Goal: Information Seeking & Learning: Learn about a topic

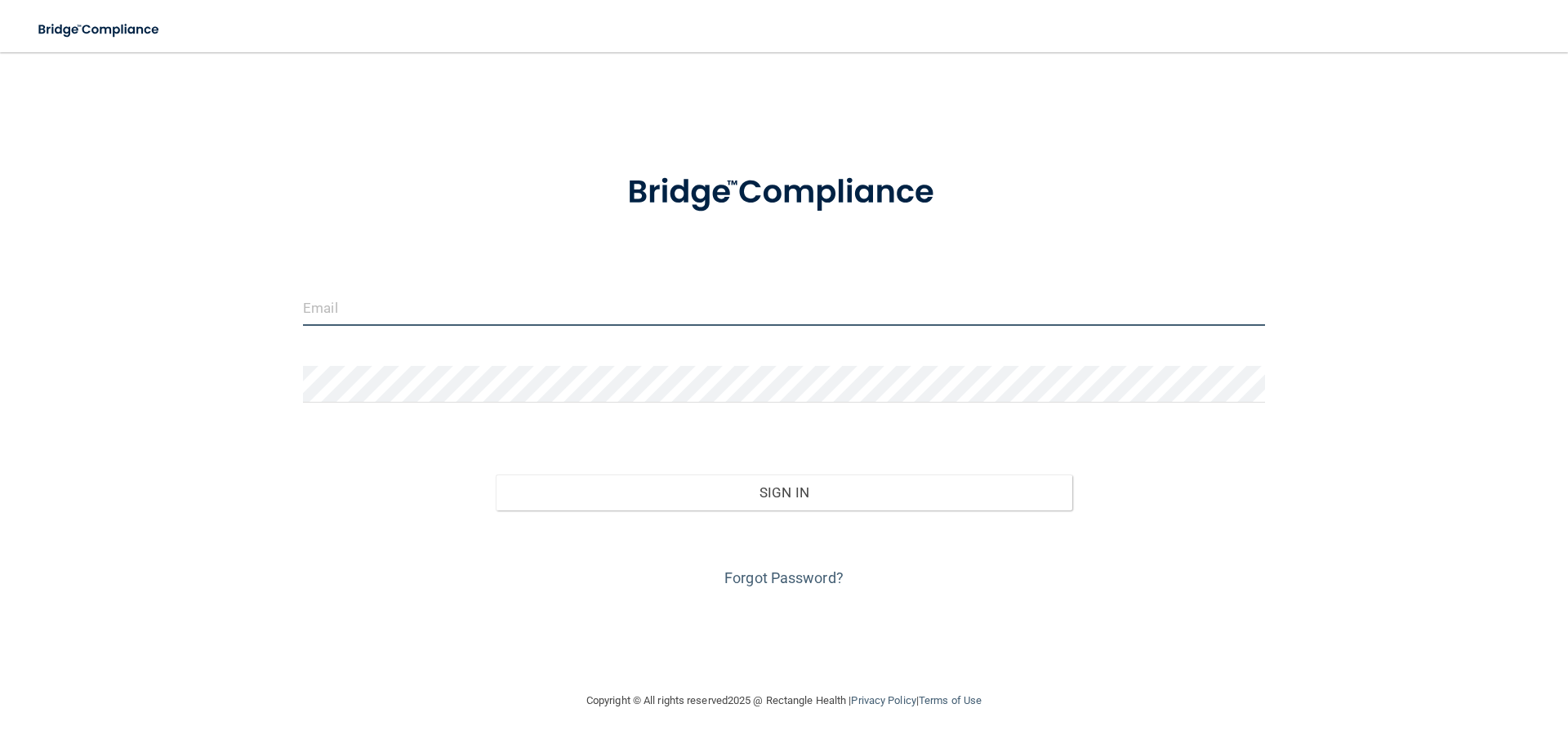
type input "croteaukat@gmail.com"
click at [488, 304] on input "croteaukat@gmail.com" at bounding box center [784, 307] width 962 height 36
drag, startPoint x: 488, startPoint y: 304, endPoint x: 246, endPoint y: 311, distance: 242.1
click at [248, 311] on div "croteaukat@gmail.com Invalid email/password. You don't have permission to acces…" at bounding box center [784, 371] width 1503 height 605
type input "[EMAIL_ADDRESS][DOMAIN_NAME]"
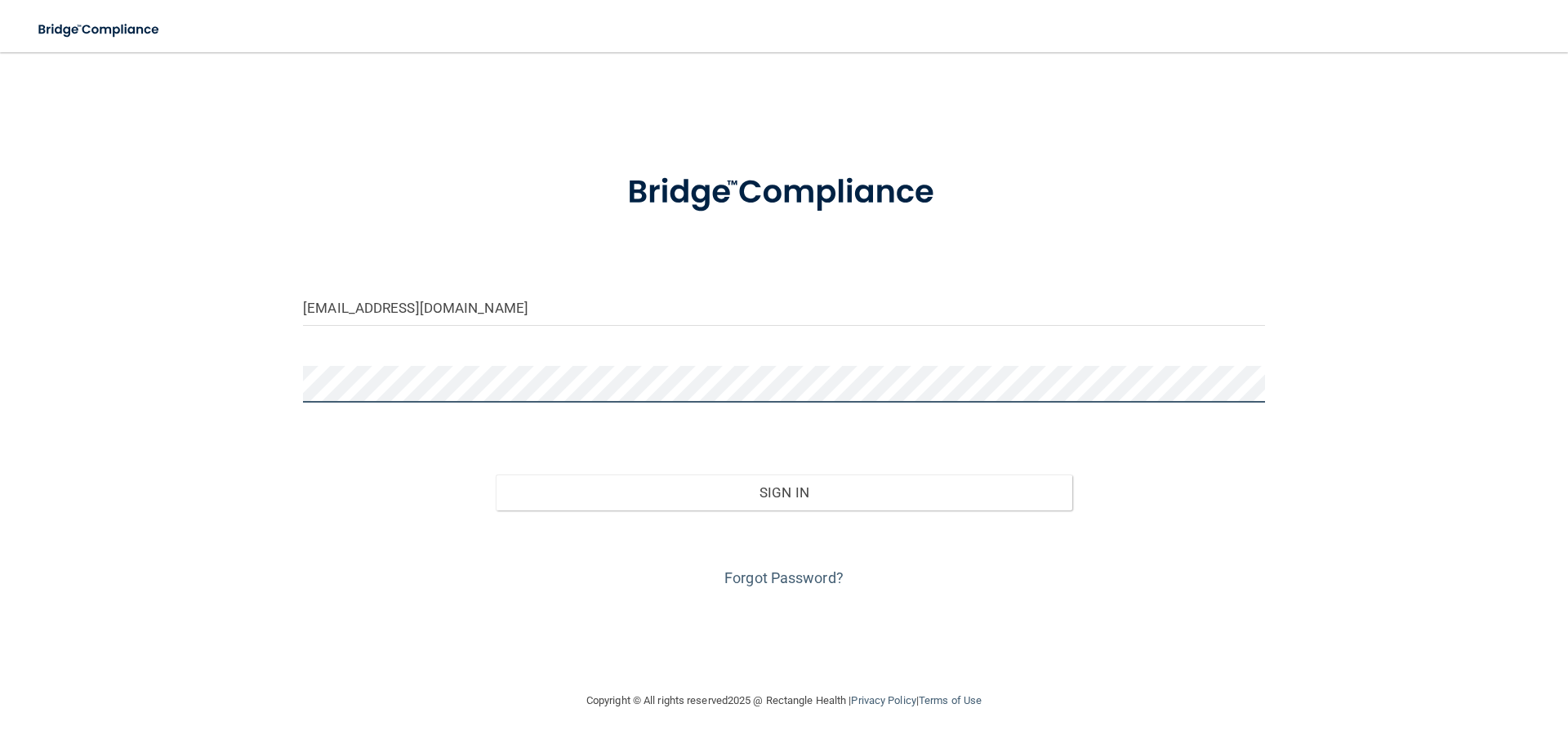
click at [166, 390] on div "brookedorsett78@gmail.com Invalid email/password. You don't have permission to …" at bounding box center [784, 371] width 1503 height 605
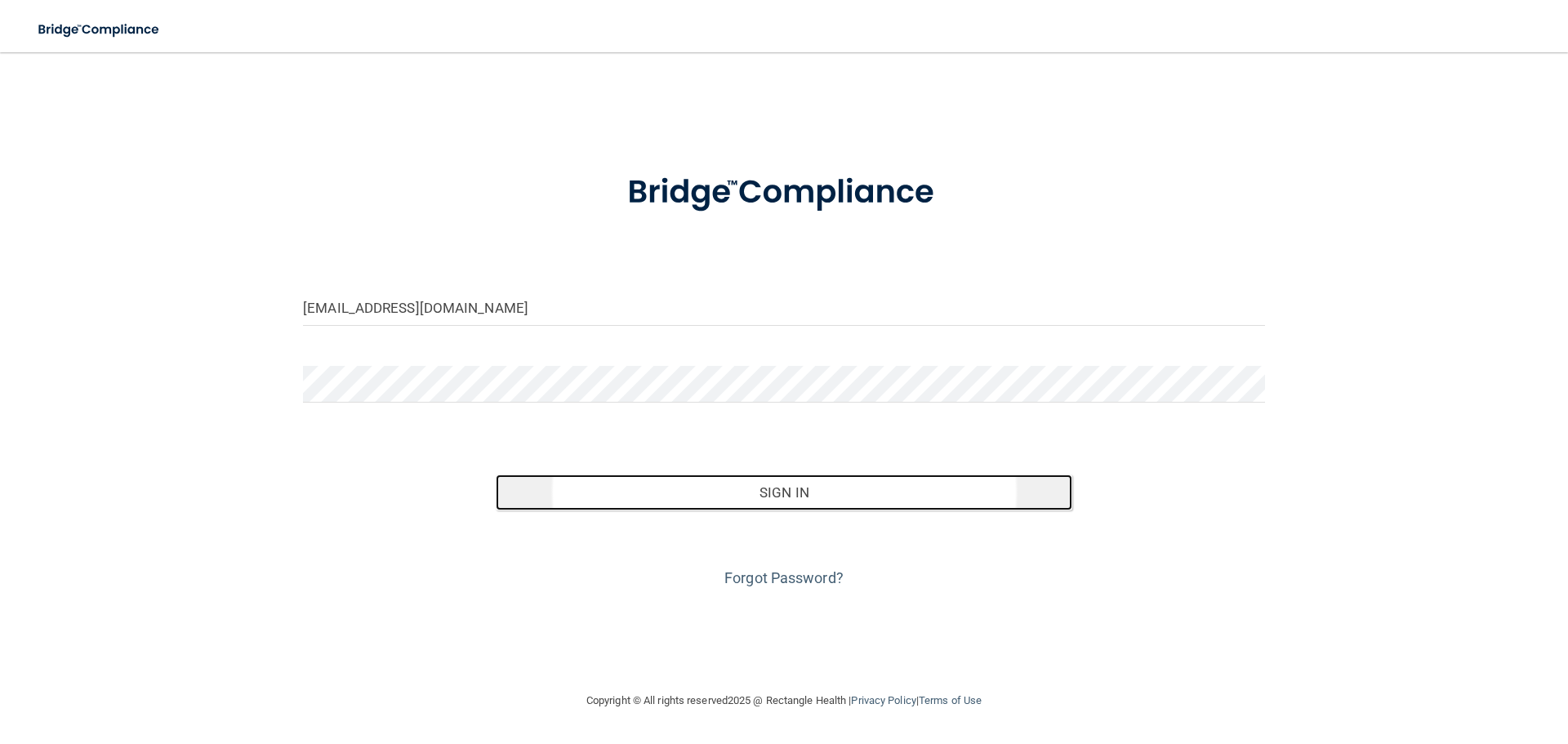
click at [744, 488] on button "Sign In" at bounding box center [784, 491] width 577 height 36
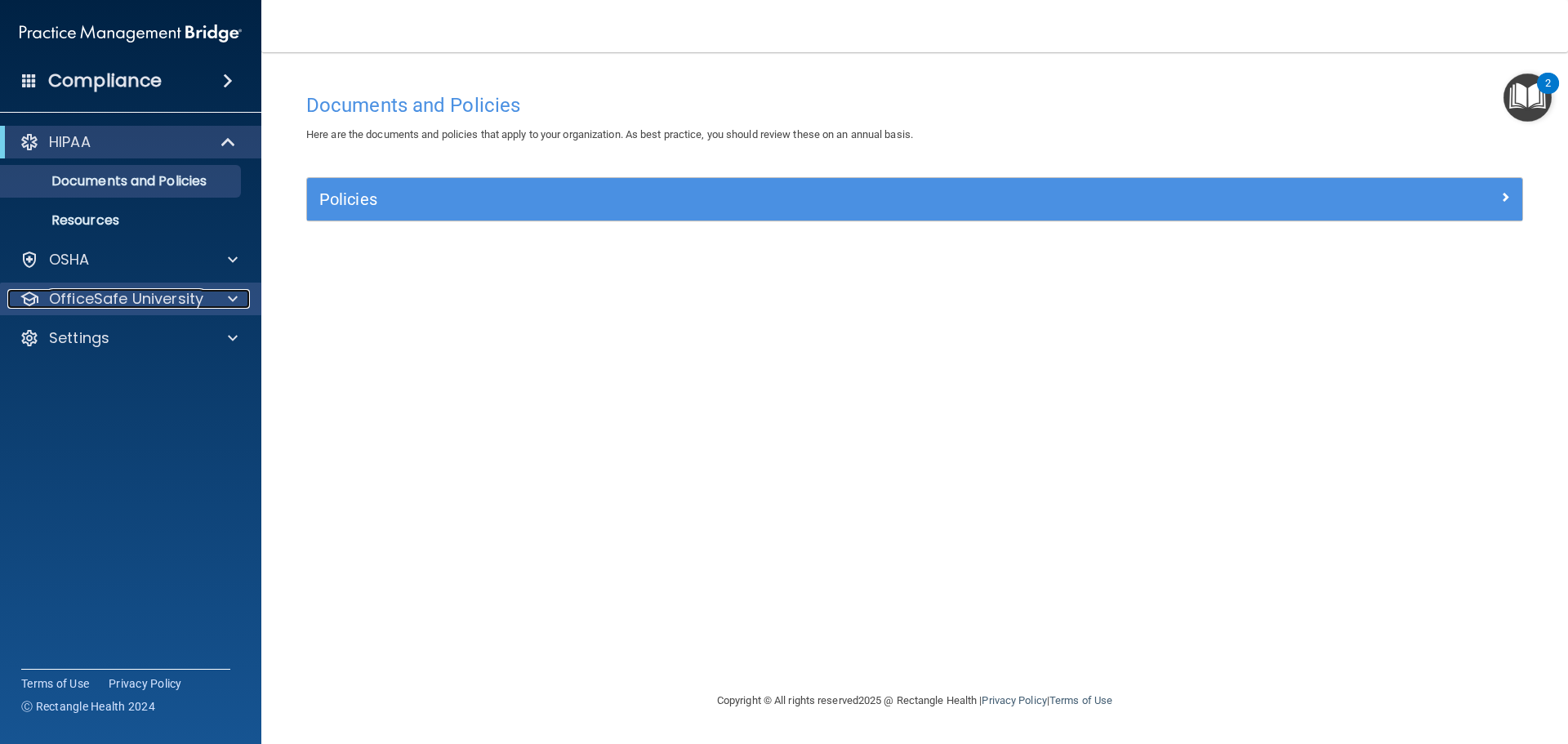
click at [107, 295] on p "OfficeSafe University" at bounding box center [126, 298] width 154 height 19
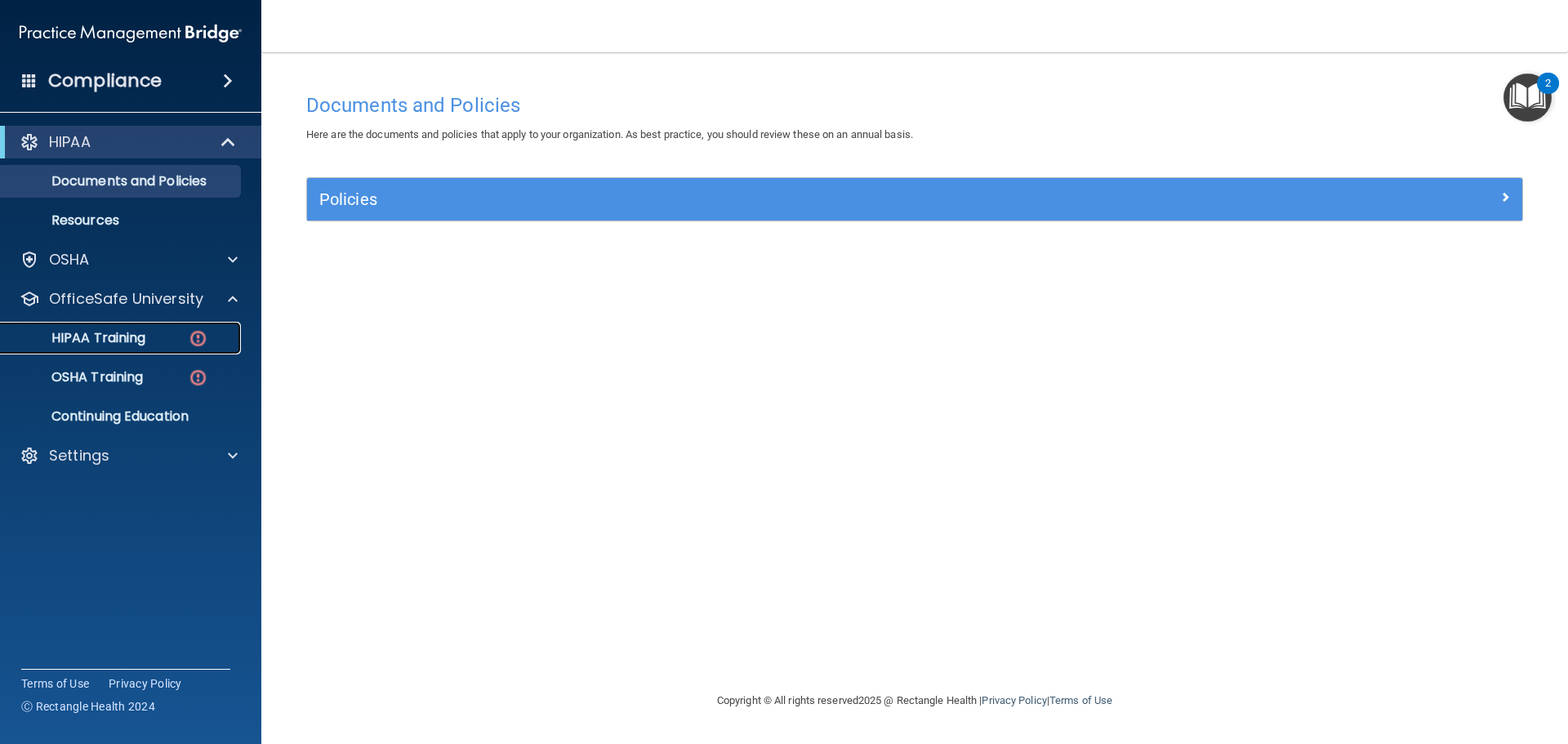
click at [111, 330] on p "HIPAA Training" at bounding box center [78, 338] width 135 height 16
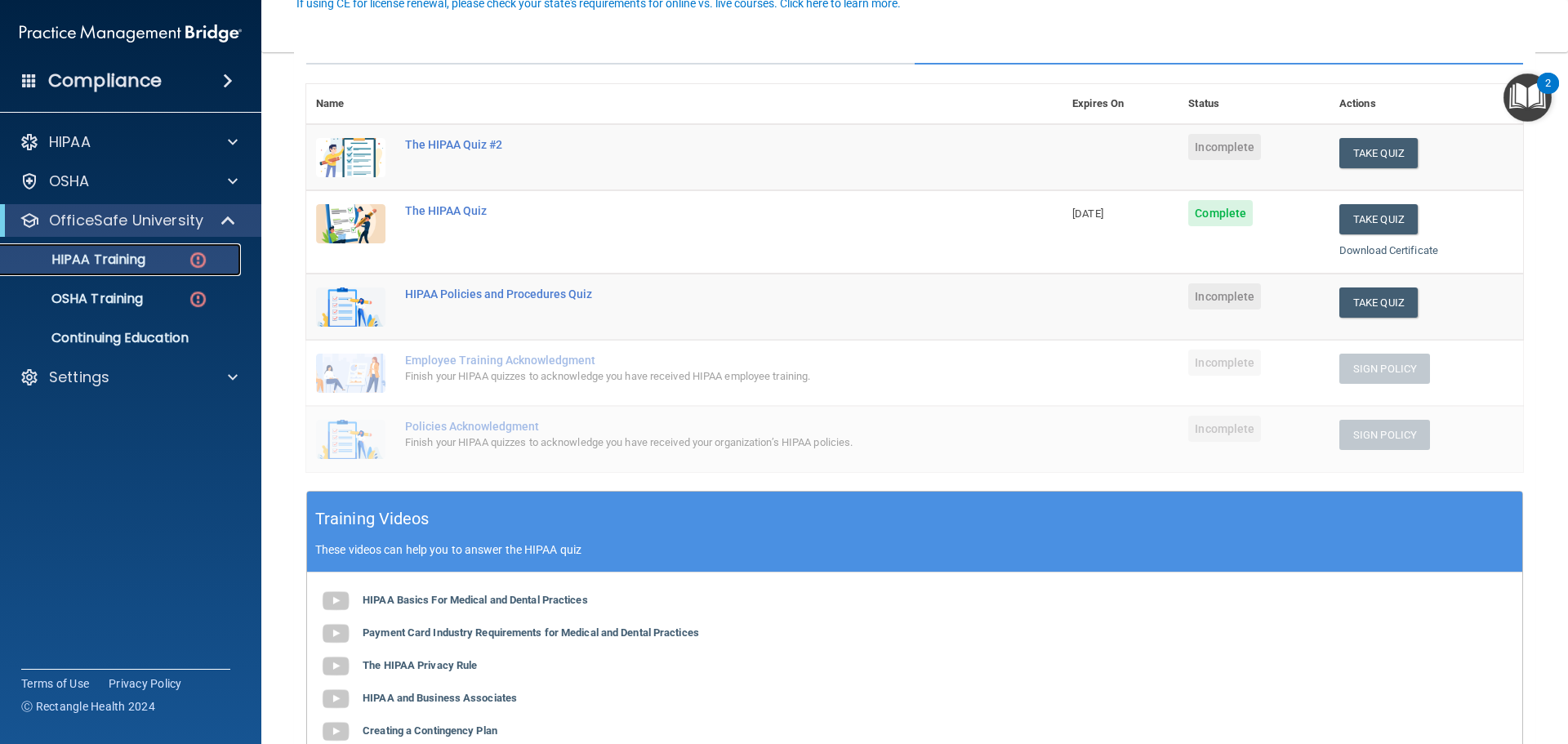
scroll to position [245, 0]
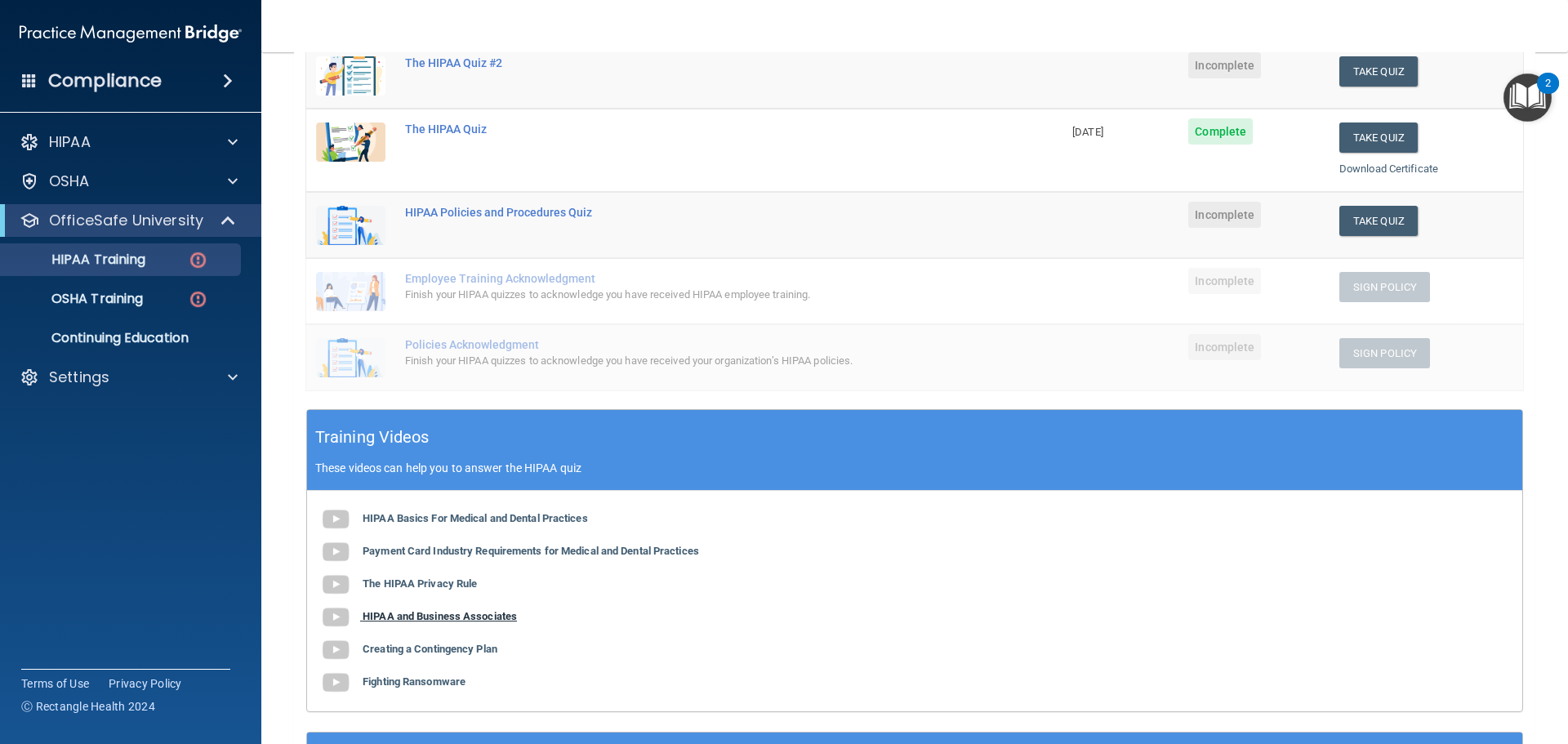
click at [469, 615] on b "HIPAA and Business Associates" at bounding box center [440, 615] width 154 height 12
click at [1345, 66] on button "Take Quiz" at bounding box center [1378, 71] width 78 height 30
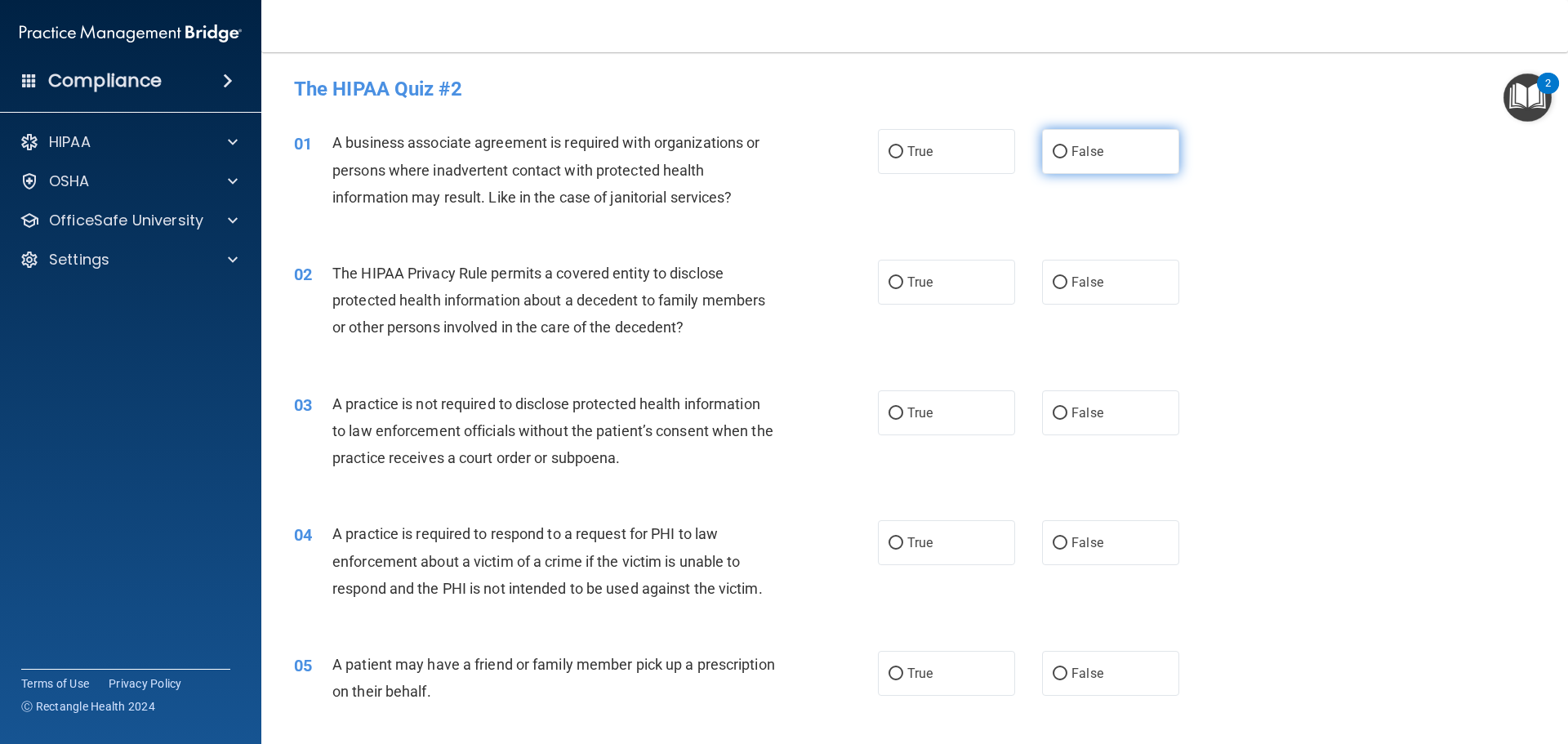
click at [1057, 153] on input "False" at bounding box center [1060, 151] width 15 height 12
radio input "true"
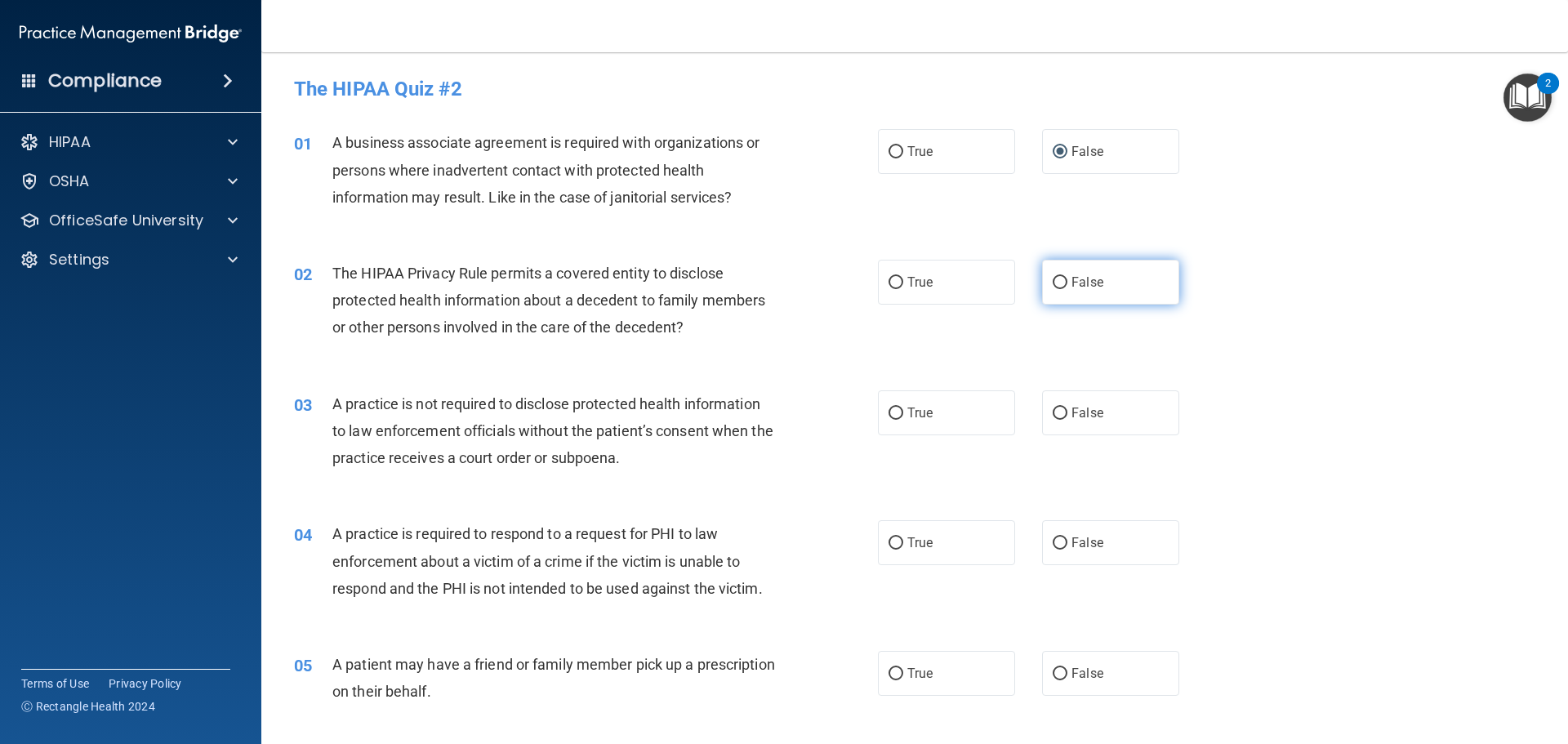
click at [1053, 284] on input "False" at bounding box center [1060, 283] width 15 height 12
radio input "true"
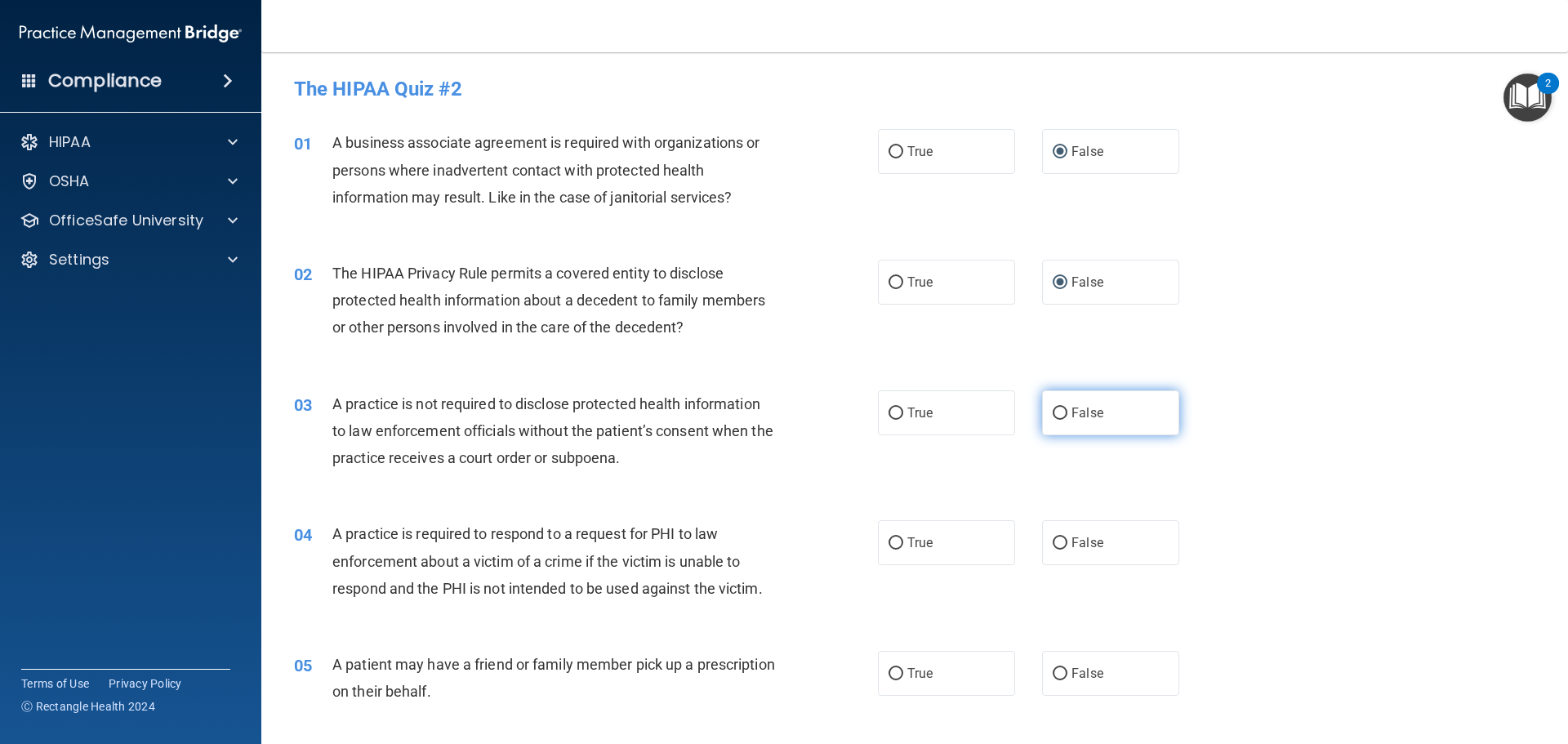
click at [1085, 409] on span "False" at bounding box center [1087, 412] width 32 height 16
click at [1067, 409] on input "False" at bounding box center [1060, 413] width 15 height 12
radio input "true"
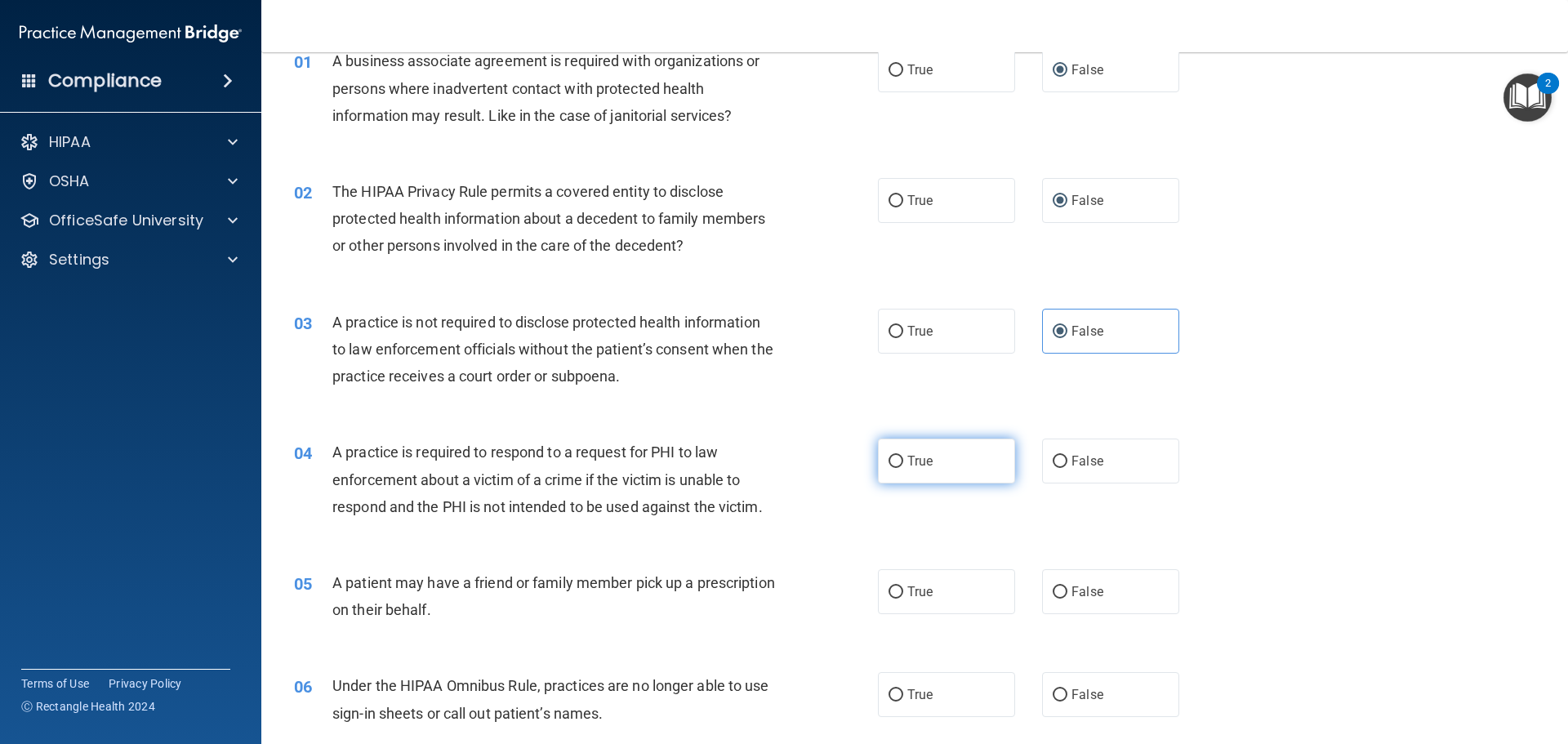
click at [898, 465] on label "True" at bounding box center [947, 460] width 137 height 45
click at [898, 465] on input "True" at bounding box center [896, 461] width 15 height 12
radio input "true"
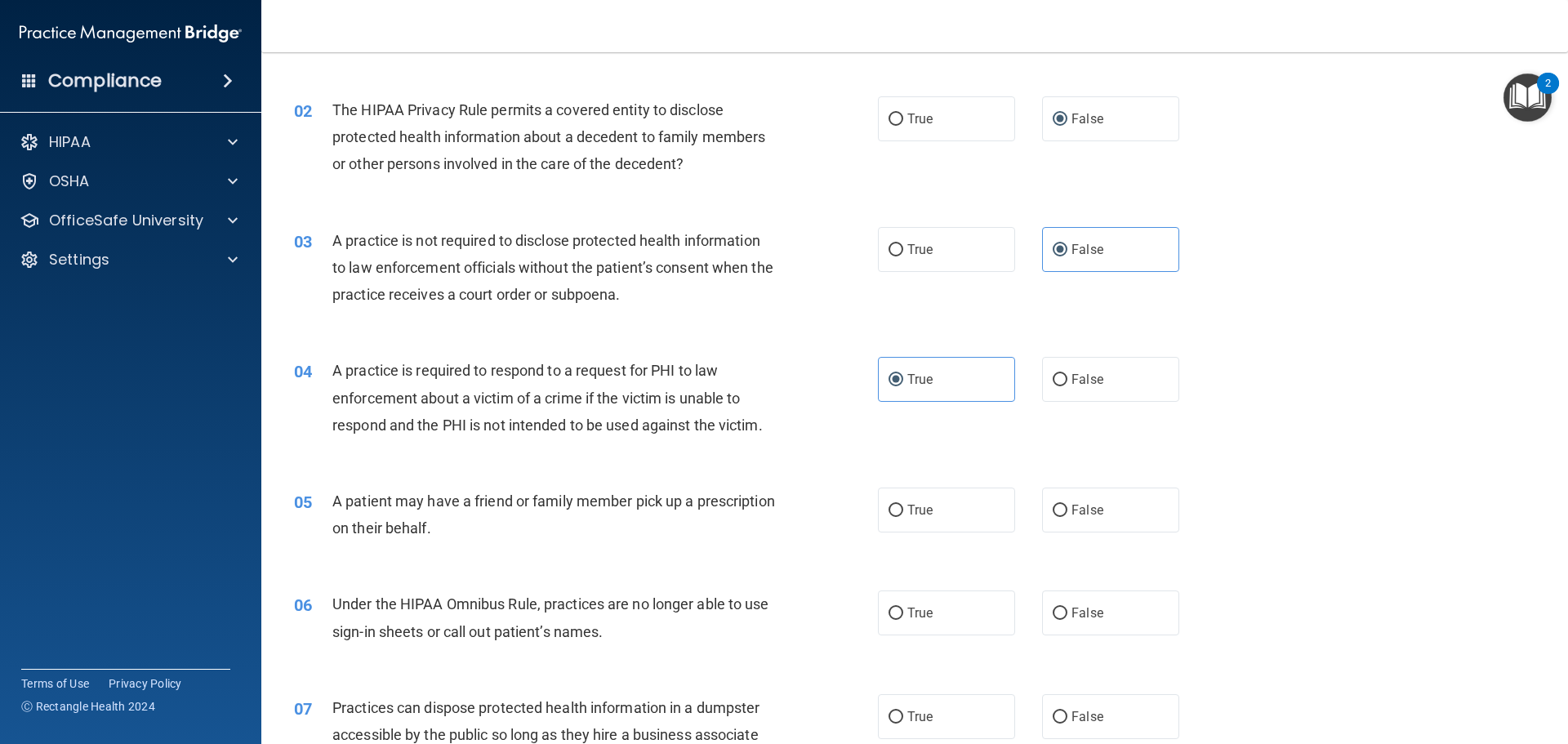
scroll to position [245, 0]
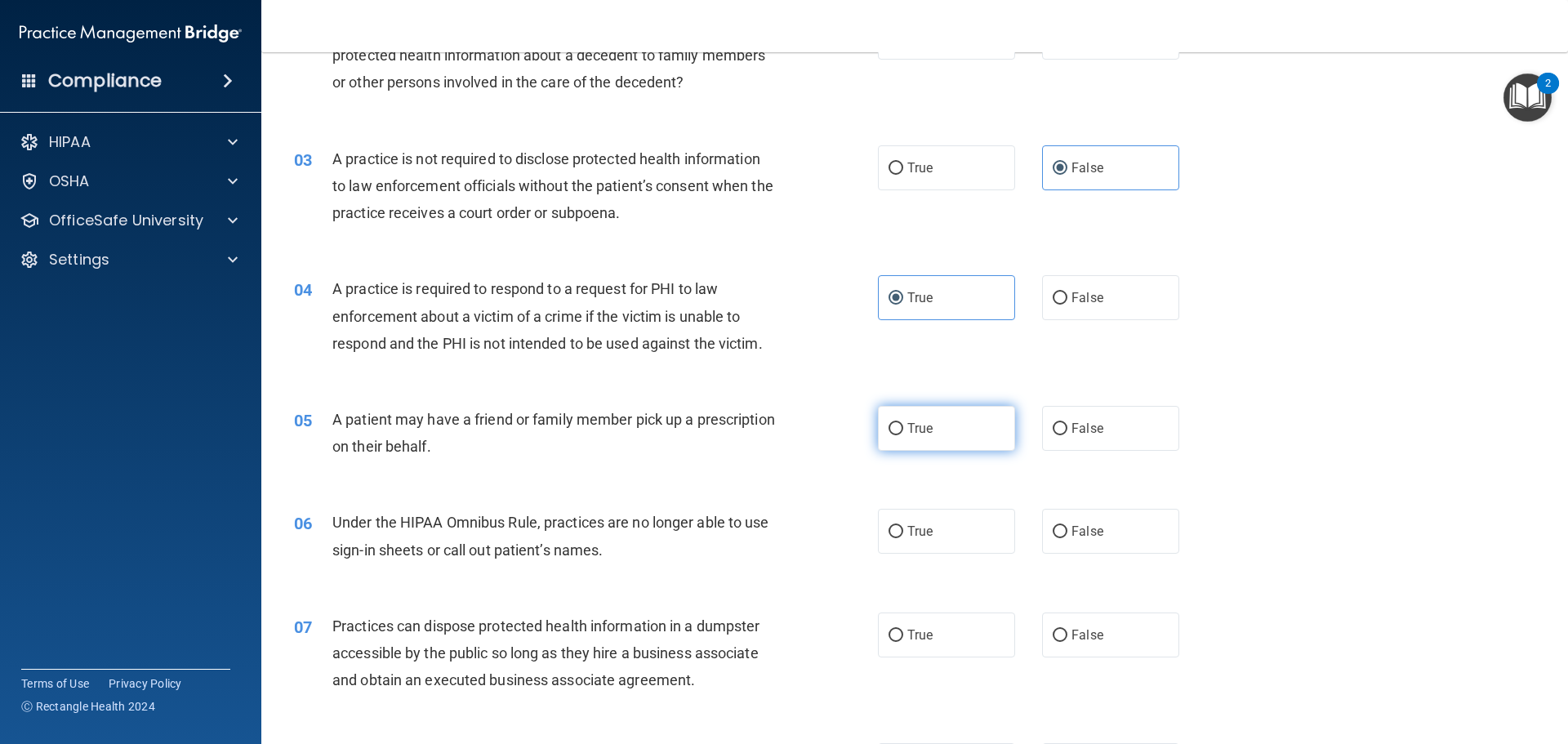
click at [931, 436] on label "True" at bounding box center [947, 428] width 137 height 45
click at [903, 435] on input "True" at bounding box center [896, 429] width 15 height 12
radio input "true"
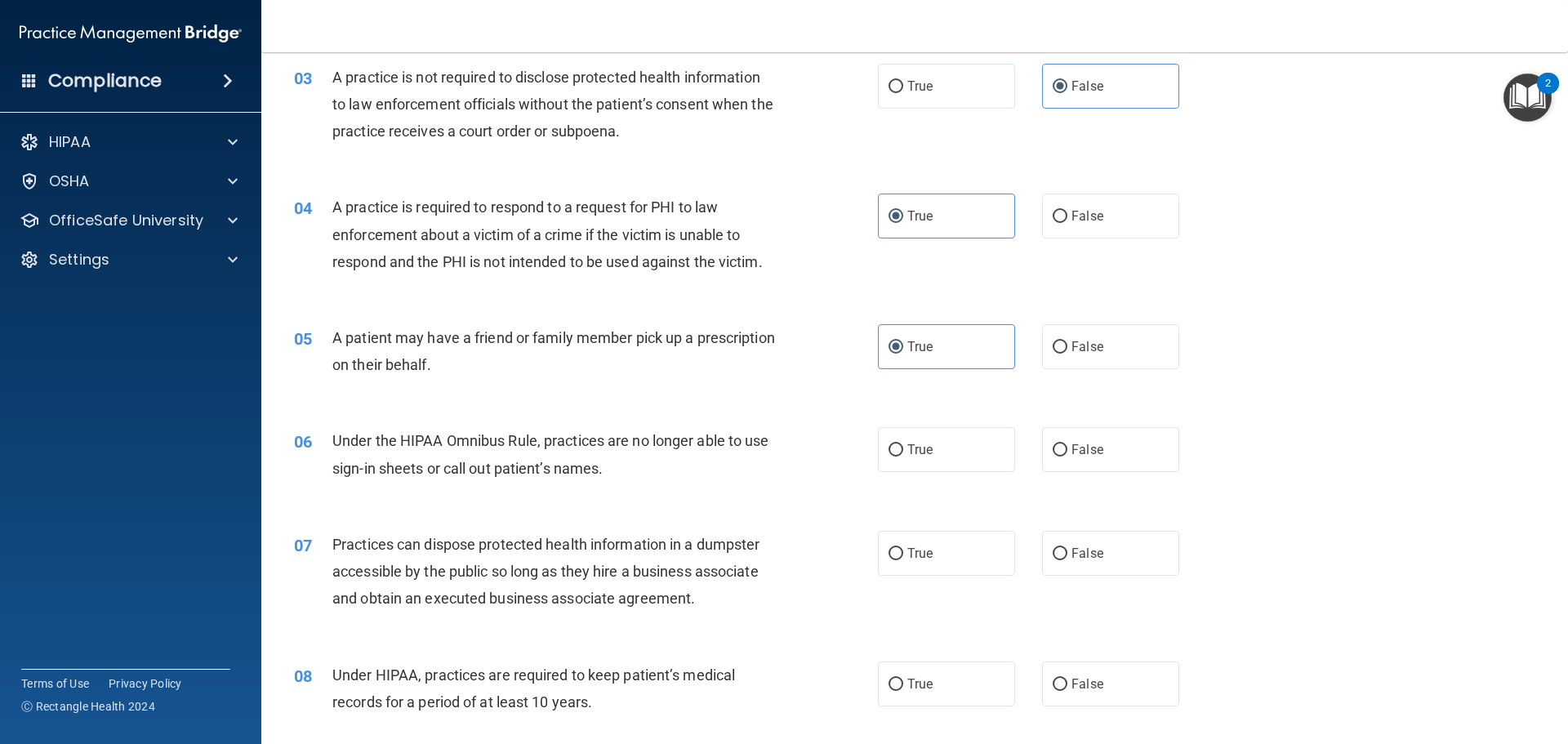
scroll to position [408, 0]
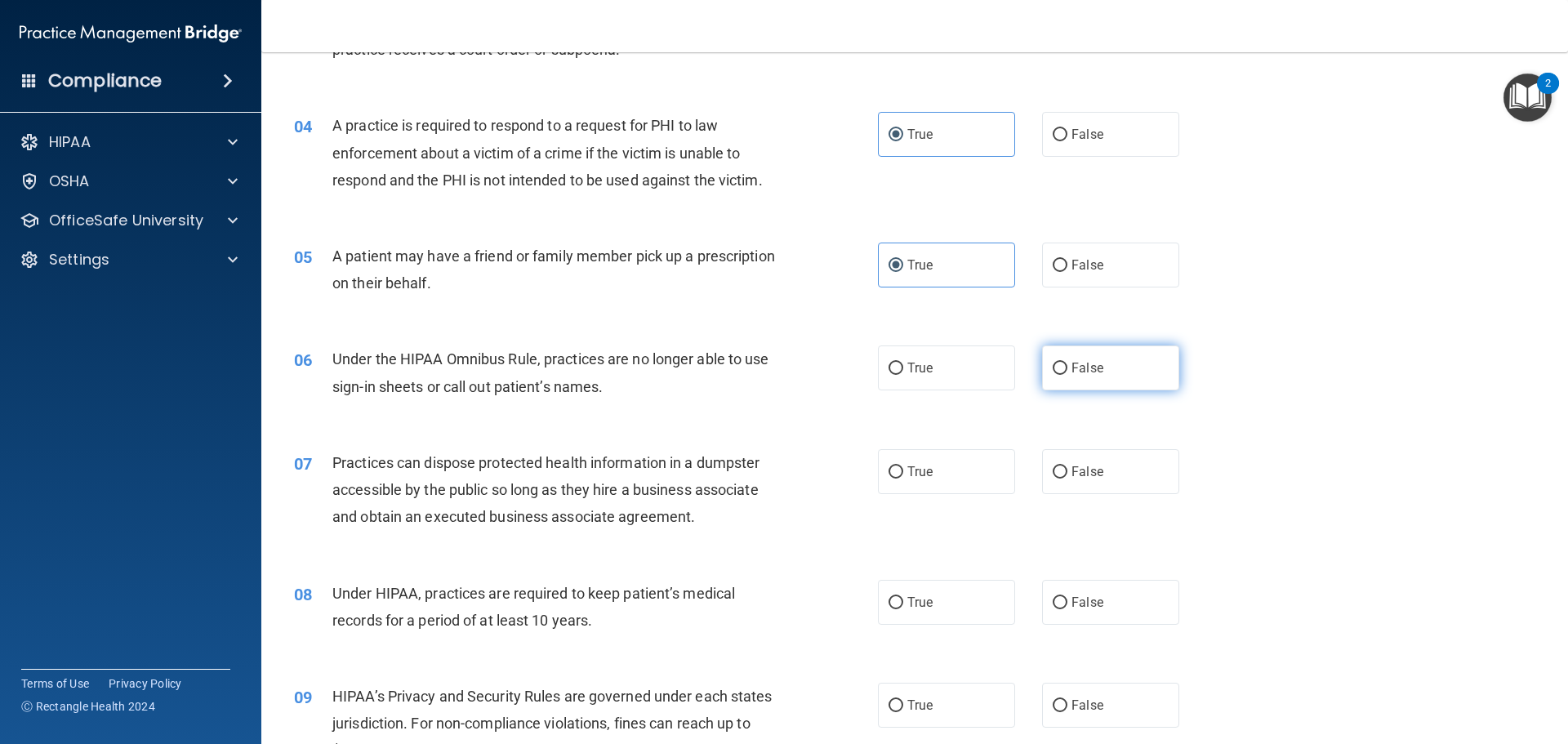
click at [1053, 375] on input "False" at bounding box center [1060, 368] width 15 height 12
radio input "true"
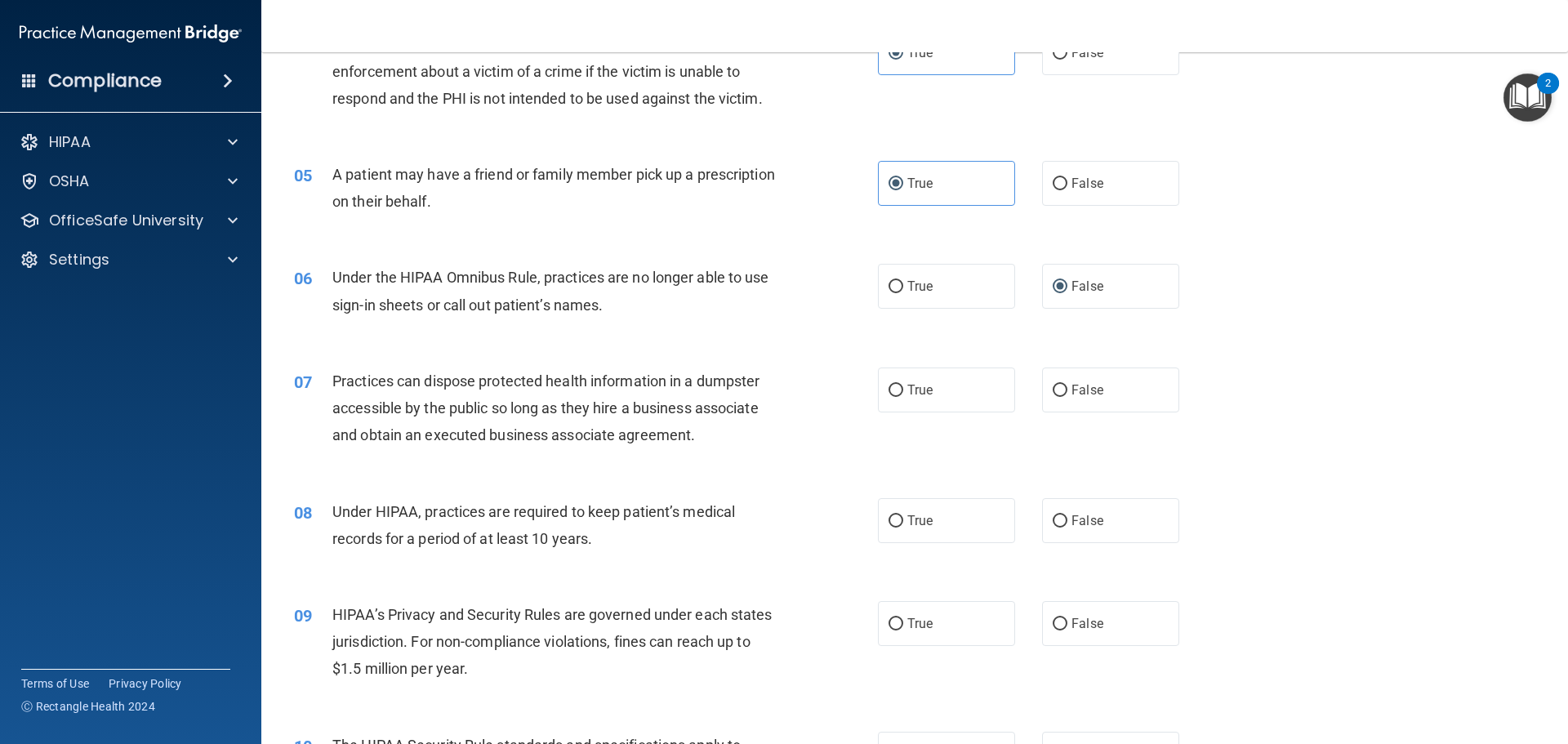
scroll to position [572, 0]
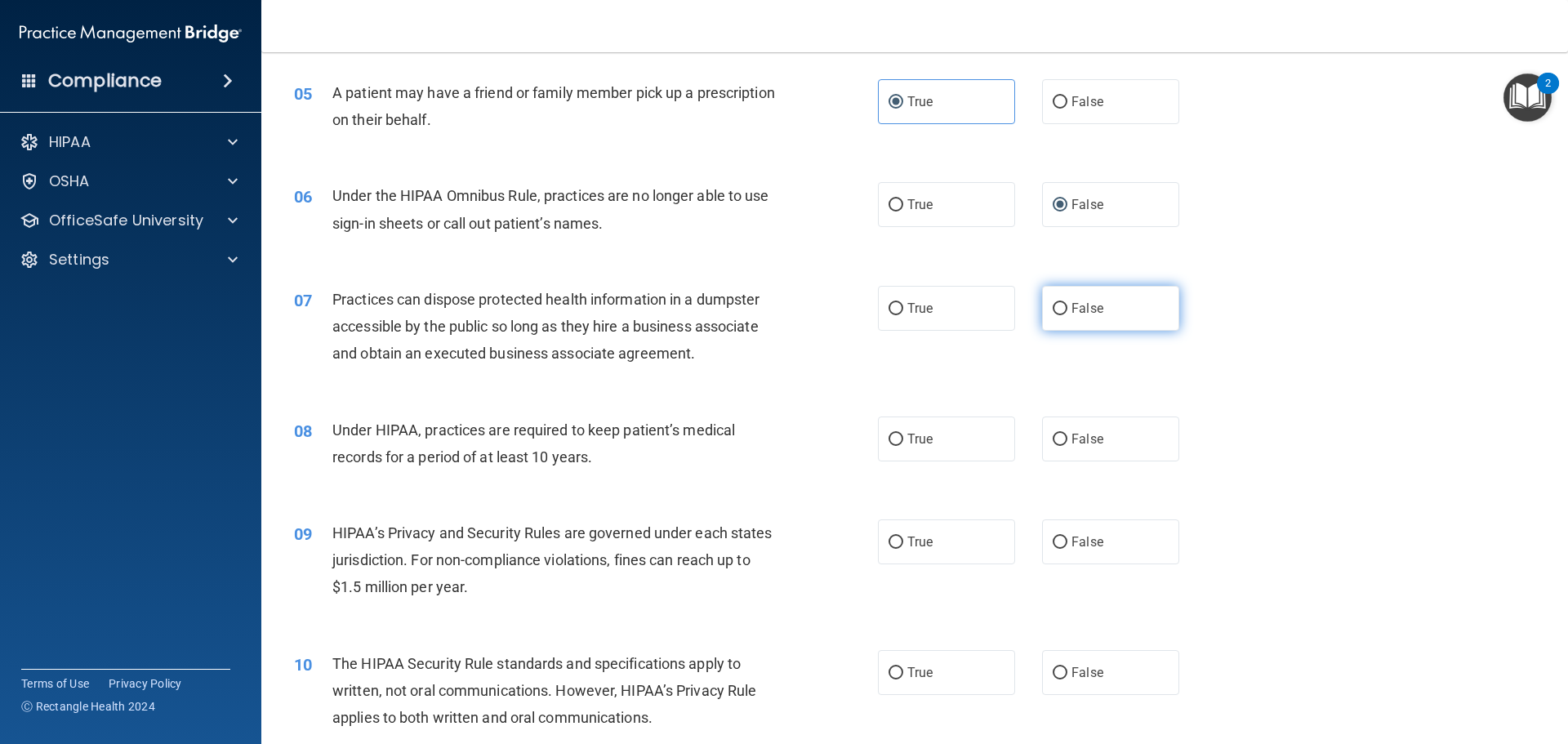
click at [1072, 315] on span "False" at bounding box center [1087, 308] width 32 height 16
click at [1067, 315] on input "False" at bounding box center [1060, 308] width 15 height 12
radio input "true"
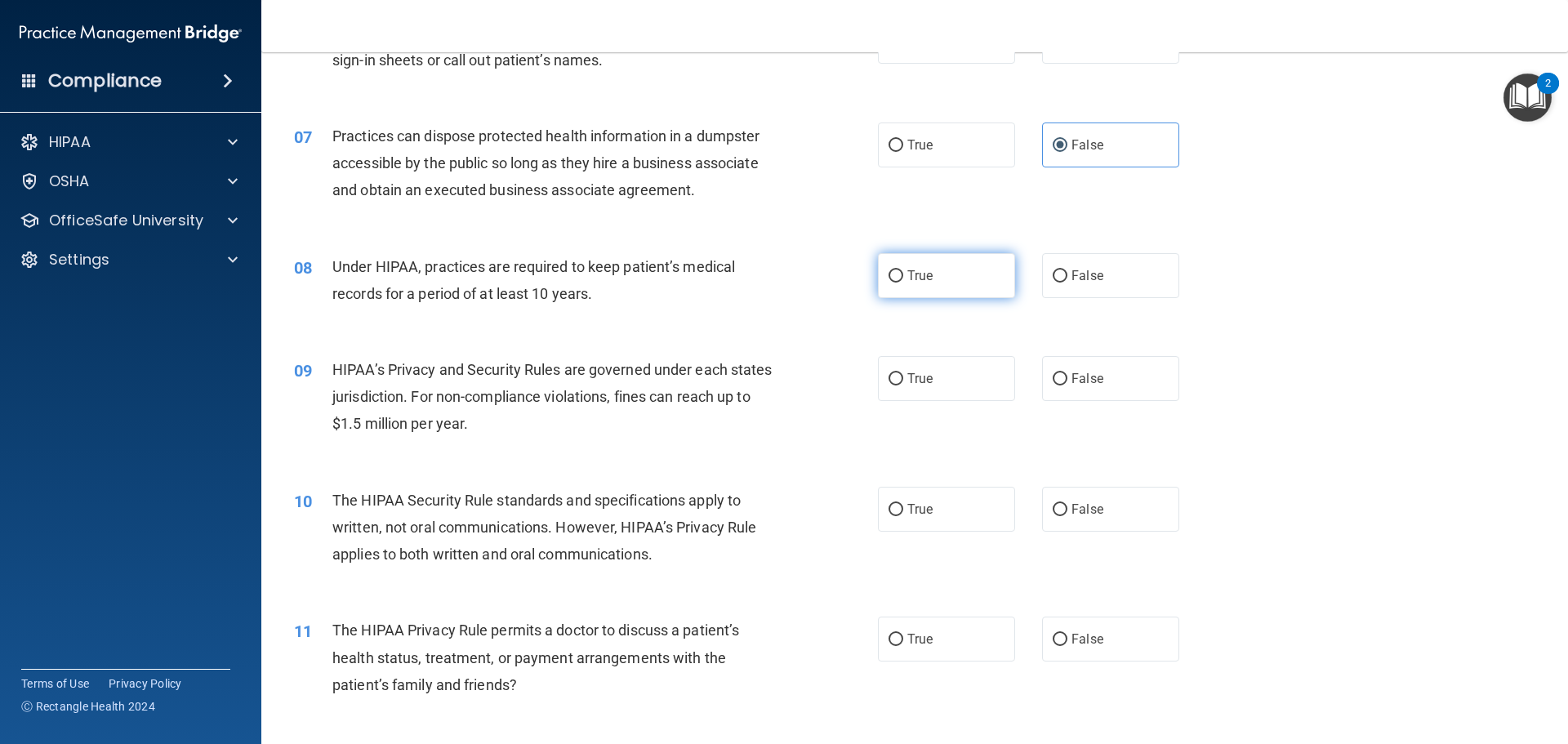
click at [893, 279] on input "True" at bounding box center [896, 275] width 15 height 12
radio input "true"
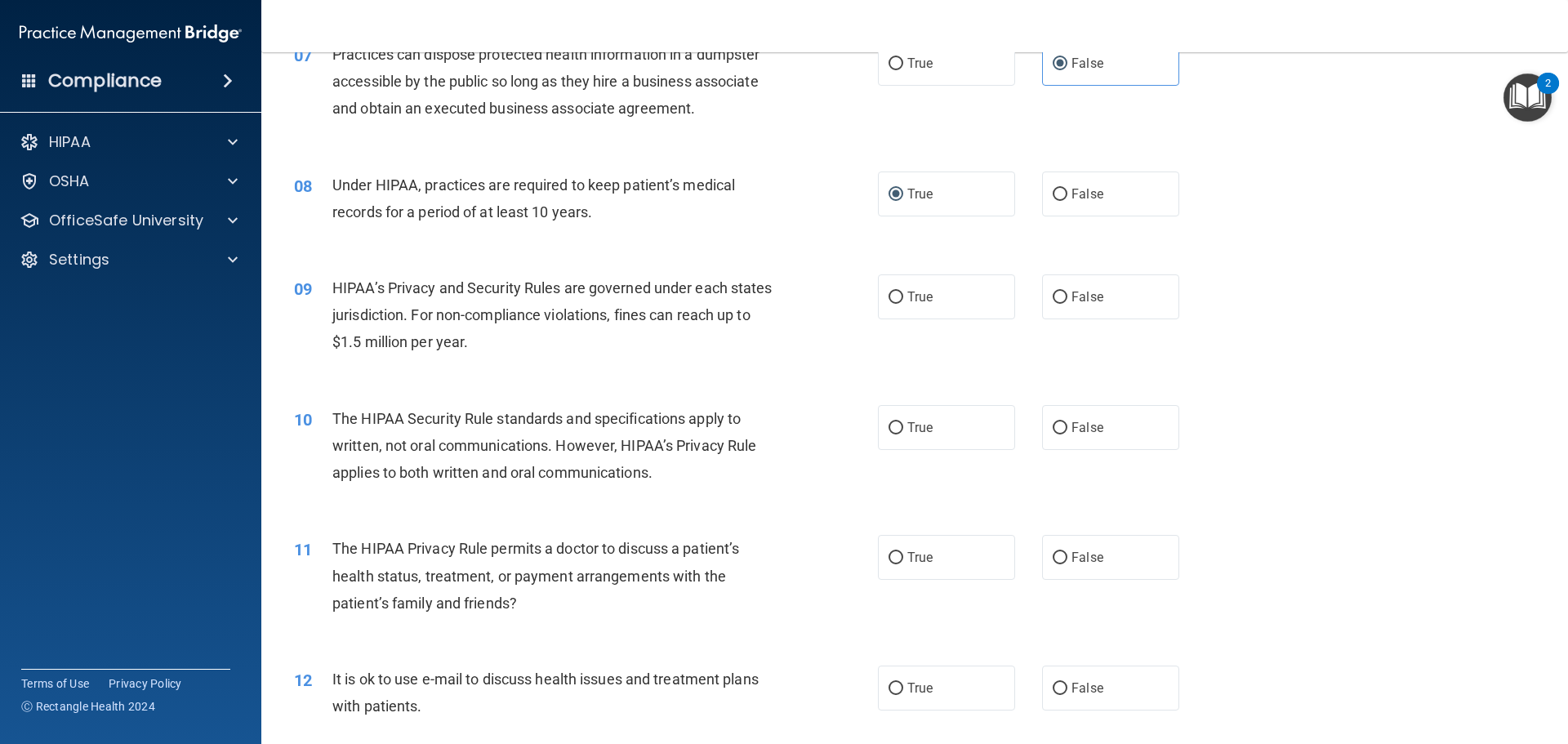
scroll to position [898, 0]
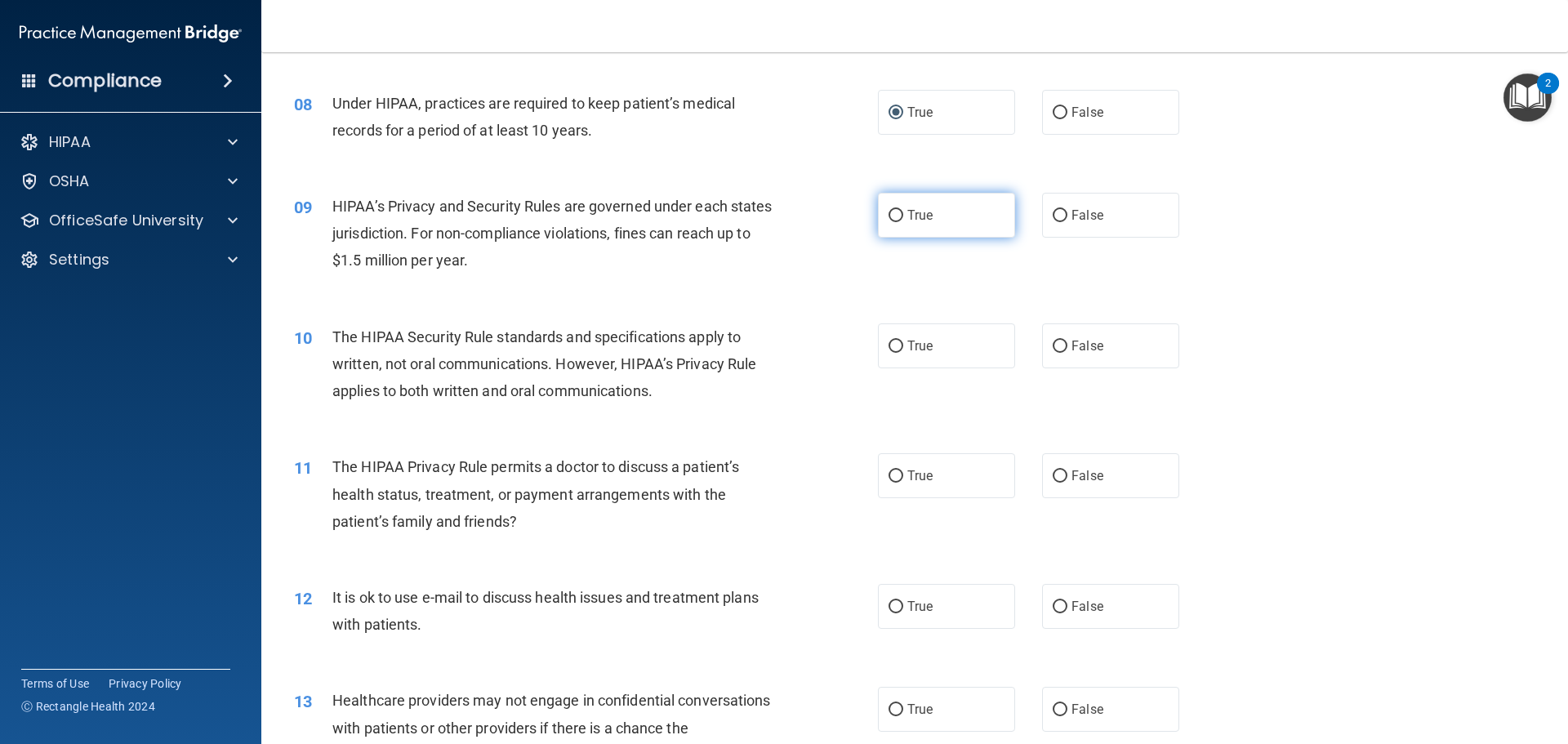
click at [908, 217] on span "True" at bounding box center [920, 214] width 26 height 16
click at [903, 217] on input "True" at bounding box center [896, 215] width 15 height 12
radio input "true"
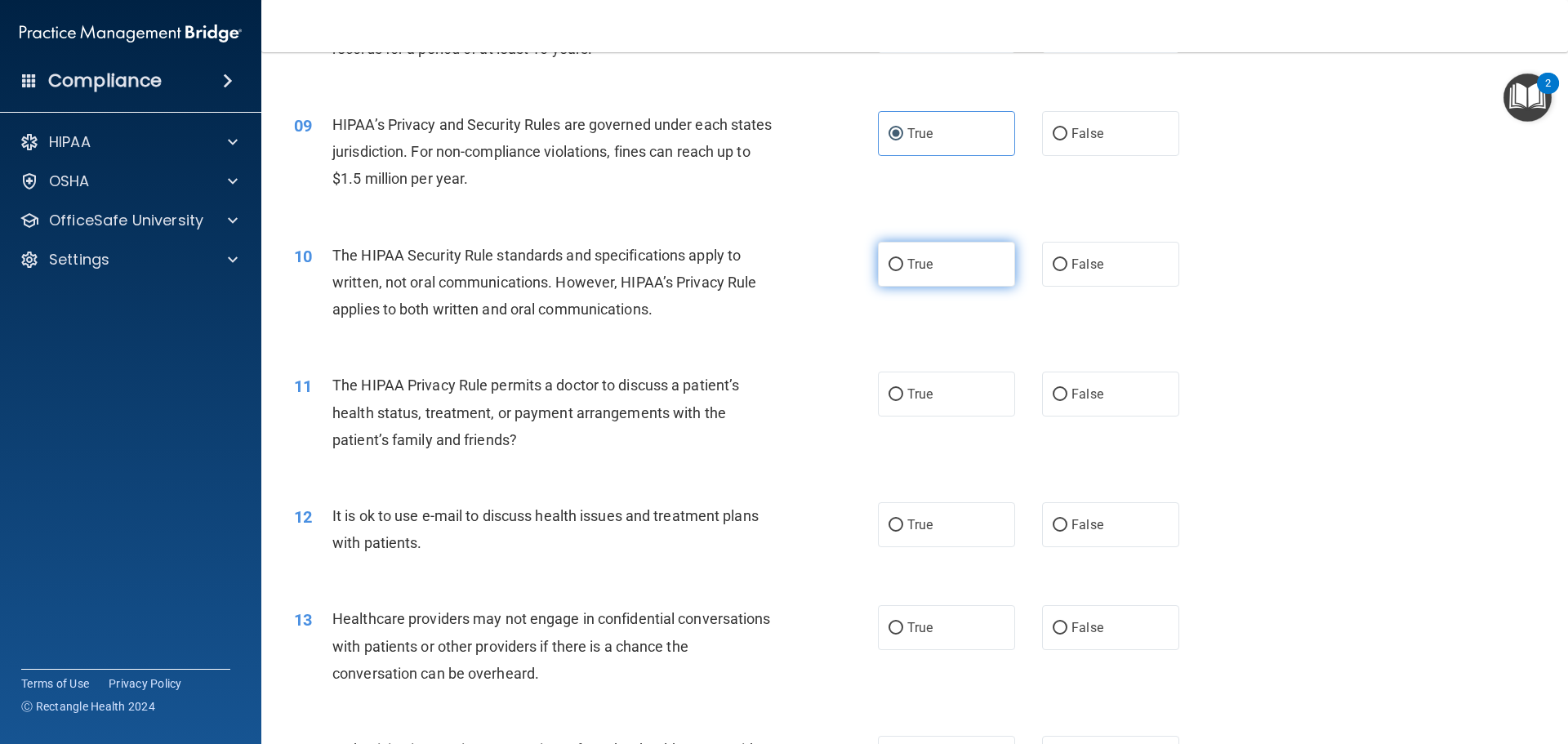
click at [918, 269] on span "True" at bounding box center [920, 264] width 26 height 16
click at [903, 269] on input "True" at bounding box center [896, 264] width 15 height 12
radio input "true"
click at [1057, 385] on label "False" at bounding box center [1111, 393] width 137 height 45
click at [1057, 388] on input "False" at bounding box center [1060, 394] width 15 height 12
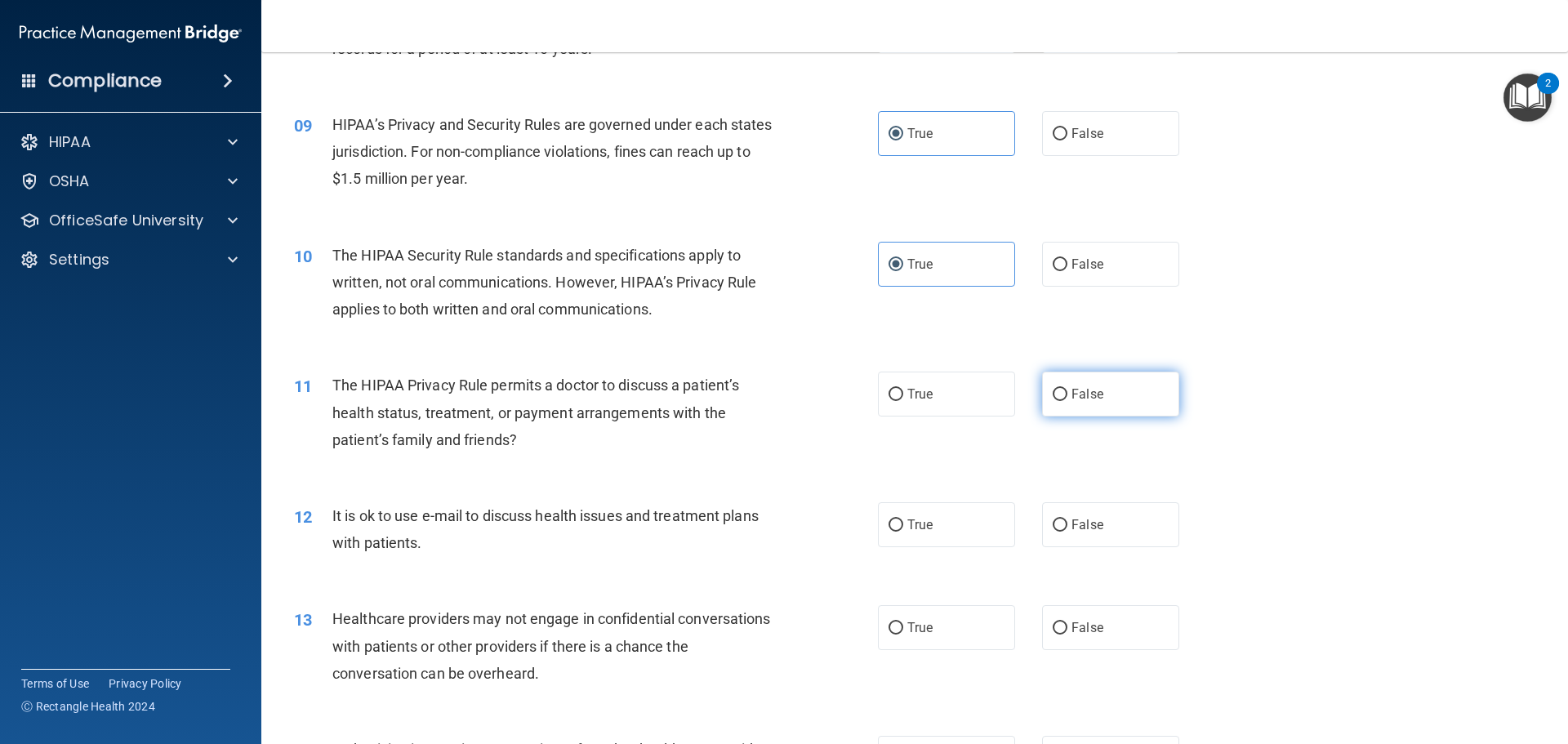
radio input "true"
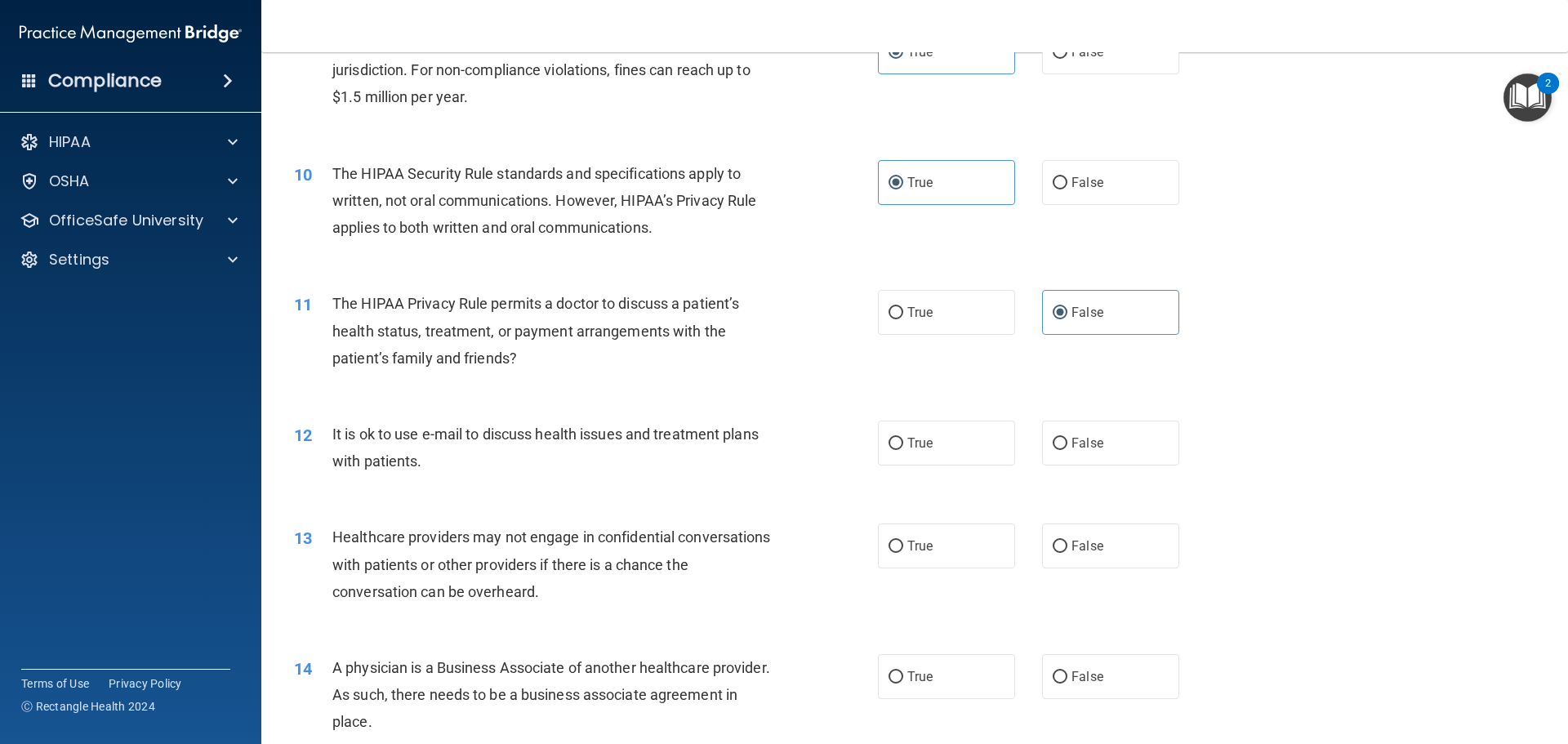
scroll to position [1143, 0]
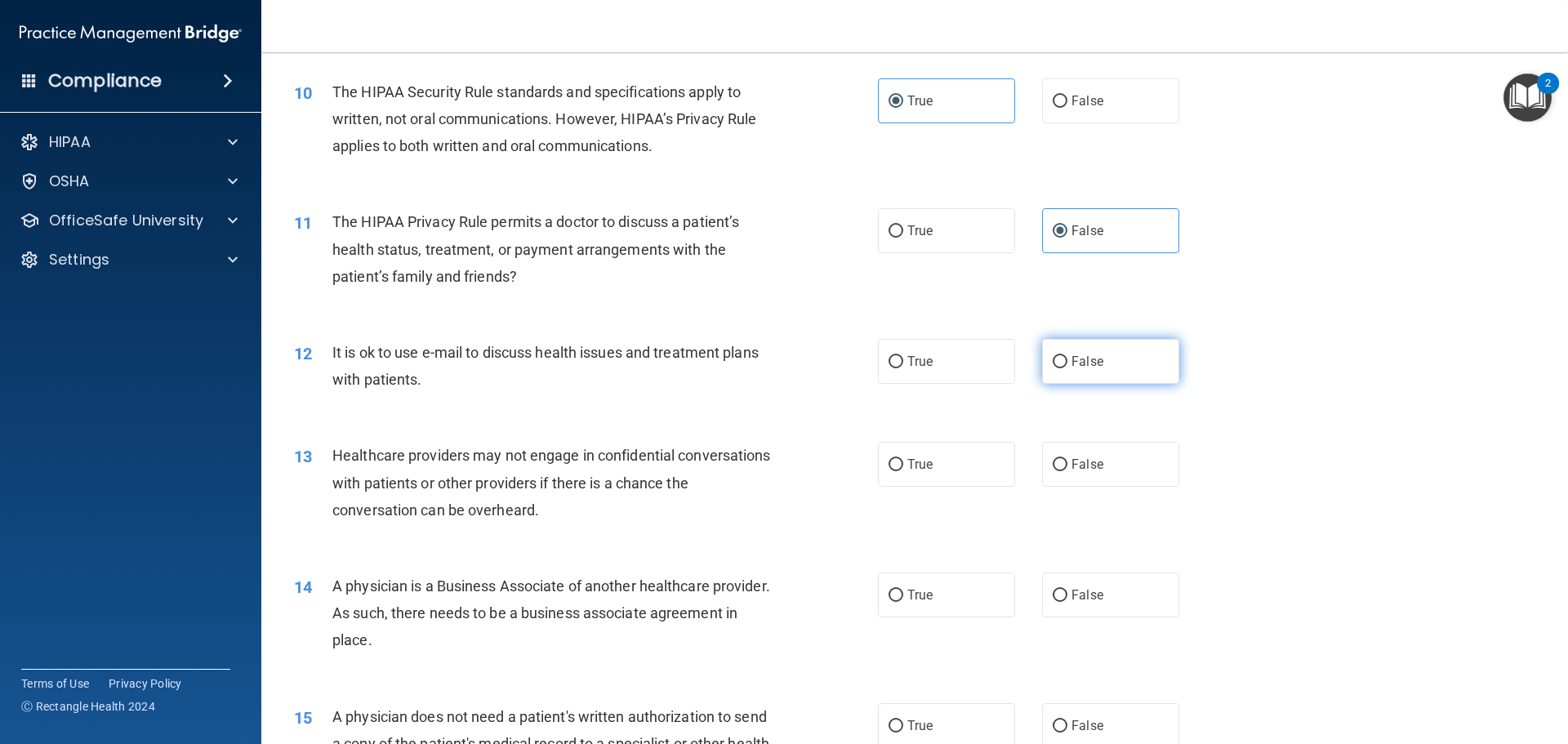
click at [1074, 360] on span "False" at bounding box center [1087, 361] width 32 height 16
click at [1067, 360] on input "False" at bounding box center [1060, 361] width 15 height 12
radio input "true"
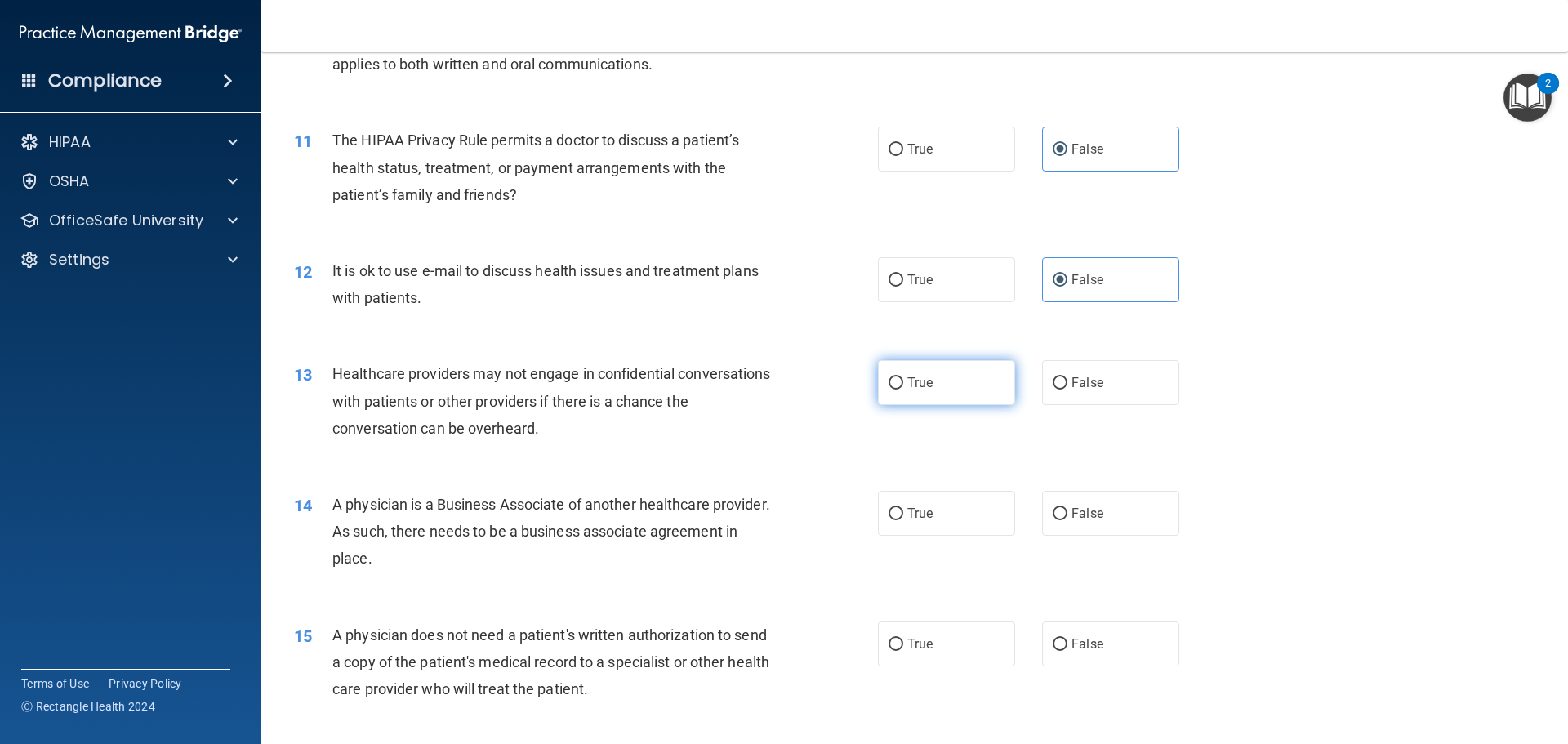
click at [930, 374] on label "True" at bounding box center [947, 382] width 137 height 45
click at [903, 377] on input "True" at bounding box center [896, 383] width 15 height 12
radio input "true"
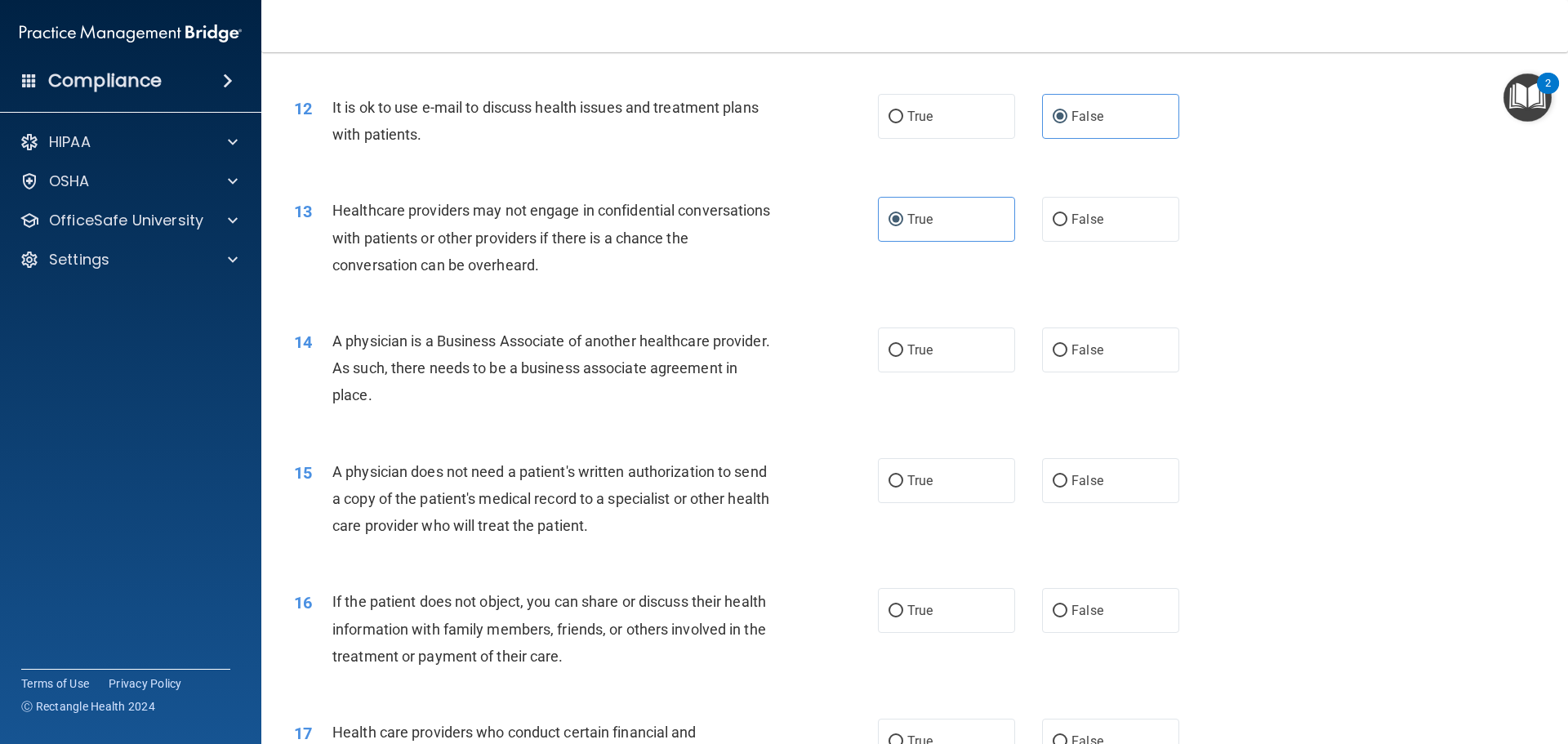
scroll to position [1470, 0]
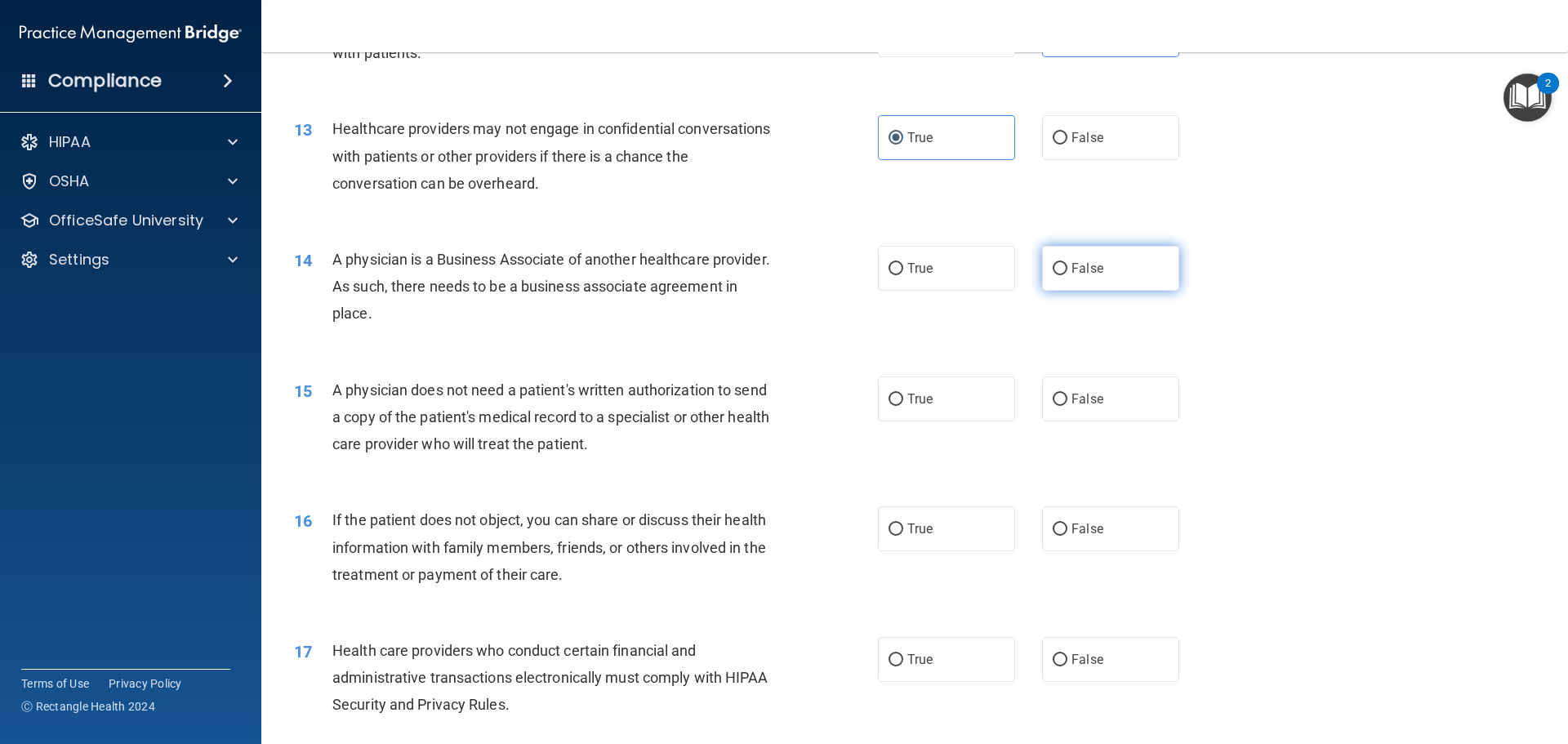
click at [1101, 271] on label "False" at bounding box center [1111, 268] width 137 height 45
click at [1067, 271] on input "False" at bounding box center [1060, 268] width 15 height 12
radio input "true"
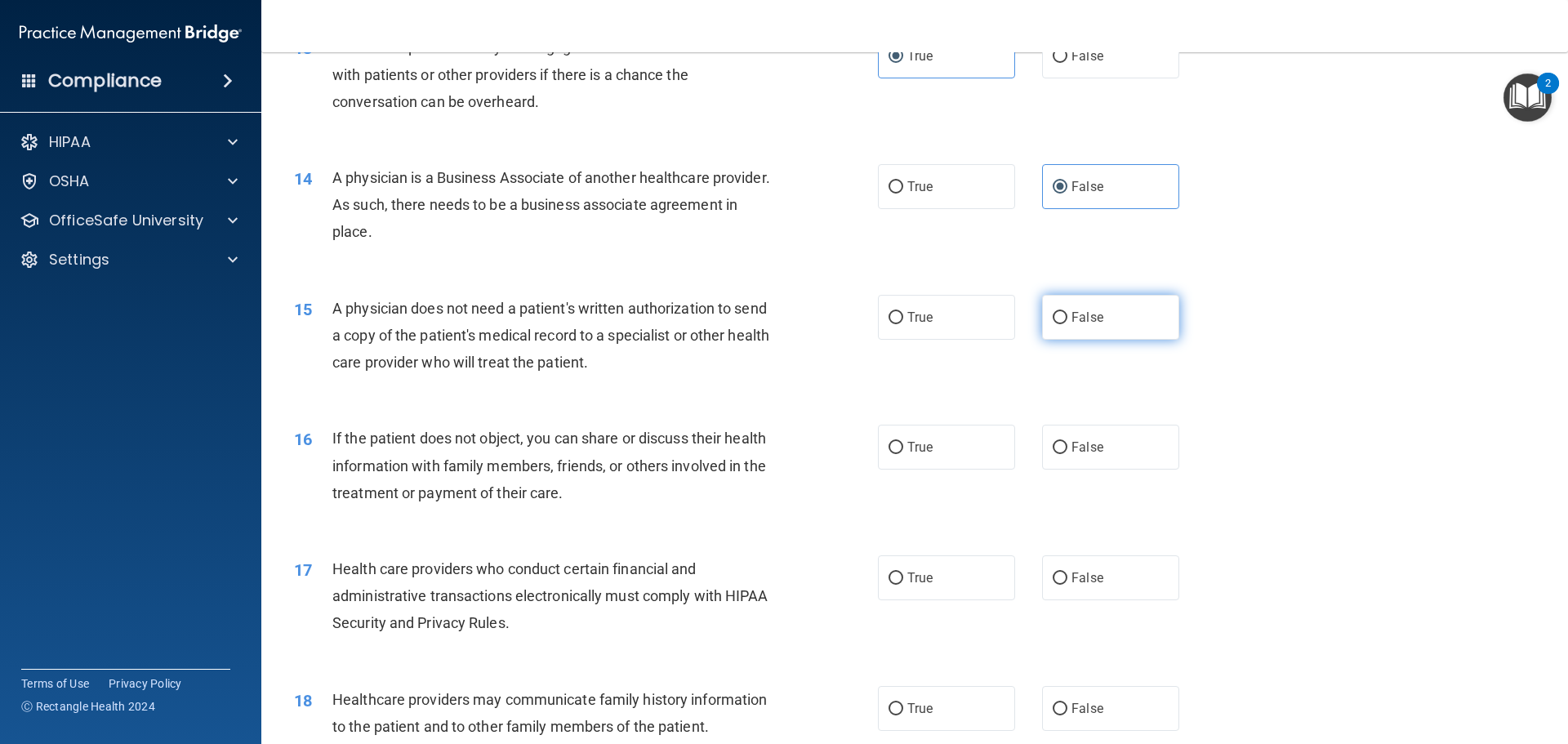
click at [1057, 329] on label "False" at bounding box center [1111, 316] width 137 height 45
click at [1057, 324] on input "False" at bounding box center [1060, 317] width 15 height 12
radio input "true"
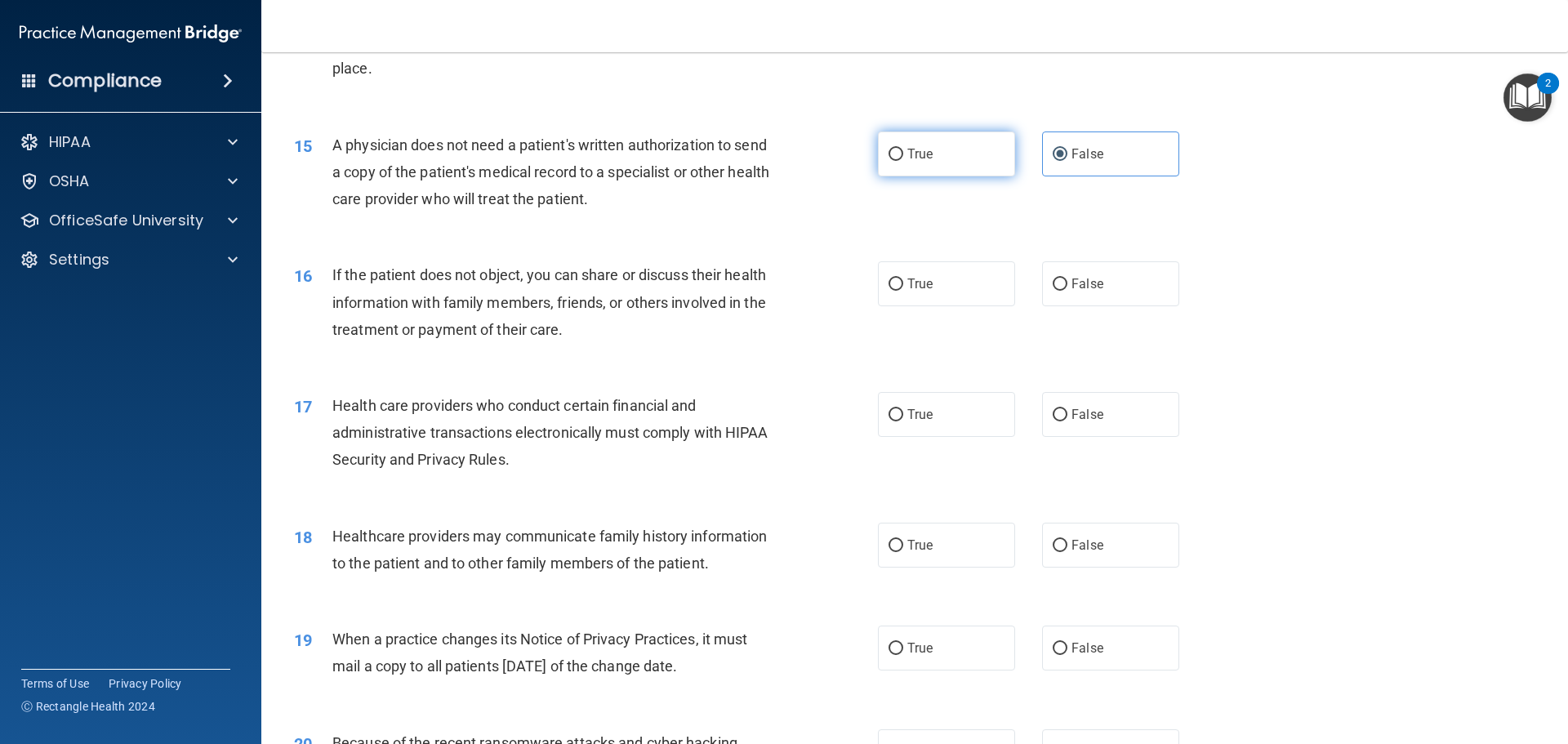
click at [885, 167] on label "True" at bounding box center [947, 153] width 137 height 45
click at [888, 160] on input "True" at bounding box center [896, 154] width 15 height 12
radio input "true"
radio input "false"
click at [1064, 284] on label "False" at bounding box center [1111, 284] width 137 height 45
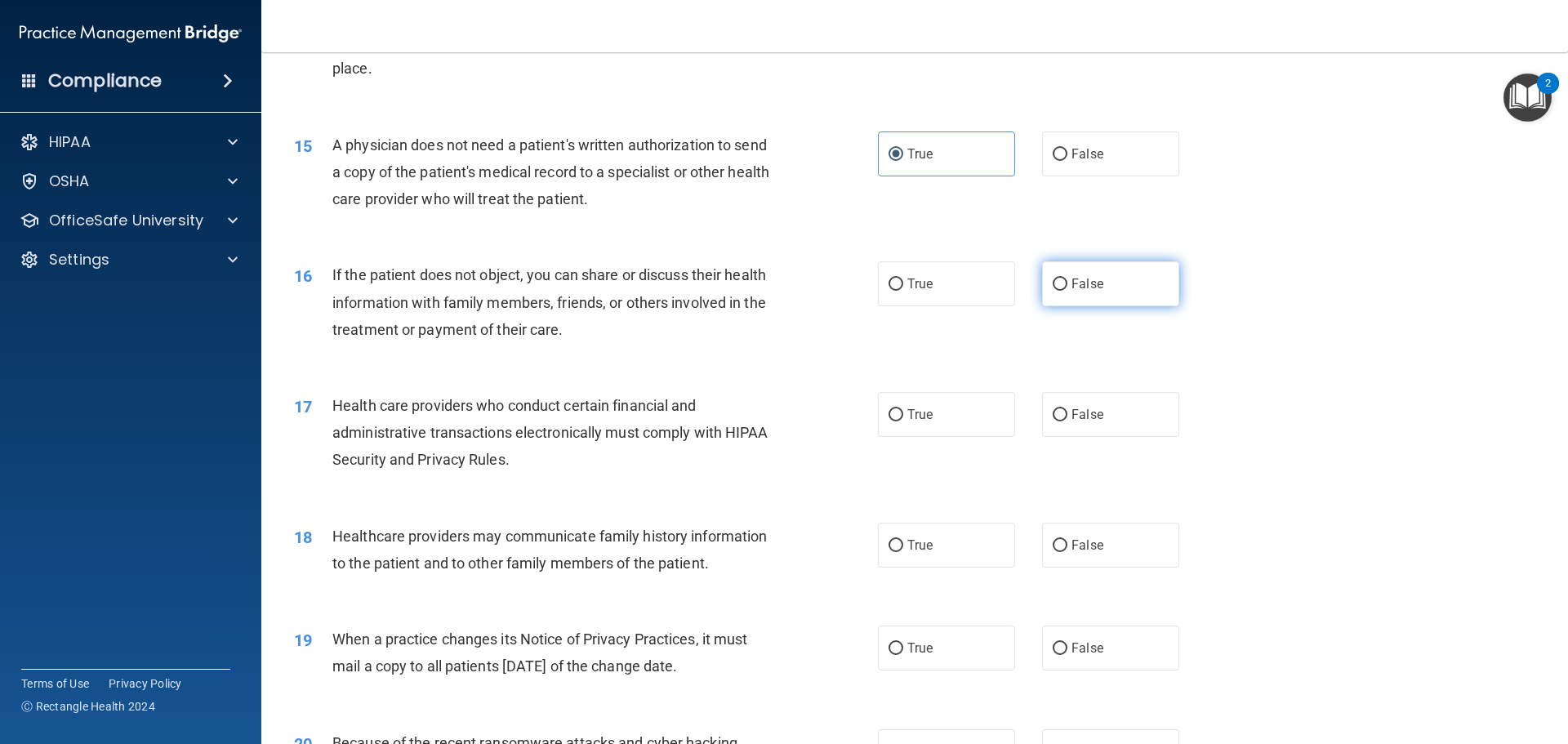
click at [1064, 284] on input "False" at bounding box center [1060, 284] width 15 height 12
radio input "true"
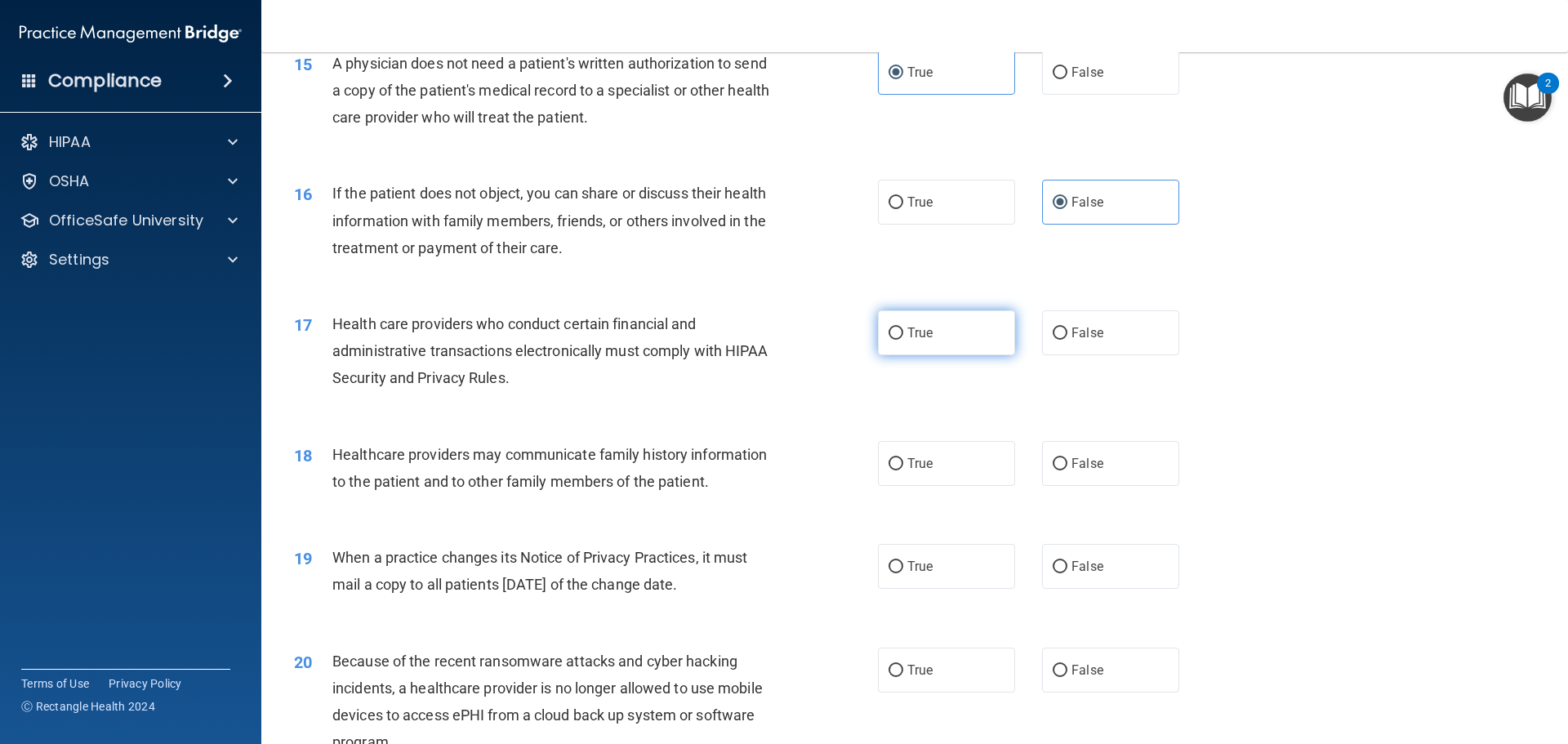
click at [894, 335] on input "True" at bounding box center [896, 333] width 15 height 12
radio input "true"
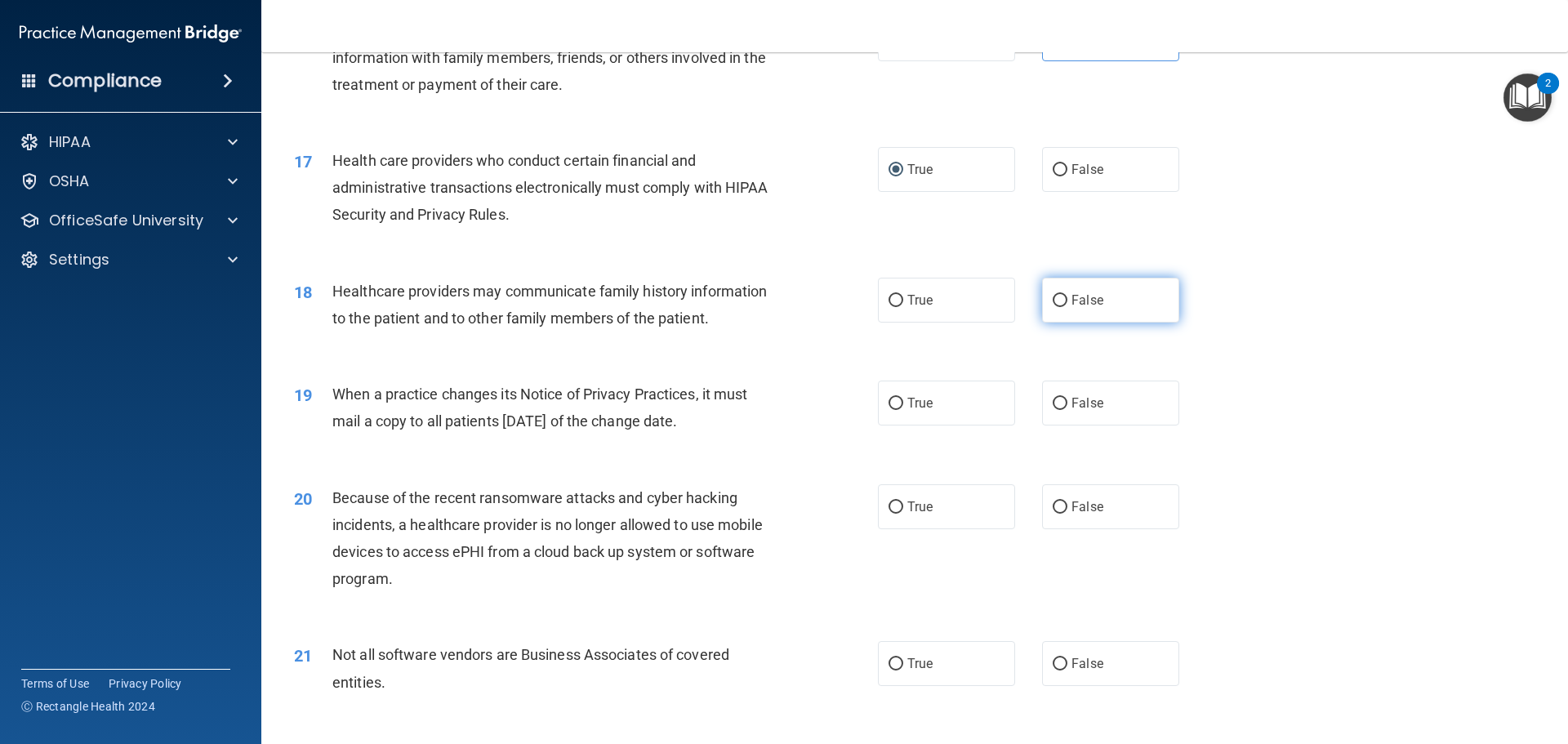
click at [1064, 303] on label "False" at bounding box center [1111, 299] width 137 height 45
click at [1064, 303] on input "False" at bounding box center [1060, 300] width 15 height 12
radio input "true"
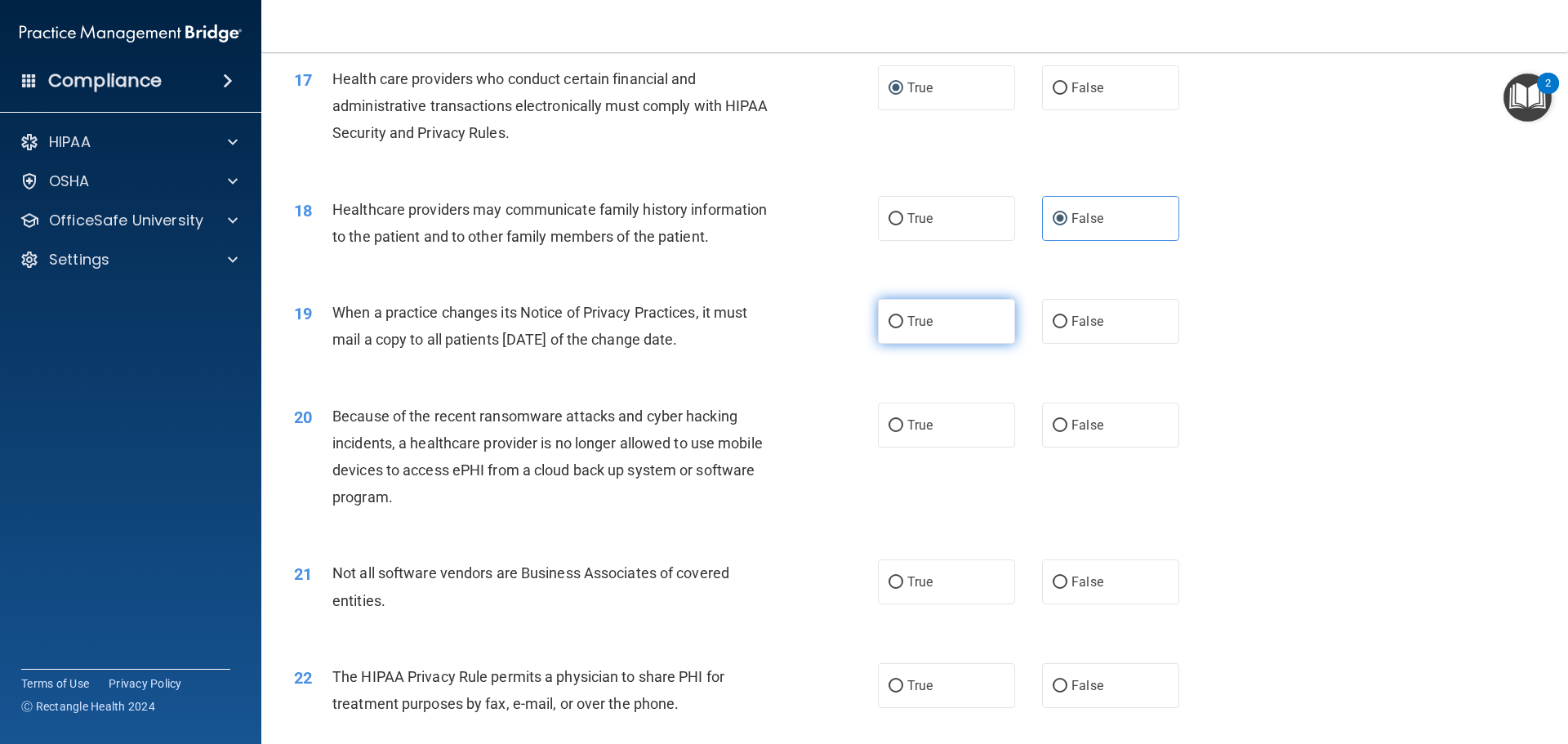
click at [889, 316] on input "True" at bounding box center [896, 322] width 15 height 12
radio input "true"
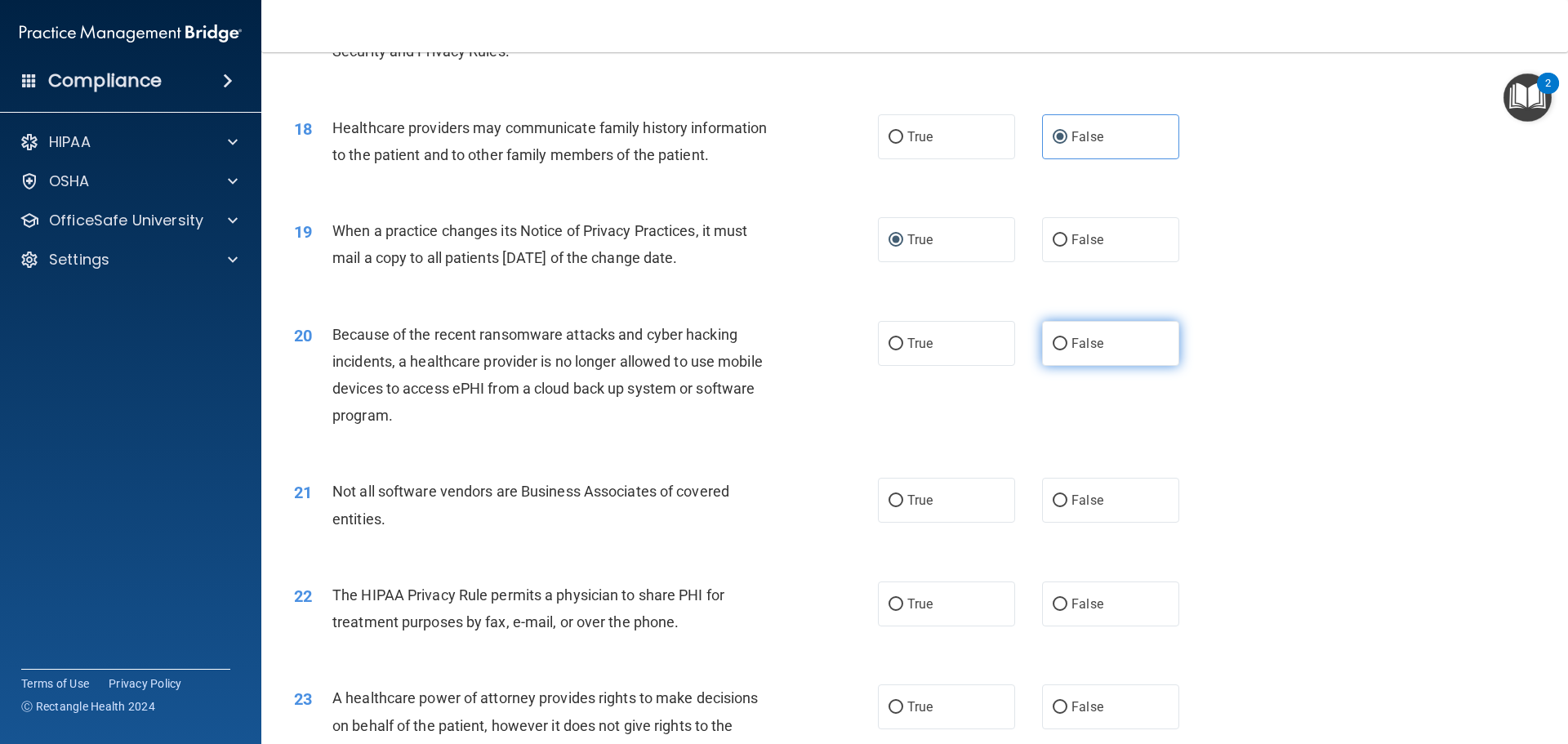
click at [1058, 350] on label "False" at bounding box center [1111, 343] width 137 height 45
click at [1058, 350] on input "False" at bounding box center [1060, 344] width 15 height 12
radio input "true"
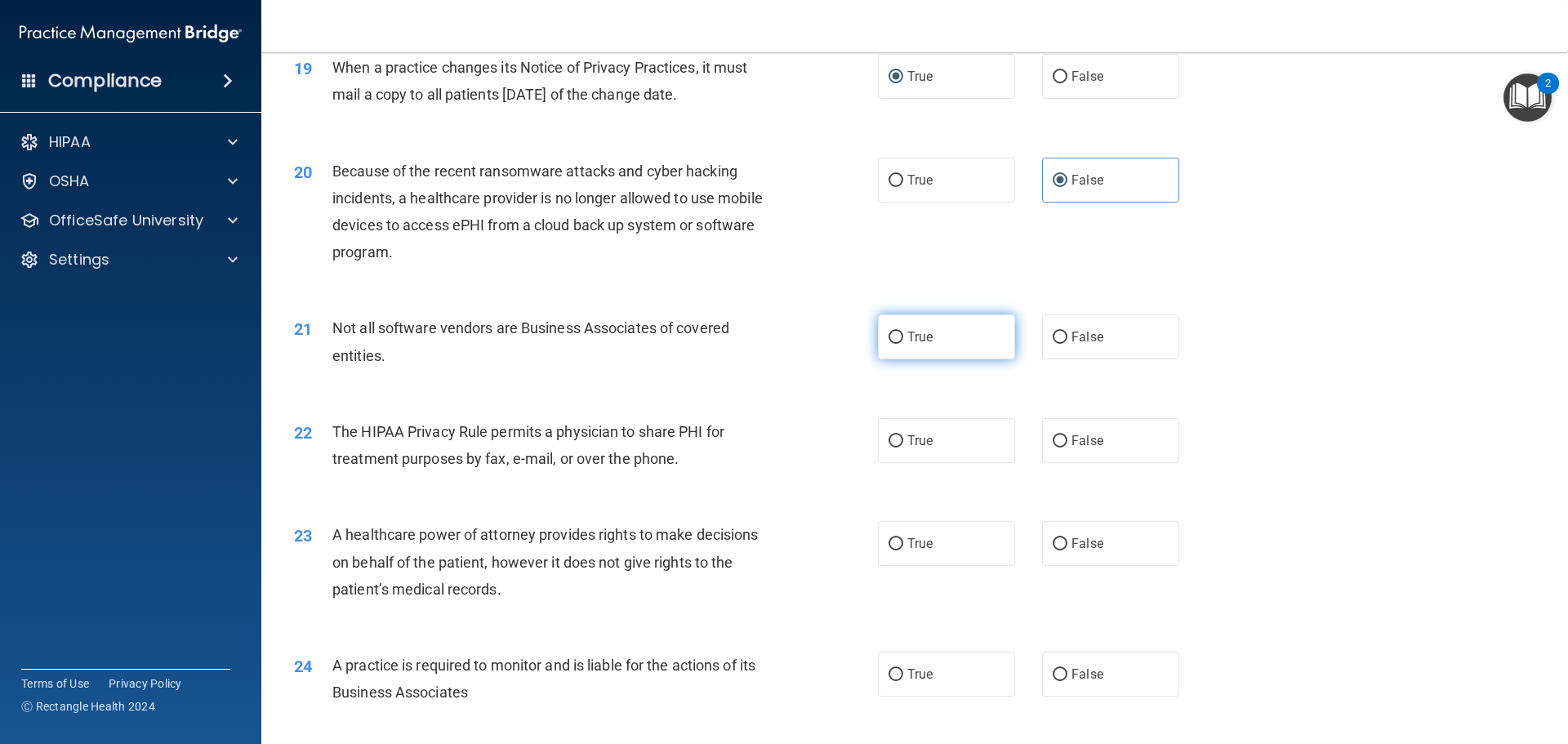
click at [909, 344] on span "True" at bounding box center [920, 336] width 26 height 16
click at [903, 344] on input "True" at bounding box center [896, 337] width 15 height 12
radio input "true"
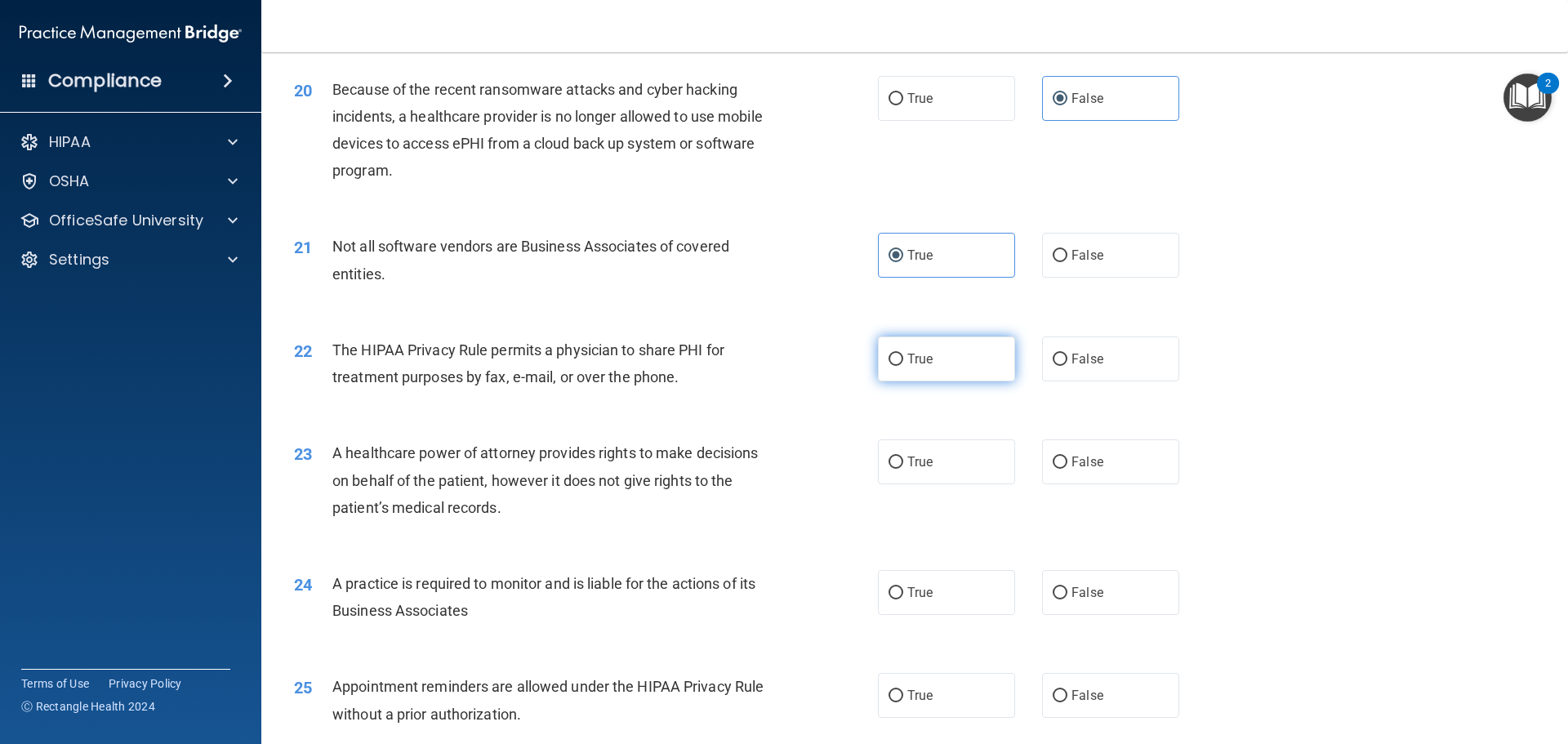
click at [937, 362] on label "True" at bounding box center [947, 358] width 137 height 45
click at [903, 362] on input "True" at bounding box center [896, 359] width 15 height 12
radio input "true"
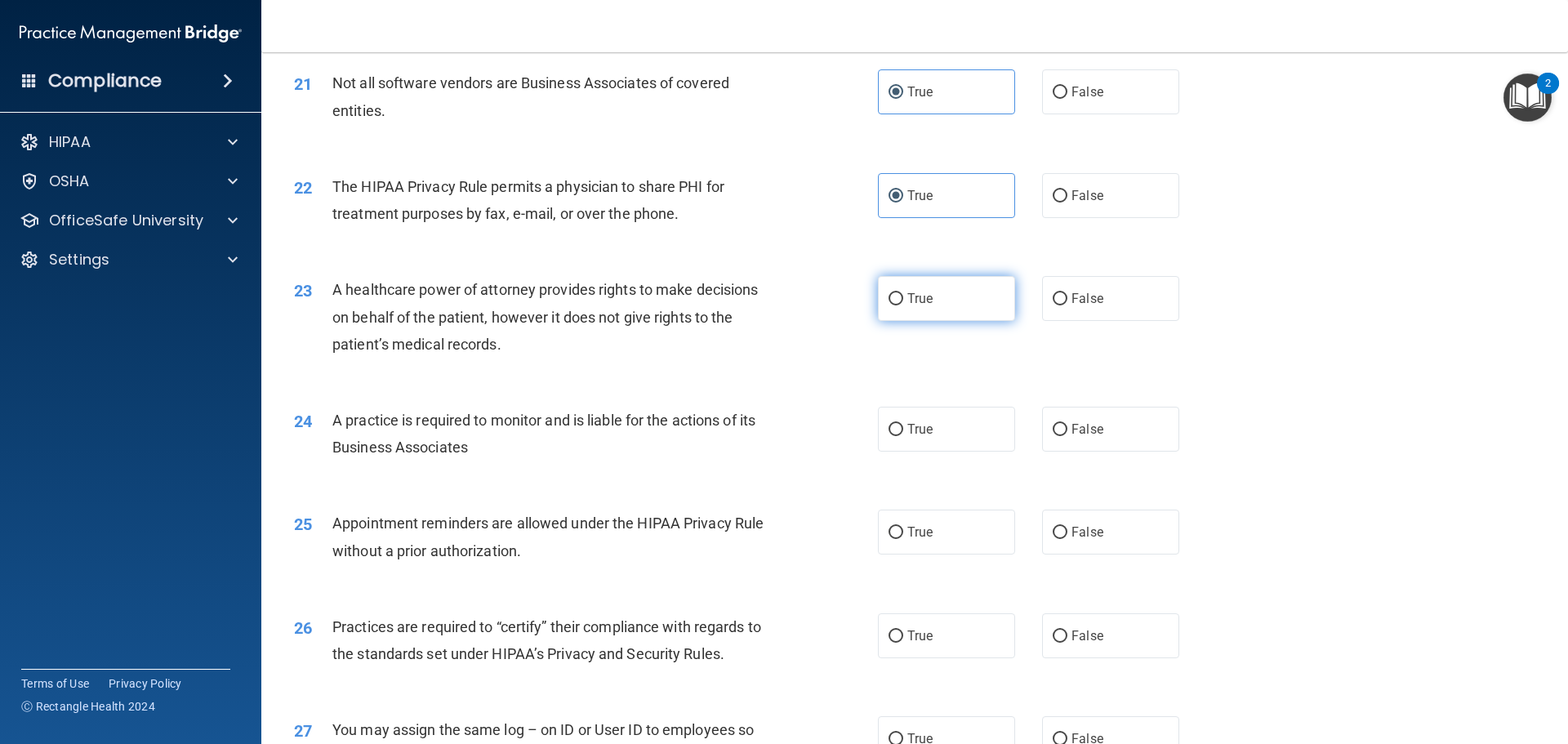
click at [949, 295] on label "True" at bounding box center [947, 298] width 137 height 45
click at [903, 295] on input "True" at bounding box center [896, 298] width 15 height 12
radio input "true"
click at [938, 433] on label "True" at bounding box center [947, 429] width 137 height 45
click at [903, 433] on input "True" at bounding box center [896, 429] width 15 height 12
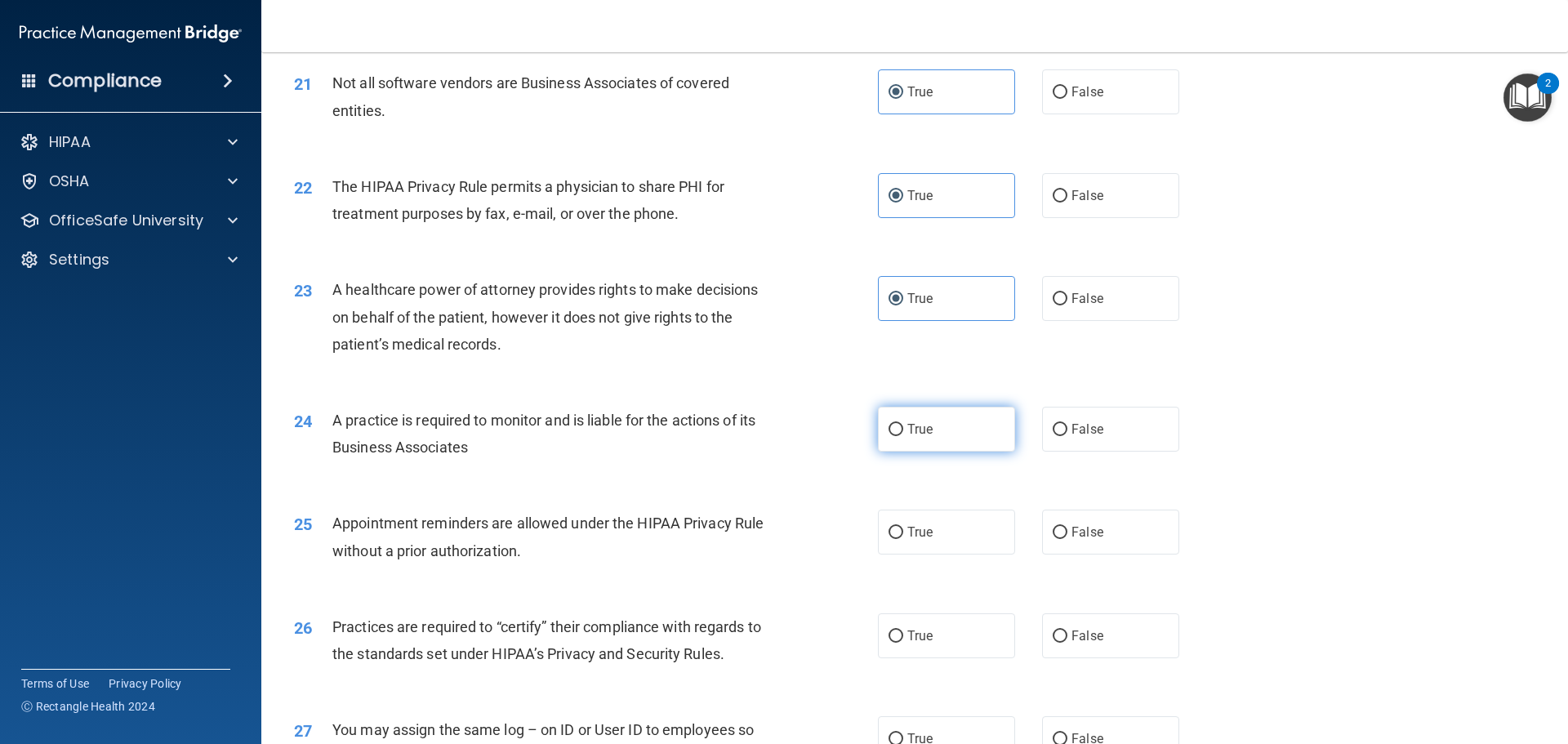
radio input "true"
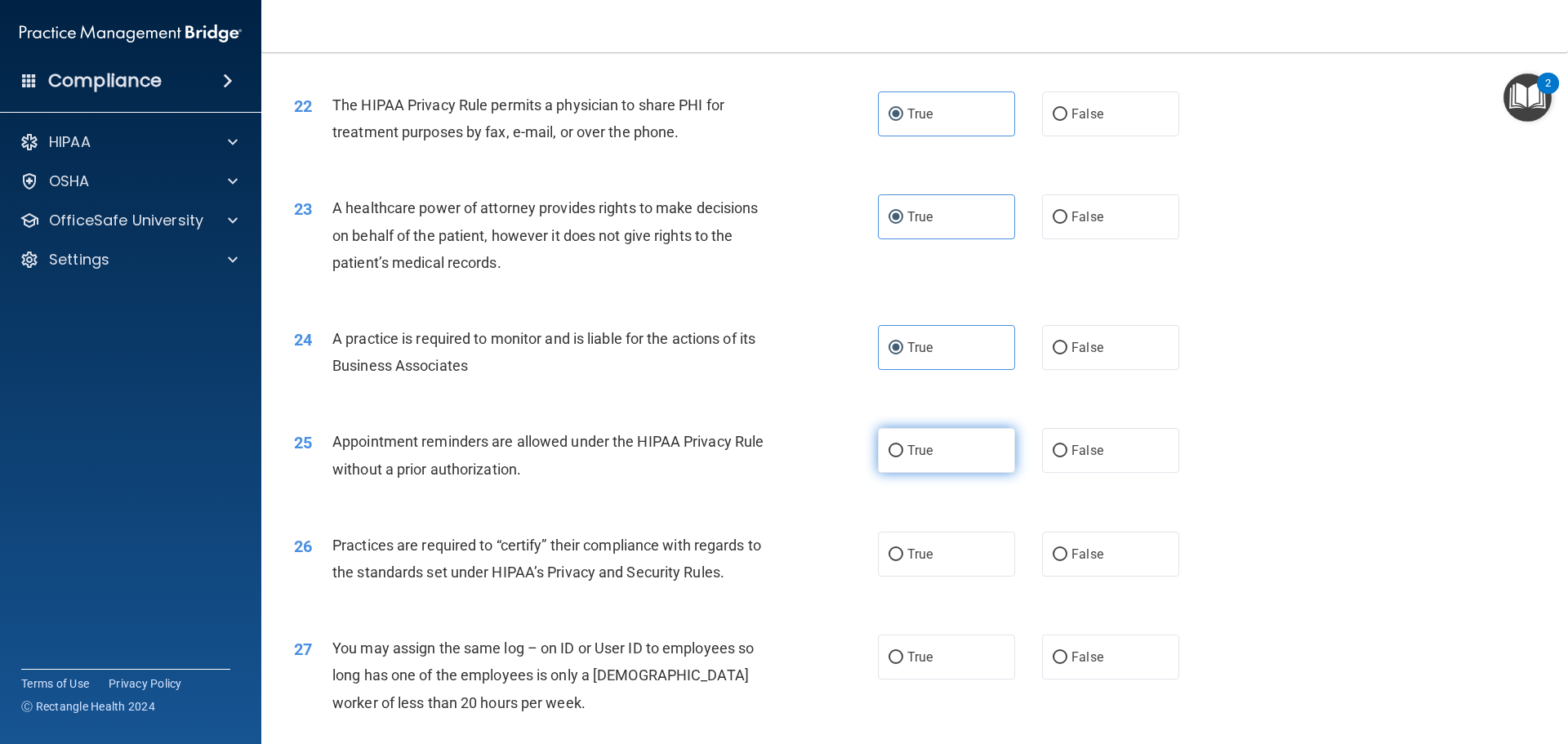
click at [898, 441] on label "True" at bounding box center [947, 450] width 137 height 45
click at [898, 445] on input "True" at bounding box center [896, 450] width 15 height 12
radio input "true"
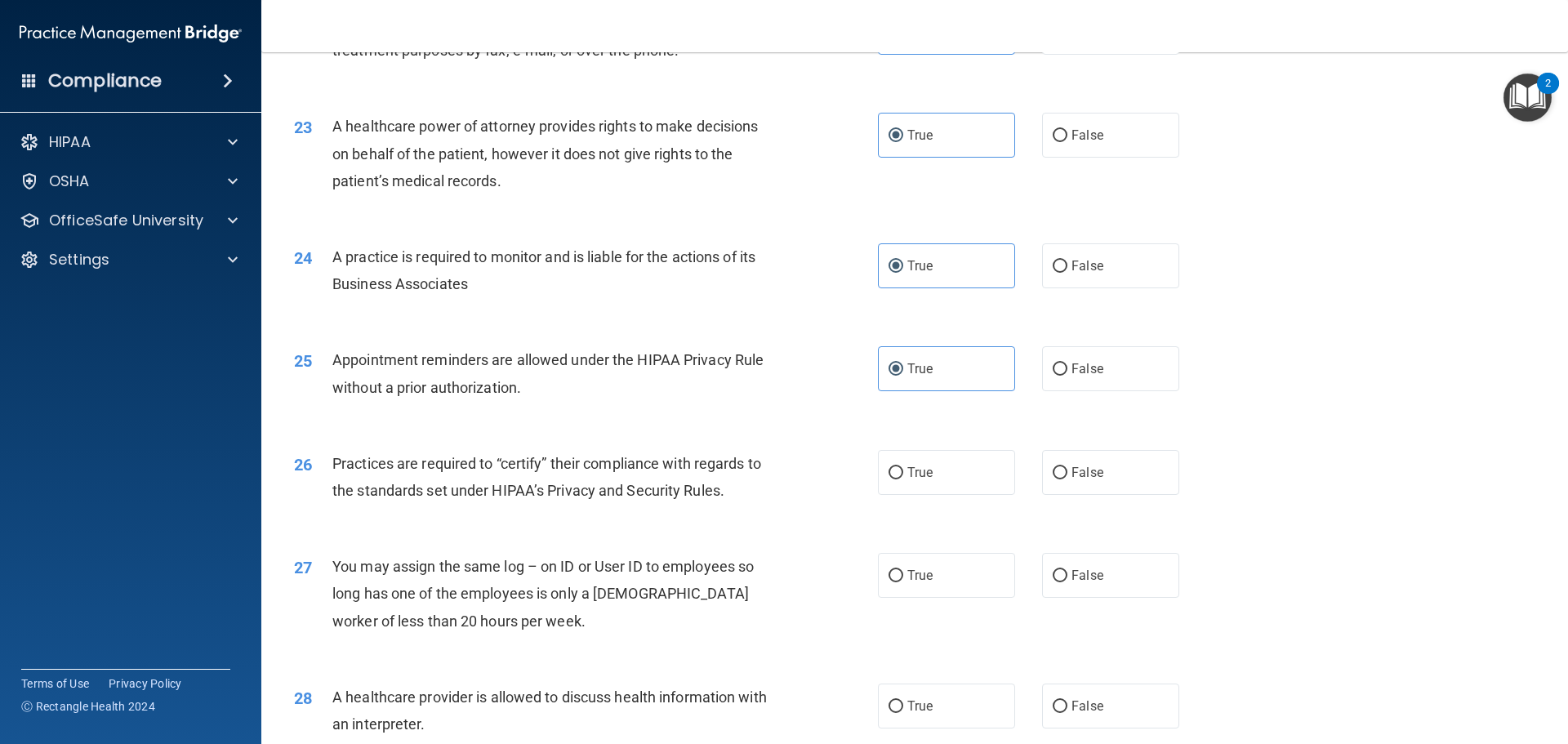
scroll to position [2775, 0]
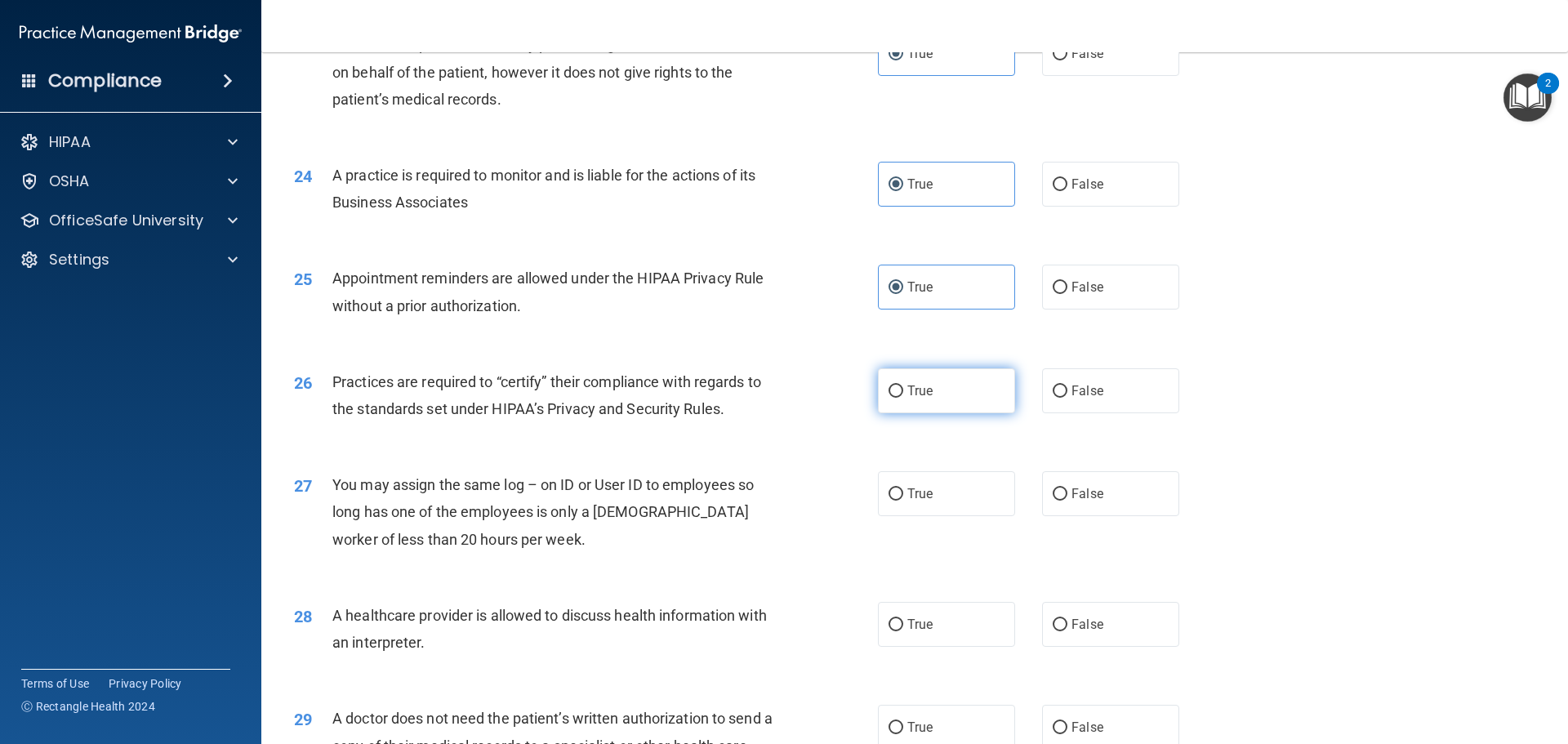
click at [889, 406] on label "True" at bounding box center [947, 390] width 137 height 45
click at [889, 398] on input "True" at bounding box center [896, 391] width 15 height 12
radio input "true"
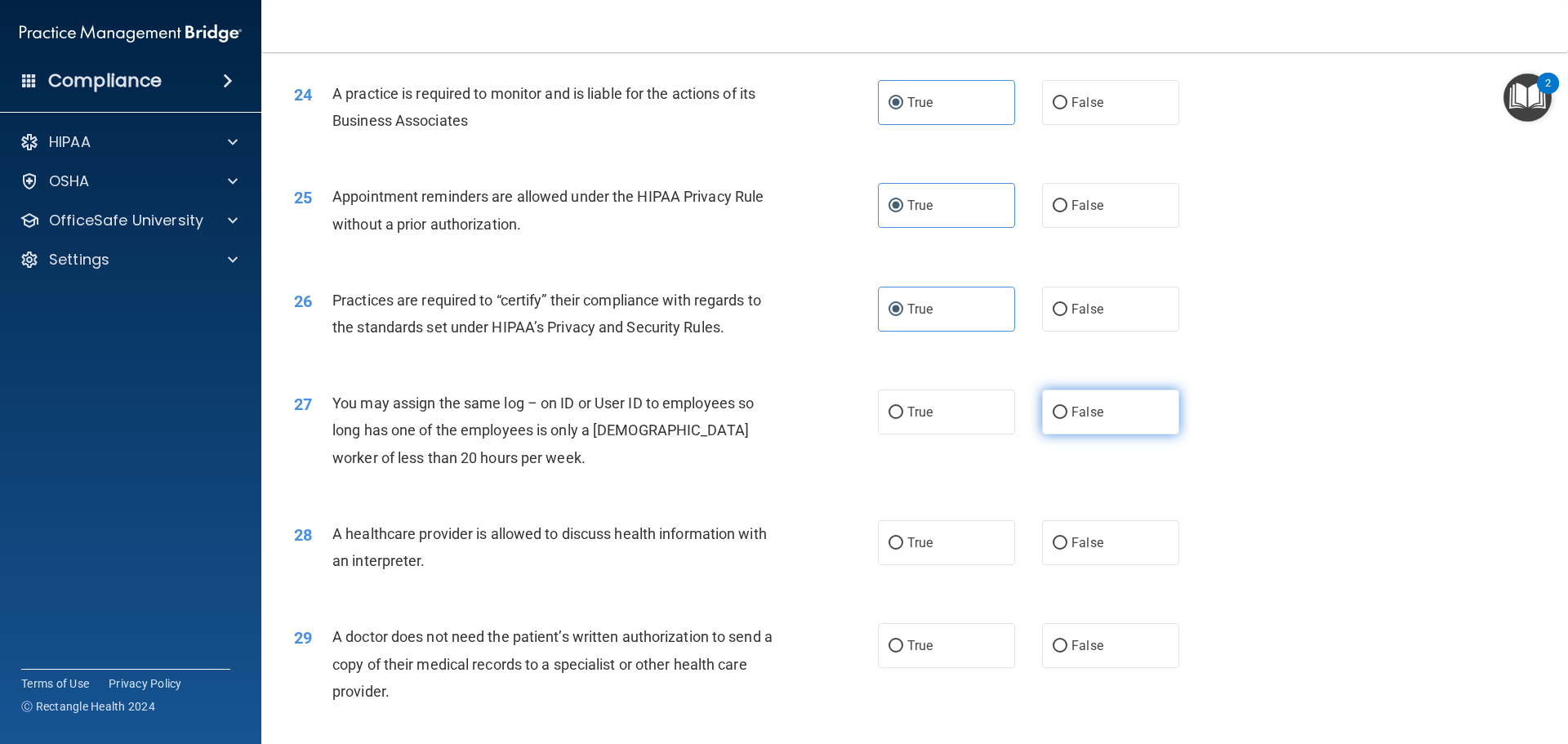
click at [1064, 400] on label "False" at bounding box center [1111, 411] width 137 height 45
click at [1064, 407] on input "False" at bounding box center [1060, 412] width 15 height 12
radio input "true"
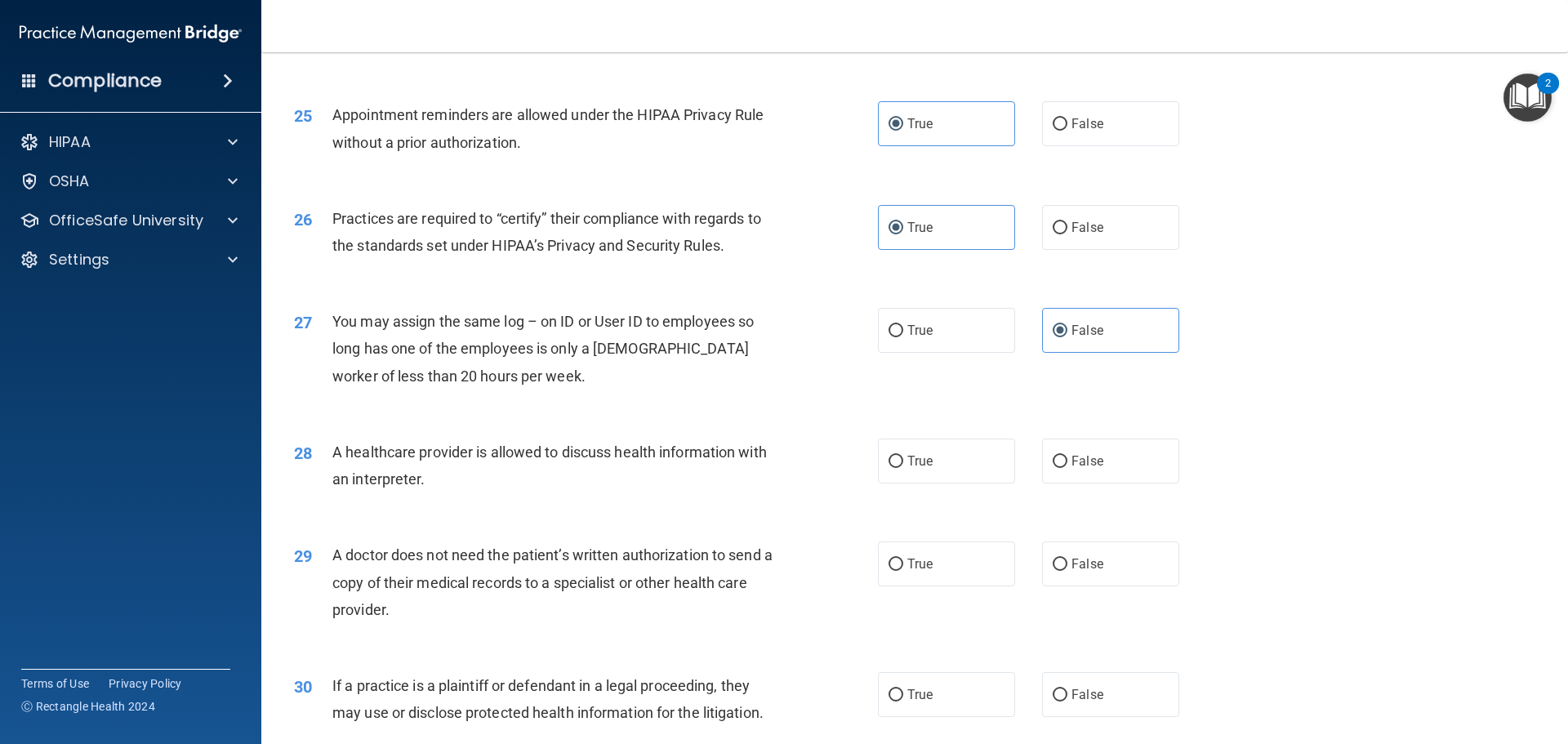
scroll to position [3021, 0]
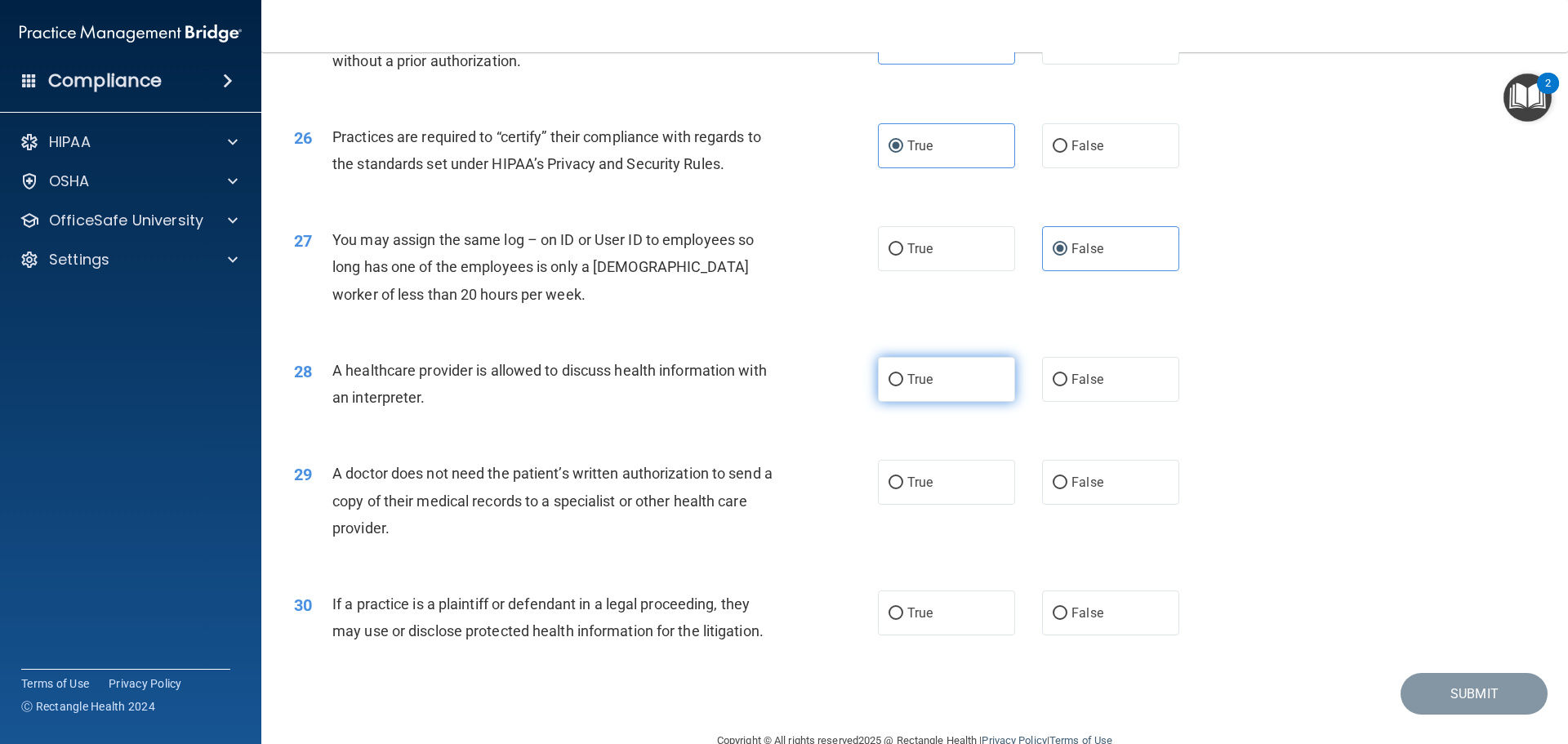
click at [936, 393] on label "True" at bounding box center [947, 378] width 137 height 45
click at [903, 387] on input "True" at bounding box center [896, 379] width 15 height 12
radio input "true"
click at [901, 489] on label "True" at bounding box center [947, 481] width 137 height 45
click at [901, 489] on input "True" at bounding box center [896, 482] width 15 height 12
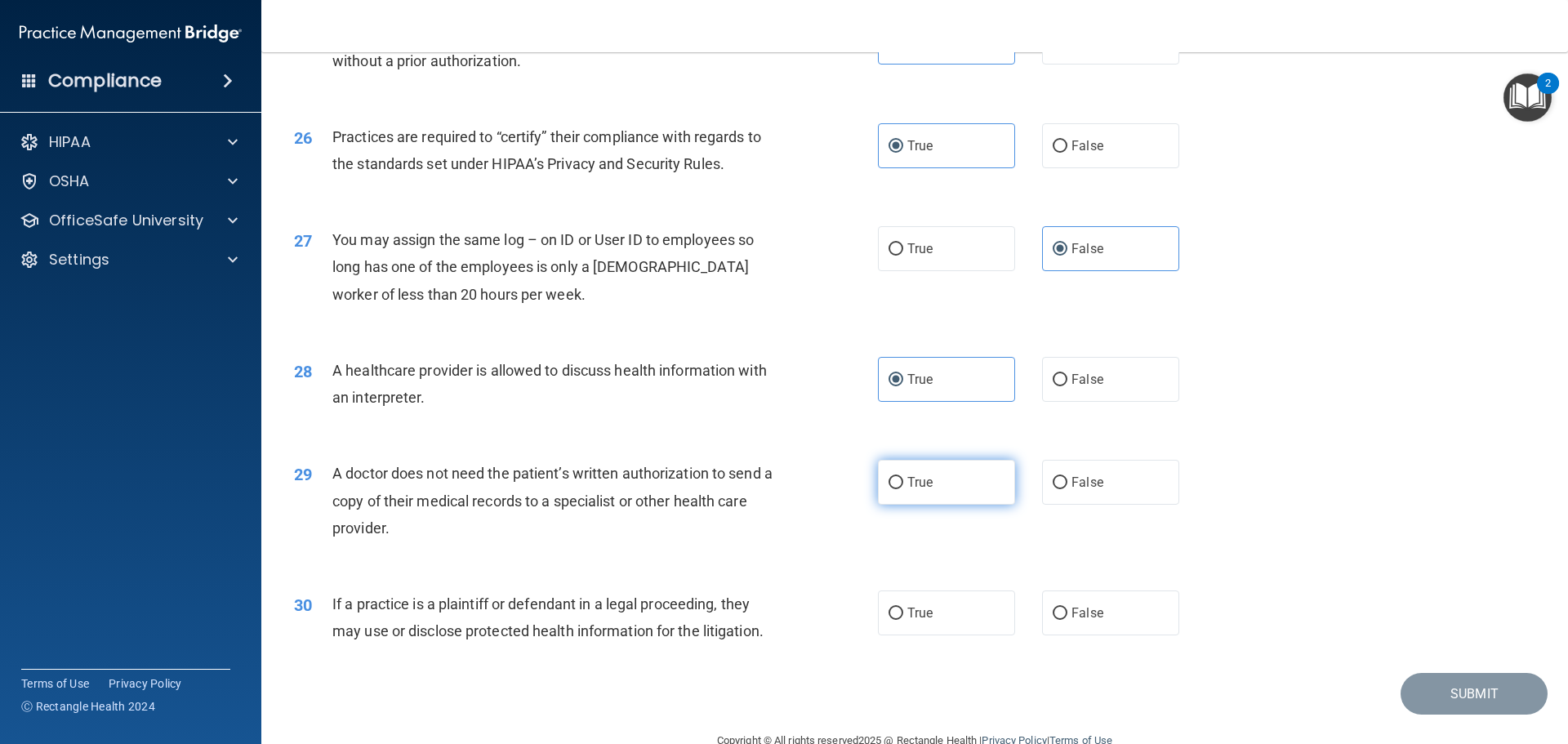
radio input "true"
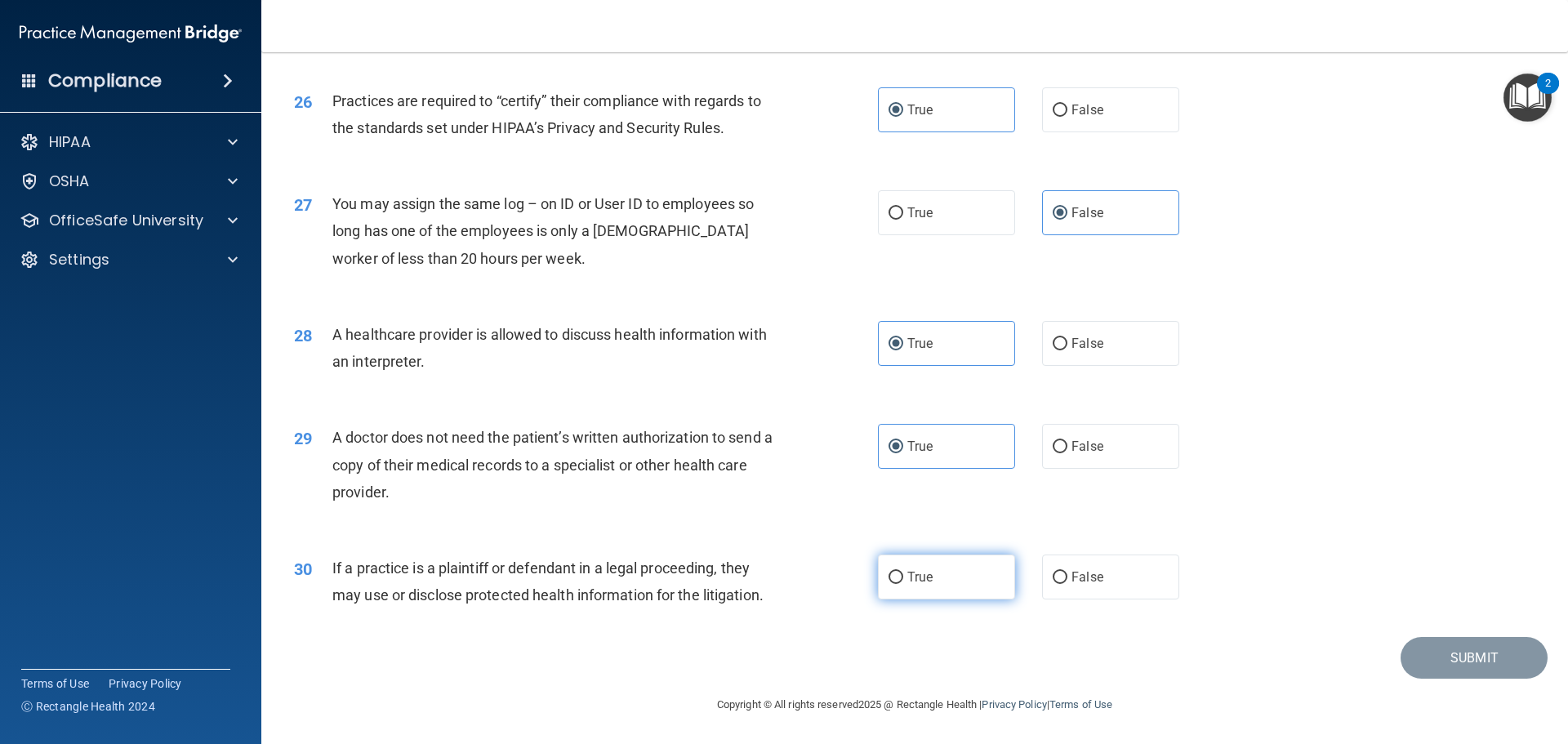
click at [891, 572] on input "True" at bounding box center [896, 577] width 15 height 12
radio input "true"
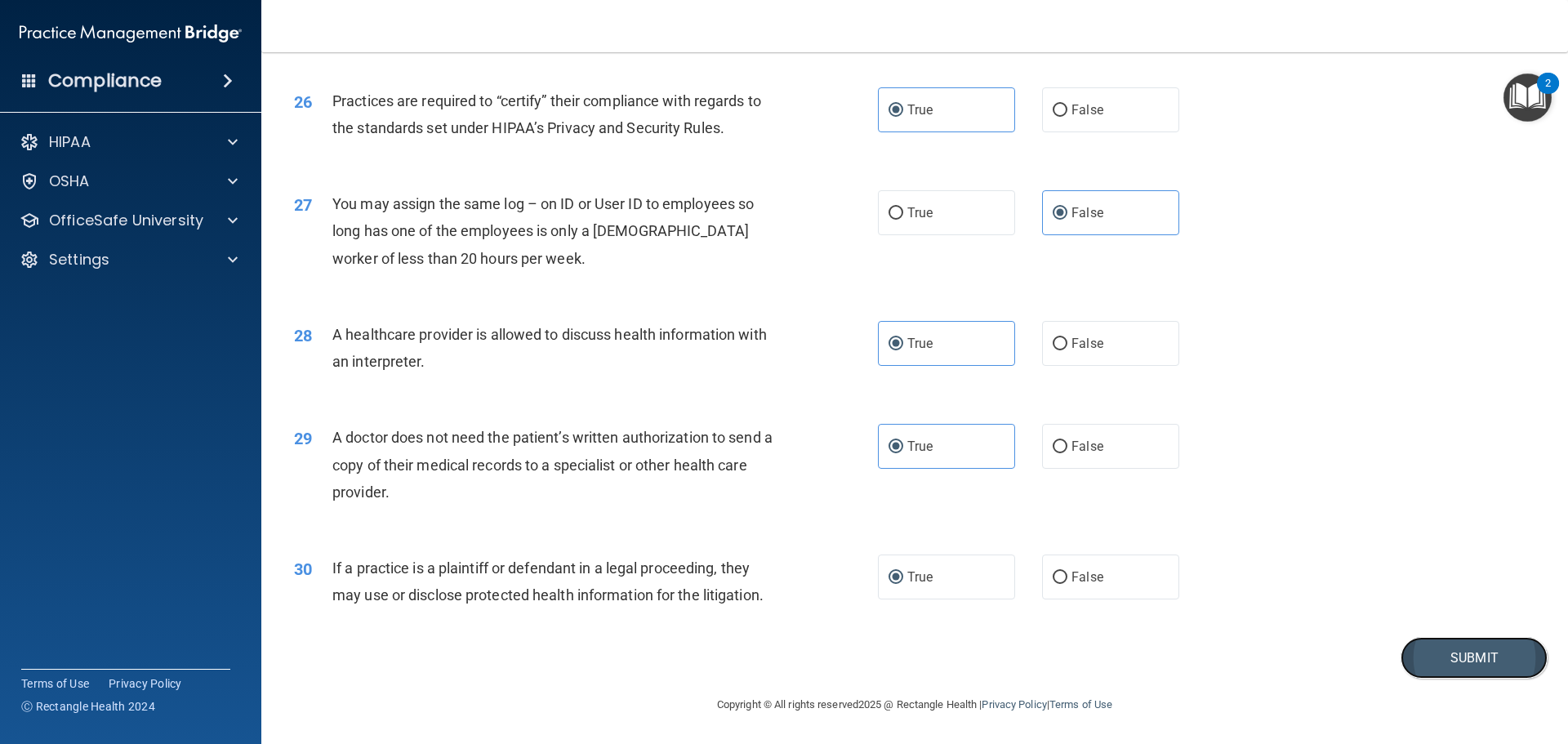
click at [1465, 661] on button "Submit" at bounding box center [1474, 657] width 147 height 42
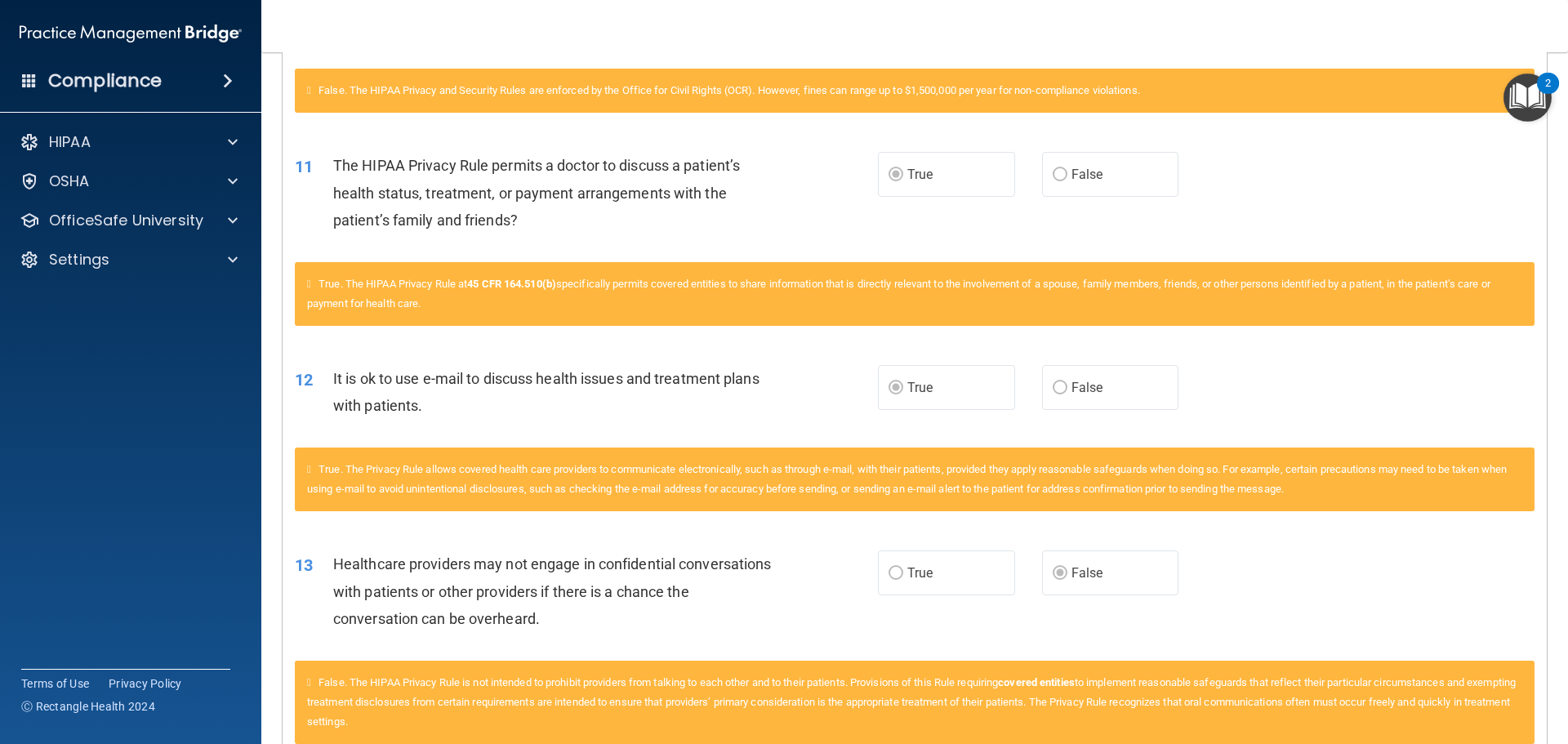
scroll to position [979, 0]
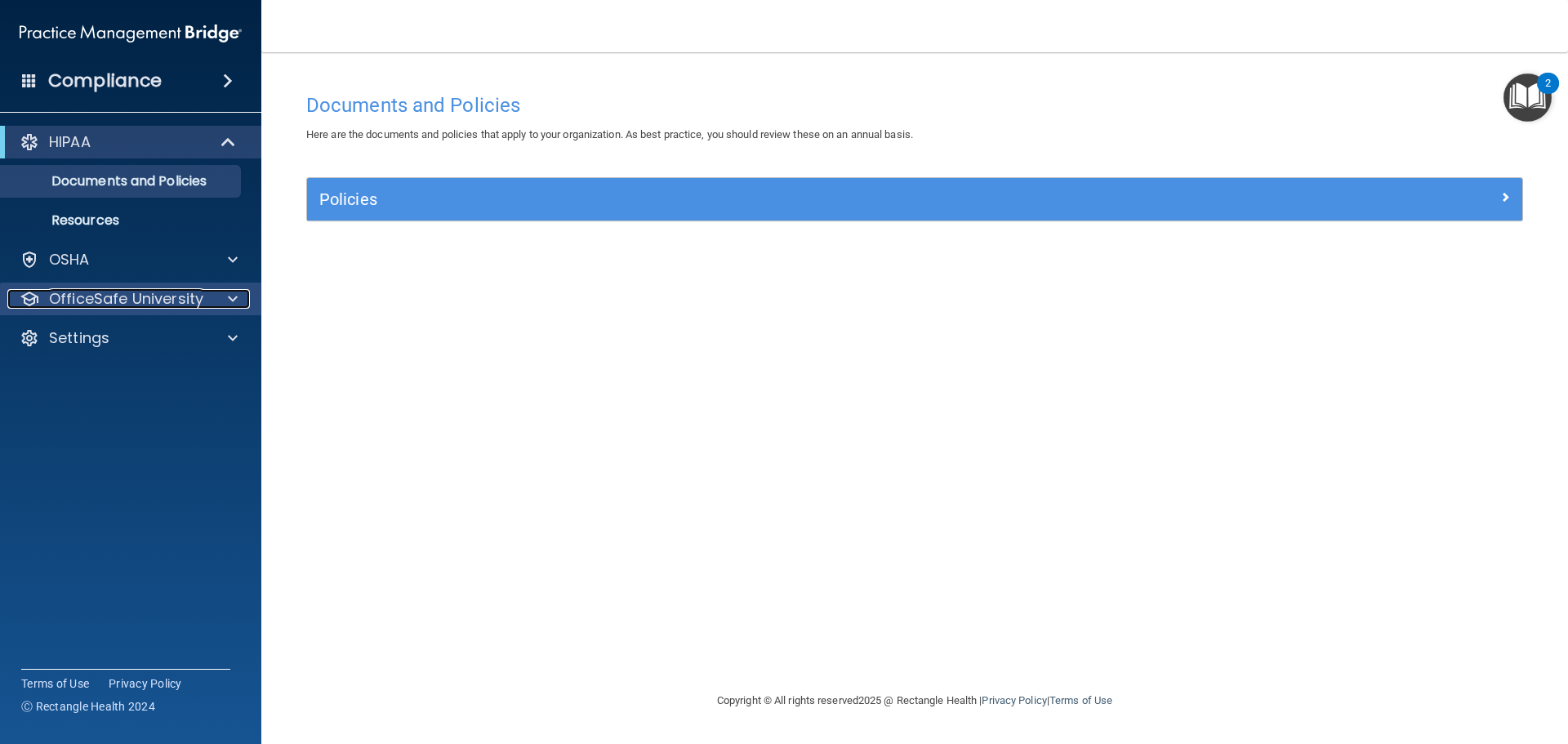
click at [99, 294] on p "OfficeSafe University" at bounding box center [126, 298] width 154 height 19
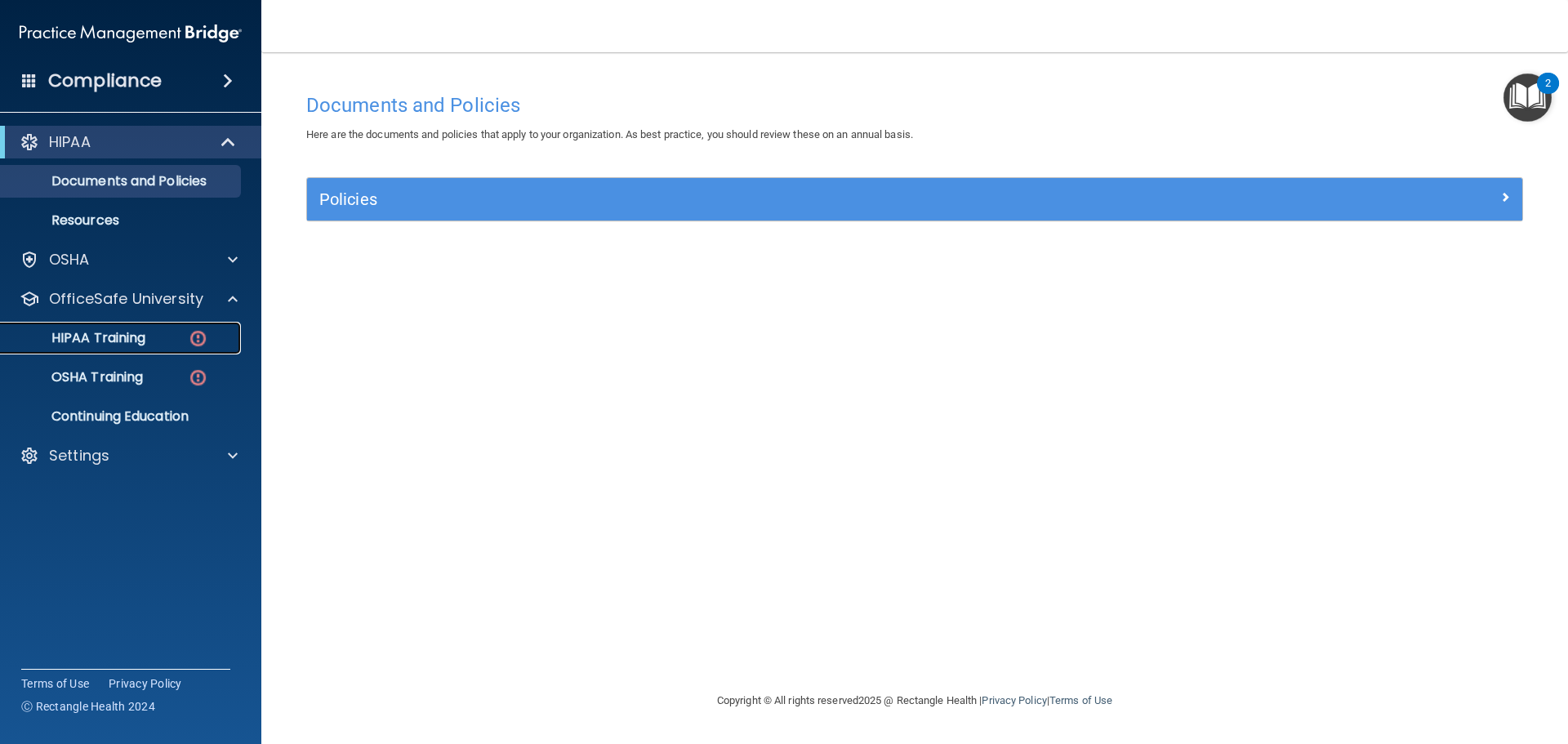
click at [114, 337] on p "HIPAA Training" at bounding box center [78, 338] width 135 height 16
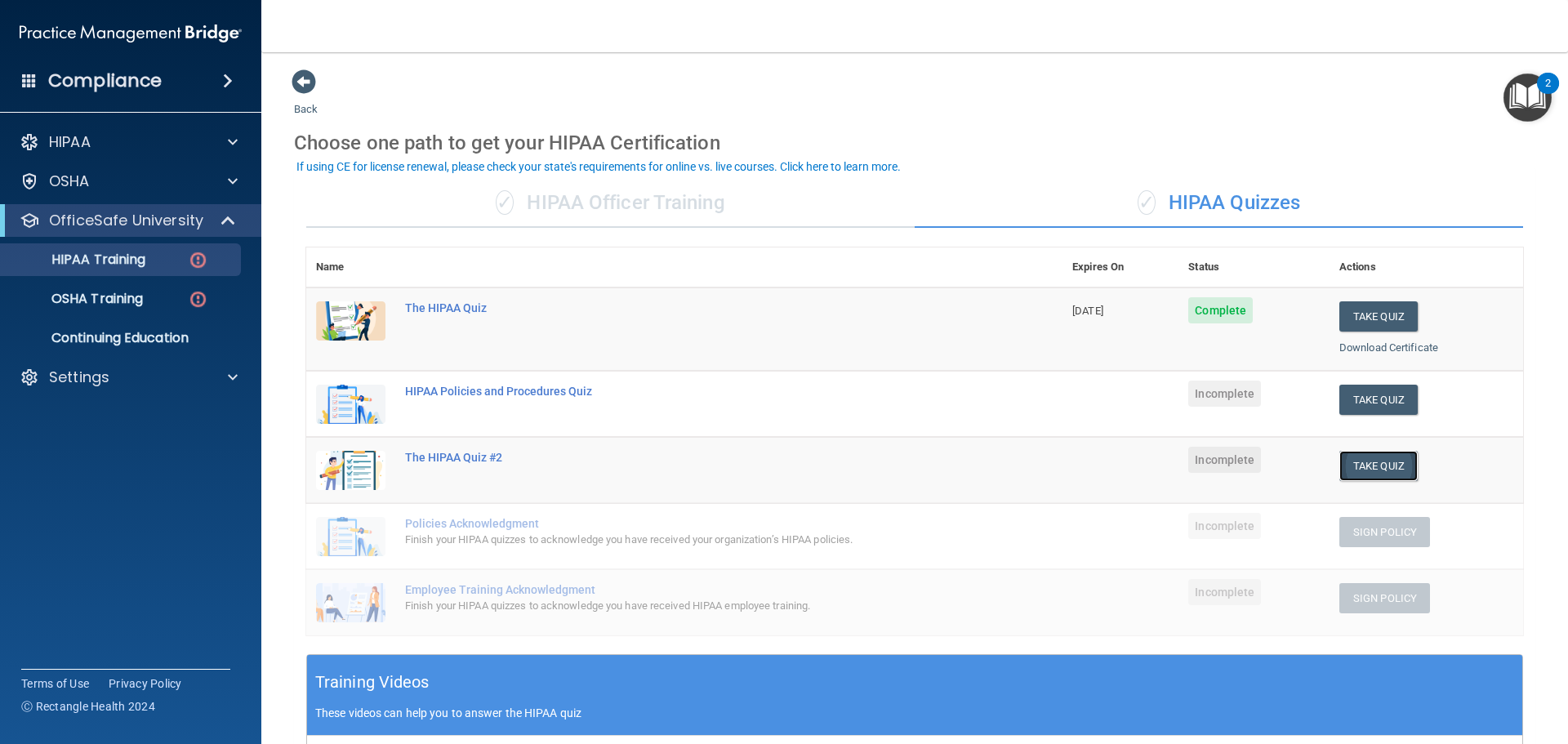
click at [1374, 462] on button "Take Quiz" at bounding box center [1378, 465] width 78 height 30
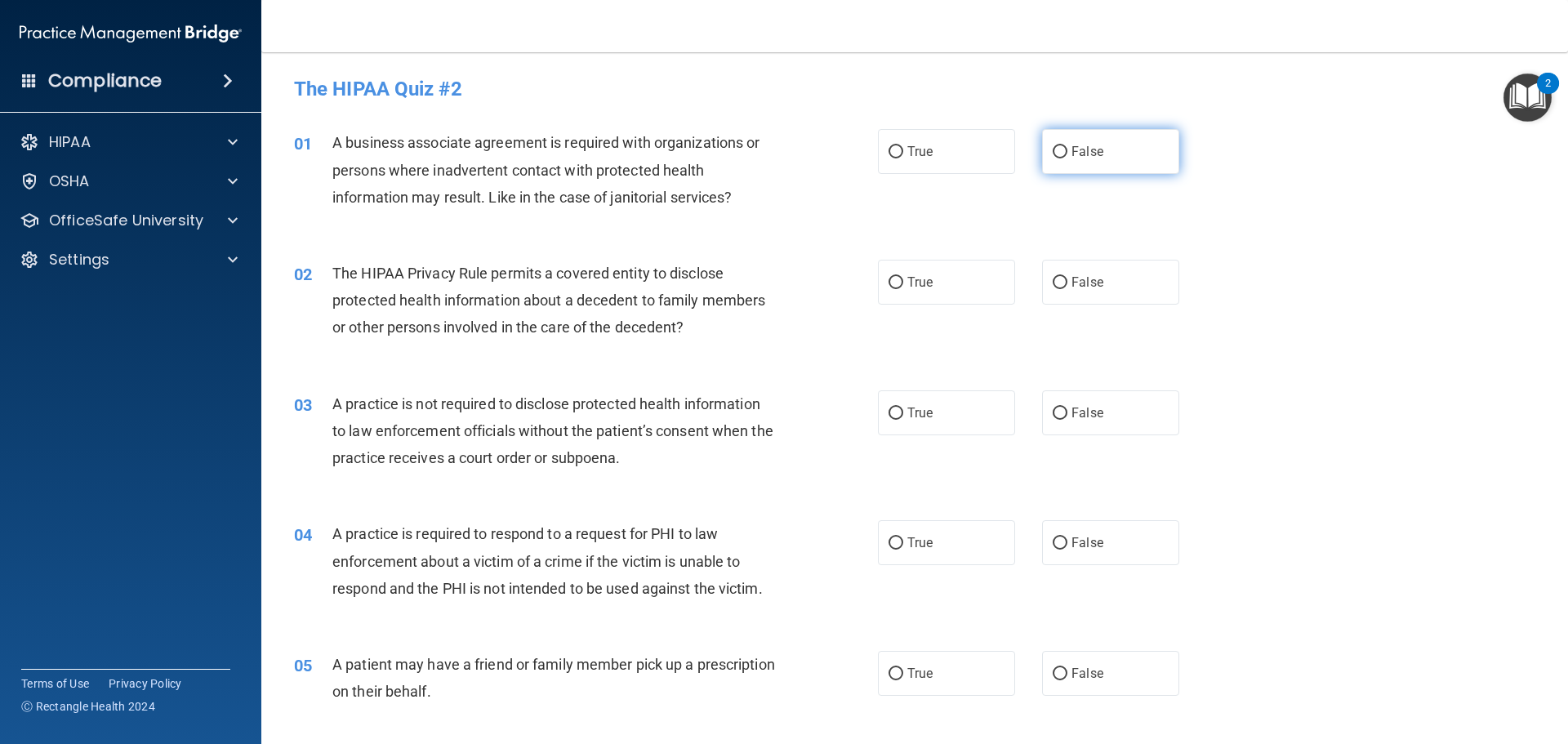
click at [1053, 149] on input "False" at bounding box center [1060, 151] width 15 height 12
radio input "true"
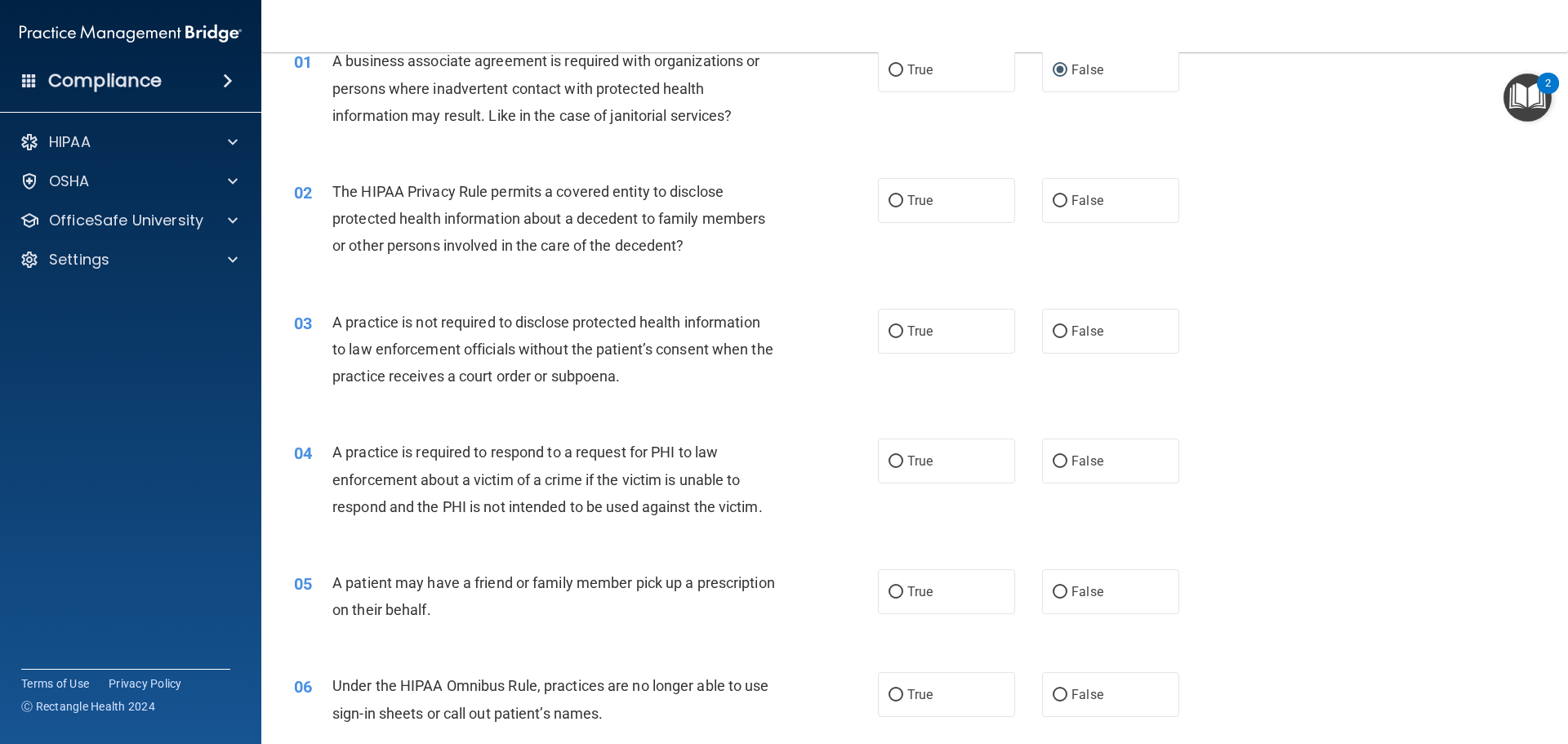
scroll to position [163, 0]
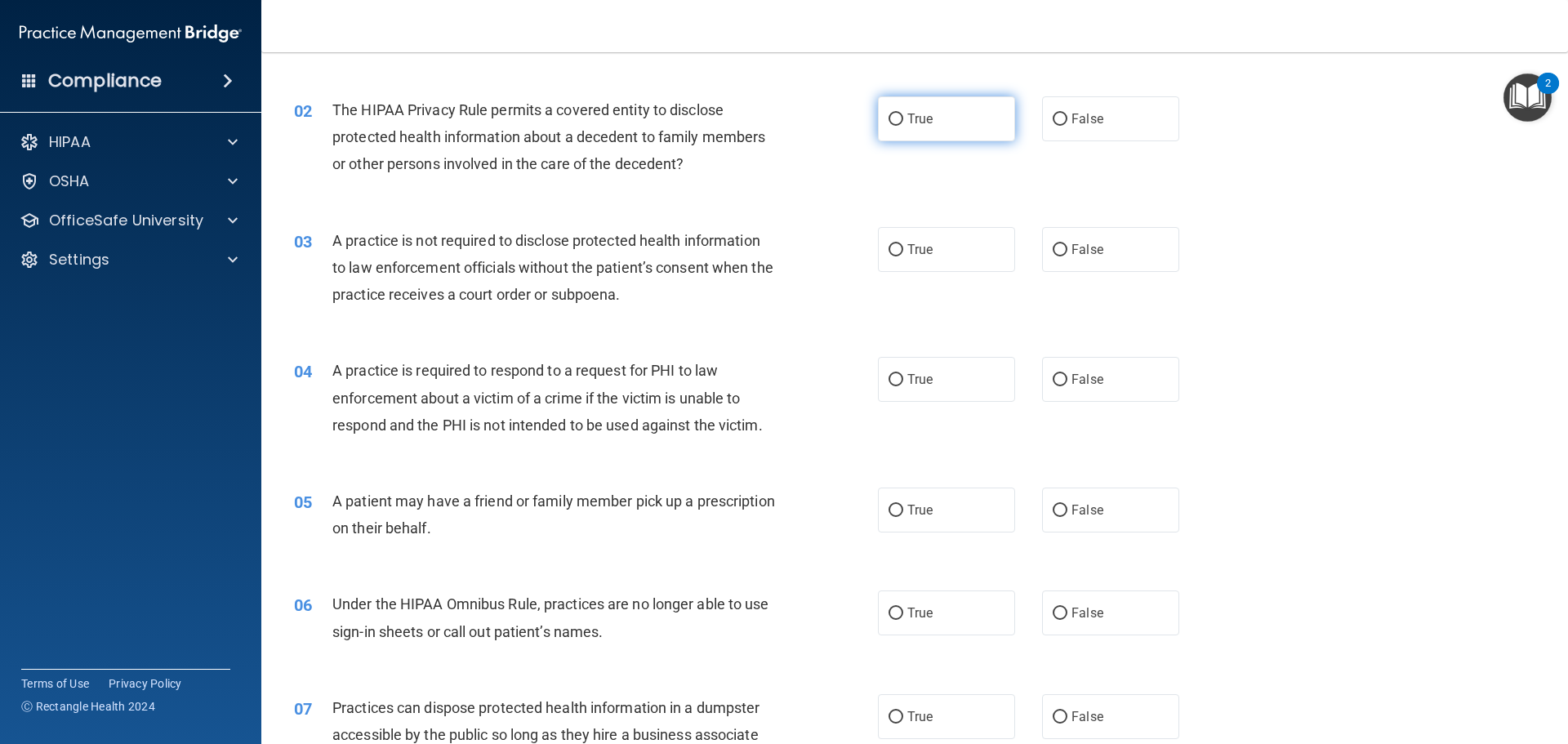
click at [888, 121] on input "True" at bounding box center [896, 119] width 15 height 12
radio input "true"
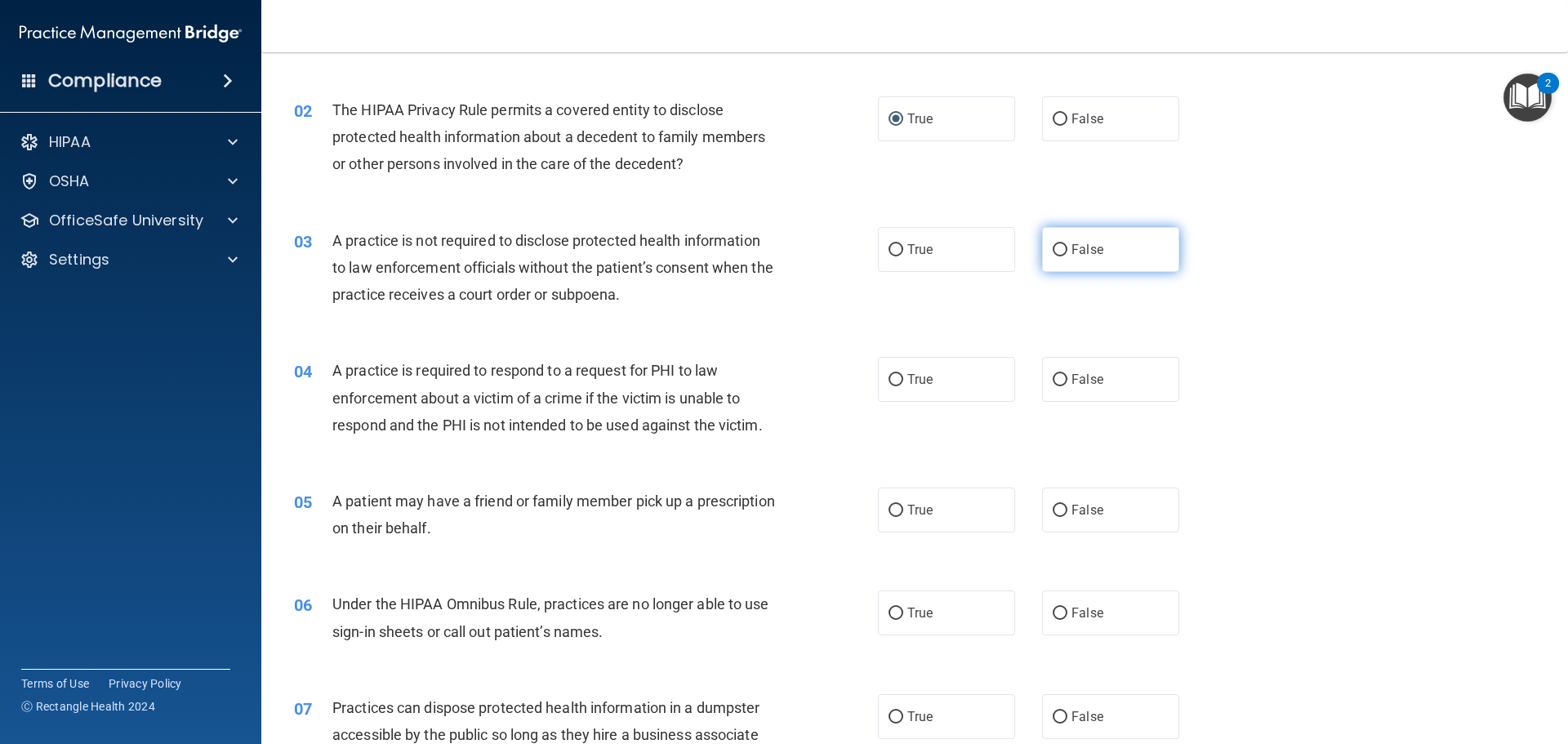
click at [1053, 248] on input "False" at bounding box center [1060, 250] width 15 height 12
radio input "true"
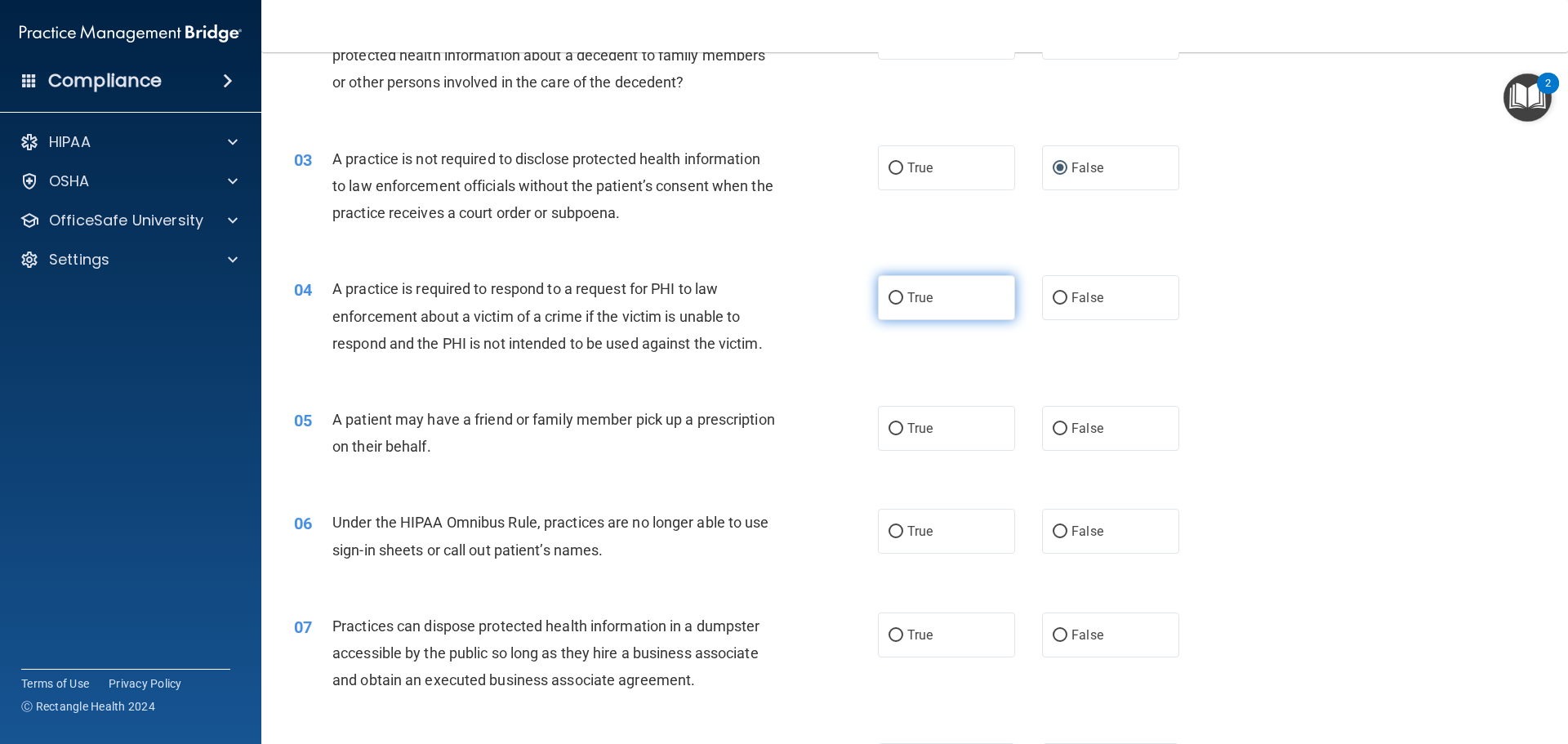
click at [888, 302] on input "True" at bounding box center [896, 298] width 15 height 12
radio input "true"
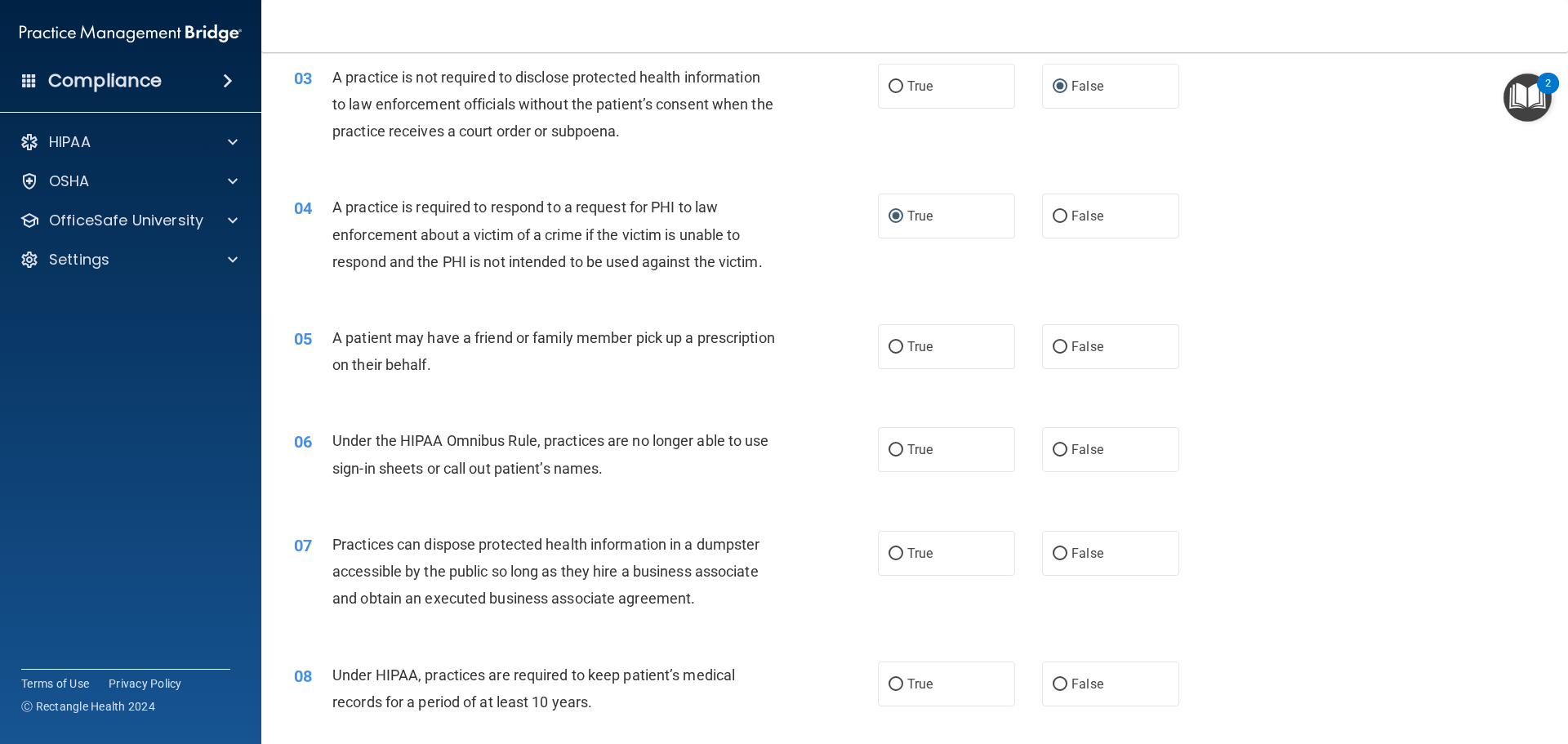
scroll to position [408, 0]
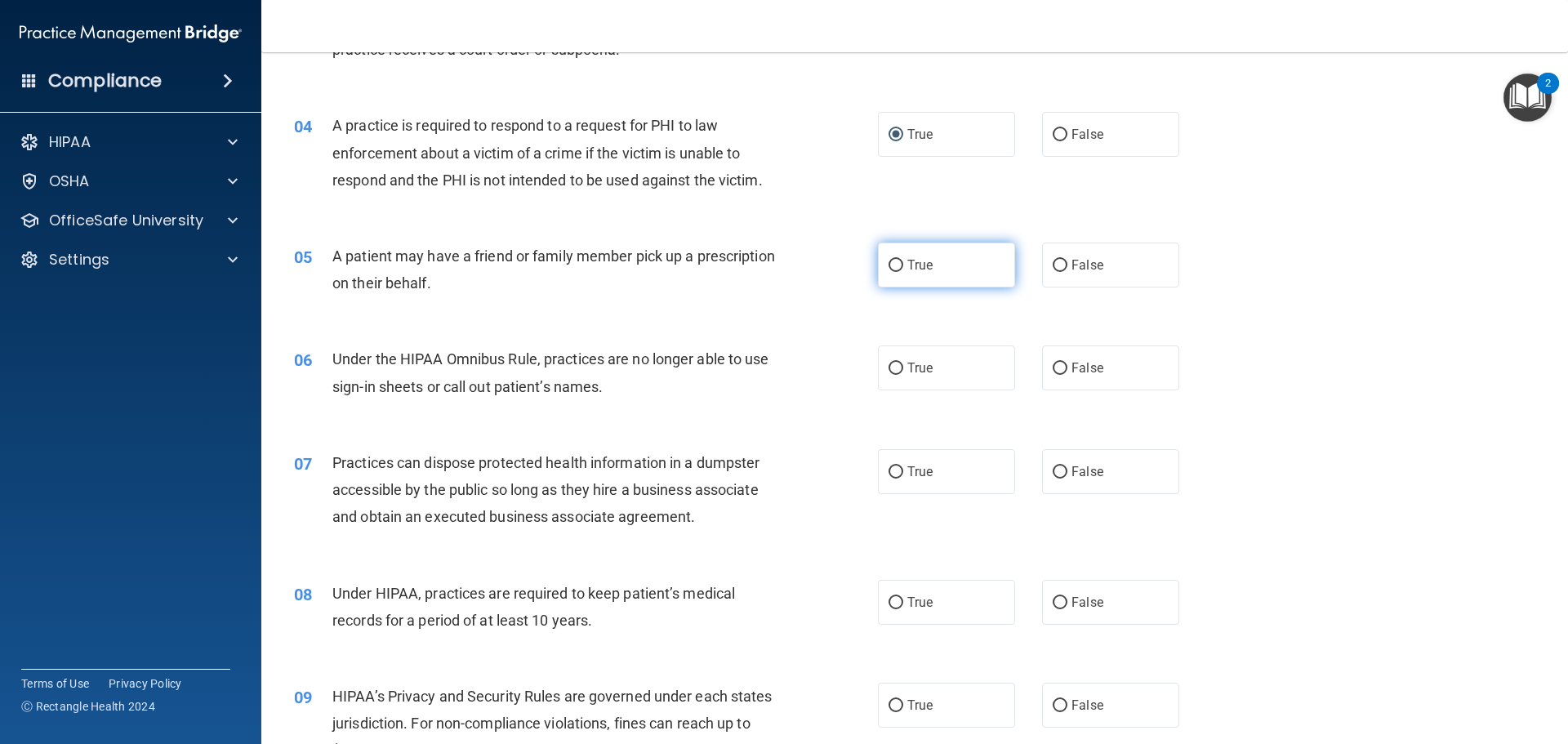
click at [964, 275] on label "True" at bounding box center [947, 264] width 137 height 45
click at [903, 272] on input "True" at bounding box center [896, 265] width 15 height 12
radio input "true"
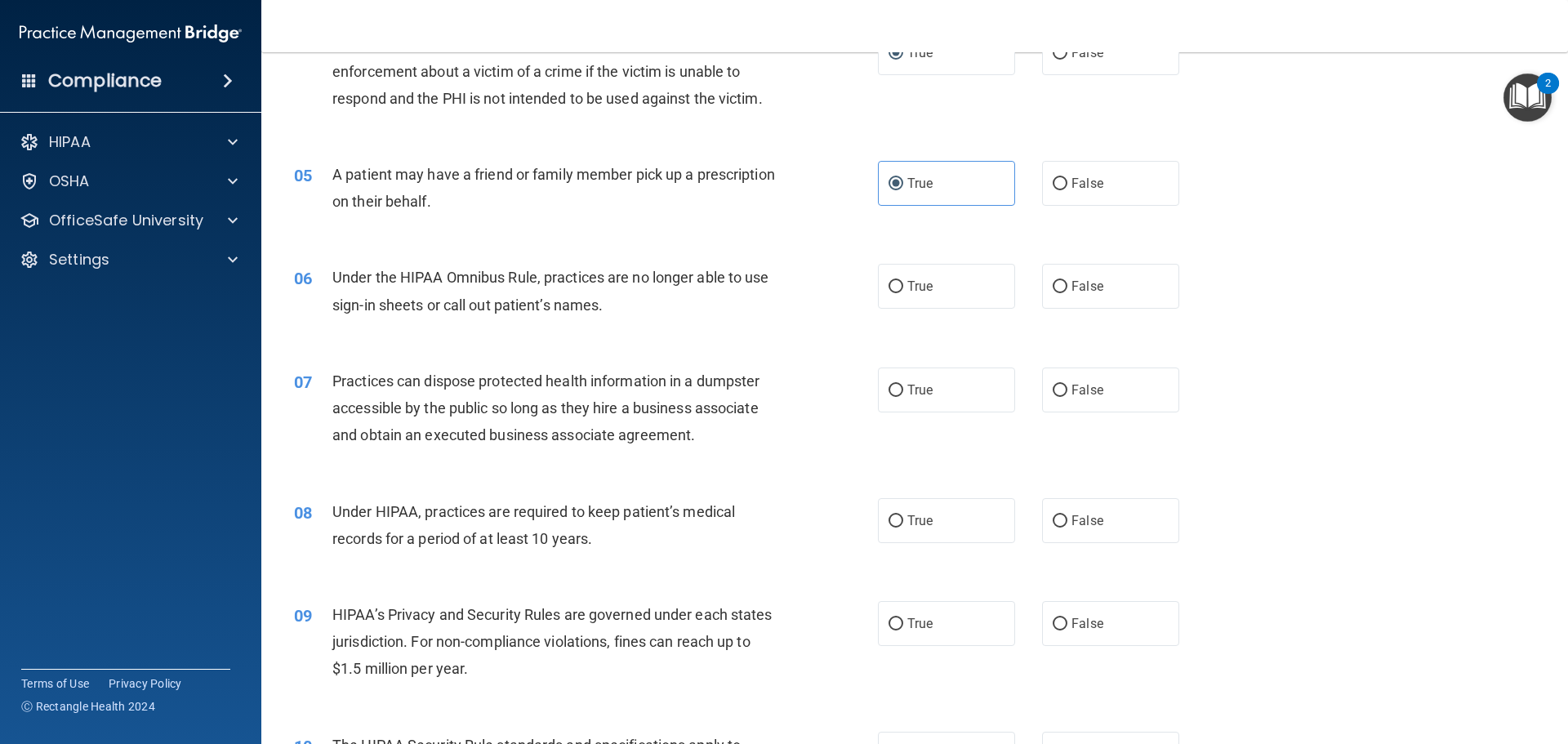
scroll to position [572, 0]
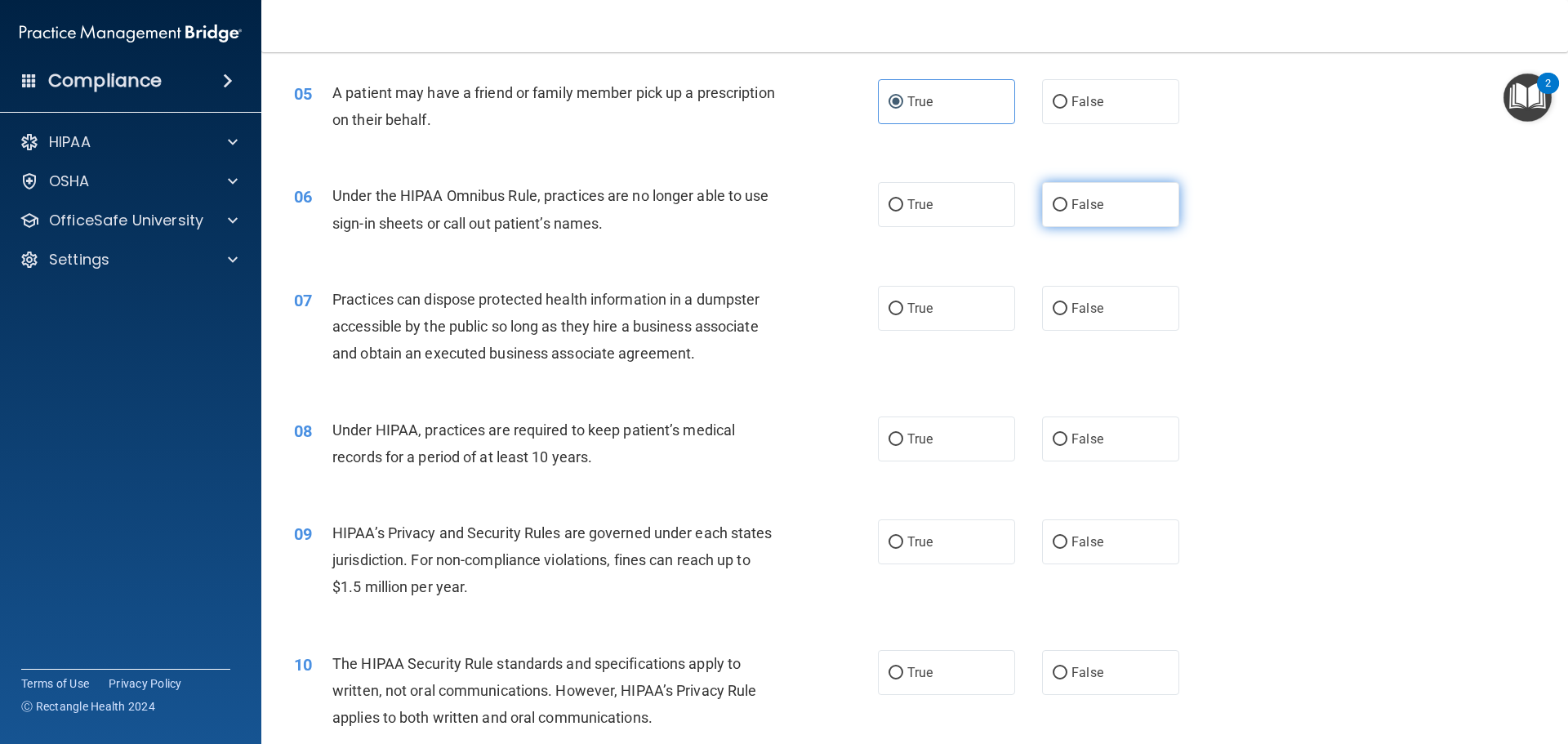
click at [1086, 204] on span "False" at bounding box center [1087, 204] width 32 height 16
click at [1067, 204] on input "False" at bounding box center [1060, 204] width 15 height 12
radio input "true"
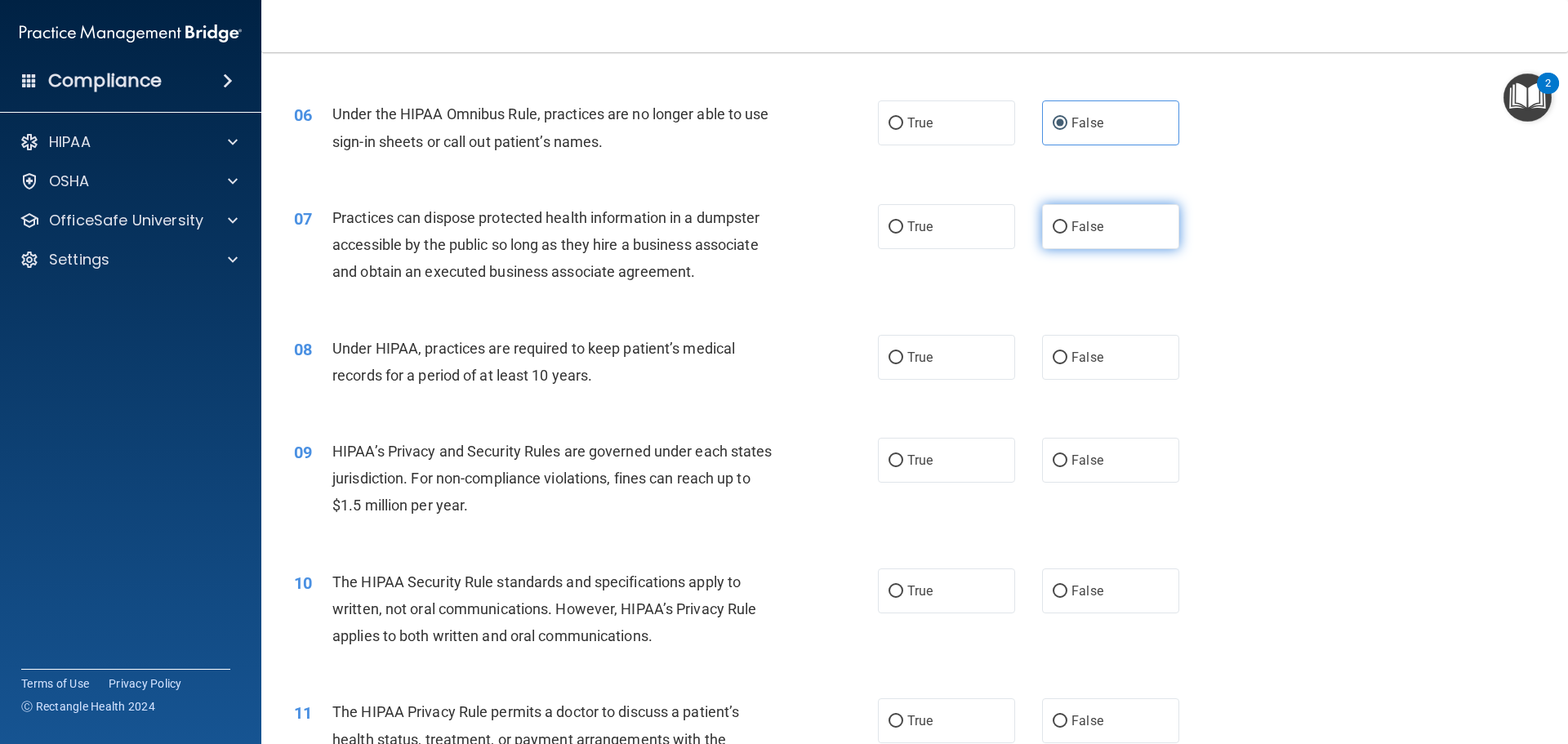
click at [1061, 227] on label "False" at bounding box center [1111, 226] width 137 height 45
click at [1061, 227] on input "False" at bounding box center [1060, 227] width 15 height 12
radio input "true"
click at [1060, 355] on label "False" at bounding box center [1111, 356] width 137 height 45
click at [1060, 355] on input "False" at bounding box center [1060, 357] width 15 height 12
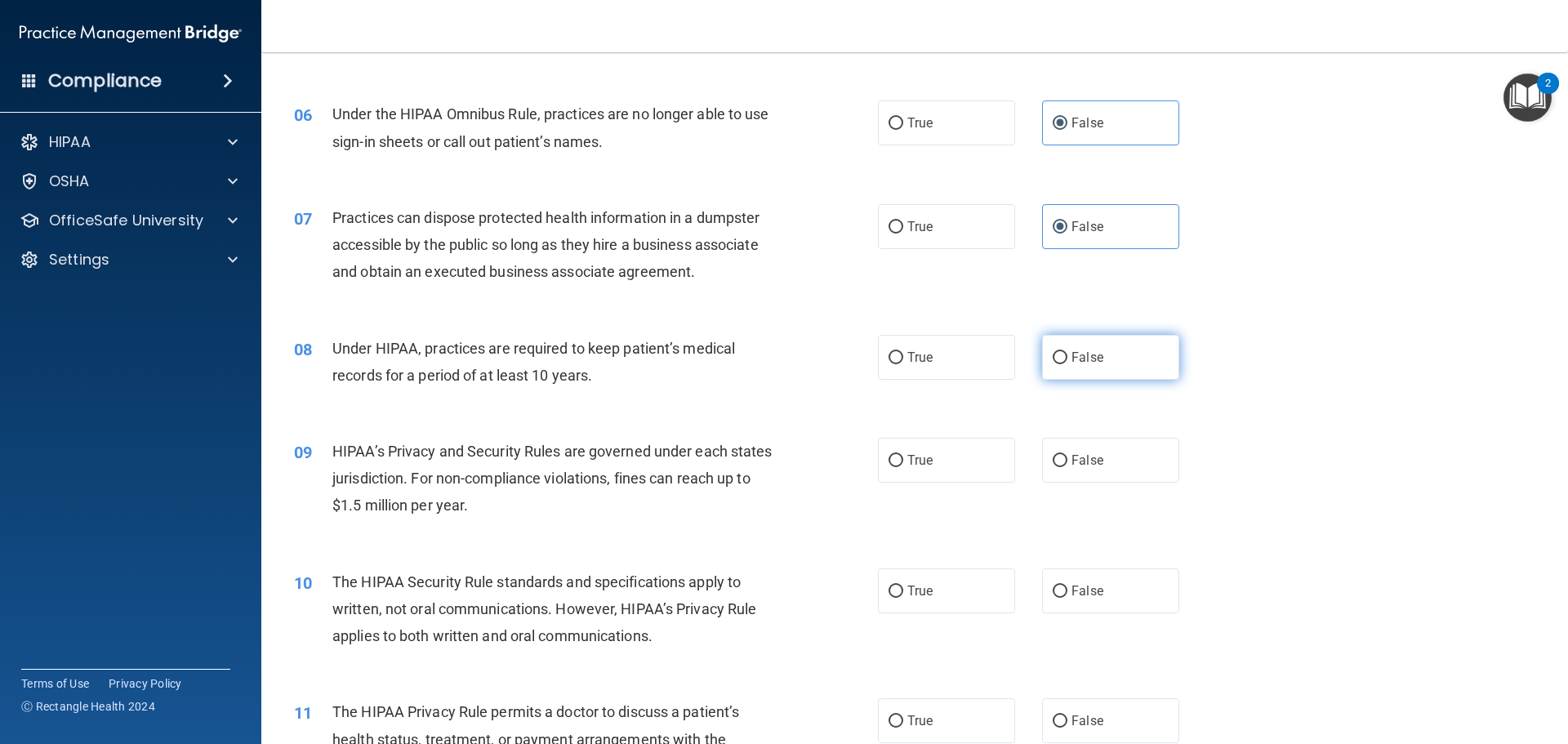
radio input "true"
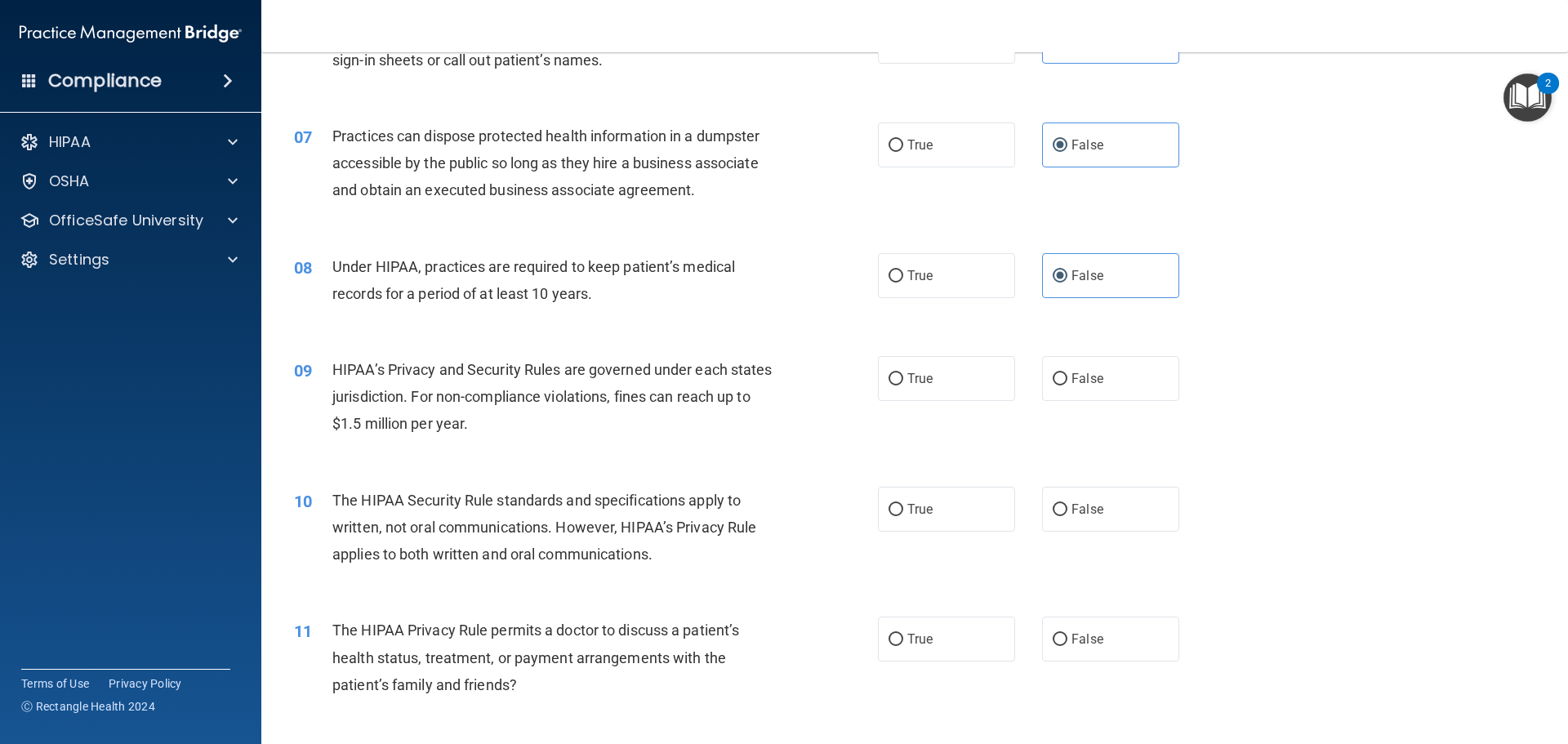
scroll to position [898, 0]
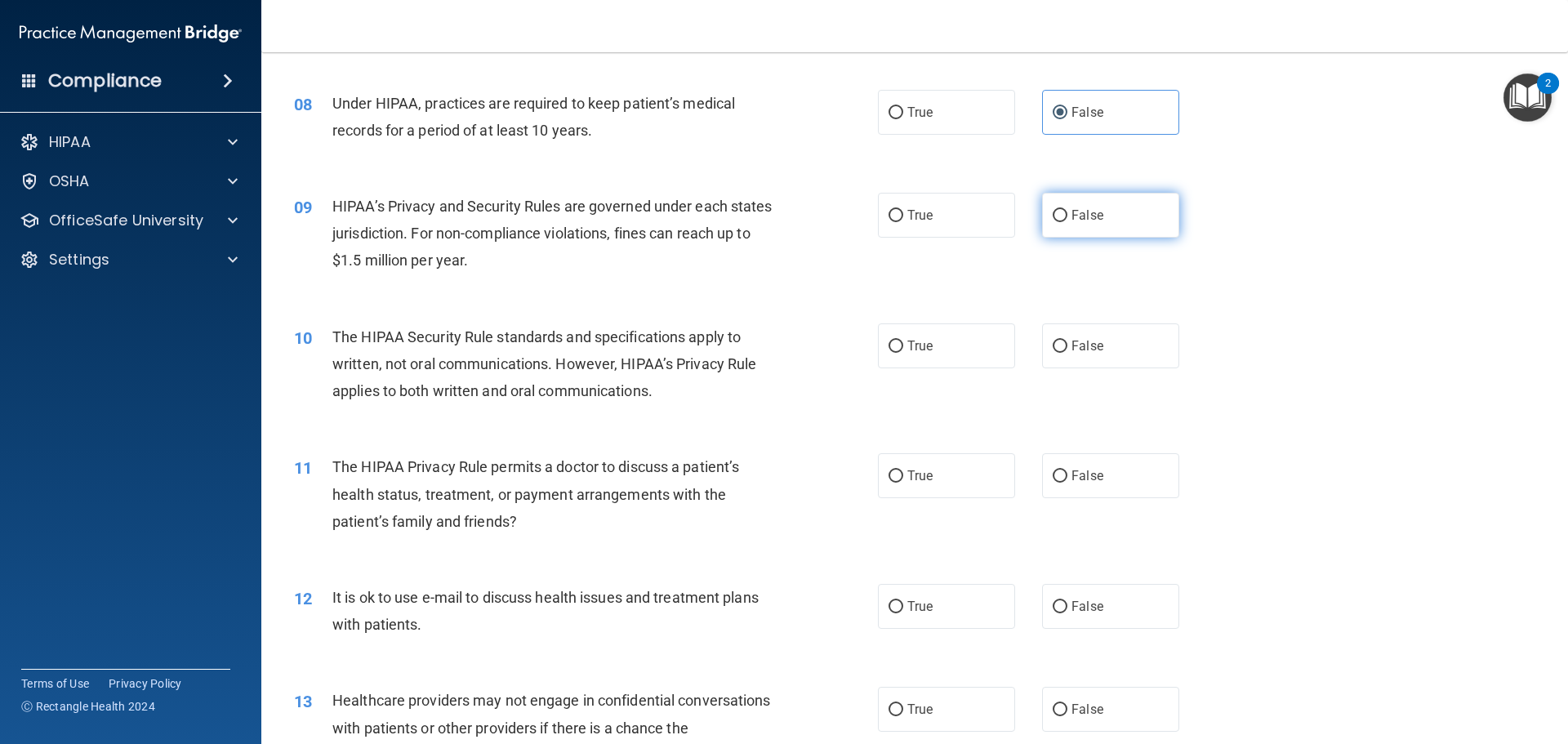
click at [1053, 215] on input "False" at bounding box center [1060, 215] width 15 height 12
radio input "true"
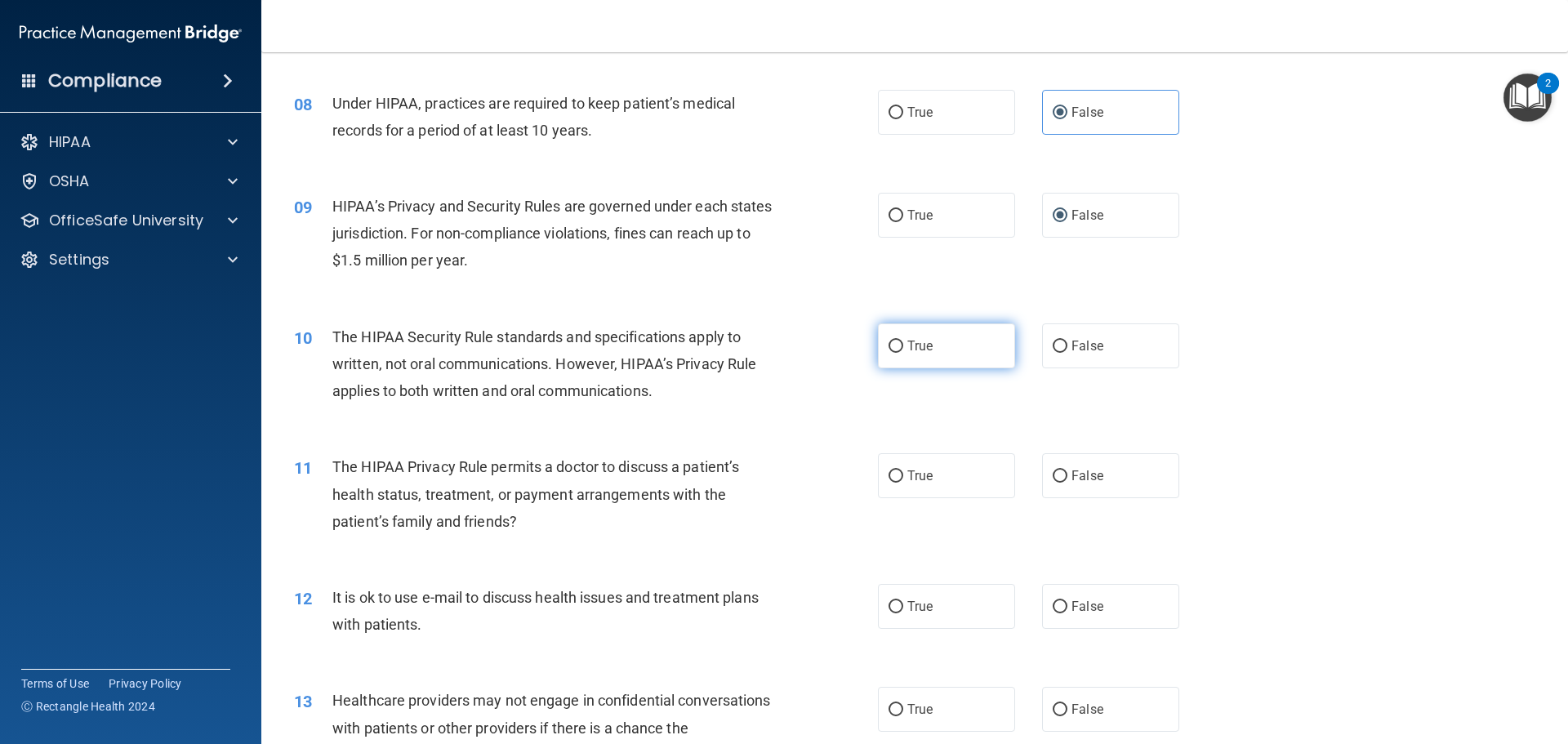
click at [902, 354] on label "True" at bounding box center [947, 346] width 137 height 45
click at [902, 353] on input "True" at bounding box center [896, 346] width 15 height 12
radio input "true"
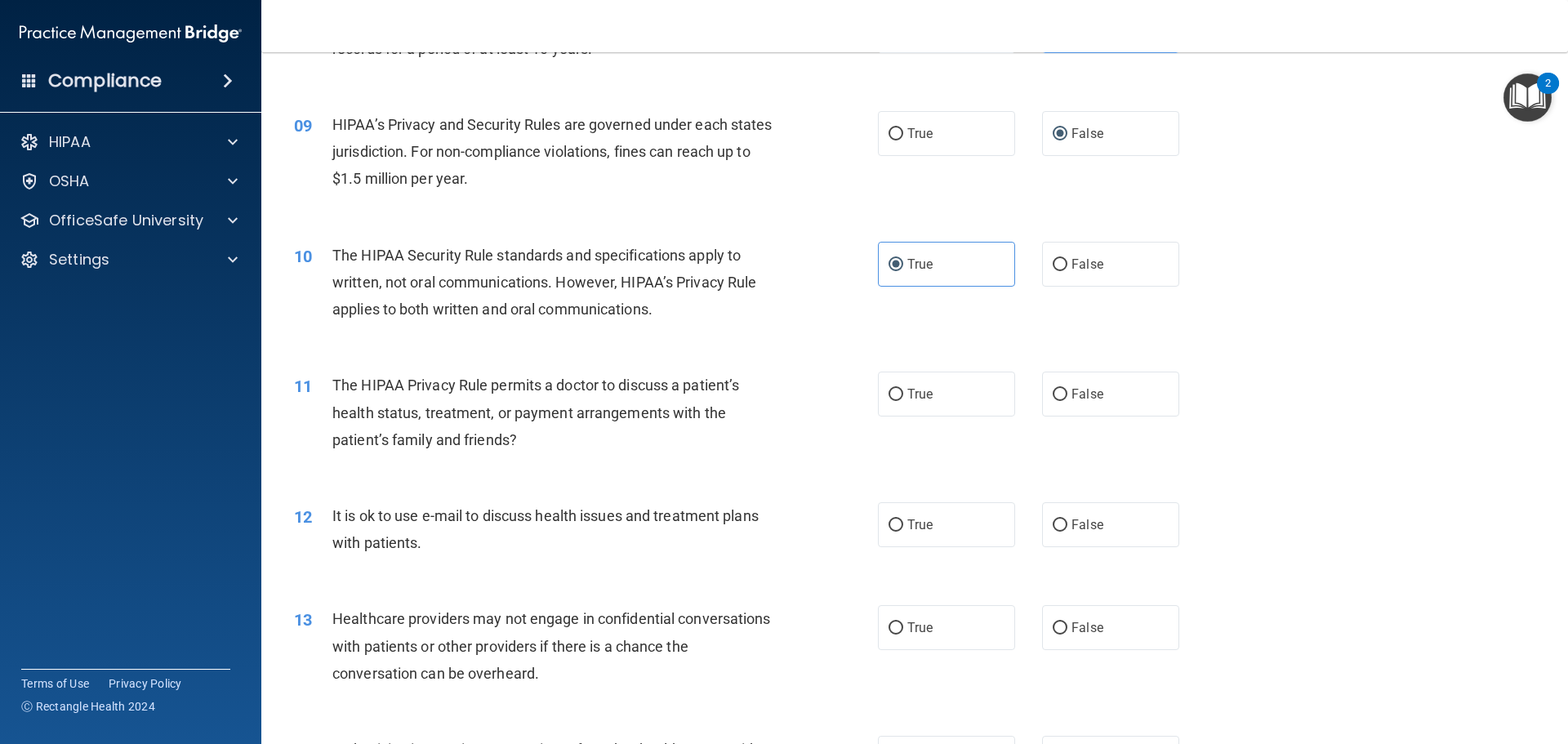
scroll to position [1061, 0]
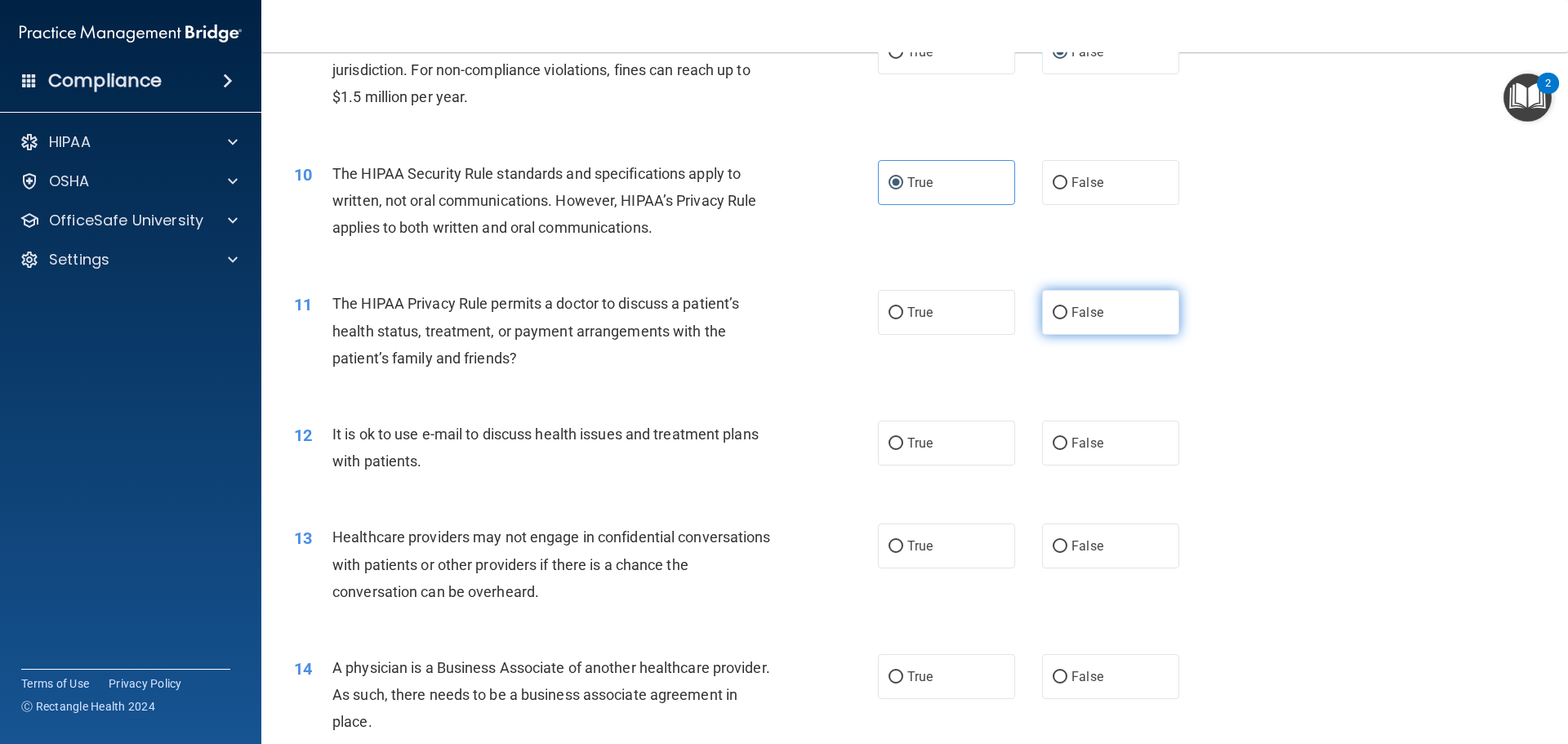
click at [1063, 315] on label "False" at bounding box center [1111, 312] width 137 height 45
click at [1063, 315] on input "False" at bounding box center [1060, 313] width 15 height 12
radio input "true"
click at [930, 446] on label "True" at bounding box center [947, 442] width 137 height 45
click at [903, 446] on input "True" at bounding box center [896, 443] width 15 height 12
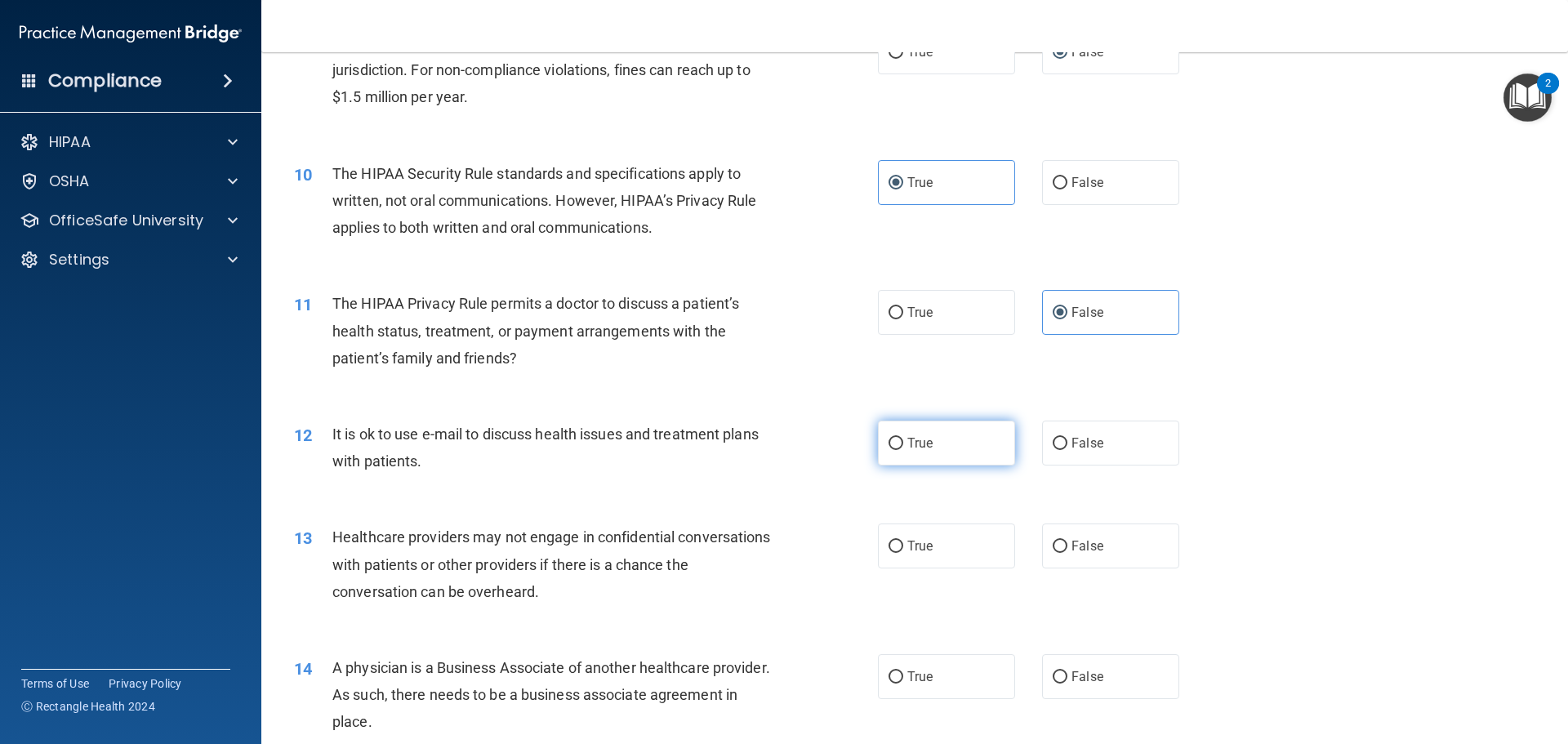
radio input "true"
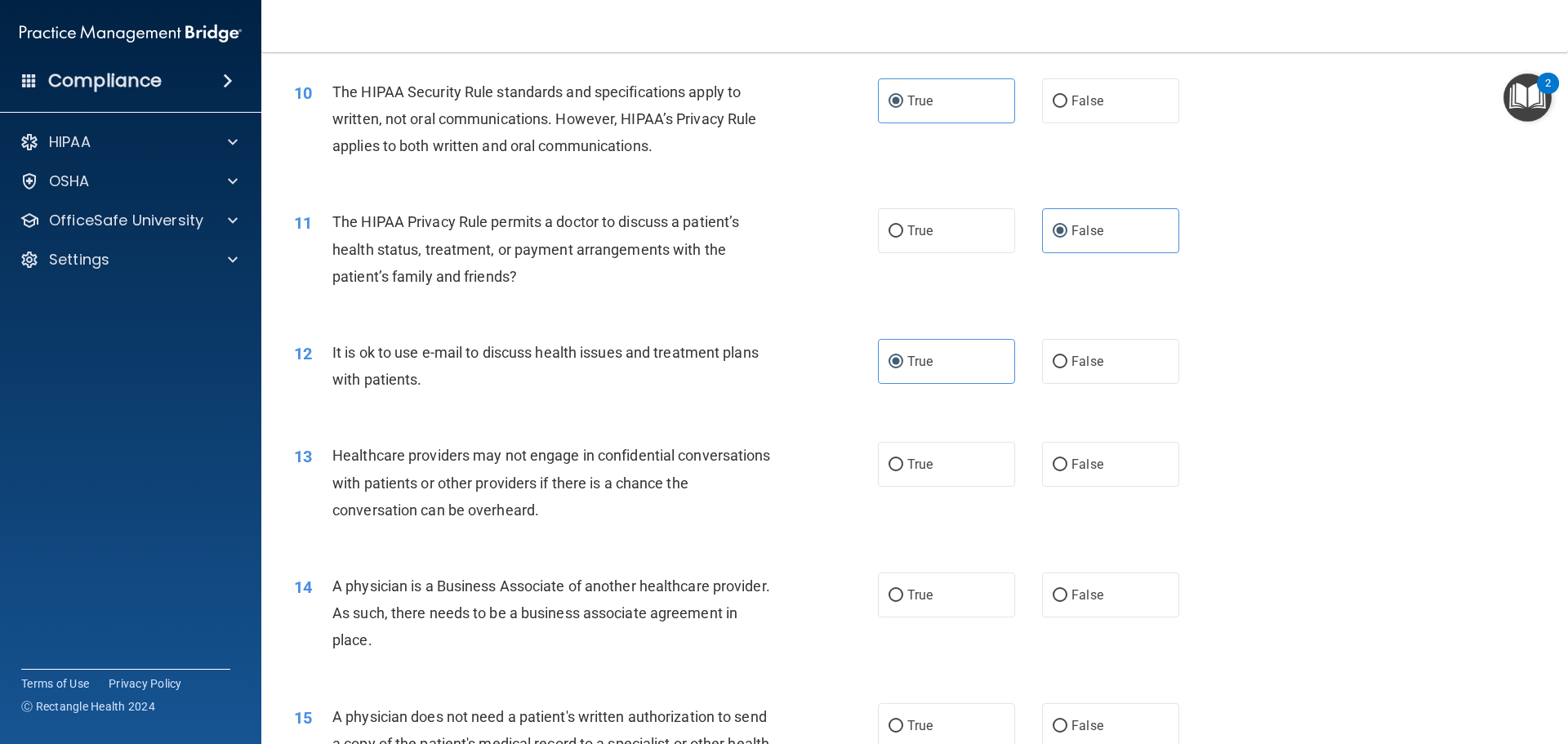
scroll to position [1224, 0]
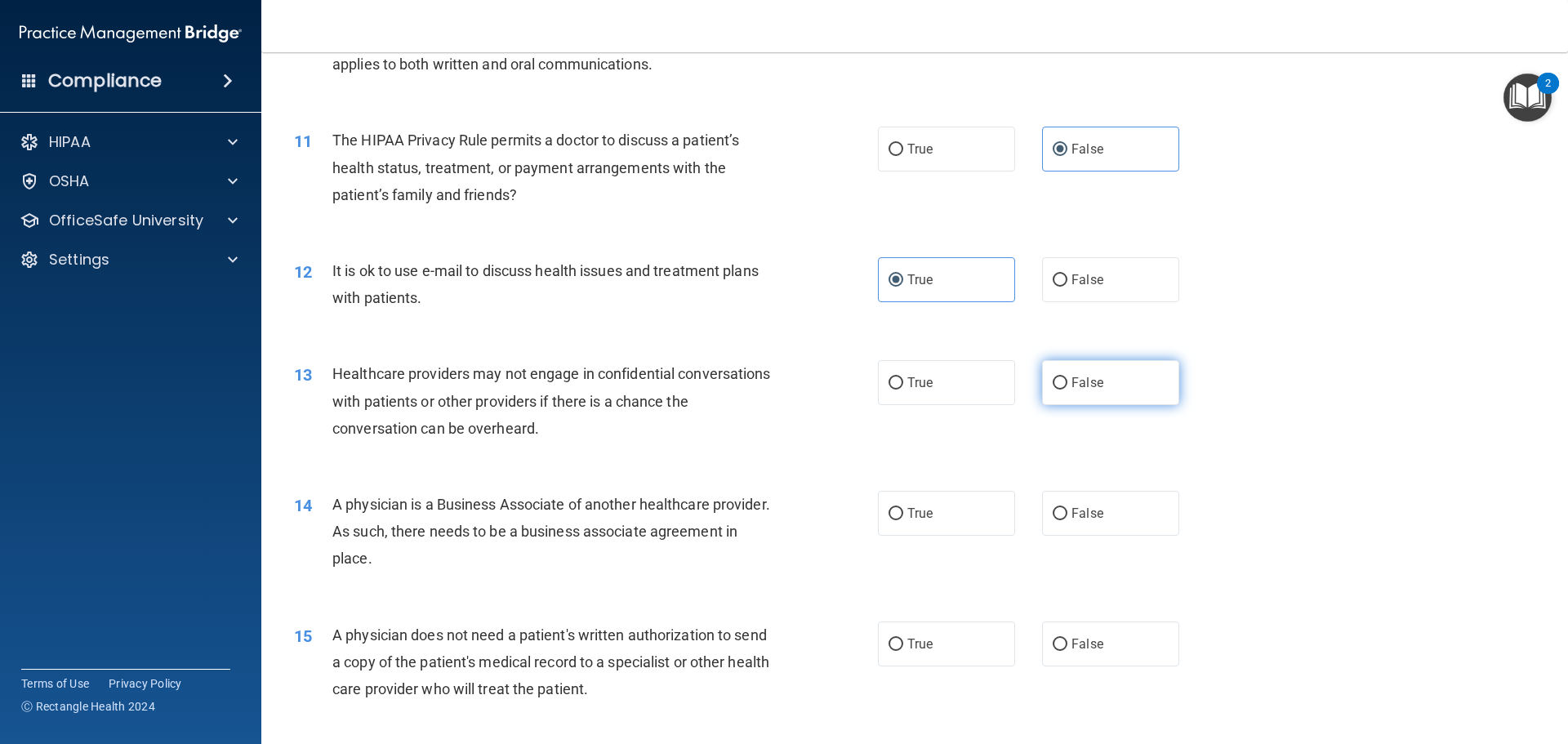
click at [1050, 374] on label "False" at bounding box center [1111, 382] width 137 height 45
click at [1053, 377] on input "False" at bounding box center [1060, 383] width 15 height 12
radio input "true"
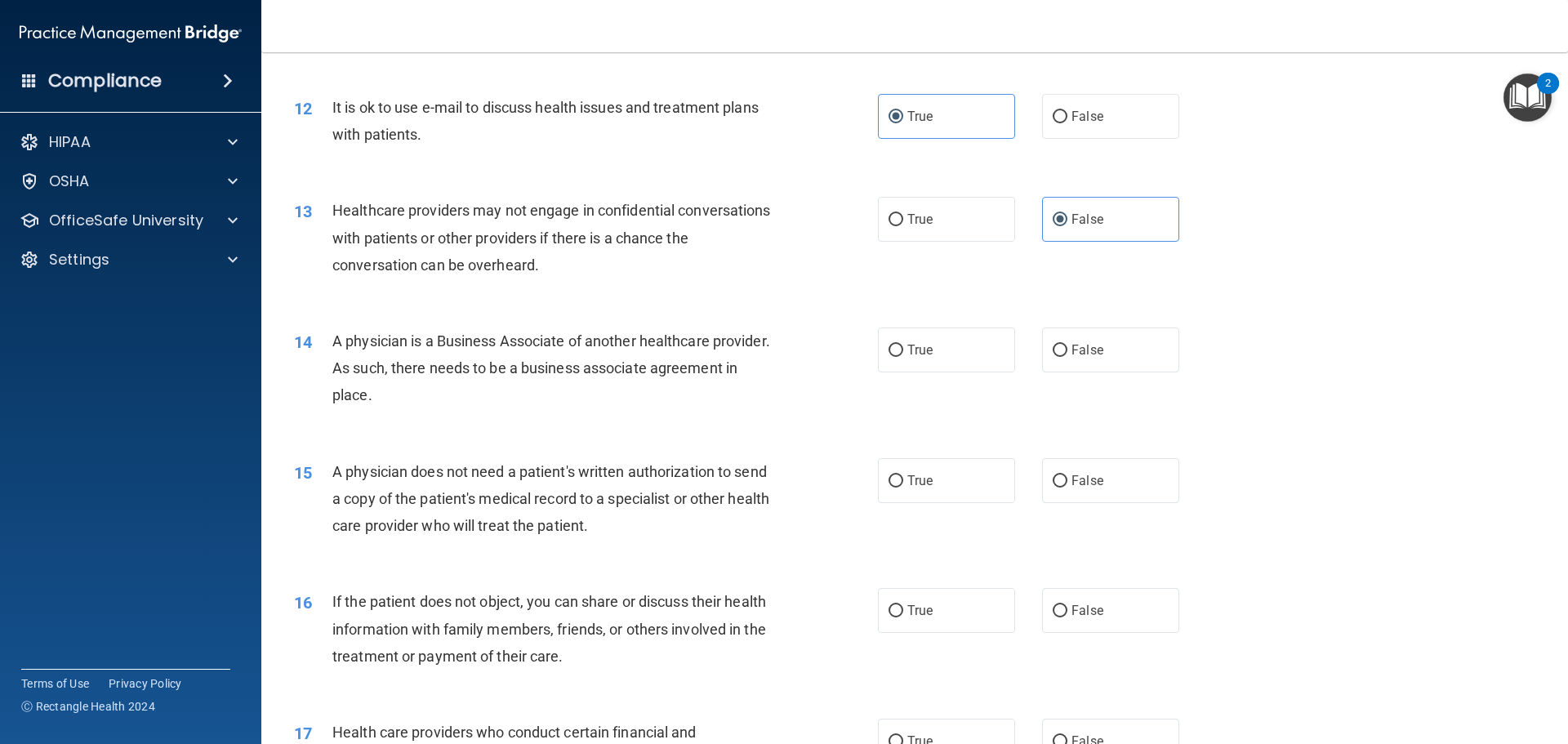
scroll to position [1470, 0]
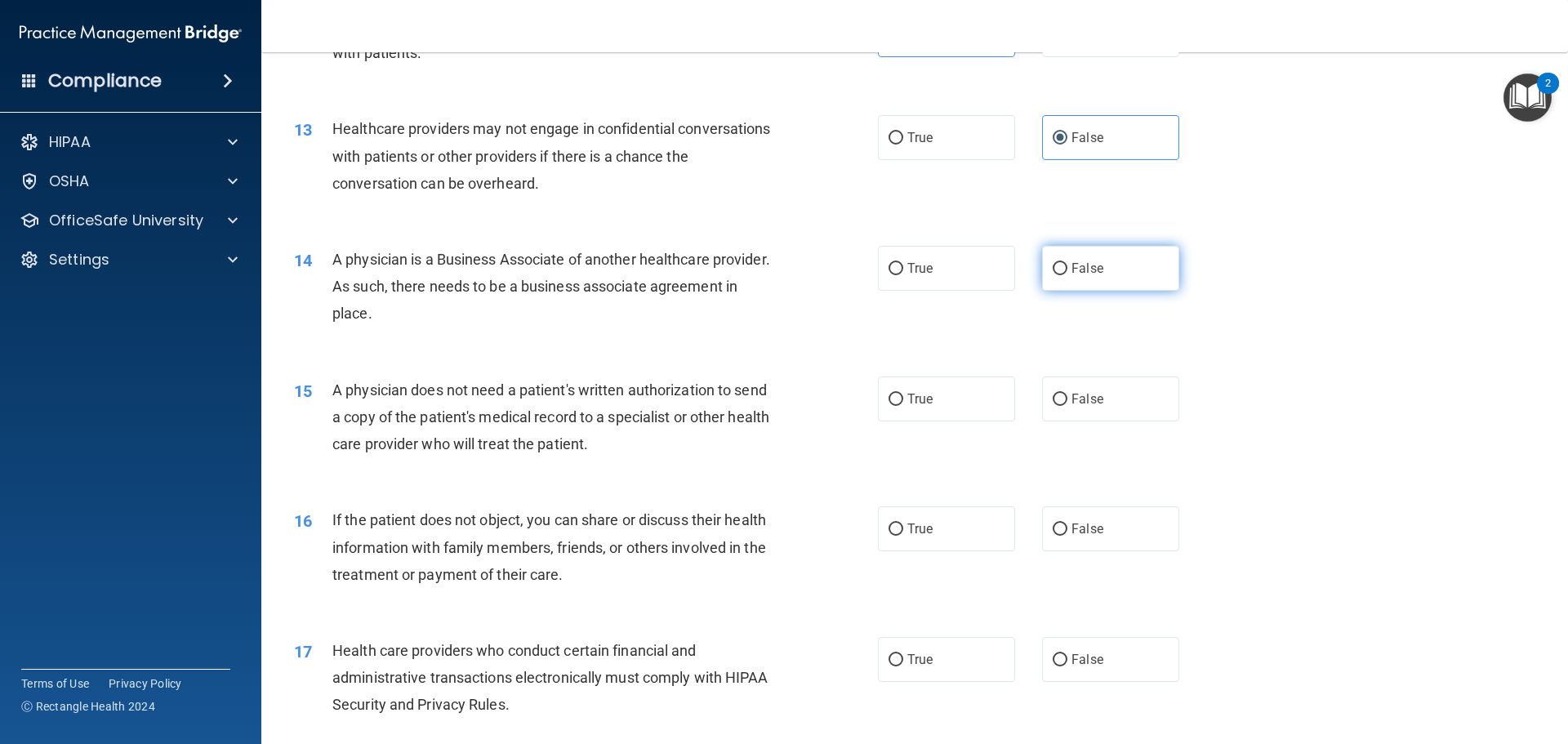
click at [1059, 265] on input "False" at bounding box center [1060, 268] width 15 height 12
radio input "true"
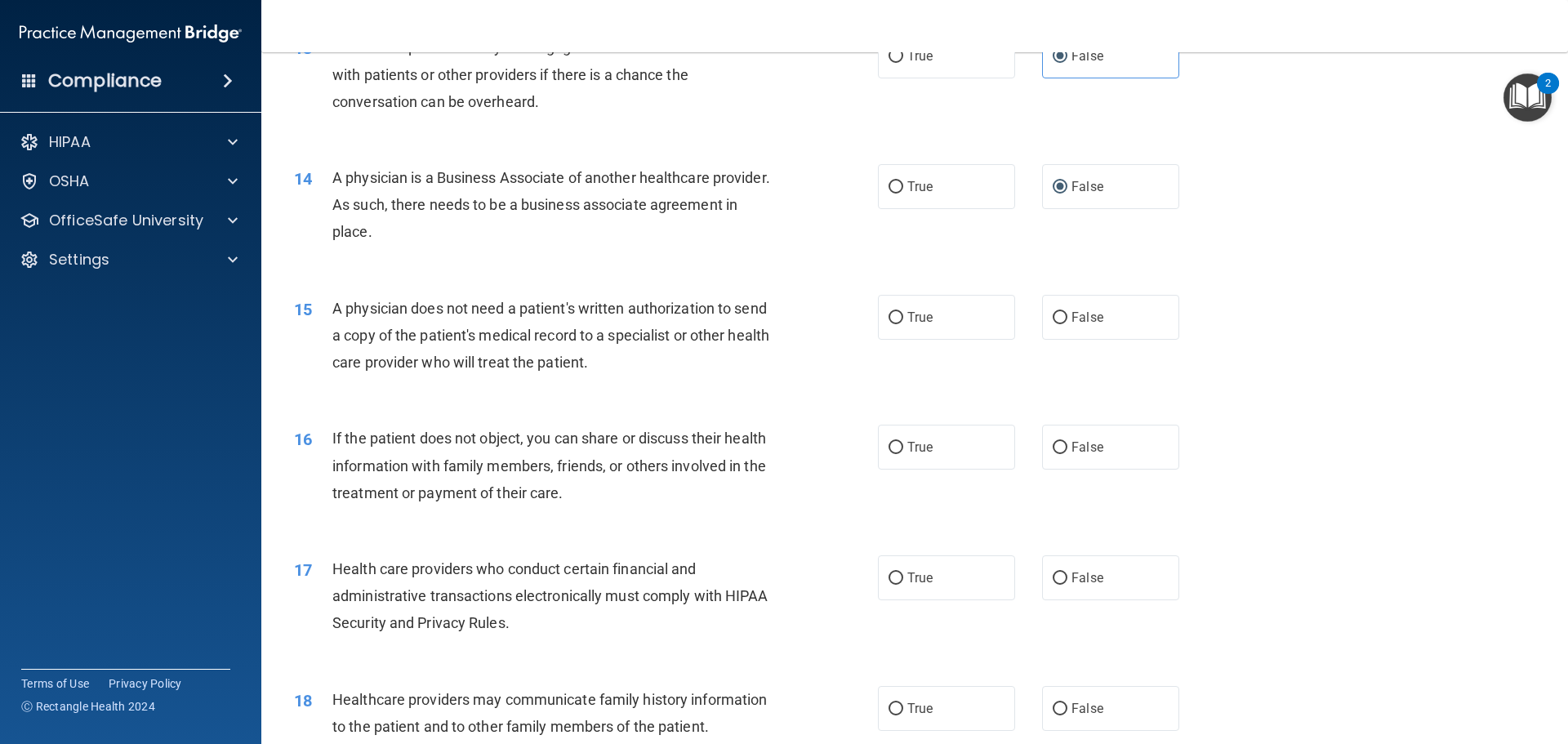
scroll to position [1633, 0]
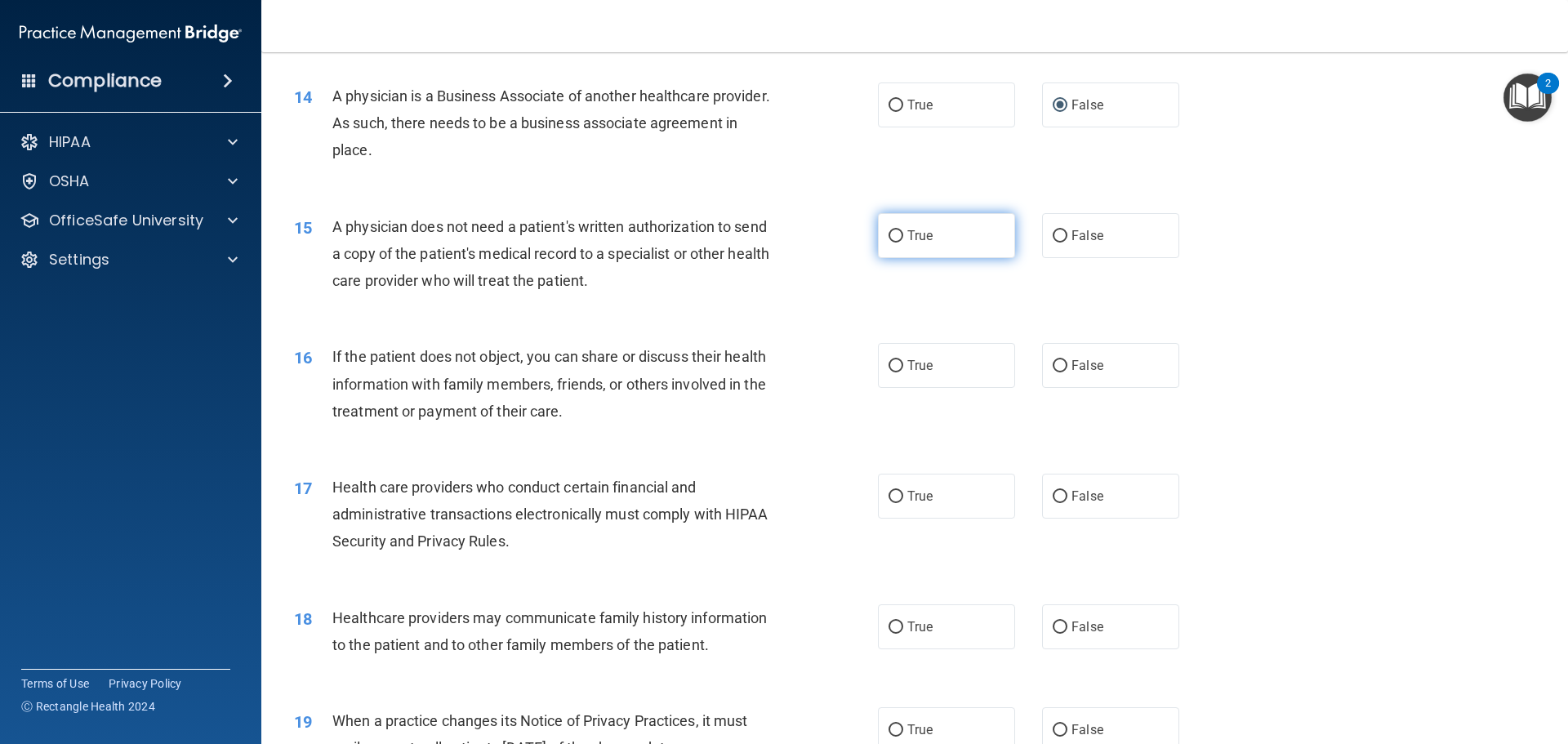
click at [956, 232] on label "True" at bounding box center [947, 235] width 137 height 45
click at [903, 232] on input "True" at bounding box center [896, 236] width 15 height 12
radio input "true"
click at [943, 362] on label "True" at bounding box center [947, 365] width 137 height 45
click at [903, 362] on input "True" at bounding box center [896, 366] width 15 height 12
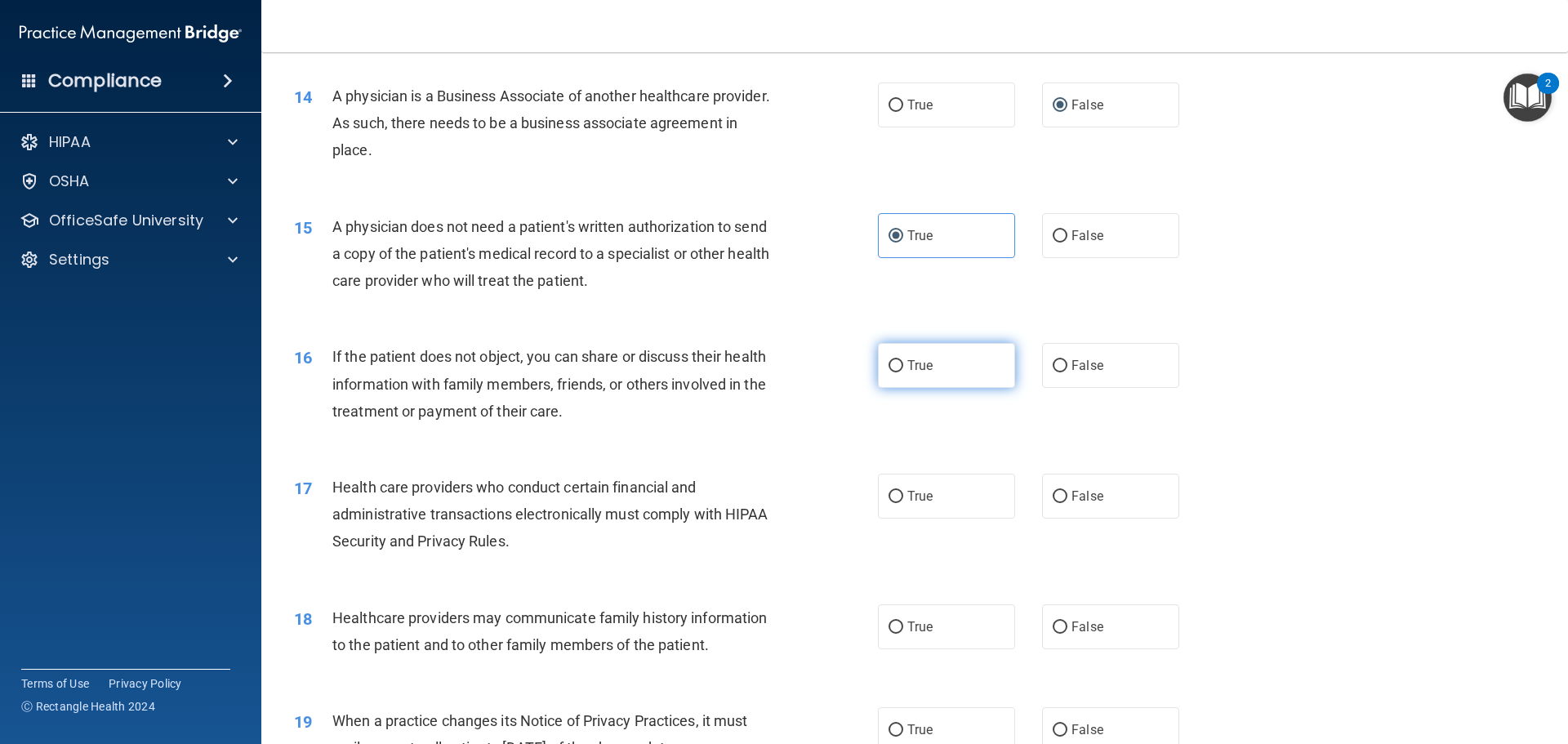
radio input "true"
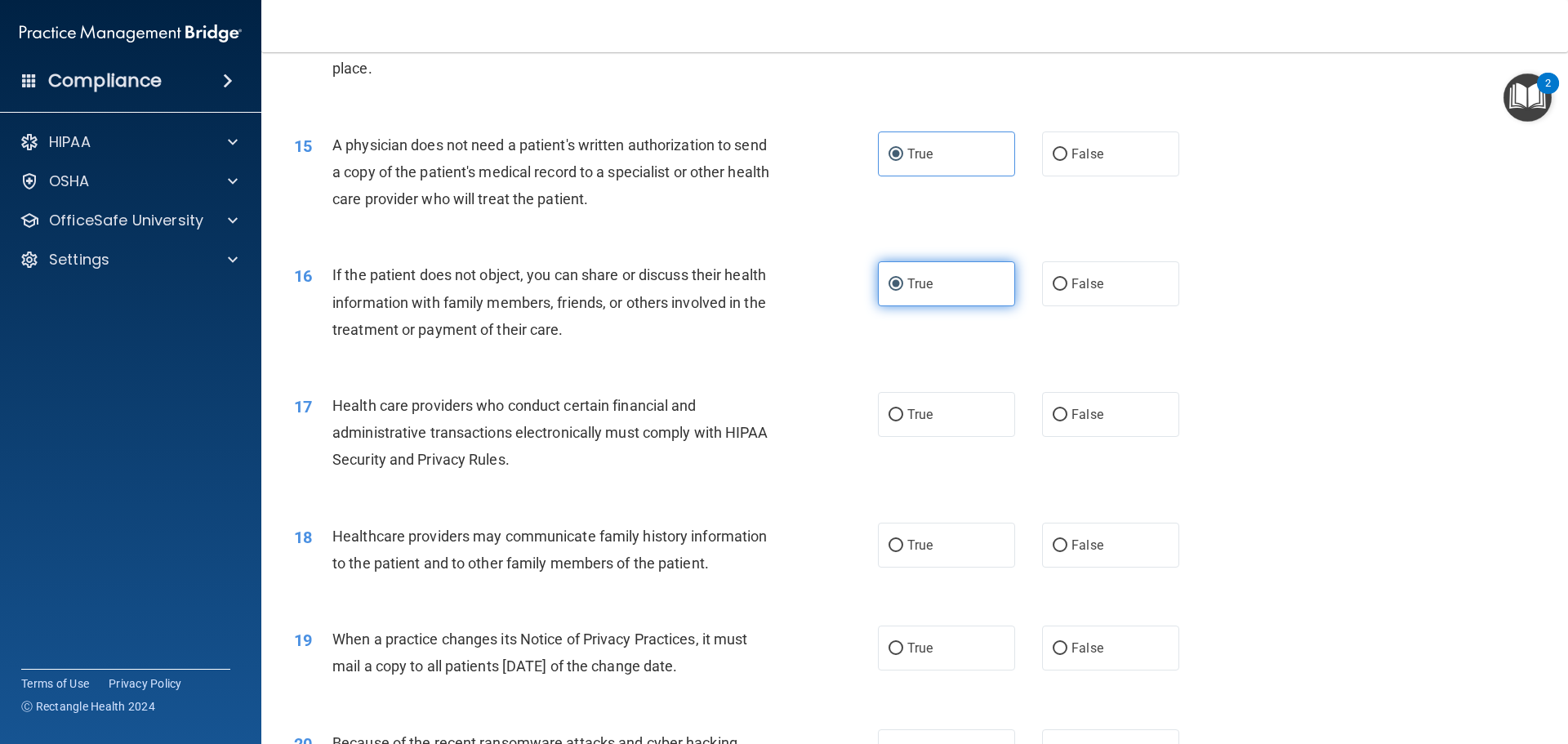
scroll to position [1796, 0]
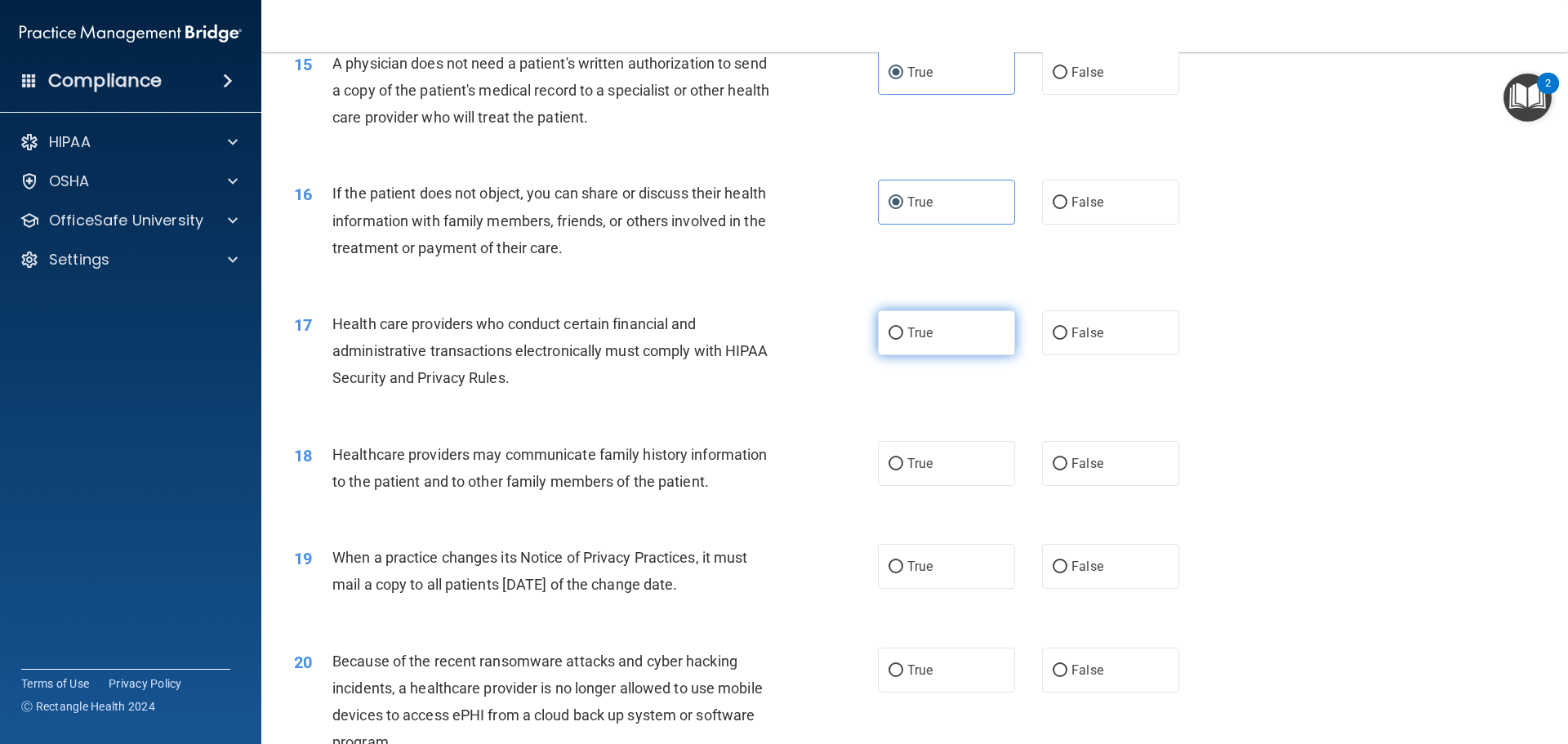
click at [923, 334] on span "True" at bounding box center [920, 332] width 26 height 16
click at [903, 334] on input "True" at bounding box center [896, 333] width 15 height 12
radio input "true"
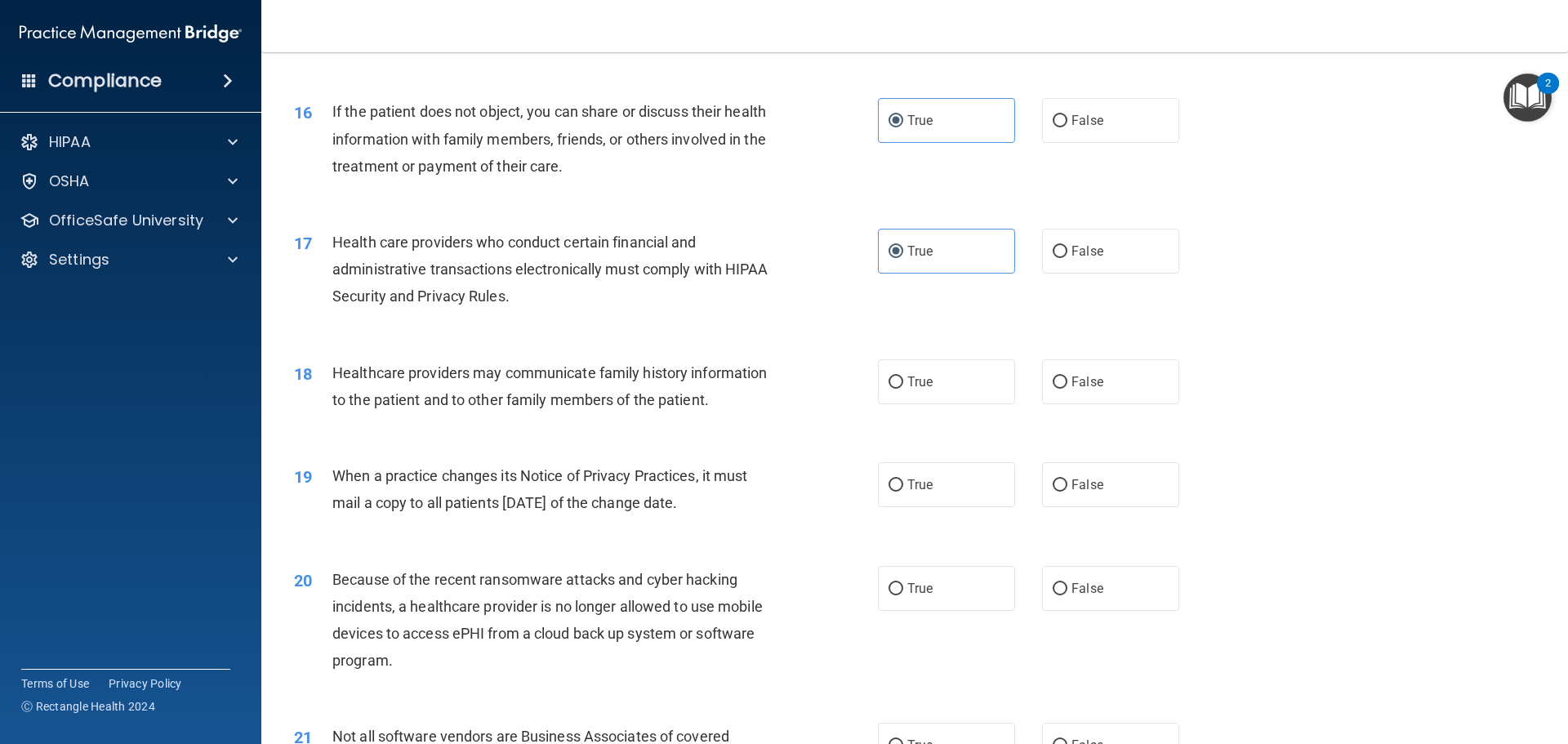
scroll to position [1959, 0]
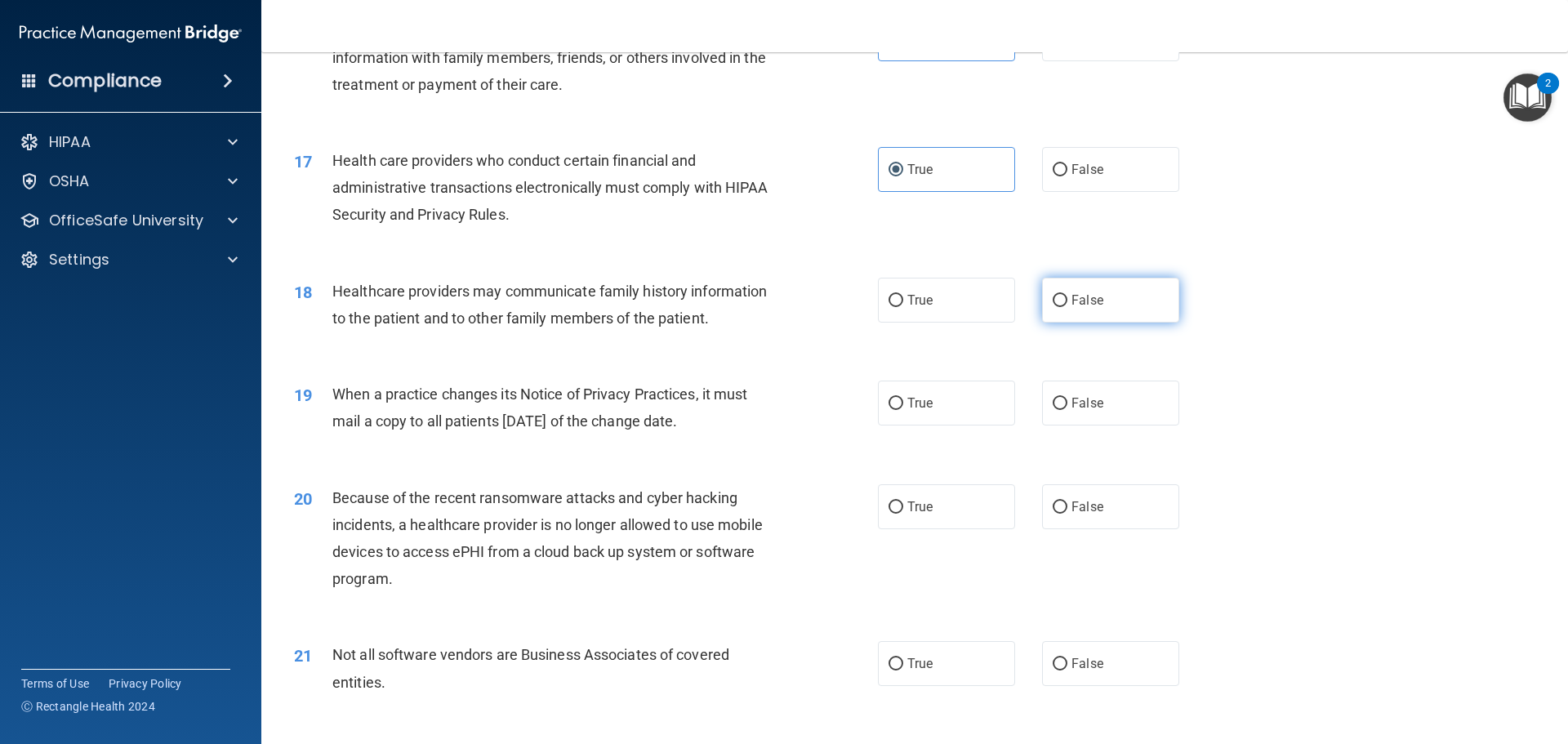
click at [1054, 299] on input "False" at bounding box center [1060, 300] width 15 height 12
radio input "true"
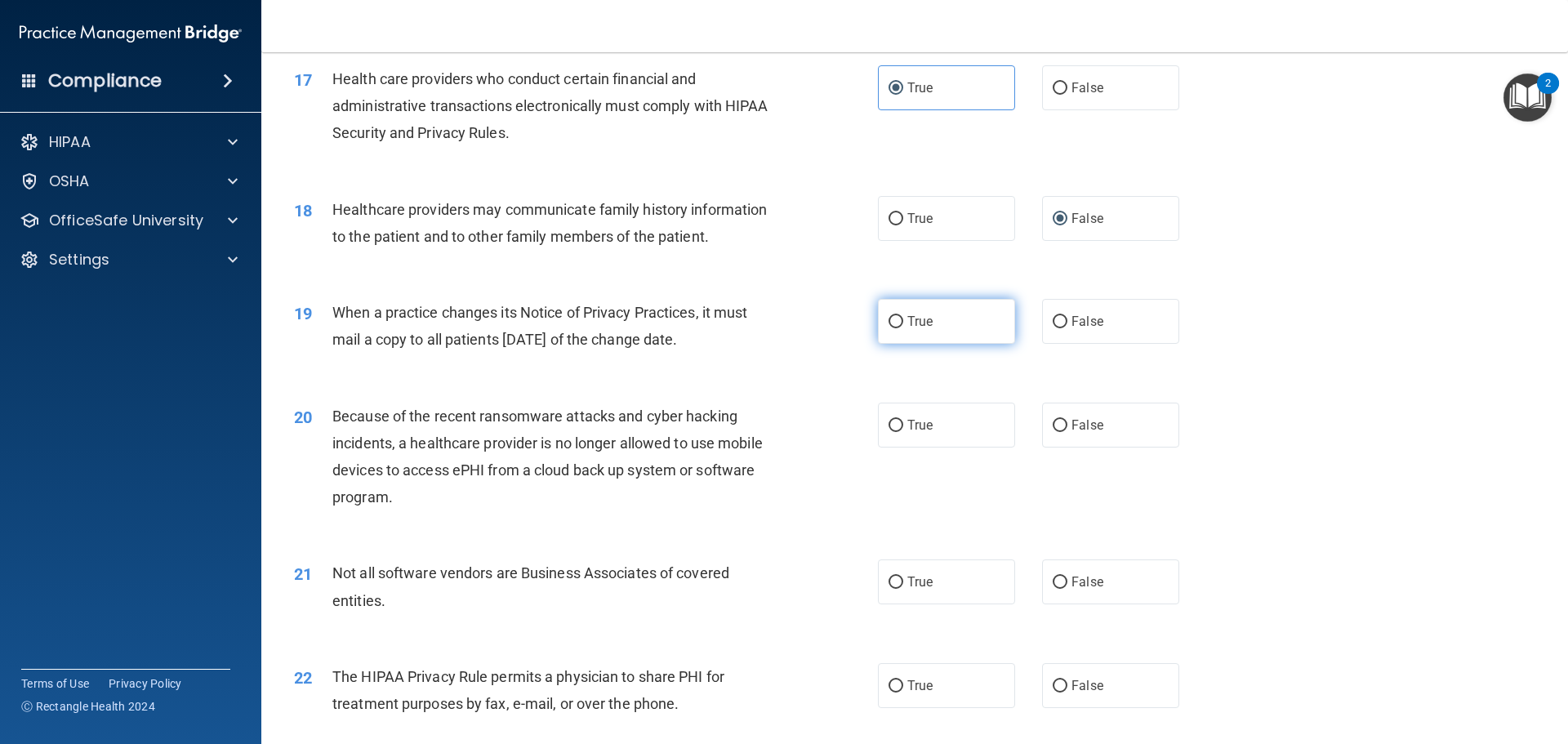
click at [938, 319] on label "True" at bounding box center [947, 321] width 137 height 45
click at [903, 319] on input "True" at bounding box center [896, 322] width 15 height 12
radio input "true"
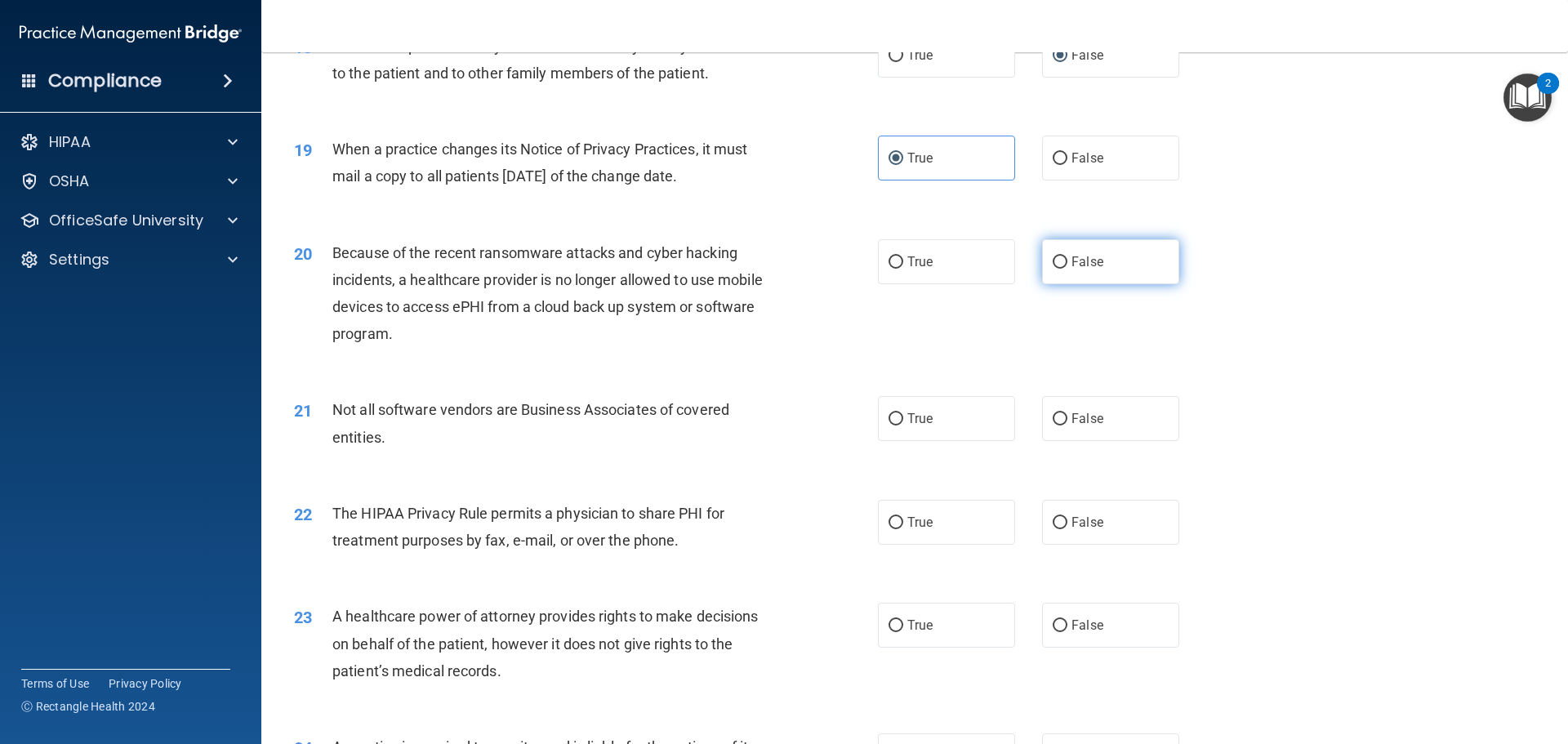
click at [1062, 273] on label "False" at bounding box center [1111, 261] width 137 height 45
click at [1062, 269] on input "False" at bounding box center [1060, 262] width 15 height 12
radio input "true"
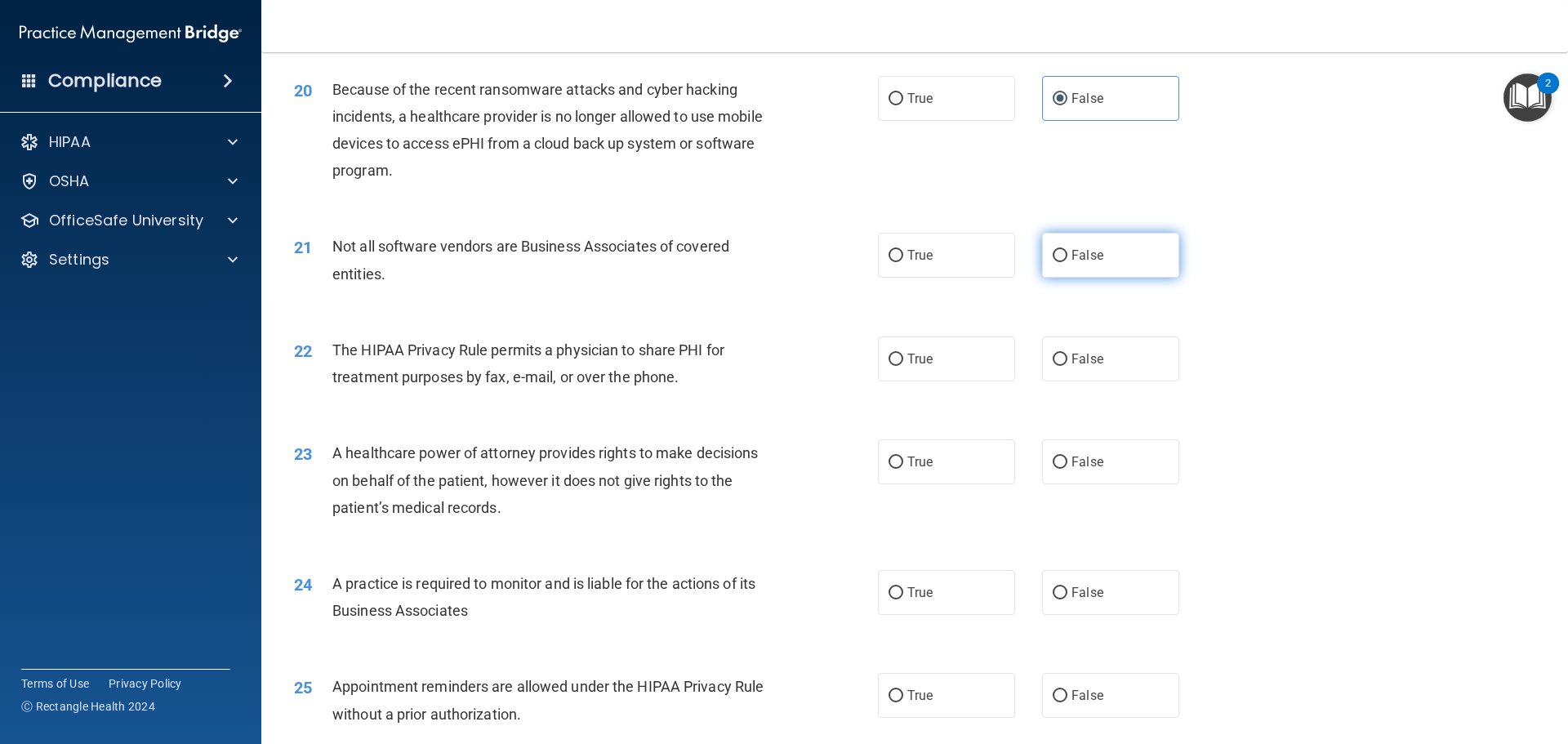
click at [1043, 260] on label "False" at bounding box center [1111, 254] width 137 height 45
click at [1053, 260] on input "False" at bounding box center [1060, 255] width 15 height 12
radio input "true"
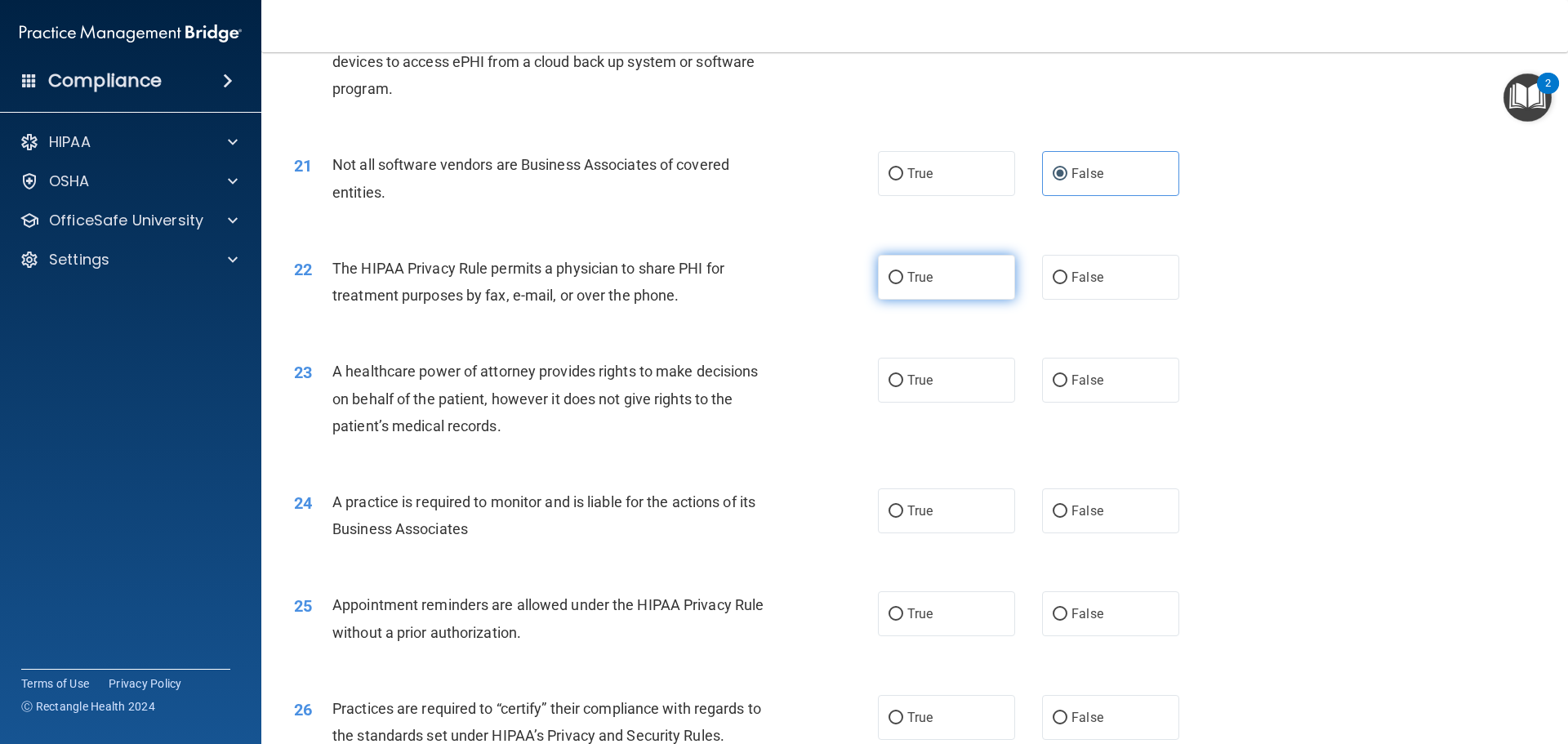
click at [926, 278] on span "True" at bounding box center [920, 276] width 26 height 16
click at [903, 278] on input "True" at bounding box center [896, 277] width 15 height 12
radio input "true"
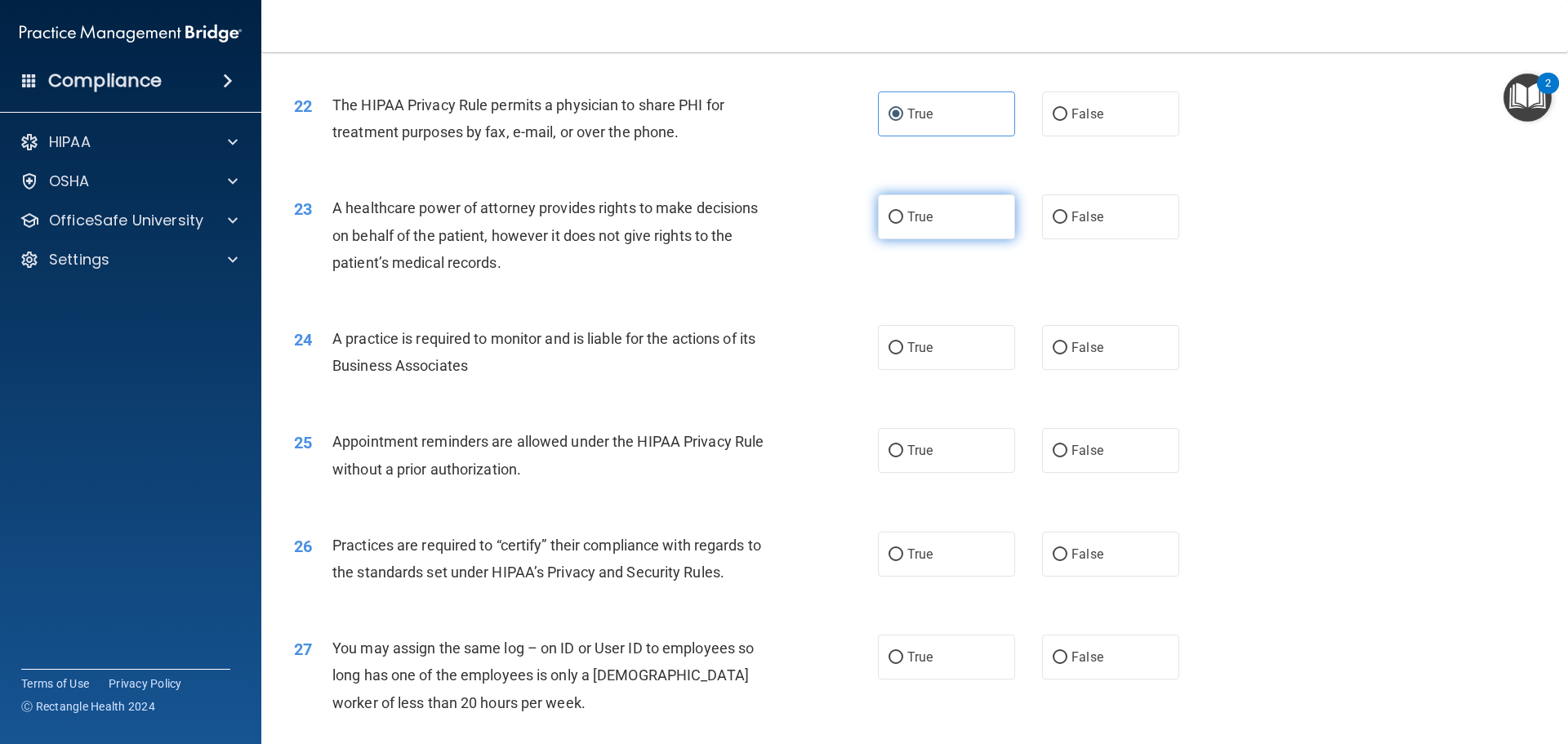
click at [982, 216] on label "True" at bounding box center [947, 216] width 137 height 45
click at [903, 216] on input "True" at bounding box center [896, 217] width 15 height 12
radio input "true"
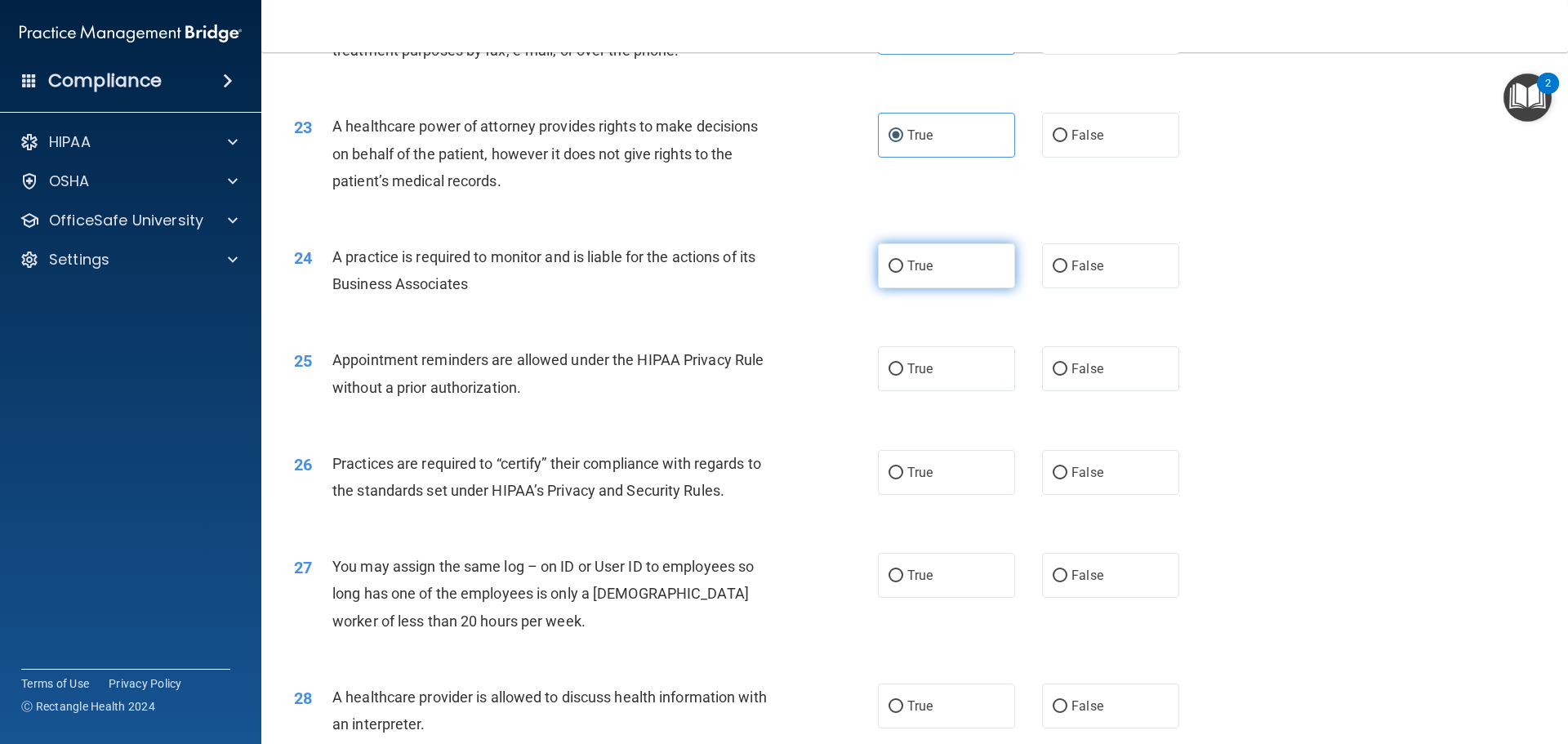
click at [913, 265] on span "True" at bounding box center [920, 265] width 26 height 16
click at [903, 265] on input "True" at bounding box center [896, 266] width 15 height 12
radio input "true"
click at [928, 375] on label "True" at bounding box center [947, 368] width 137 height 45
click at [903, 375] on input "True" at bounding box center [896, 368] width 15 height 12
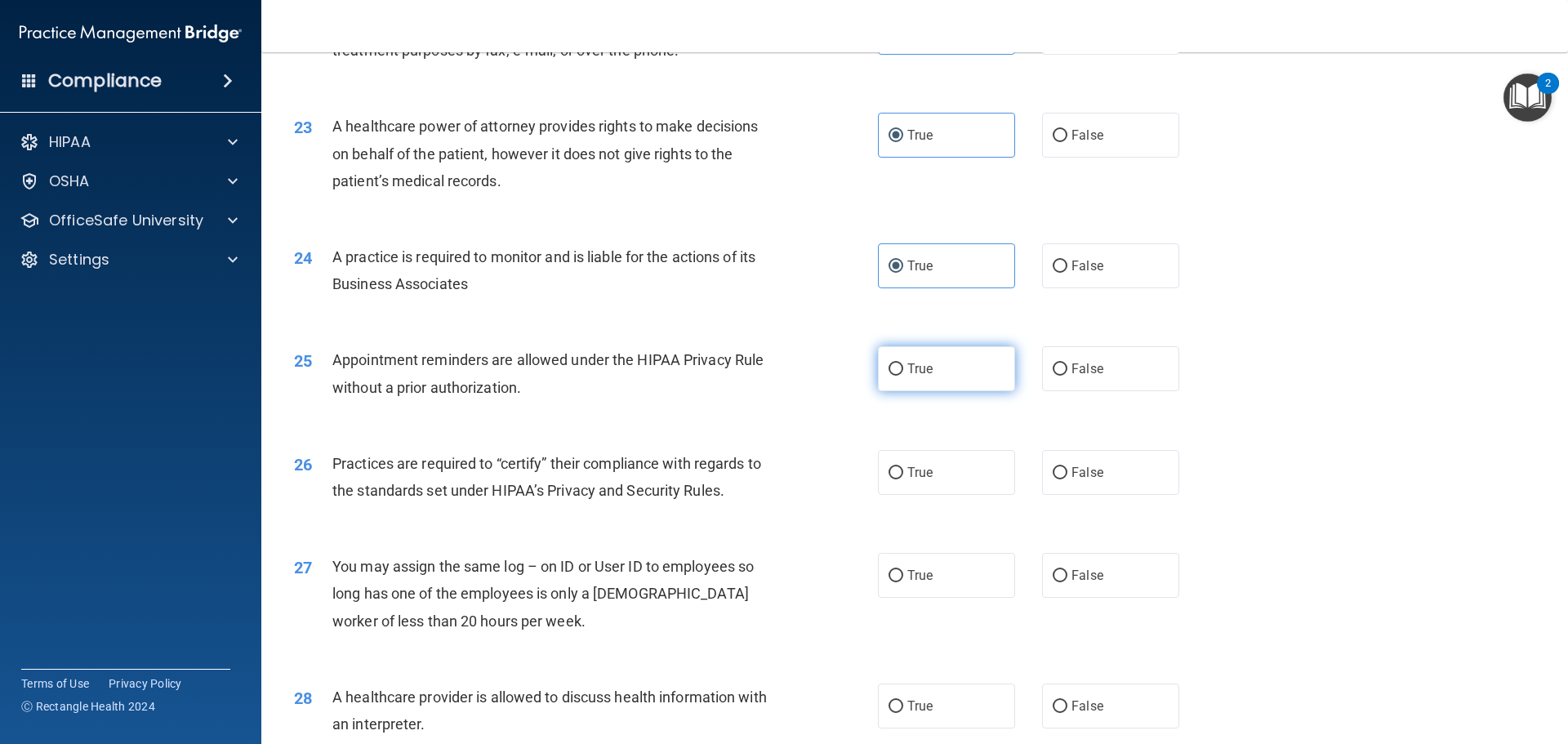
radio input "true"
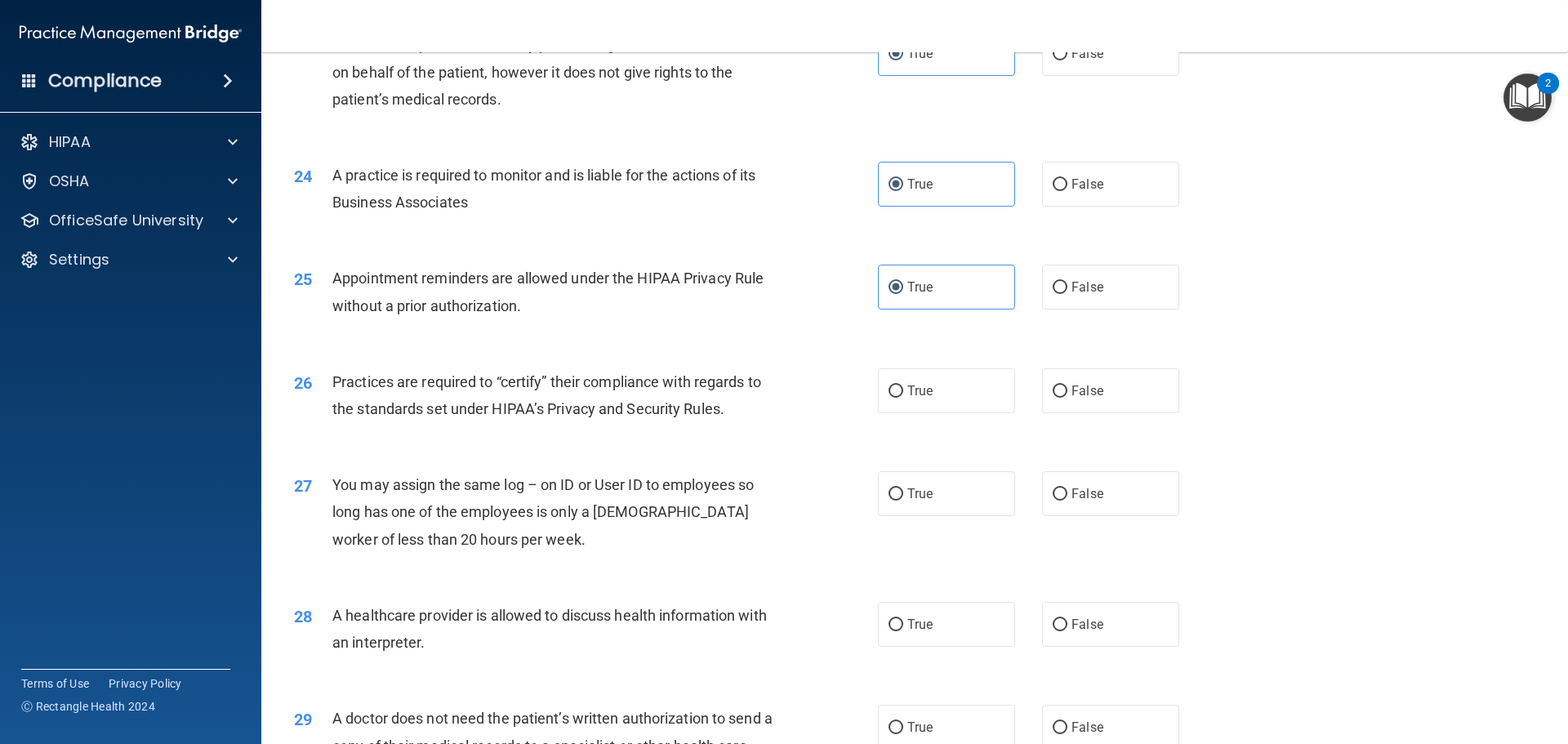
scroll to position [2857, 0]
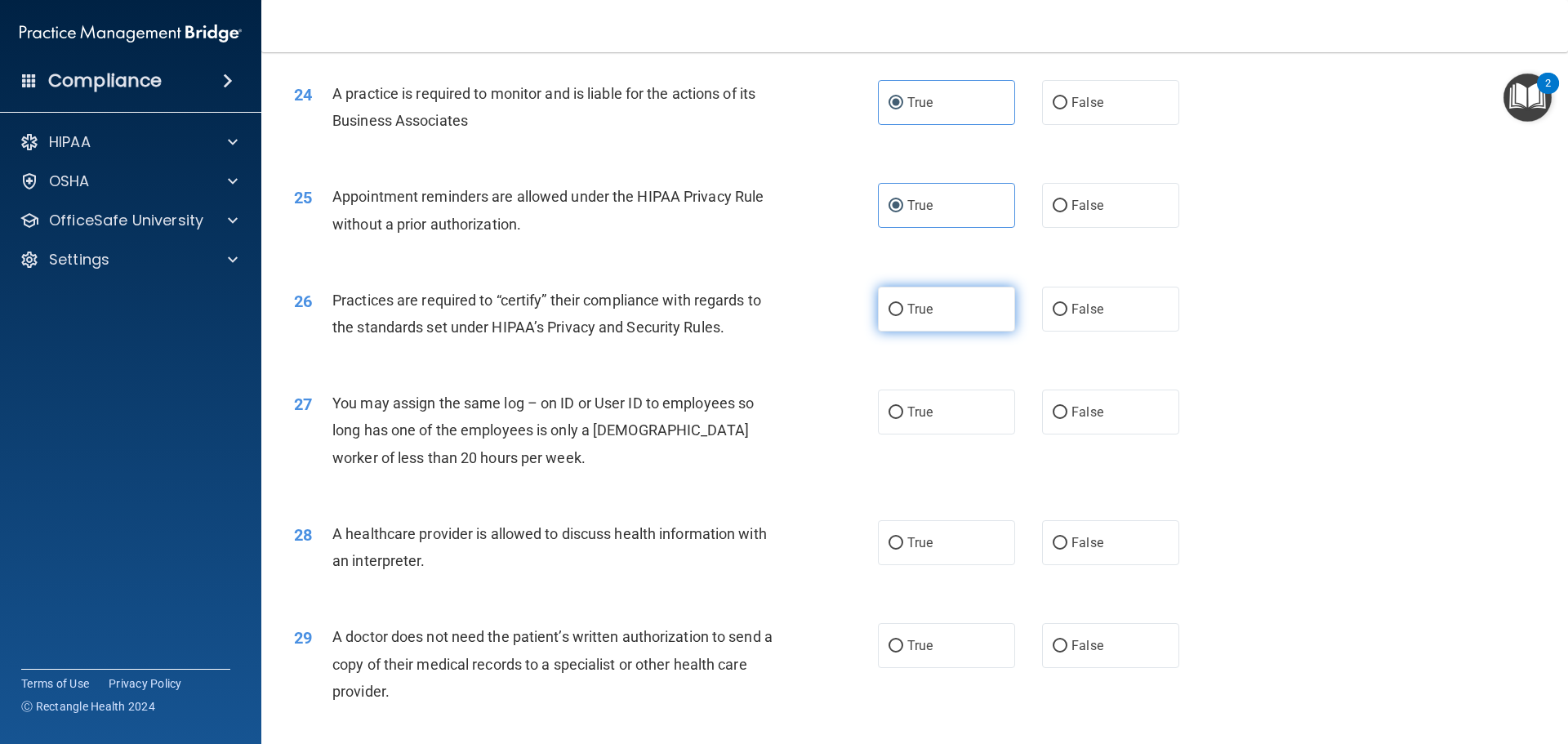
click at [920, 316] on label "True" at bounding box center [947, 308] width 137 height 45
click at [903, 316] on input "True" at bounding box center [896, 309] width 15 height 12
radio input "true"
click at [1053, 414] on input "False" at bounding box center [1060, 412] width 15 height 12
radio input "true"
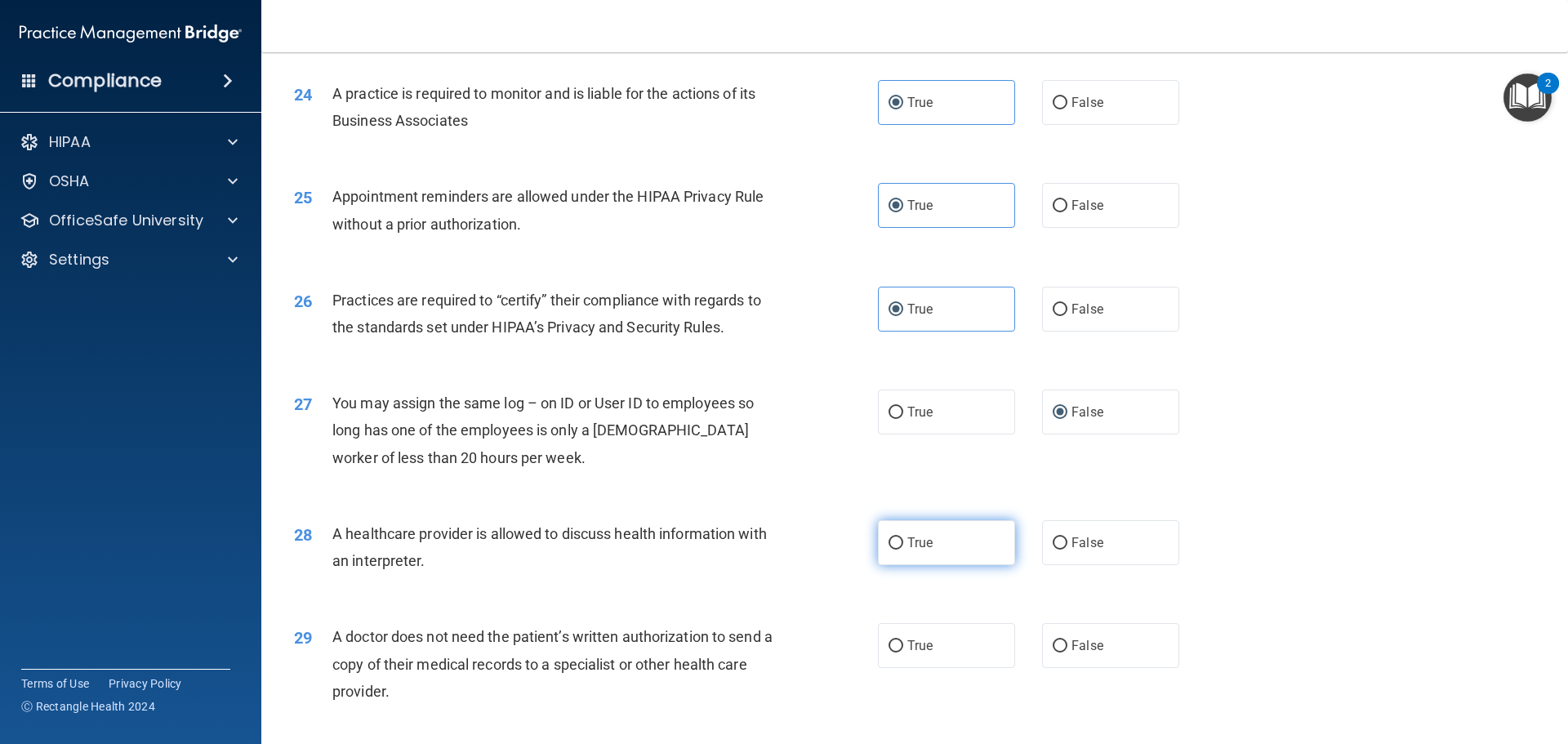
click at [899, 534] on label "True" at bounding box center [947, 542] width 137 height 45
click at [899, 537] on input "True" at bounding box center [896, 542] width 15 height 12
radio input "true"
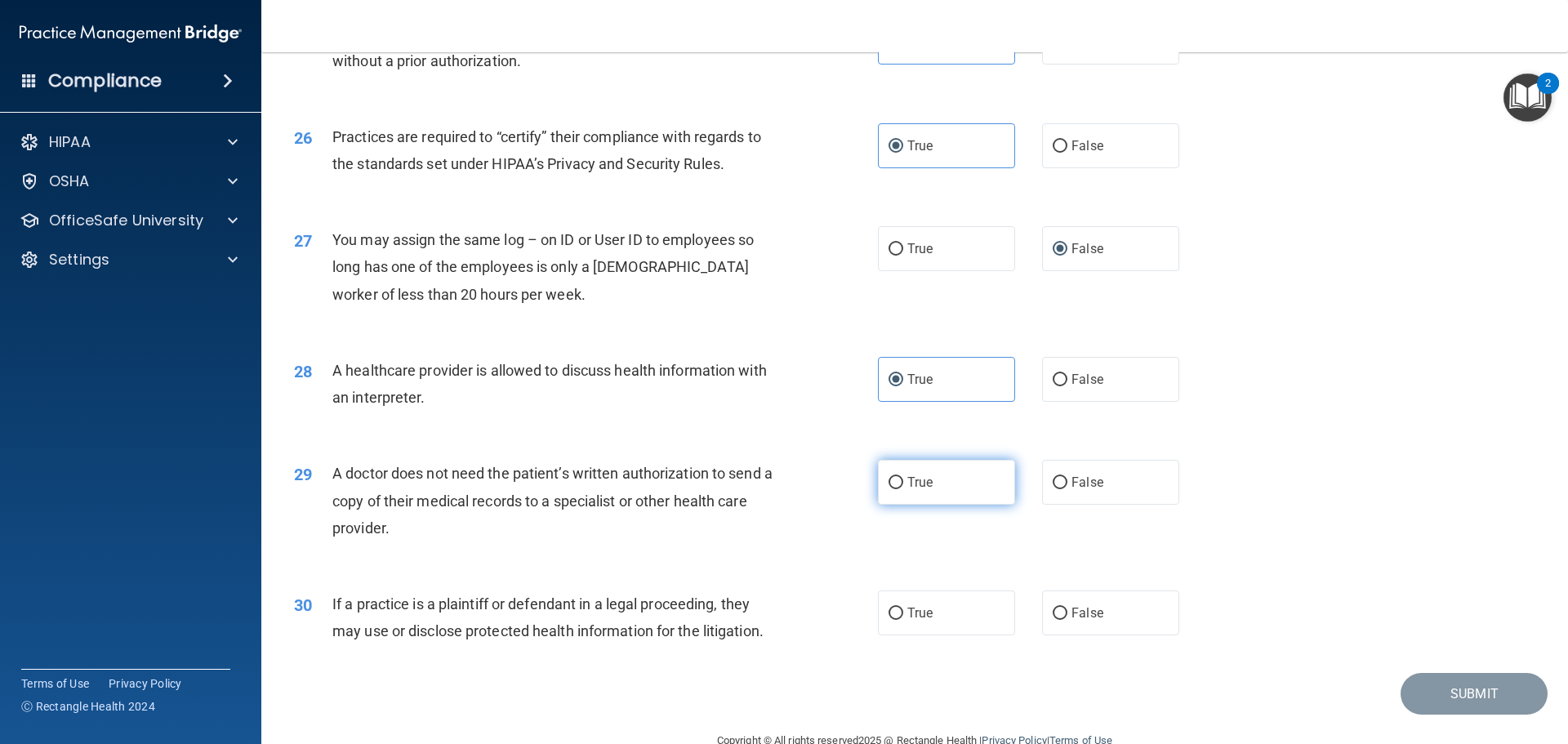
click at [961, 490] on label "True" at bounding box center [947, 481] width 137 height 45
click at [903, 489] on input "True" at bounding box center [896, 482] width 15 height 12
radio input "true"
click at [931, 615] on label "True" at bounding box center [947, 612] width 137 height 45
click at [903, 615] on input "True" at bounding box center [896, 613] width 15 height 12
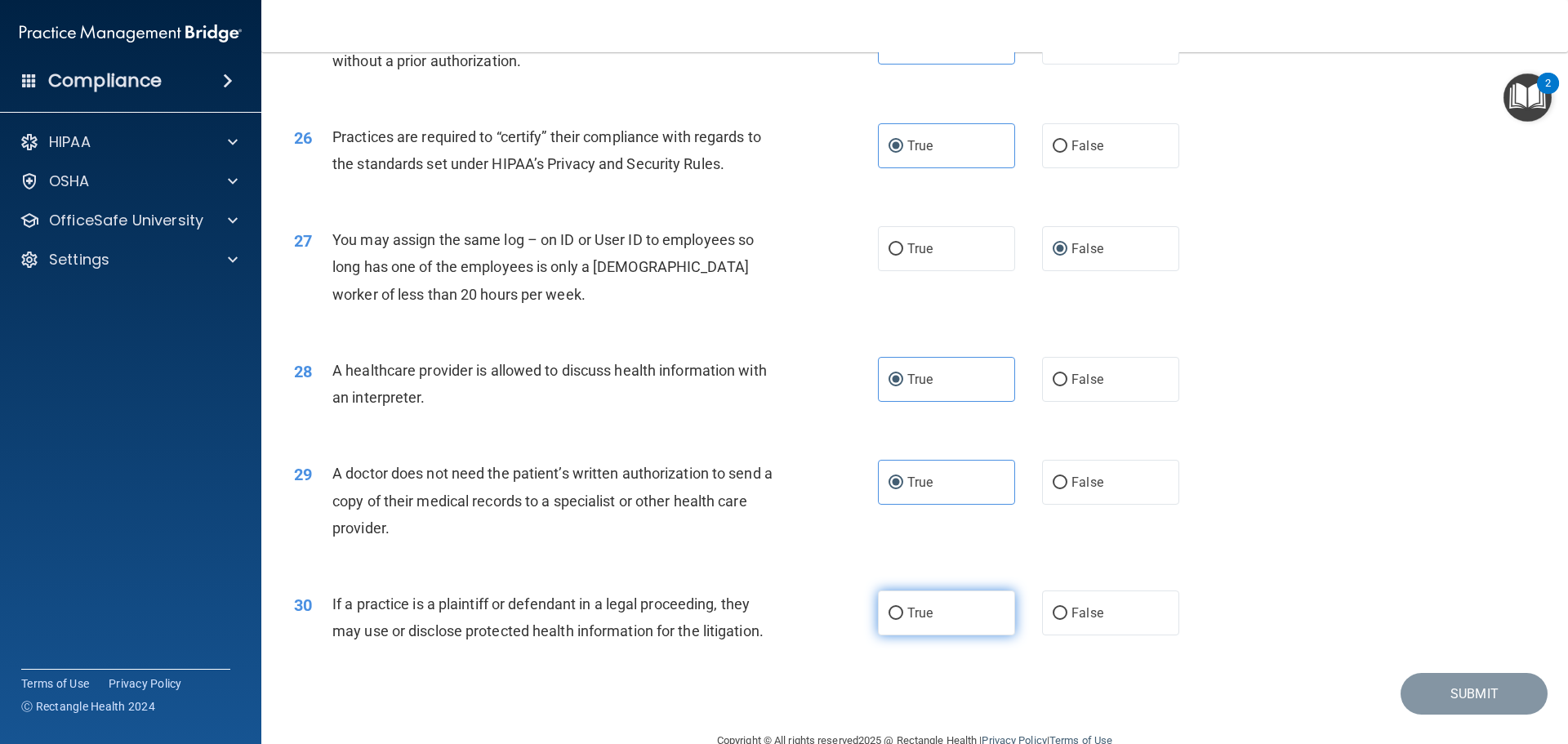
radio input "true"
click at [1458, 692] on button "Submit" at bounding box center [1474, 694] width 147 height 42
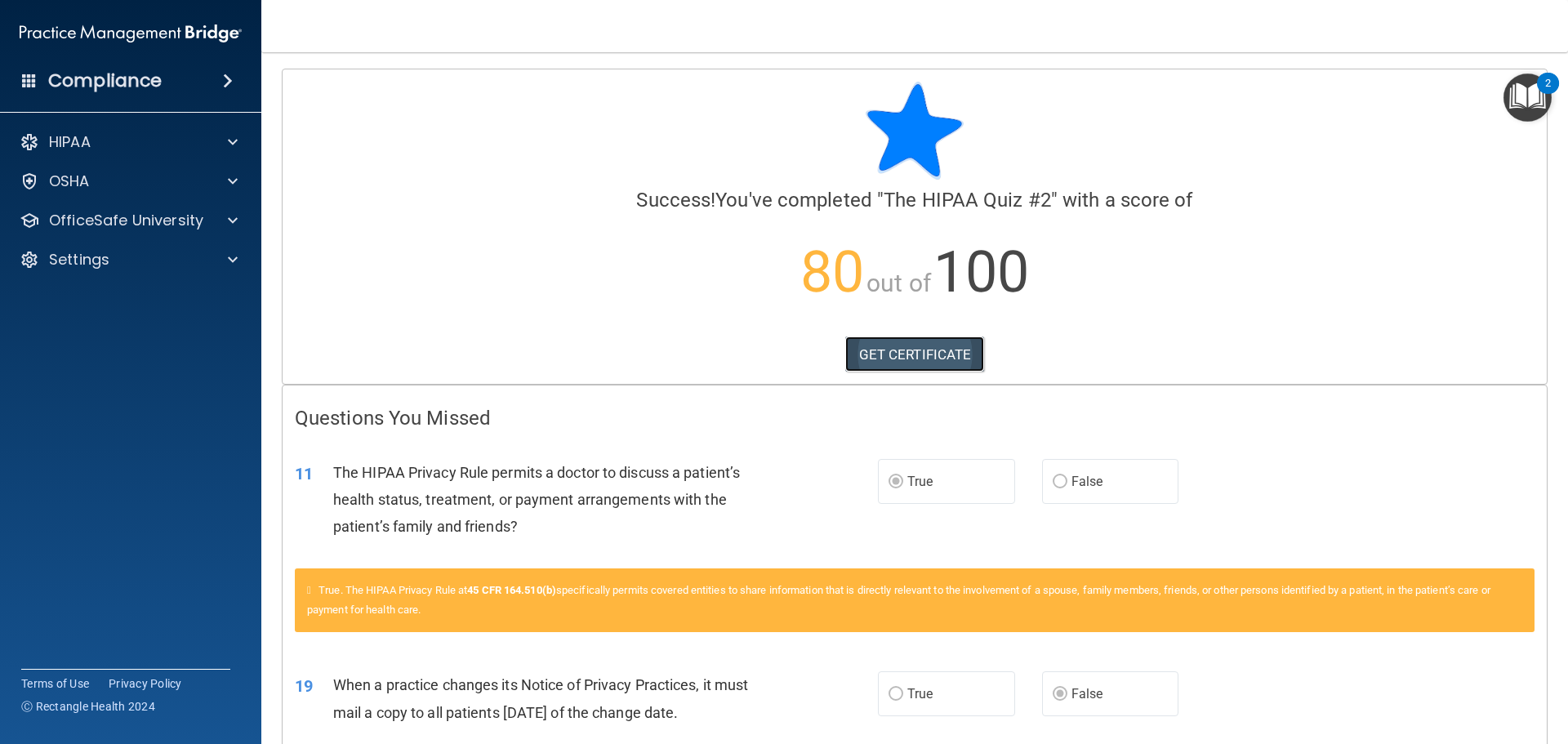
click at [934, 365] on link "GET CERTIFICATE" at bounding box center [915, 354] width 140 height 36
click at [171, 148] on div "HIPAA" at bounding box center [109, 141] width 202 height 19
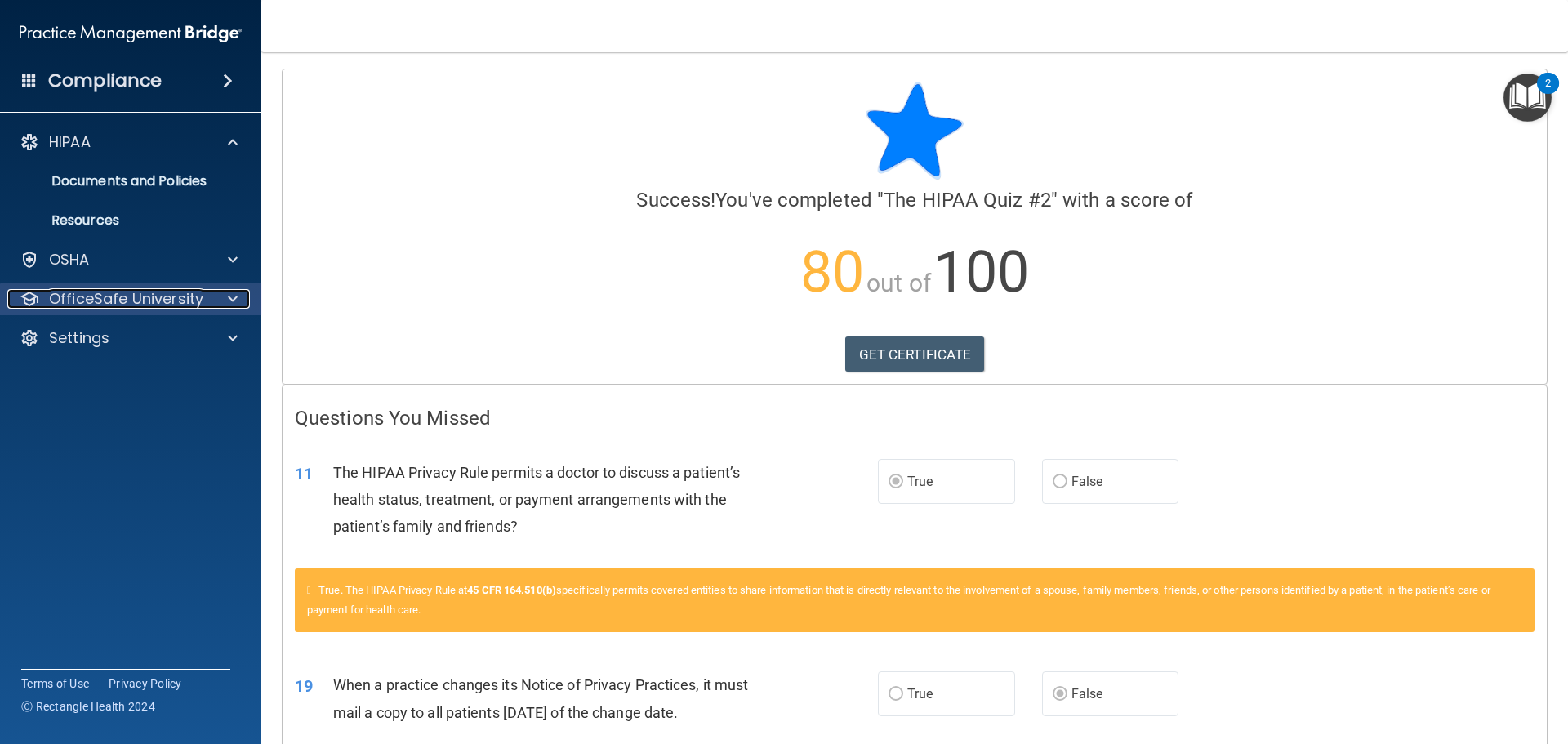
click at [159, 294] on p "OfficeSafe University" at bounding box center [126, 298] width 154 height 19
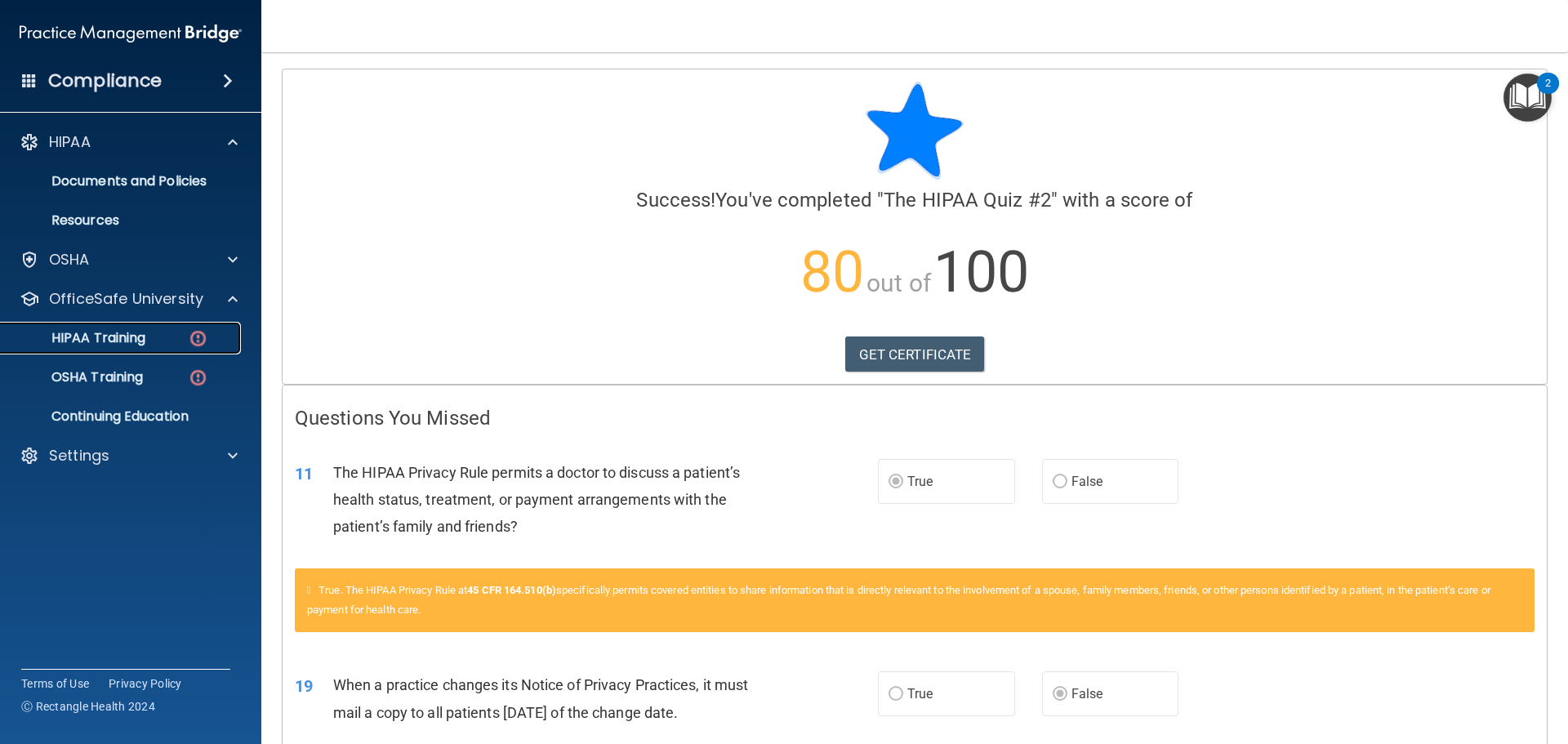
click at [180, 330] on div "HIPAA Training" at bounding box center [122, 338] width 223 height 16
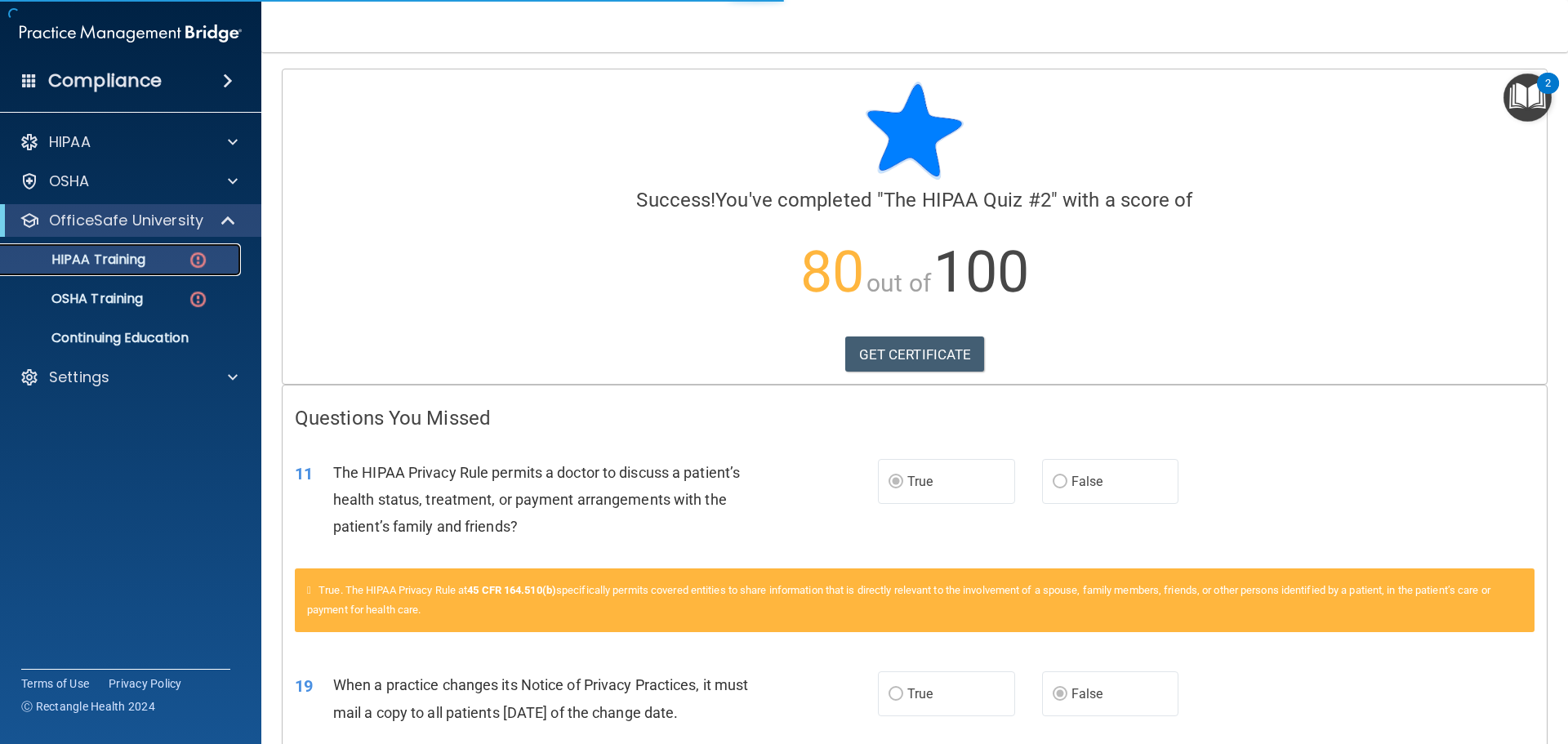
click at [192, 263] on img at bounding box center [198, 260] width 20 height 20
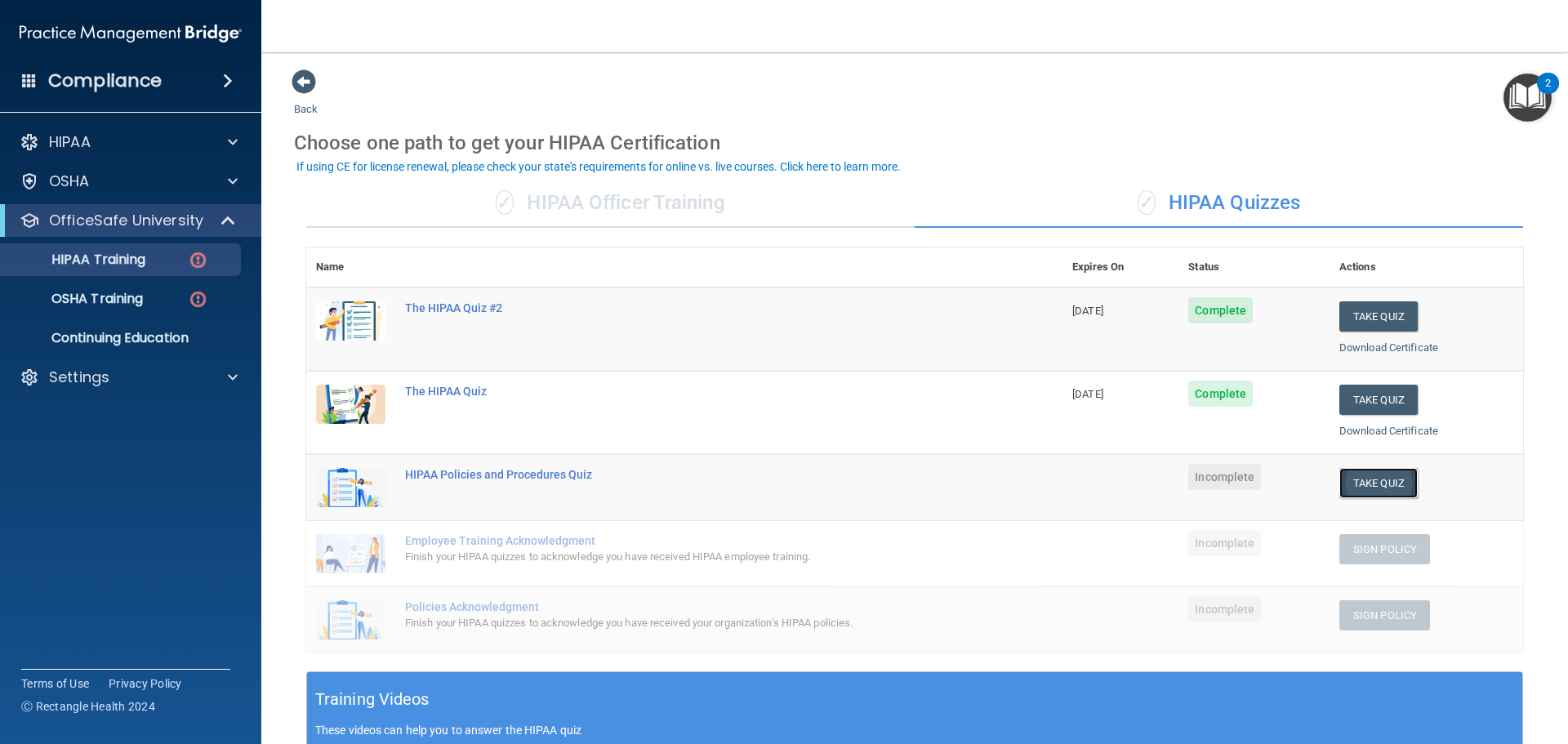
click at [1367, 481] on button "Take Quiz" at bounding box center [1378, 482] width 78 height 30
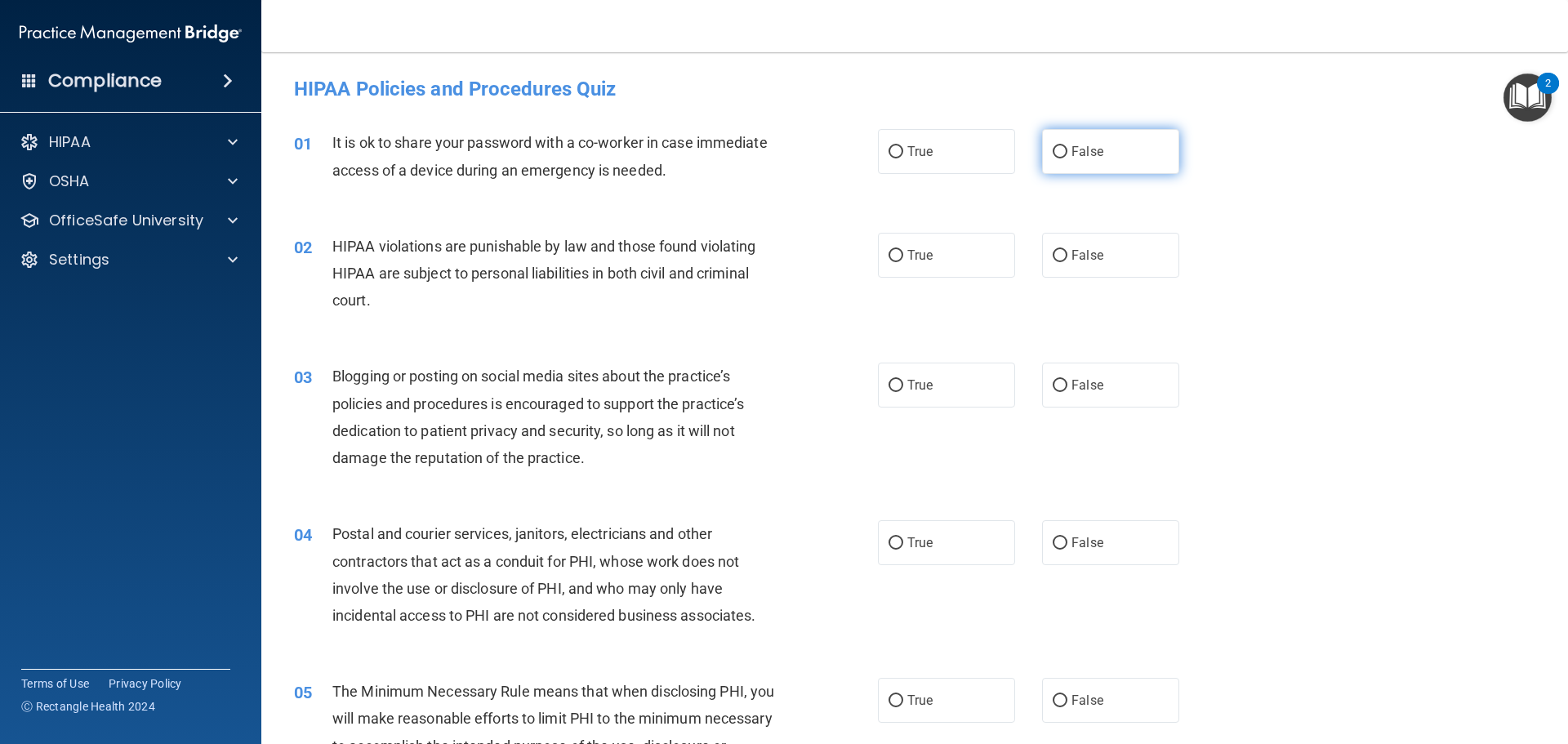
click at [1072, 155] on span "False" at bounding box center [1087, 151] width 32 height 16
click at [1065, 155] on input "False" at bounding box center [1060, 151] width 15 height 12
radio input "true"
click at [898, 258] on label "True" at bounding box center [947, 254] width 137 height 45
click at [898, 258] on input "True" at bounding box center [896, 255] width 15 height 12
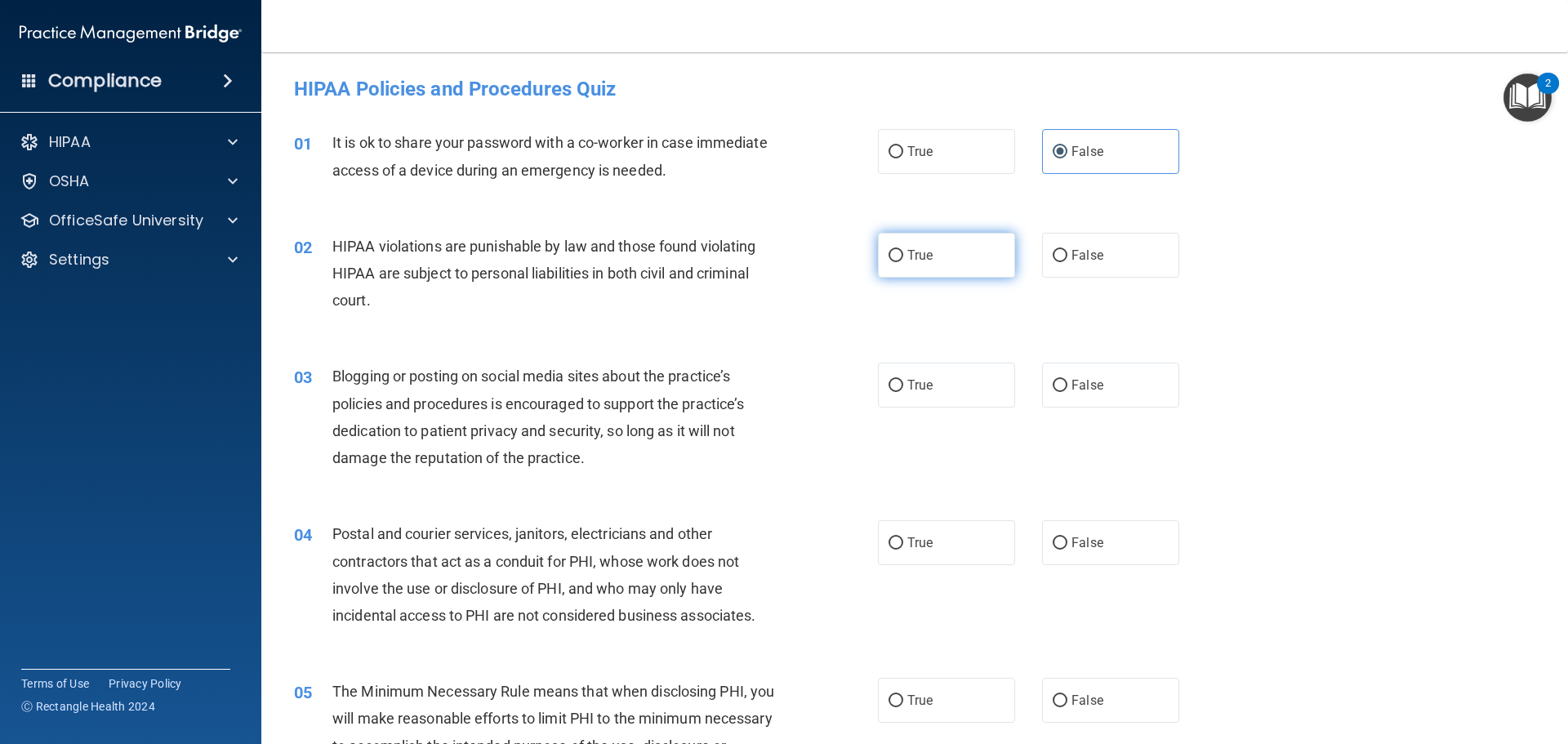
radio input "true"
click at [1072, 377] on span "False" at bounding box center [1087, 385] width 32 height 16
click at [1067, 379] on input "False" at bounding box center [1060, 385] width 15 height 12
radio input "true"
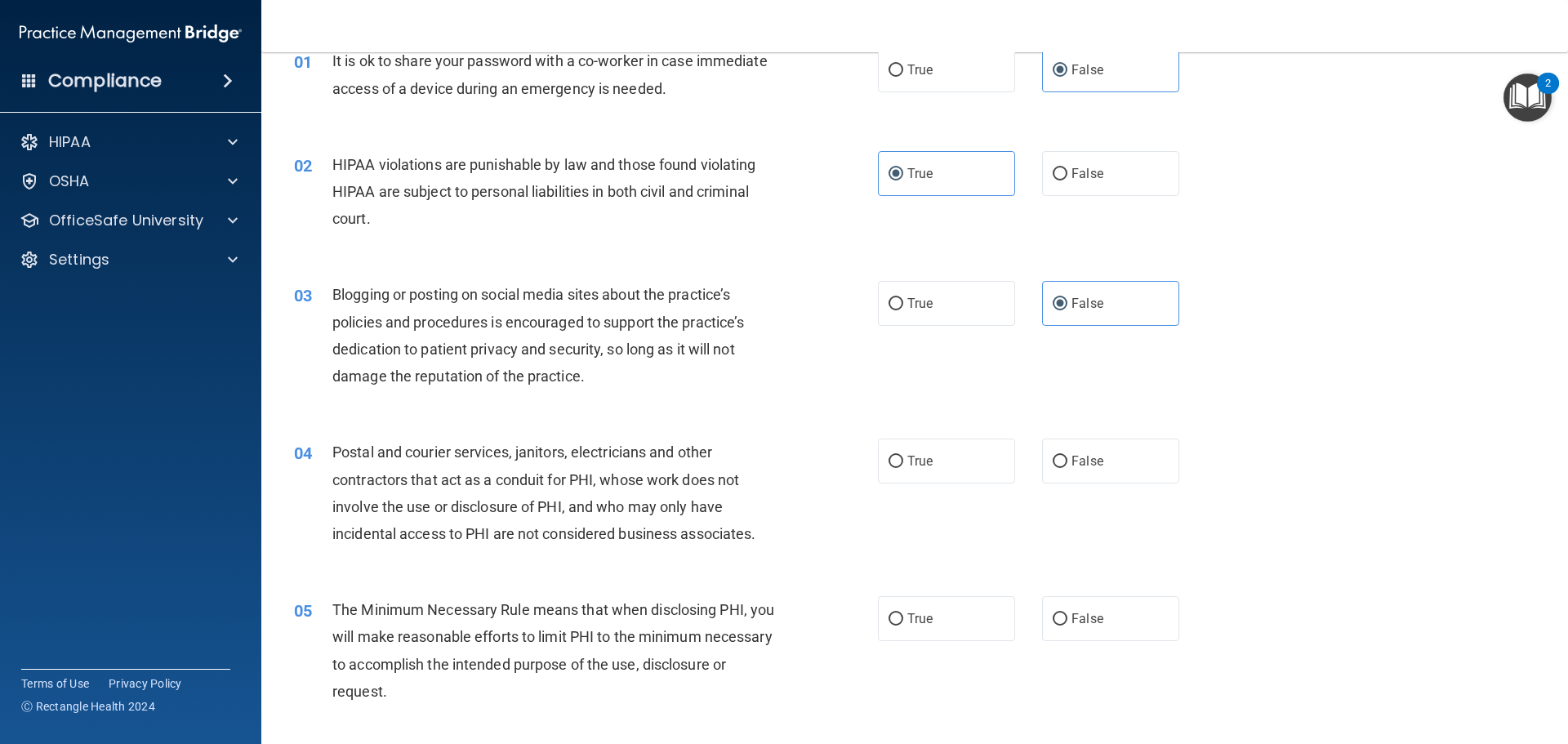
scroll to position [163, 0]
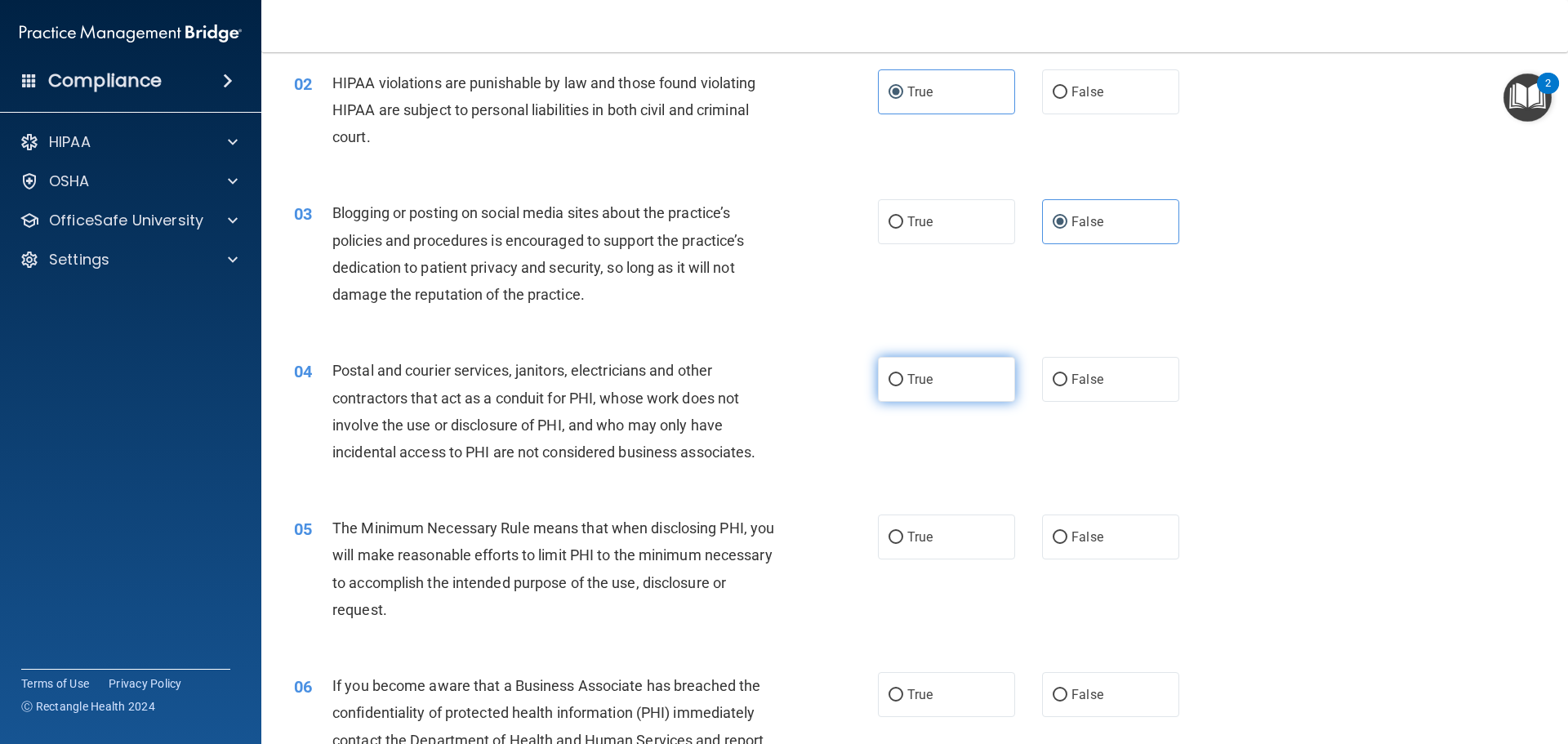
click at [895, 378] on input "True" at bounding box center [896, 379] width 15 height 12
radio input "true"
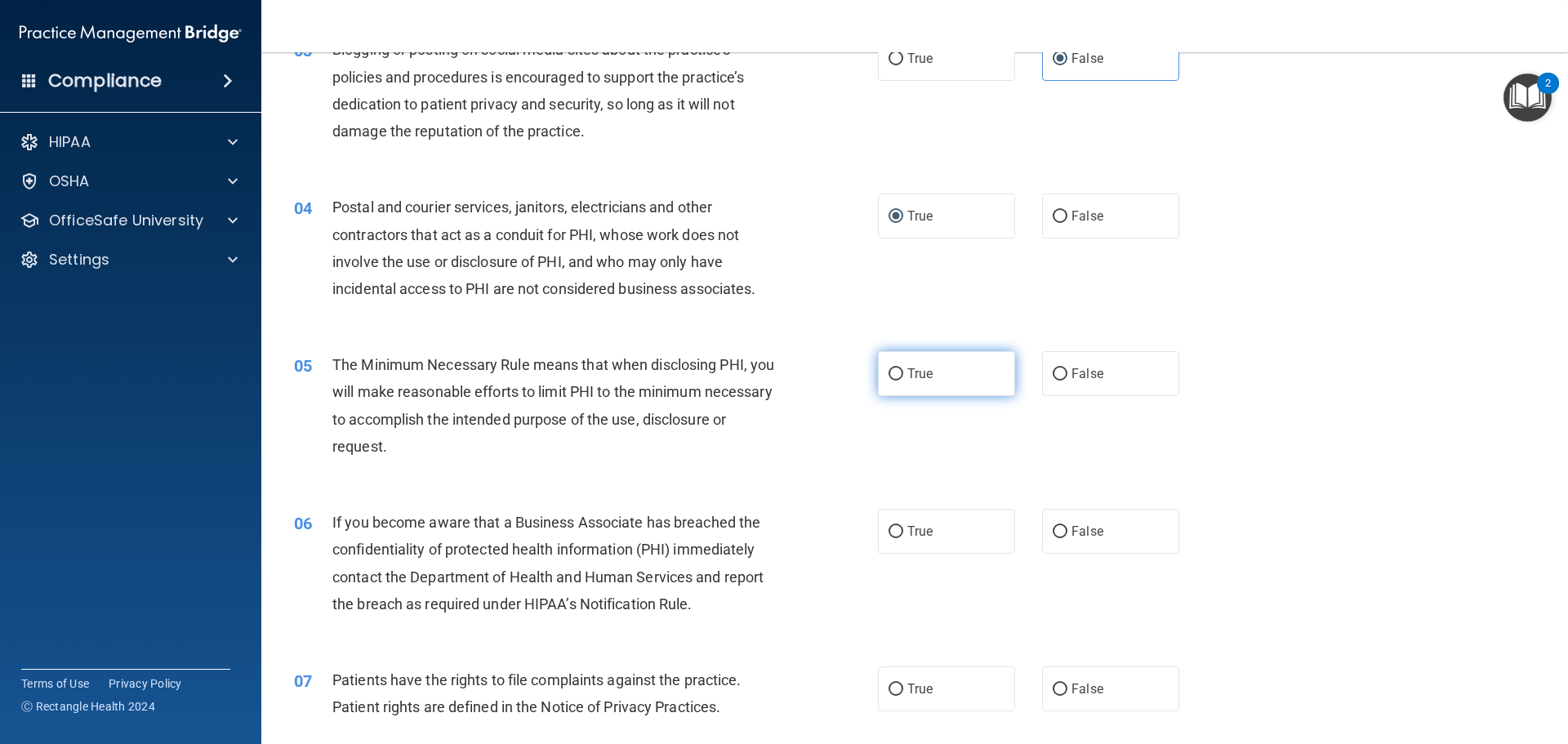
click at [892, 377] on input "True" at bounding box center [896, 374] width 15 height 12
radio input "true"
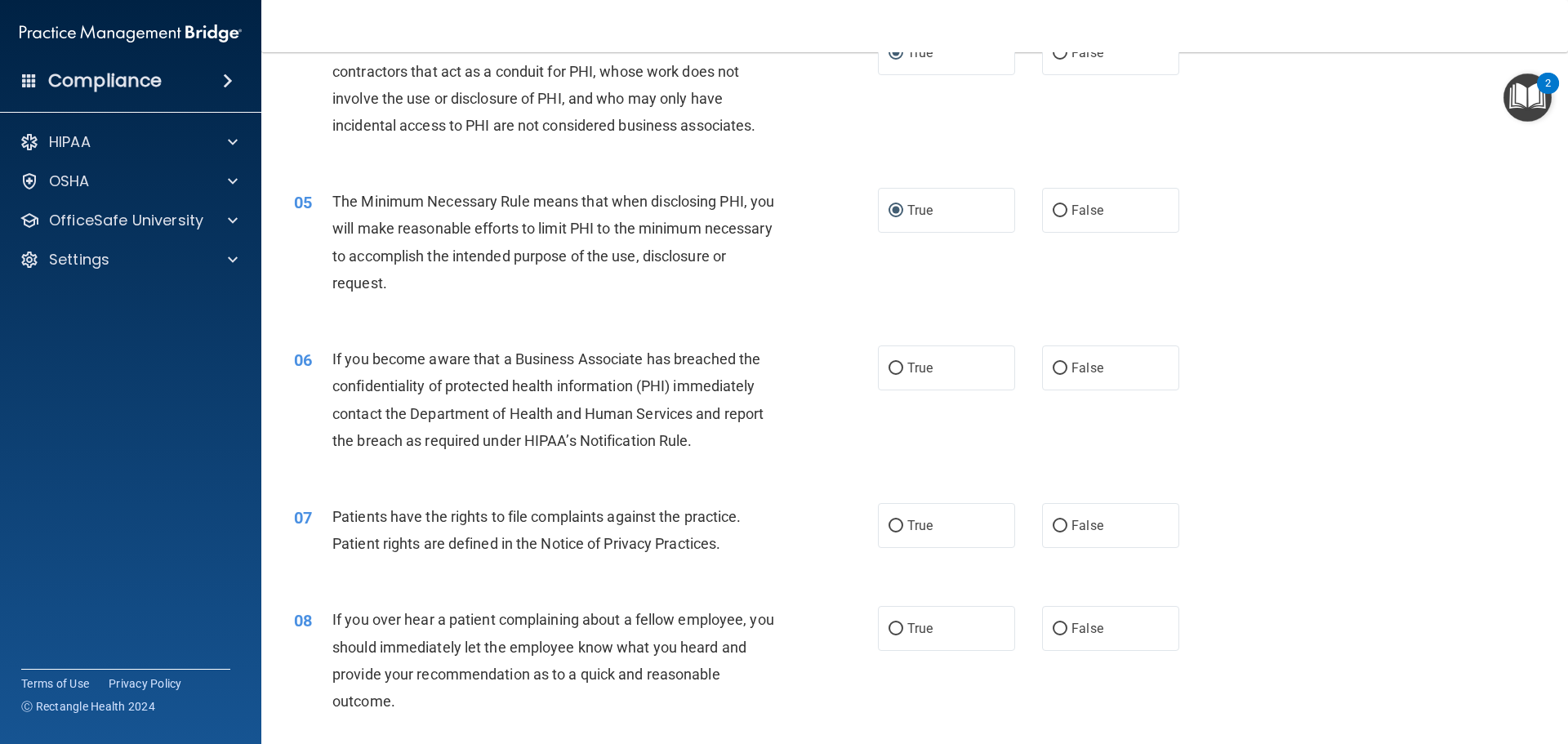
scroll to position [572, 0]
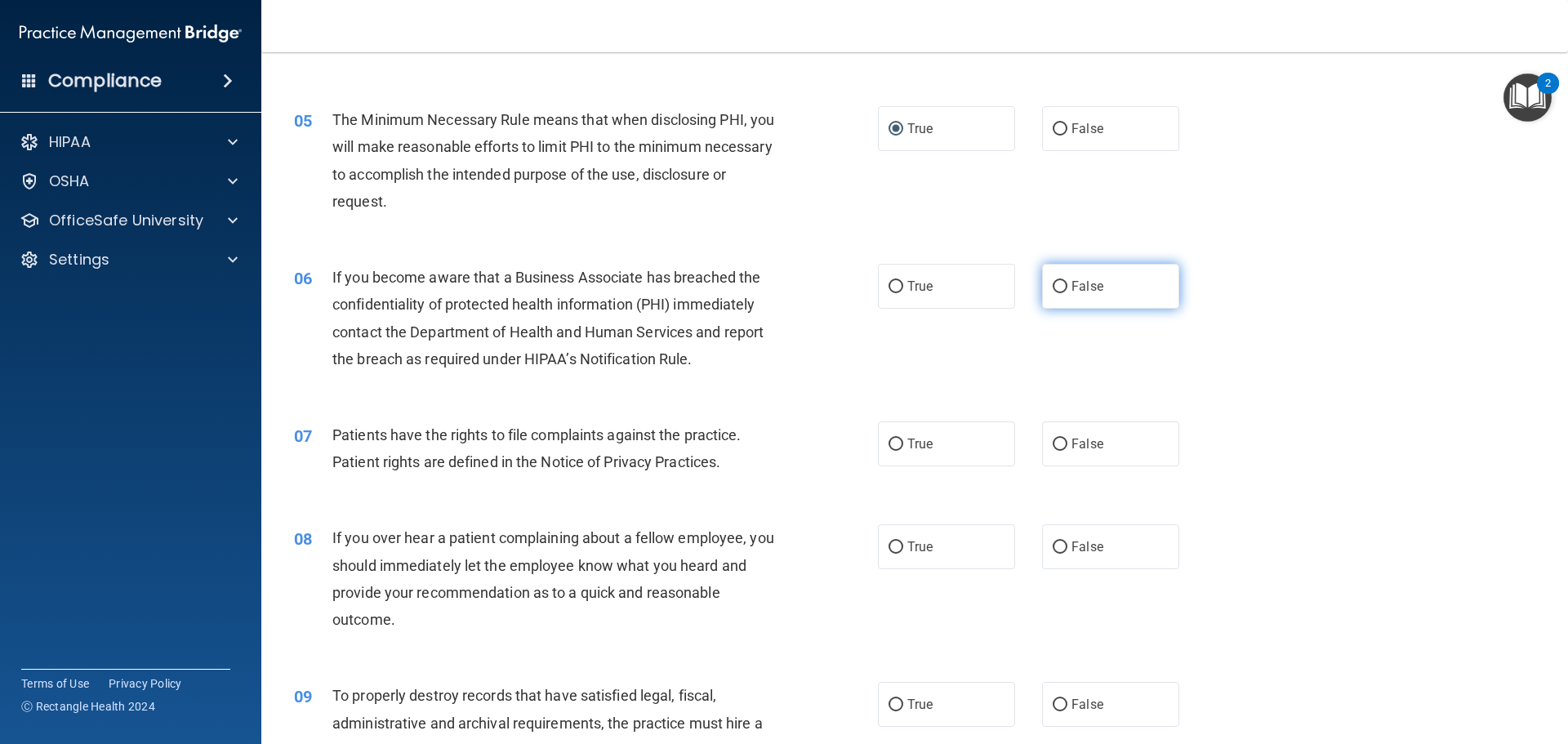
click at [1055, 284] on input "False" at bounding box center [1060, 286] width 15 height 12
radio input "true"
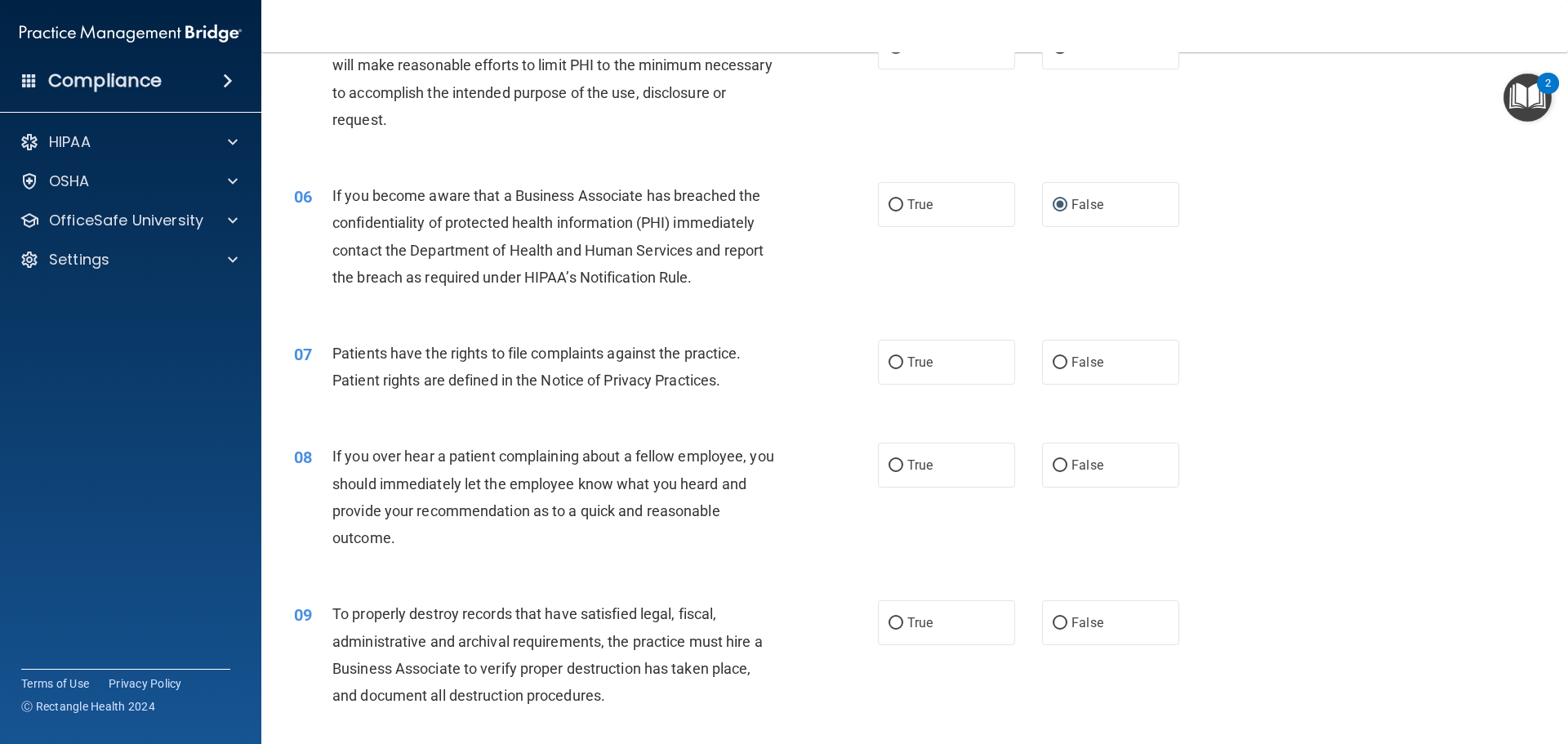
scroll to position [735, 0]
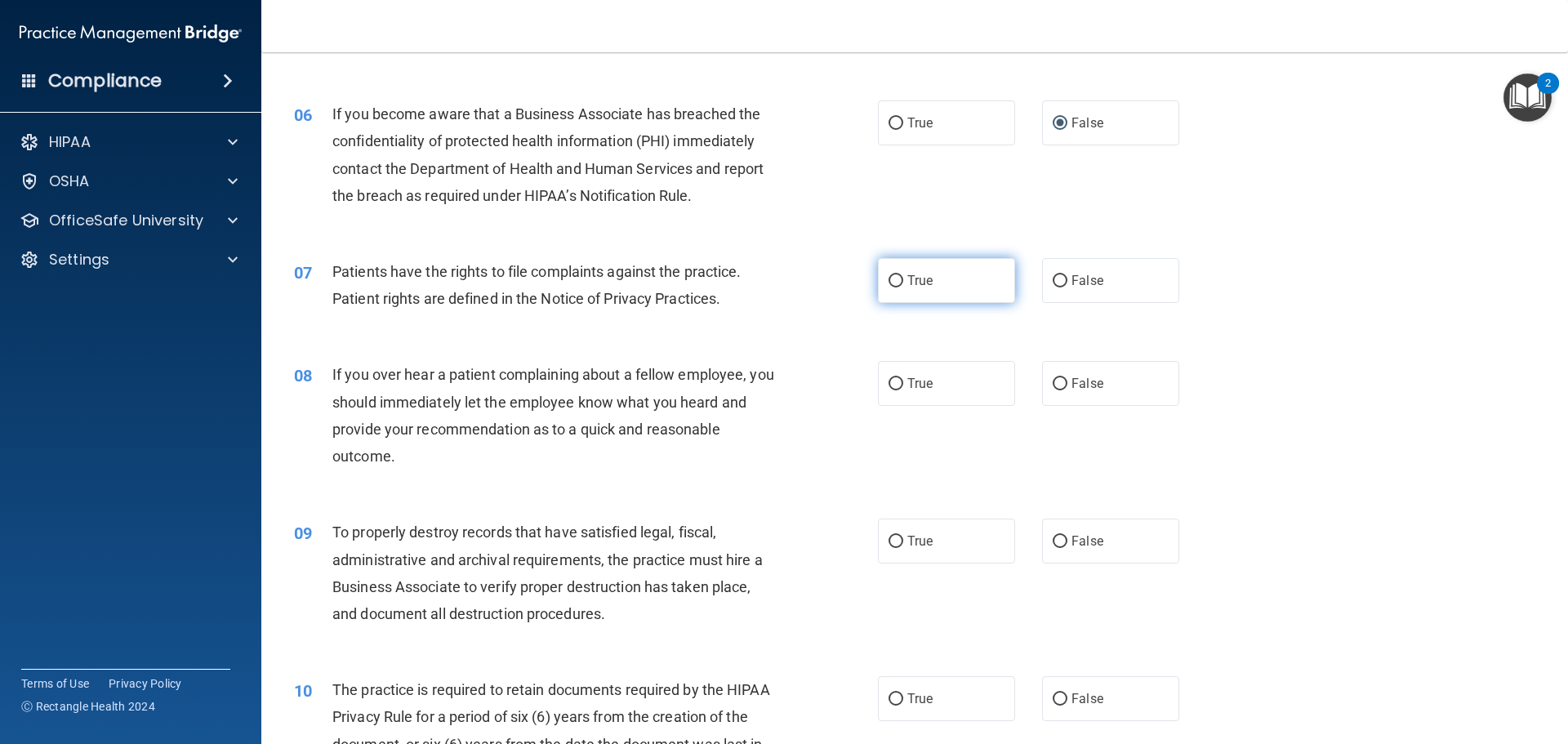
click at [899, 280] on label "True" at bounding box center [947, 280] width 137 height 45
click at [899, 280] on input "True" at bounding box center [896, 281] width 15 height 12
radio input "true"
click at [892, 388] on input "True" at bounding box center [896, 384] width 15 height 12
radio input "true"
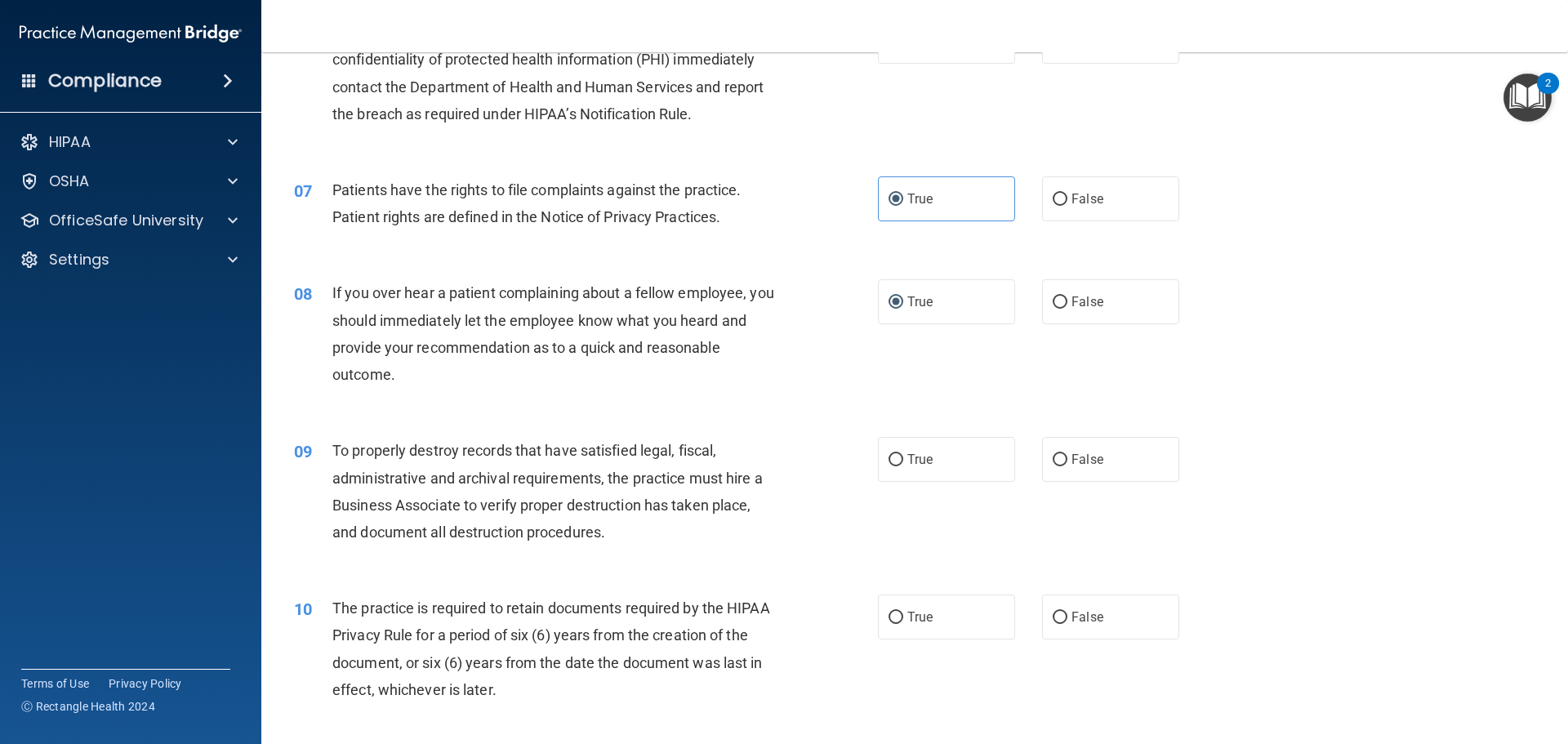
scroll to position [898, 0]
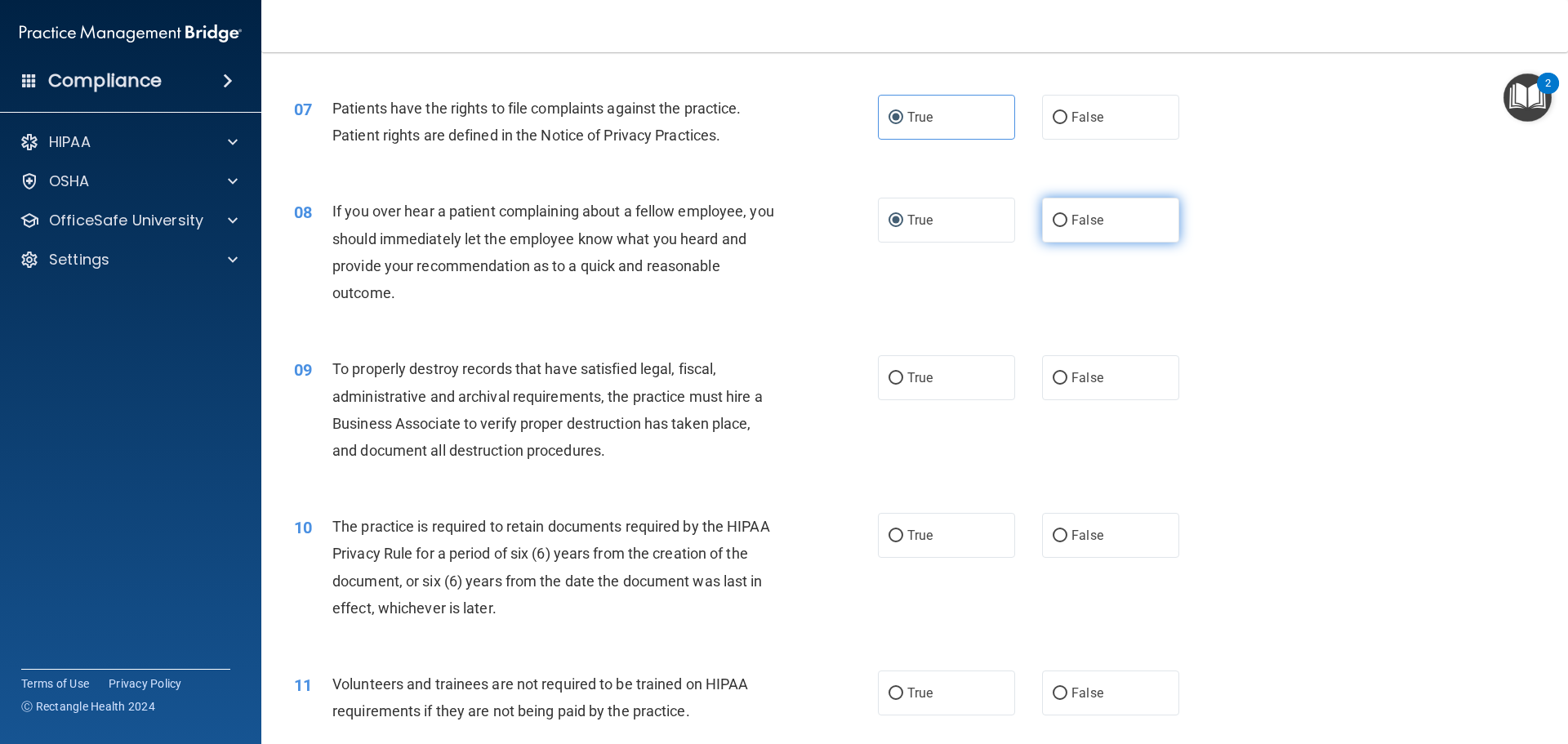
click at [1073, 221] on span "False" at bounding box center [1087, 220] width 32 height 16
click at [1067, 221] on input "False" at bounding box center [1060, 220] width 15 height 12
radio input "true"
radio input "false"
click at [901, 375] on label "True" at bounding box center [947, 377] width 137 height 45
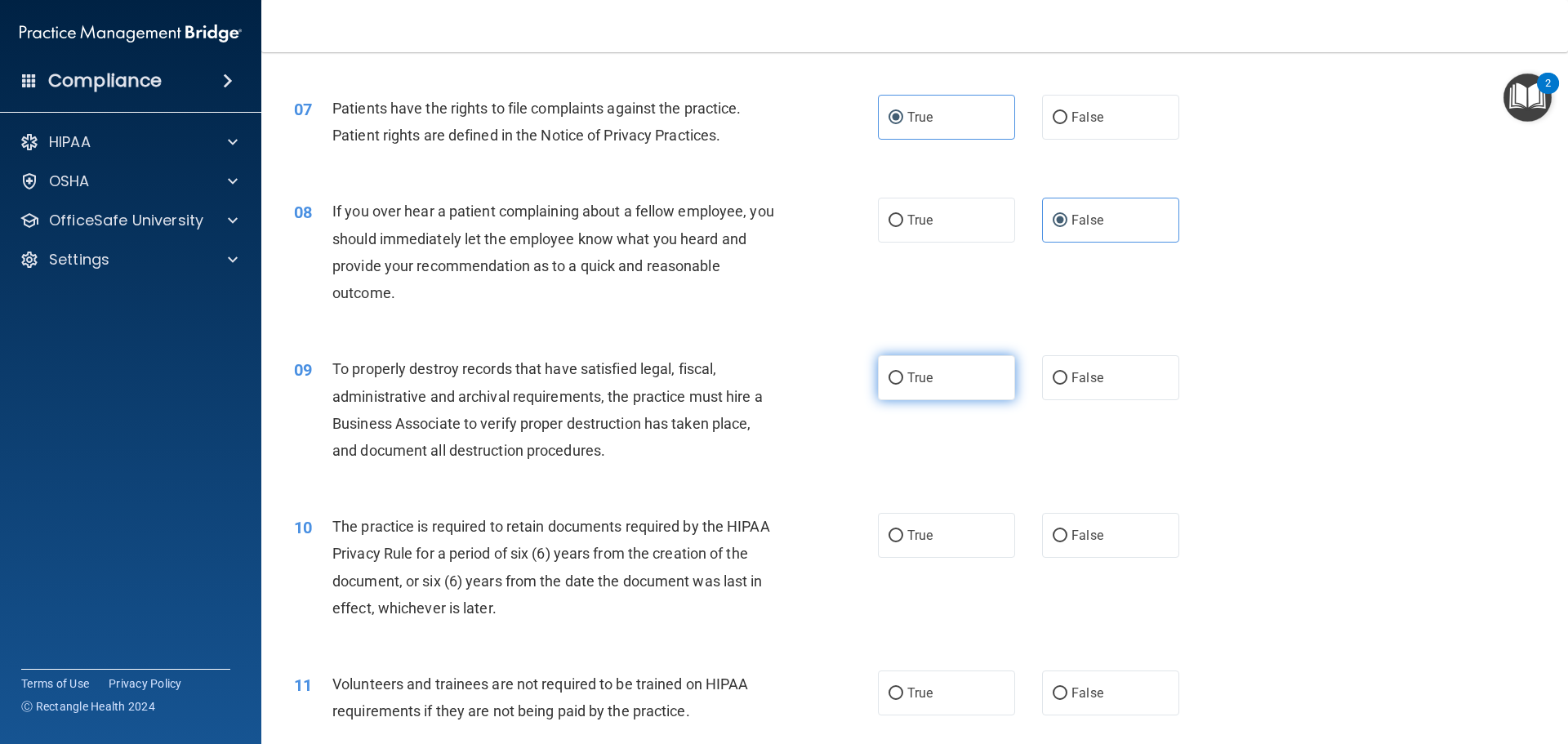
click at [901, 375] on input "True" at bounding box center [896, 377] width 15 height 12
radio input "true"
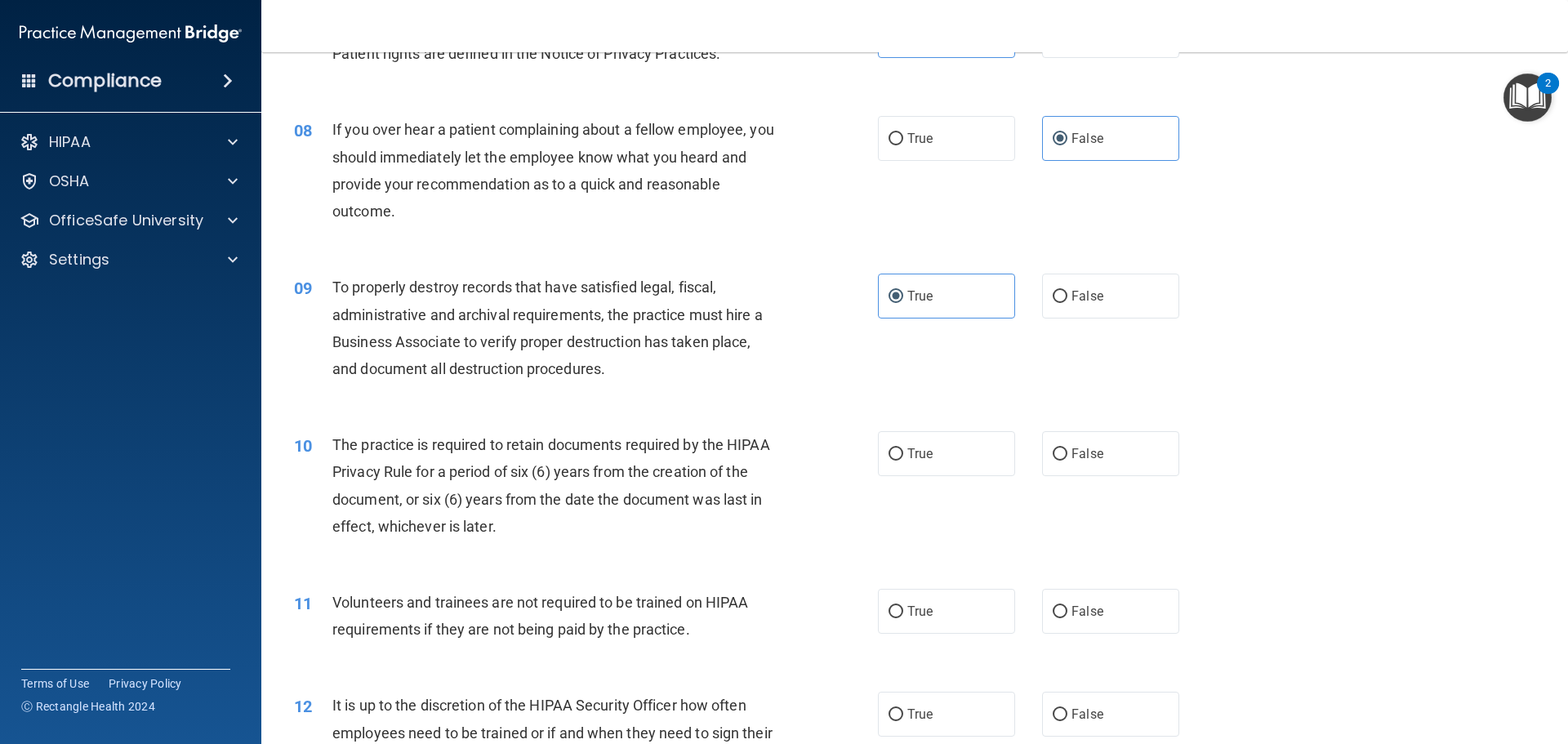
scroll to position [1061, 0]
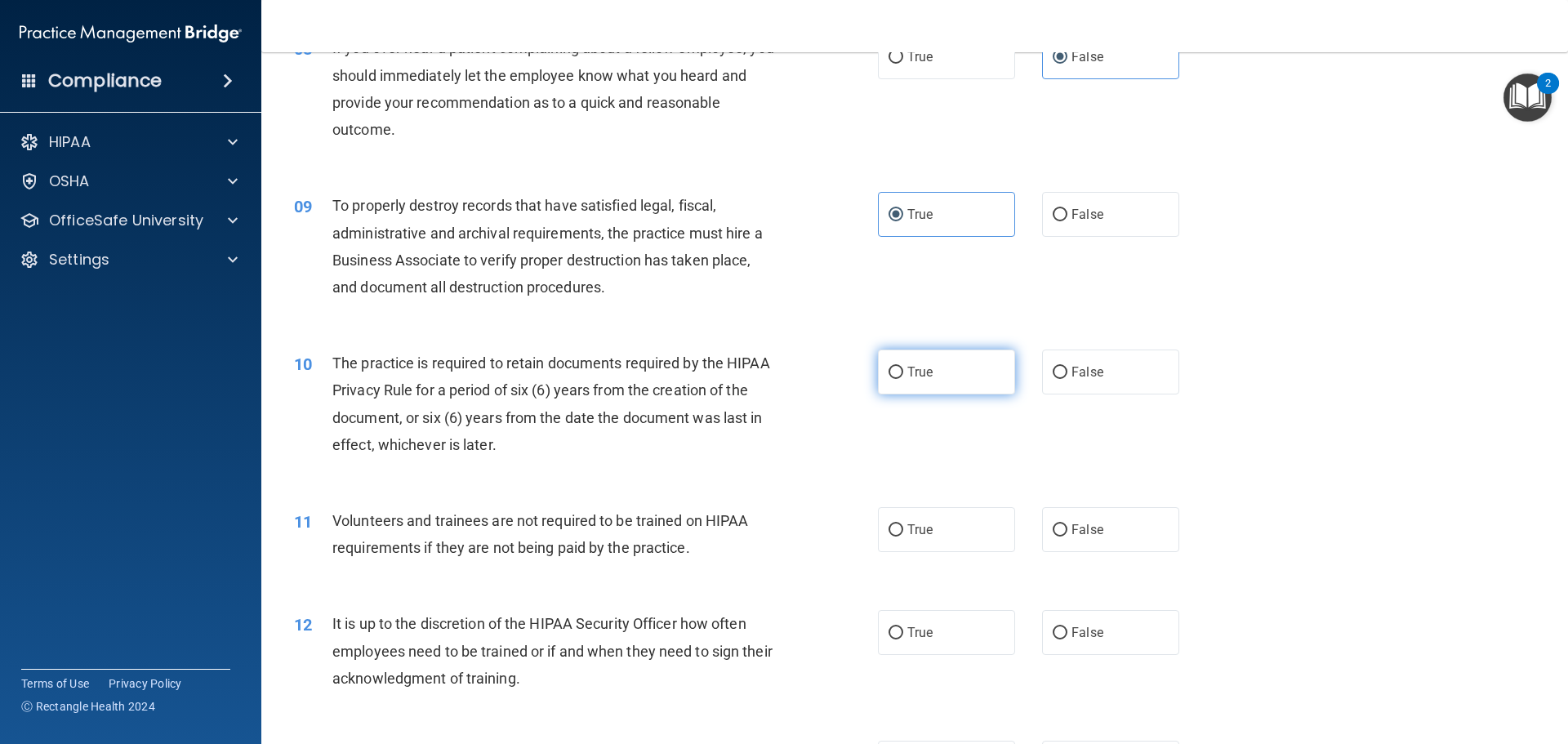
click at [888, 372] on input "True" at bounding box center [896, 372] width 15 height 12
radio input "true"
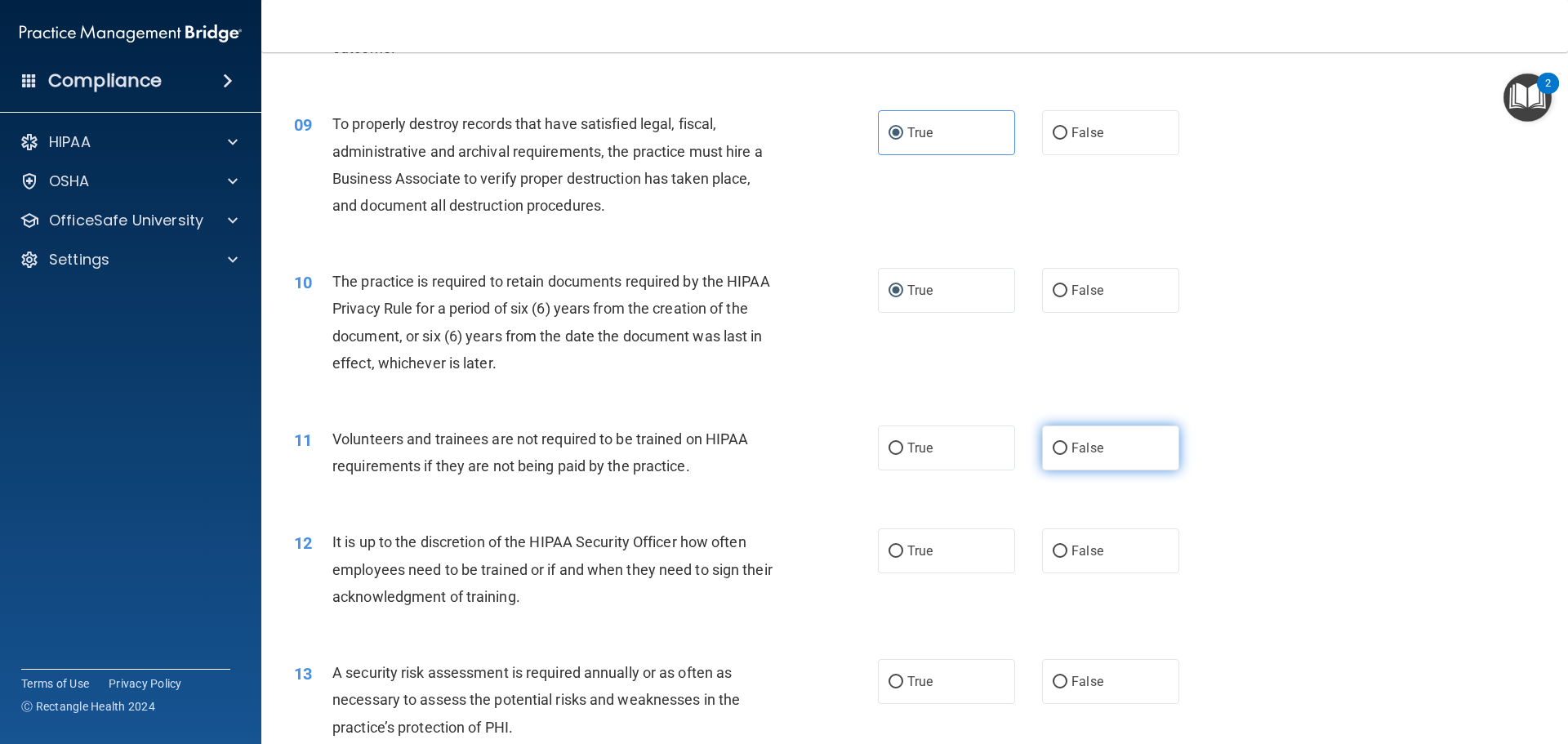
click at [1072, 447] on span "False" at bounding box center [1087, 448] width 32 height 16
click at [1065, 447] on input "False" at bounding box center [1060, 448] width 15 height 12
radio input "true"
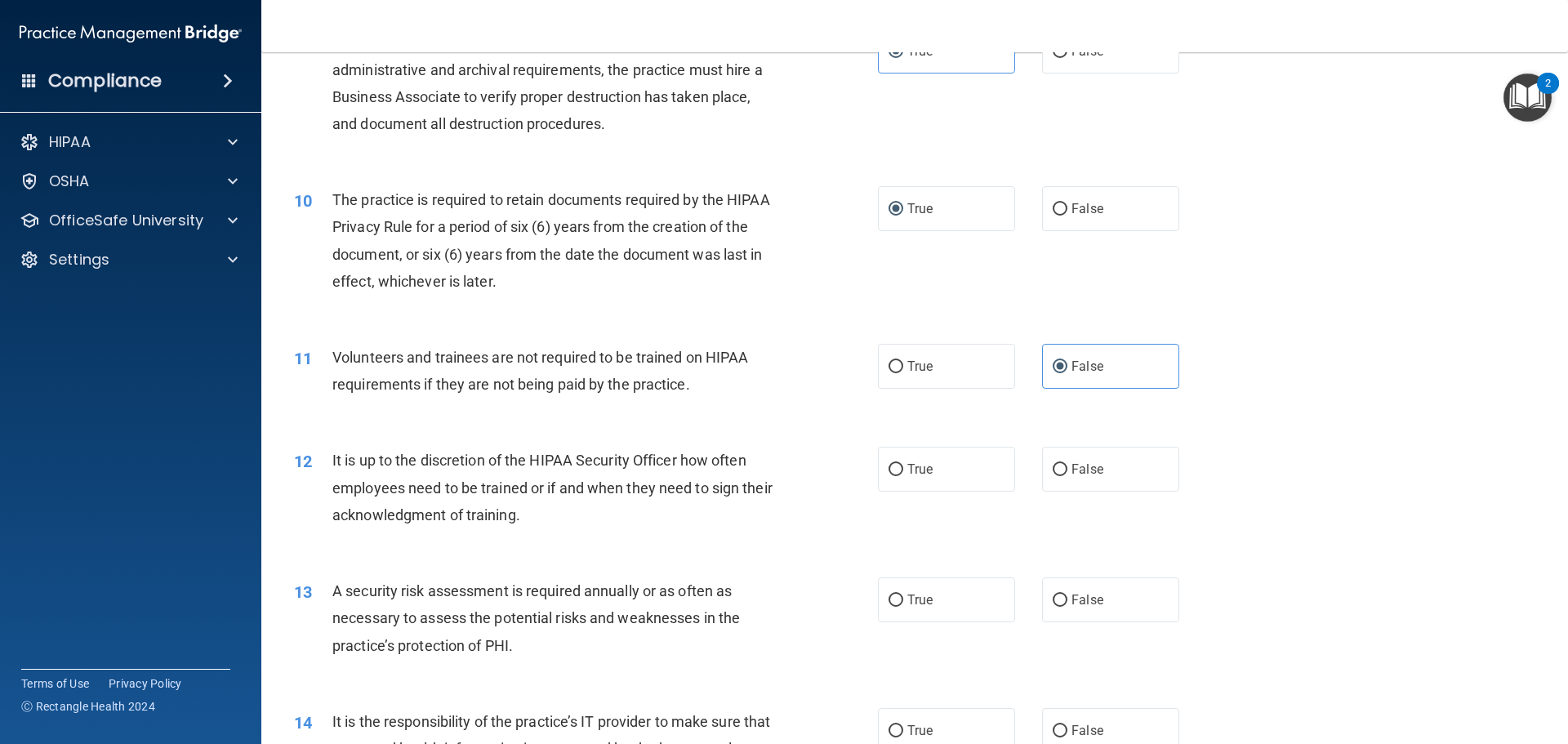
scroll to position [1307, 0]
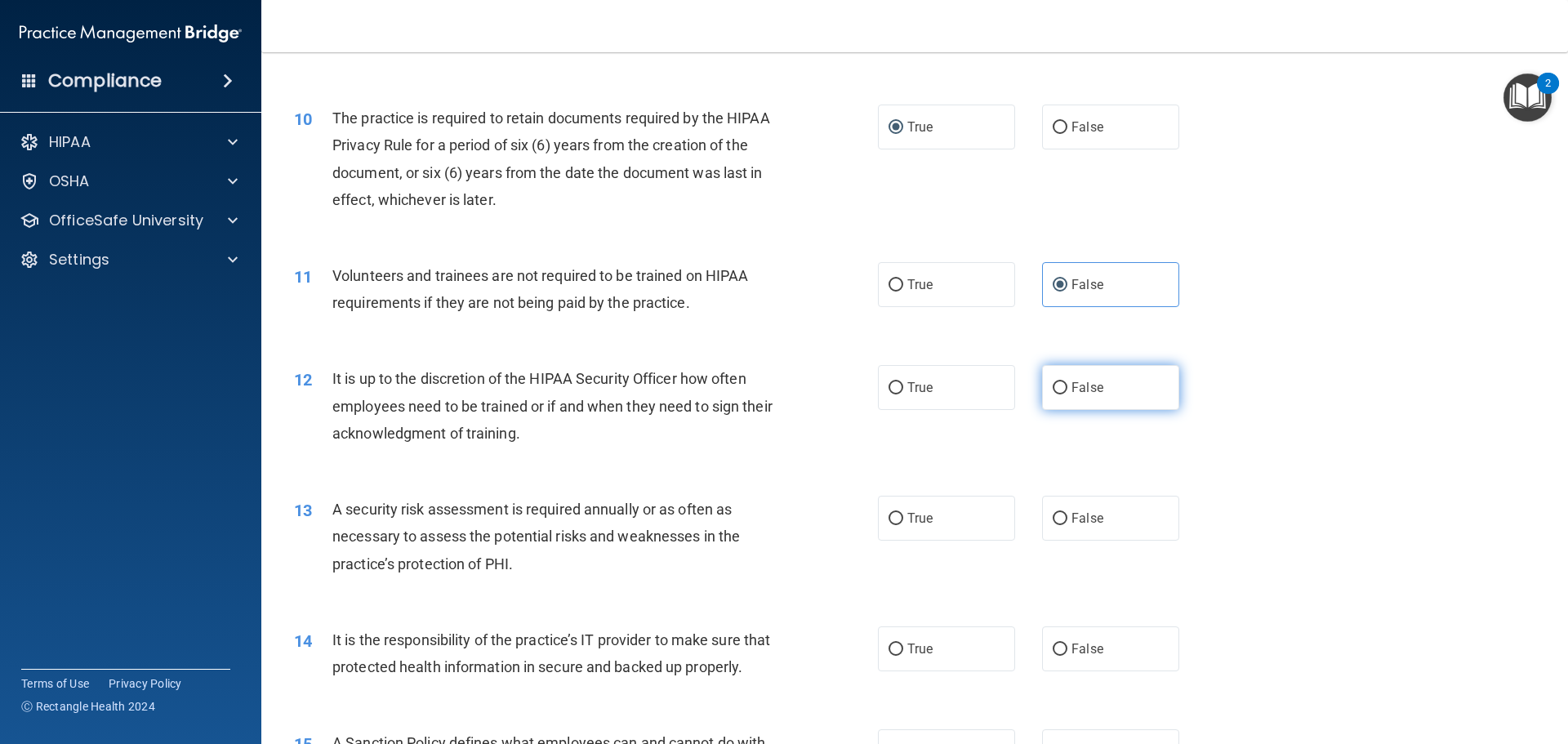
click at [1073, 384] on span "False" at bounding box center [1087, 387] width 32 height 16
click at [1067, 384] on input "False" at bounding box center [1060, 388] width 15 height 12
radio input "true"
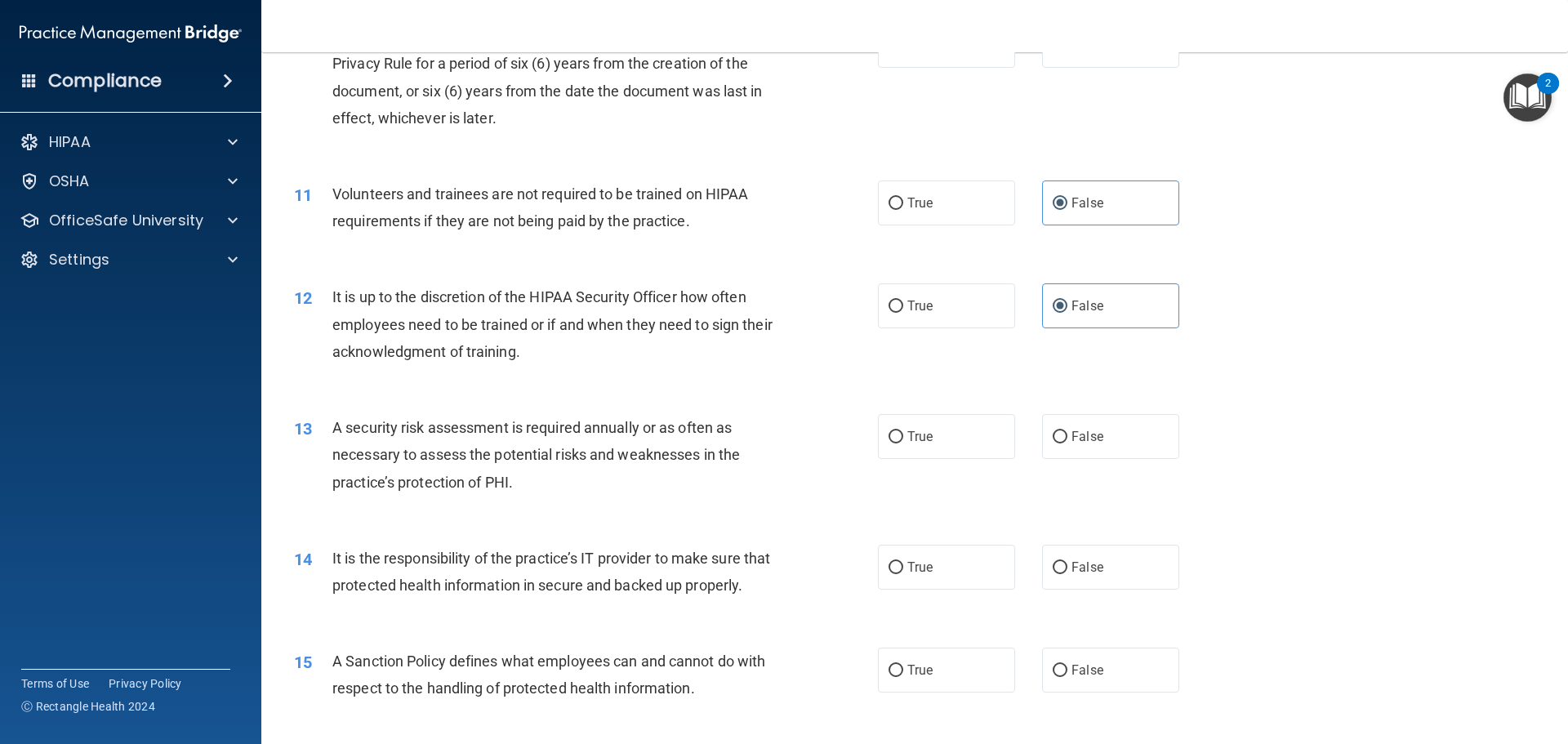
scroll to position [1470, 0]
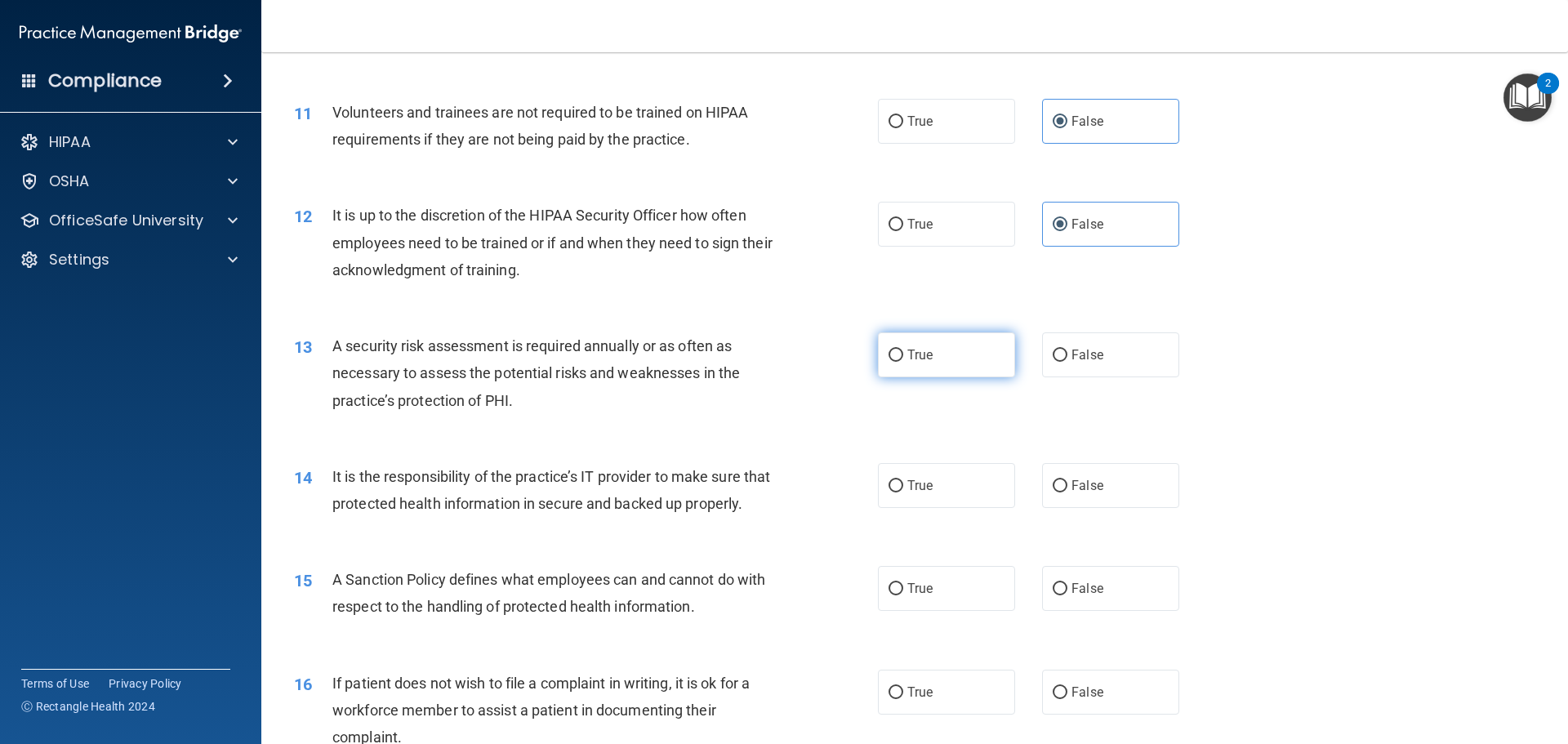
click at [898, 361] on label "True" at bounding box center [947, 354] width 137 height 45
click at [898, 361] on input "True" at bounding box center [896, 355] width 15 height 12
radio input "true"
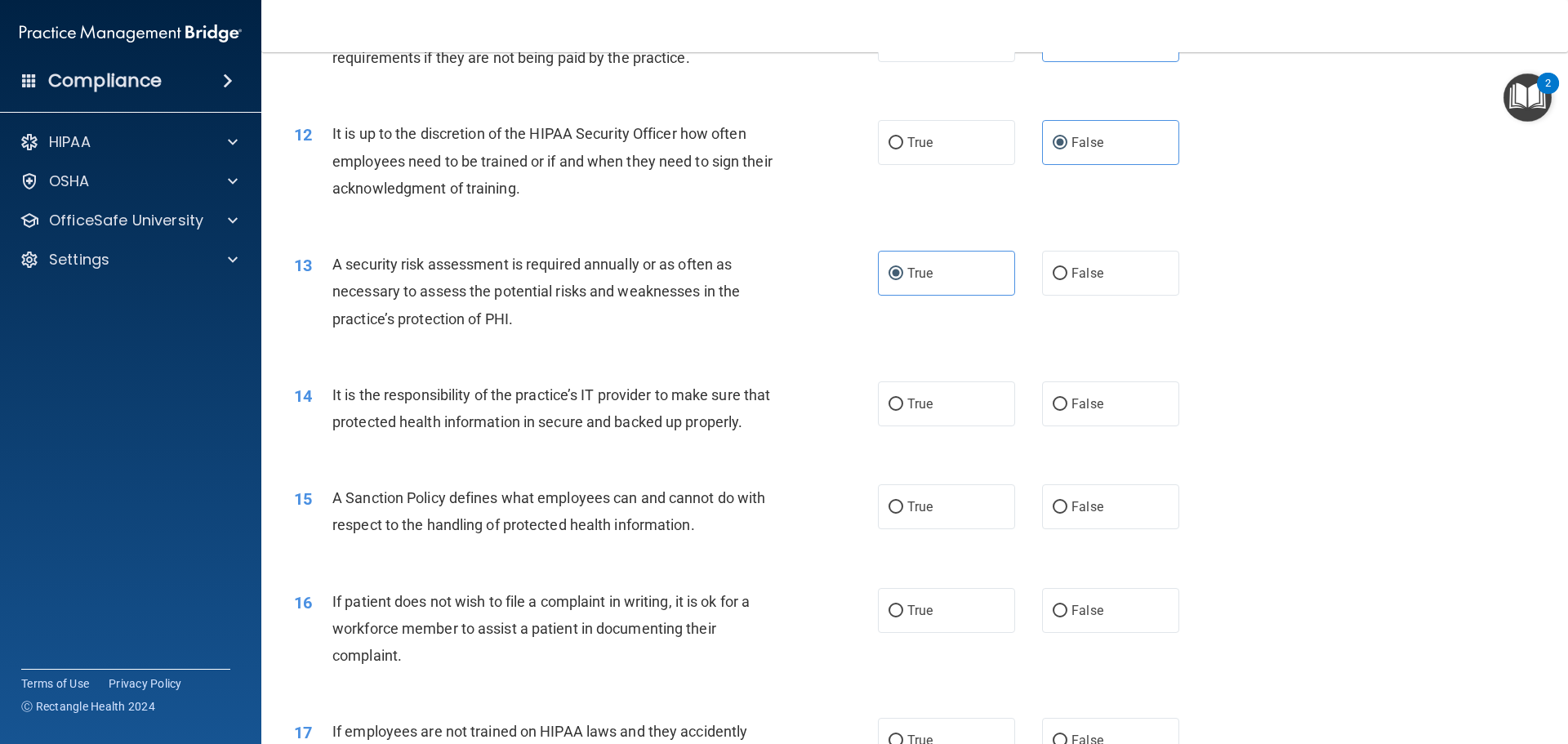
scroll to position [1633, 0]
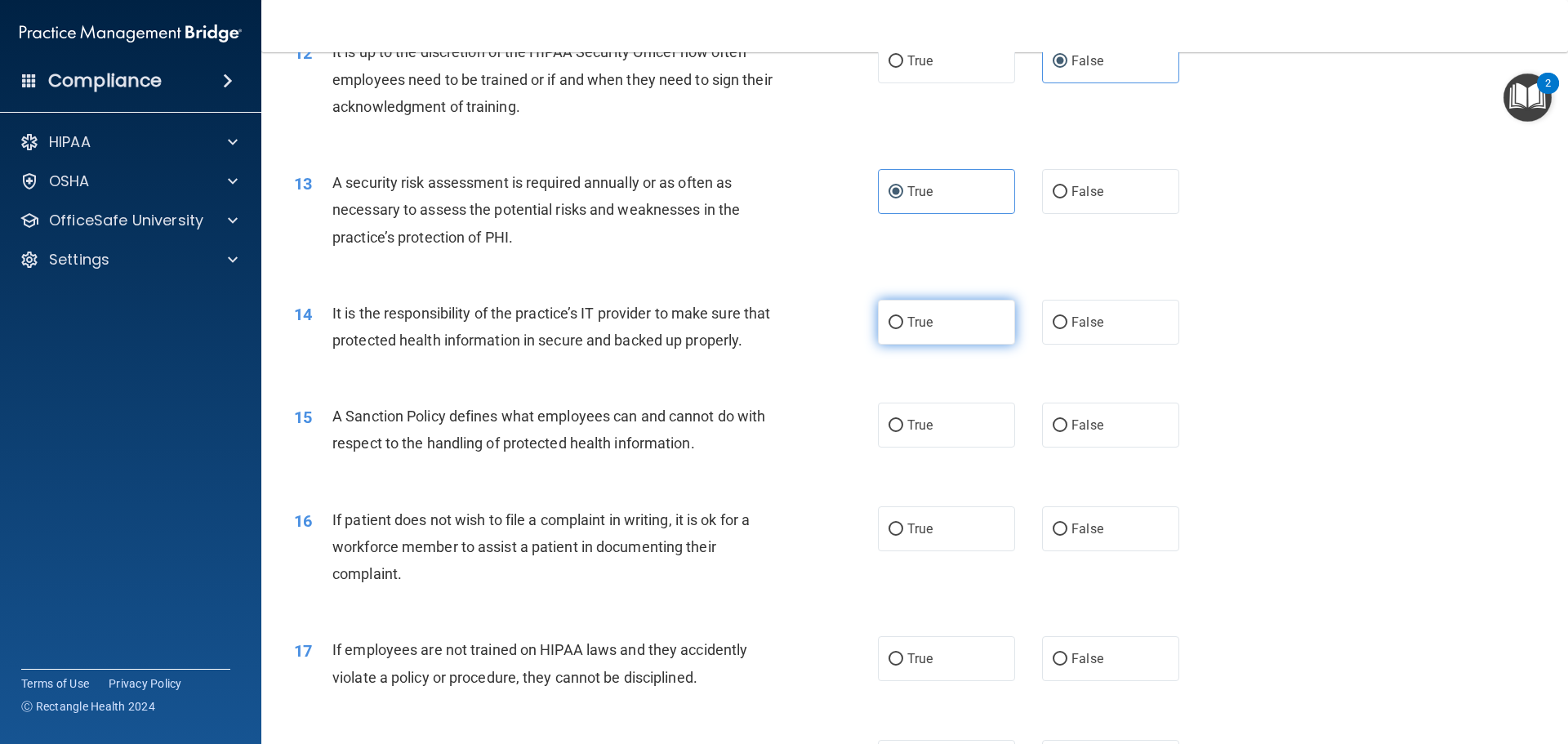
click at [908, 327] on span "True" at bounding box center [920, 322] width 26 height 16
click at [903, 327] on input "True" at bounding box center [896, 322] width 15 height 12
radio input "true"
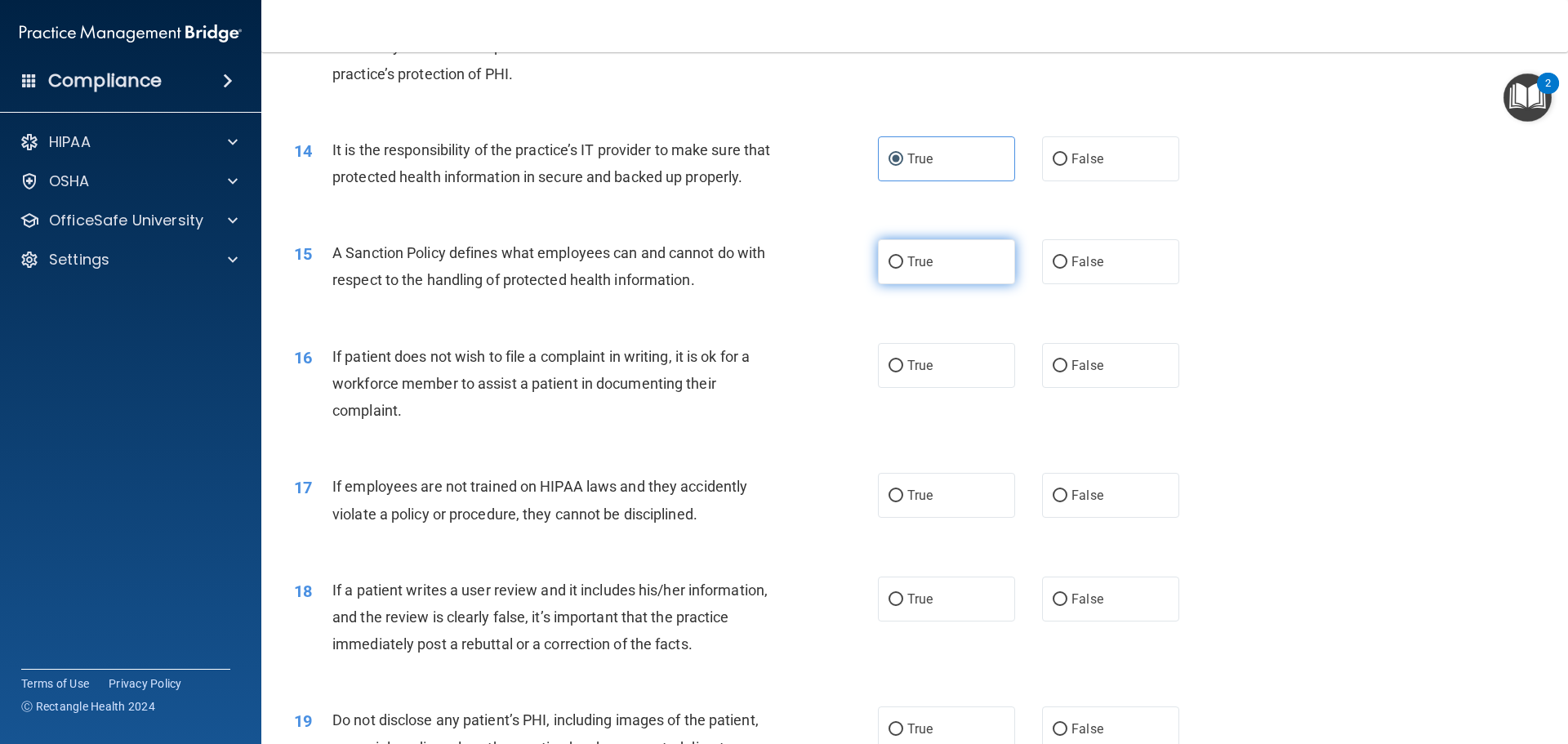
click at [995, 284] on label "True" at bounding box center [947, 261] width 137 height 45
click at [903, 269] on input "True" at bounding box center [896, 262] width 15 height 12
radio input "true"
click at [949, 388] on label "True" at bounding box center [947, 365] width 137 height 45
click at [903, 372] on input "True" at bounding box center [896, 366] width 15 height 12
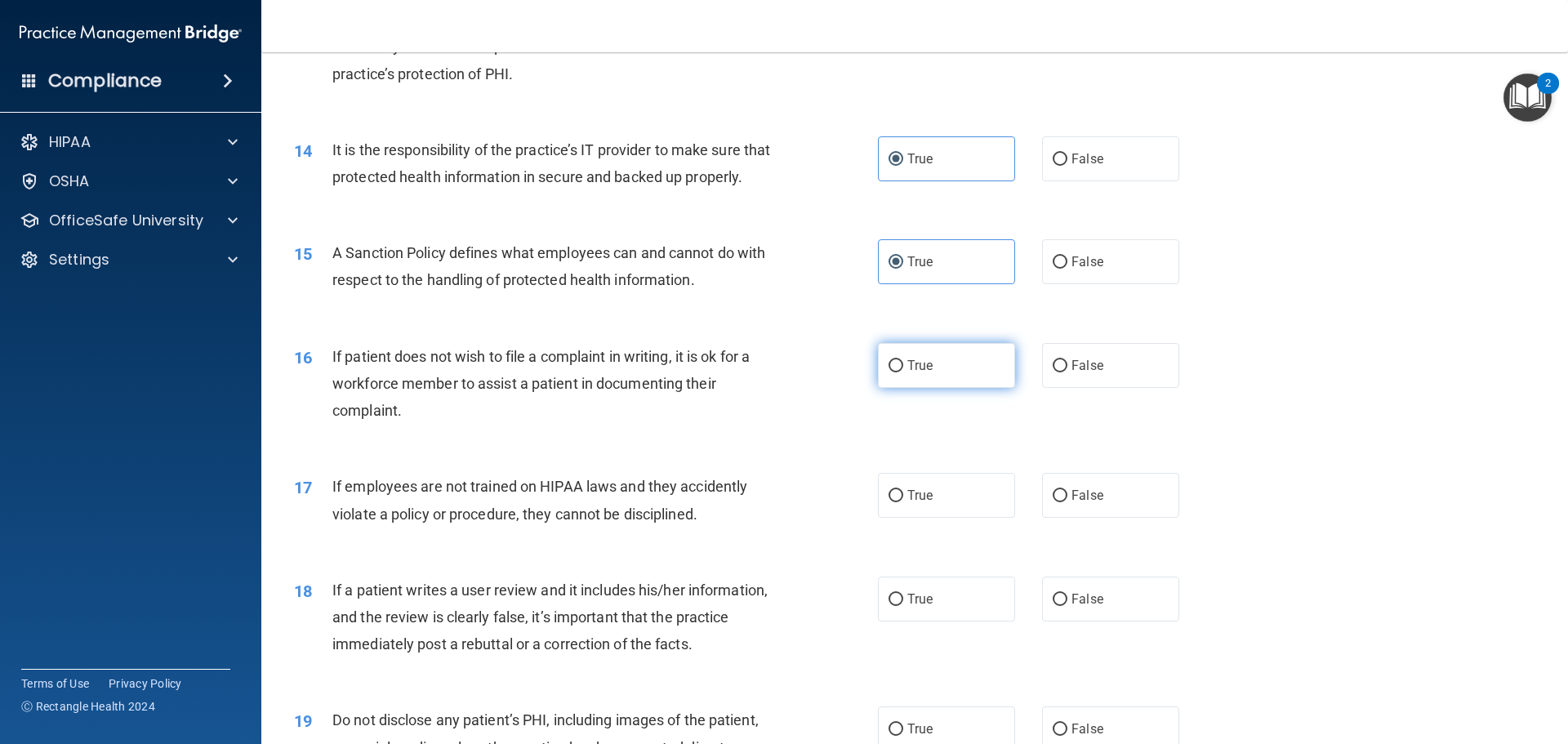
radio input "true"
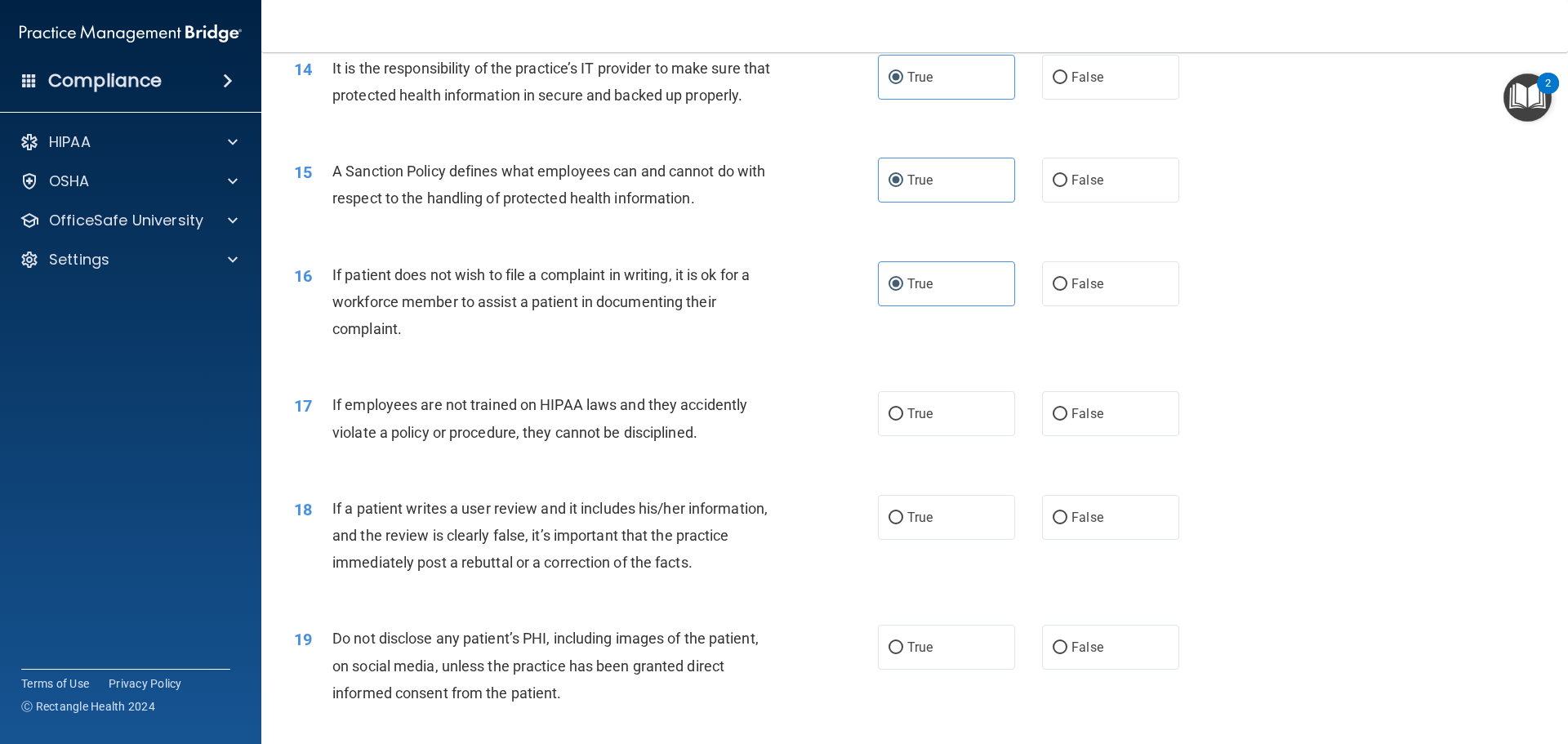
scroll to position [1959, 0]
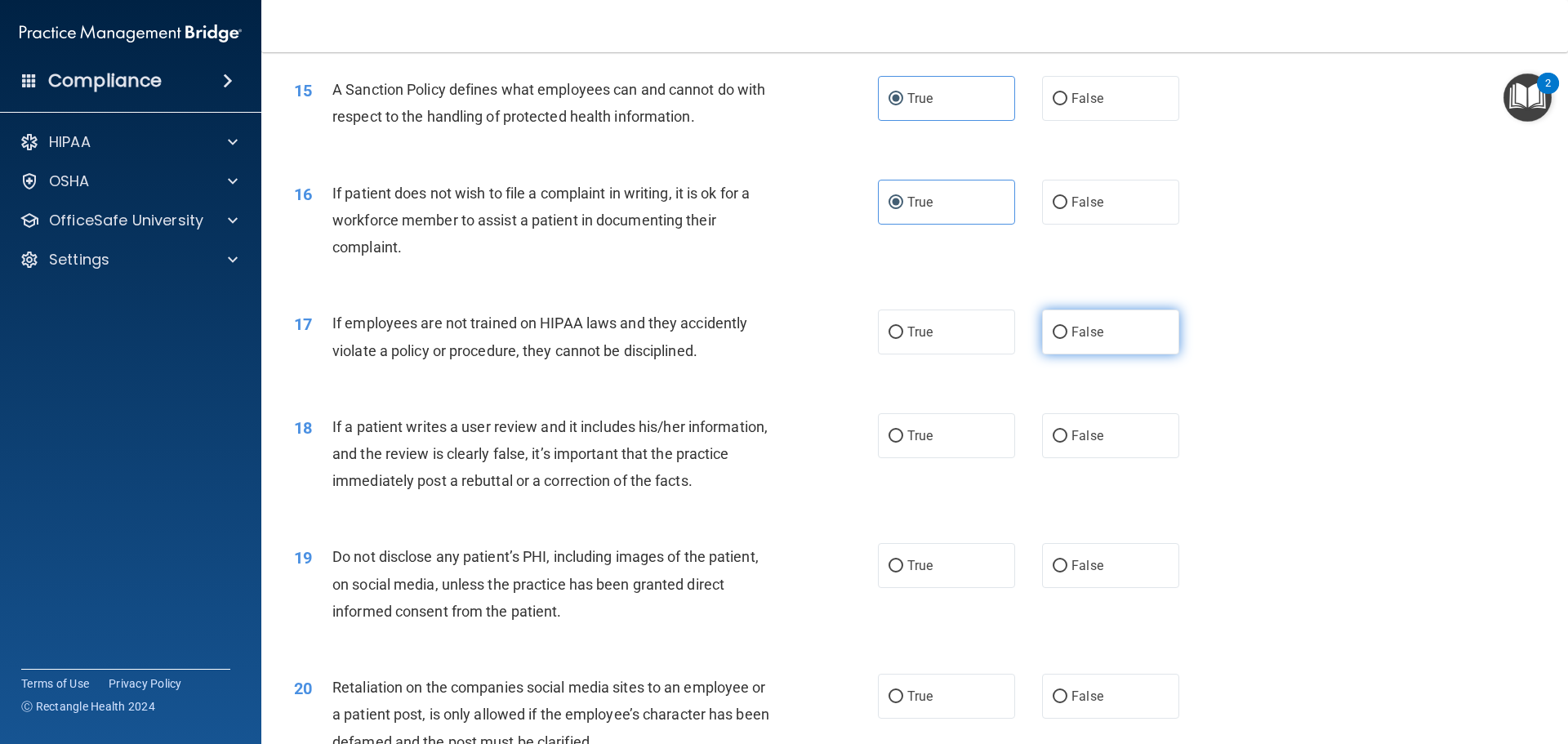
click at [1072, 339] on span "False" at bounding box center [1087, 331] width 32 height 16
click at [1067, 339] on input "False" at bounding box center [1060, 332] width 15 height 12
radio input "true"
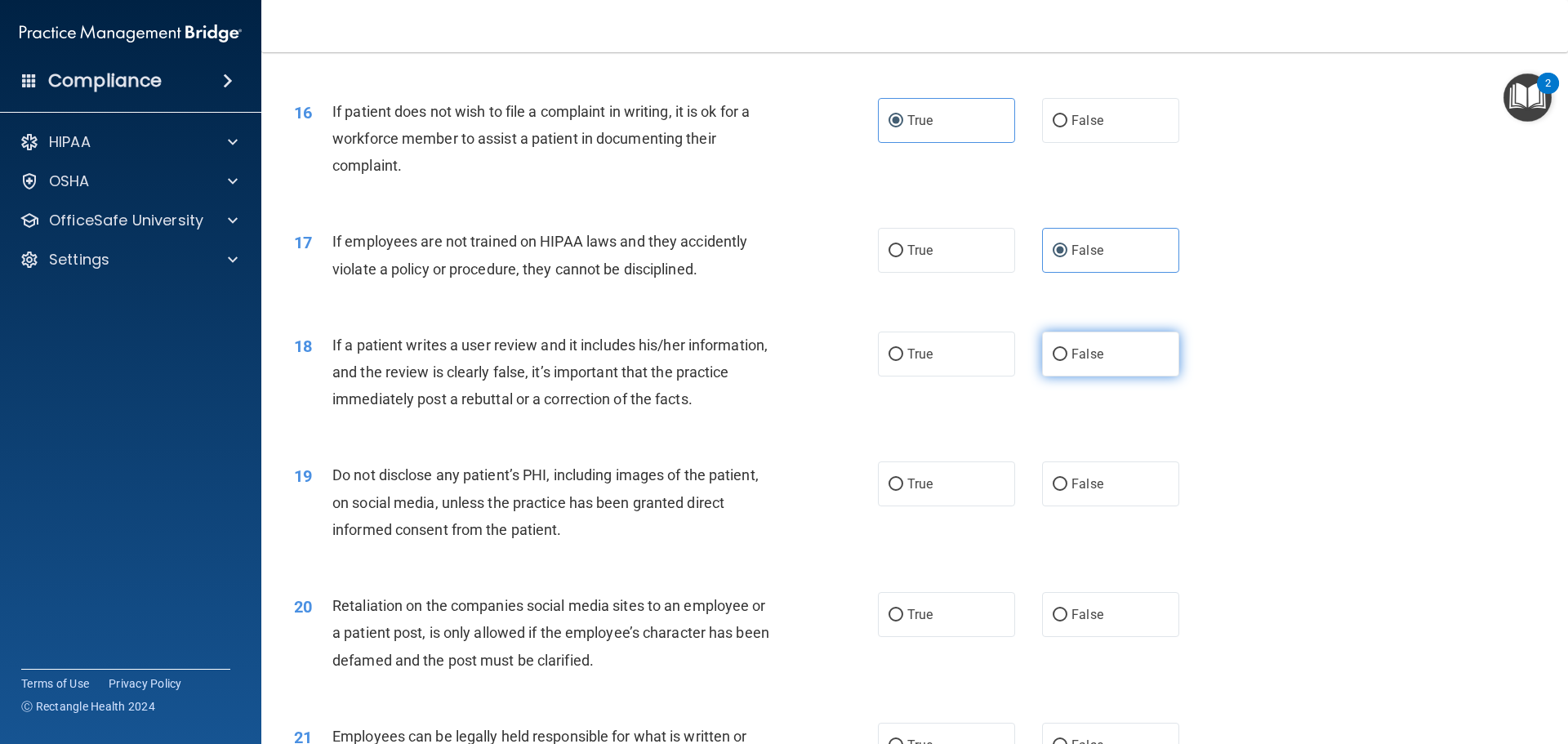
click at [1043, 377] on label "False" at bounding box center [1111, 354] width 137 height 45
click at [1053, 361] on input "False" at bounding box center [1060, 354] width 15 height 12
radio input "true"
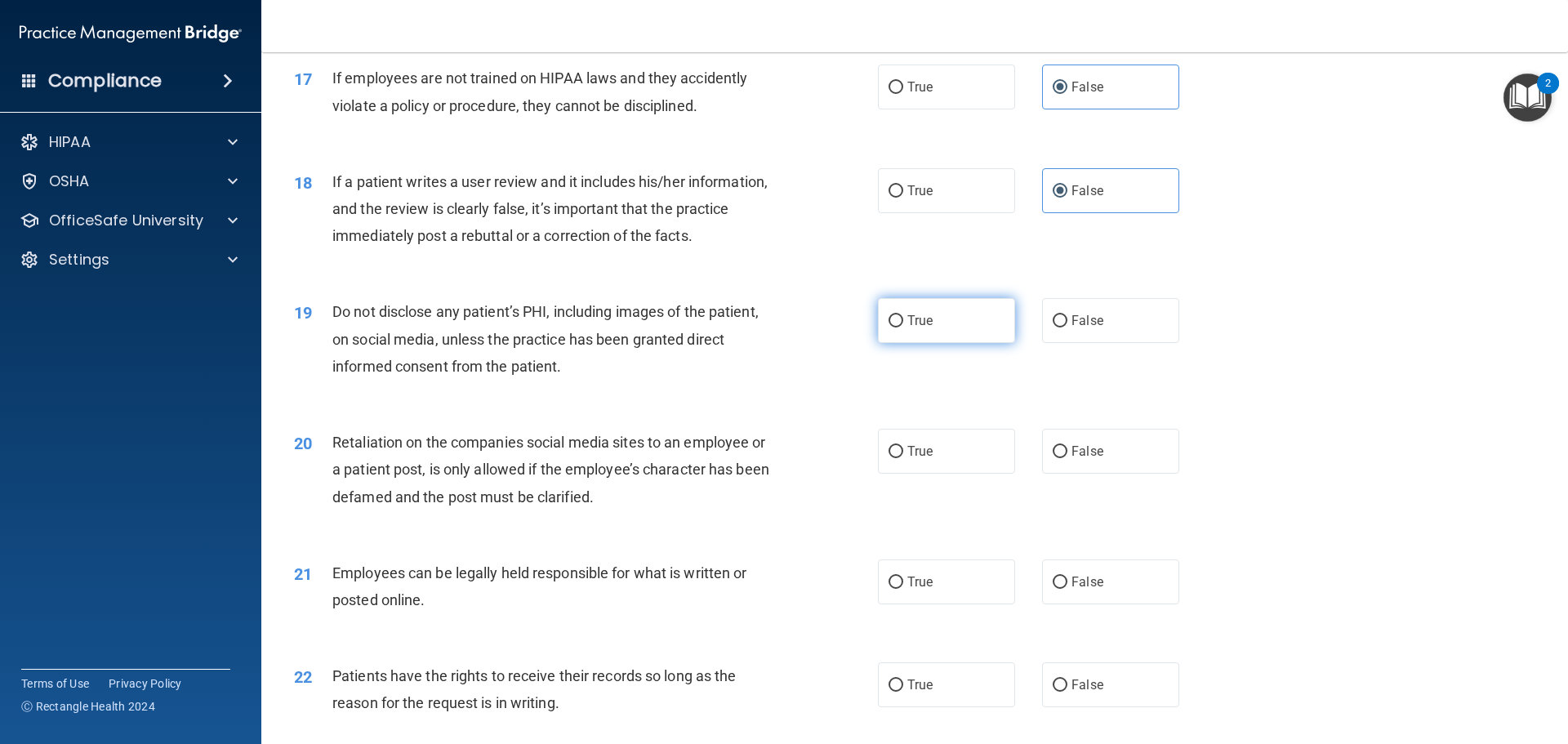
click at [901, 343] on label "True" at bounding box center [947, 320] width 137 height 45
click at [901, 327] on input "True" at bounding box center [896, 321] width 15 height 12
radio input "true"
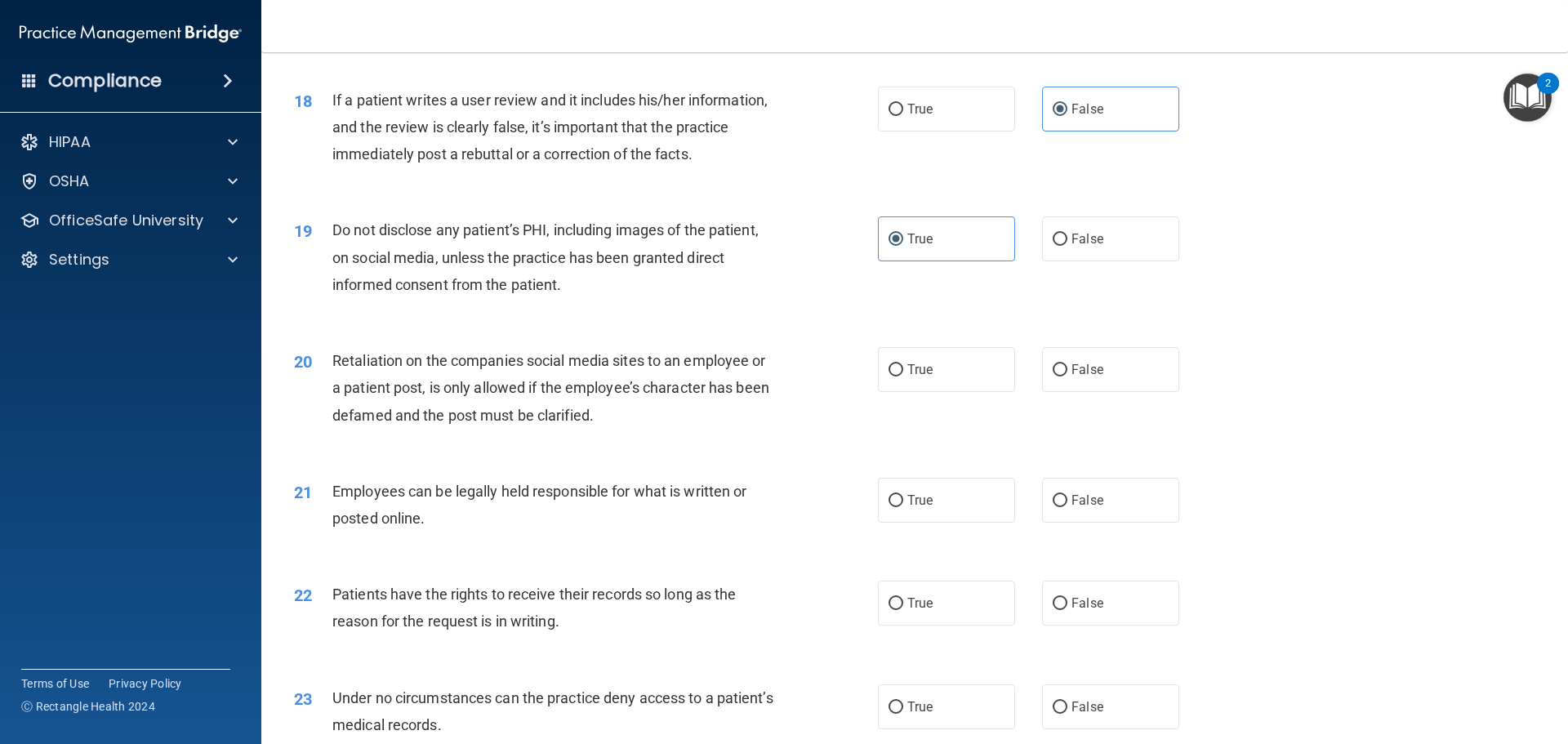
scroll to position [2368, 0]
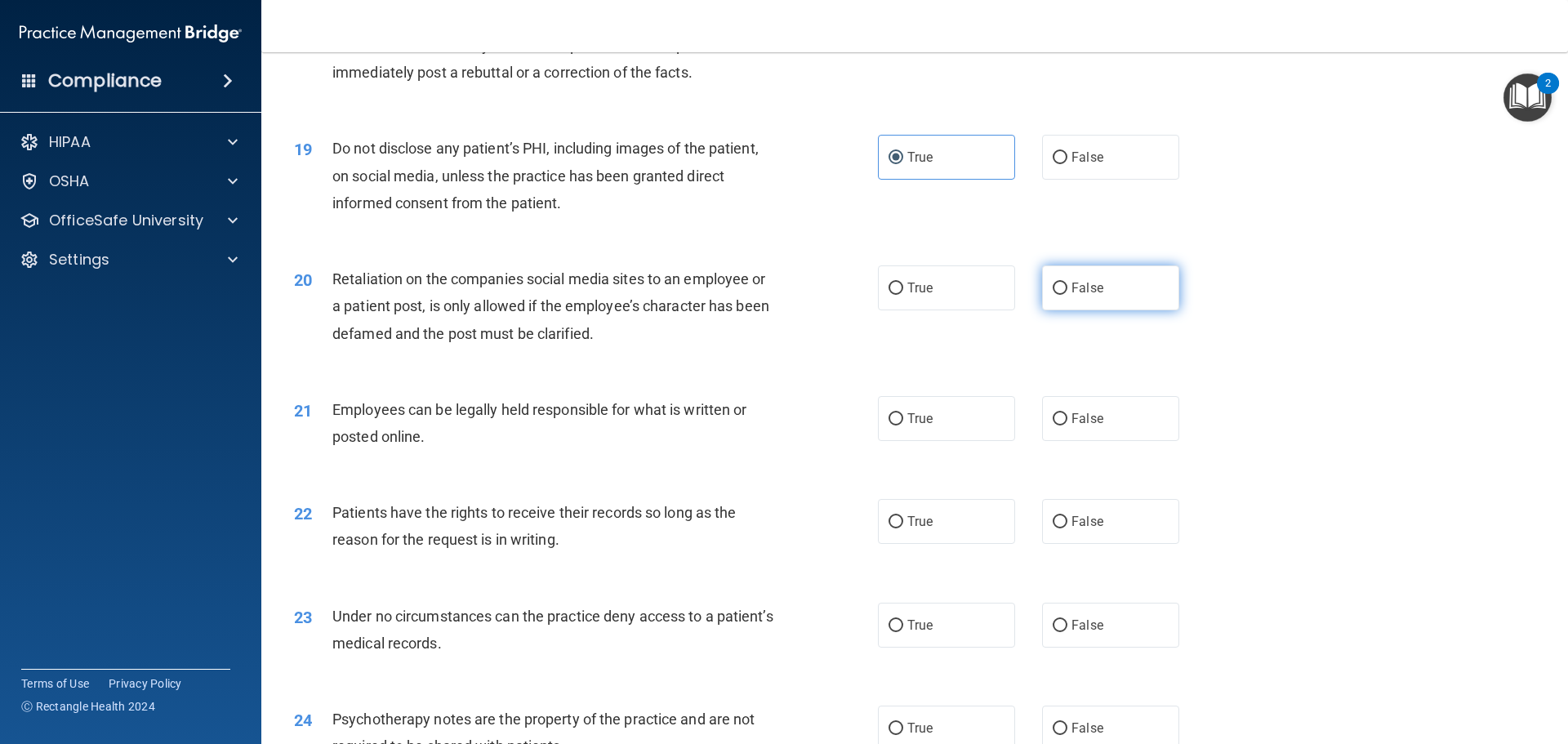
click at [1072, 295] on span "False" at bounding box center [1087, 287] width 32 height 16
click at [1067, 294] on input "False" at bounding box center [1060, 288] width 15 height 12
radio input "true"
click at [918, 426] on span "True" at bounding box center [920, 418] width 26 height 16
click at [903, 426] on input "True" at bounding box center [896, 418] width 15 height 12
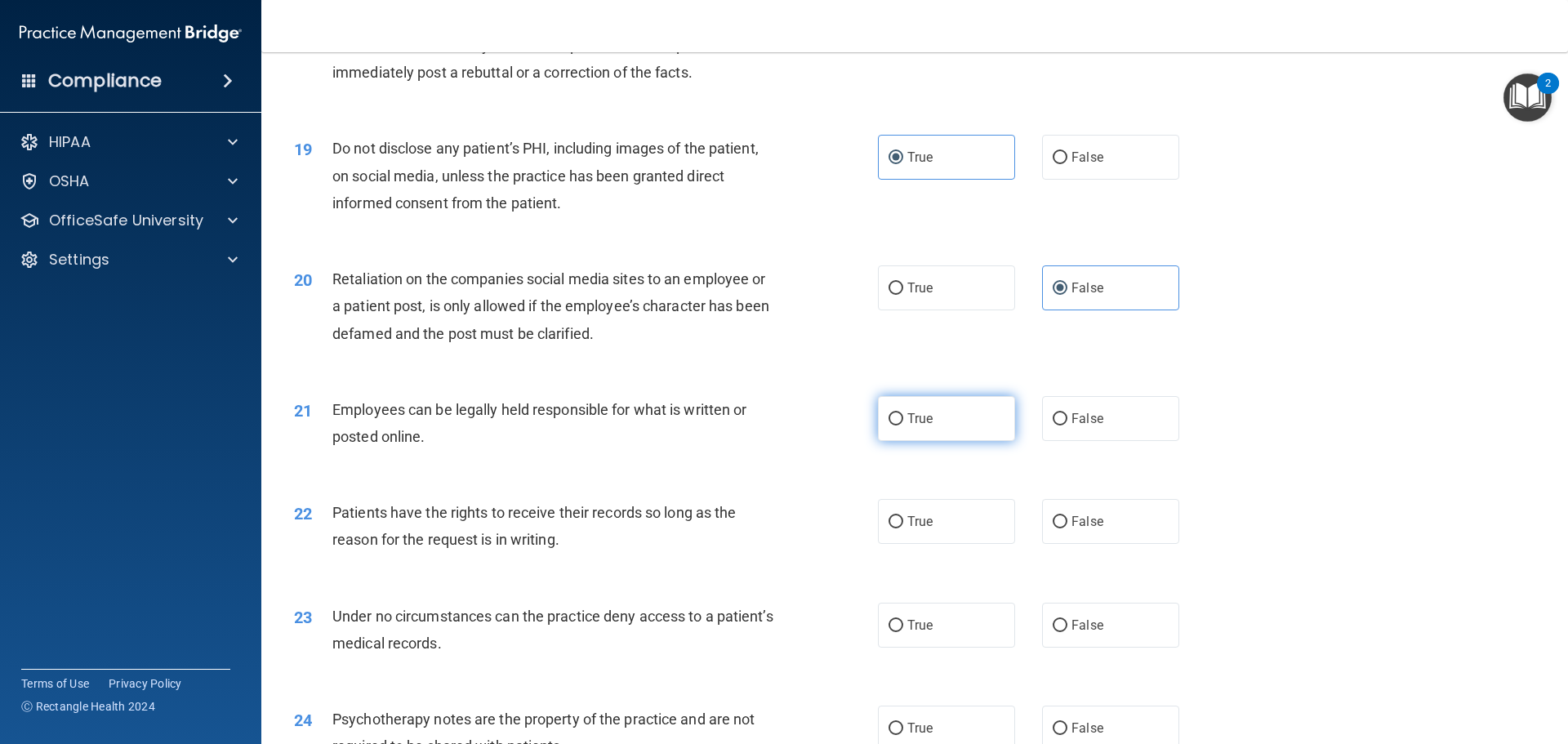
radio input "true"
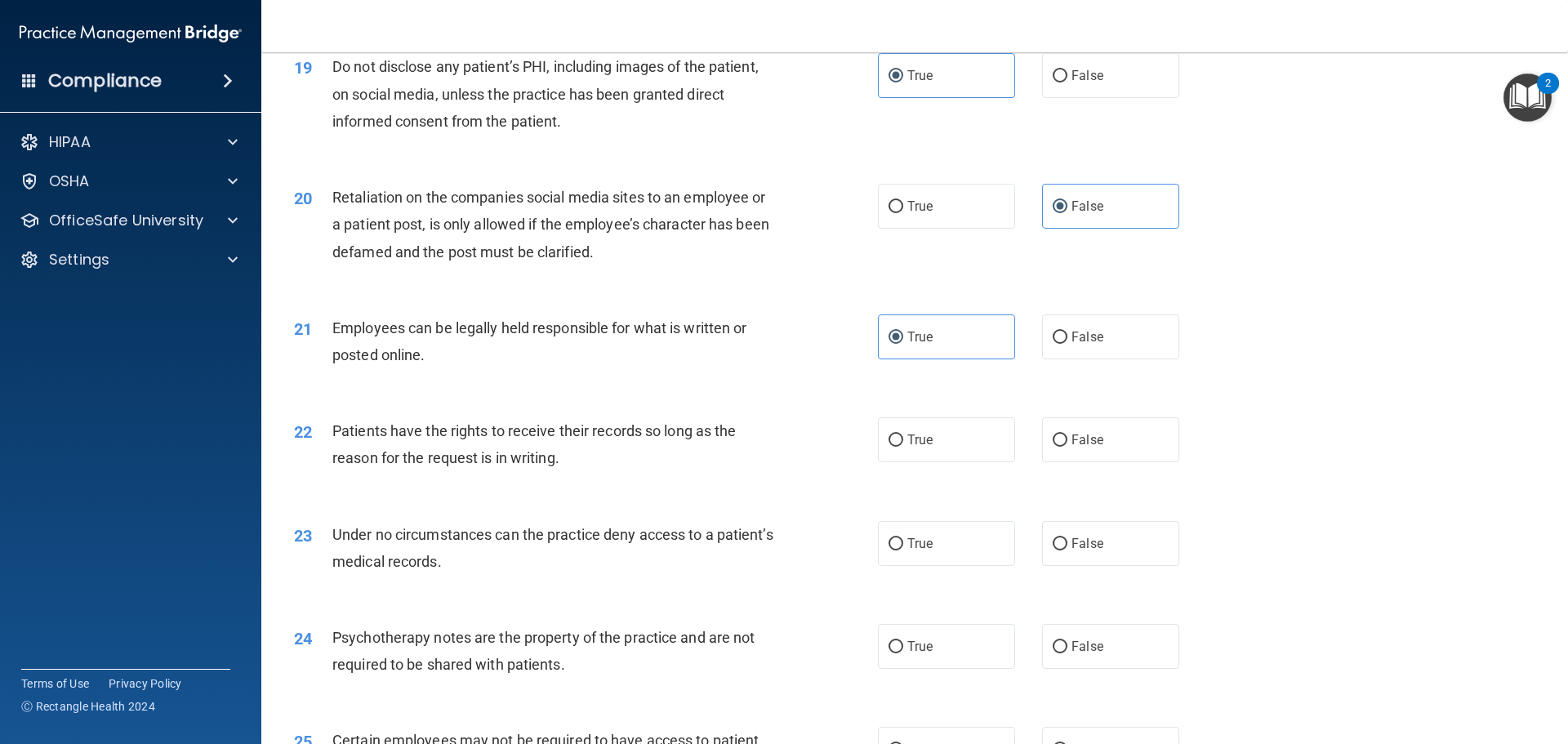
scroll to position [2531, 0]
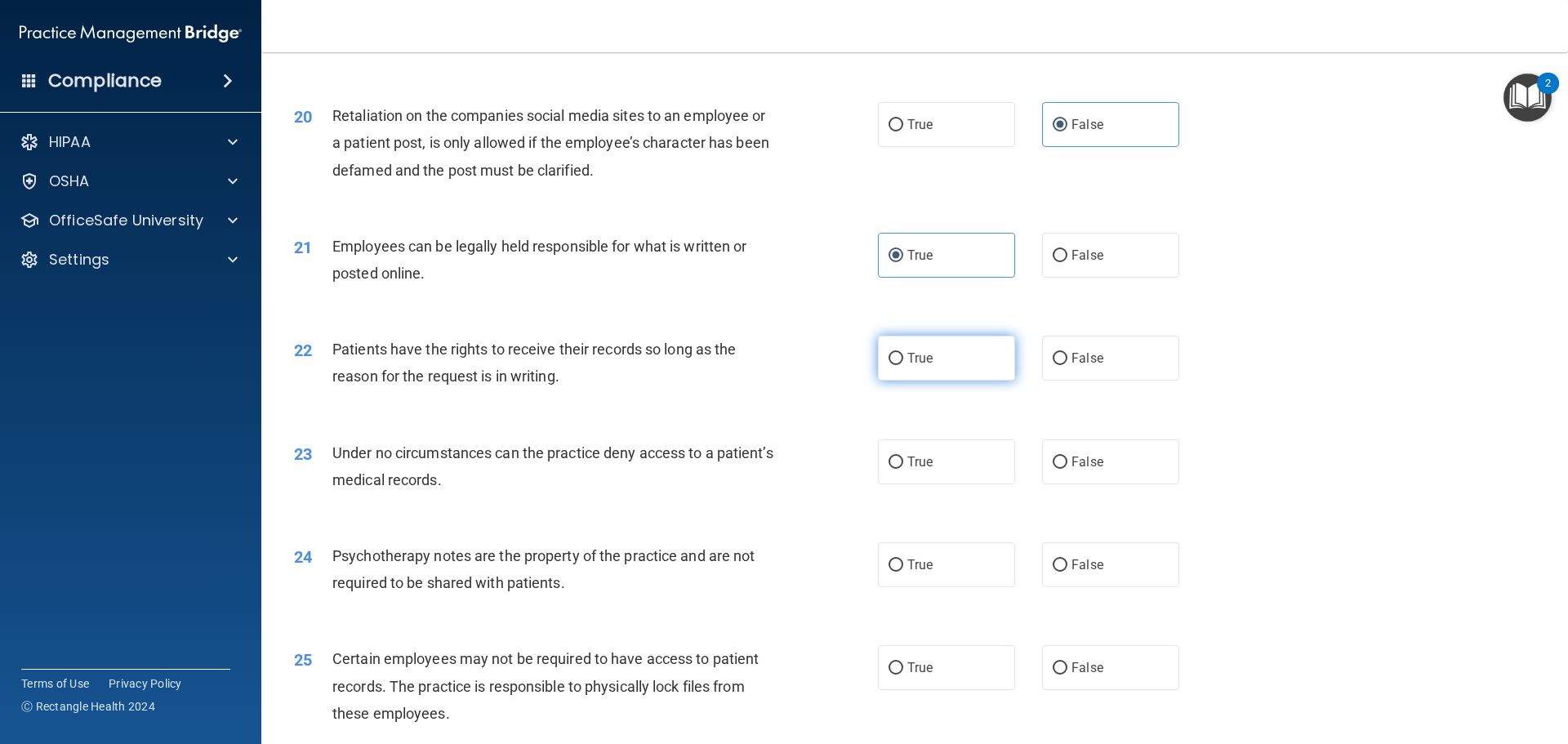
click at [908, 366] on span "True" at bounding box center [920, 357] width 26 height 16
click at [903, 365] on input "True" at bounding box center [896, 358] width 15 height 12
radio input "true"
click at [905, 484] on label "True" at bounding box center [947, 461] width 137 height 45
click at [903, 469] on input "True" at bounding box center [896, 462] width 15 height 12
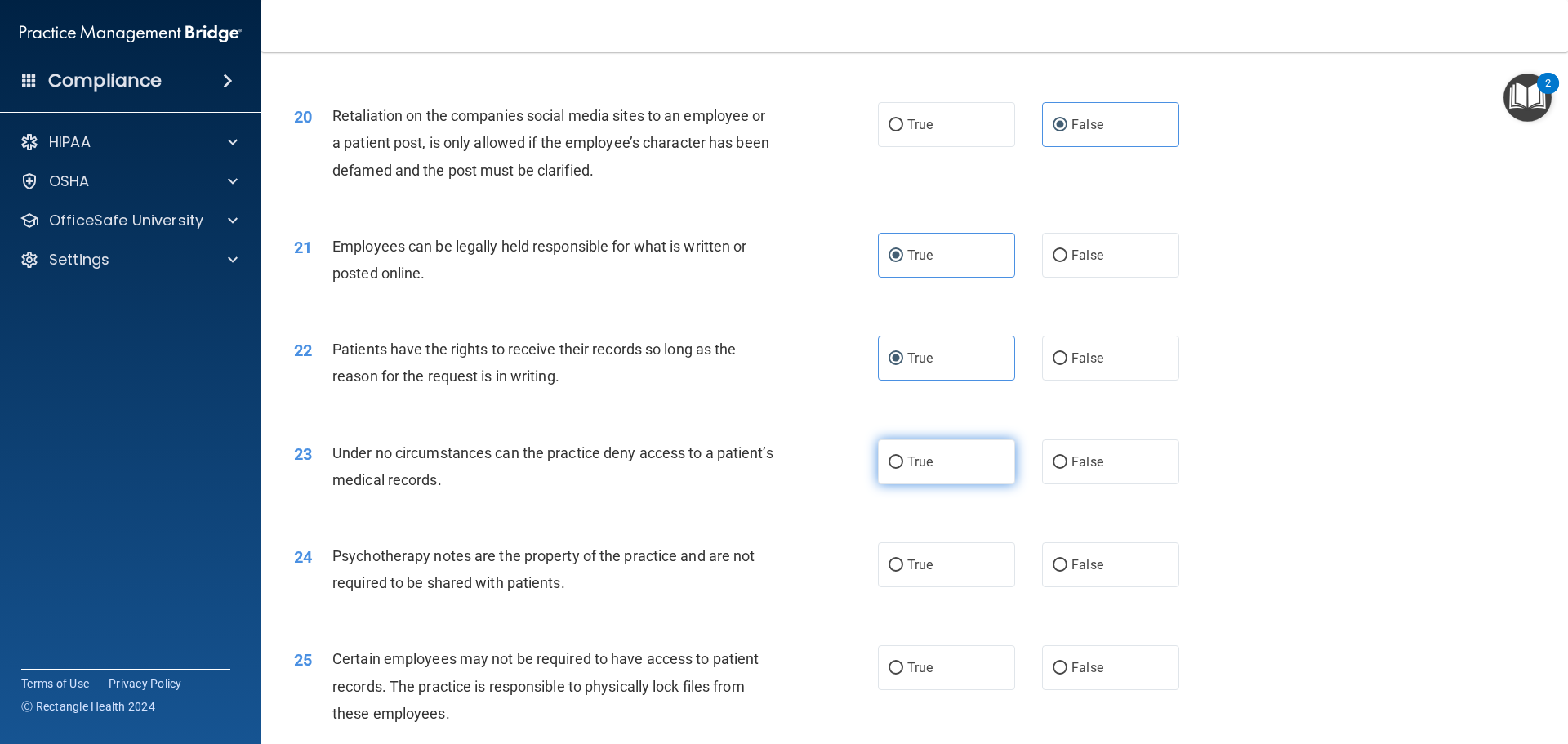
radio input "true"
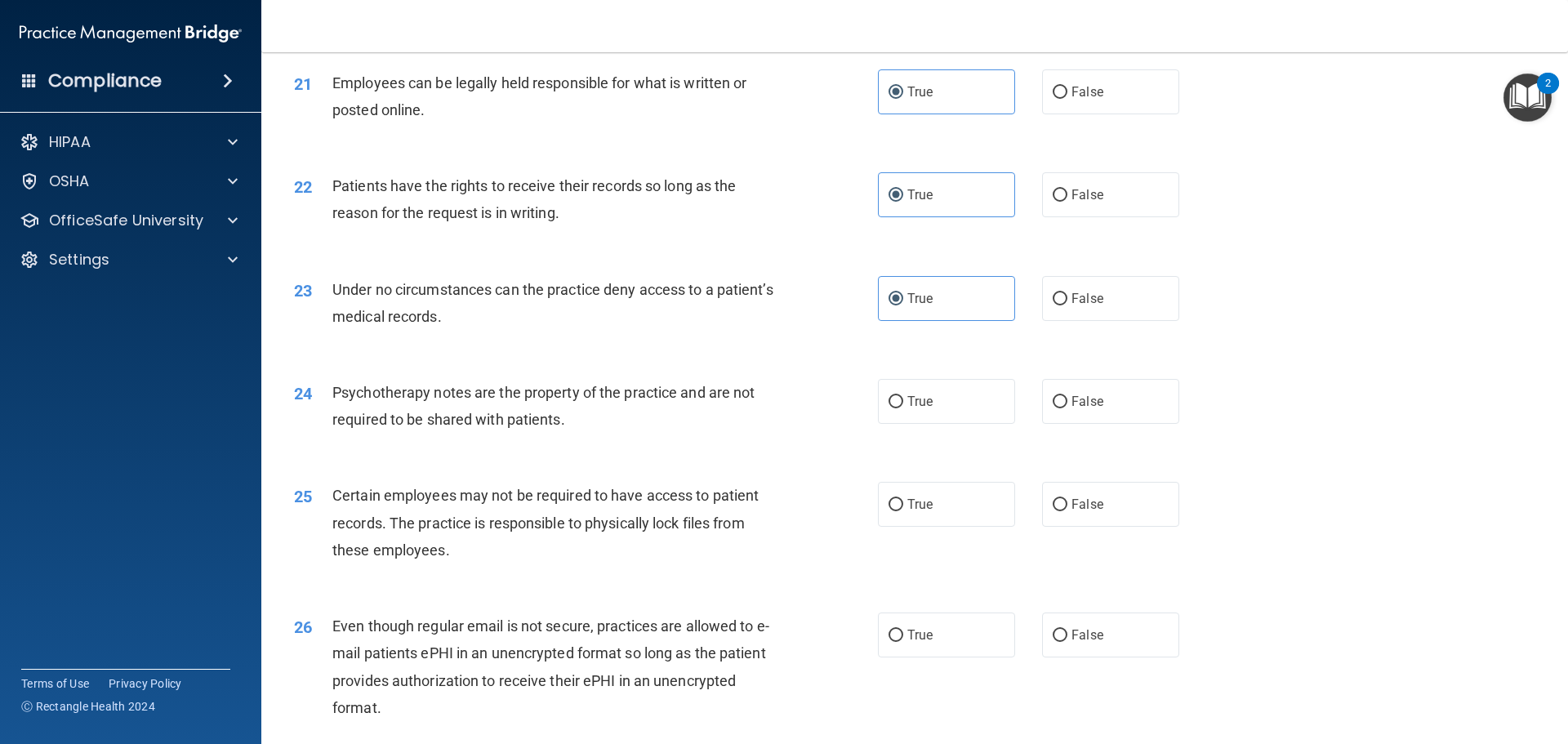
scroll to position [2775, 0]
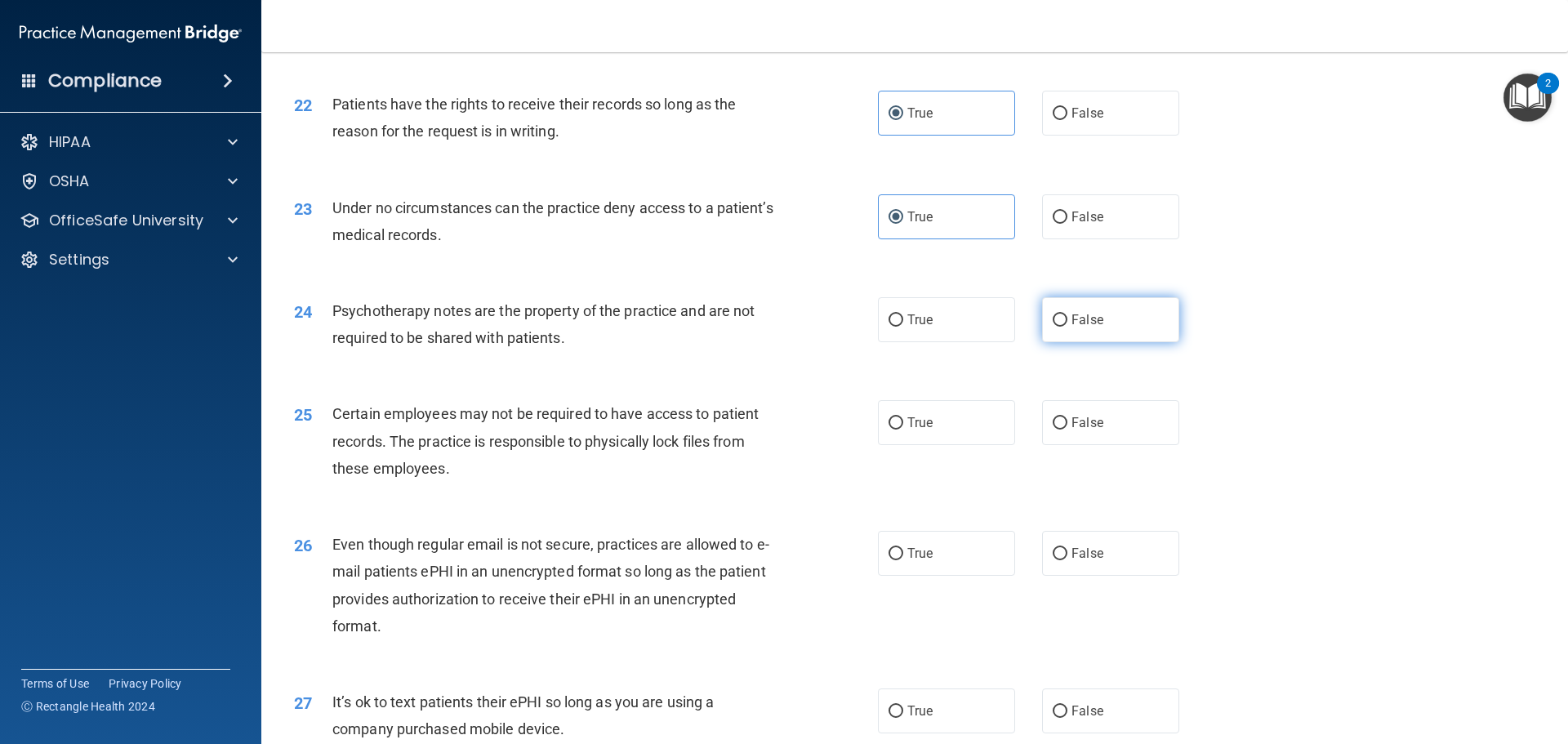
click at [1074, 327] on span "False" at bounding box center [1087, 319] width 32 height 16
click at [1067, 326] on input "False" at bounding box center [1060, 320] width 15 height 12
radio input "true"
click at [911, 430] on span "True" at bounding box center [920, 422] width 26 height 16
click at [903, 429] on input "True" at bounding box center [896, 423] width 15 height 12
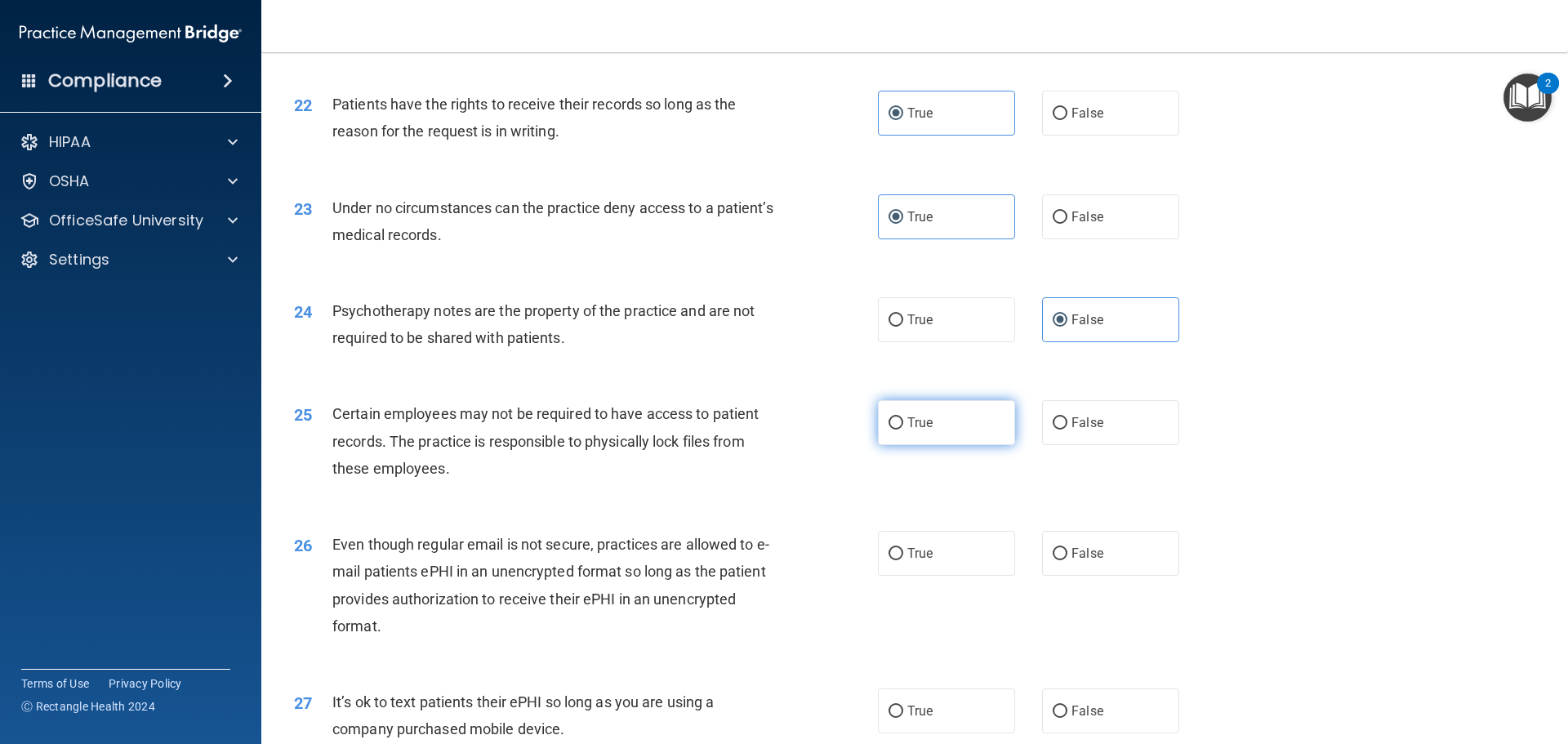
radio input "true"
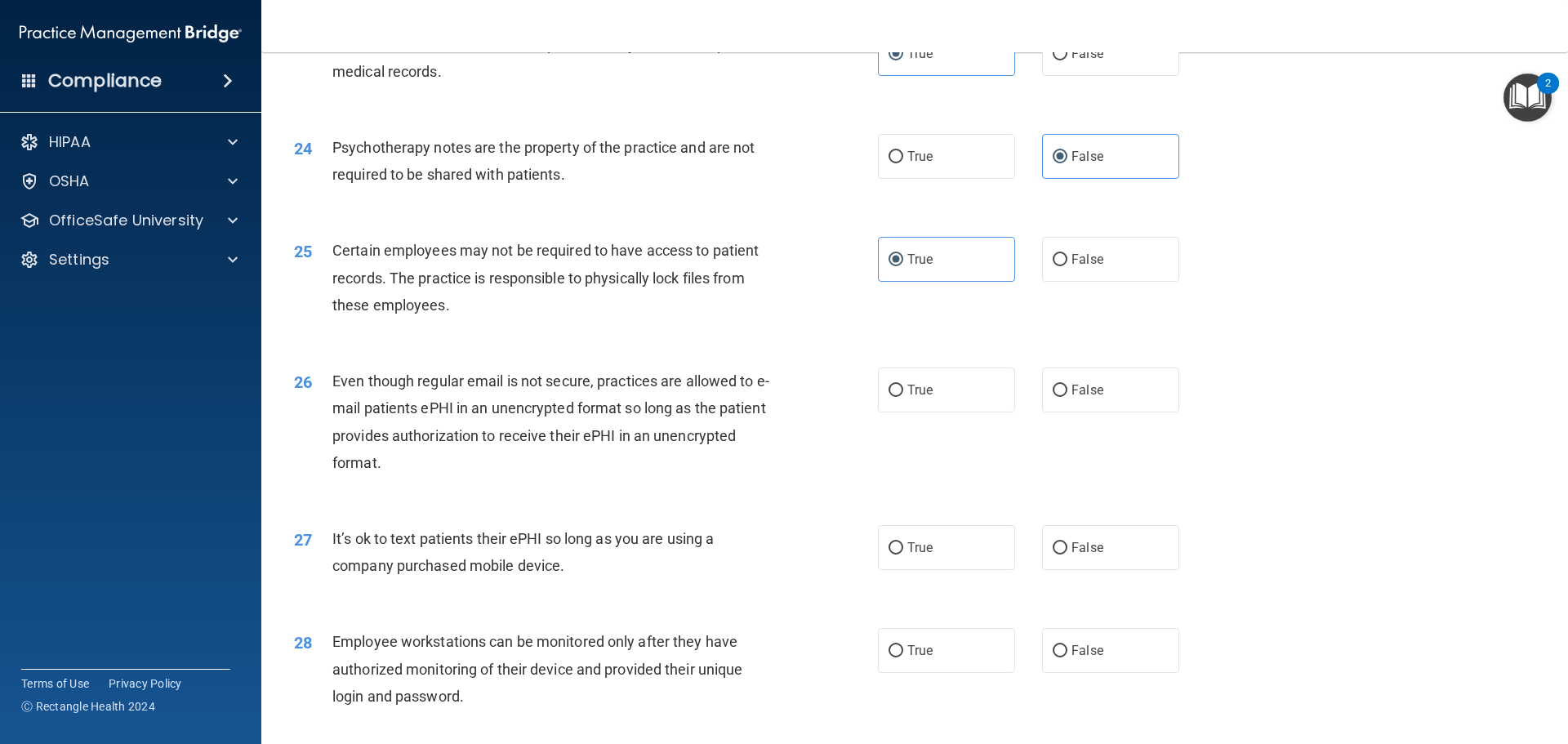
scroll to position [3021, 0]
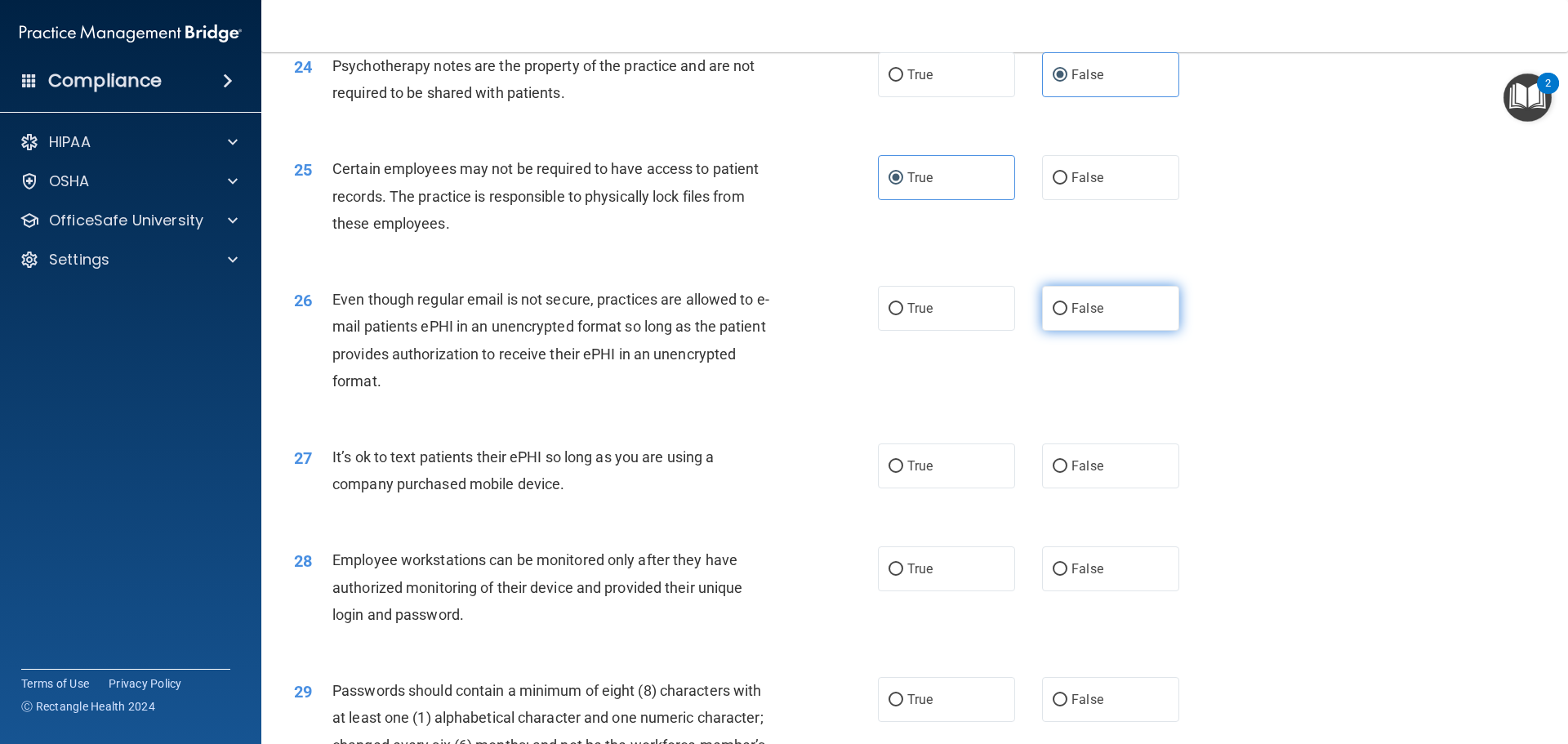
click at [1168, 331] on label "False" at bounding box center [1111, 307] width 137 height 45
click at [1067, 315] on input "False" at bounding box center [1060, 308] width 15 height 12
radio input "true"
click at [984, 488] on label "True" at bounding box center [947, 465] width 137 height 45
click at [903, 472] on input "True" at bounding box center [896, 466] width 15 height 12
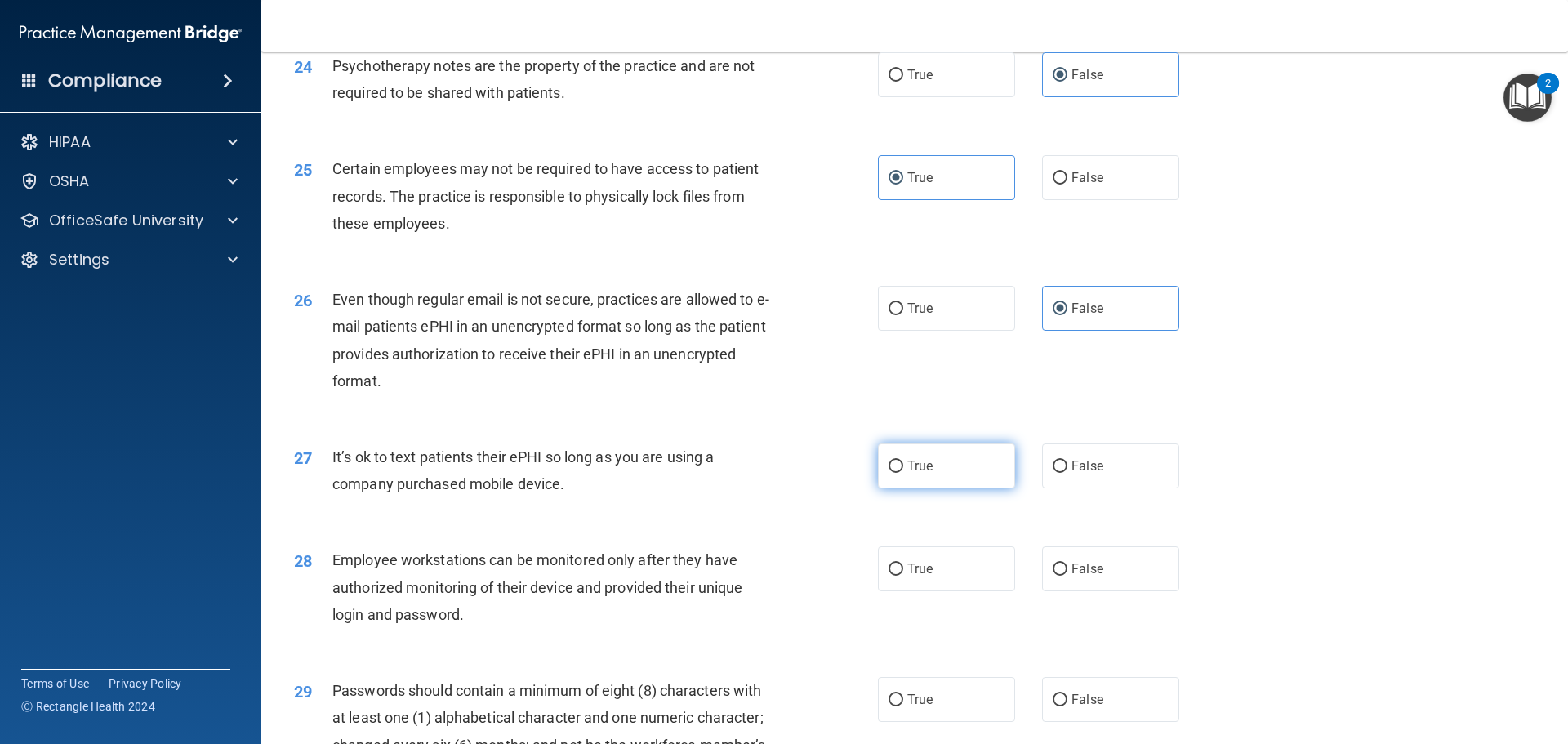
radio input "true"
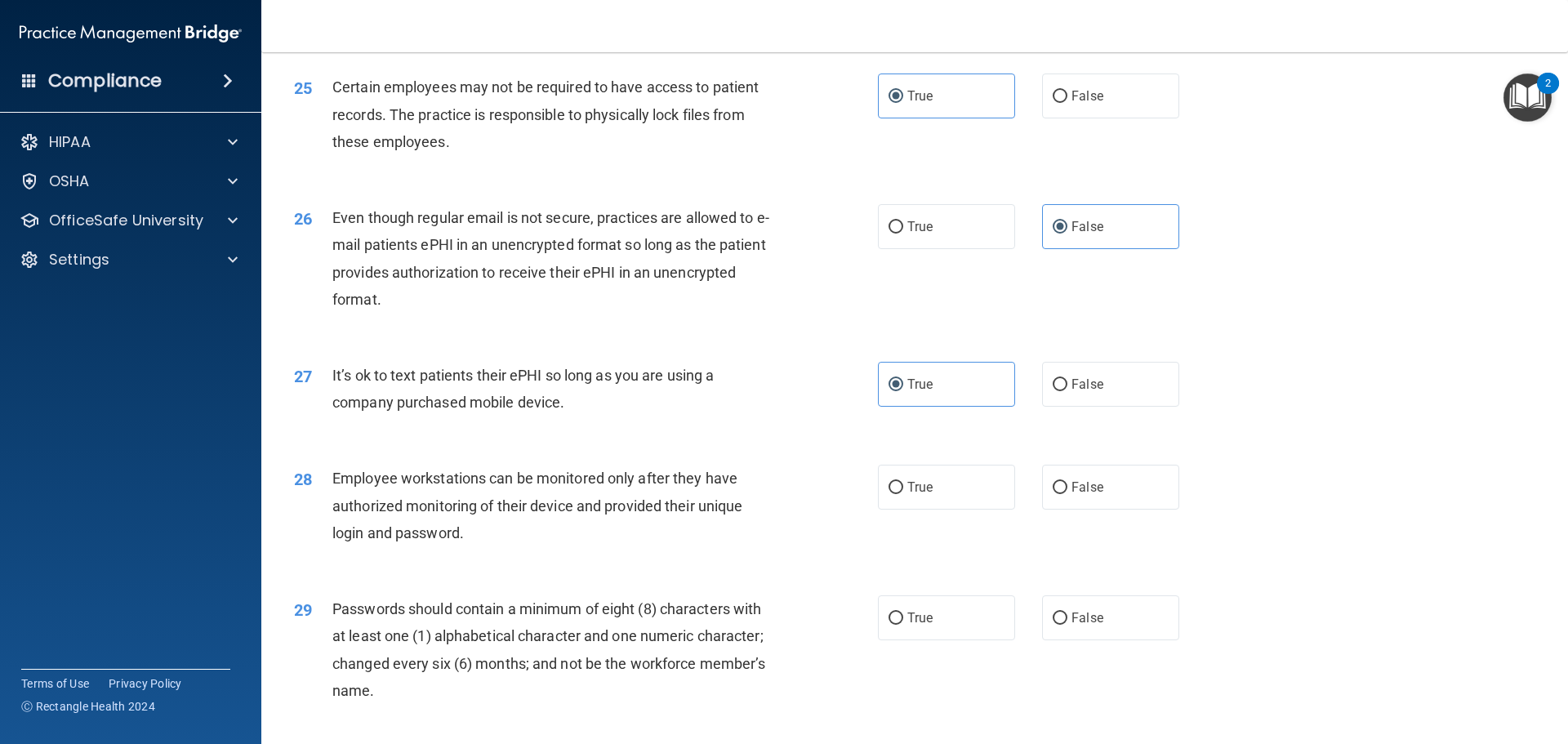
scroll to position [3184, 0]
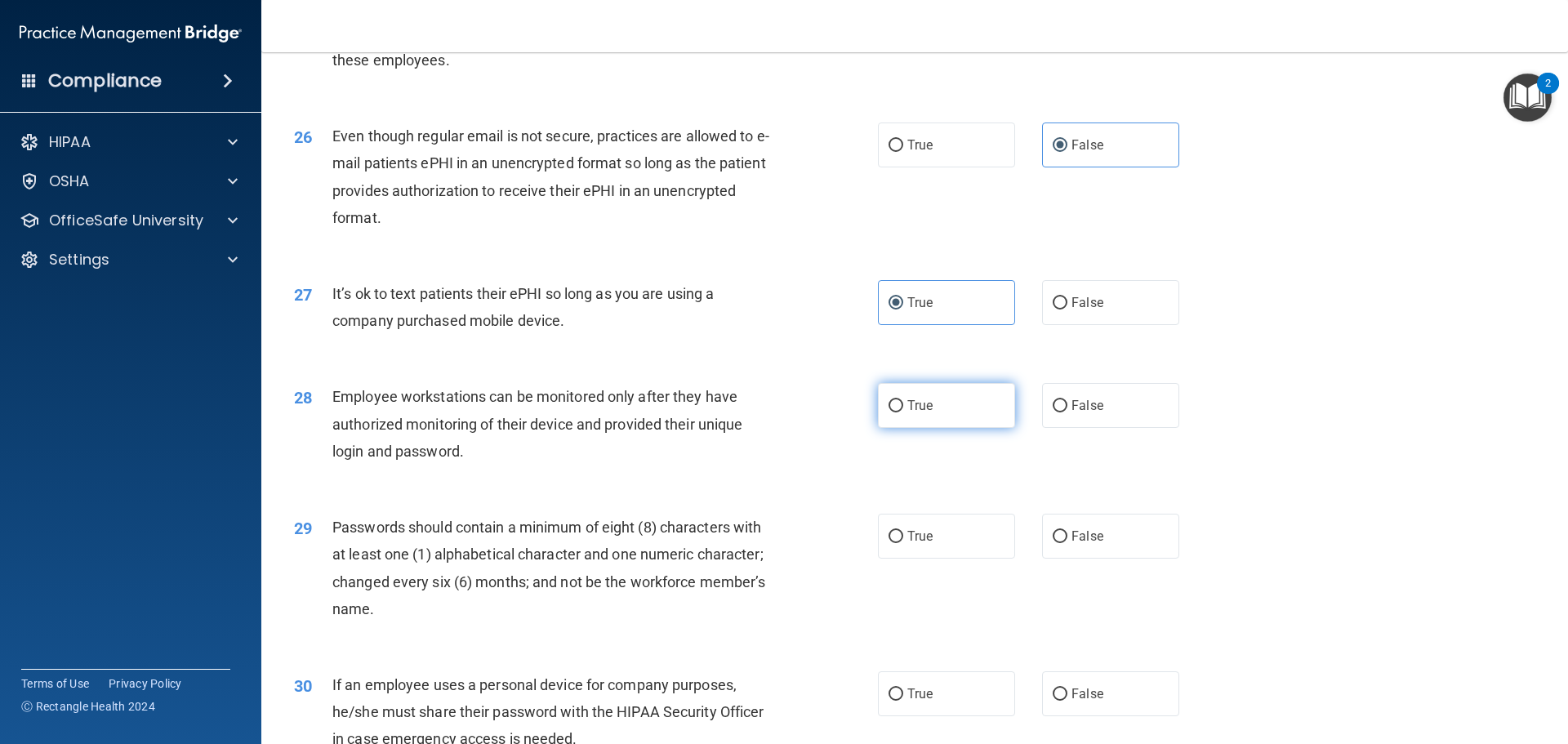
click at [936, 428] on label "True" at bounding box center [947, 405] width 137 height 45
click at [903, 412] on input "True" at bounding box center [896, 406] width 15 height 12
radio input "true"
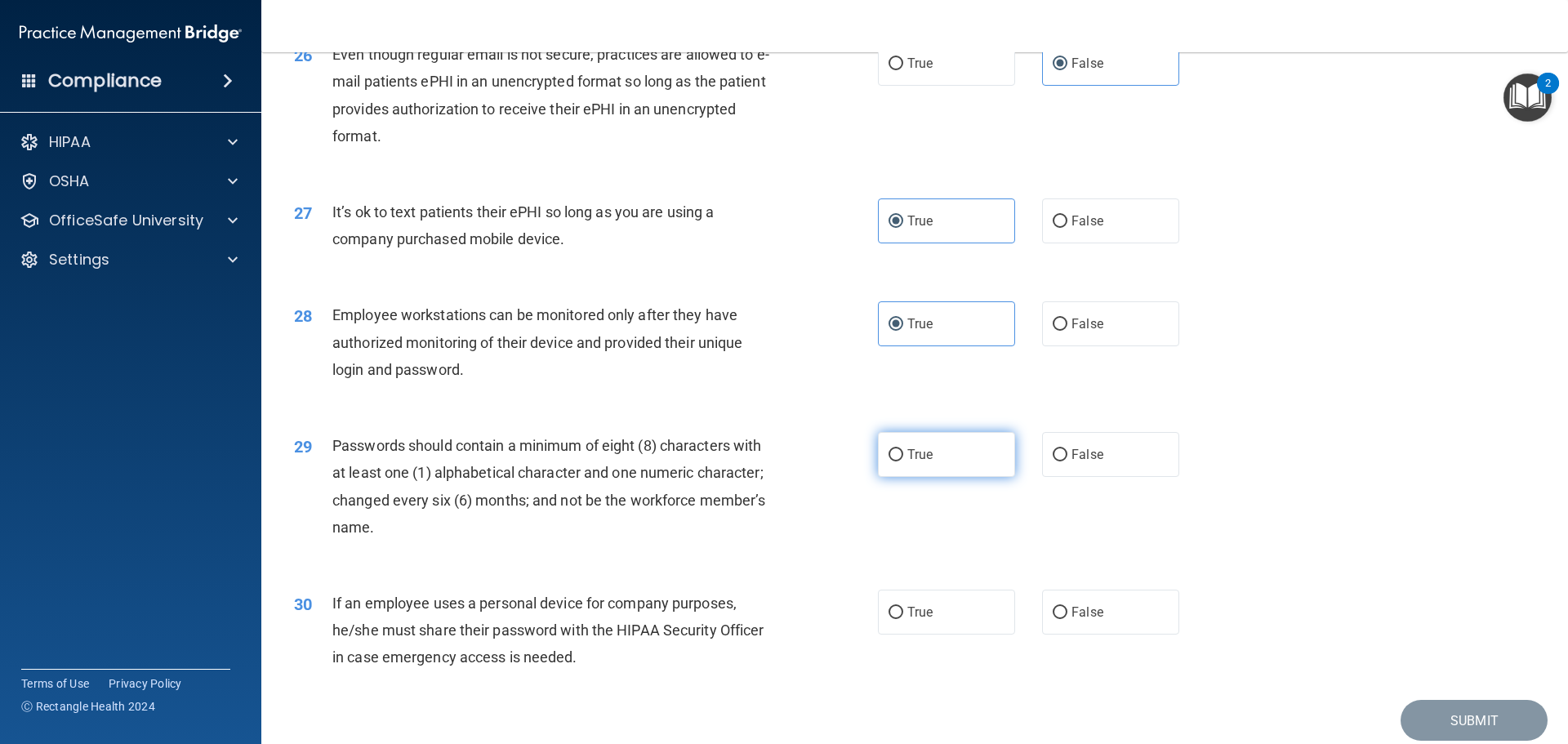
click at [936, 477] on label "True" at bounding box center [947, 454] width 137 height 45
click at [903, 461] on input "True" at bounding box center [896, 454] width 15 height 12
radio input "true"
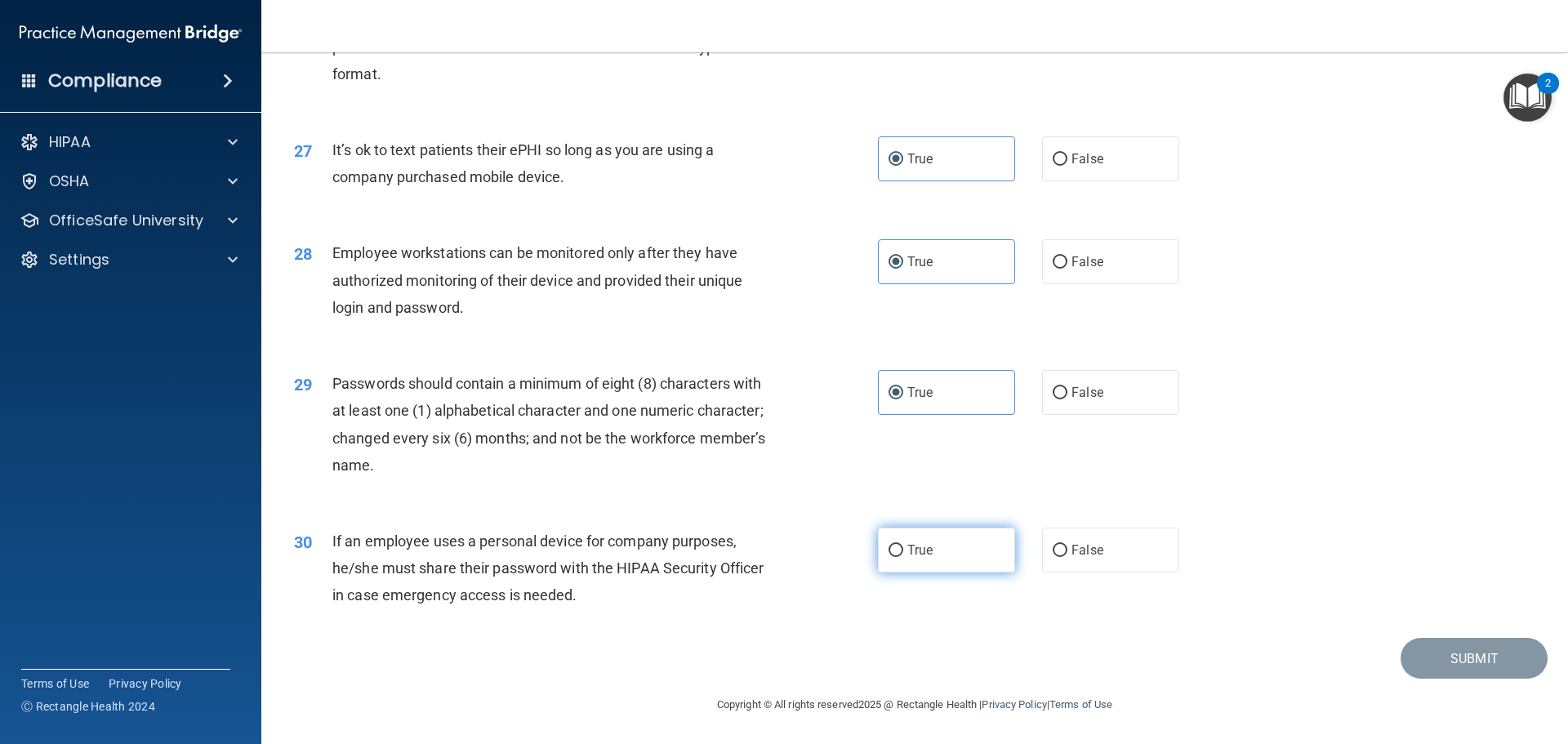
click at [925, 558] on label "True" at bounding box center [947, 549] width 137 height 45
click at [903, 557] on input "True" at bounding box center [896, 550] width 15 height 12
radio input "true"
click at [1465, 659] on button "Submit" at bounding box center [1474, 658] width 147 height 42
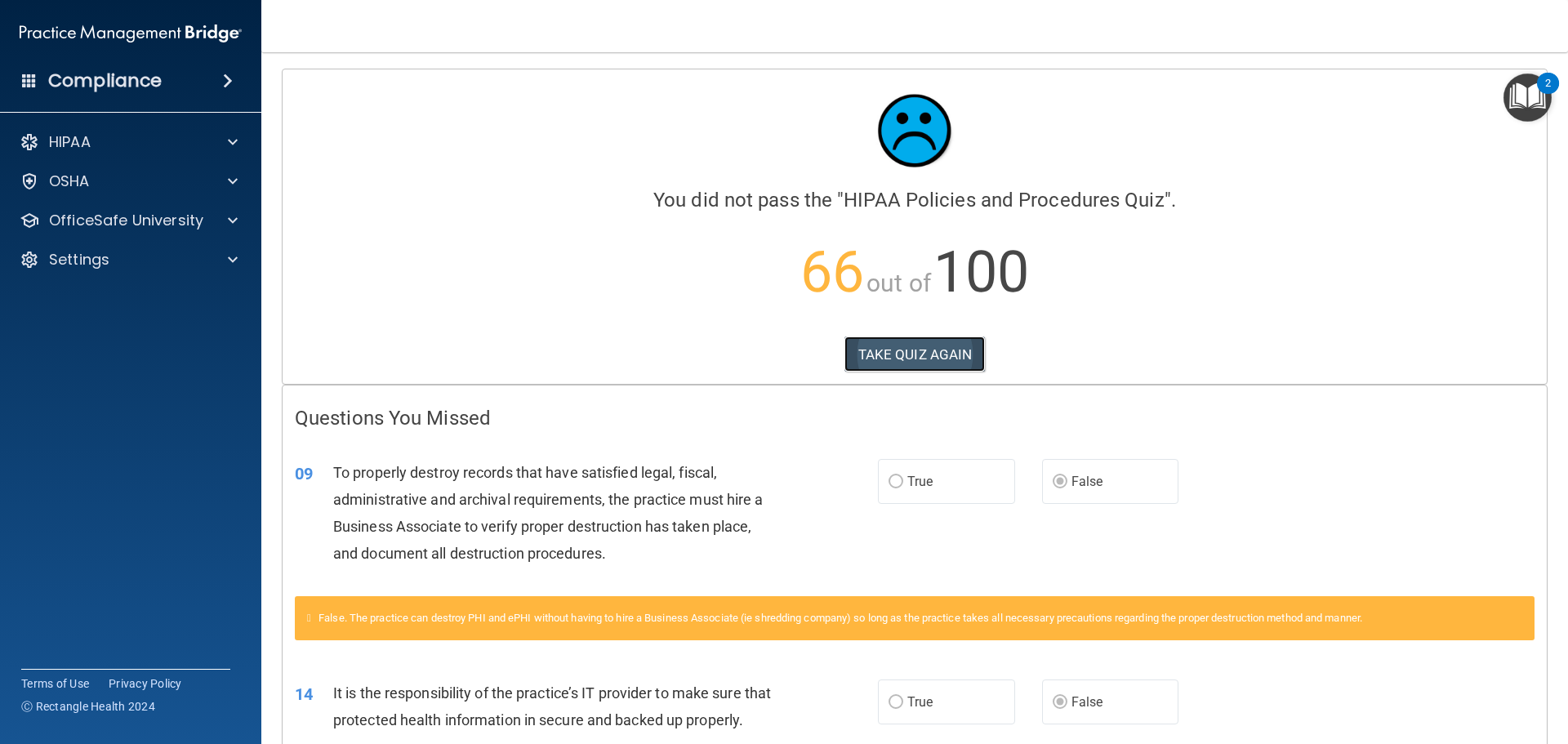
click at [854, 367] on button "TAKE QUIZ AGAIN" at bounding box center [915, 354] width 141 height 36
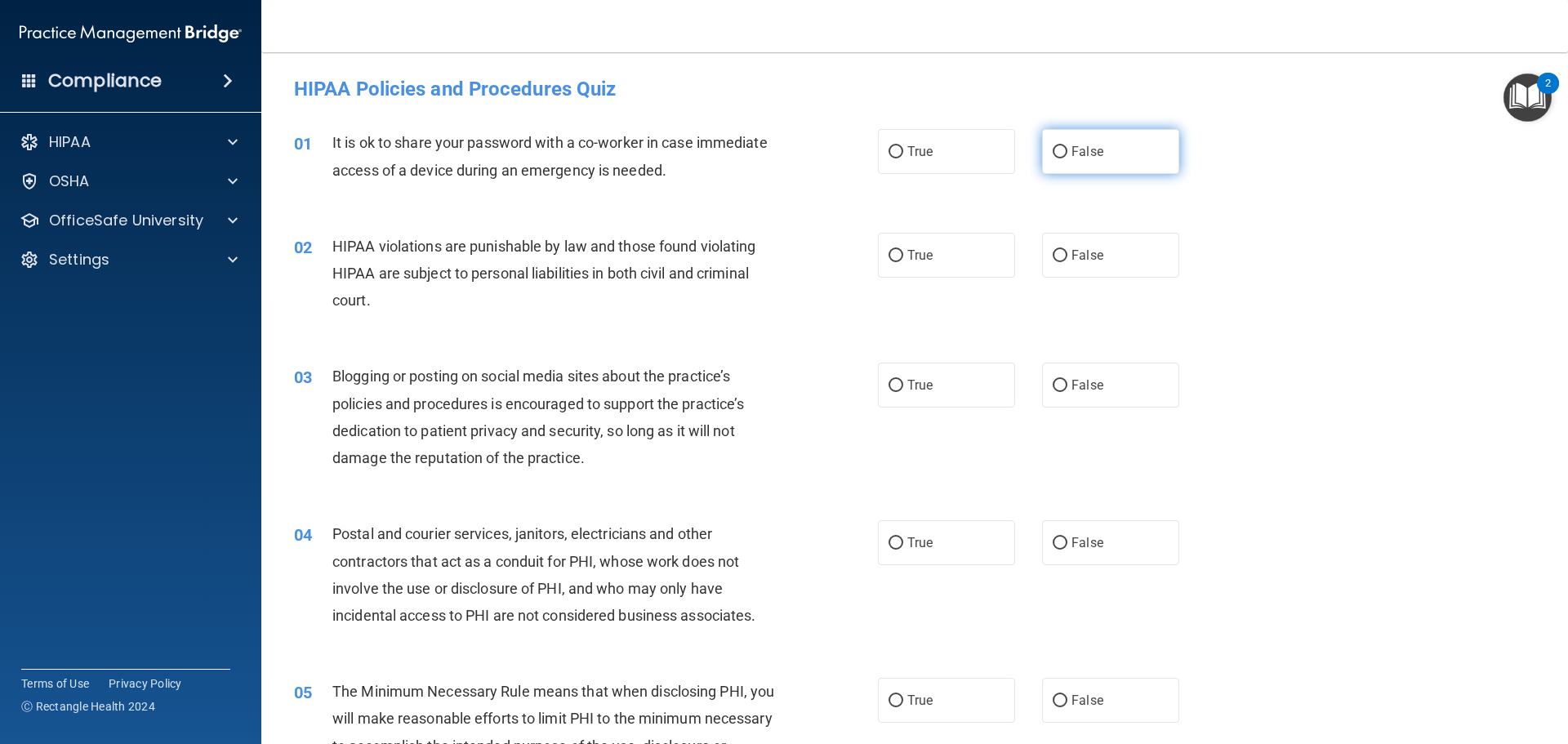
click at [1072, 150] on span "False" at bounding box center [1087, 151] width 32 height 16
click at [1067, 150] on input "False" at bounding box center [1060, 151] width 15 height 12
radio input "true"
click at [897, 259] on input "True" at bounding box center [896, 255] width 15 height 12
radio input "true"
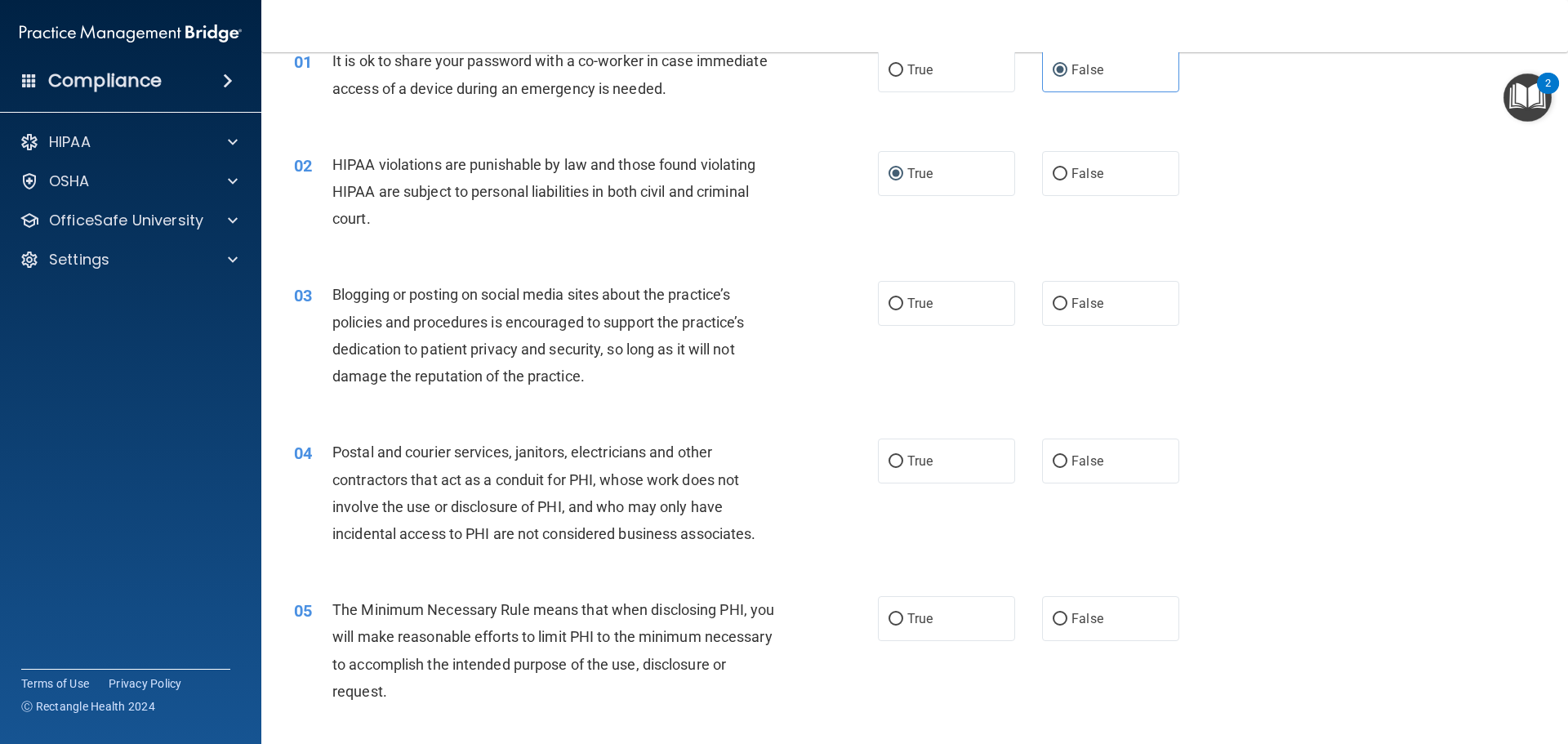
scroll to position [163, 0]
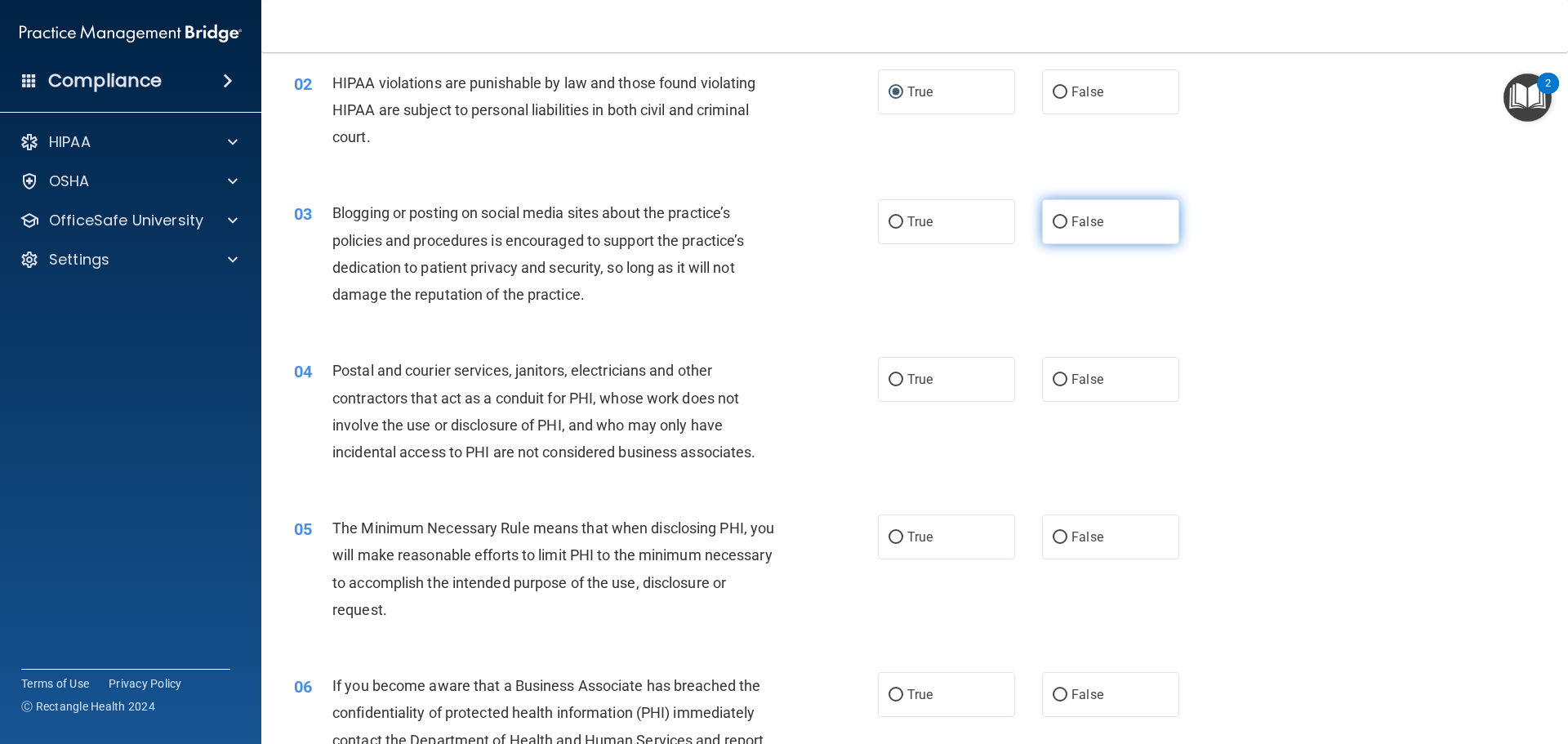
click at [1079, 223] on span "False" at bounding box center [1087, 222] width 32 height 16
click at [1067, 223] on input "False" at bounding box center [1060, 222] width 15 height 12
radio input "true"
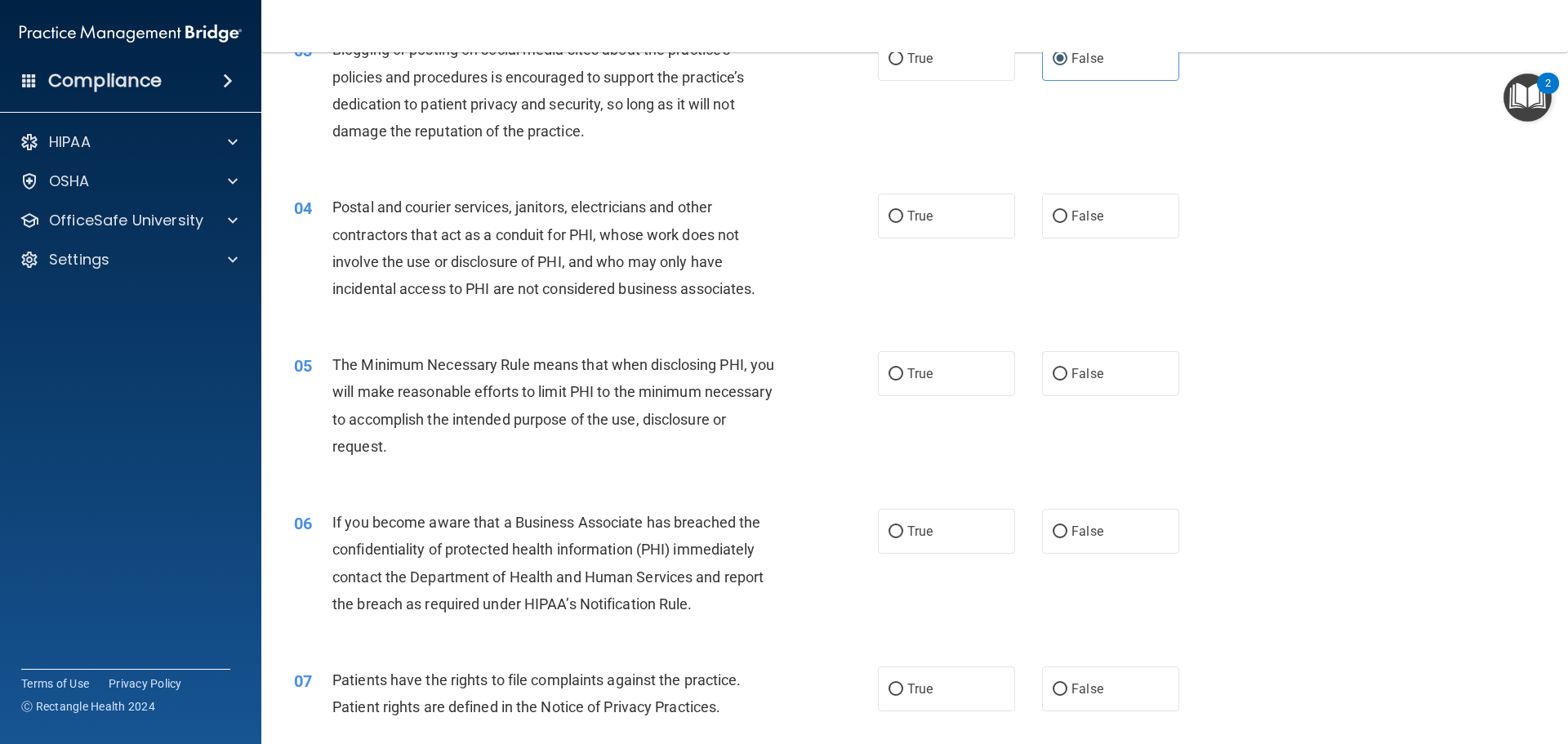
scroll to position [408, 0]
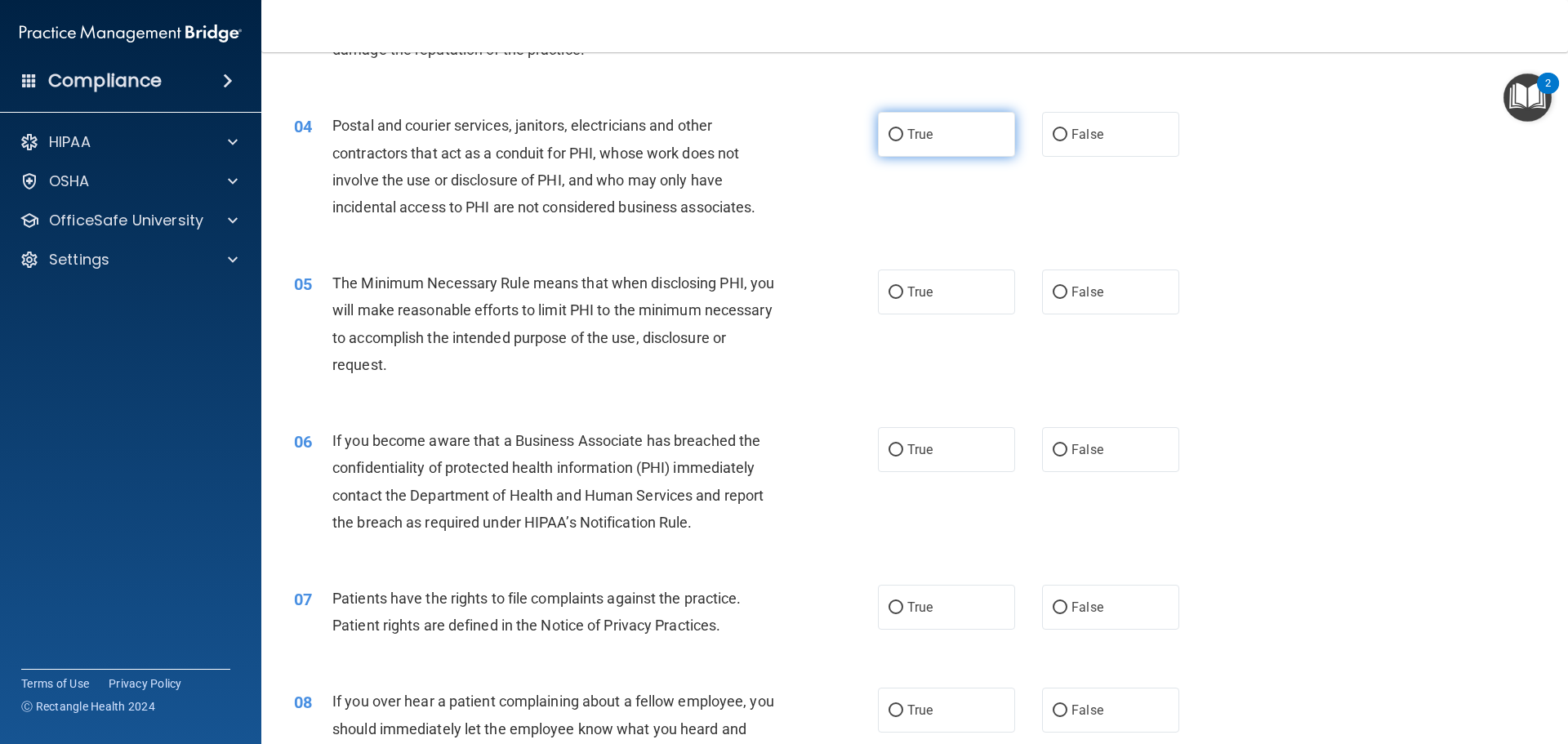
click at [922, 149] on label "True" at bounding box center [947, 134] width 137 height 45
click at [903, 141] on input "True" at bounding box center [896, 134] width 15 height 12
radio input "true"
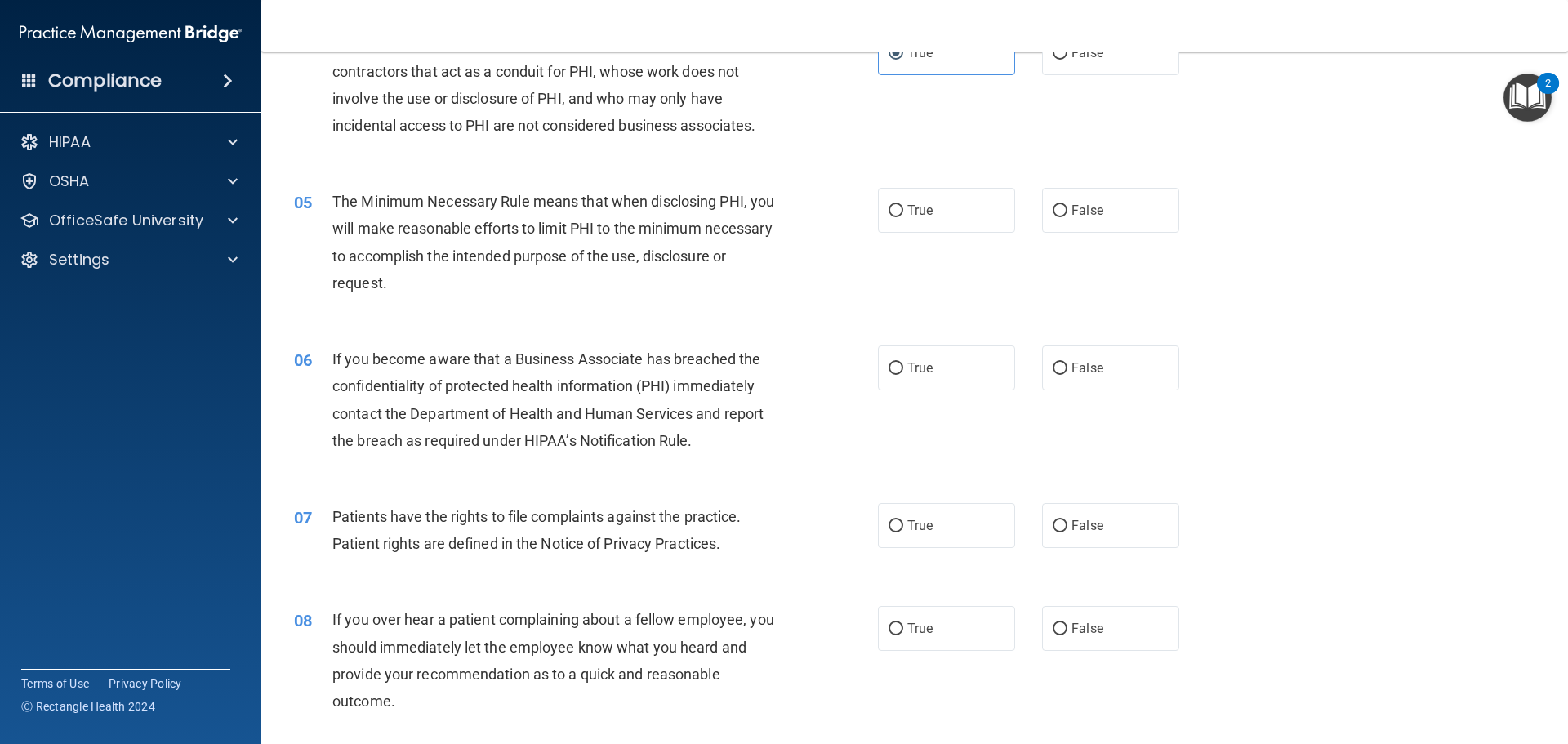
scroll to position [572, 0]
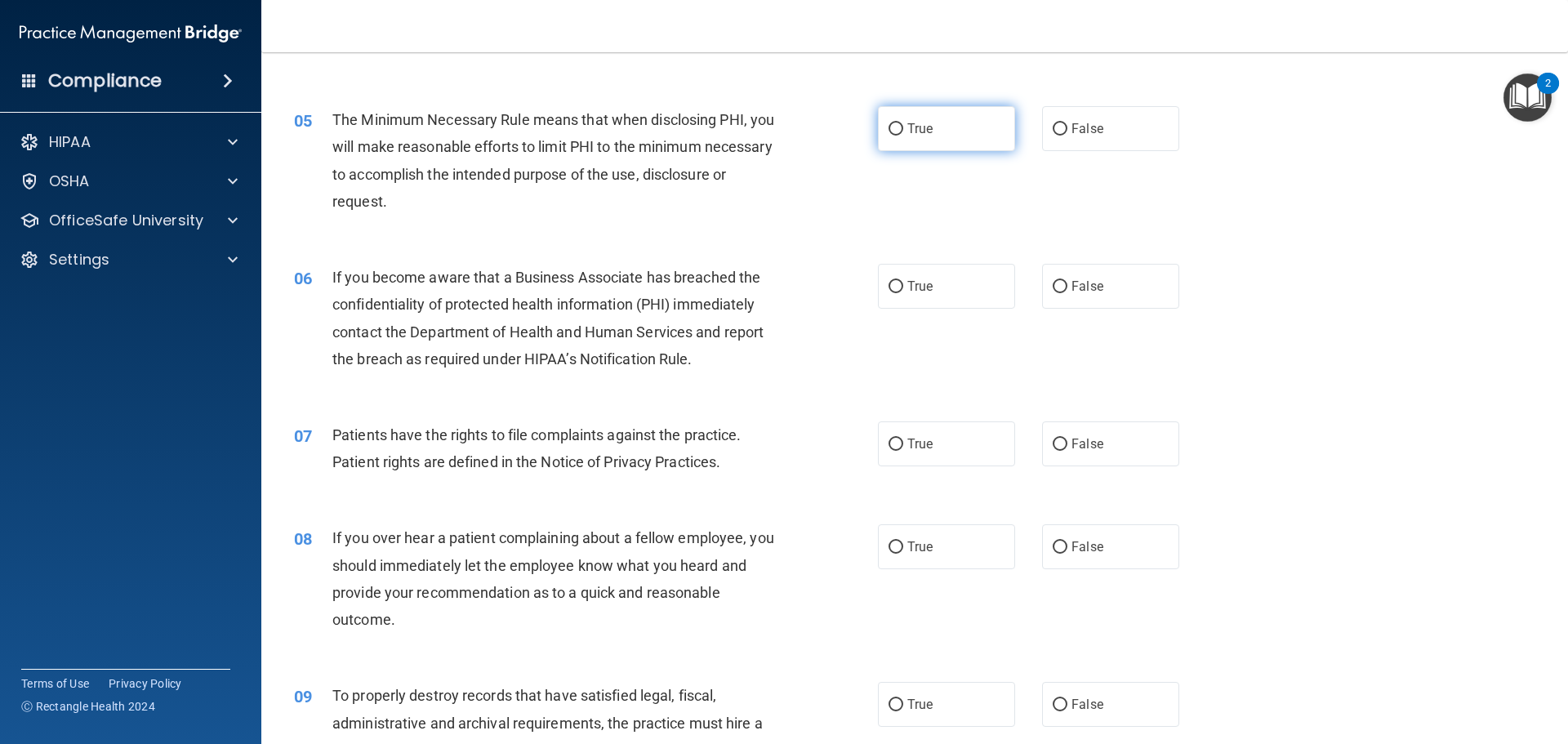
click at [971, 124] on label "True" at bounding box center [947, 128] width 137 height 45
click at [903, 124] on input "True" at bounding box center [896, 129] width 15 height 12
radio input "true"
click at [1063, 285] on label "False" at bounding box center [1111, 285] width 137 height 45
click at [1063, 285] on input "False" at bounding box center [1060, 286] width 15 height 12
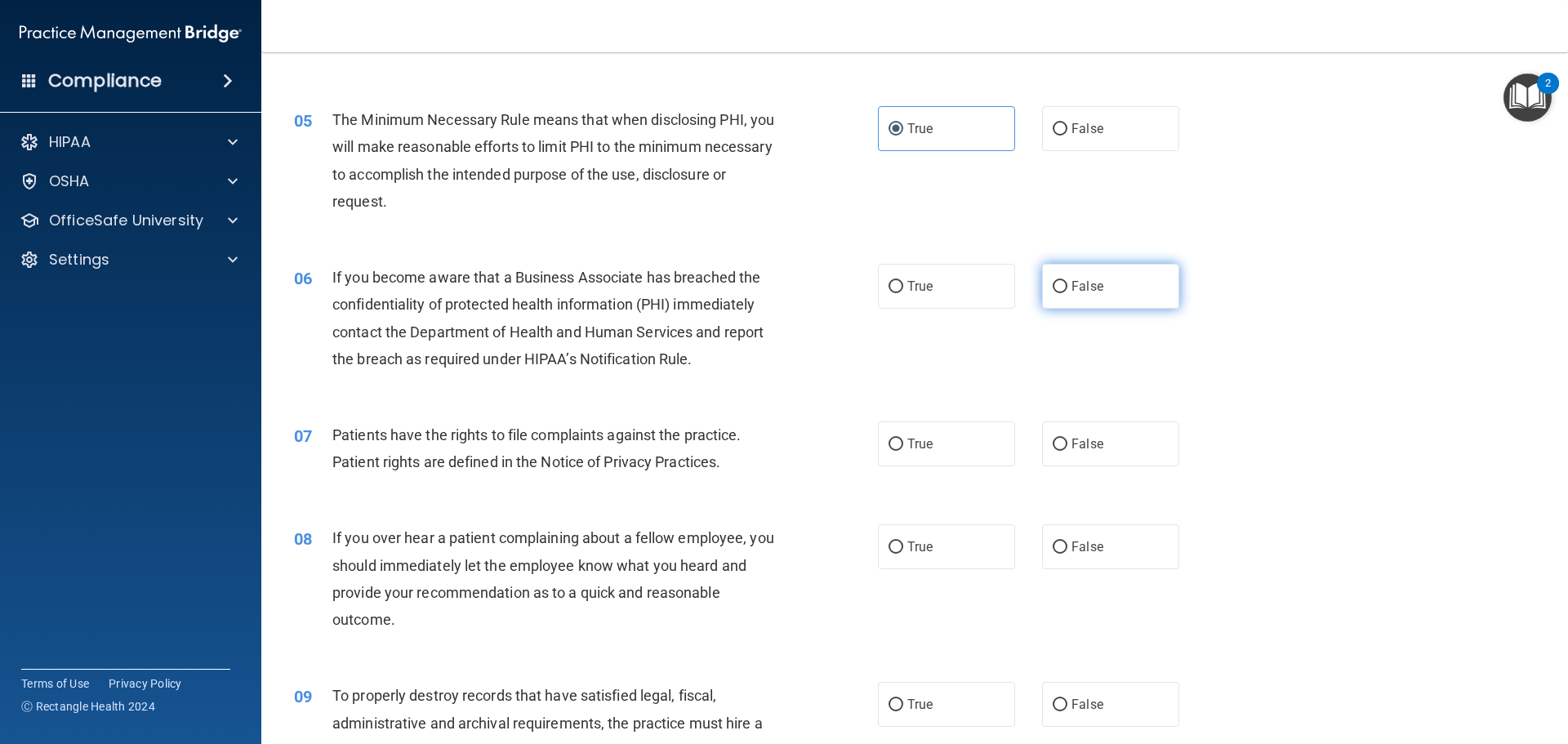
radio input "true"
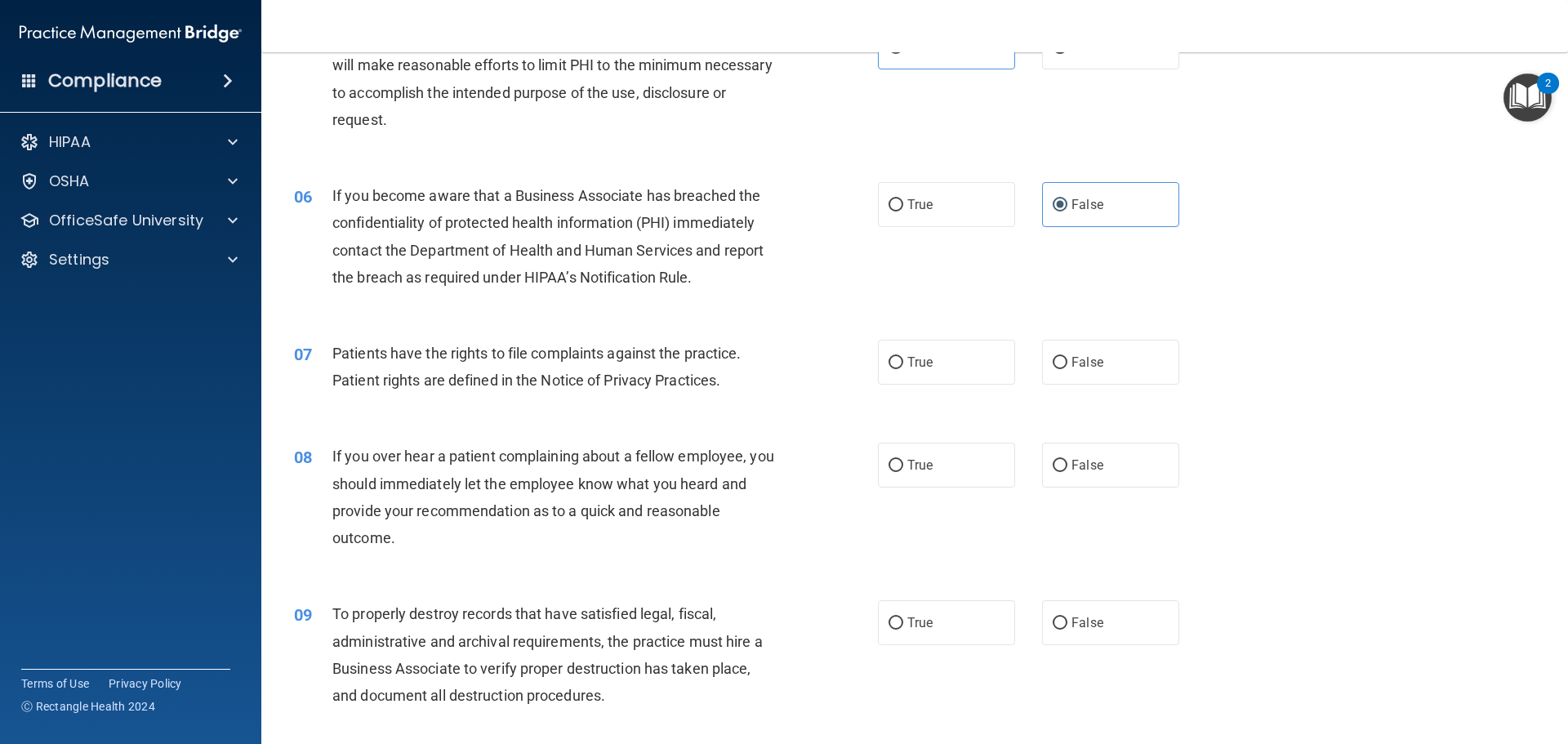
scroll to position [735, 0]
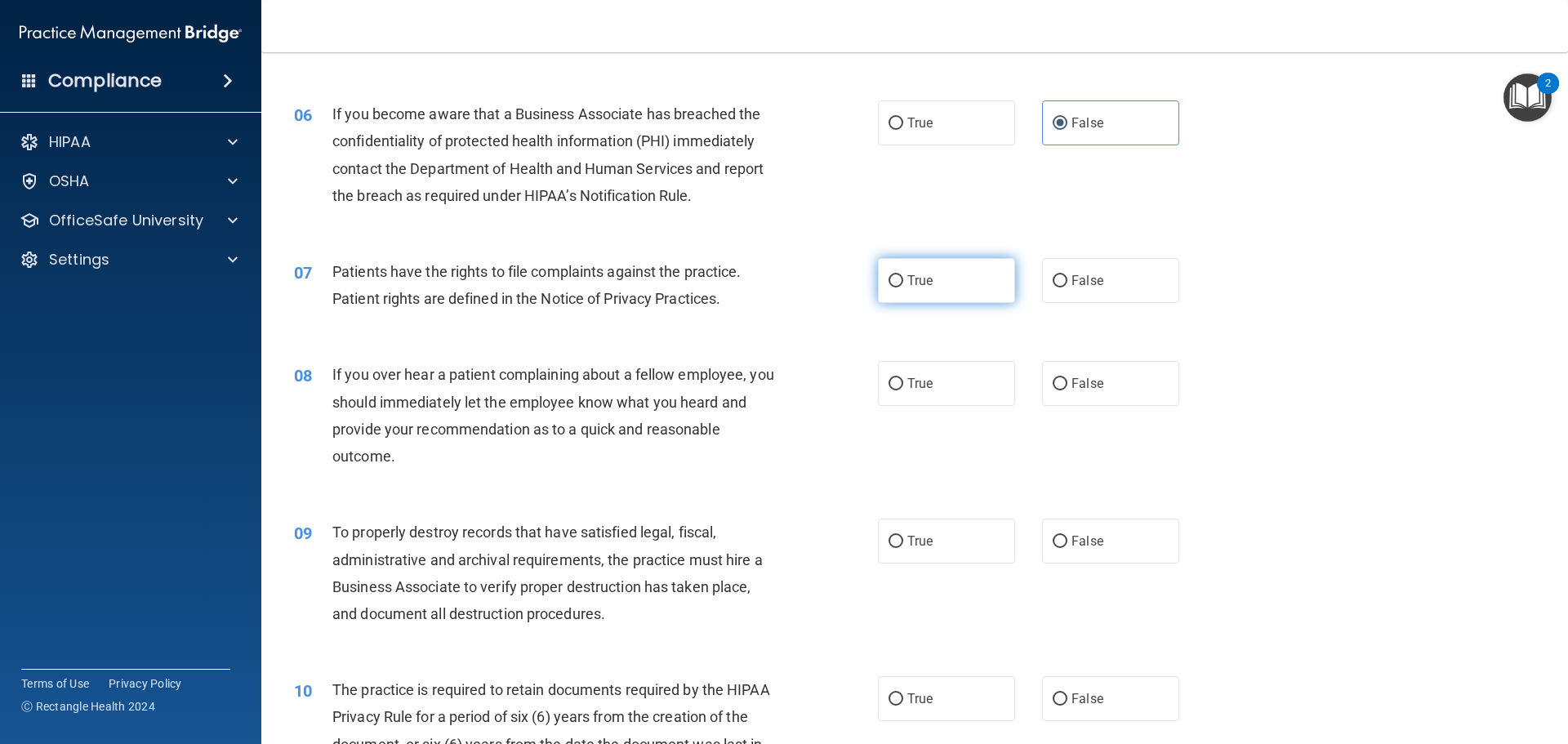
click at [896, 287] on label "True" at bounding box center [947, 280] width 137 height 45
click at [896, 287] on input "True" at bounding box center [896, 281] width 15 height 12
radio input "true"
click at [1072, 382] on span "False" at bounding box center [1087, 383] width 32 height 16
click at [1067, 382] on input "False" at bounding box center [1060, 384] width 15 height 12
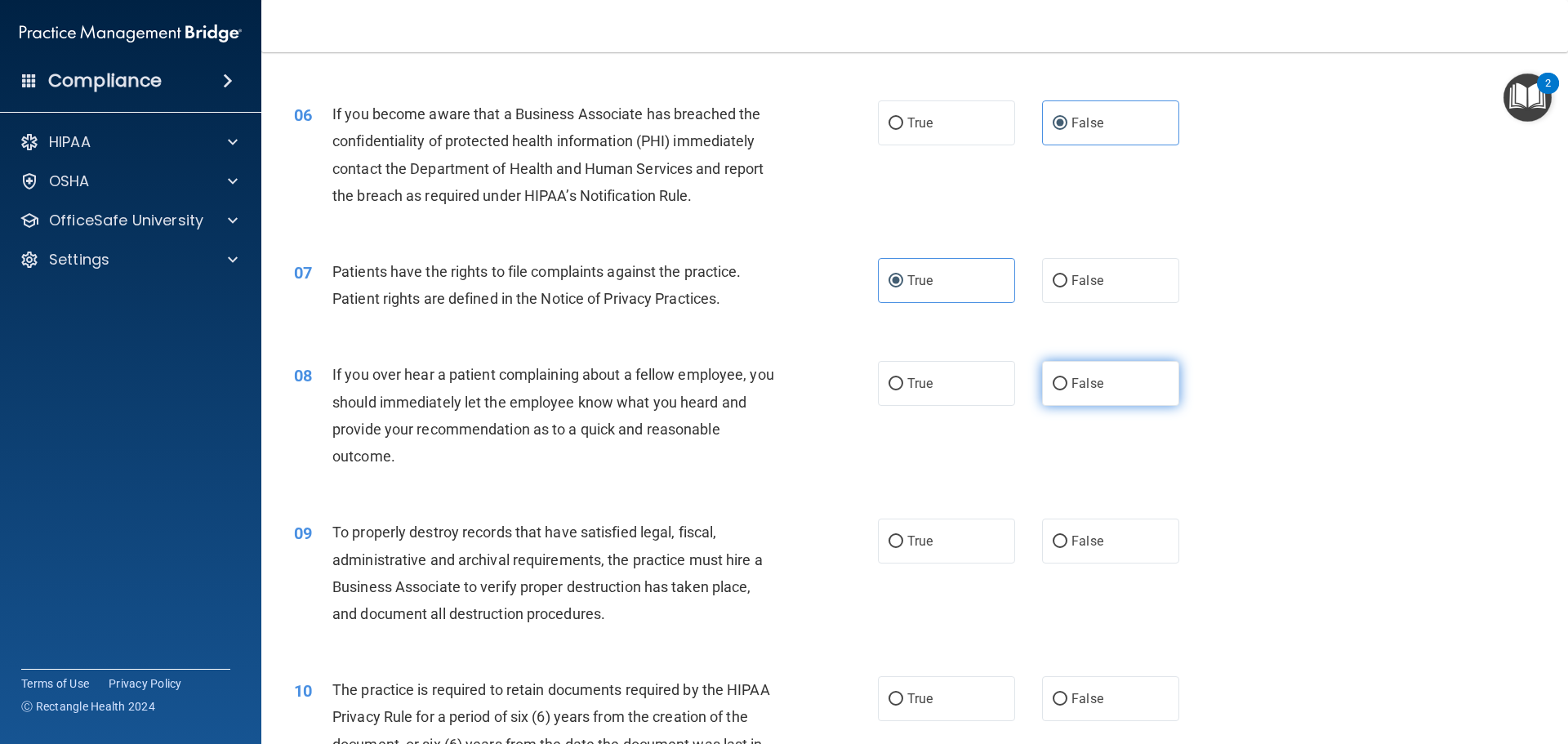
radio input "true"
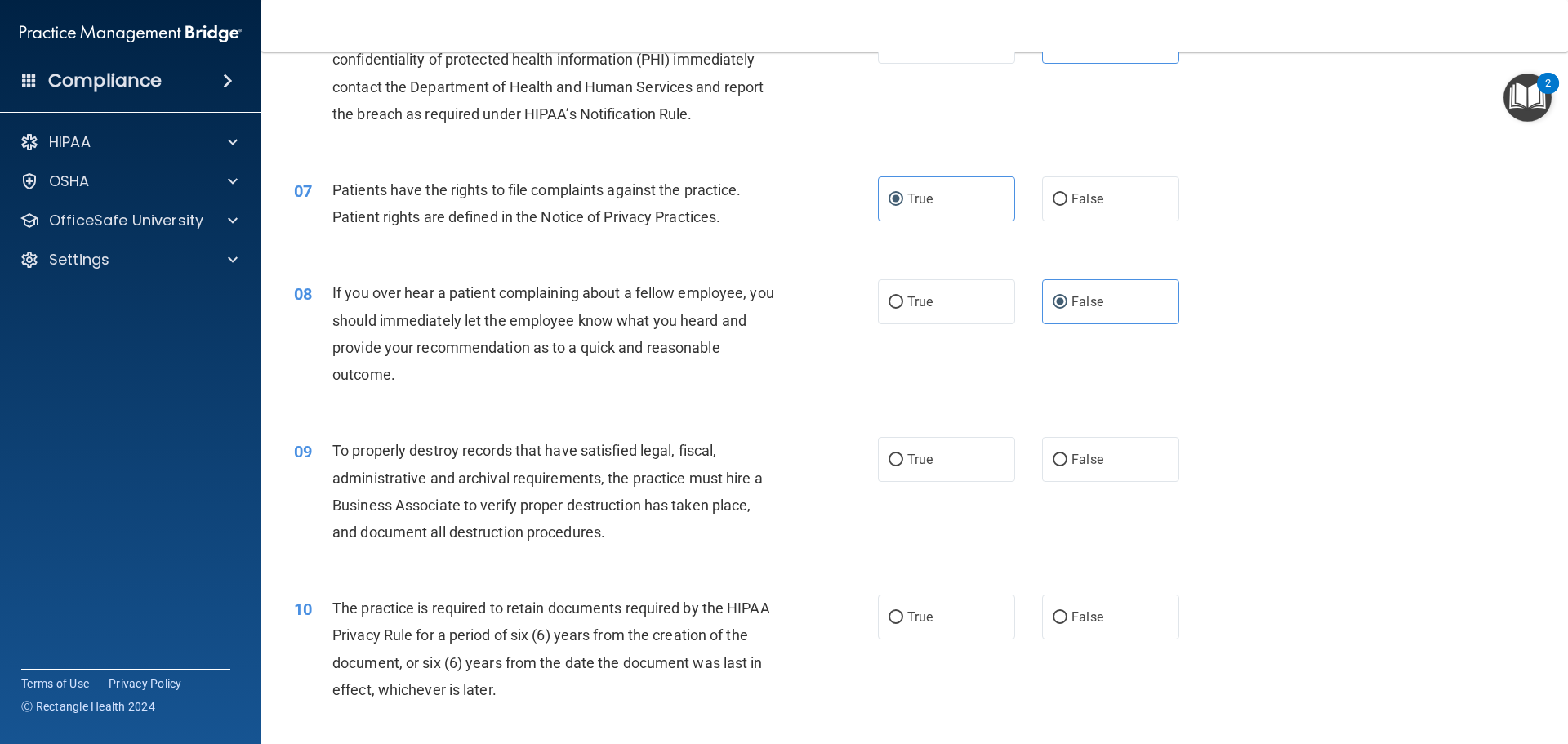
scroll to position [979, 0]
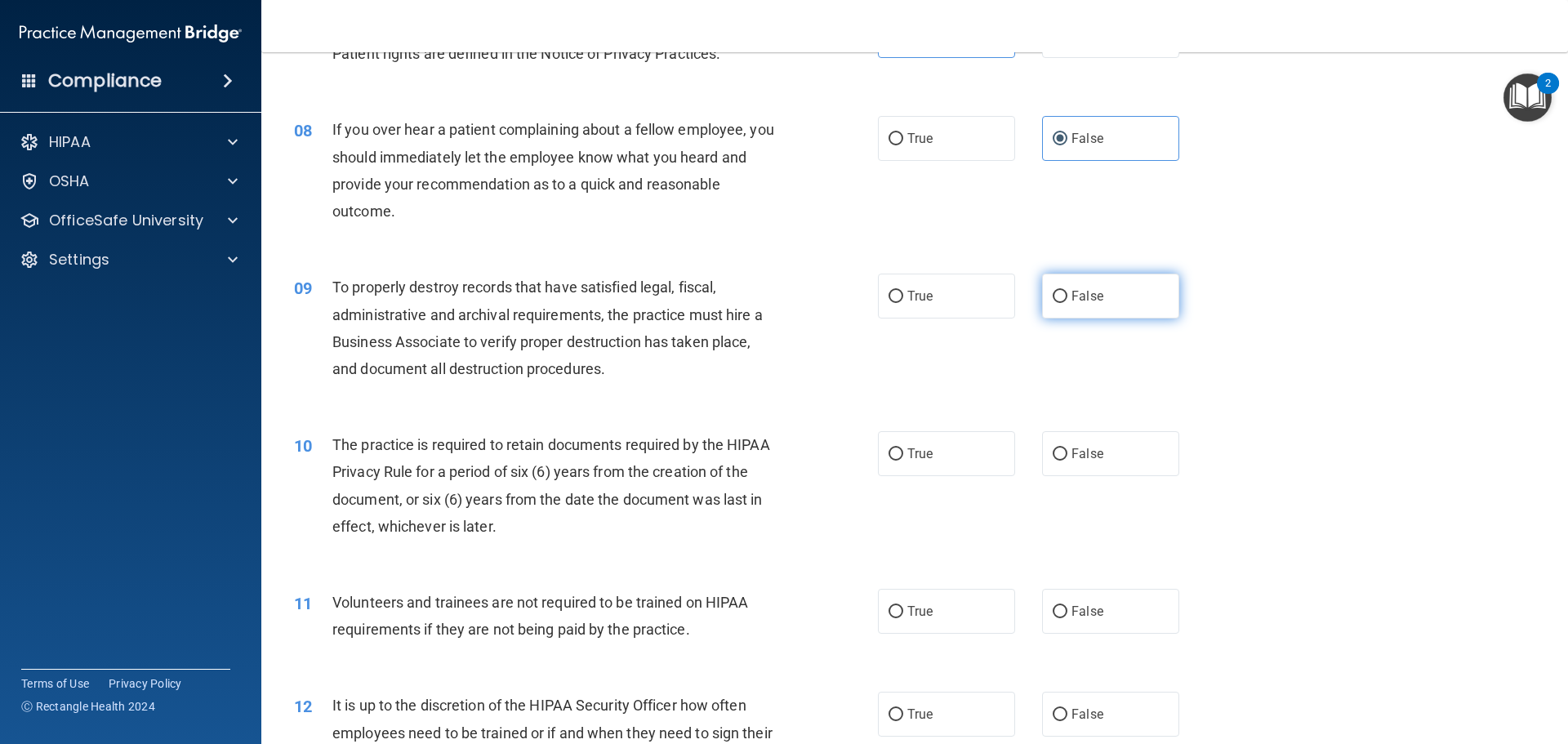
click at [1075, 293] on span "False" at bounding box center [1087, 295] width 32 height 16
click at [1067, 293] on input "False" at bounding box center [1060, 296] width 15 height 12
radio input "true"
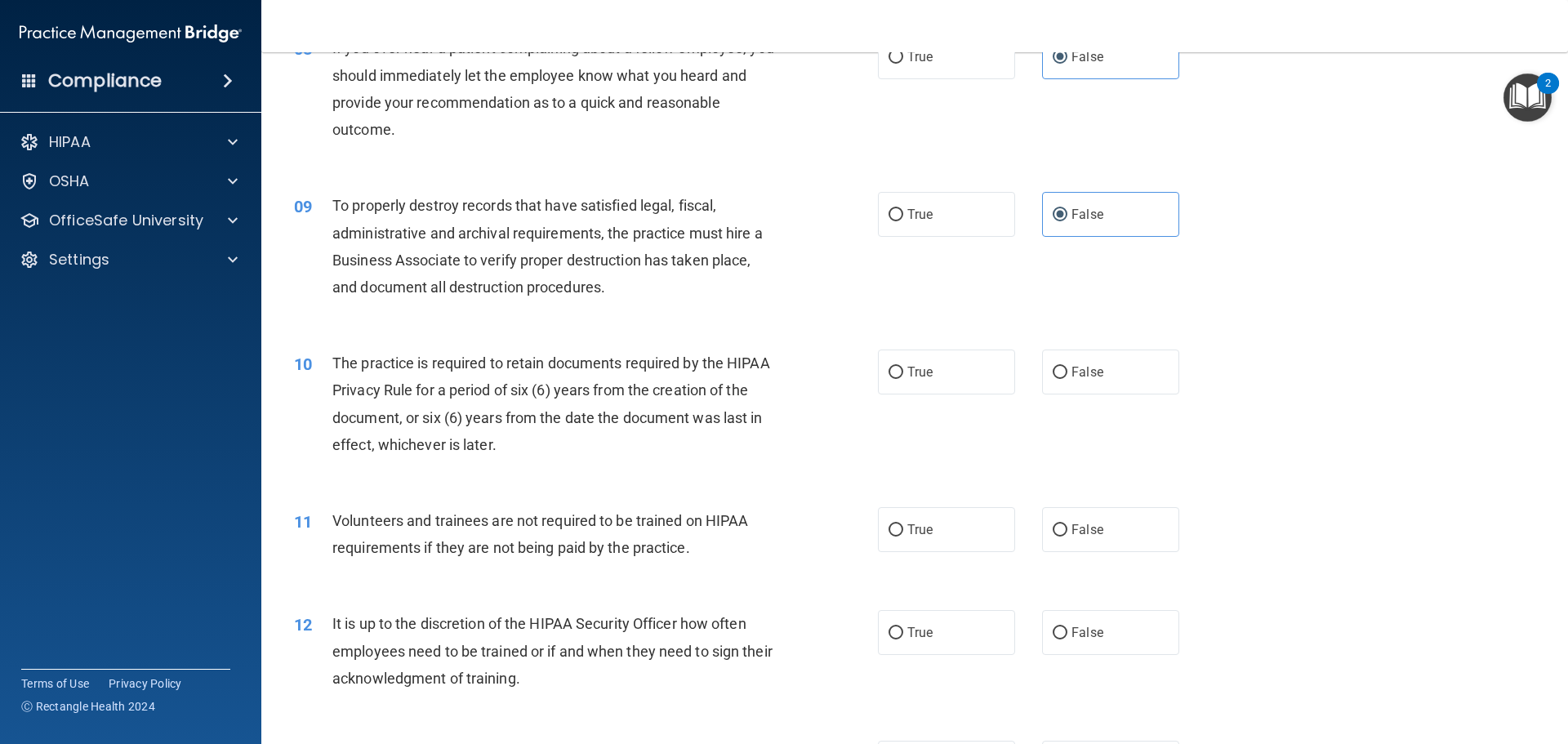
scroll to position [1143, 0]
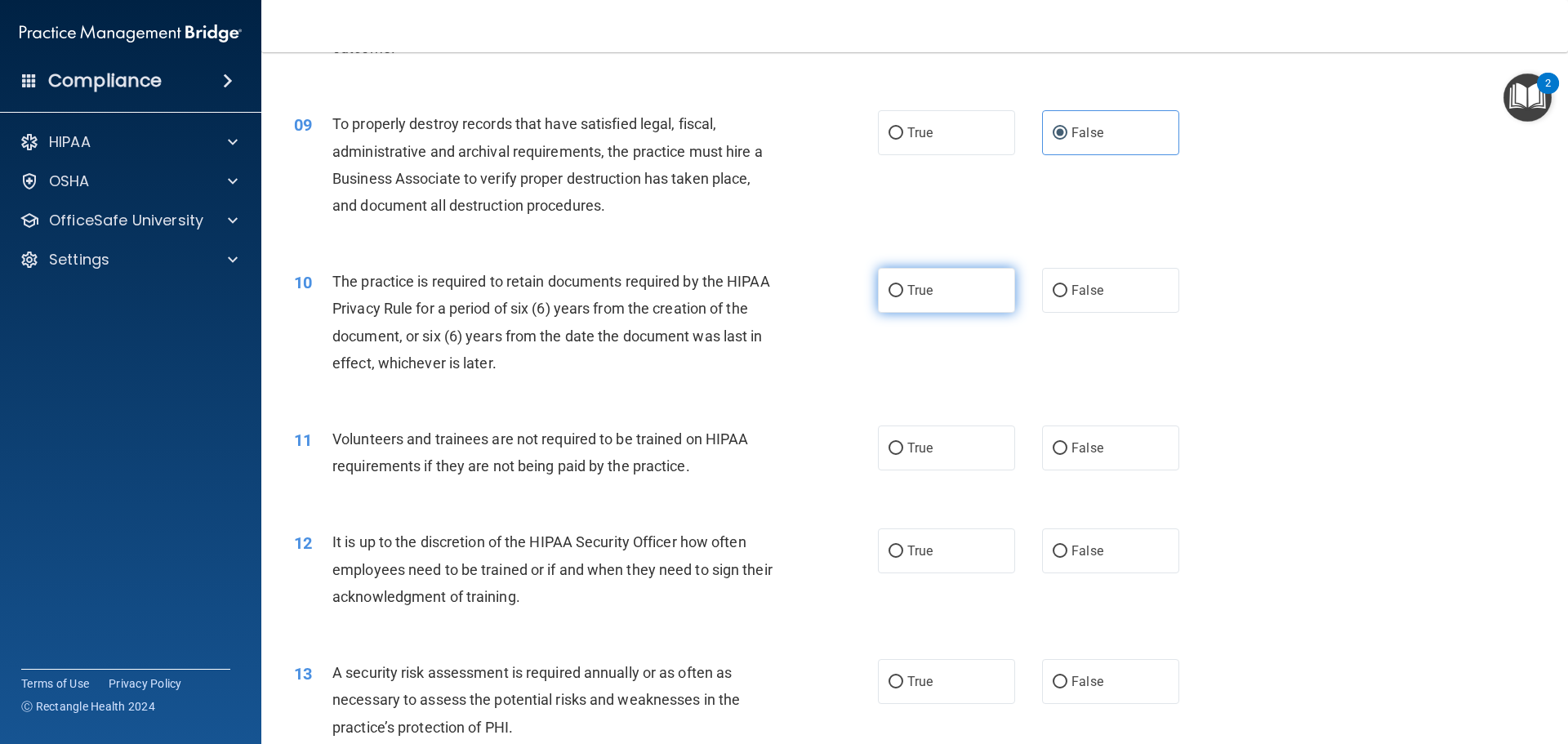
click at [961, 278] on label "True" at bounding box center [947, 290] width 137 height 45
click at [903, 284] on input "True" at bounding box center [896, 290] width 15 height 12
radio input "true"
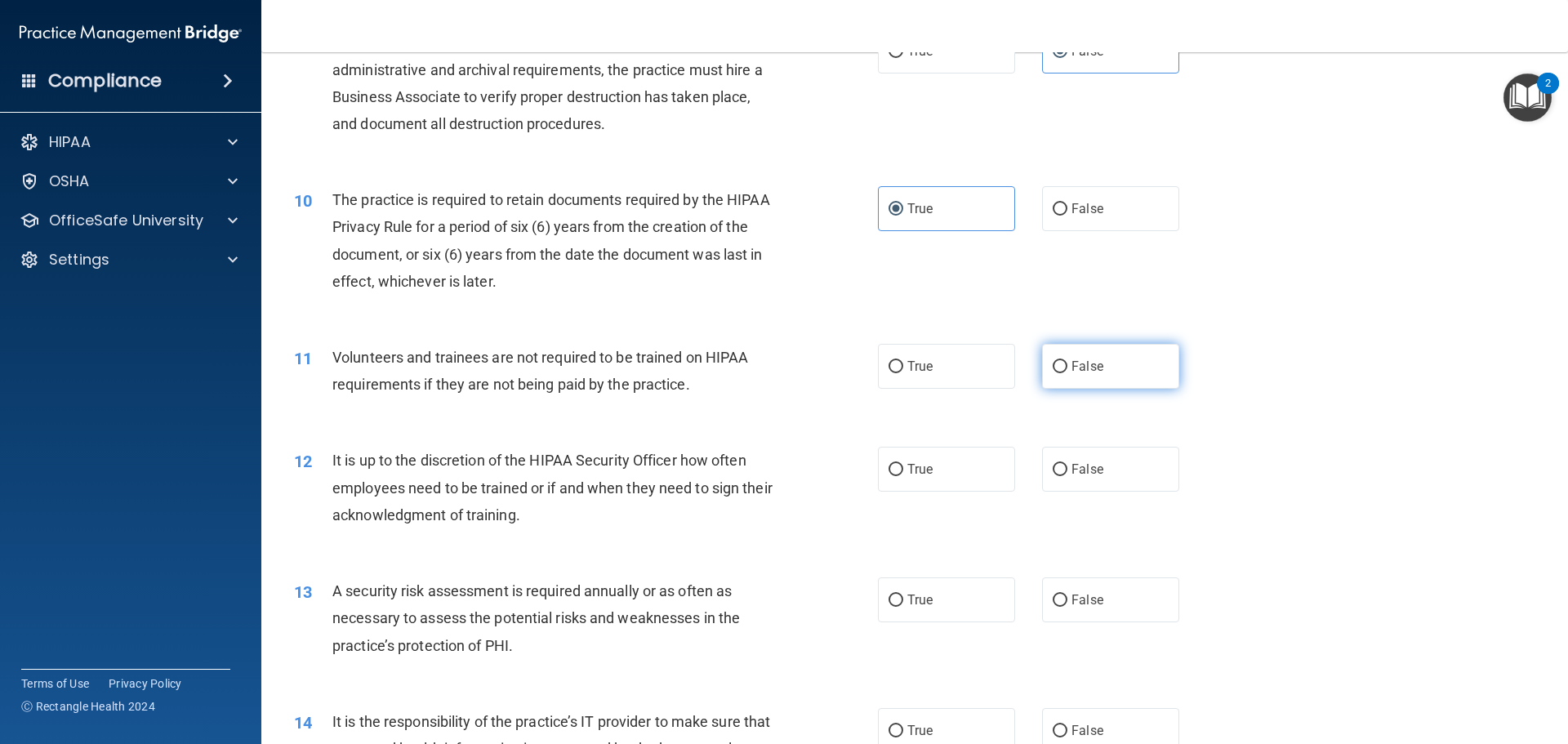
click at [1054, 369] on input "False" at bounding box center [1060, 367] width 15 height 12
radio input "true"
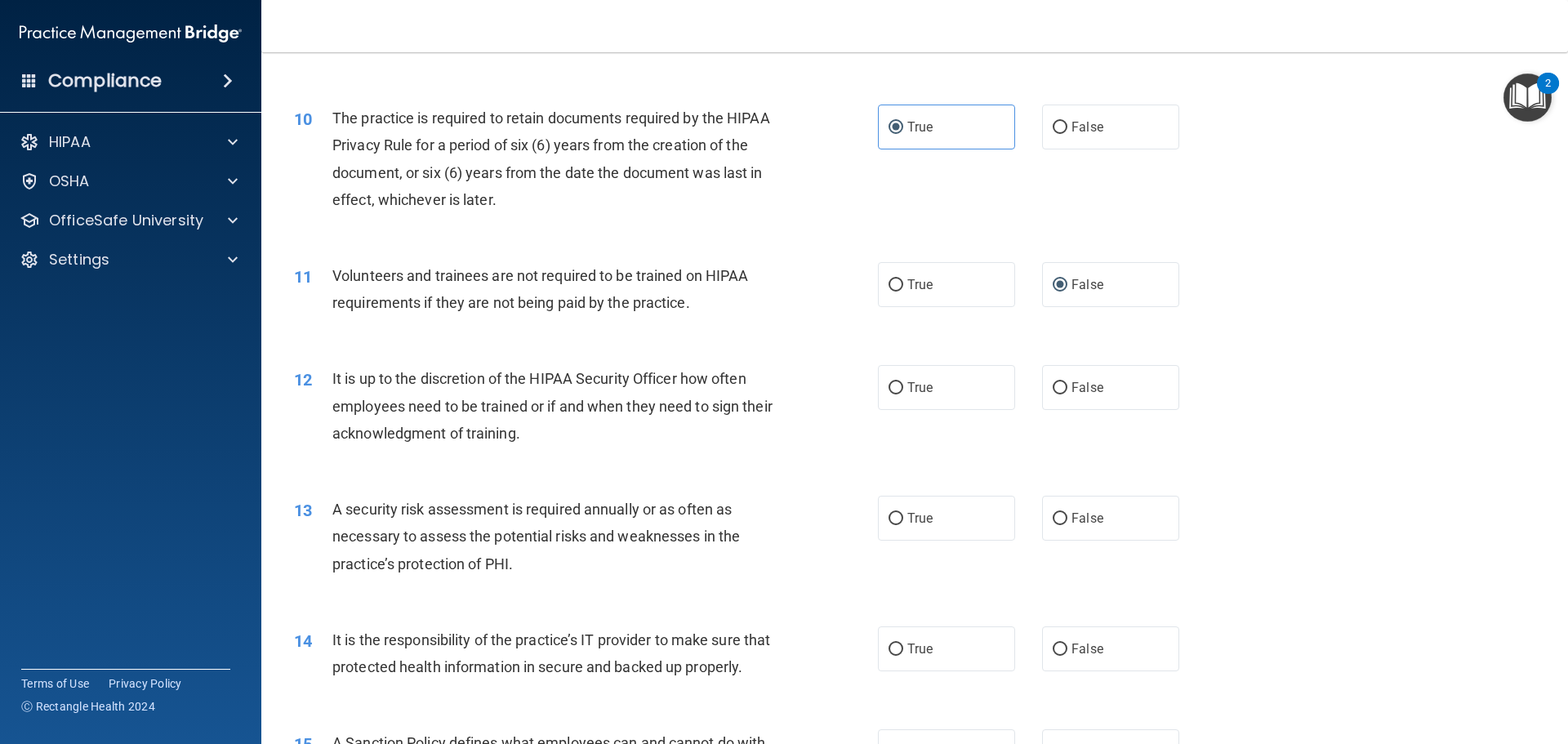
scroll to position [1388, 0]
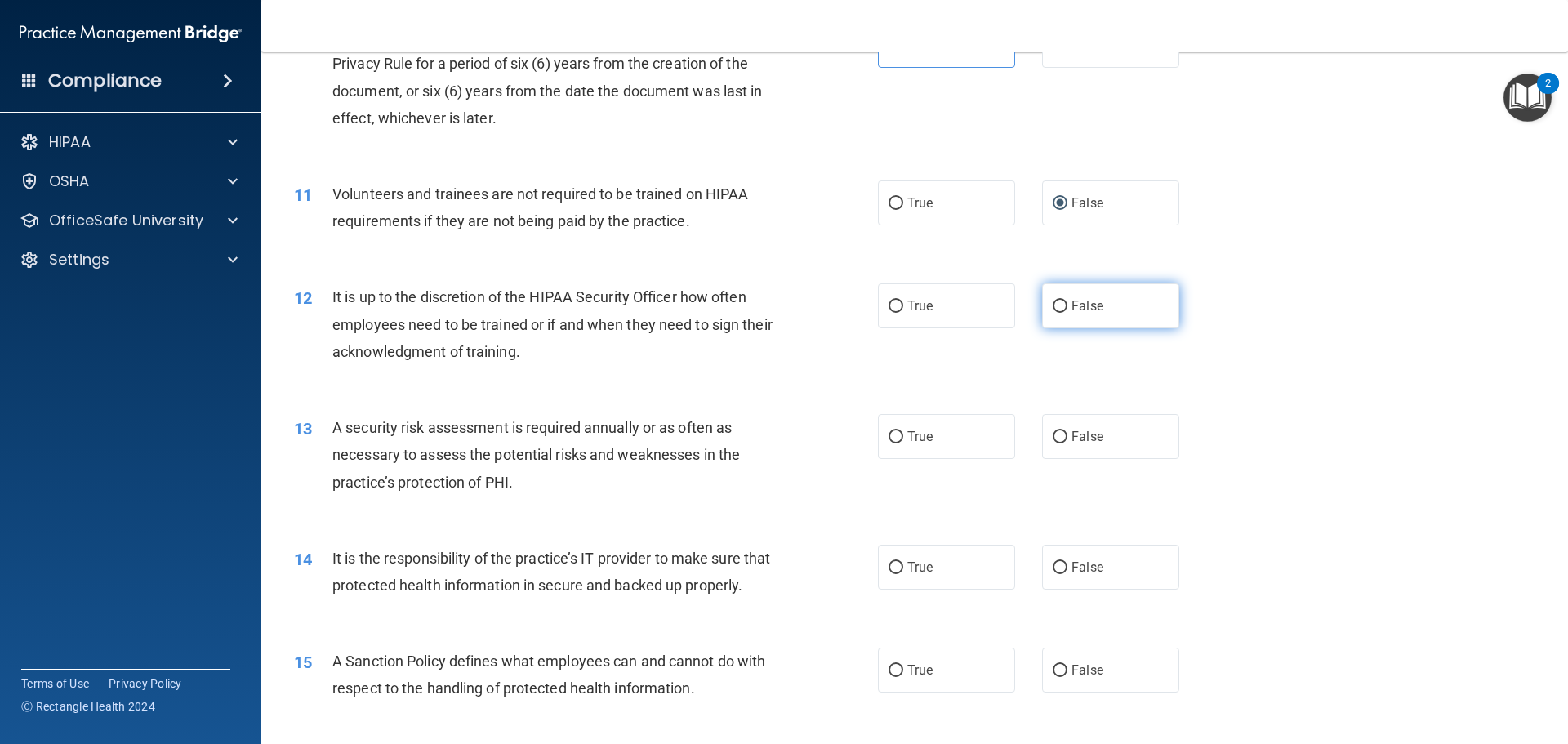
click at [1076, 314] on label "False" at bounding box center [1111, 305] width 137 height 45
click at [1067, 313] on input "False" at bounding box center [1060, 306] width 15 height 12
radio input "true"
click at [940, 430] on label "True" at bounding box center [947, 436] width 137 height 45
click at [903, 431] on input "True" at bounding box center [896, 437] width 15 height 12
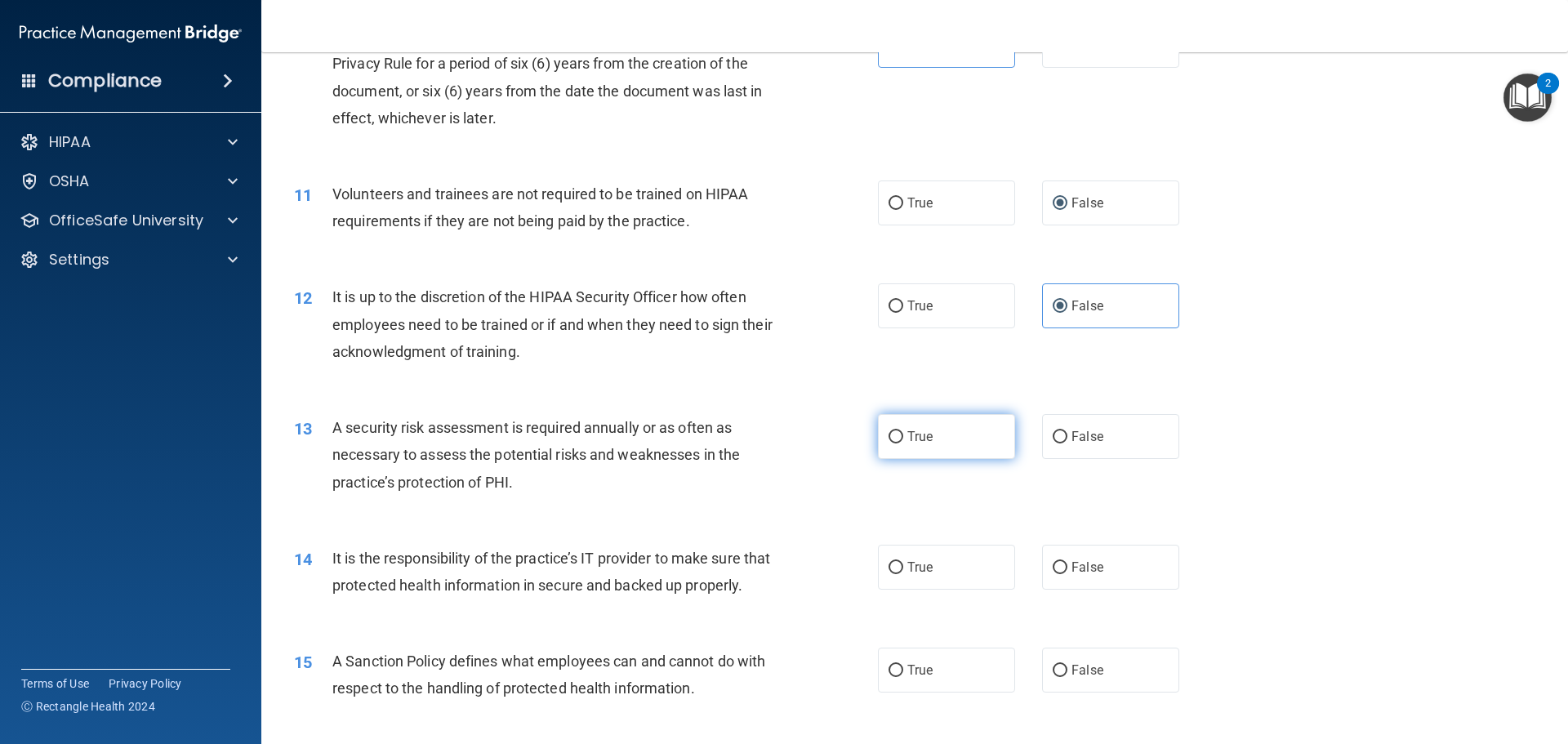
radio input "true"
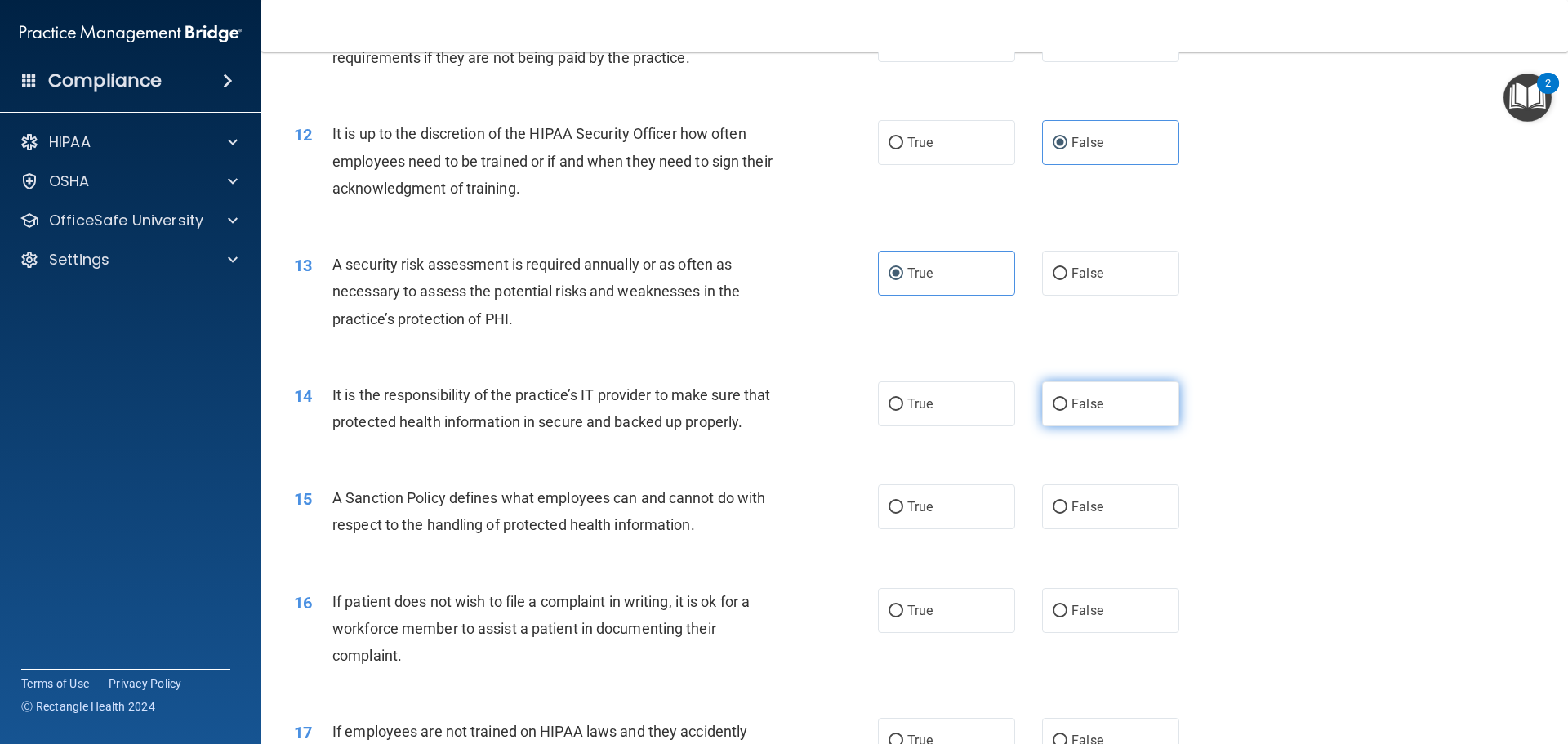
click at [1072, 407] on span "False" at bounding box center [1087, 403] width 32 height 16
click at [1067, 407] on input "False" at bounding box center [1060, 404] width 15 height 12
radio input "true"
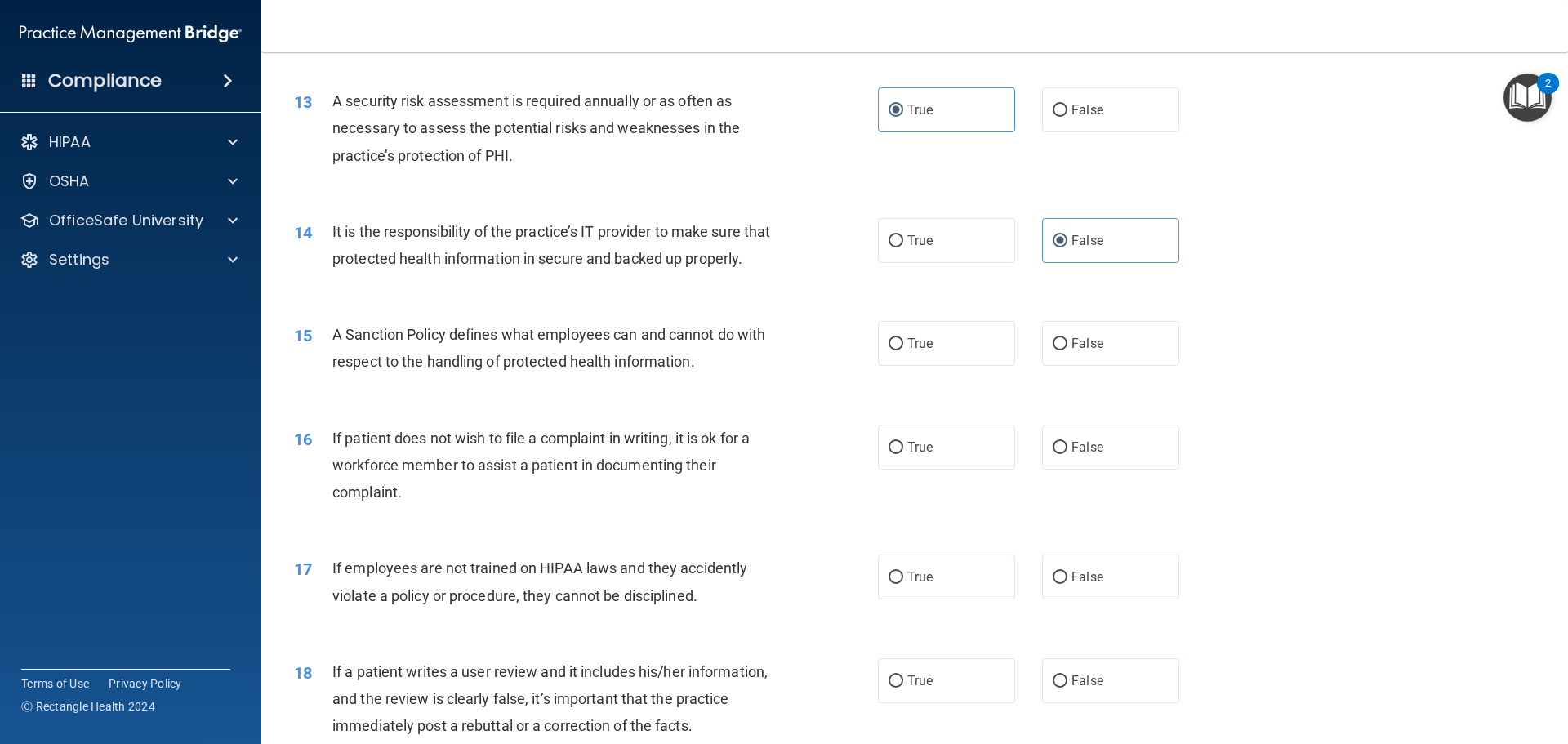
scroll to position [1796, 0]
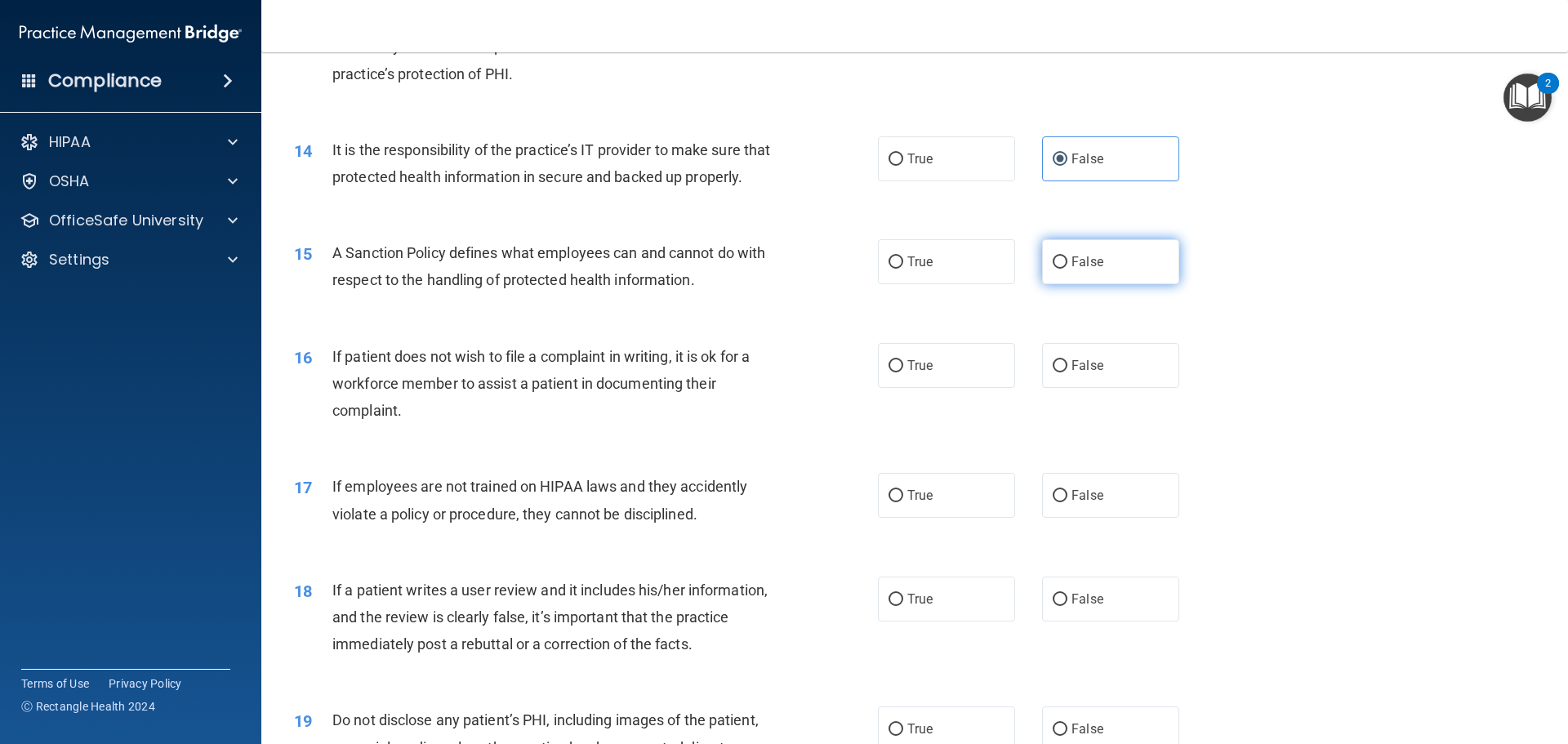
click at [1053, 269] on input "False" at bounding box center [1060, 262] width 15 height 12
radio input "true"
click at [1085, 388] on label "False" at bounding box center [1111, 365] width 137 height 45
click at [1067, 372] on input "False" at bounding box center [1060, 366] width 15 height 12
radio input "true"
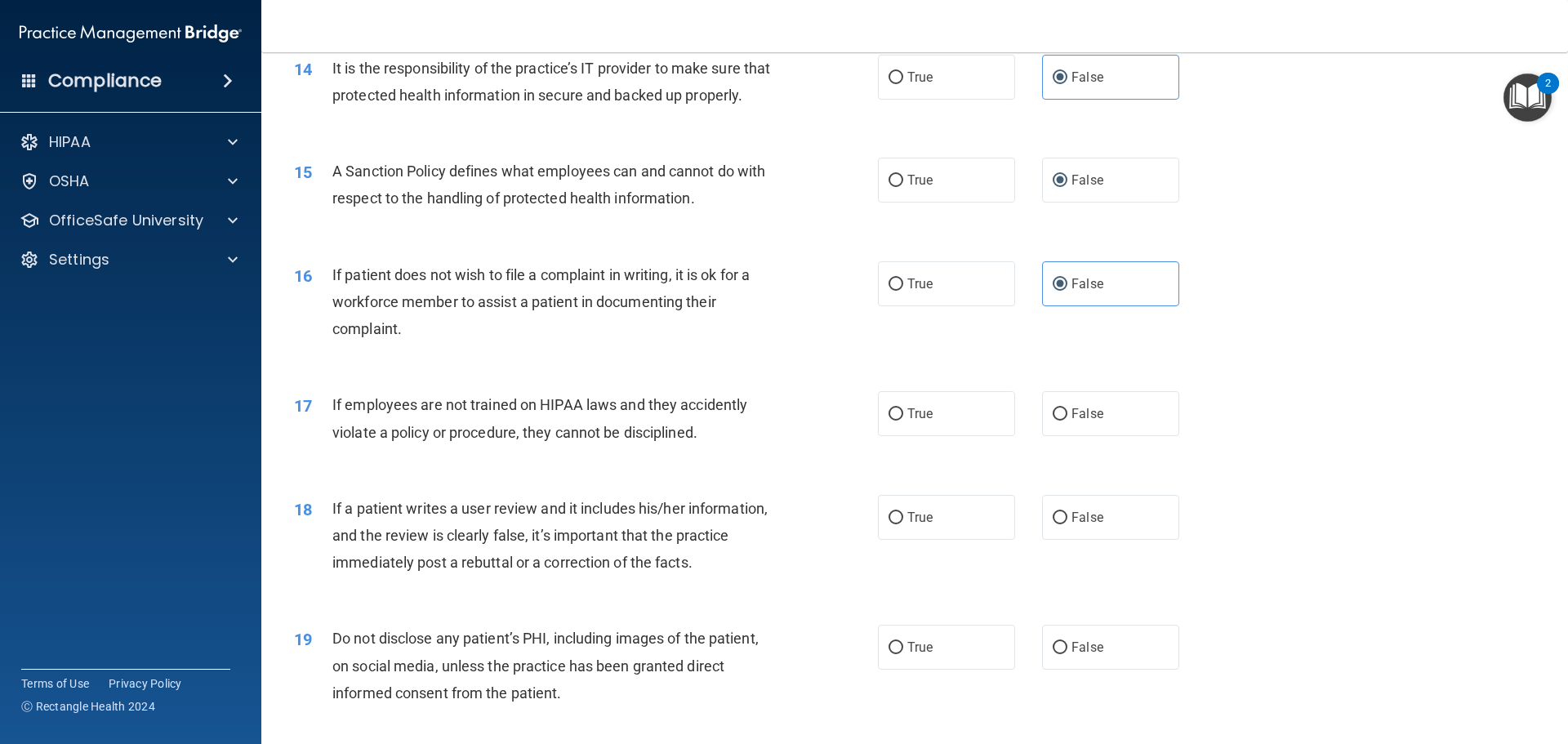
scroll to position [1959, 0]
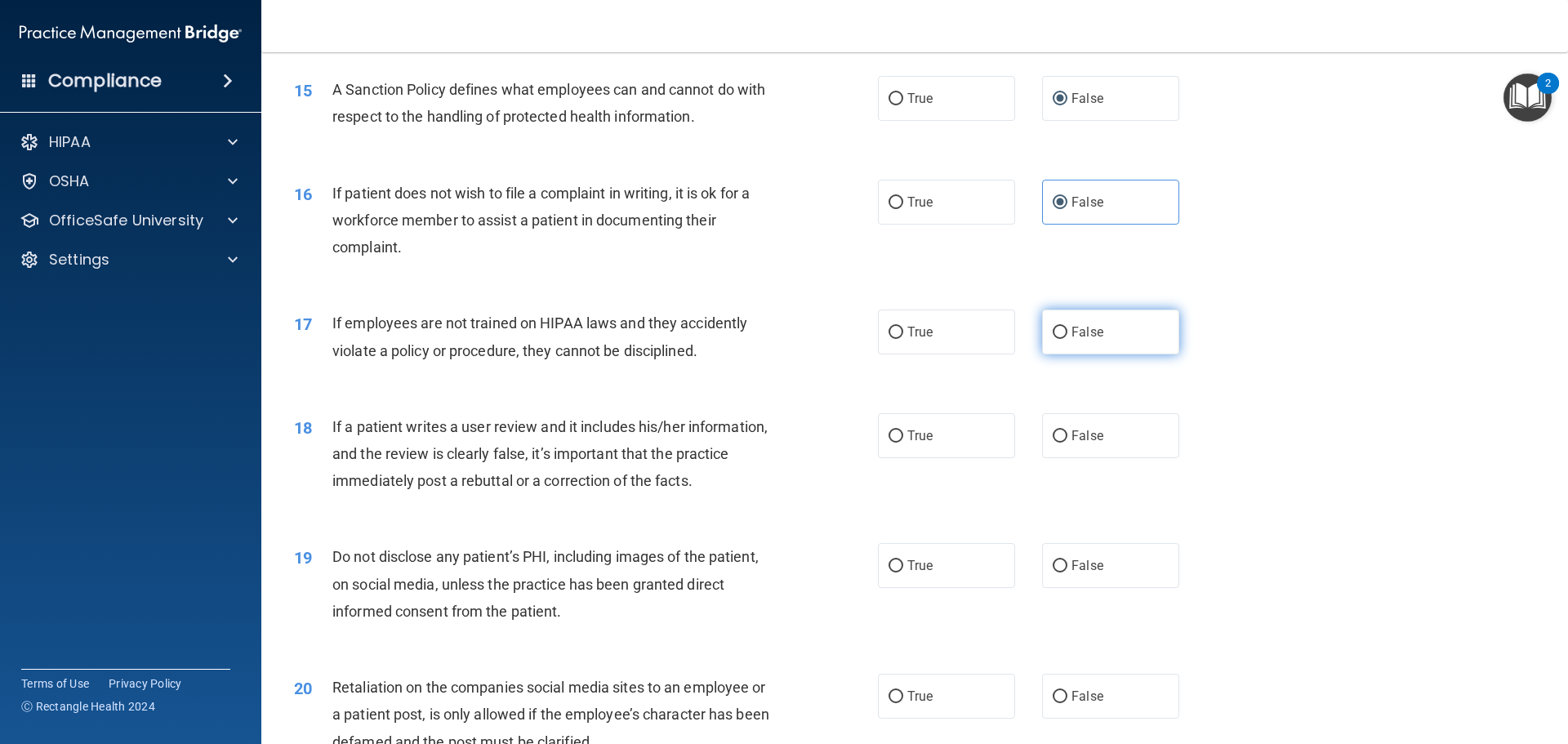
click at [1074, 339] on span "False" at bounding box center [1087, 331] width 32 height 16
click at [1067, 339] on input "False" at bounding box center [1060, 332] width 15 height 12
radio input "true"
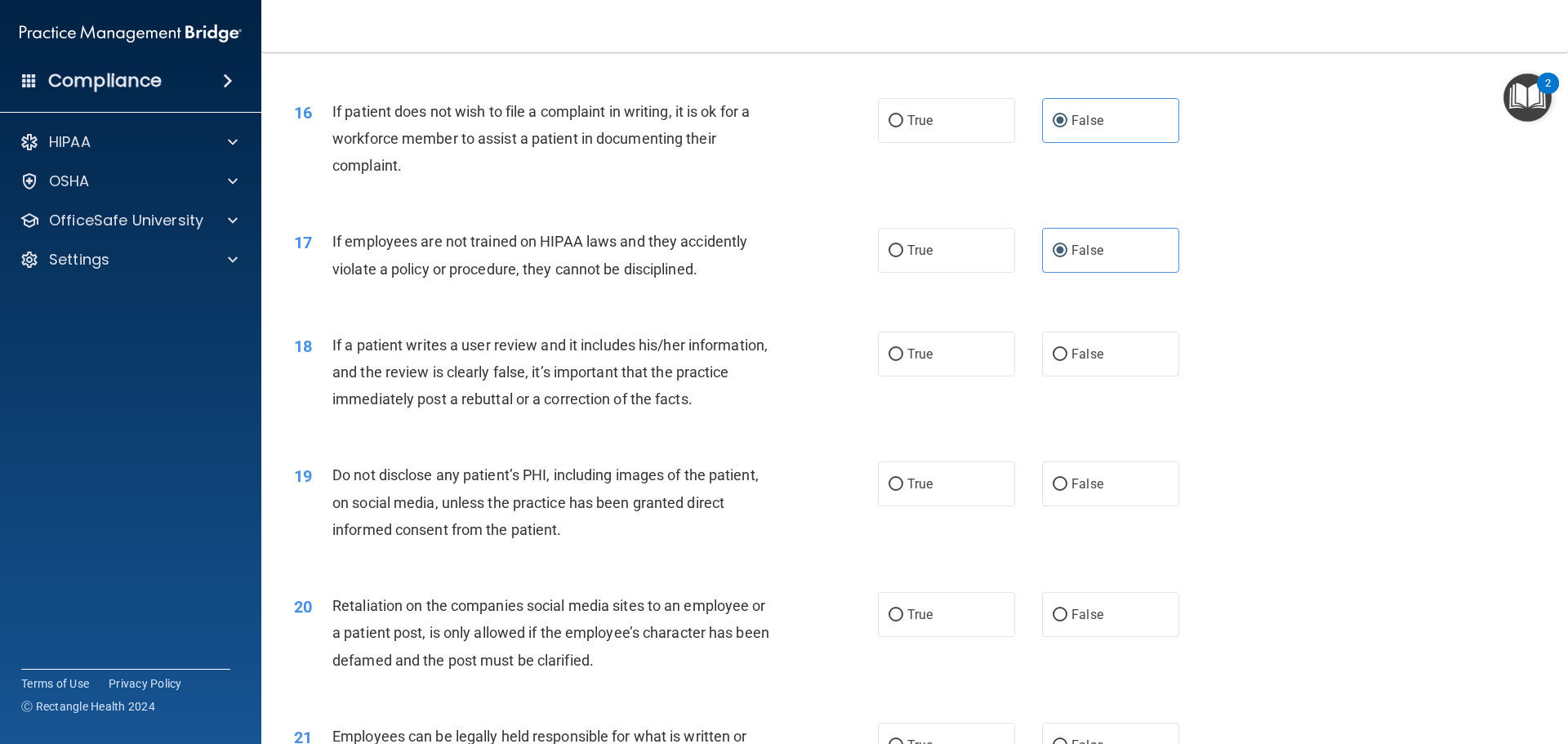
scroll to position [2123, 0]
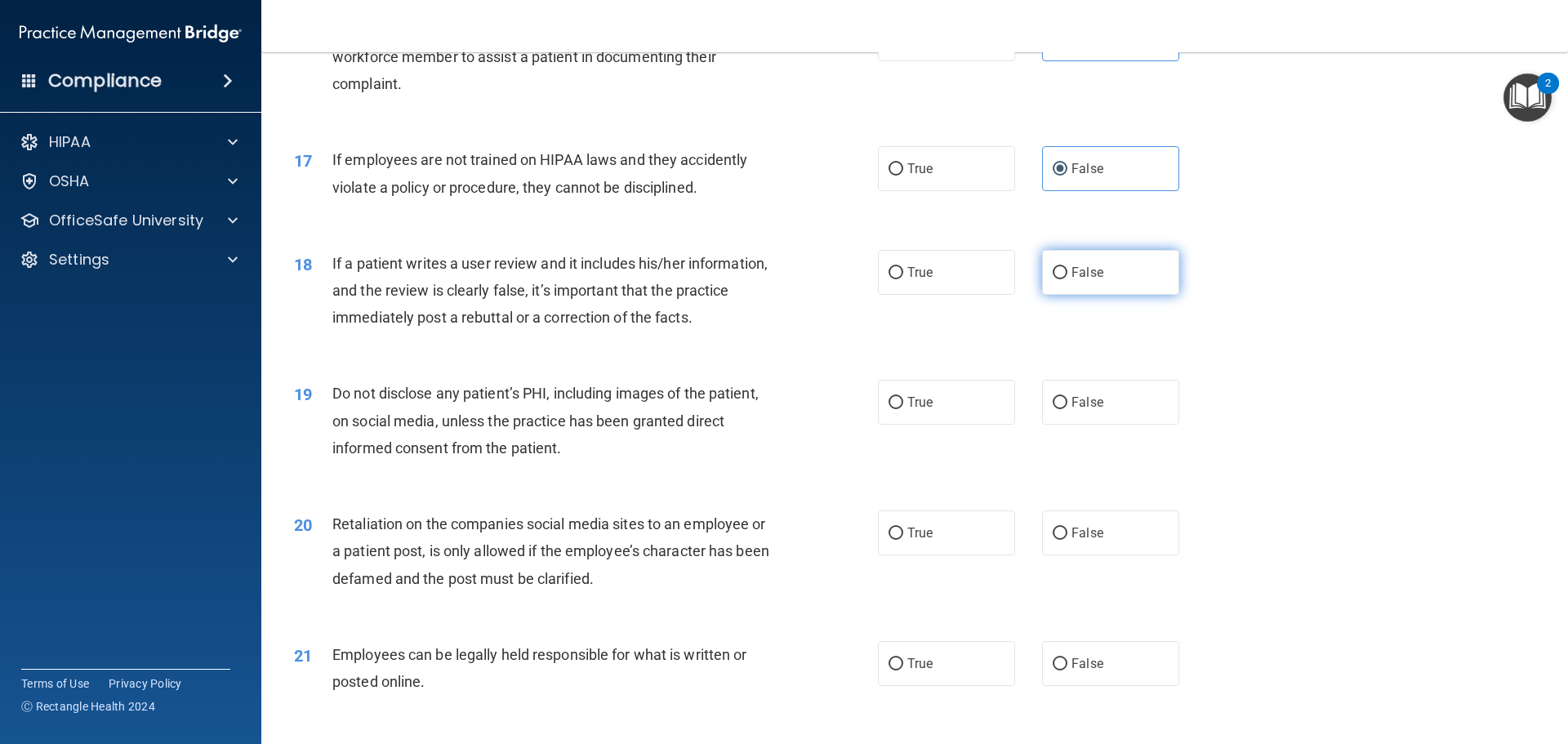
click at [1072, 280] on span "False" at bounding box center [1087, 272] width 32 height 16
click at [1067, 279] on input "False" at bounding box center [1060, 273] width 15 height 12
radio input "true"
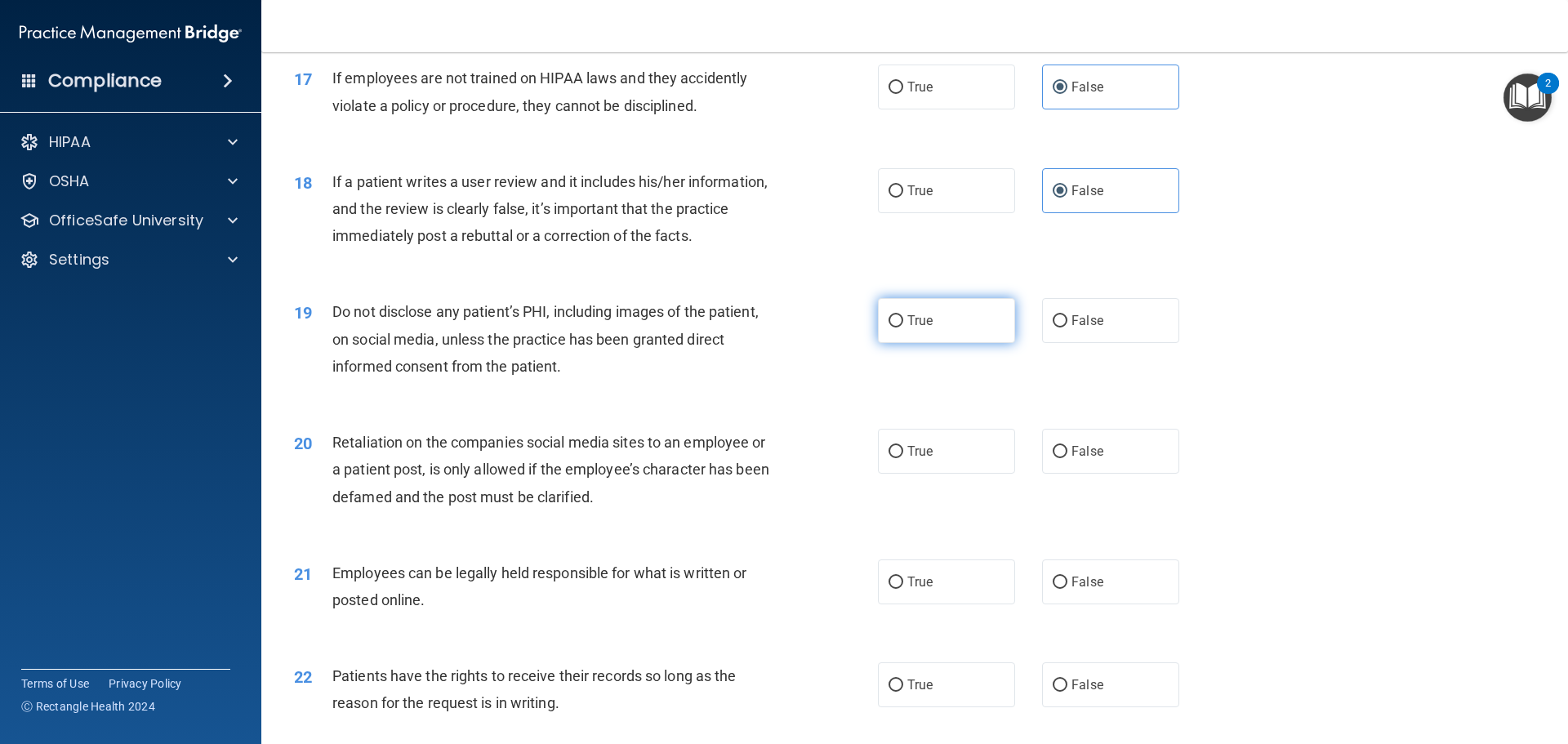
click at [912, 343] on label "True" at bounding box center [947, 320] width 137 height 45
click at [903, 327] on input "True" at bounding box center [896, 321] width 15 height 12
radio input "true"
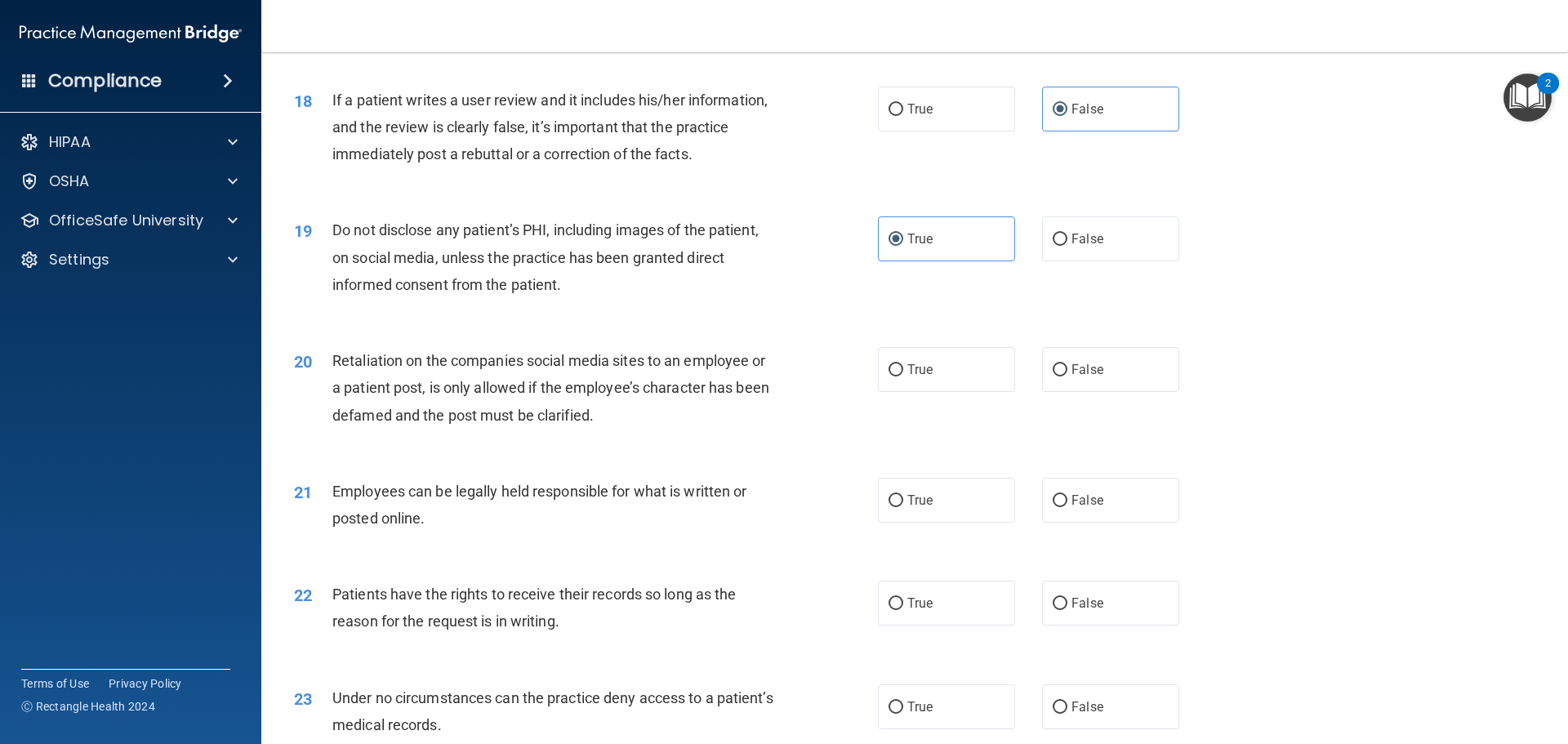
scroll to position [2368, 0]
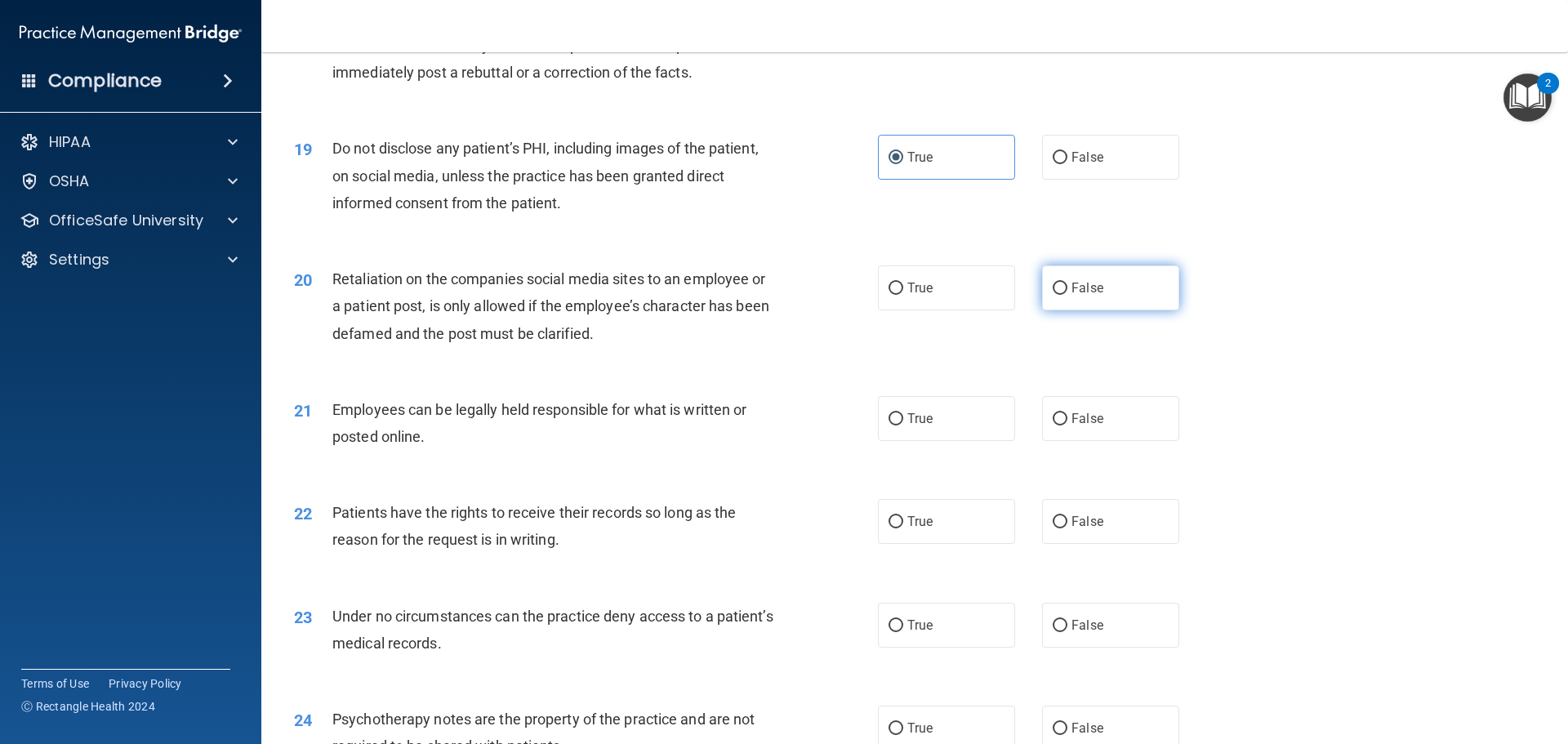
click at [1059, 294] on input "False" at bounding box center [1060, 288] width 15 height 12
radio input "true"
click at [908, 426] on span "True" at bounding box center [920, 418] width 26 height 16
click at [903, 426] on input "True" at bounding box center [896, 418] width 15 height 12
radio input "true"
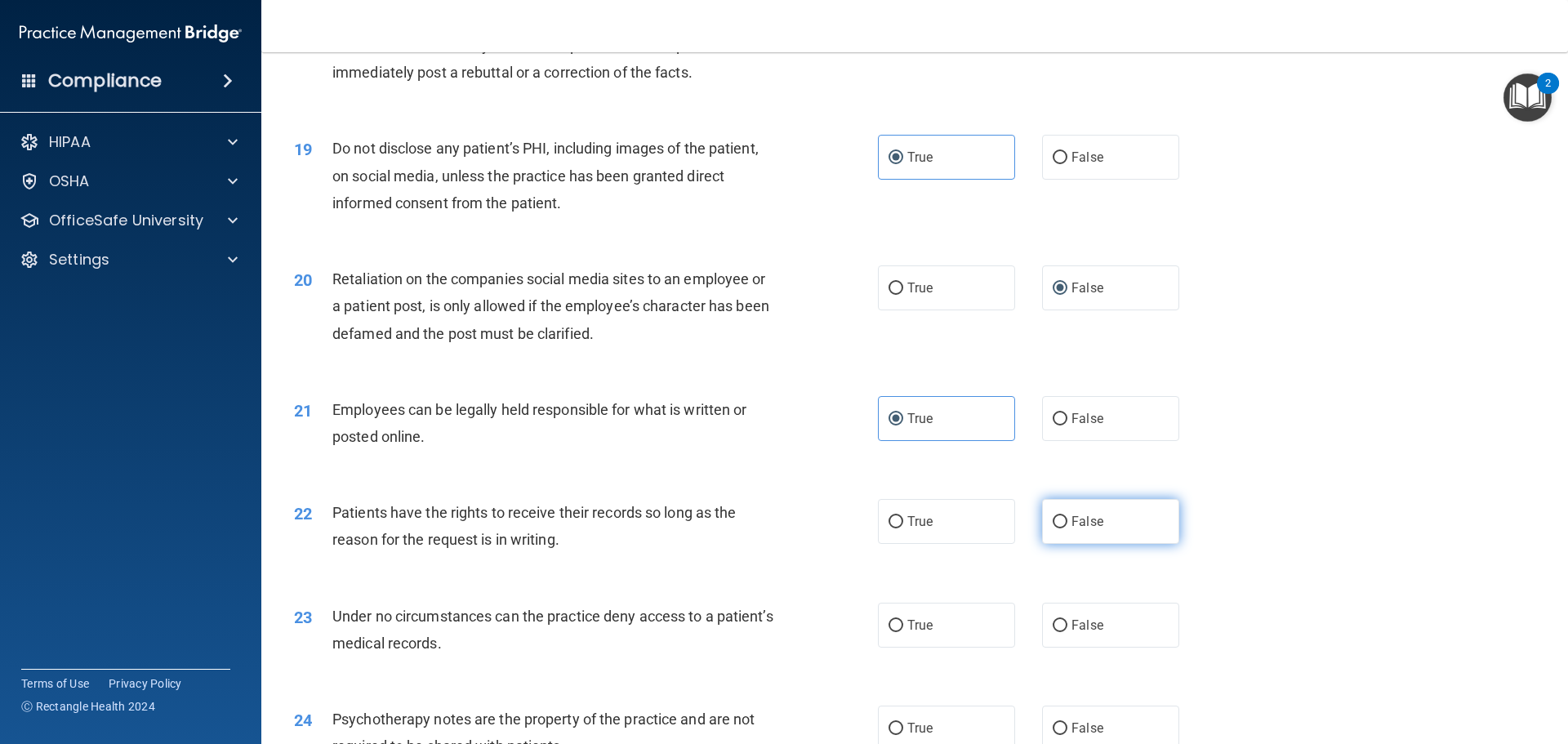
click at [1072, 529] on span "False" at bounding box center [1087, 521] width 32 height 16
click at [1065, 528] on input "False" at bounding box center [1060, 522] width 15 height 12
radio input "true"
drag, startPoint x: 1044, startPoint y: 632, endPoint x: 1065, endPoint y: 644, distance: 24.2
click at [1044, 633] on label "False" at bounding box center [1111, 625] width 137 height 45
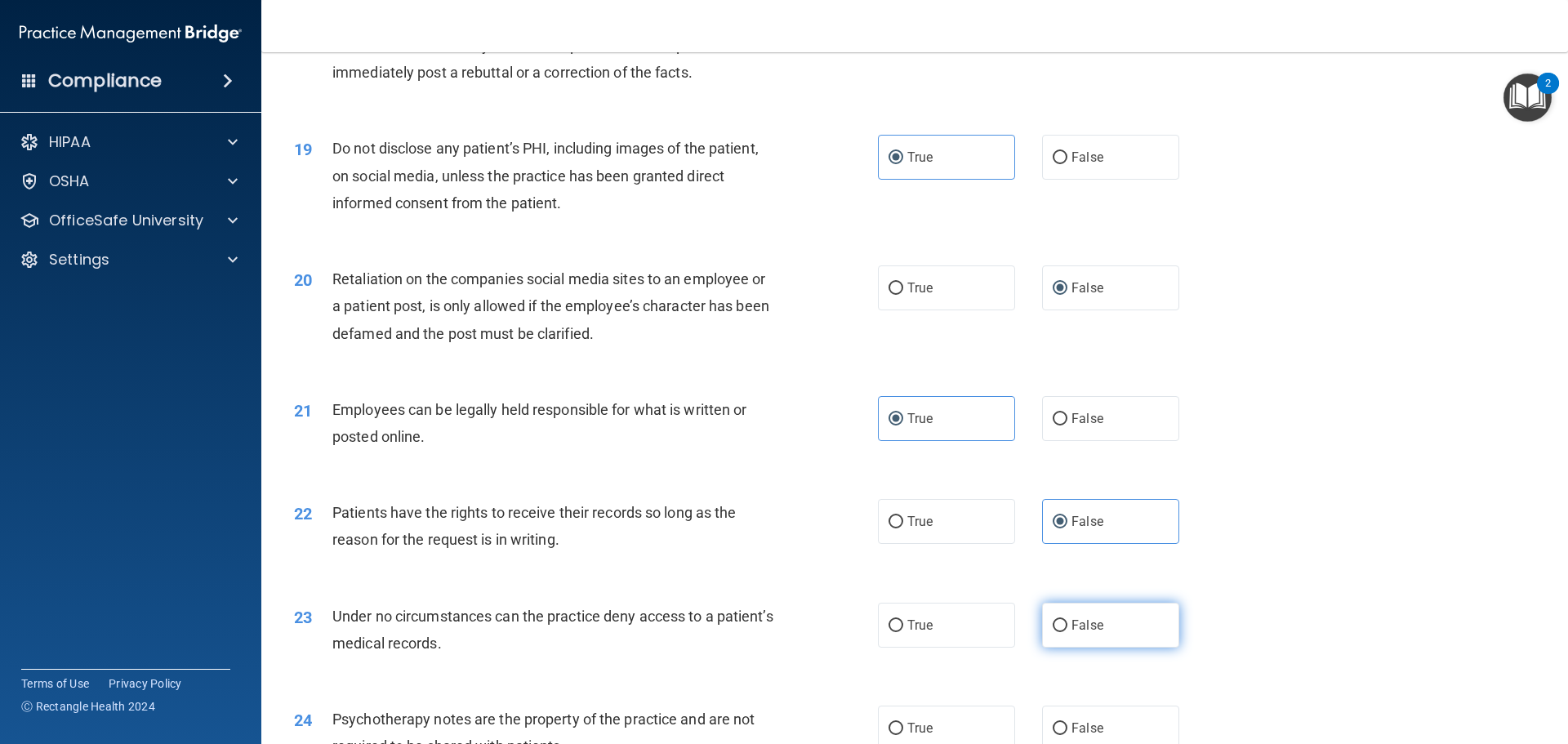
click at [1053, 632] on input "False" at bounding box center [1060, 625] width 15 height 12
radio input "true"
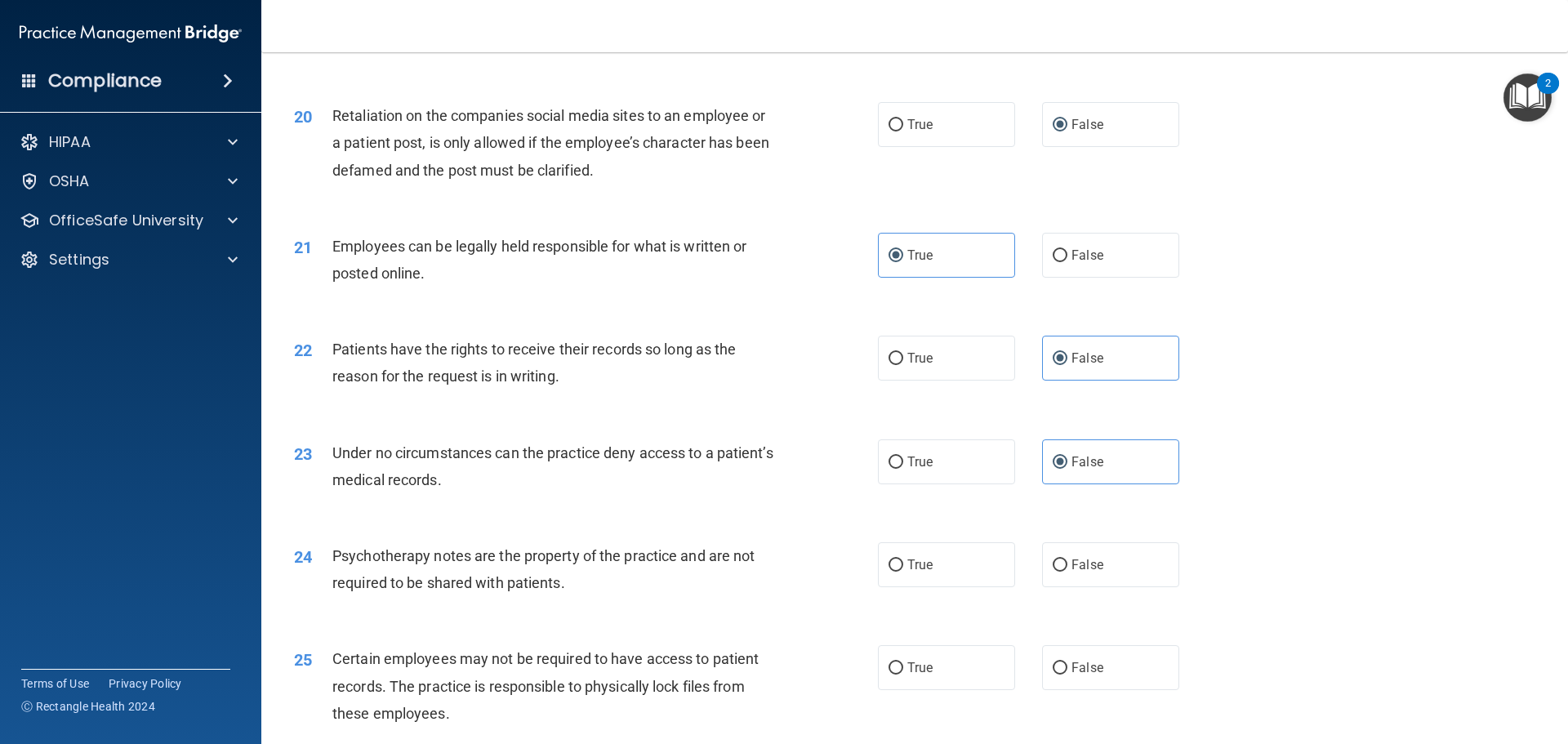
scroll to position [2612, 0]
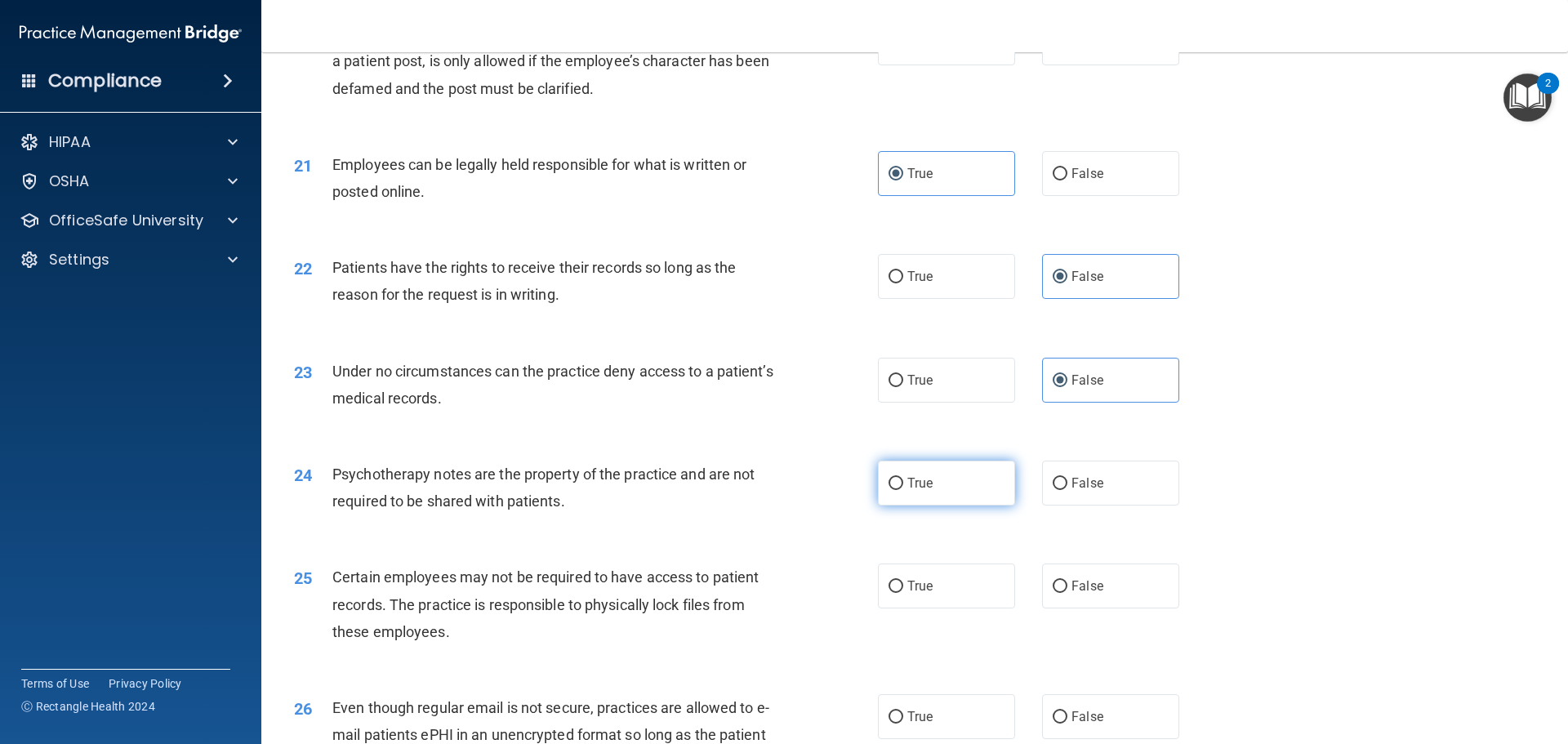
click at [961, 505] on label "True" at bounding box center [947, 482] width 137 height 45
click at [903, 490] on input "True" at bounding box center [896, 483] width 15 height 12
radio input "true"
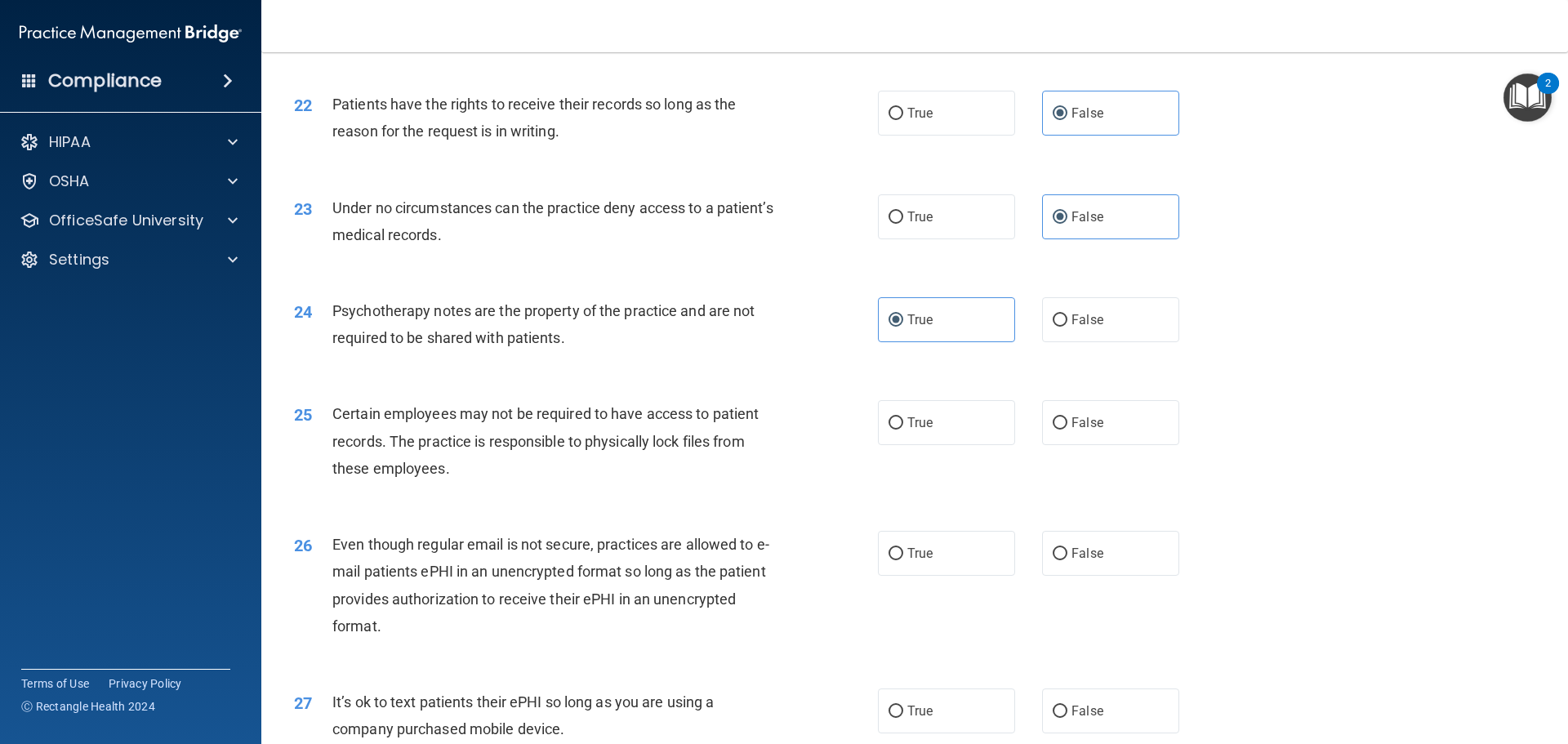
scroll to position [2857, 0]
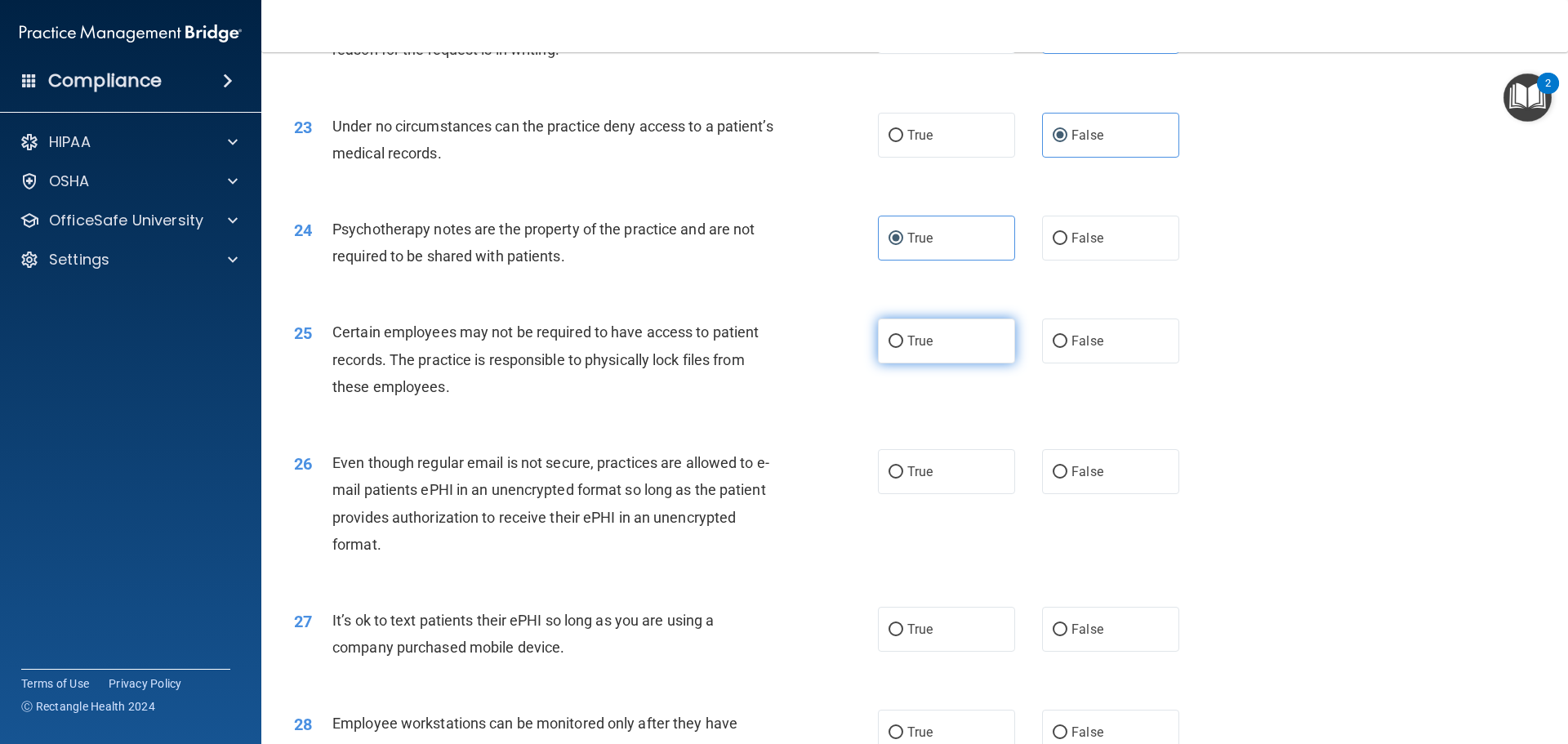
click at [919, 363] on label "True" at bounding box center [947, 340] width 137 height 45
click at [903, 347] on input "True" at bounding box center [896, 341] width 15 height 12
radio input "true"
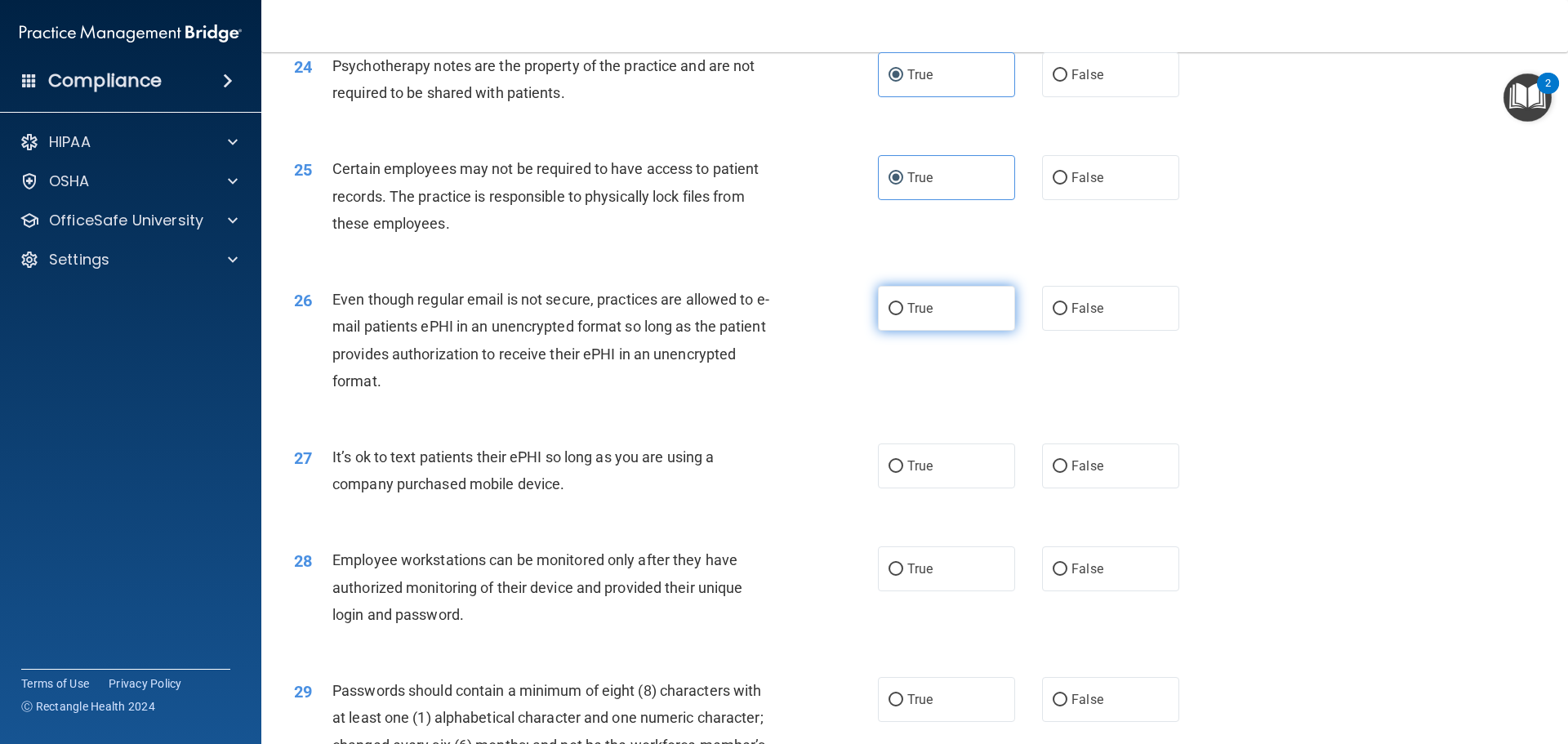
click at [948, 331] on label "True" at bounding box center [947, 307] width 137 height 45
click at [903, 315] on input "True" at bounding box center [896, 308] width 15 height 12
radio input "true"
click at [1072, 473] on span "False" at bounding box center [1087, 465] width 32 height 16
click at [1066, 472] on input "False" at bounding box center [1060, 466] width 15 height 12
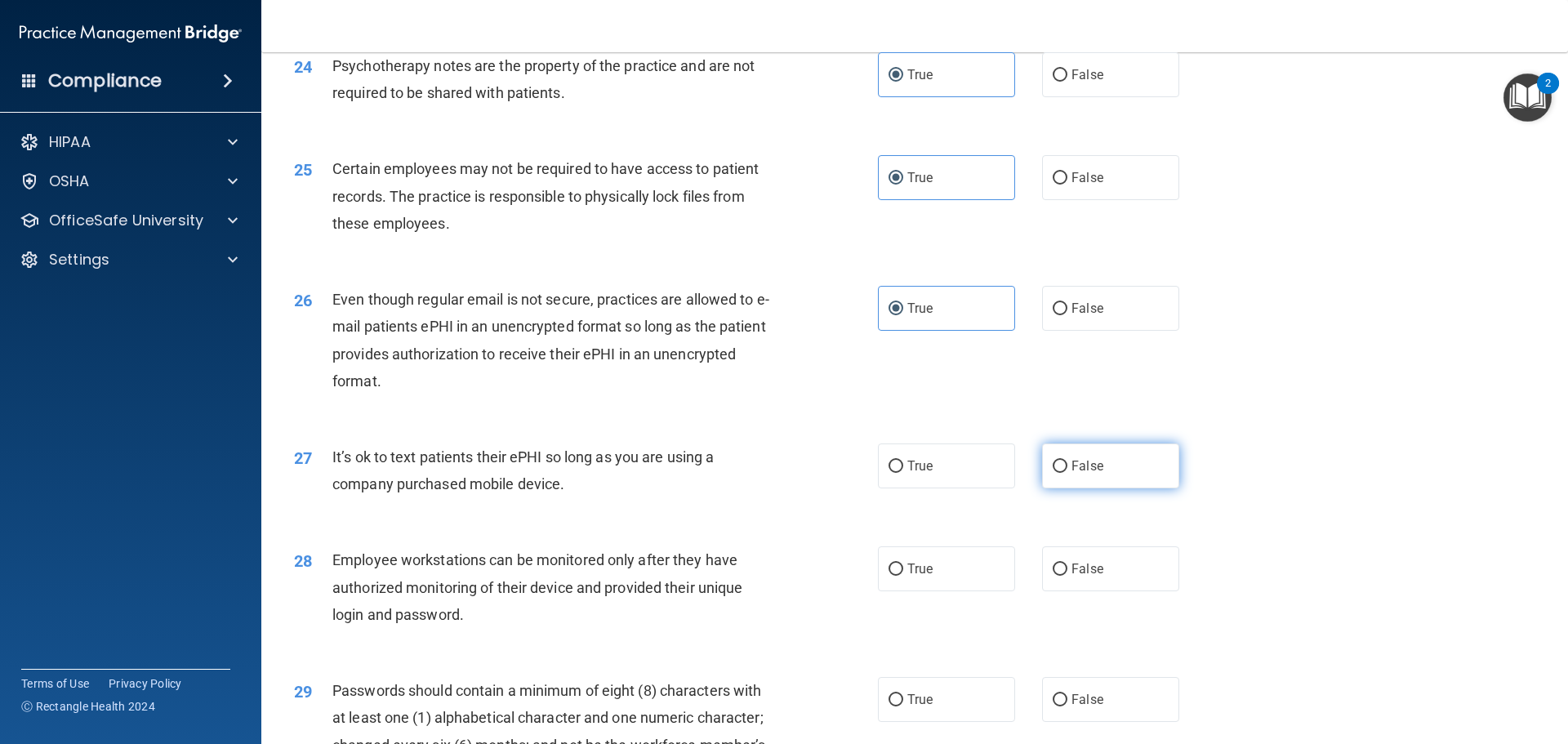
radio input "true"
click at [1072, 576] on span "False" at bounding box center [1087, 568] width 32 height 16
click at [1067, 575] on input "False" at bounding box center [1060, 569] width 15 height 12
radio input "true"
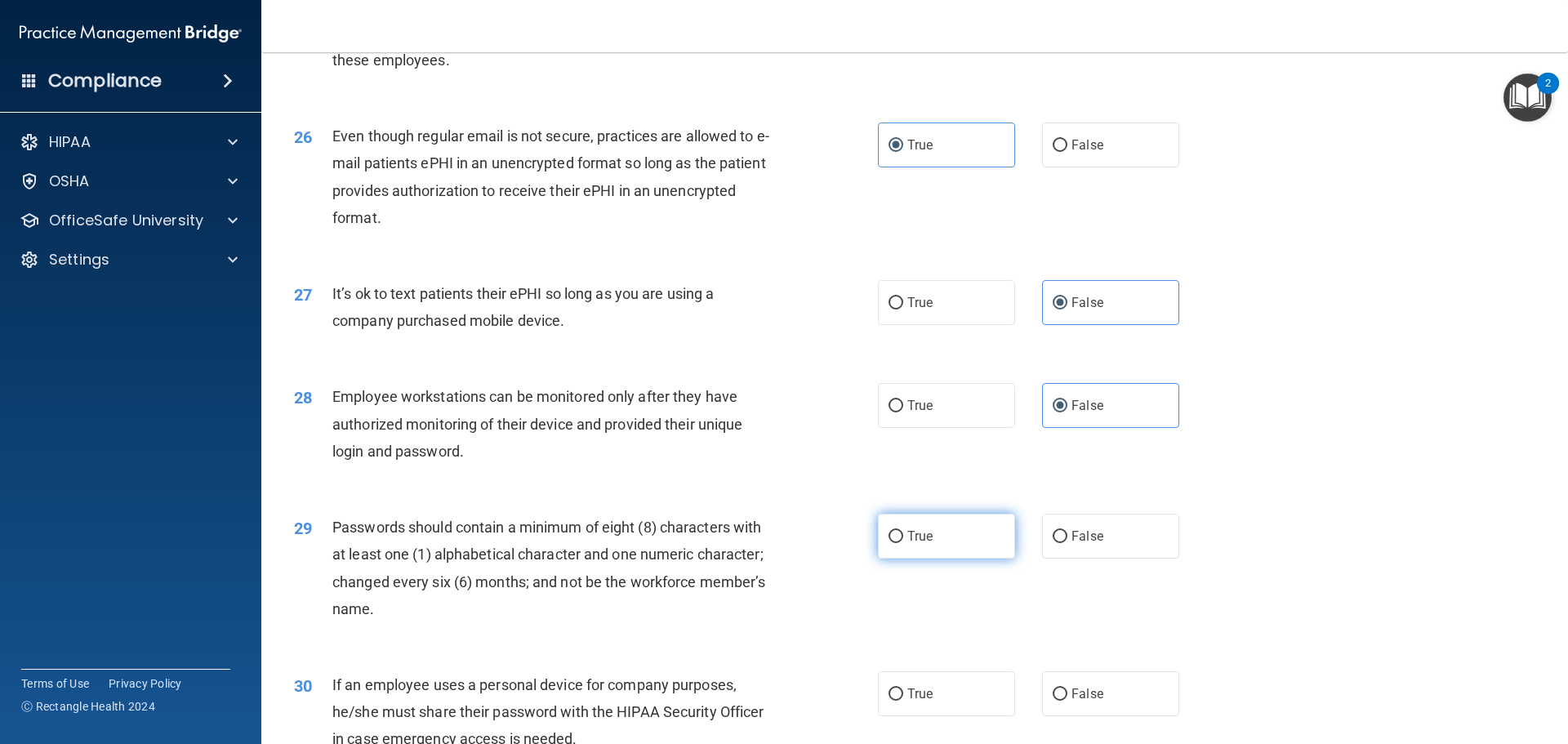
click at [927, 558] on label "True" at bounding box center [947, 535] width 137 height 45
click at [903, 542] on input "True" at bounding box center [896, 536] width 15 height 12
radio input "true"
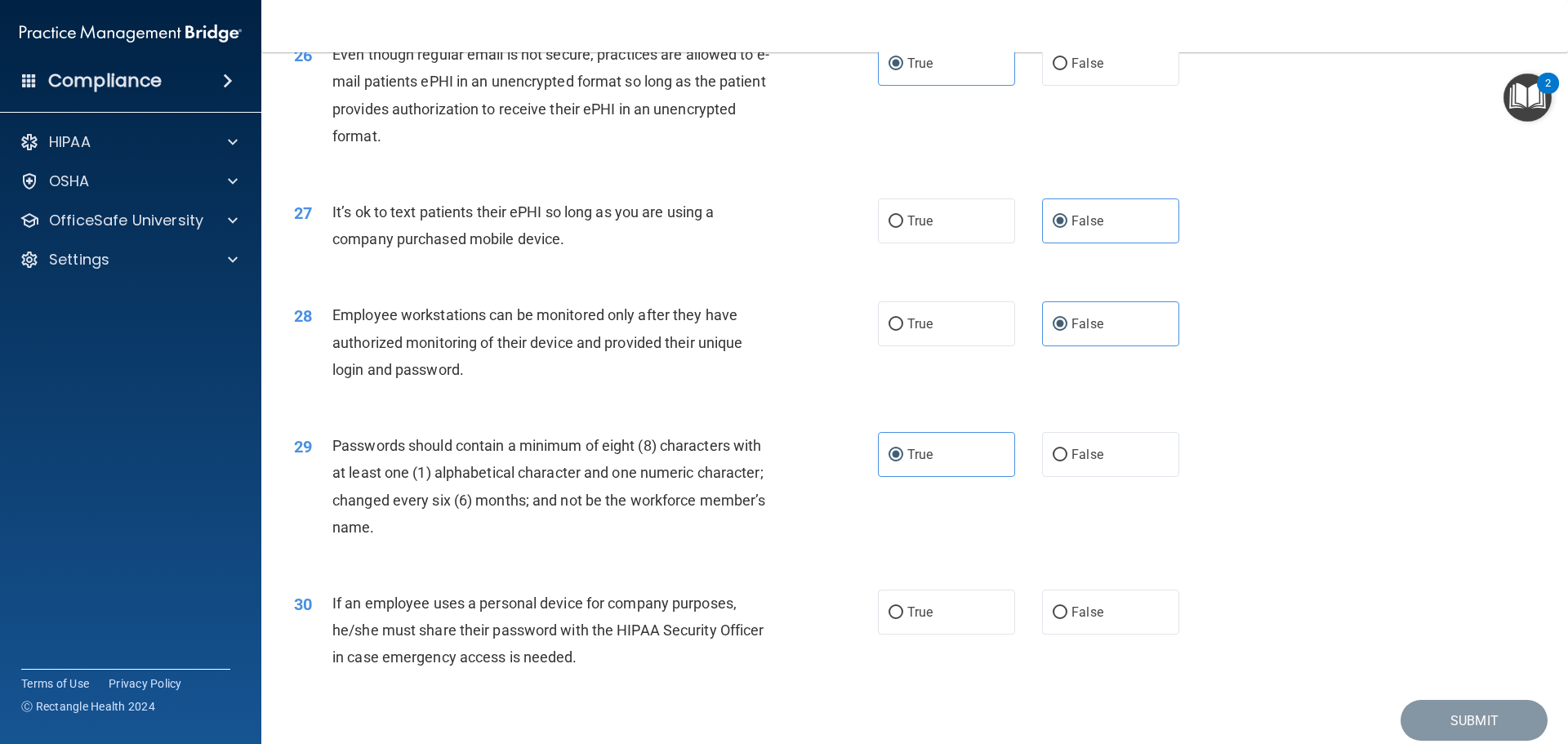
scroll to position [3347, 0]
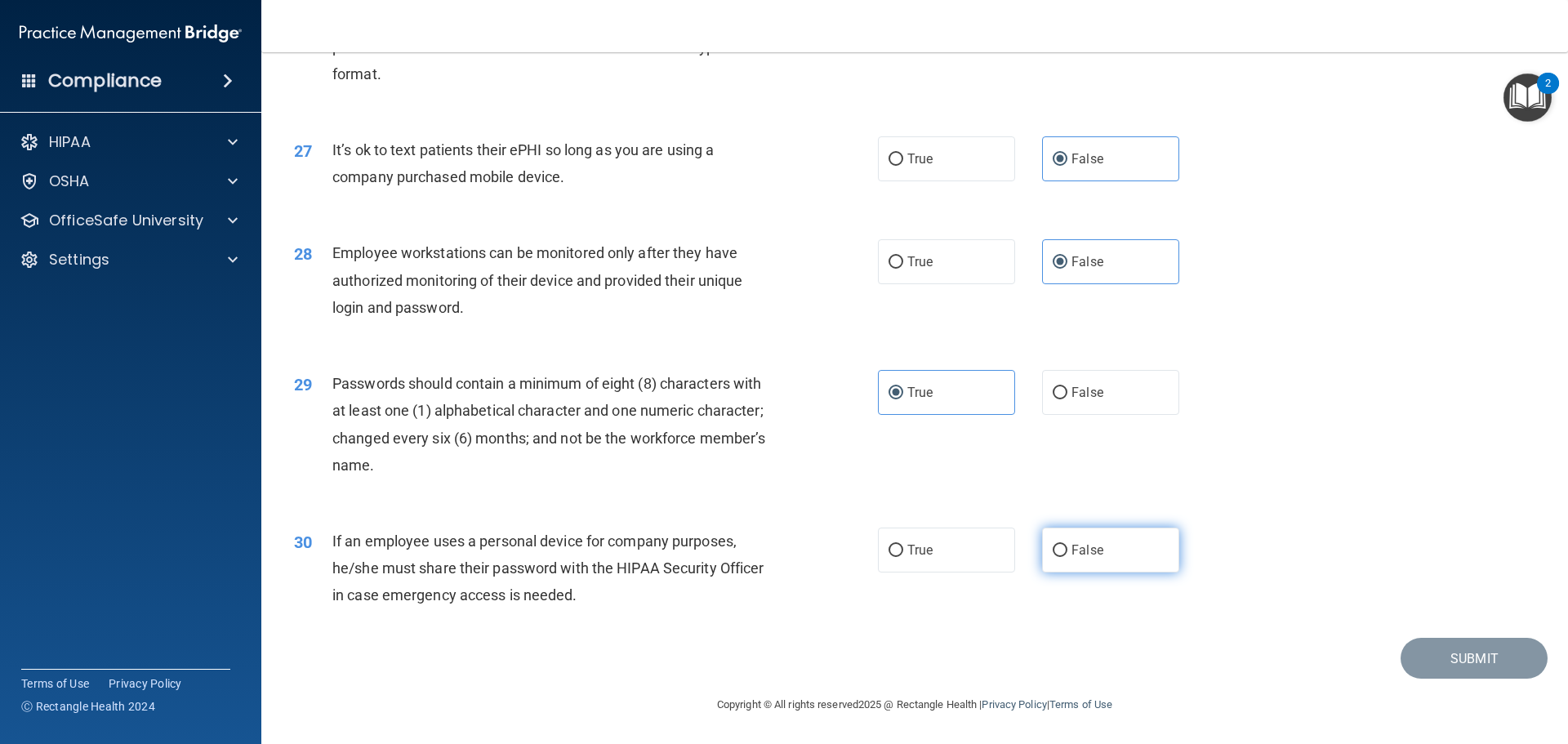
click at [1053, 554] on input "False" at bounding box center [1060, 550] width 15 height 12
radio input "true"
click at [1446, 665] on button "Submit" at bounding box center [1474, 658] width 147 height 42
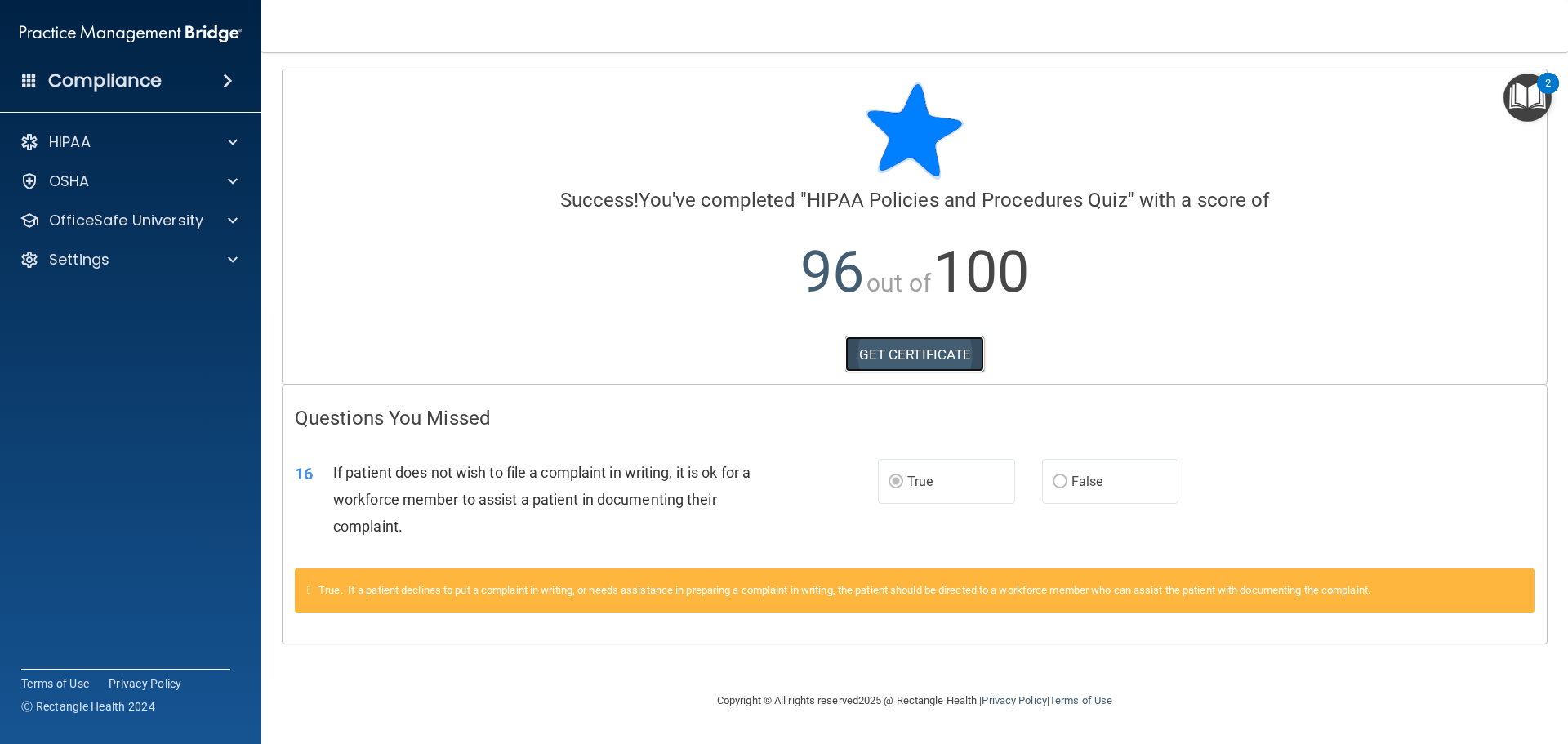
click at [919, 353] on link "GET CERTIFICATE" at bounding box center [915, 354] width 140 height 36
click at [1521, 88] on img "Open Resource Center, 2 new notifications" at bounding box center [1527, 98] width 48 height 48
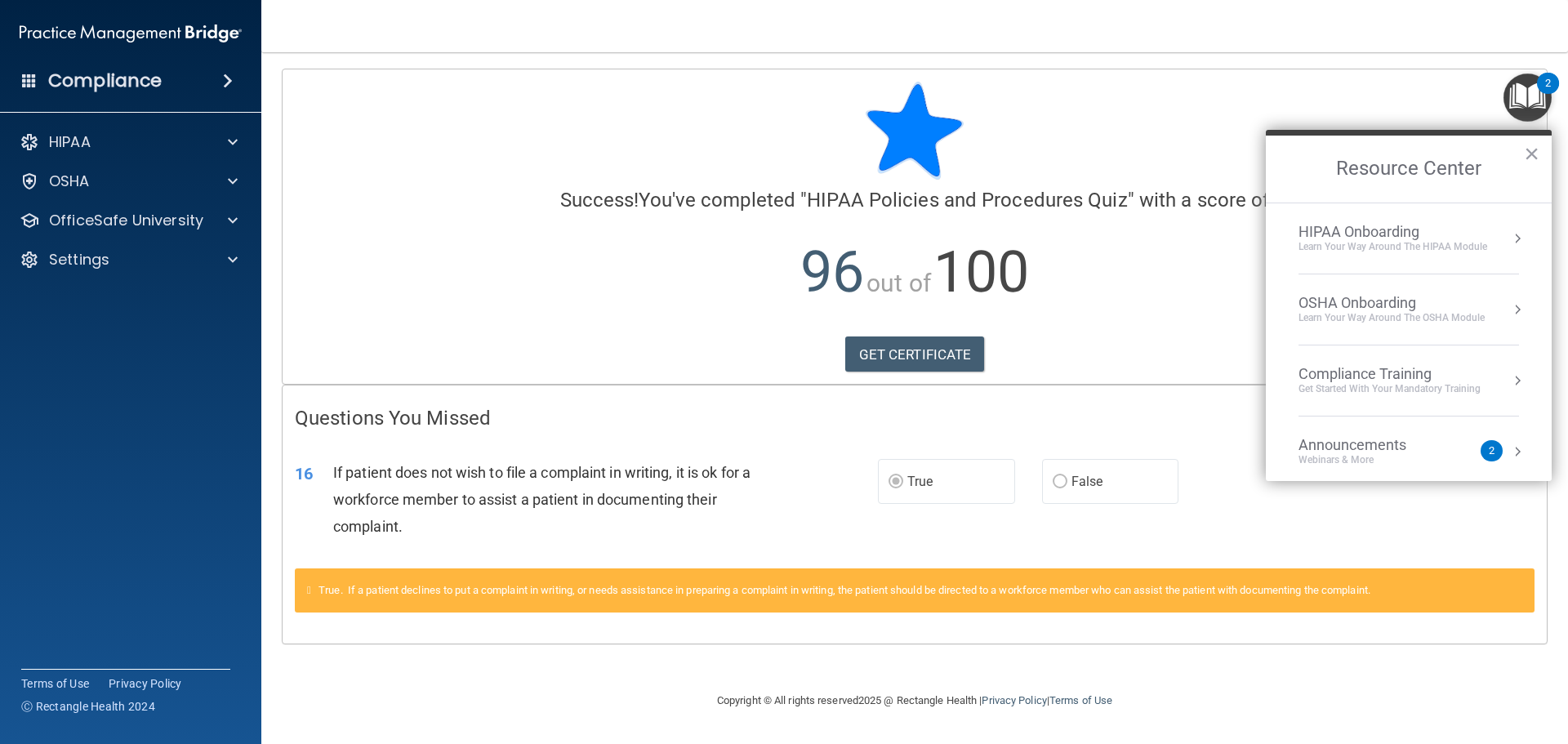
click at [1365, 300] on div "OSHA Onboarding" at bounding box center [1392, 303] width 186 height 18
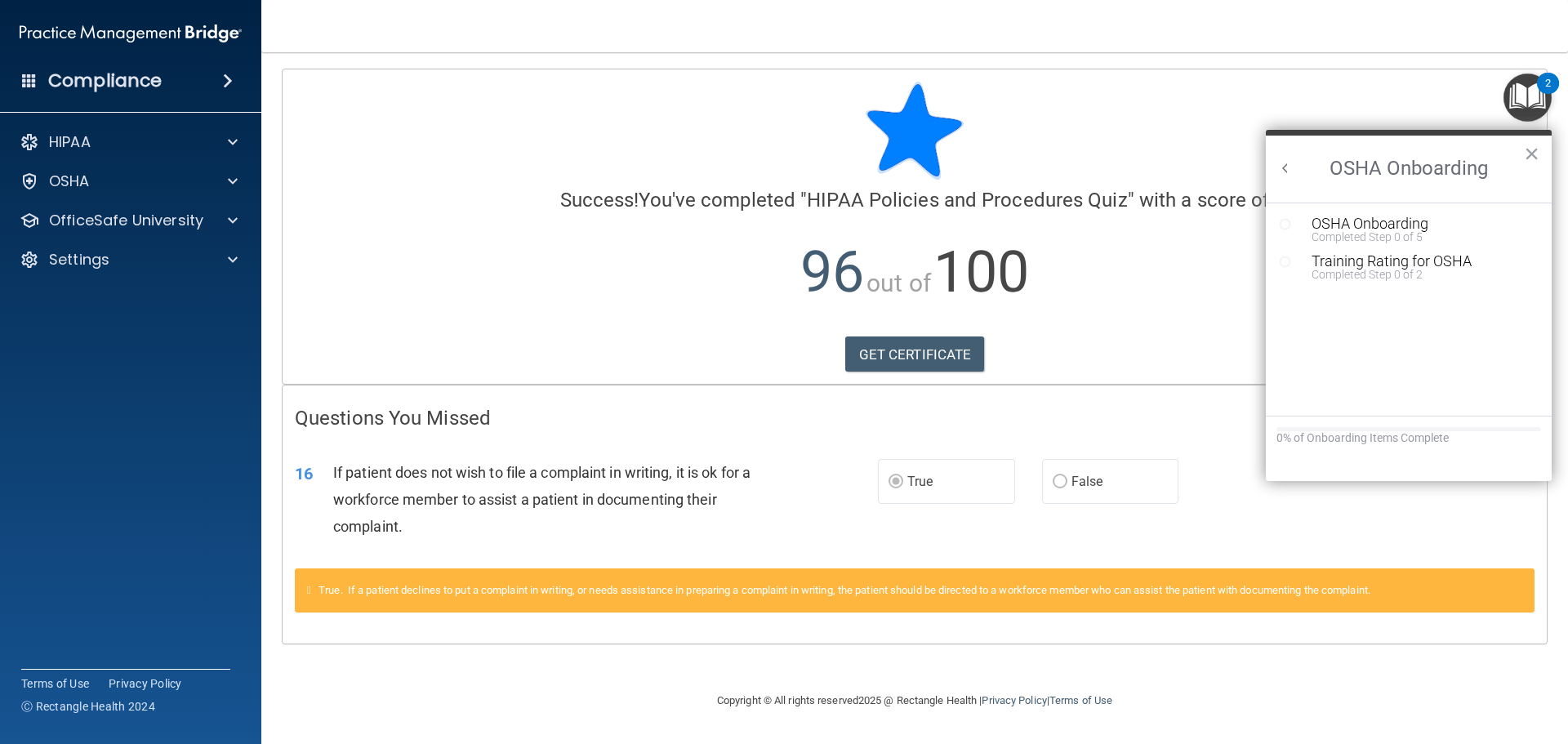
click at [1284, 222] on icon "Resource Center" at bounding box center [1284, 223] width 12 height 12
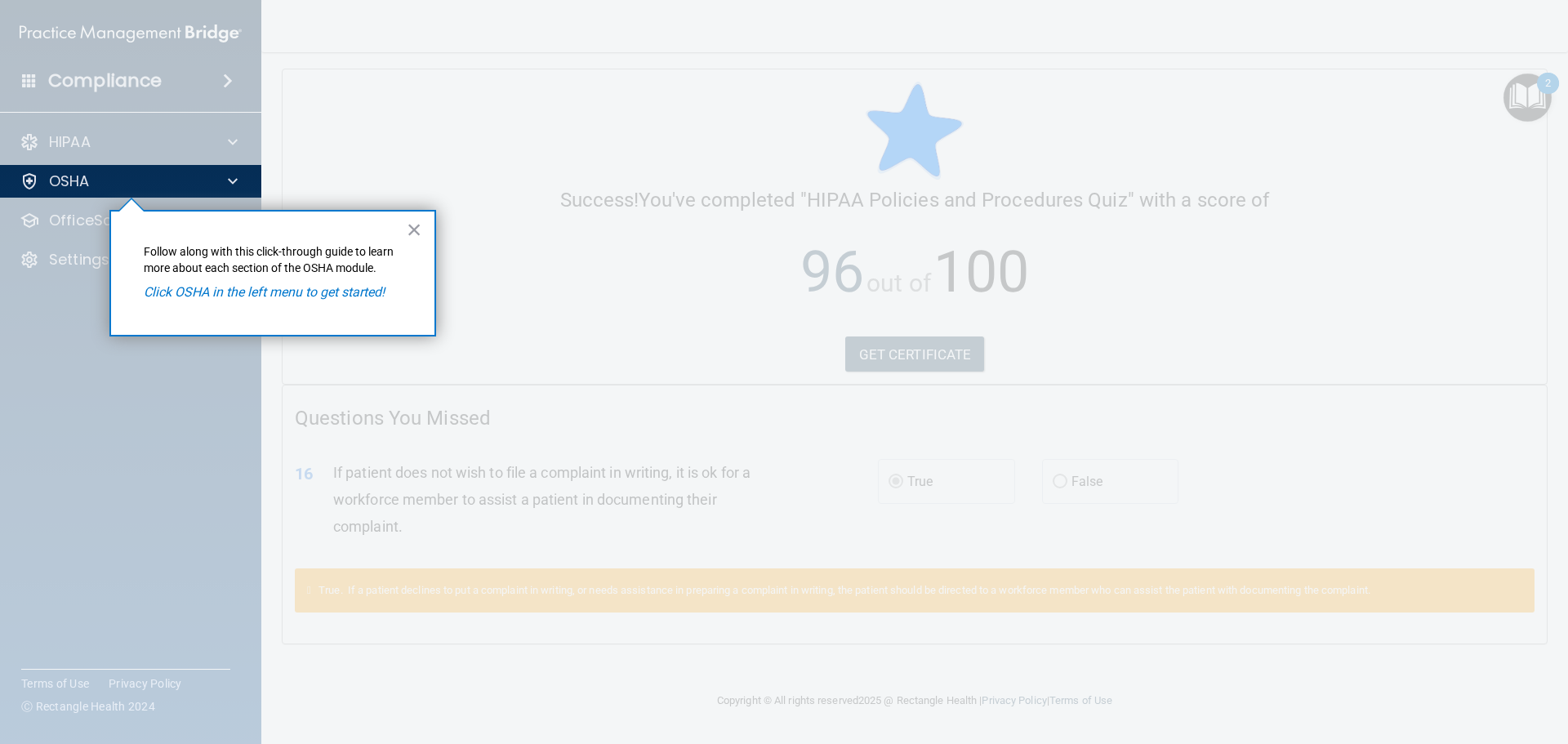
click at [296, 292] on em "Click OSHA in the left menu to get started!" at bounding box center [265, 292] width 241 height 16
click at [144, 182] on div "OSHA" at bounding box center [109, 181] width 202 height 19
click at [269, 288] on em "Click OSHA in the left menu to get started!" at bounding box center [265, 292] width 241 height 16
click at [418, 227] on button "×" at bounding box center [414, 229] width 16 height 26
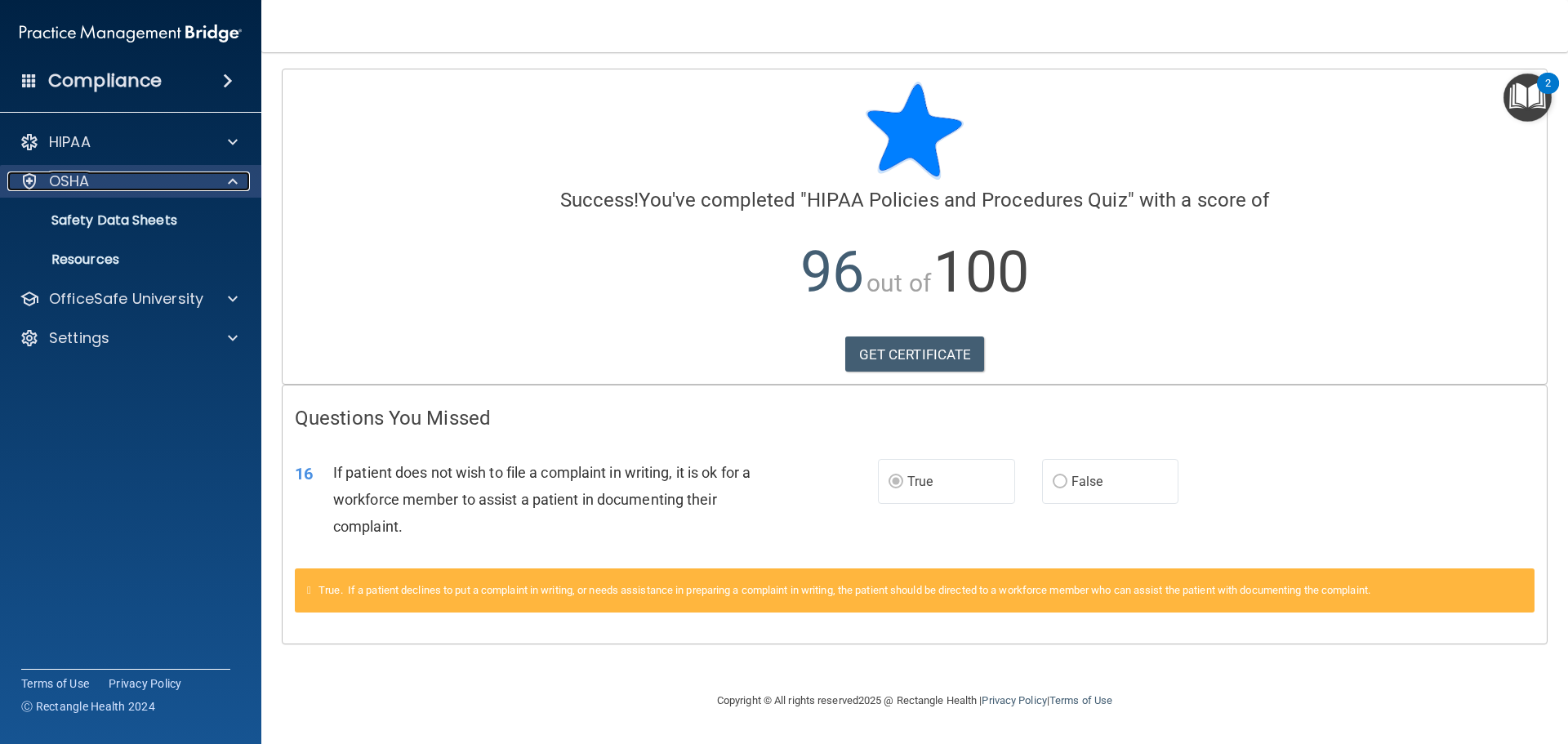
click at [143, 185] on div "OSHA" at bounding box center [109, 181] width 202 height 19
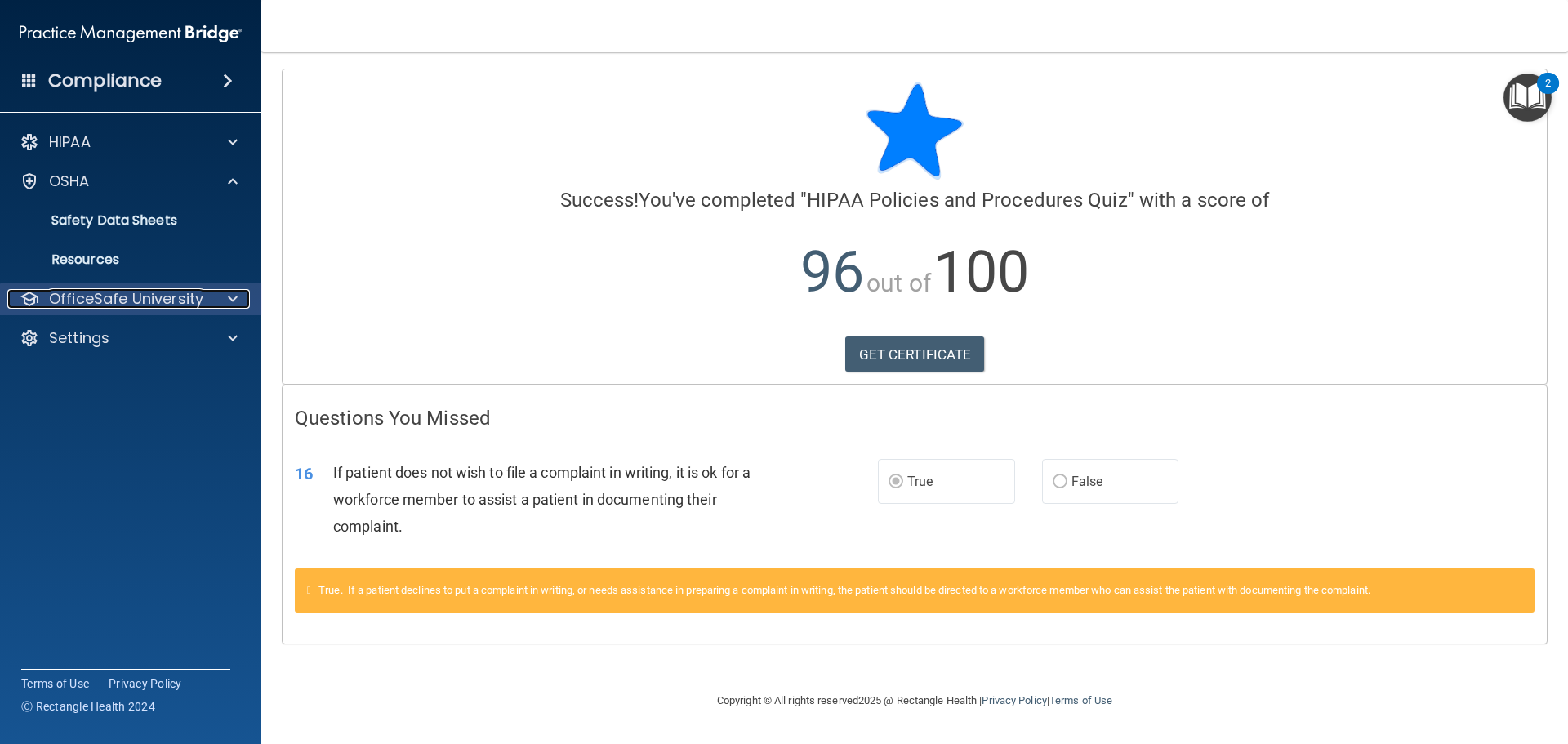
click at [153, 298] on p "OfficeSafe University" at bounding box center [126, 298] width 154 height 19
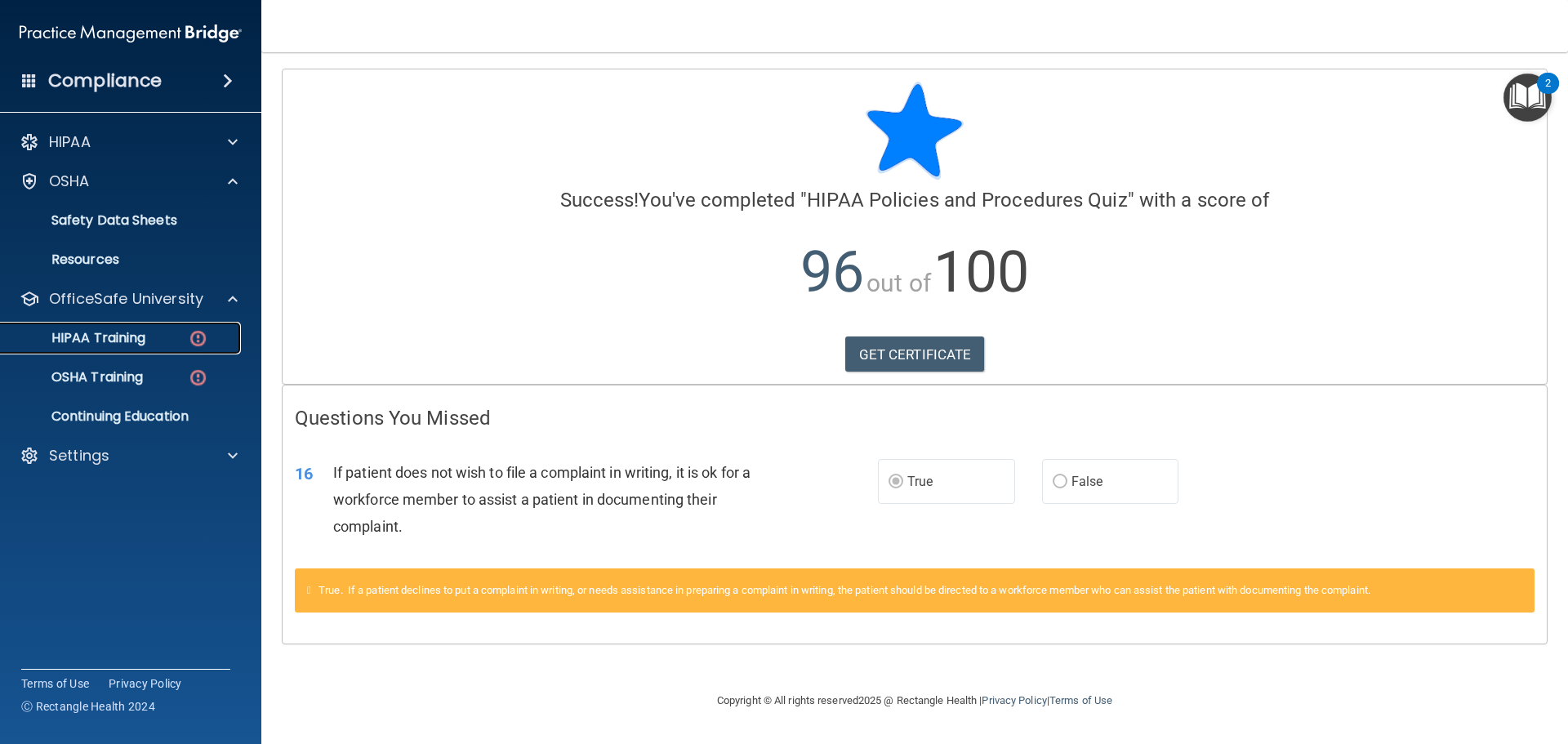
click at [160, 339] on div "HIPAA Training" at bounding box center [122, 338] width 223 height 16
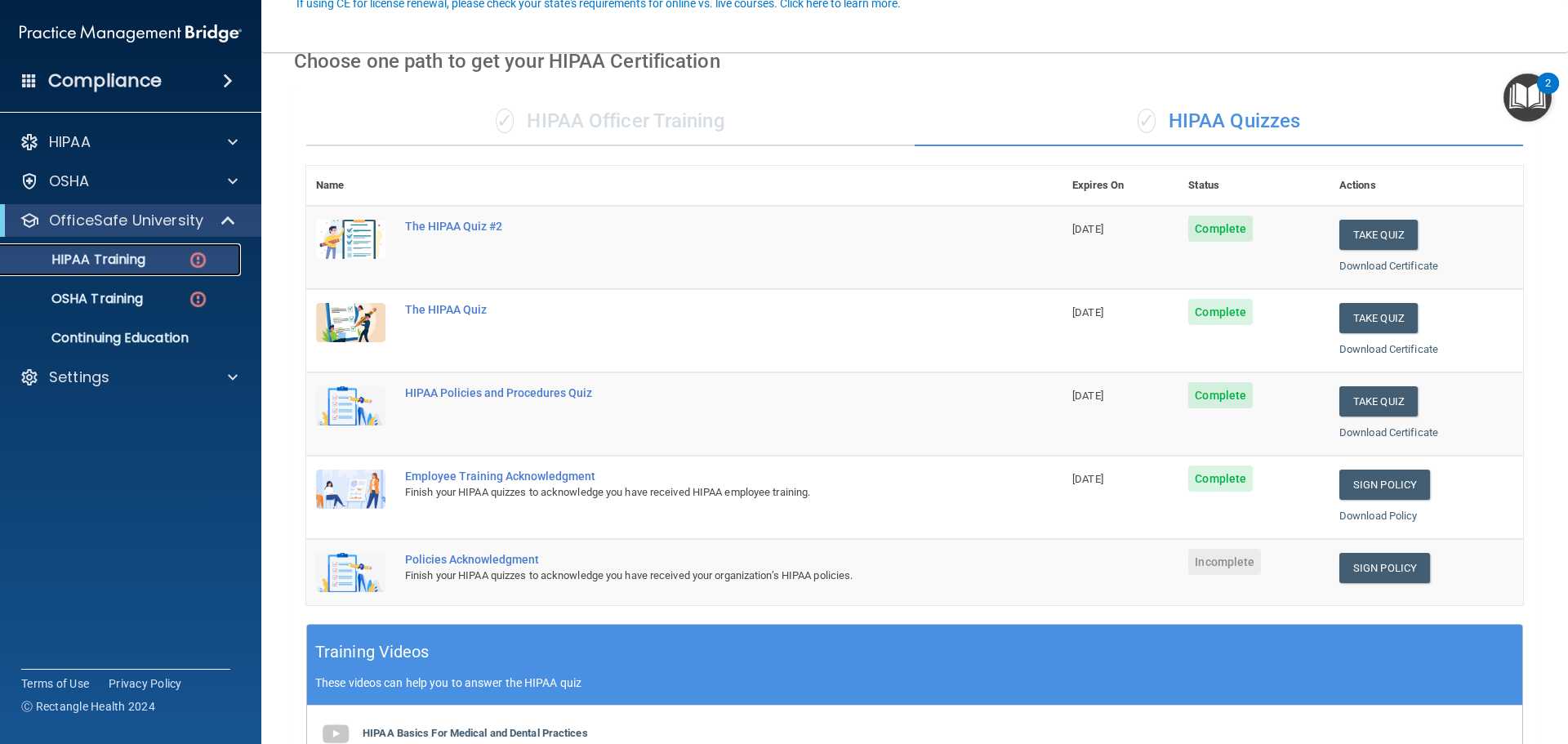
scroll to position [163, 0]
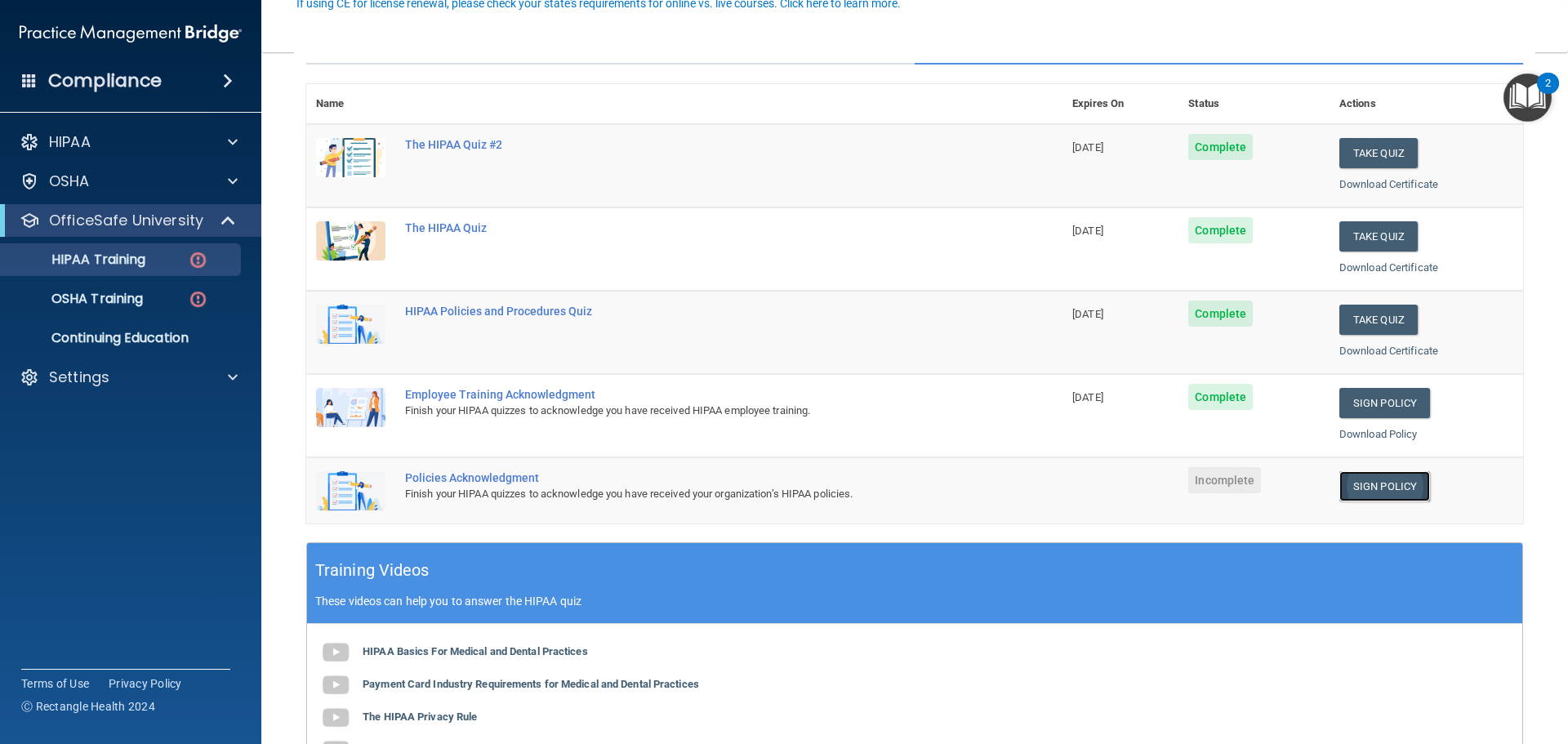
click at [1371, 486] on link "Sign Policy" at bounding box center [1384, 486] width 90 height 30
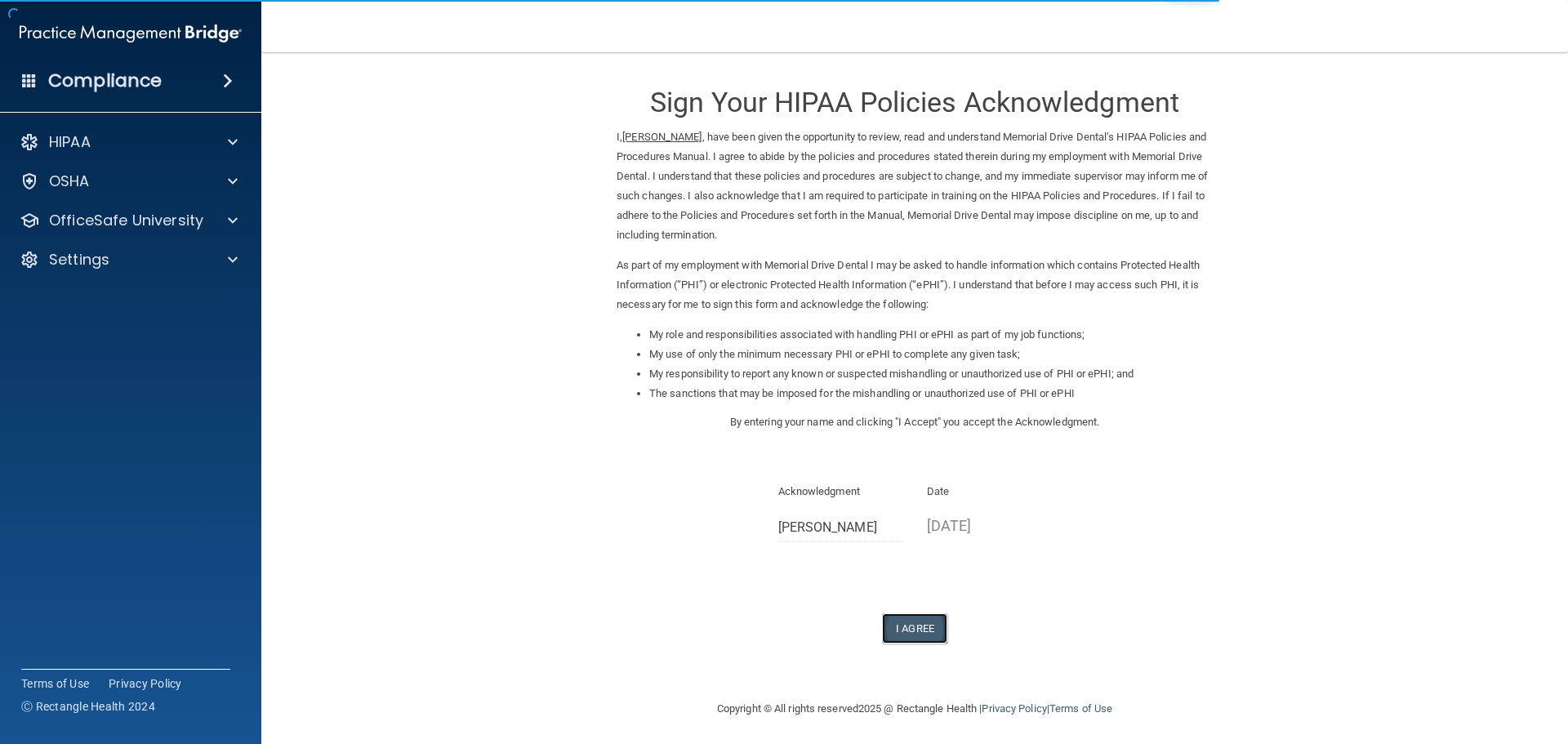
click at [905, 625] on button "I Agree" at bounding box center [915, 627] width 66 height 30
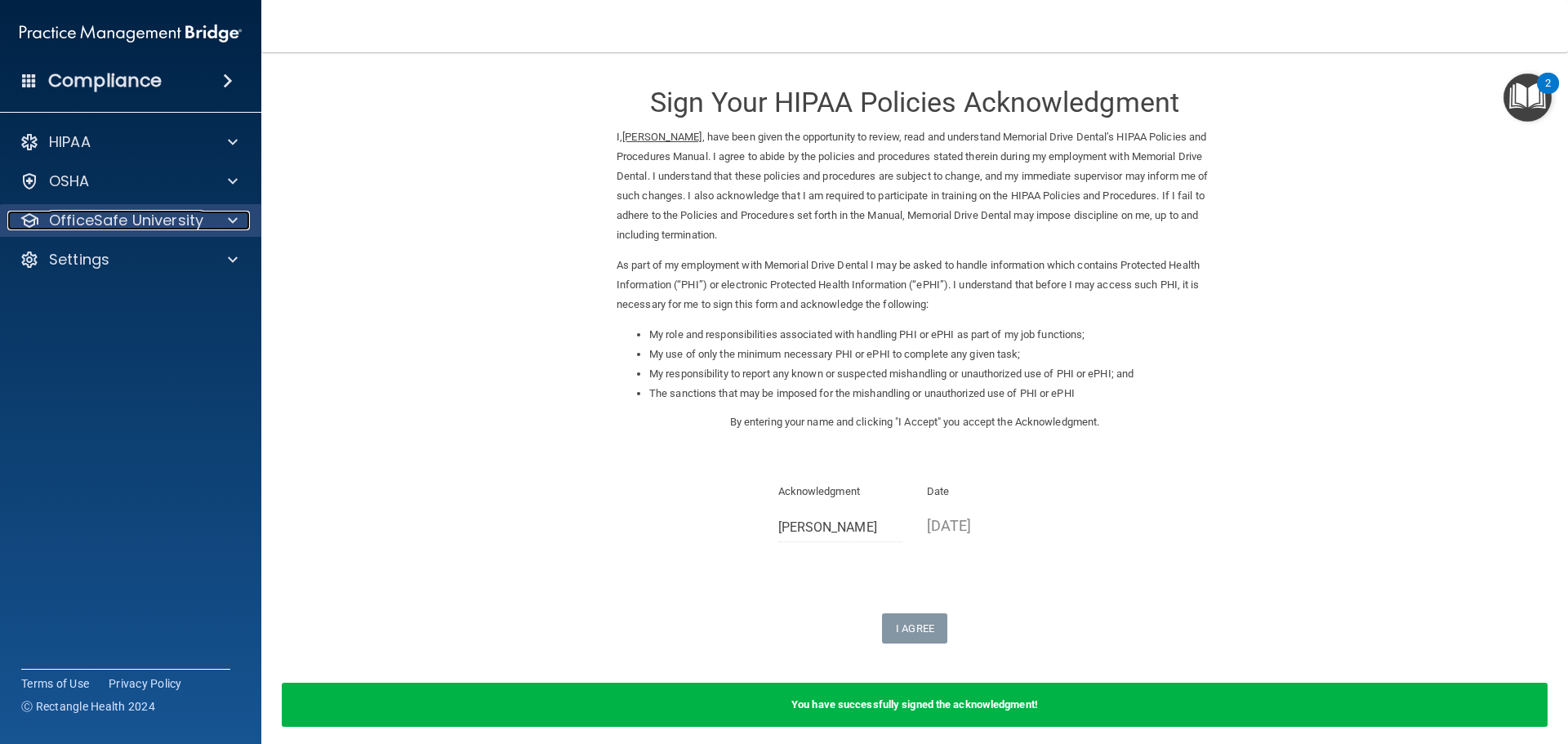
click at [140, 214] on p "OfficeSafe University" at bounding box center [126, 220] width 154 height 19
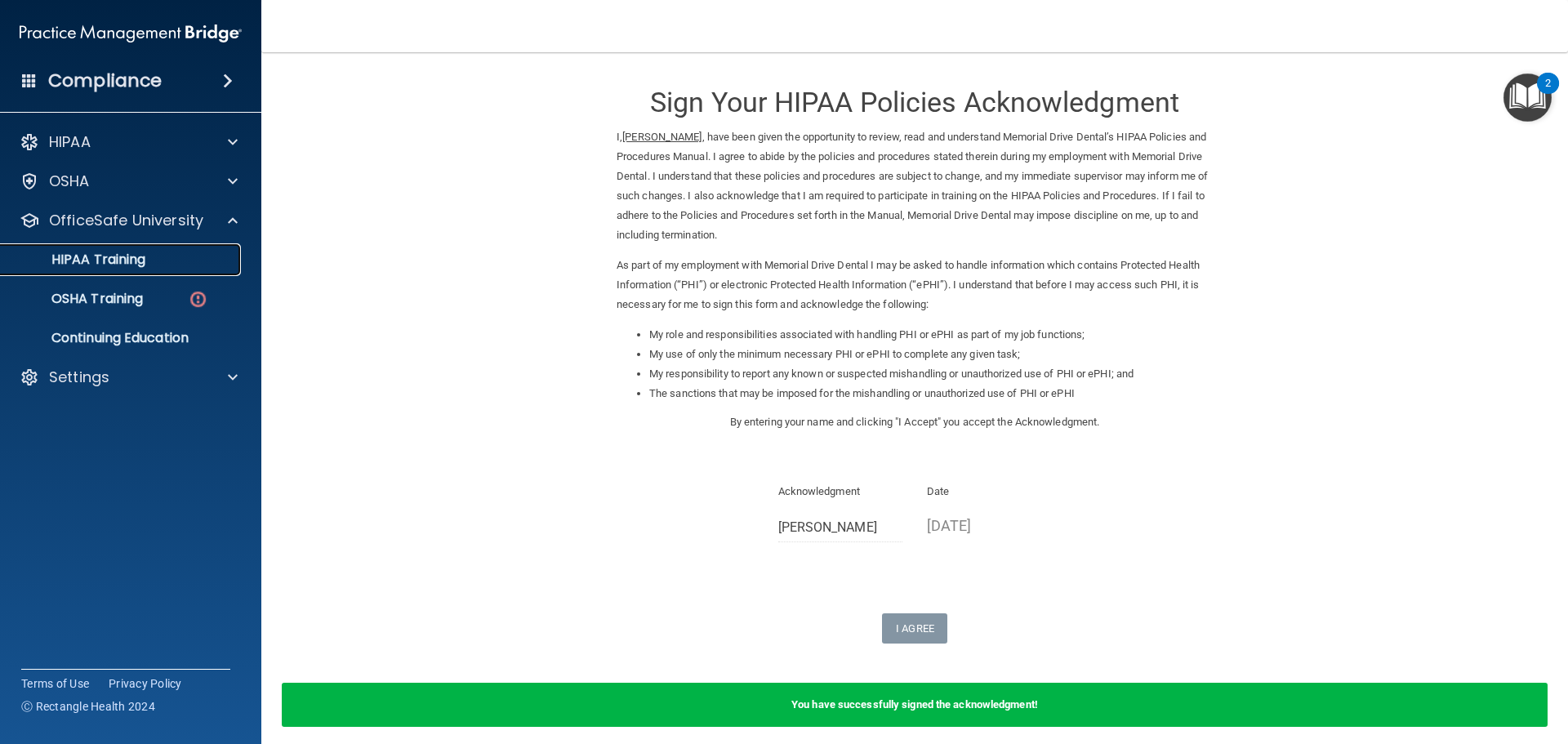
click at [132, 253] on p "HIPAA Training" at bounding box center [78, 260] width 135 height 16
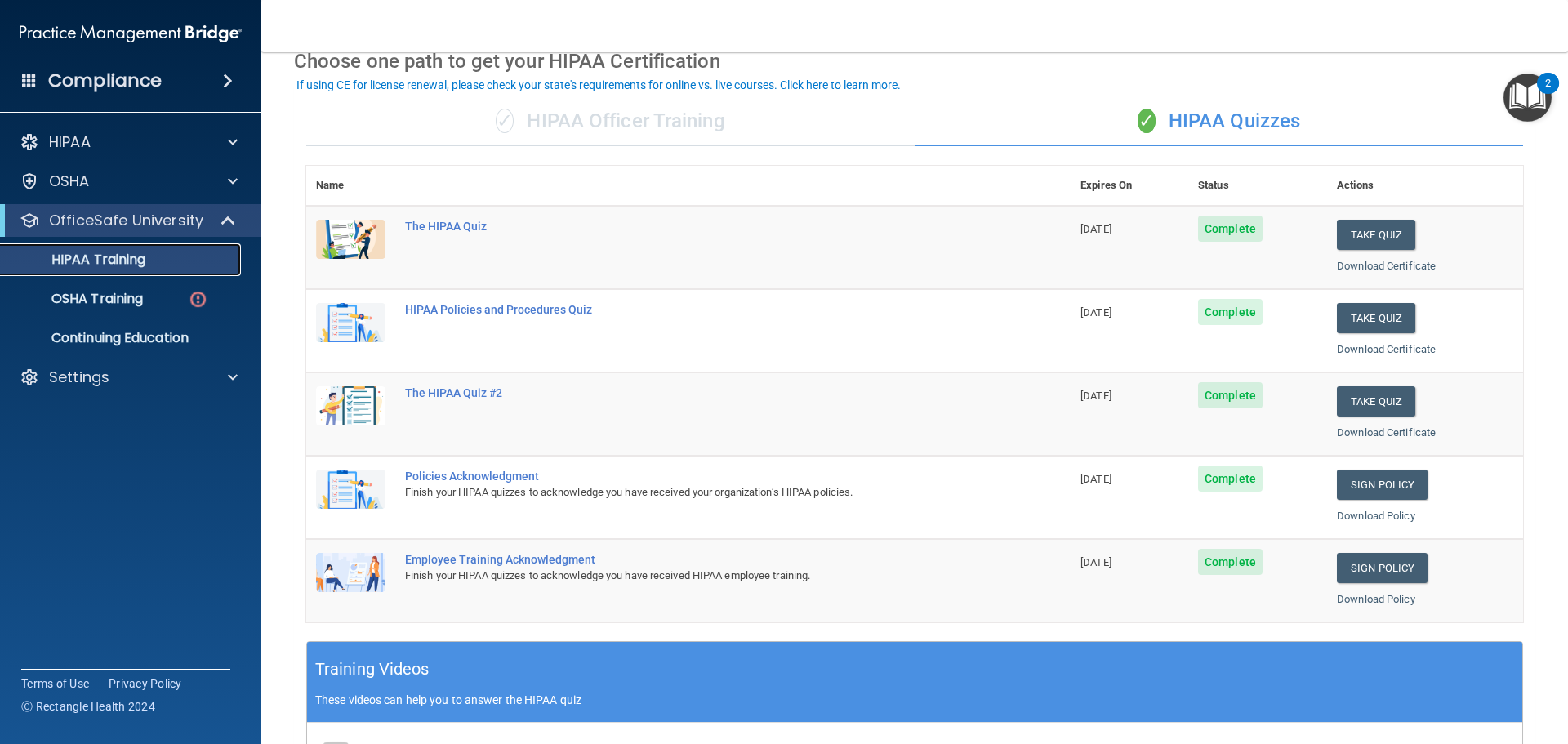
scroll to position [163, 0]
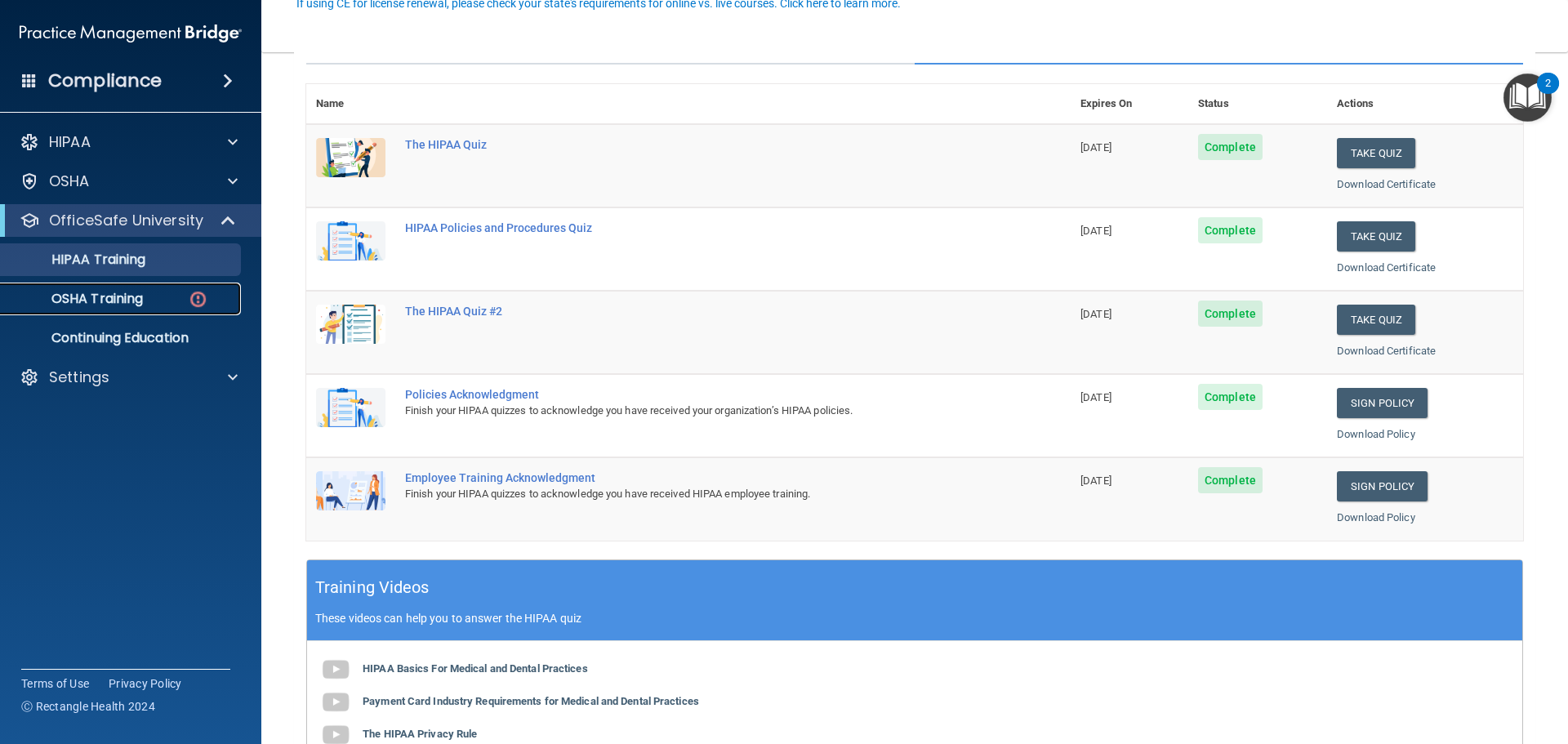
click at [147, 295] on div "OSHA Training" at bounding box center [122, 299] width 223 height 16
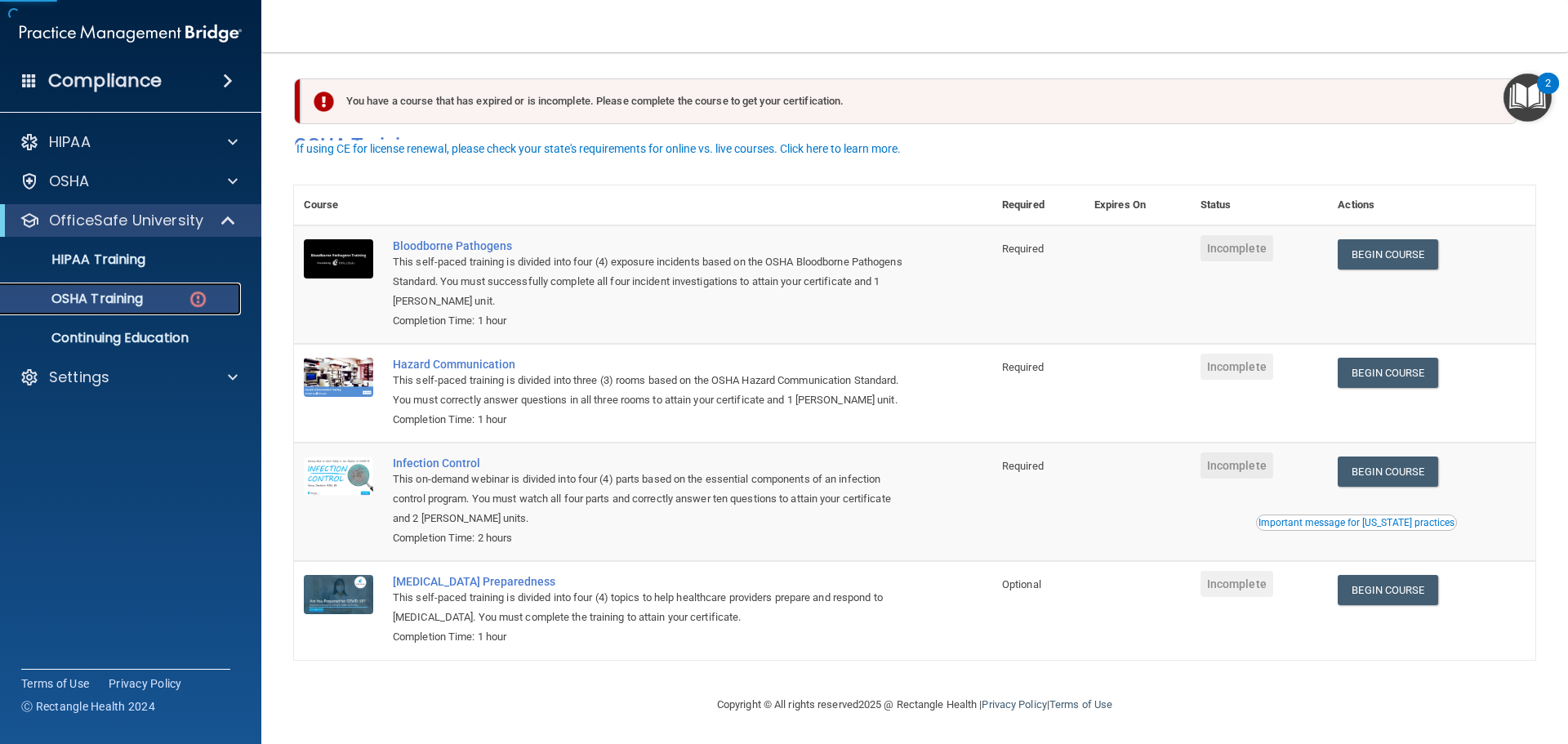
scroll to position [27, 0]
click at [464, 78] on div "You have a course that has expired or is incomplete. Please complete the course…" at bounding box center [909, 101] width 1217 height 46
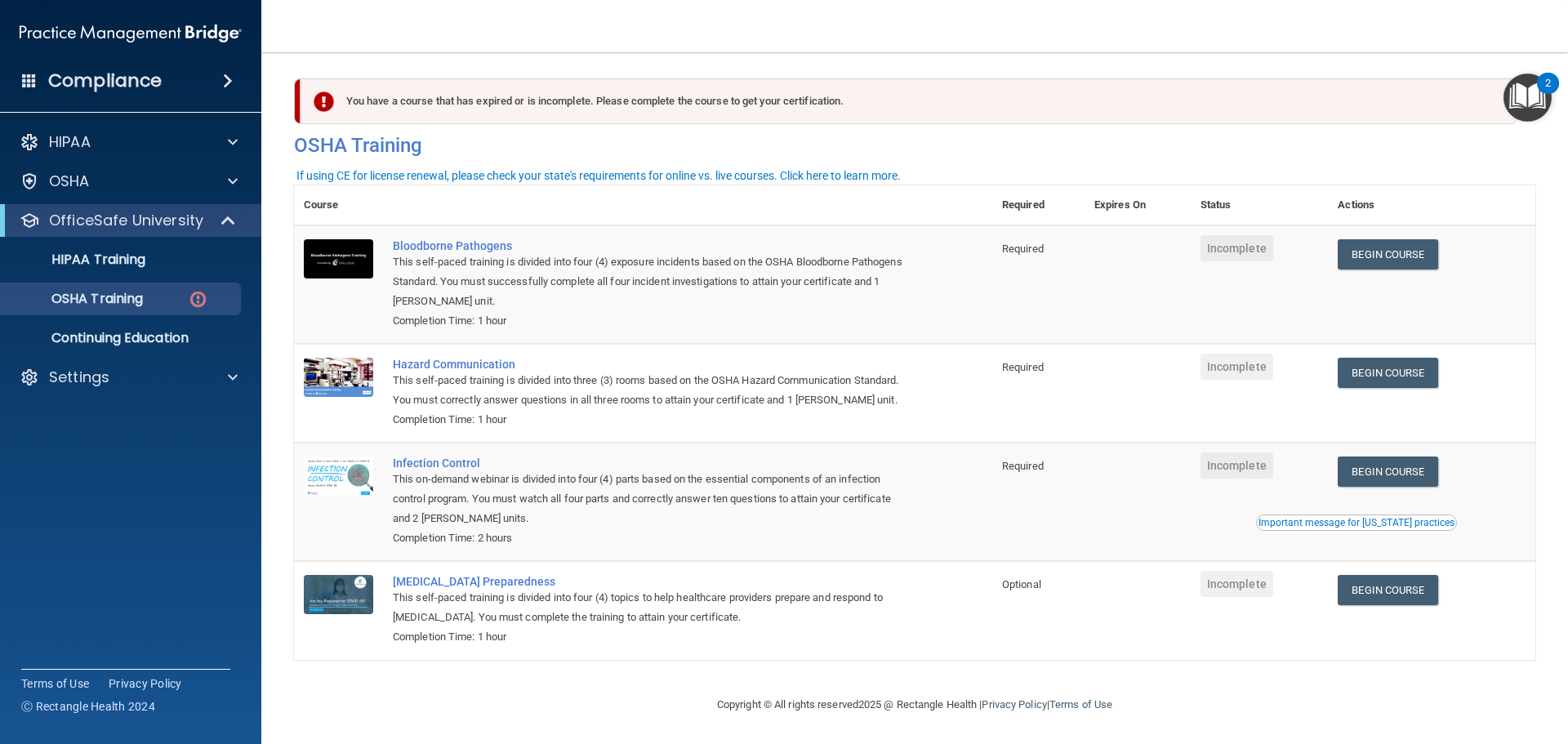
scroll to position [0, 0]
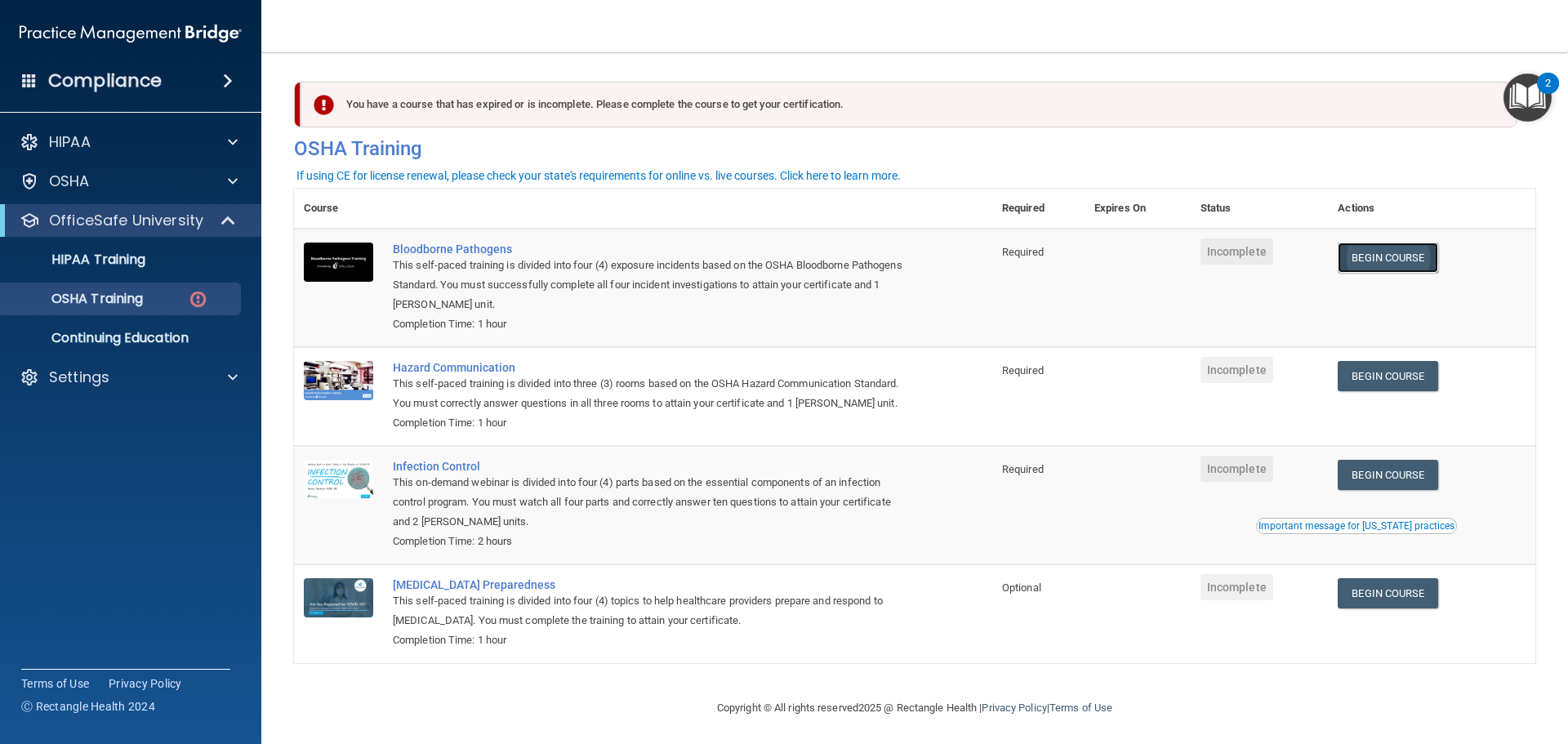
click at [1366, 260] on link "Begin Course" at bounding box center [1387, 257] width 99 height 30
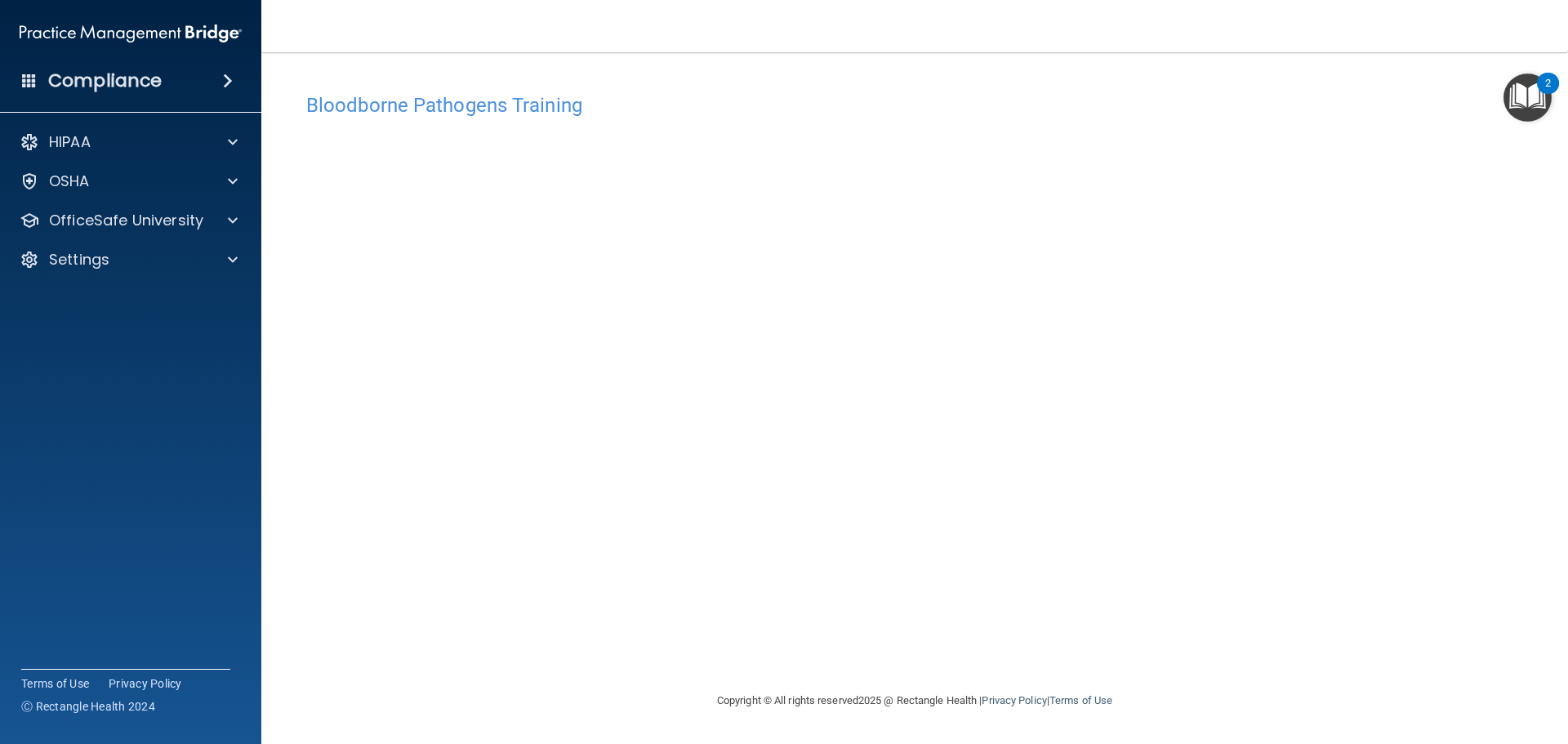
click at [1441, 664] on div "Bloodborne Pathogens Training This course doesn’t expire until . Are you sure y…" at bounding box center [914, 388] width 1241 height 605
drag, startPoint x: 1441, startPoint y: 664, endPoint x: 1215, endPoint y: 702, distance: 229.2
click at [1215, 702] on footer "Copyright © All rights reserved 2025 @ Rectangle Health | Privacy Policy | Term…" at bounding box center [914, 701] width 1241 height 53
click at [1181, 633] on div "Bloodborne Pathogens Training This course doesn’t expire until . Are you sure y…" at bounding box center [914, 388] width 1241 height 605
click at [168, 219] on p "OfficeSafe University" at bounding box center [126, 220] width 154 height 19
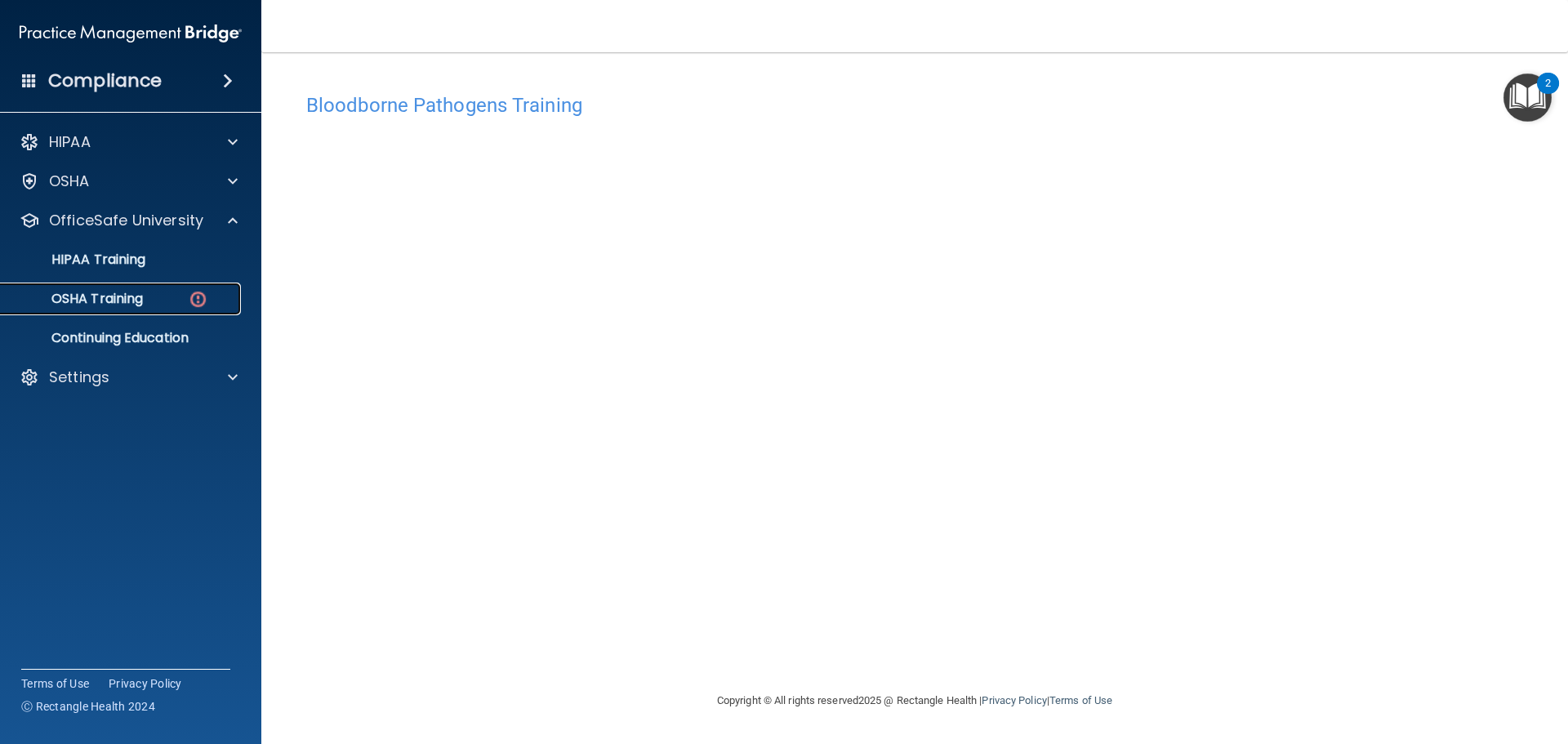
click at [171, 303] on div "OSHA Training" at bounding box center [122, 299] width 223 height 16
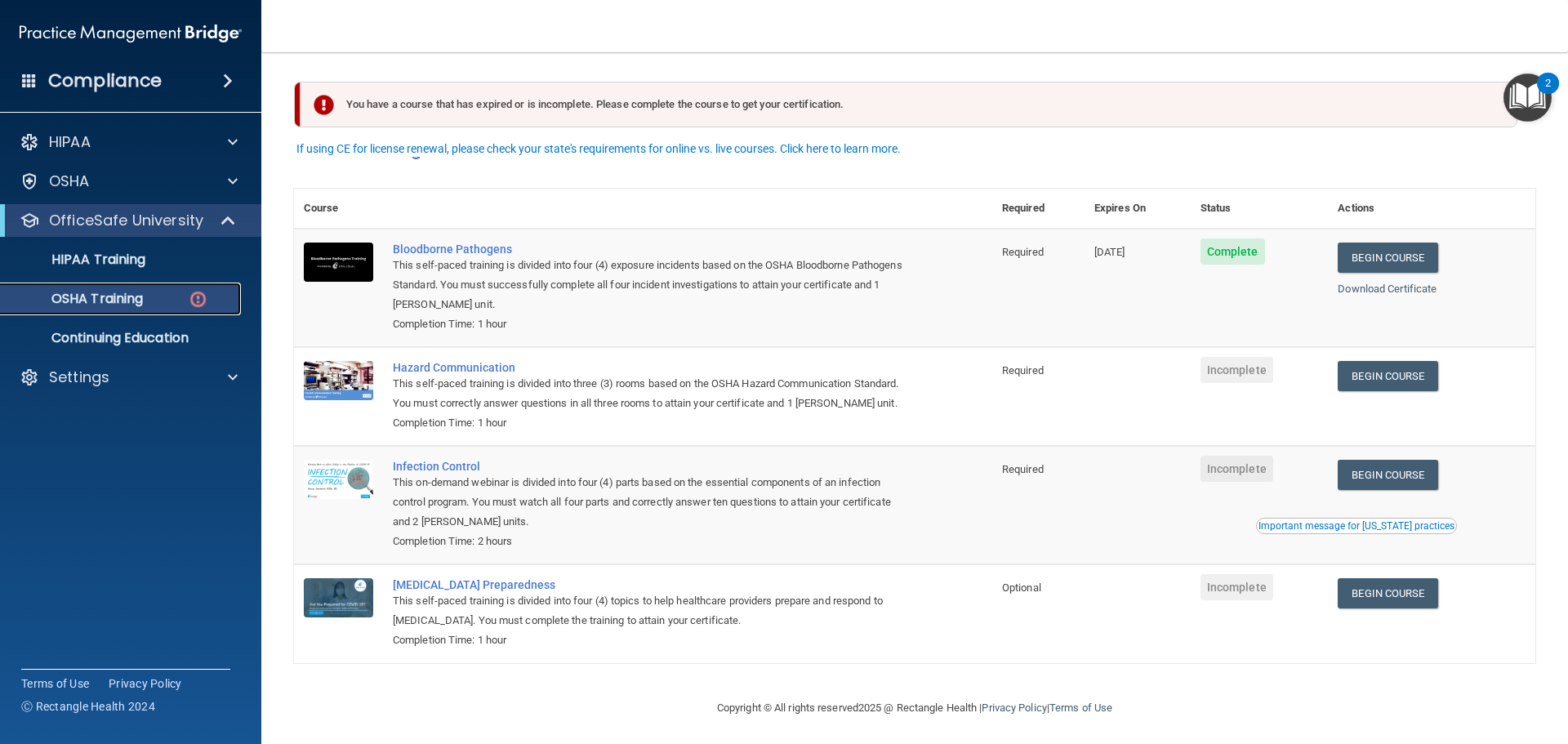
scroll to position [27, 0]
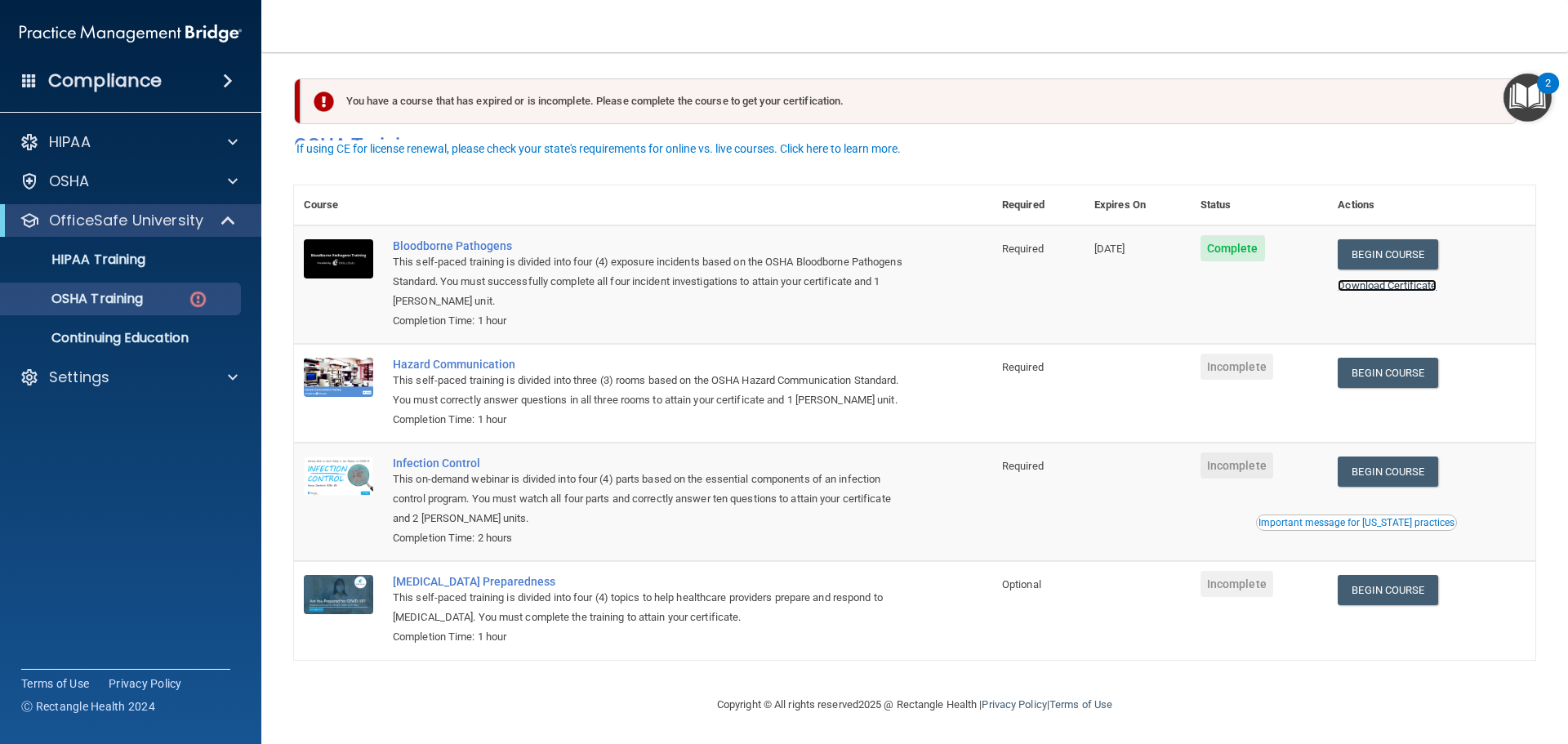
click at [1367, 279] on link "Download Certificate" at bounding box center [1387, 284] width 99 height 12
click at [1376, 357] on link "Begin Course" at bounding box center [1387, 372] width 99 height 30
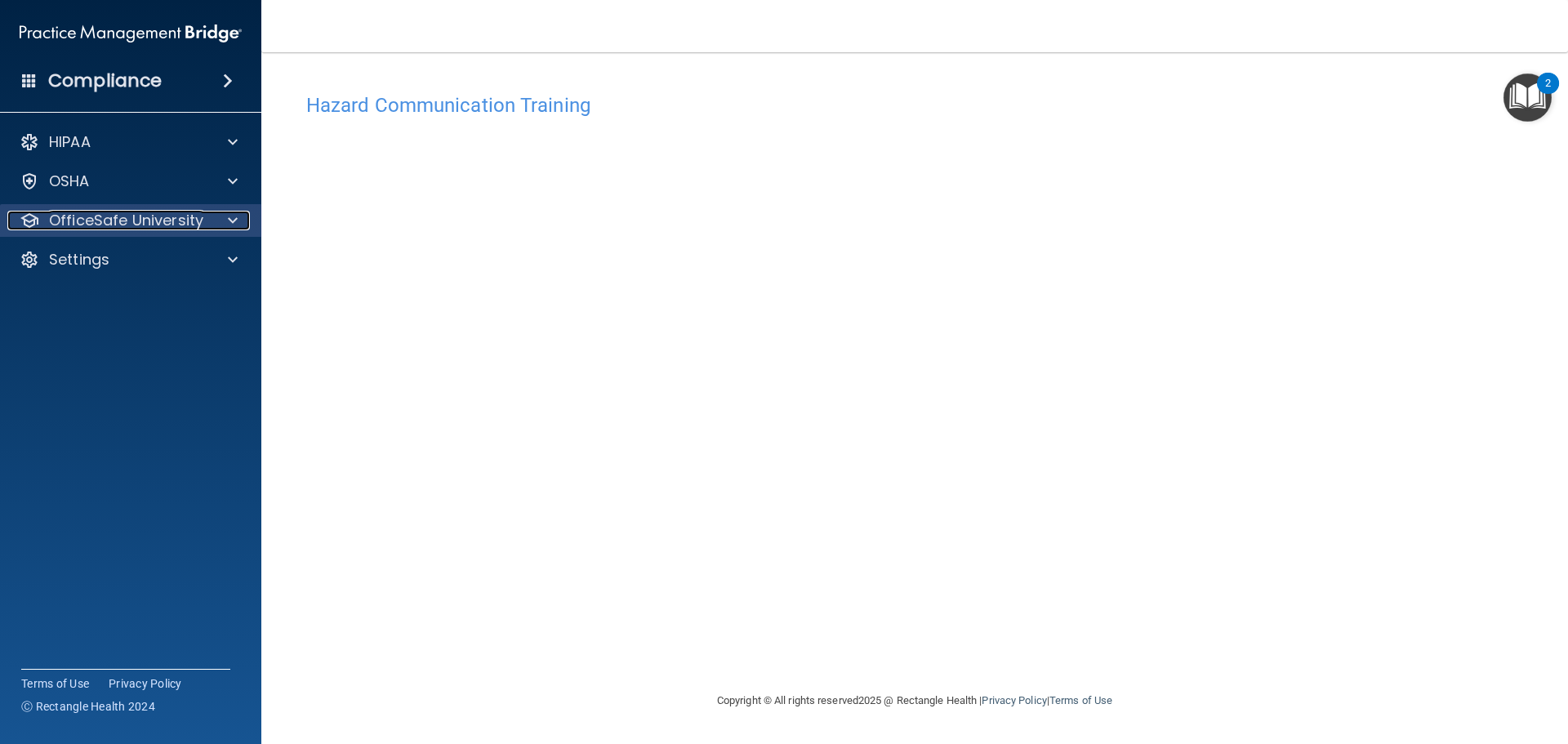
click at [122, 217] on p "OfficeSafe University" at bounding box center [126, 220] width 154 height 19
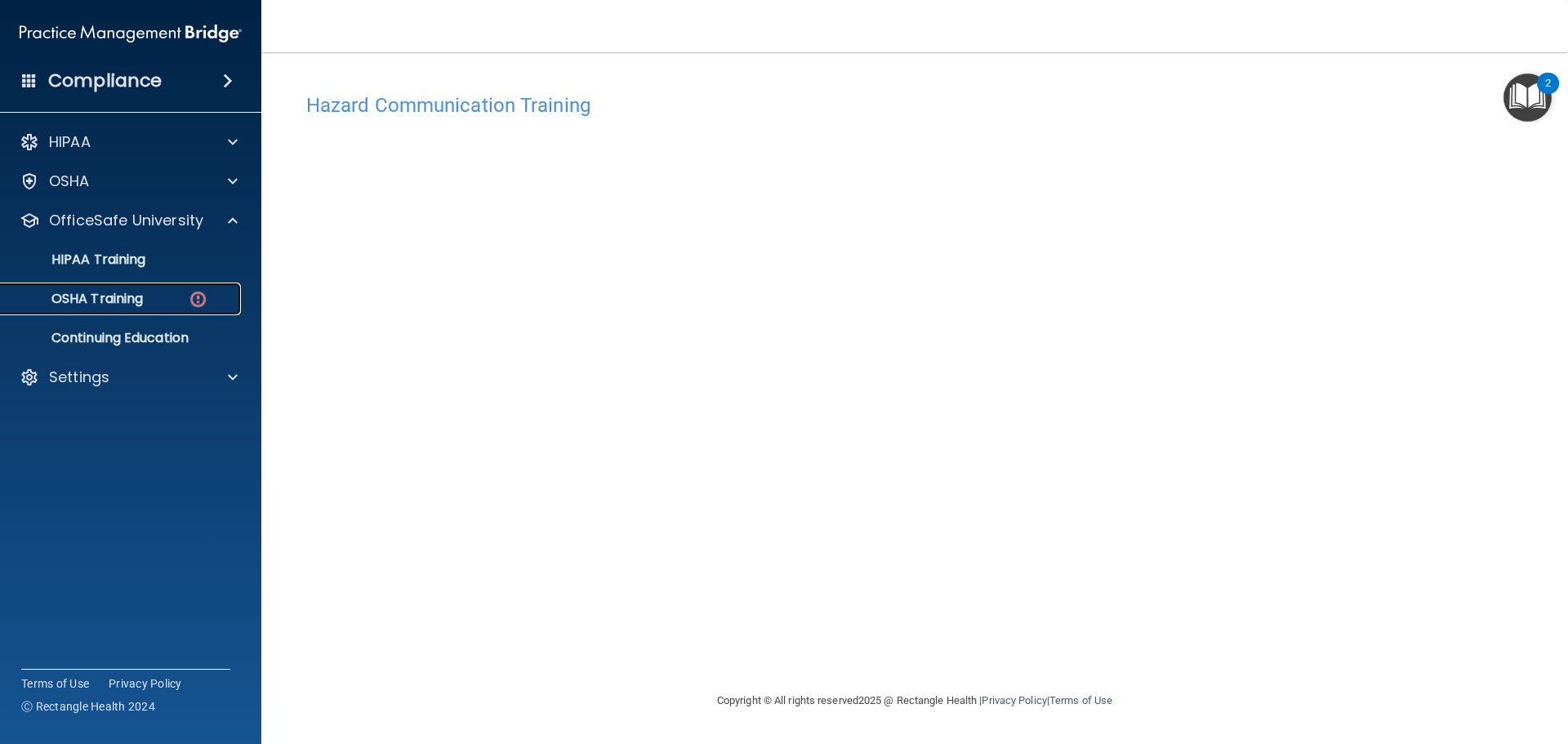
click at [136, 296] on p "OSHA Training" at bounding box center [77, 299] width 132 height 16
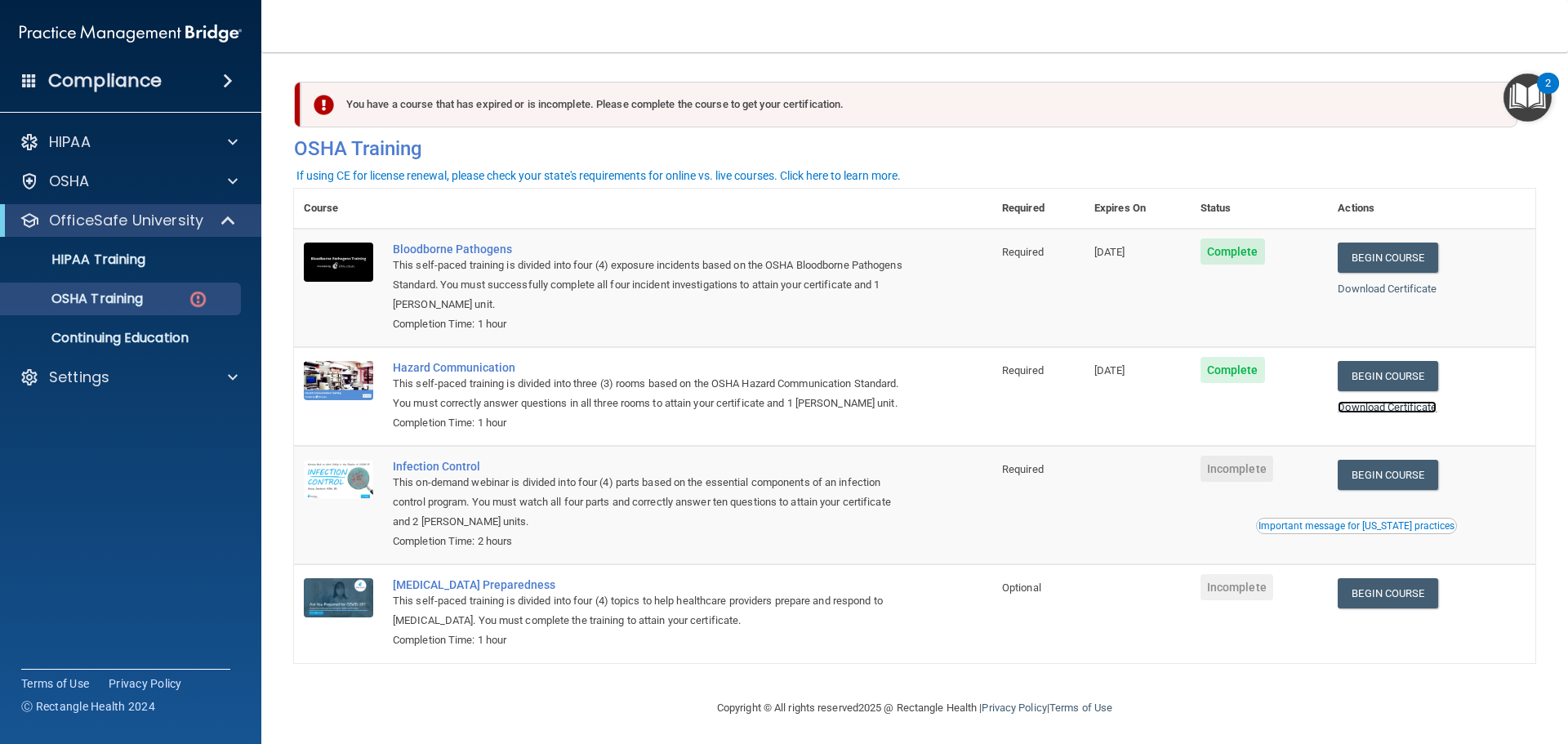
click at [1404, 410] on link "Download Certificate" at bounding box center [1387, 407] width 99 height 12
click at [1384, 490] on link "Begin Course" at bounding box center [1387, 474] width 99 height 30
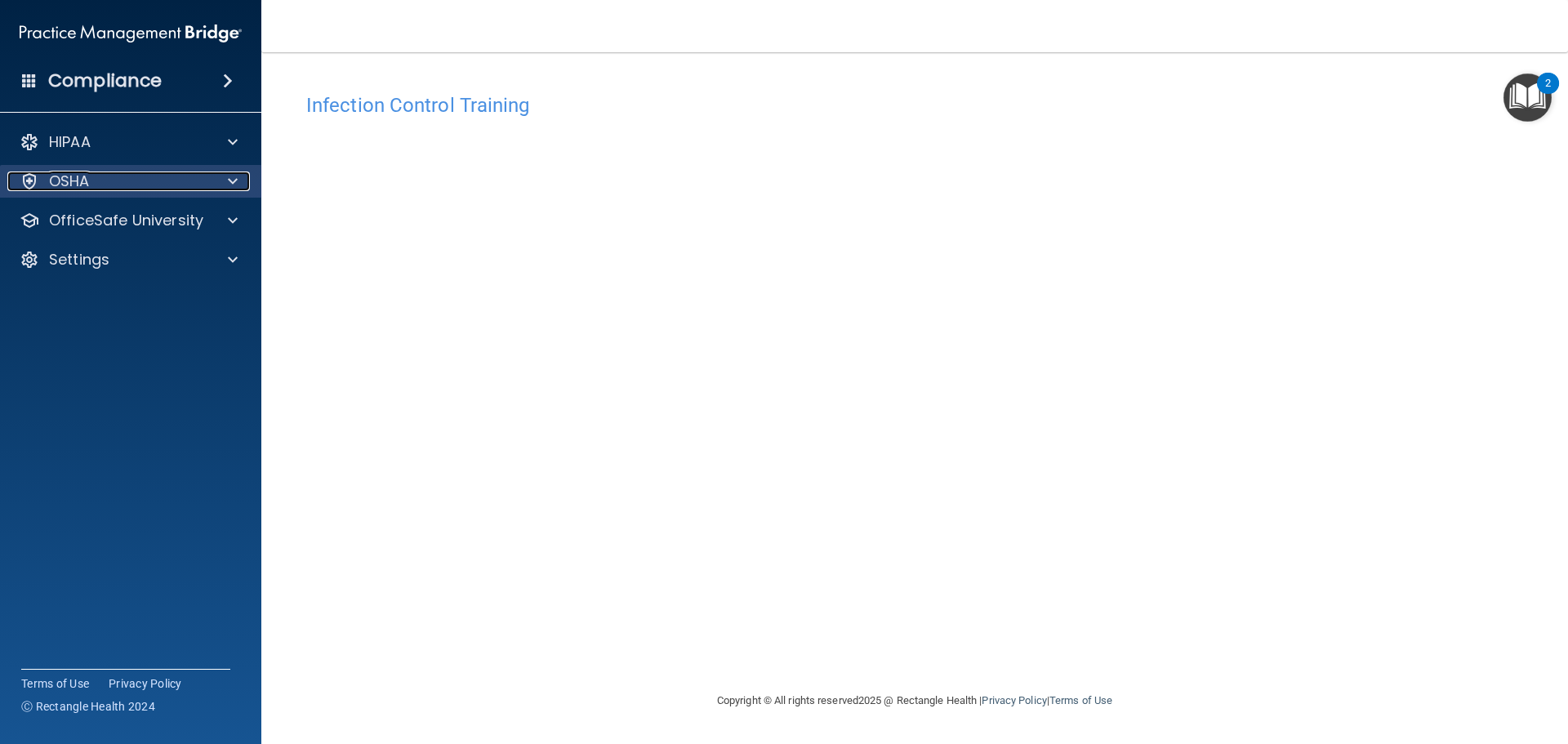
click at [160, 190] on div "OSHA" at bounding box center [109, 181] width 202 height 19
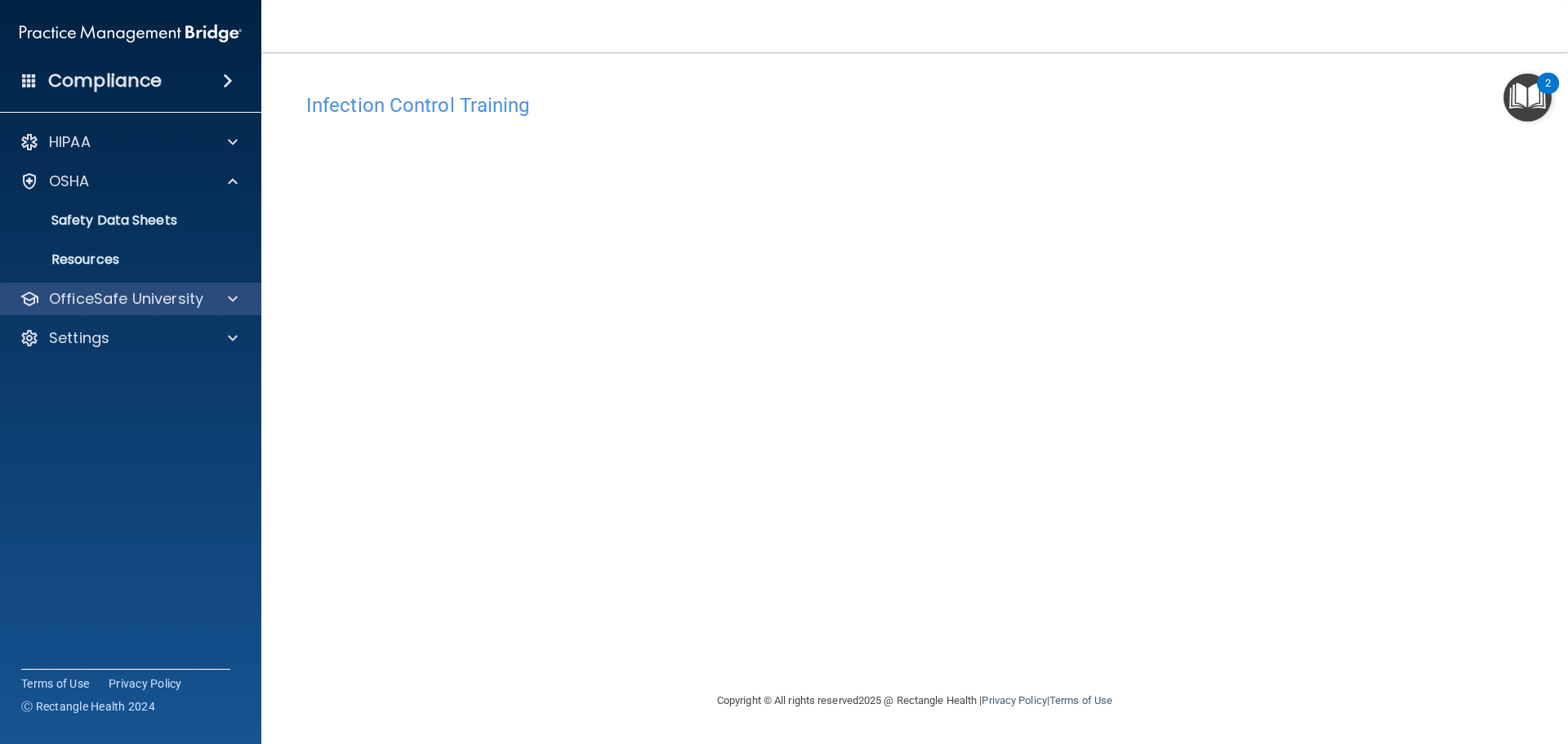
click at [136, 287] on div "OfficeSafe University" at bounding box center [130, 299] width 262 height 33
click at [214, 298] on div at bounding box center [230, 298] width 41 height 19
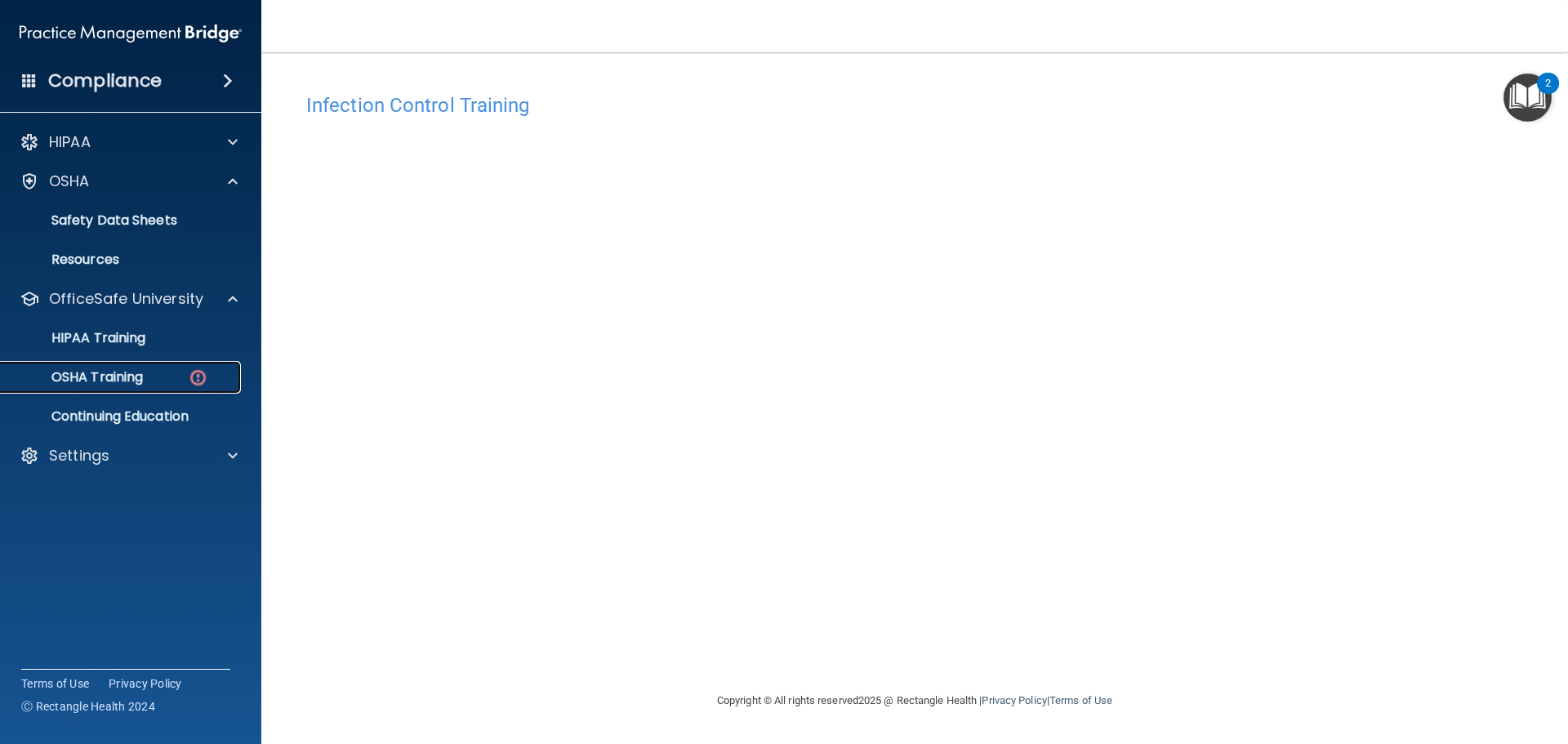
click at [184, 375] on div "OSHA Training" at bounding box center [122, 377] width 223 height 16
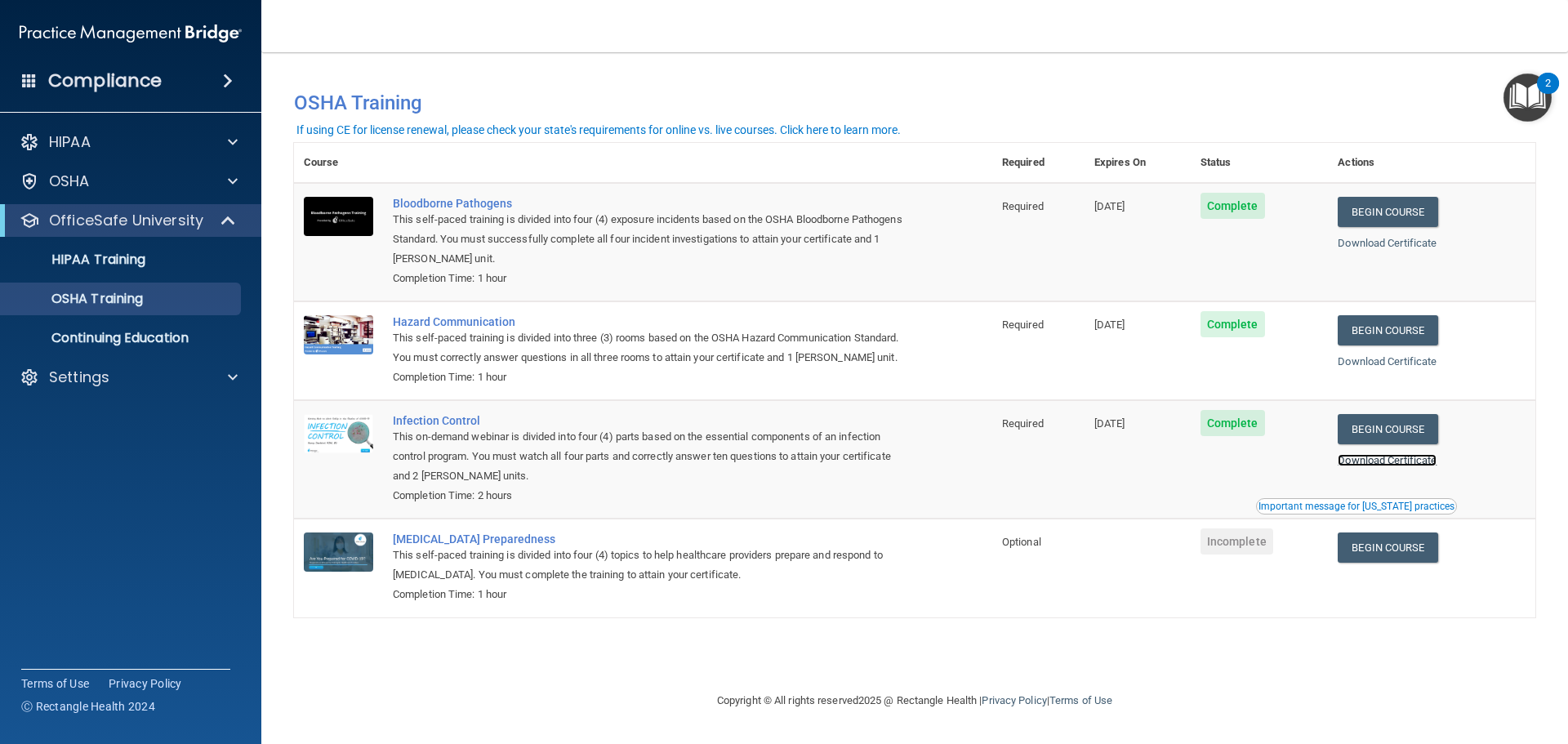
click at [1381, 464] on link "Download Certificate" at bounding box center [1387, 460] width 99 height 12
click at [1425, 544] on link "Begin Course" at bounding box center [1387, 547] width 99 height 30
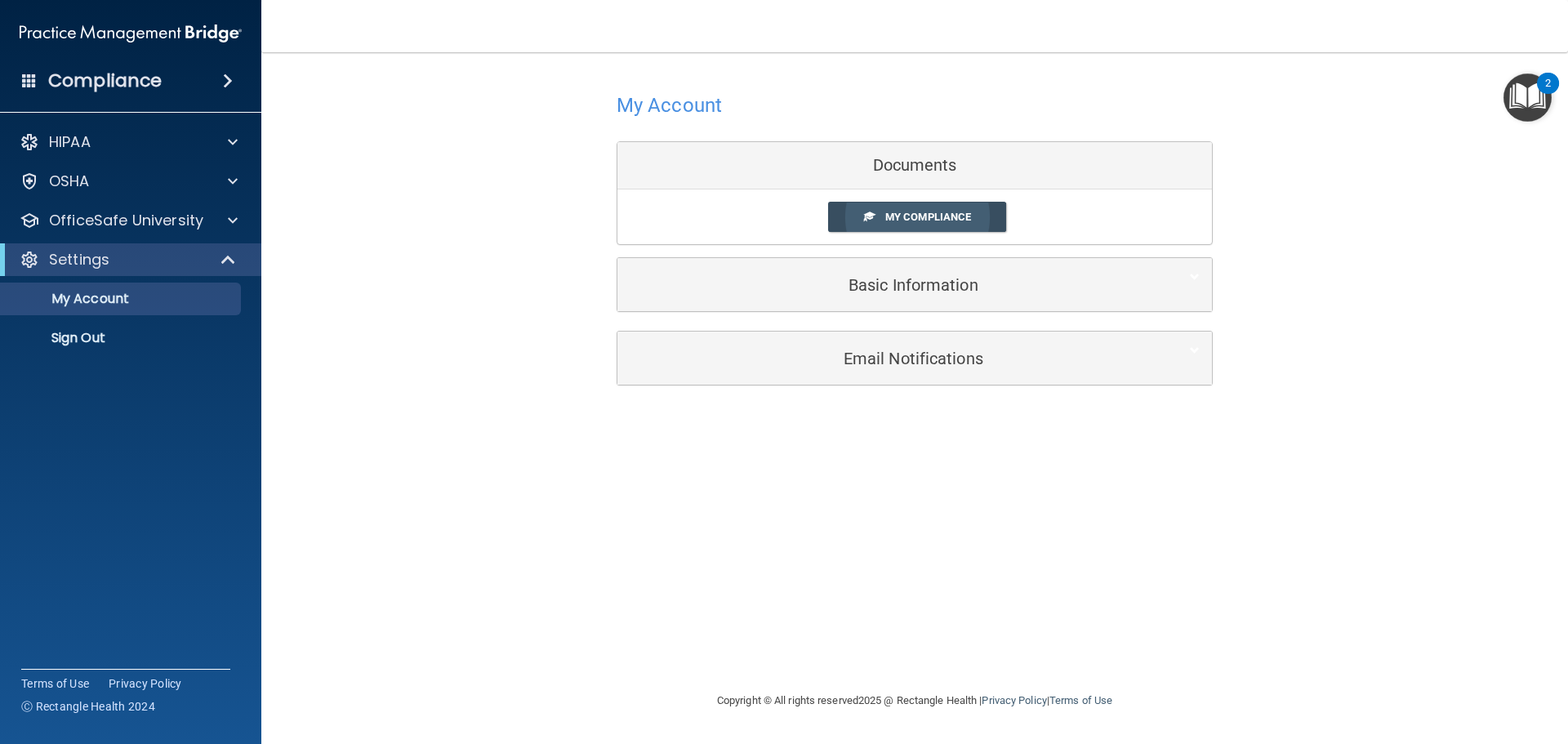
click at [840, 214] on link "My Compliance" at bounding box center [918, 216] width 179 height 30
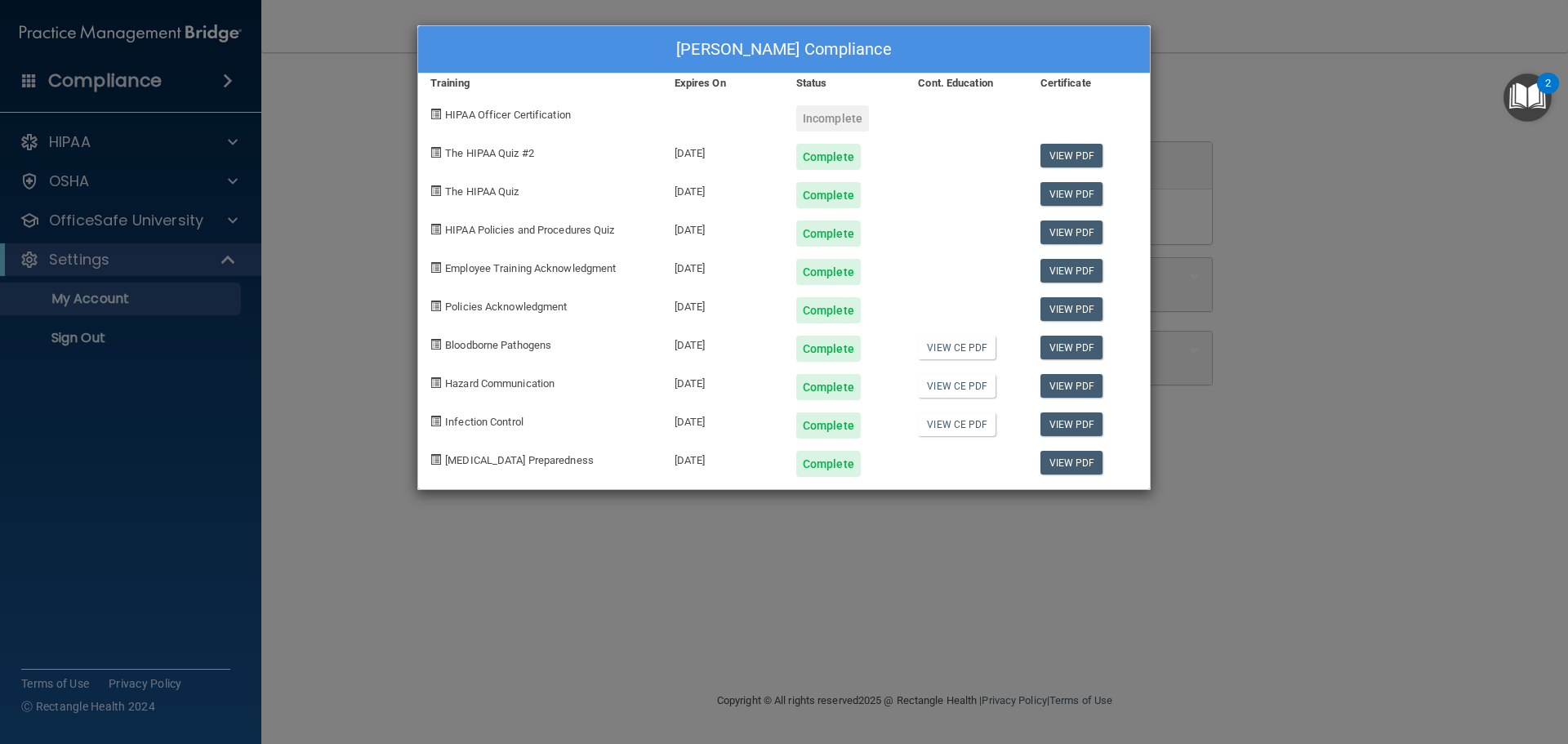
click at [337, 180] on div "[PERSON_NAME] Compliance Training Expires On Status Cont. Education Certificate…" at bounding box center [784, 372] width 1568 height 744
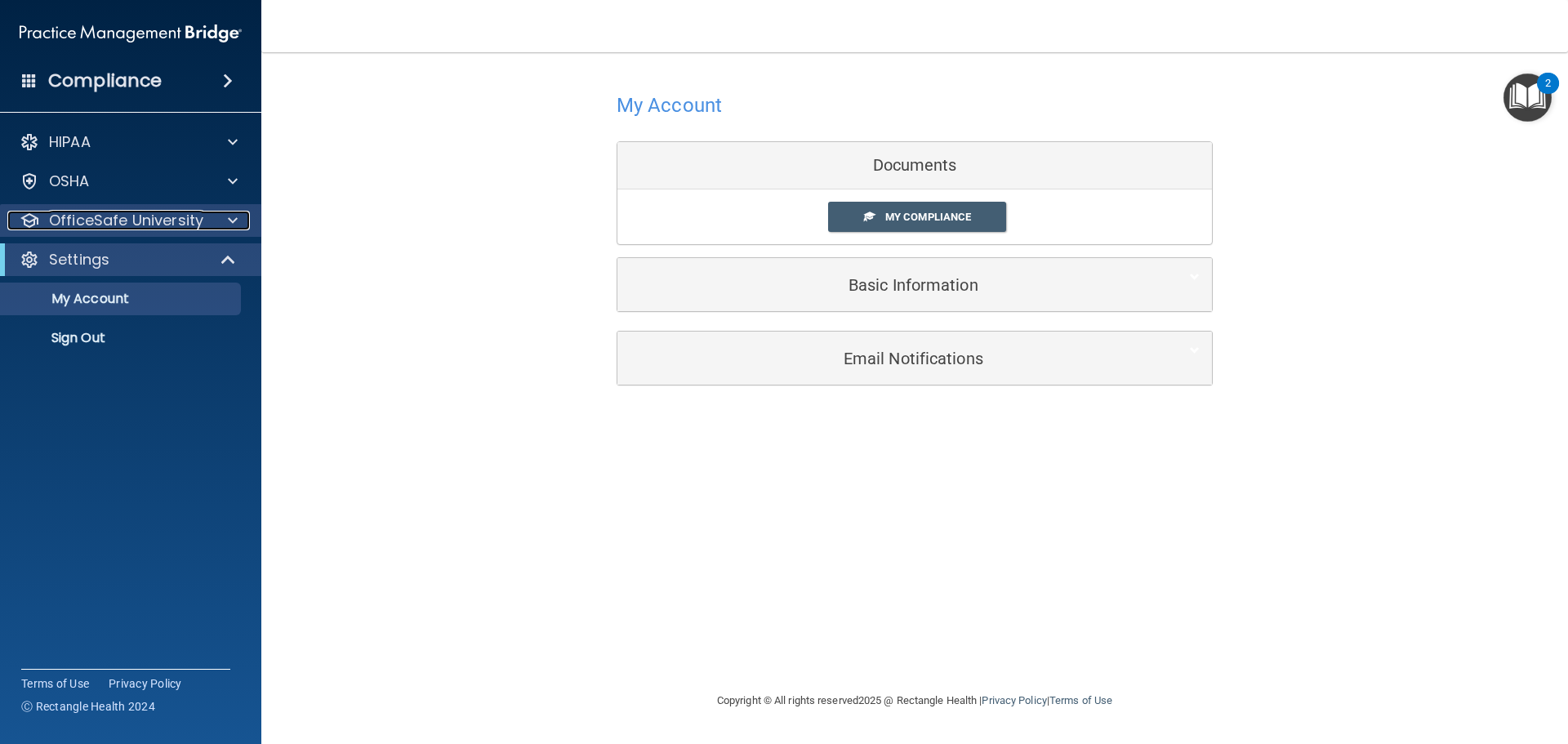
click at [133, 230] on p "OfficeSafe University" at bounding box center [126, 220] width 154 height 19
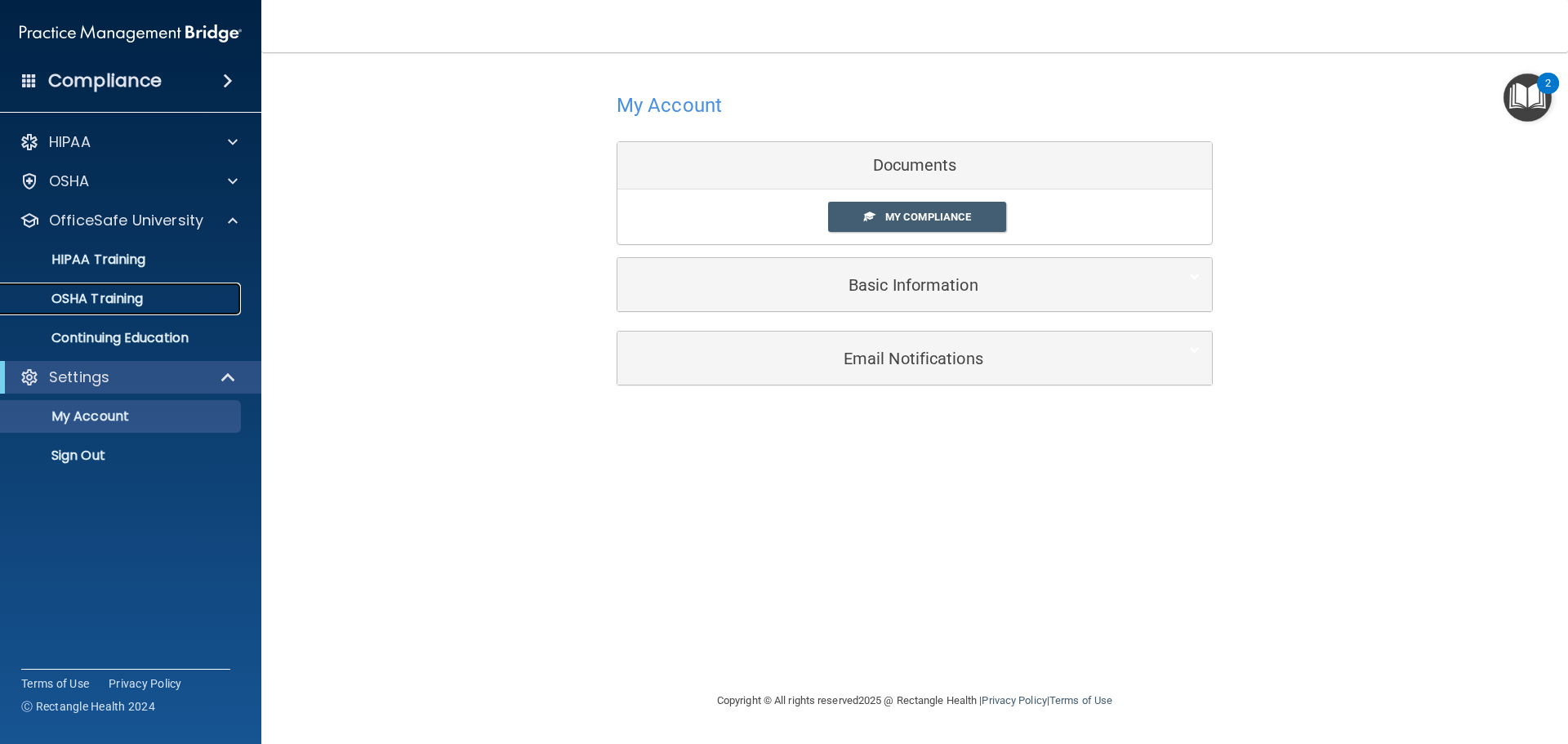
click at [135, 302] on p "OSHA Training" at bounding box center [77, 299] width 132 height 16
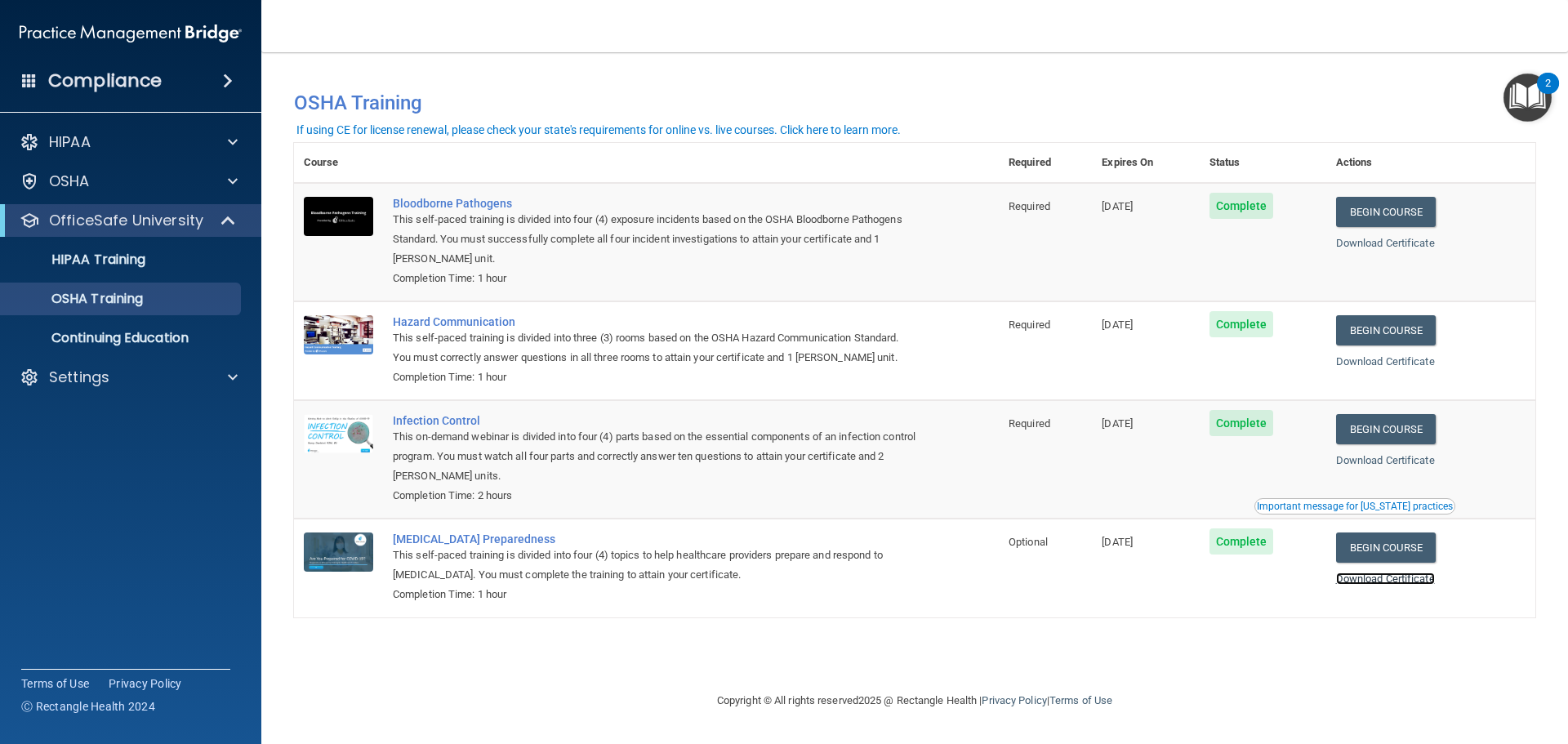
click at [1401, 582] on link "Download Certificate" at bounding box center [1386, 578] width 99 height 12
click at [158, 253] on div "HIPAA Training" at bounding box center [122, 260] width 223 height 16
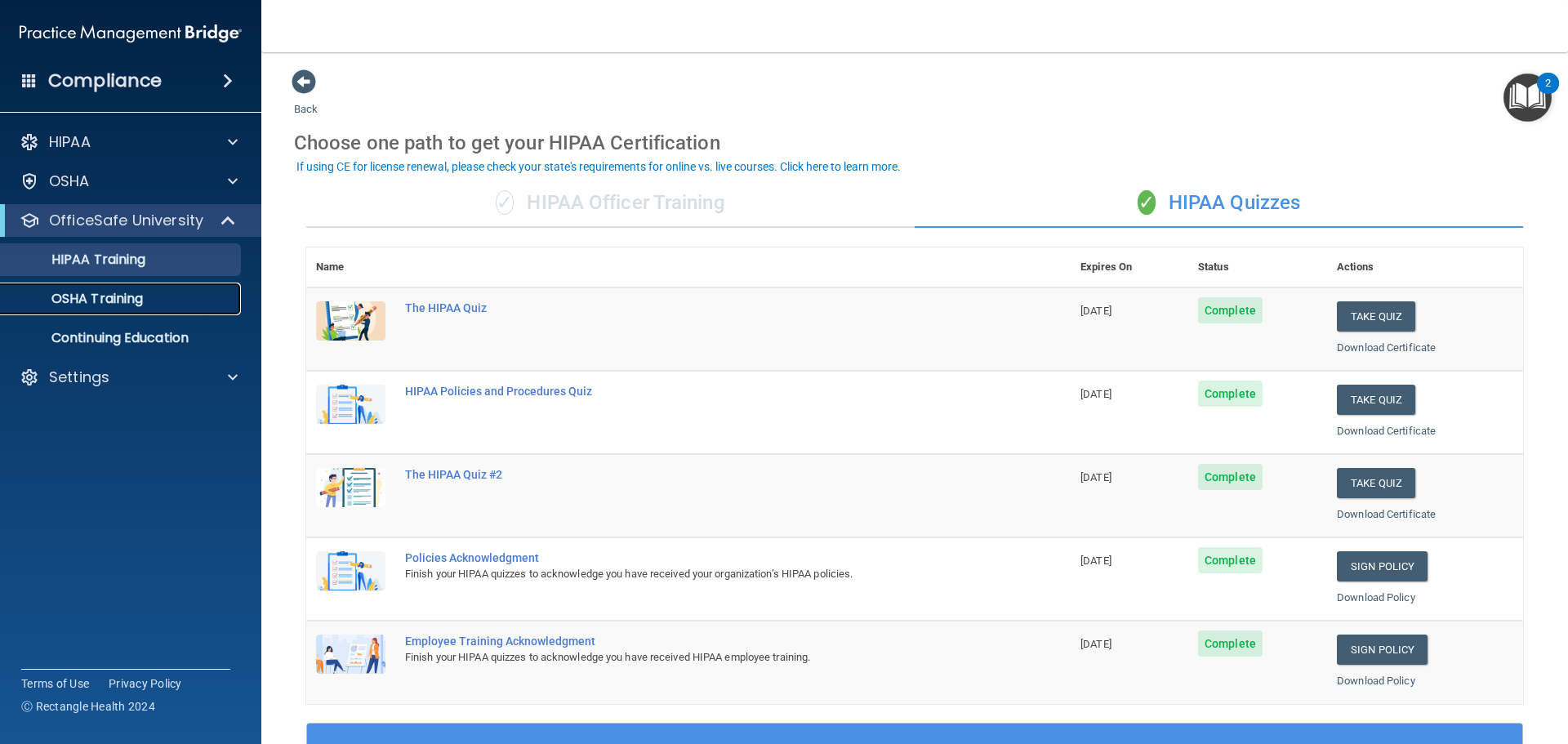
click at [130, 294] on p "OSHA Training" at bounding box center [77, 299] width 132 height 16
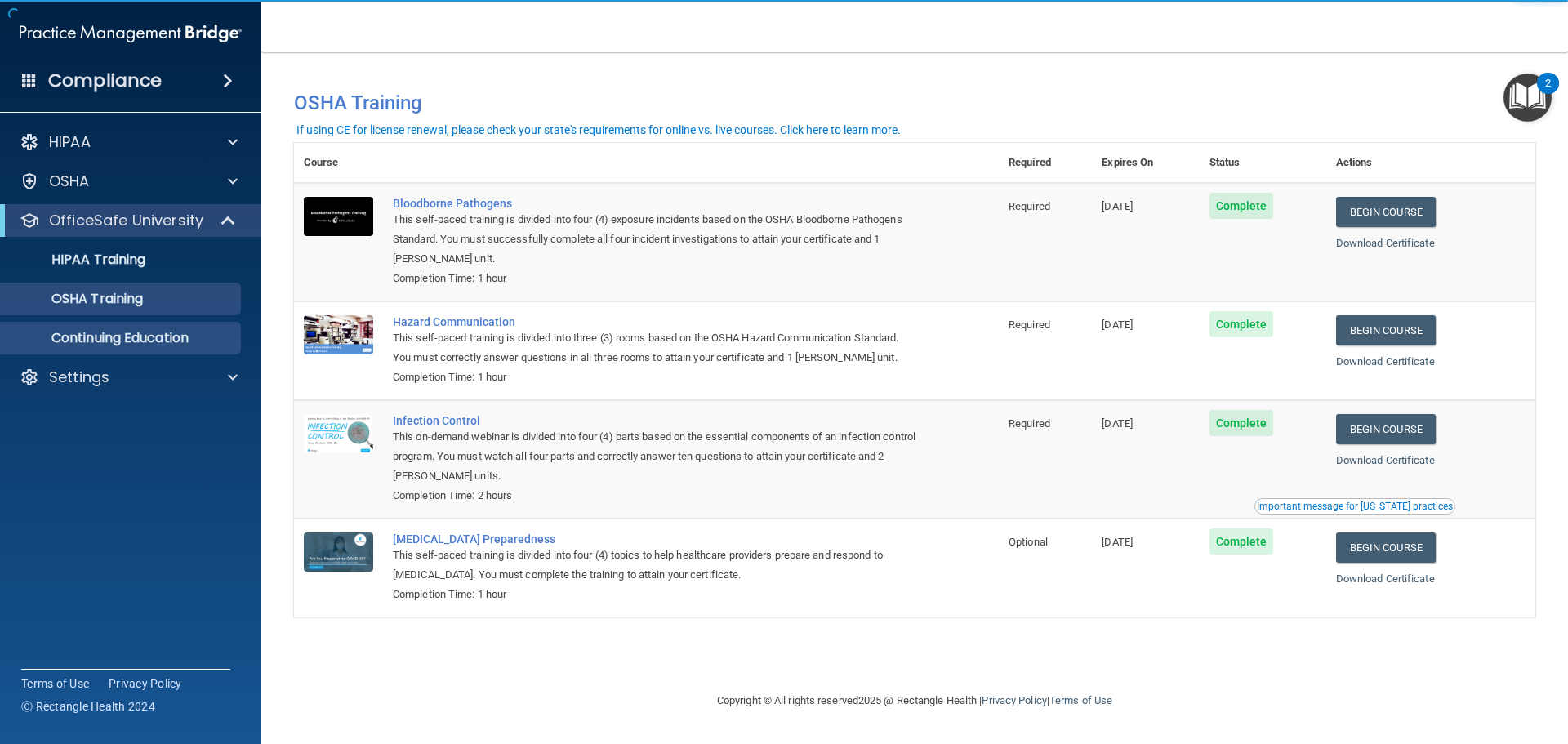
click at [131, 340] on p "Continuing Education" at bounding box center [122, 338] width 223 height 16
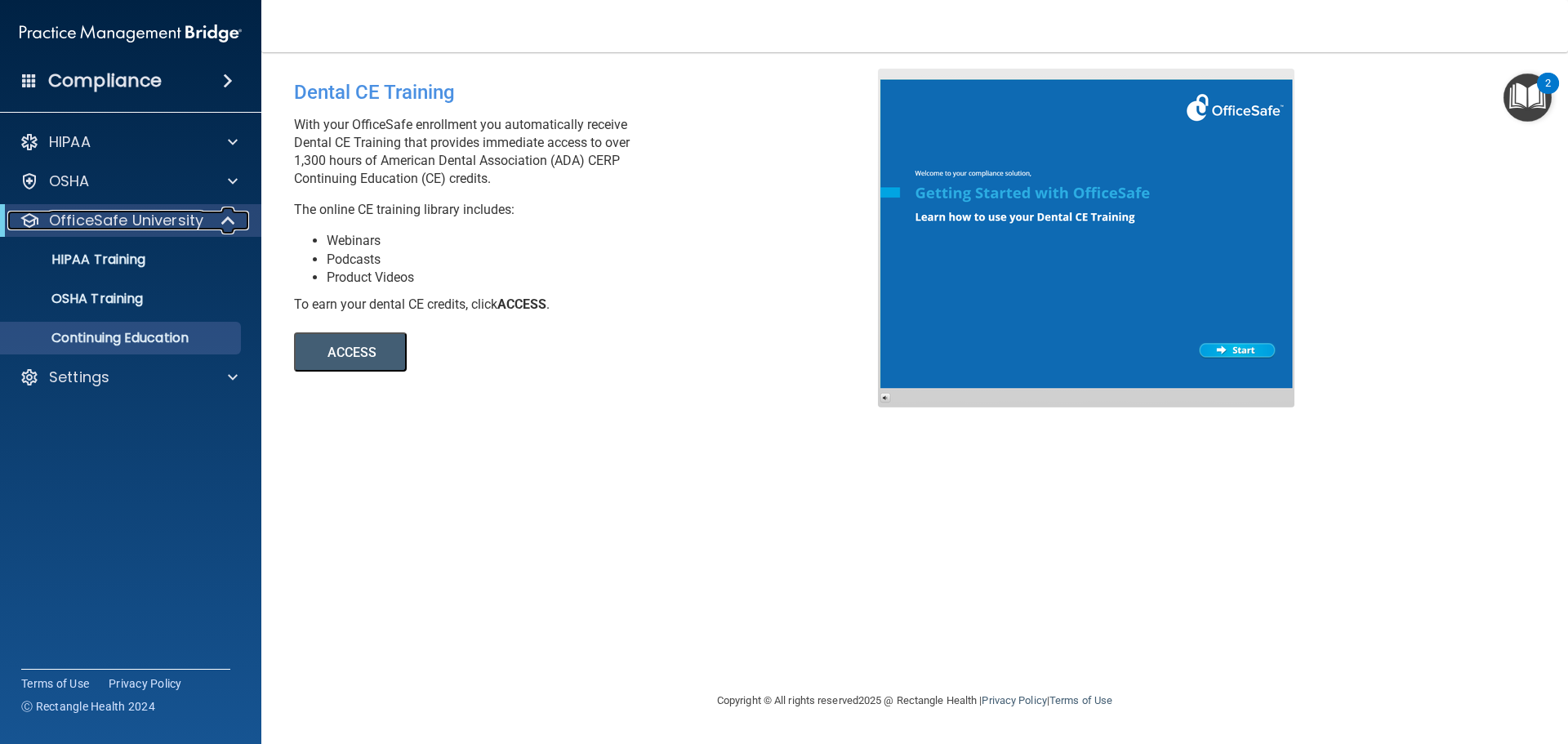
click at [112, 222] on p "OfficeSafe University" at bounding box center [126, 220] width 154 height 19
click at [105, 222] on p "OfficeSafe University" at bounding box center [126, 220] width 154 height 19
click at [107, 257] on p "HIPAA Training" at bounding box center [78, 260] width 135 height 16
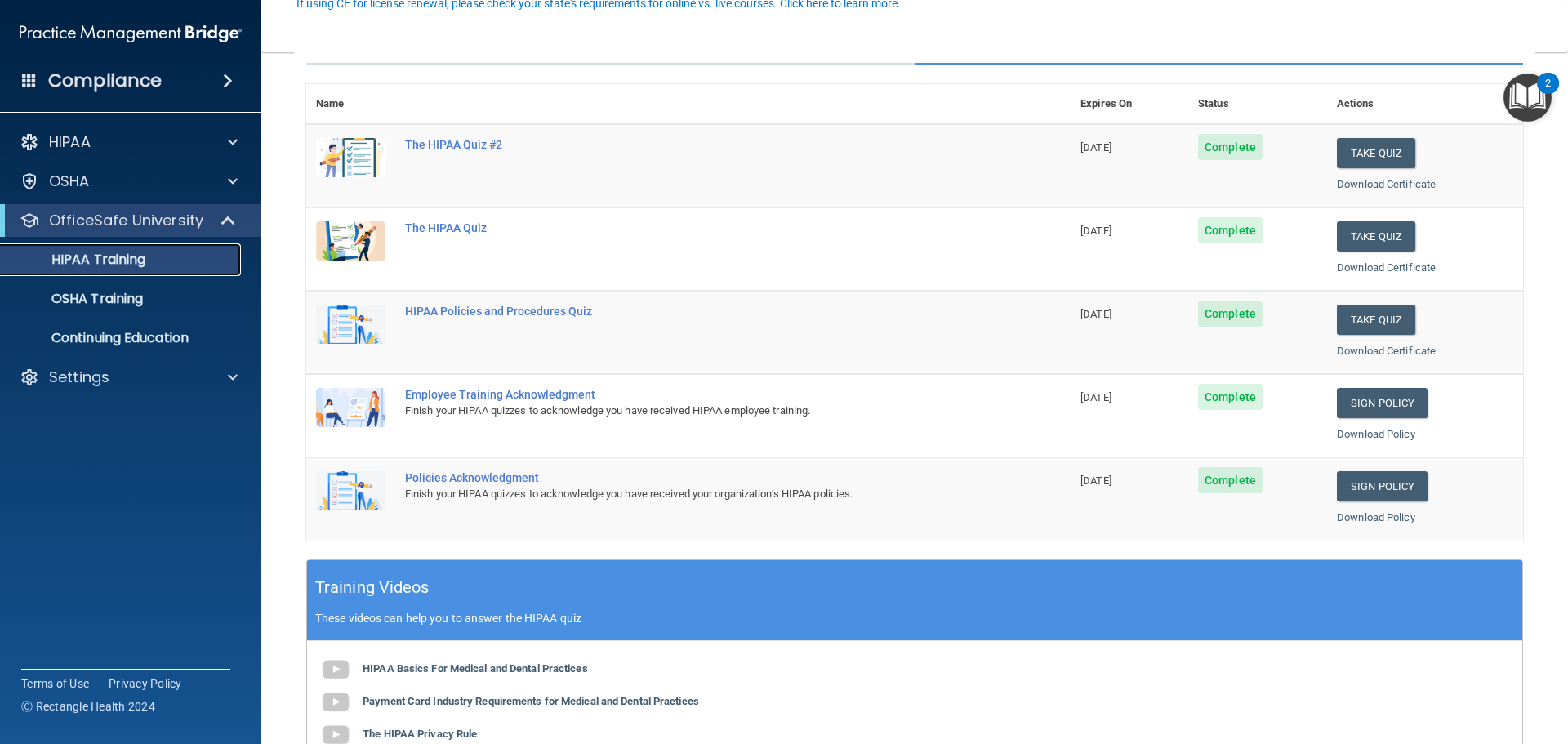
scroll to position [82, 0]
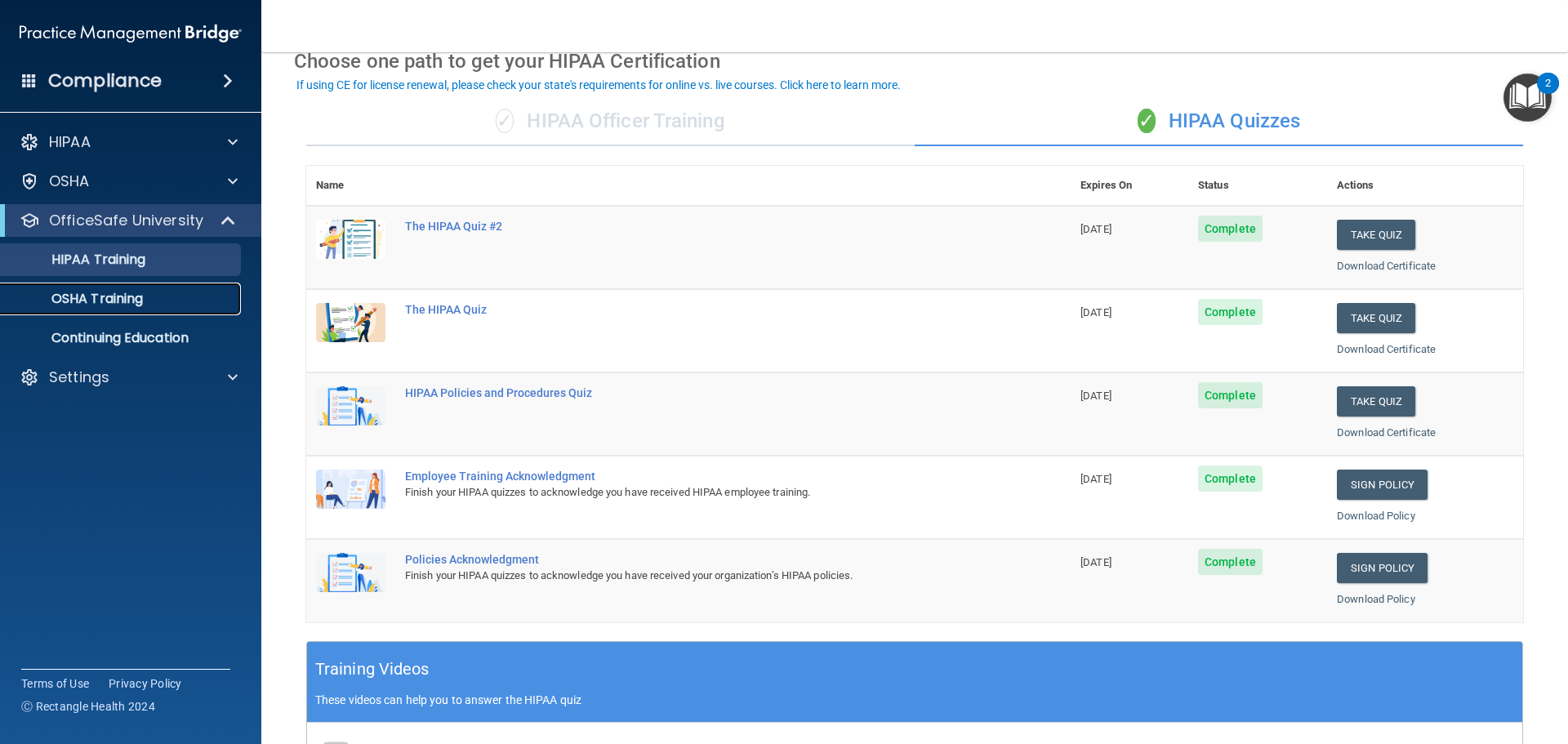
click at [140, 298] on p "OSHA Training" at bounding box center [77, 299] width 132 height 16
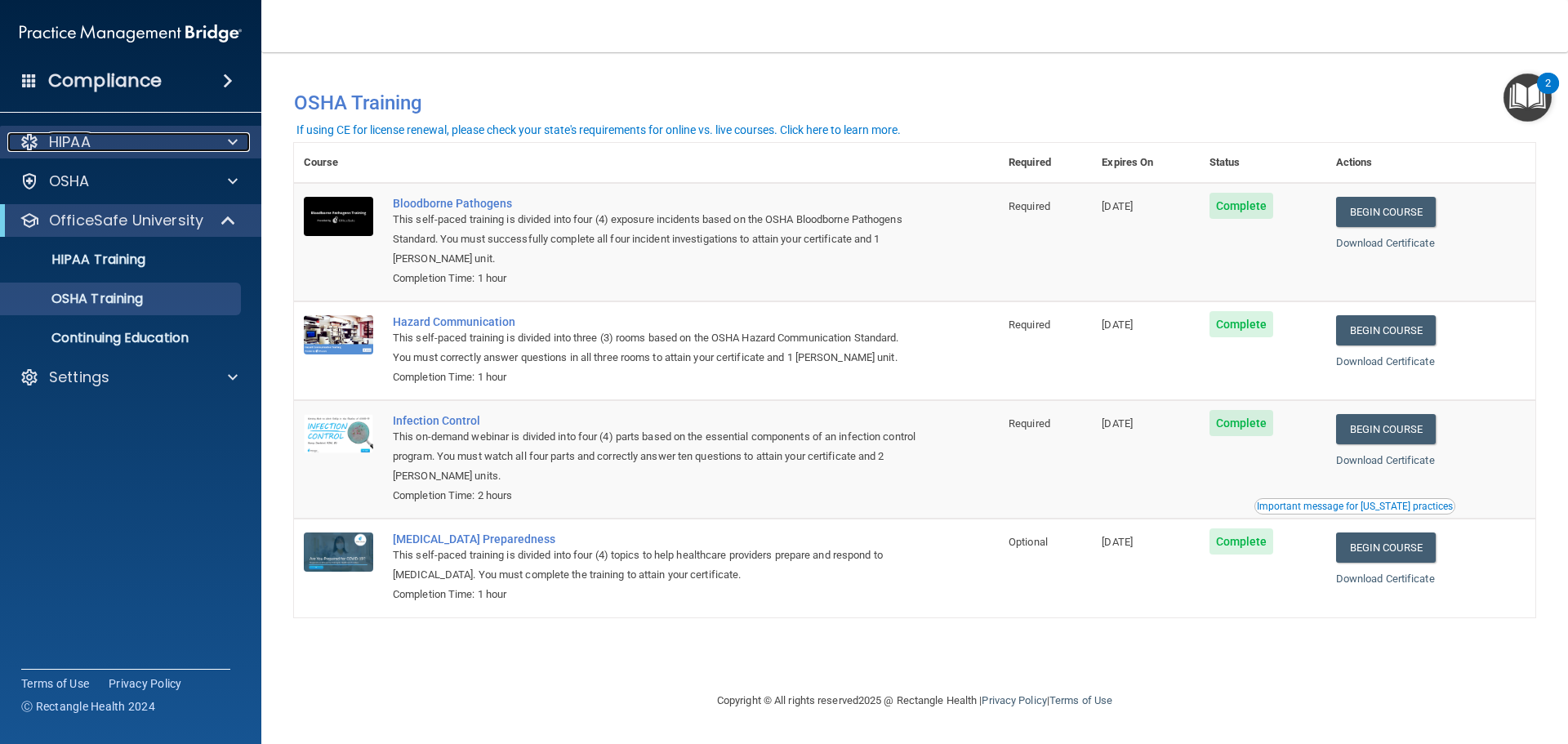
click at [108, 140] on div "HIPAA" at bounding box center [109, 141] width 202 height 19
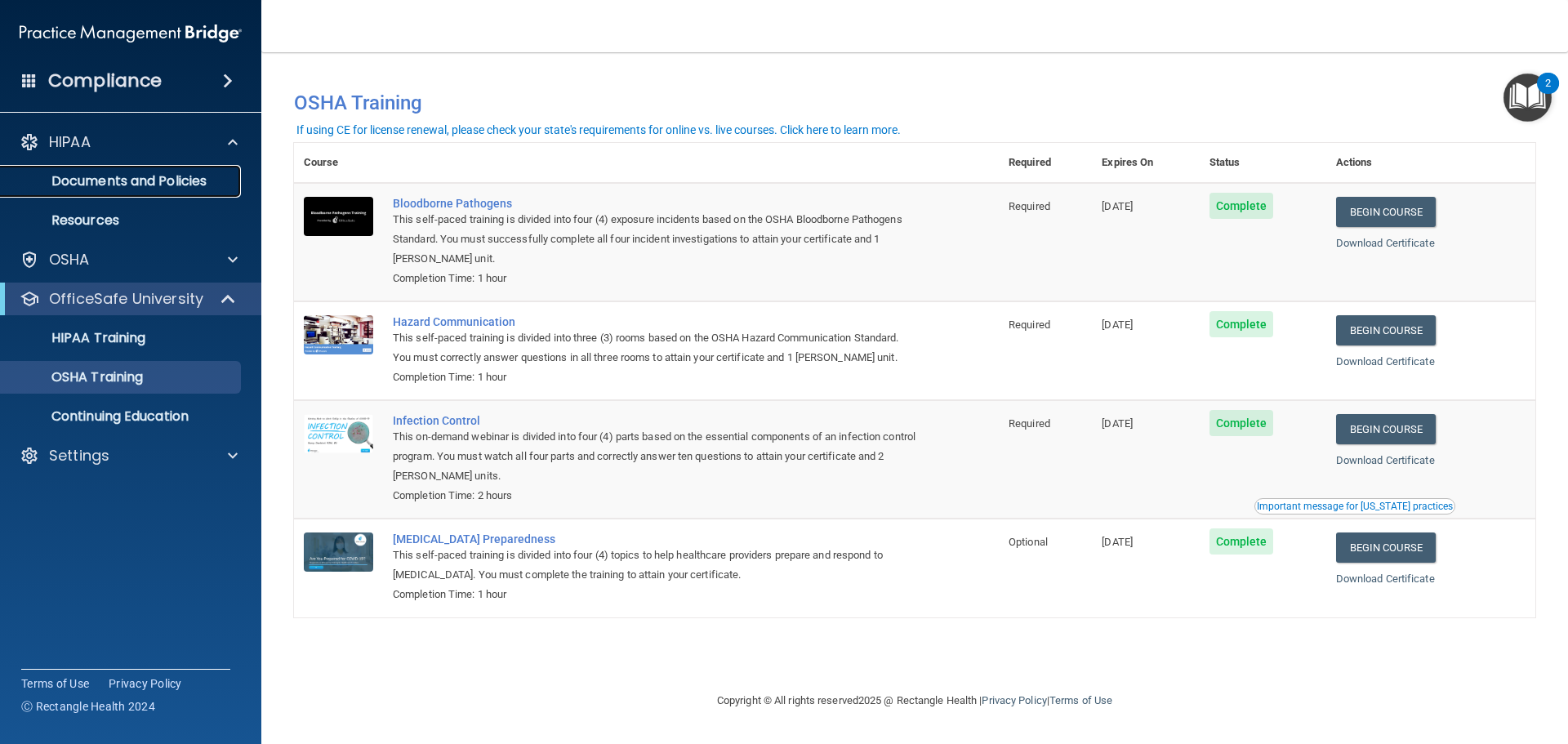
click at [106, 183] on p "Documents and Policies" at bounding box center [122, 181] width 223 height 16
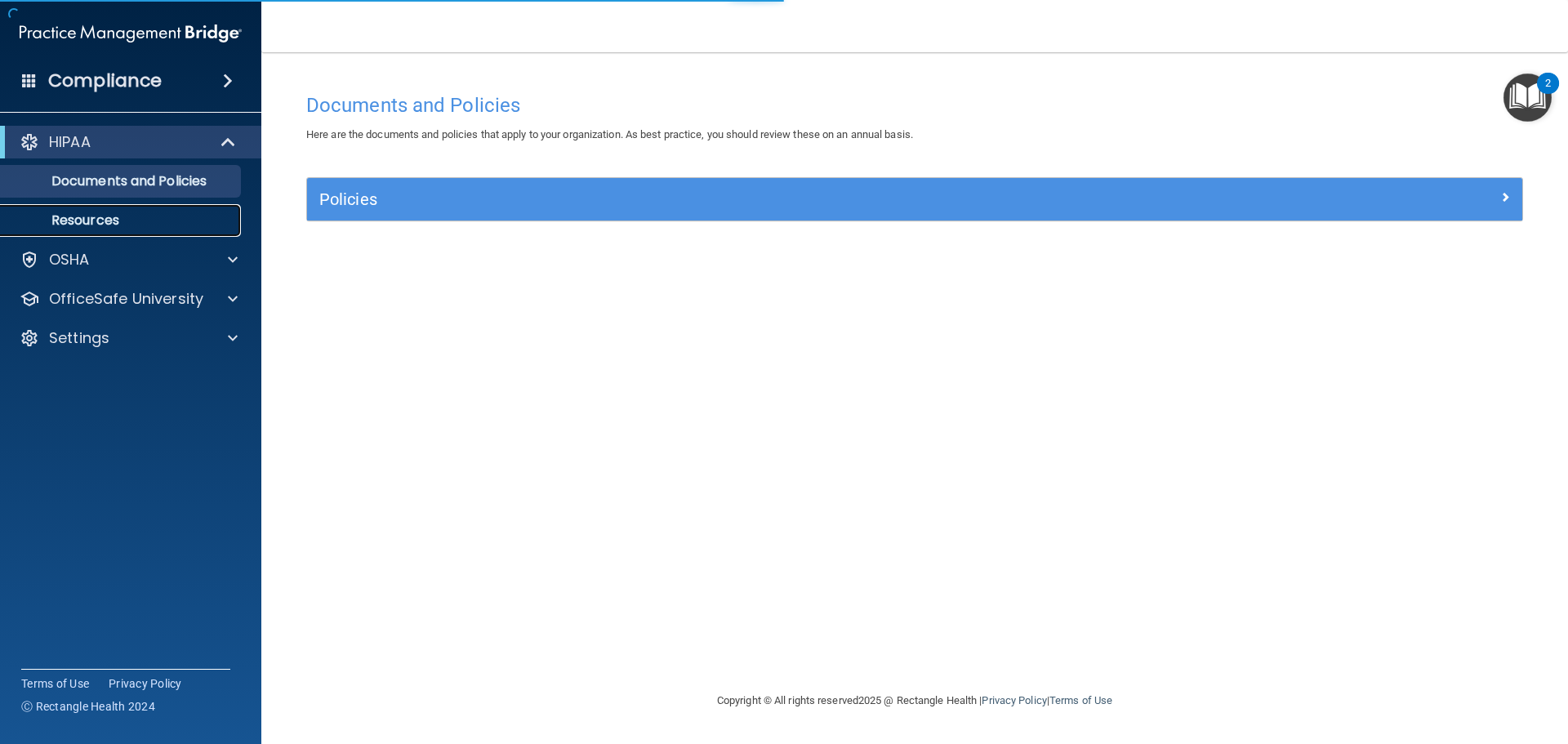
click at [107, 223] on p "Resources" at bounding box center [122, 221] width 223 height 16
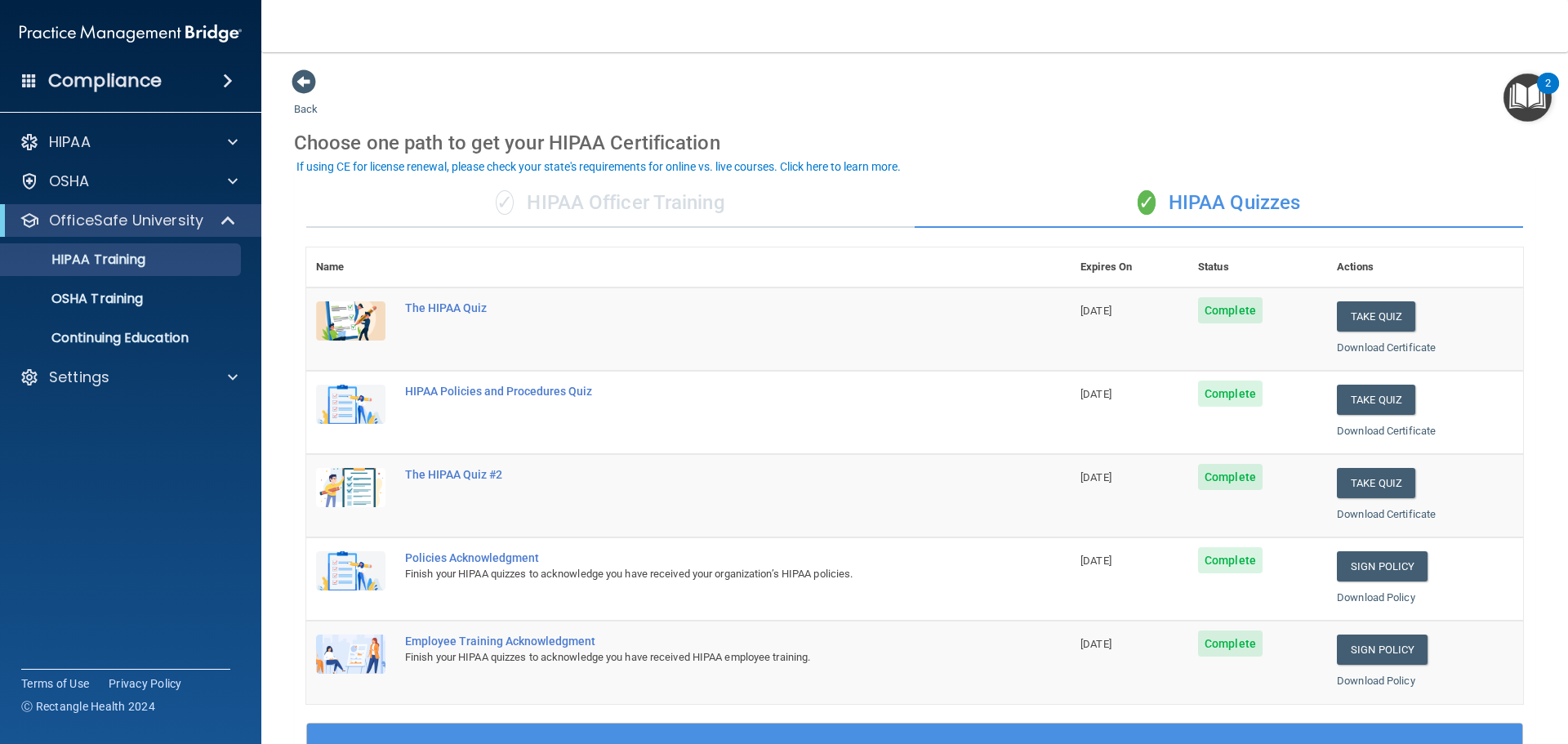
click at [230, 78] on span at bounding box center [227, 80] width 10 height 19
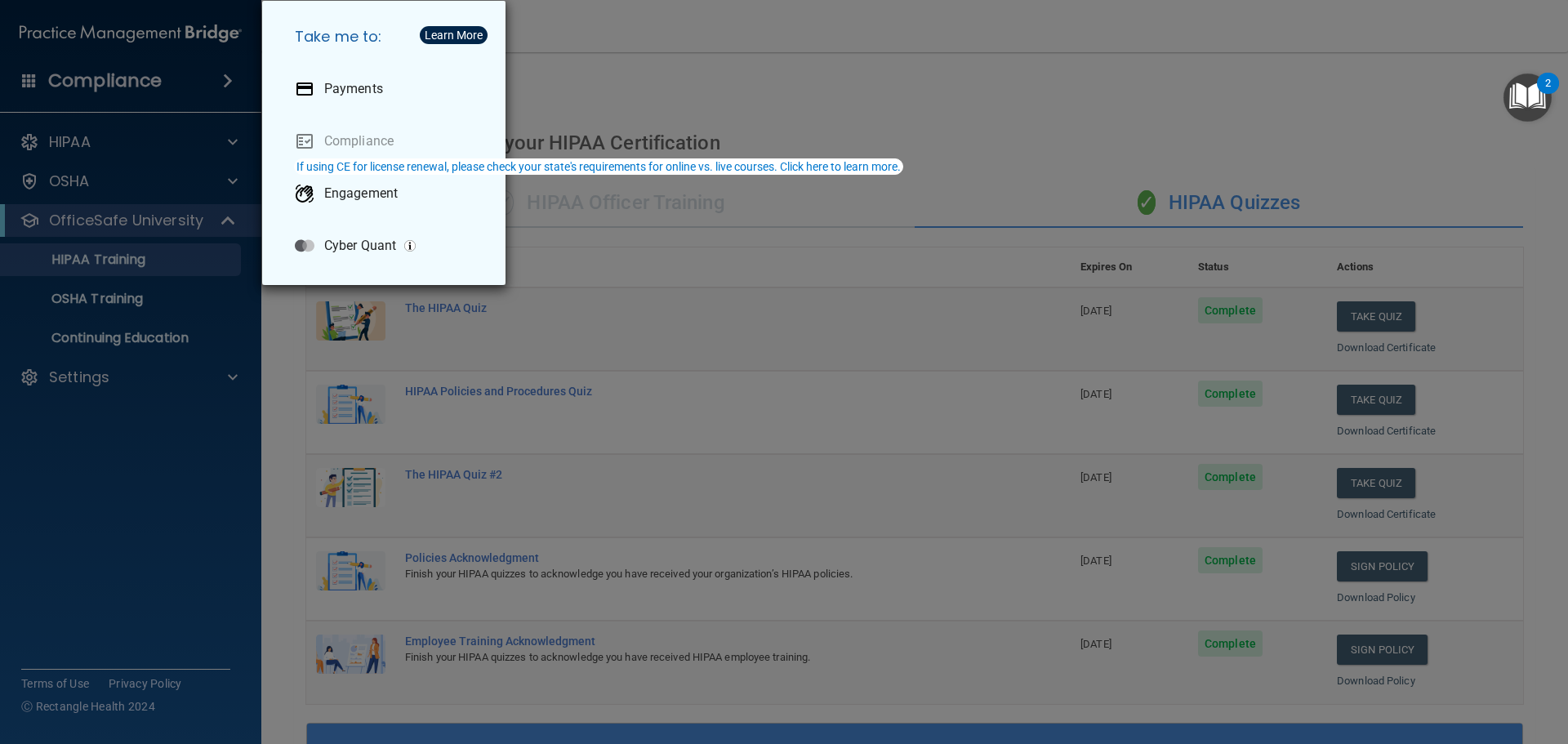
click at [197, 80] on div "Take me to: Payments Compliance Engagement Cyber Quant" at bounding box center [784, 372] width 1568 height 744
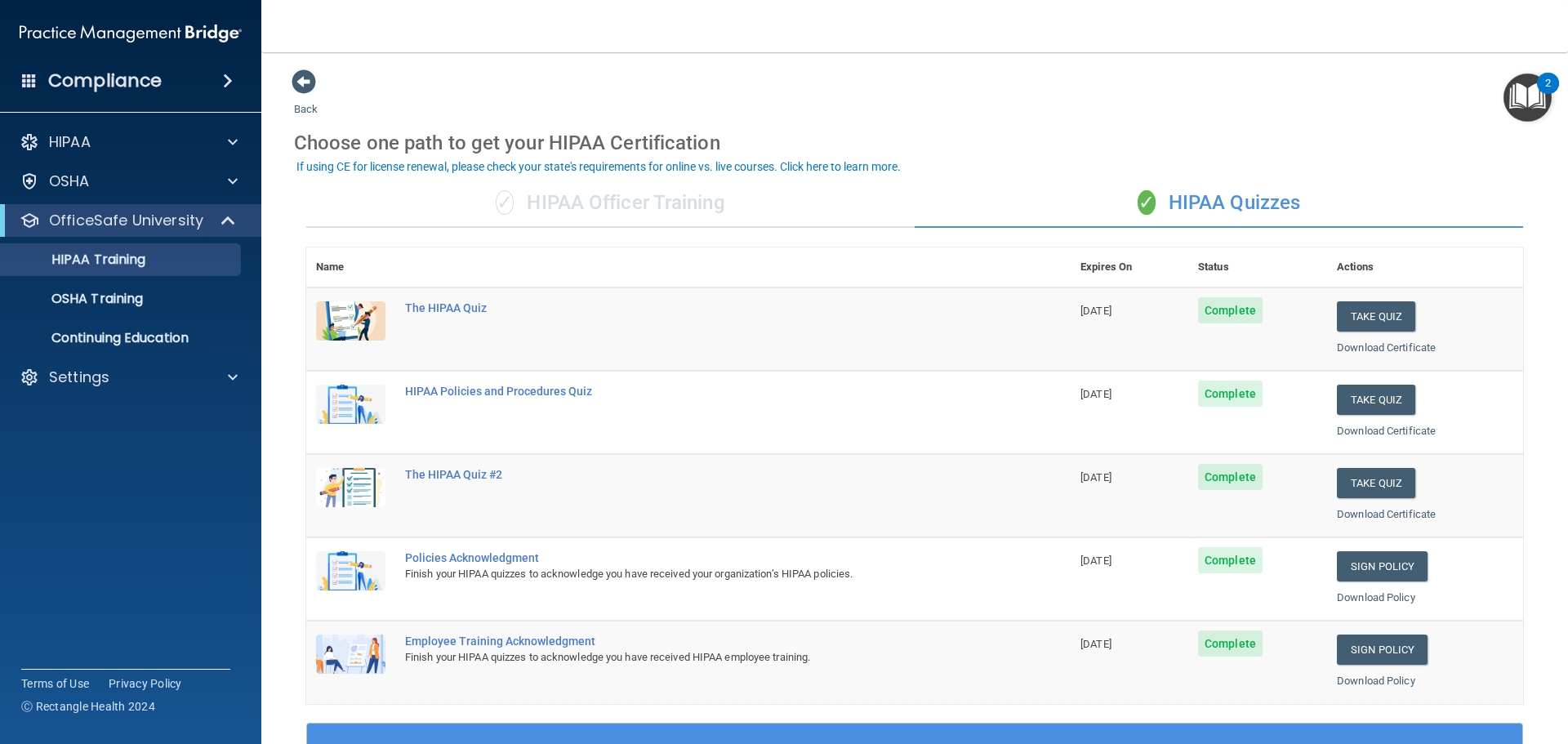
click at [1527, 103] on img "Open Resource Center, 2 new notifications" at bounding box center [1527, 98] width 48 height 48
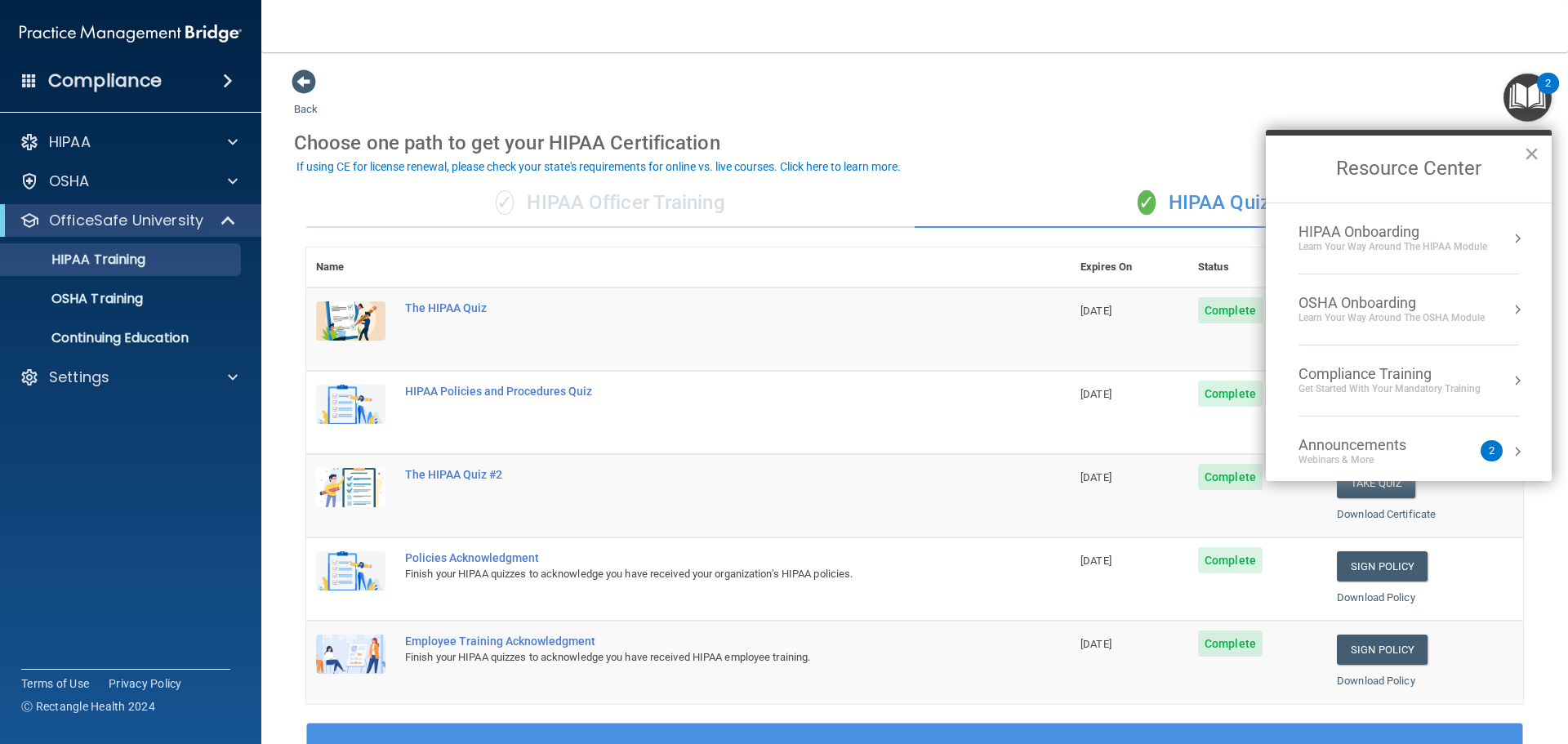
click at [1365, 443] on div "Announcements" at bounding box center [1369, 445] width 140 height 18
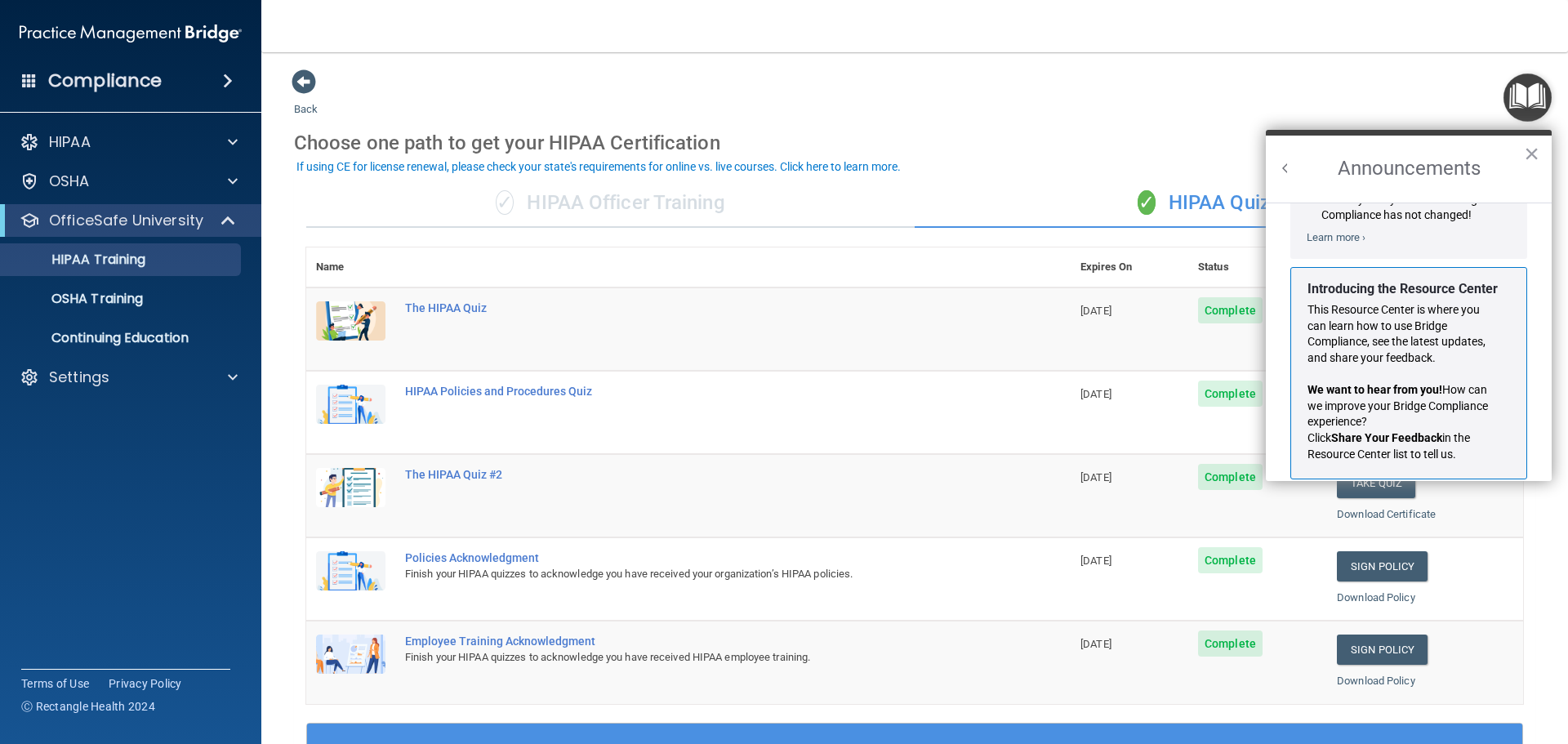
scroll to position [286, 0]
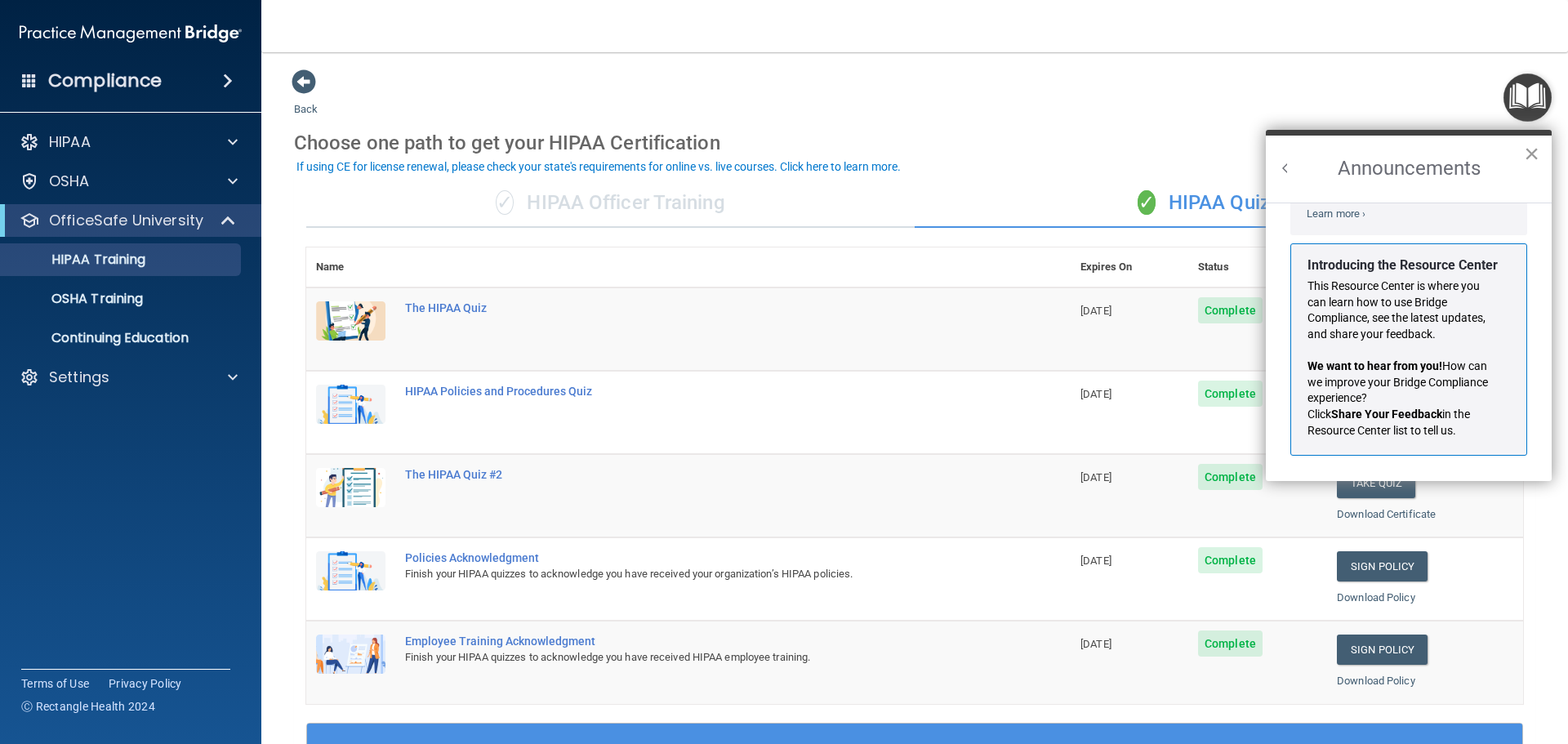
click at [1536, 153] on button "×" at bounding box center [1532, 153] width 16 height 26
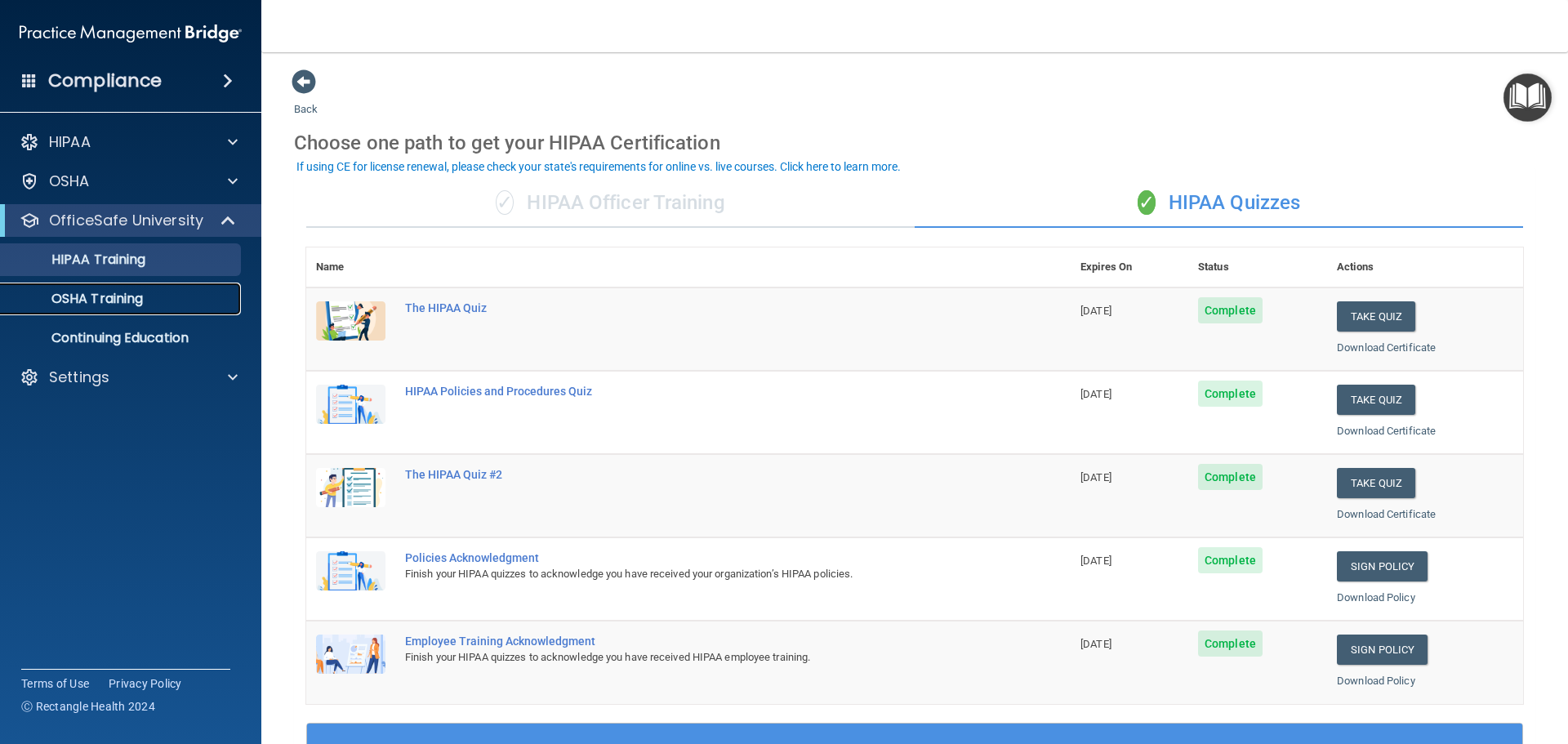
click at [97, 294] on p "OSHA Training" at bounding box center [77, 299] width 132 height 16
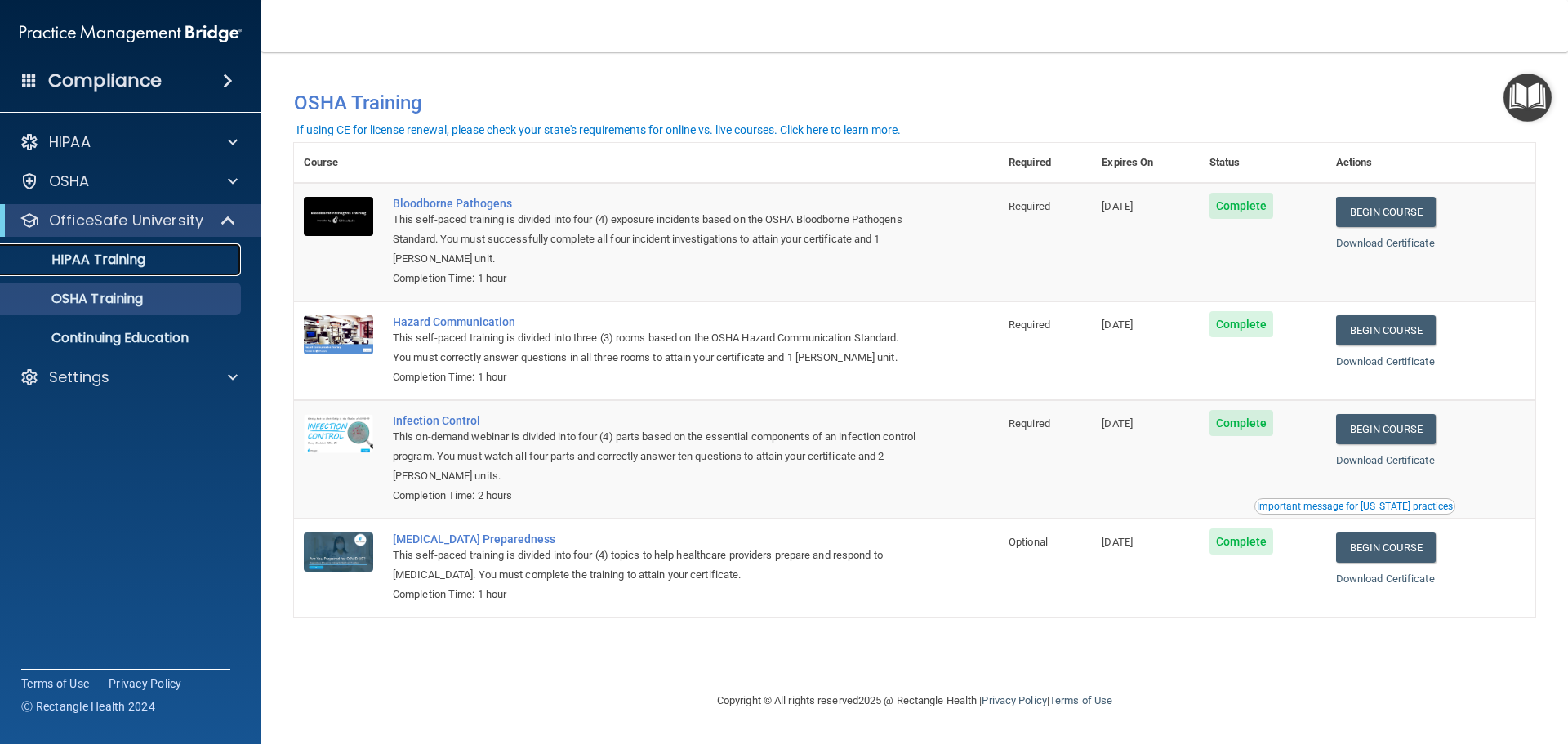
click at [137, 269] on link "HIPAA Training" at bounding box center [112, 260] width 257 height 33
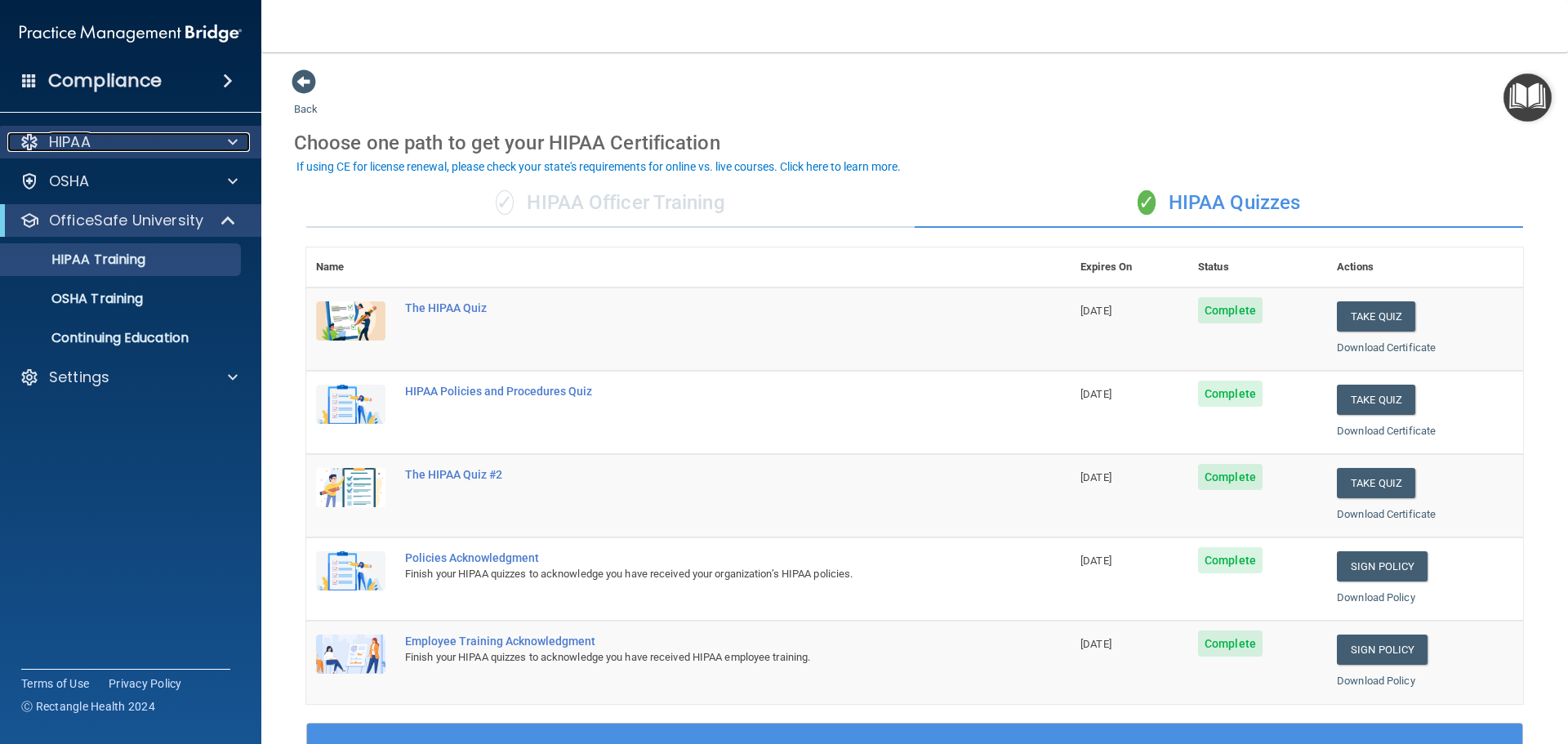
click at [109, 140] on div "HIPAA" at bounding box center [109, 141] width 202 height 19
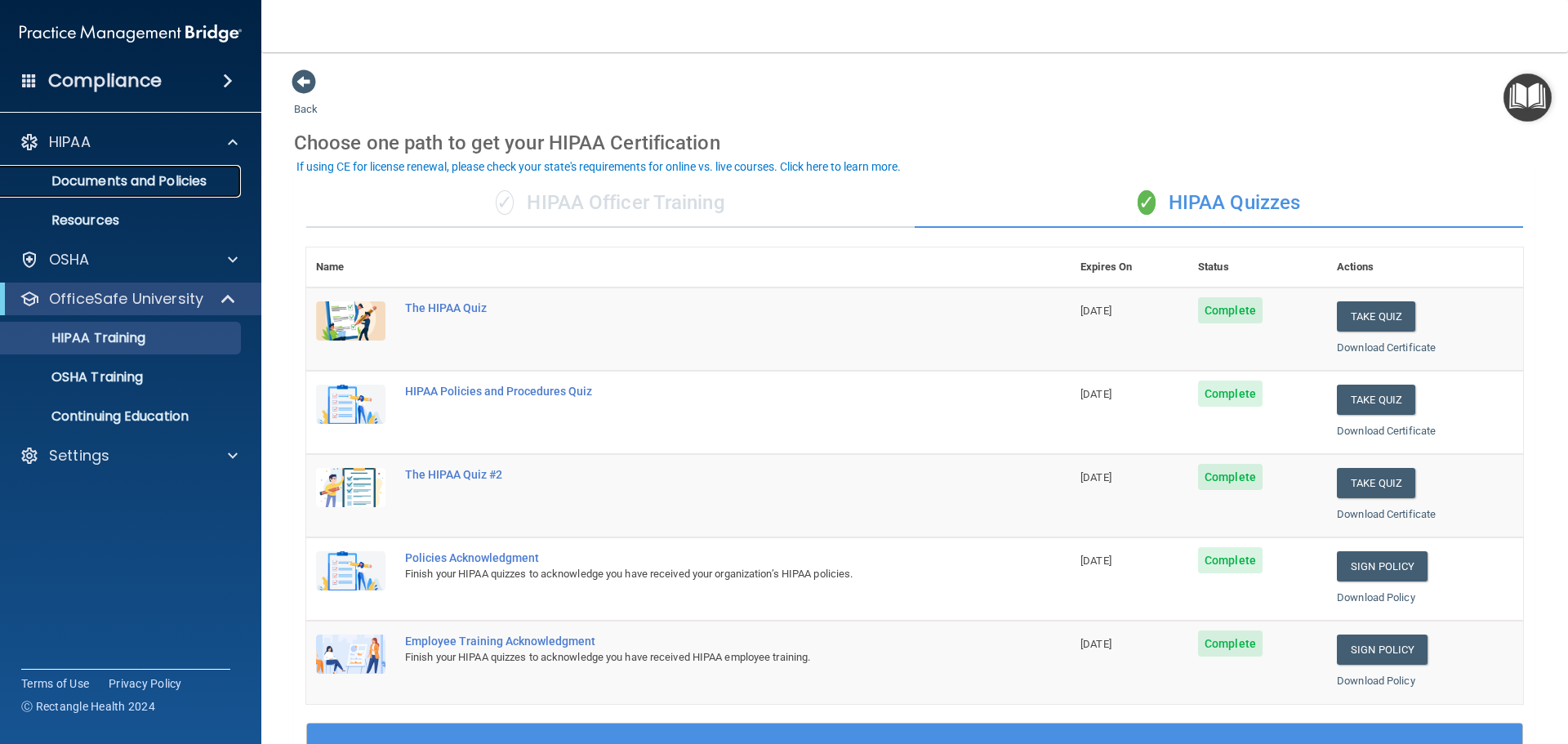
click at [99, 180] on p "Documents and Policies" at bounding box center [122, 181] width 223 height 16
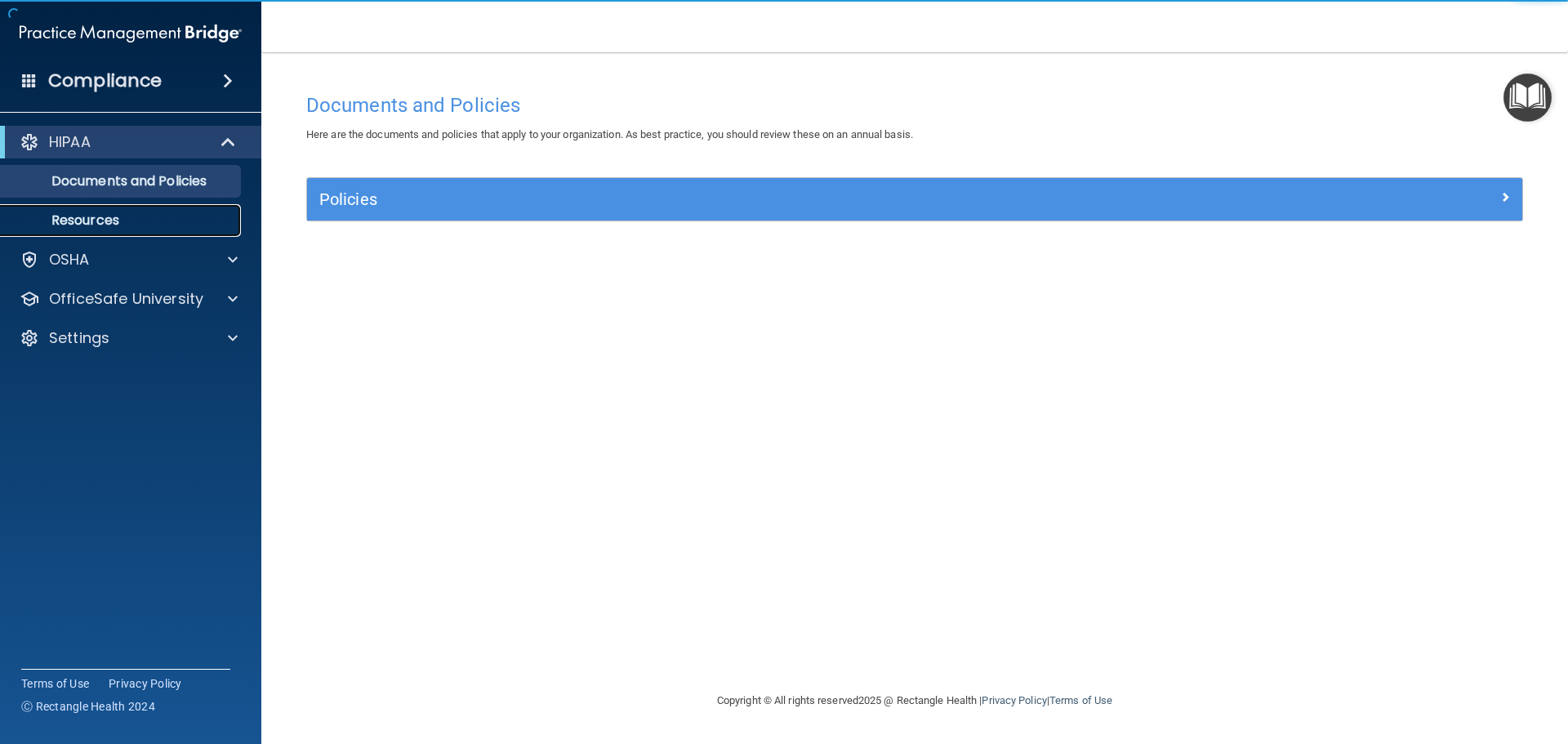
click at [85, 218] on p "Resources" at bounding box center [122, 221] width 223 height 16
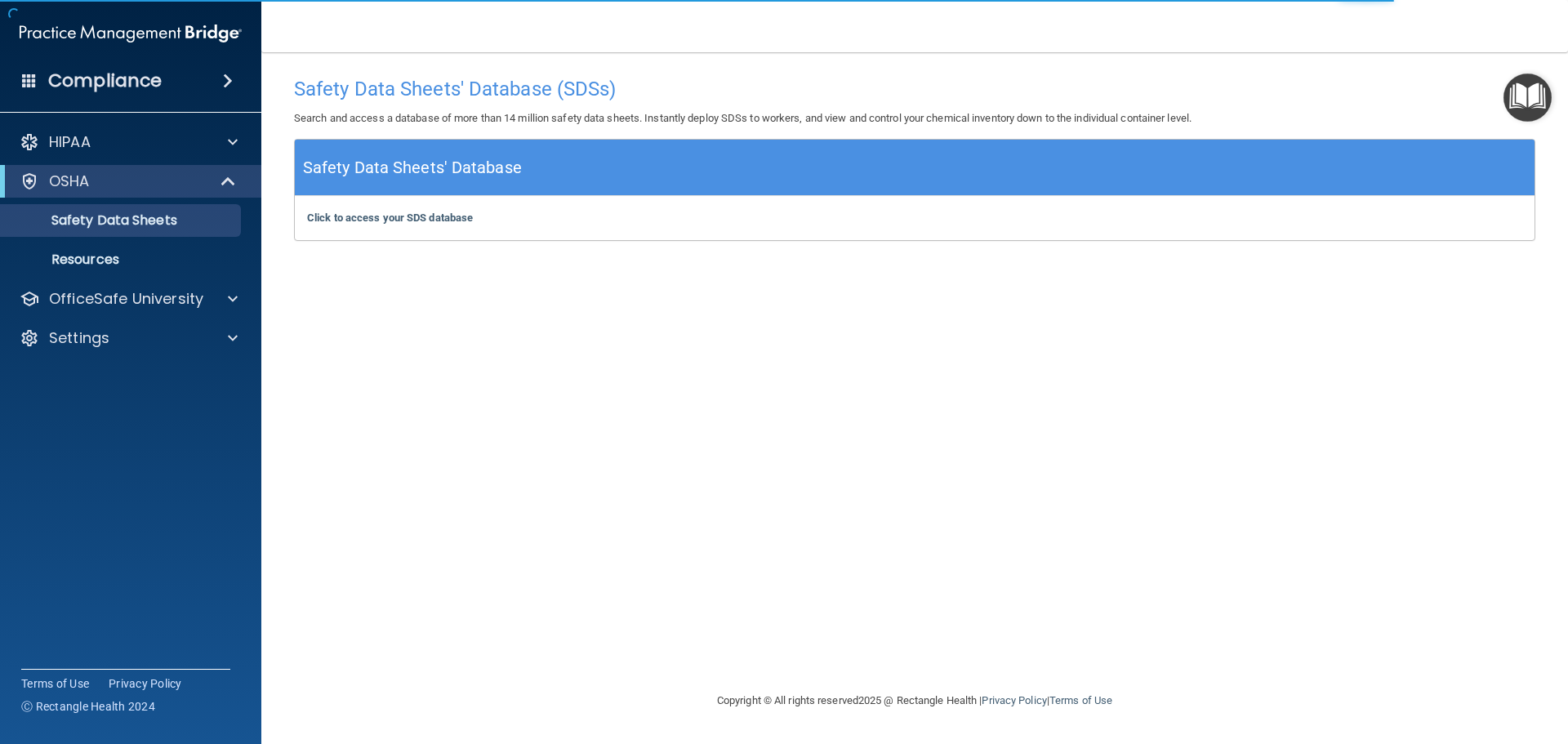
click at [23, 73] on span at bounding box center [29, 80] width 15 height 15
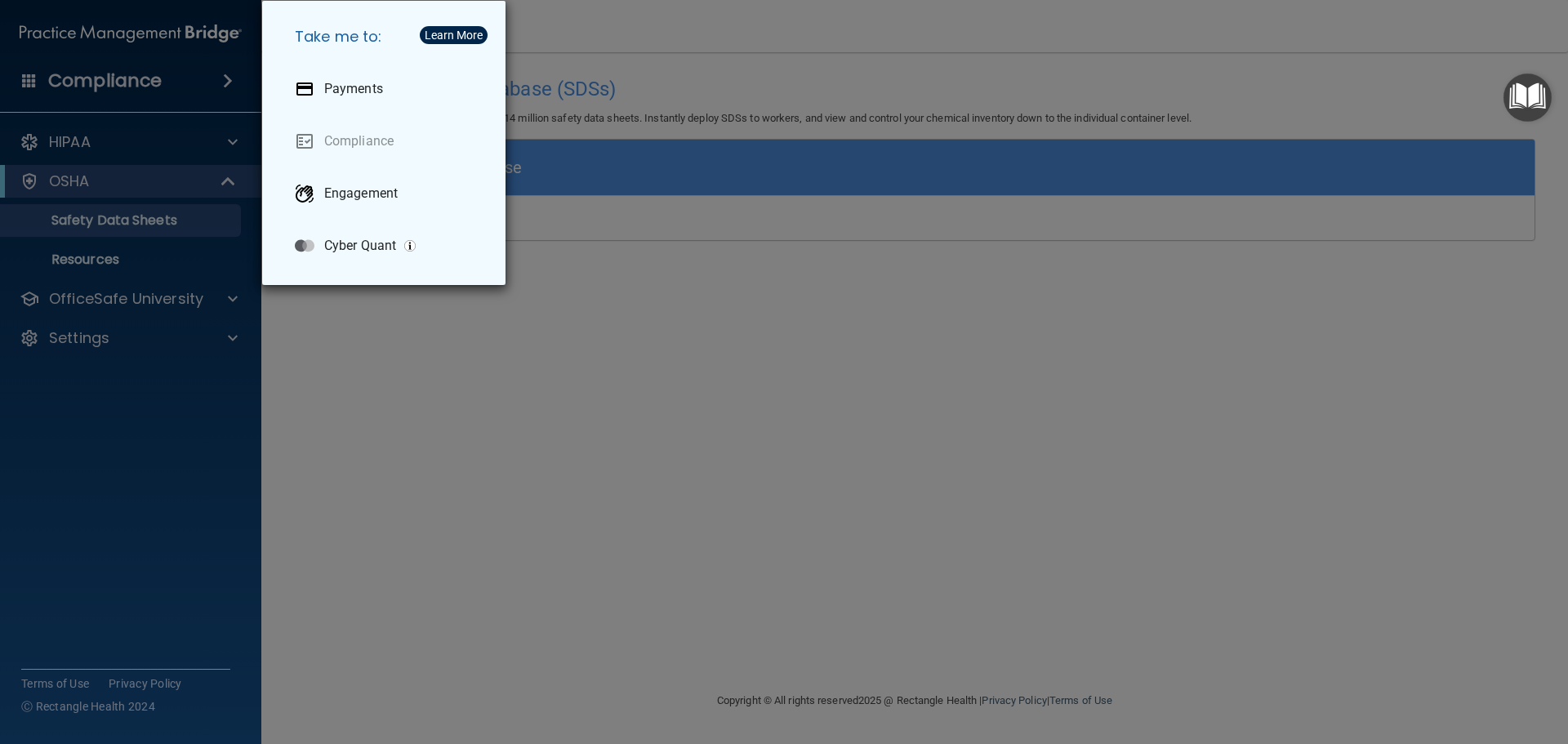
click at [910, 229] on div "Take me to: Payments Compliance Engagement Cyber Quant" at bounding box center [784, 372] width 1568 height 744
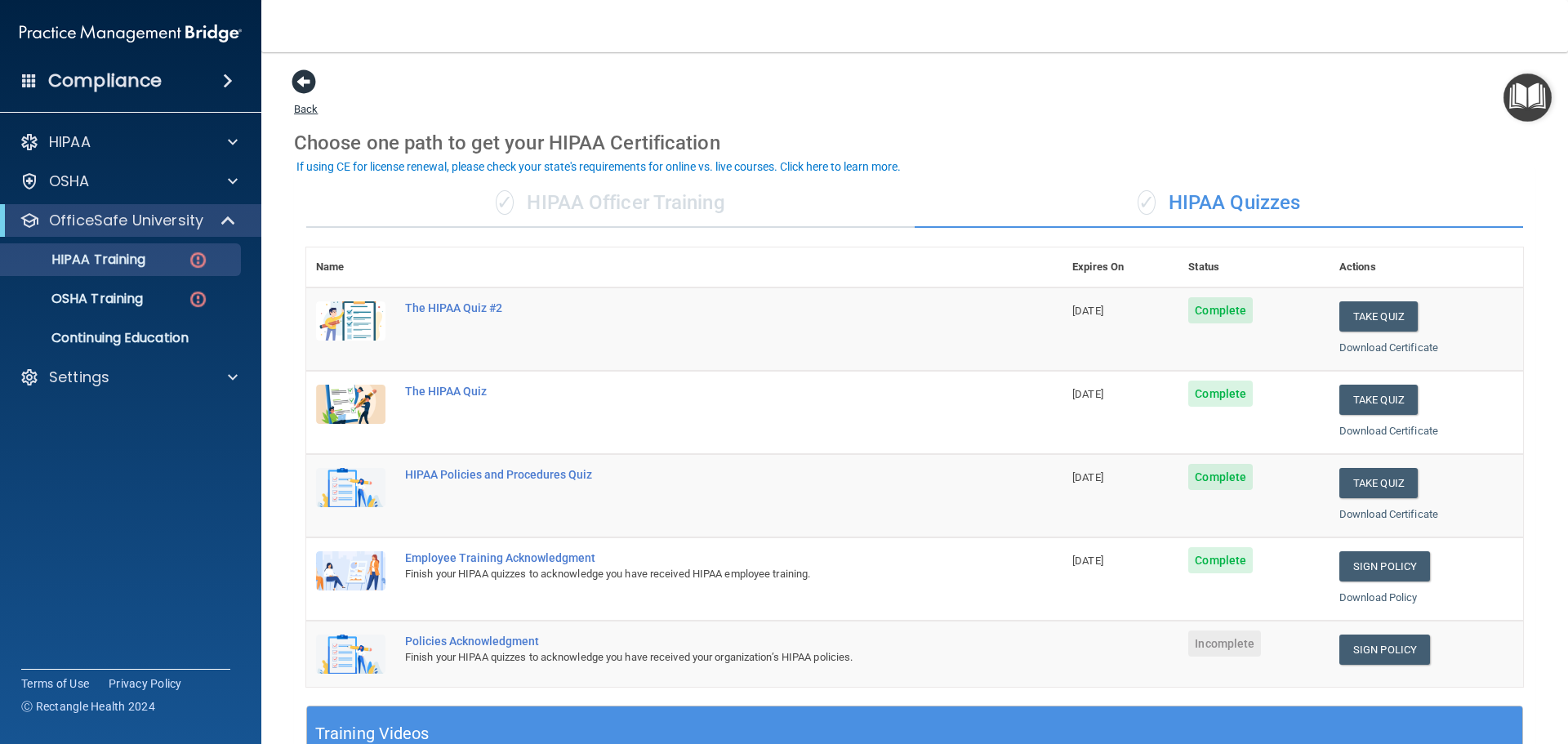
click at [312, 82] on span at bounding box center [304, 81] width 25 height 25
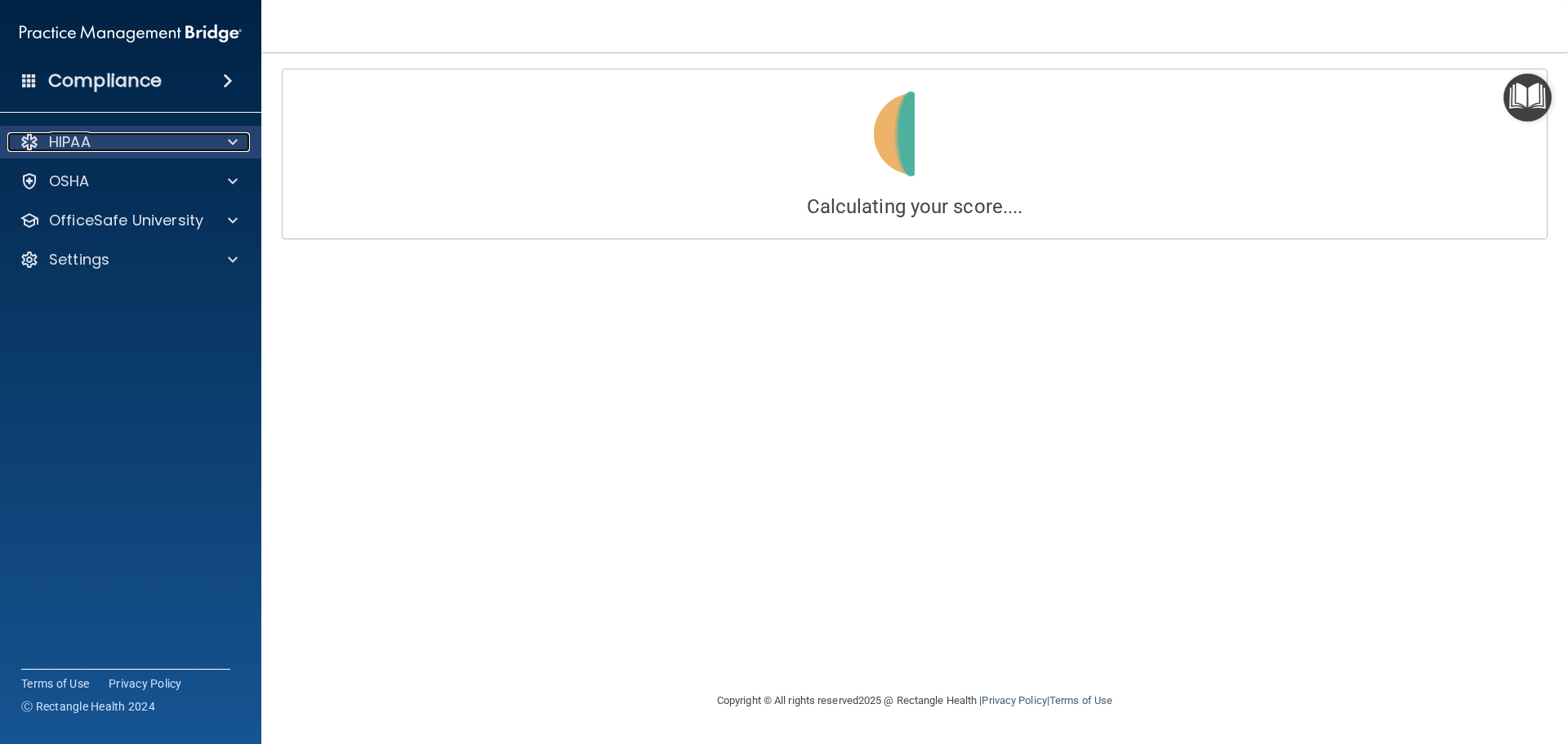
click at [83, 141] on p "HIPAA" at bounding box center [70, 141] width 42 height 19
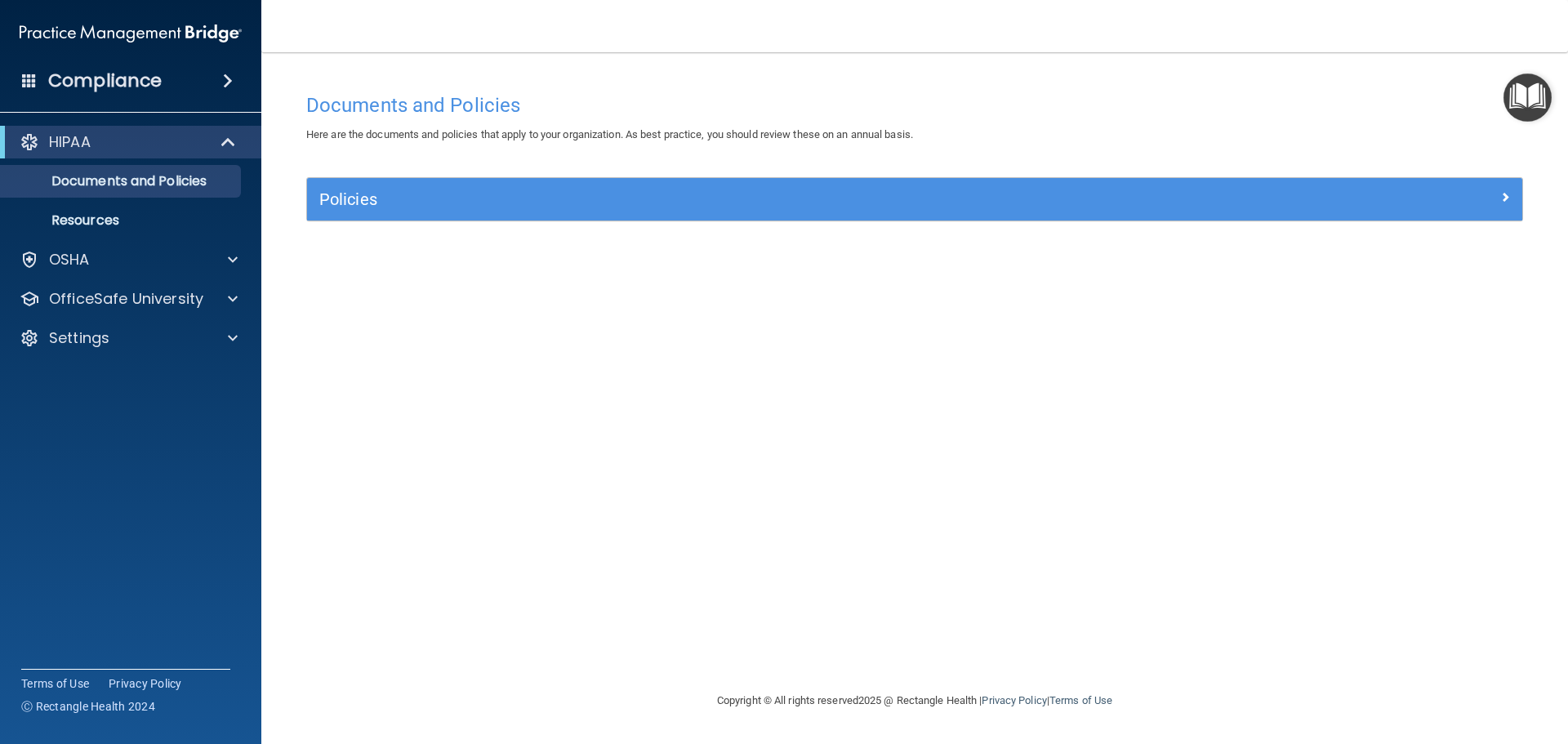
click at [29, 76] on span at bounding box center [29, 80] width 15 height 15
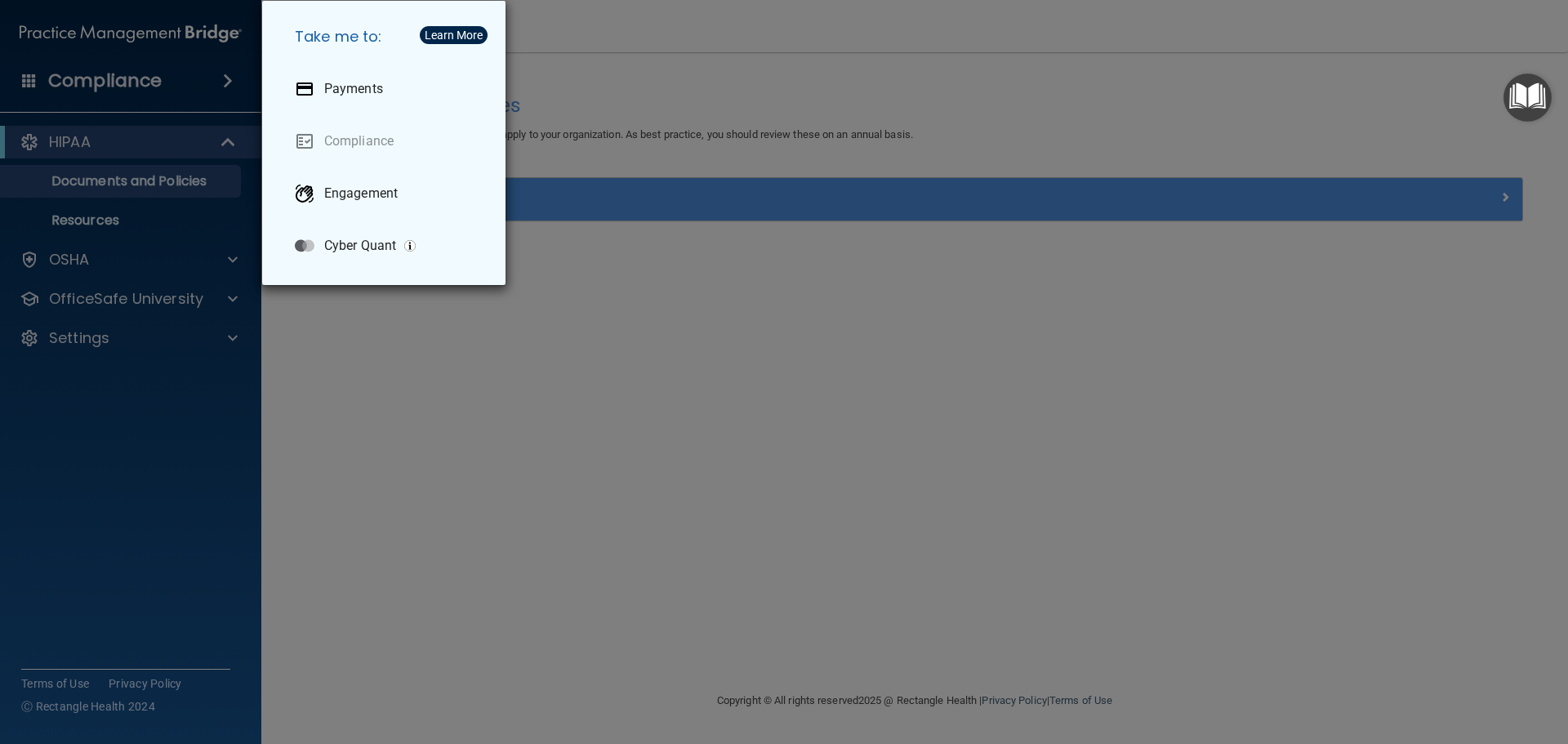
click at [30, 75] on div "Take me to: Payments Compliance Engagement Cyber Quant" at bounding box center [784, 372] width 1568 height 744
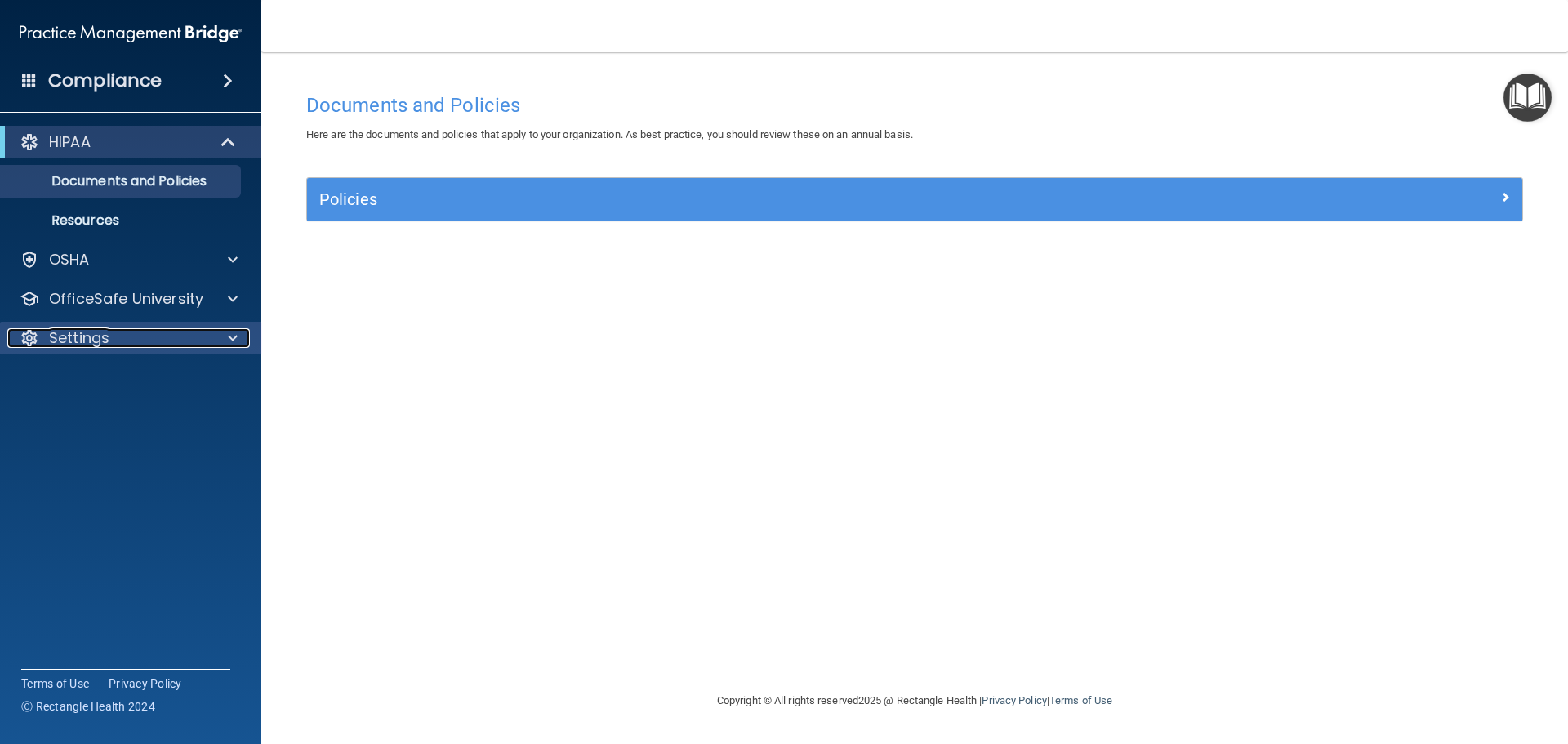
click at [97, 337] on p "Settings" at bounding box center [79, 337] width 60 height 19
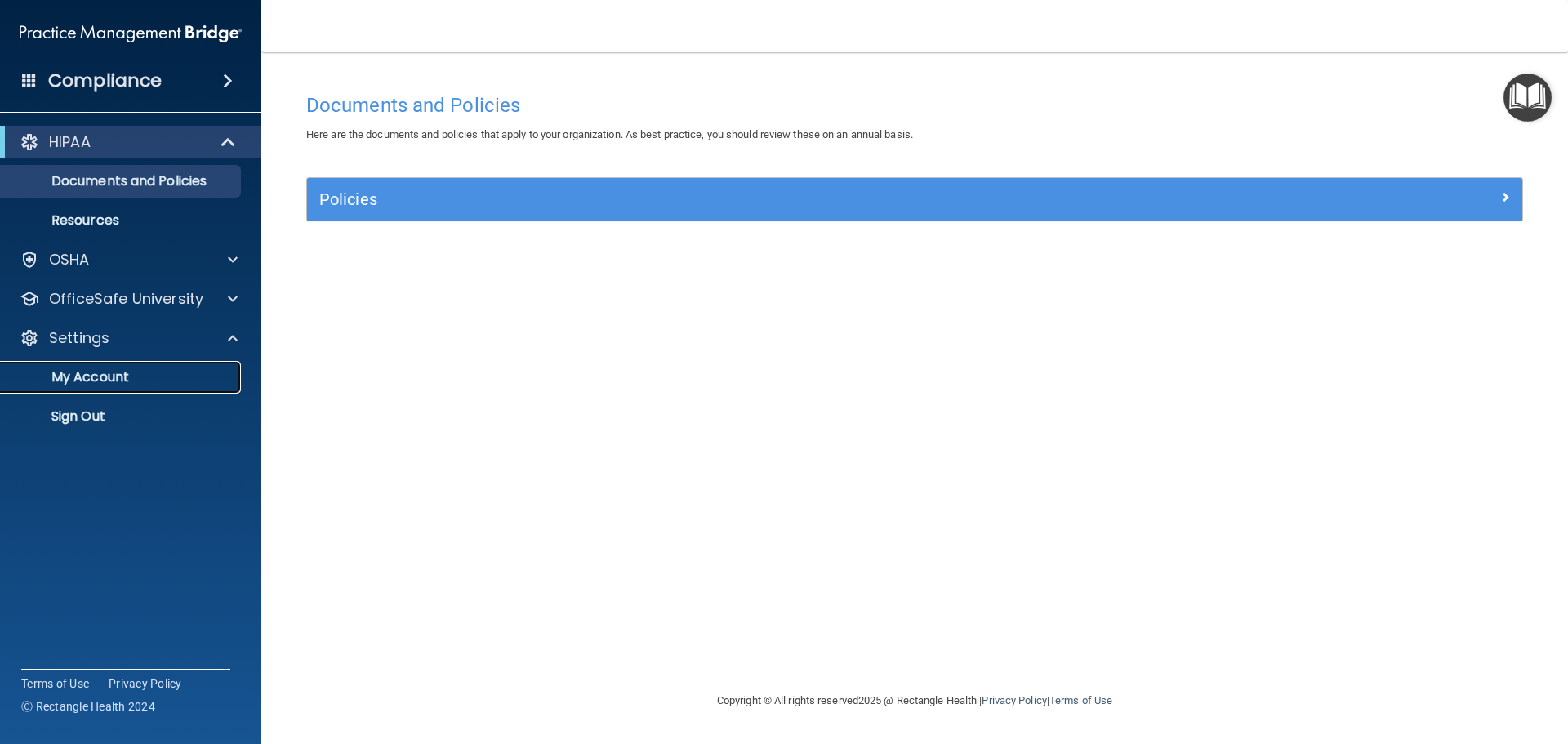
click at [91, 381] on p "My Account" at bounding box center [122, 377] width 223 height 16
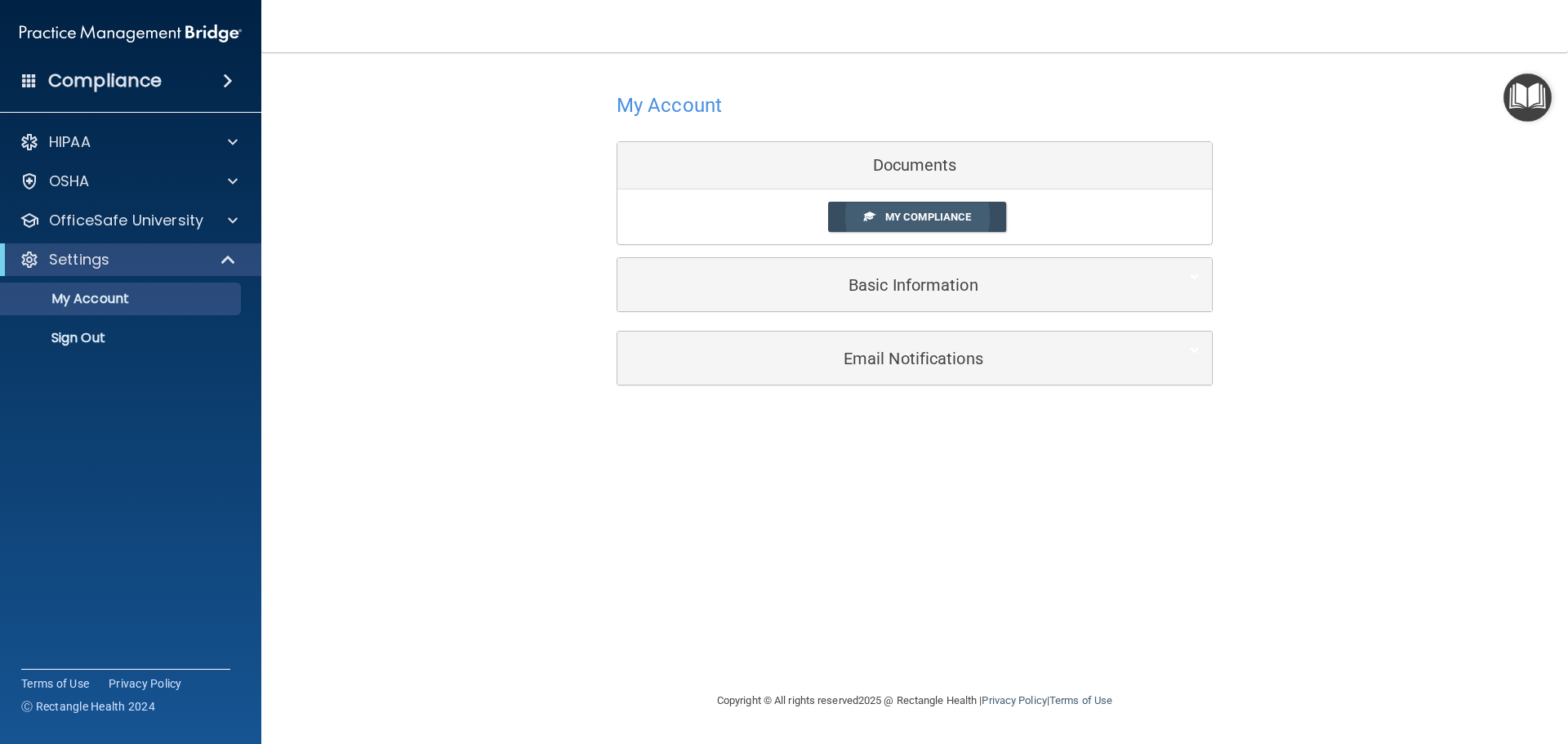
click at [870, 218] on span at bounding box center [869, 216] width 11 height 11
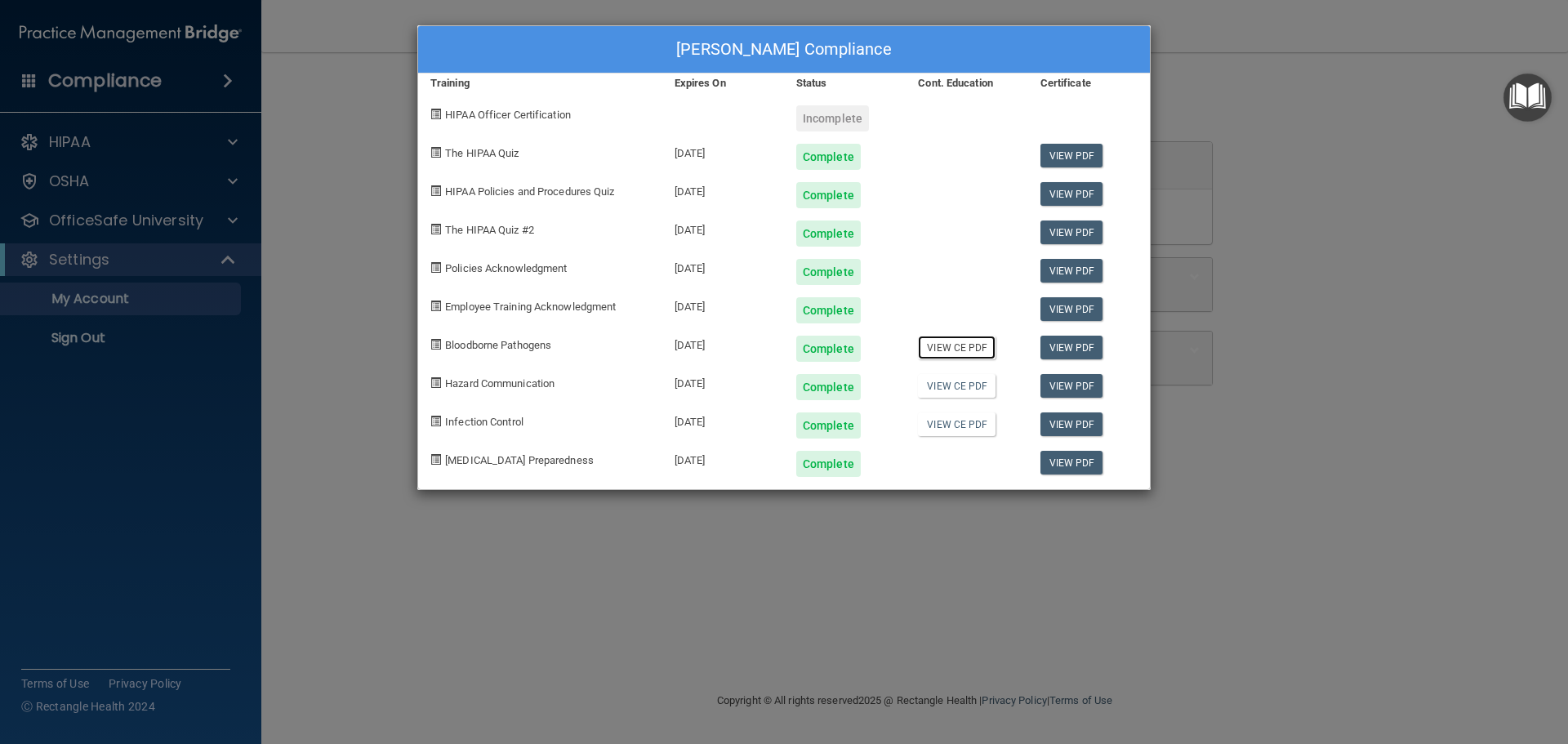
click at [978, 350] on link "View CE PDF" at bounding box center [956, 347] width 78 height 24
click at [946, 392] on link "View CE PDF" at bounding box center [956, 386] width 78 height 24
click at [940, 427] on link "View CE PDF" at bounding box center [956, 424] width 78 height 24
